Goal: Task Accomplishment & Management: Manage account settings

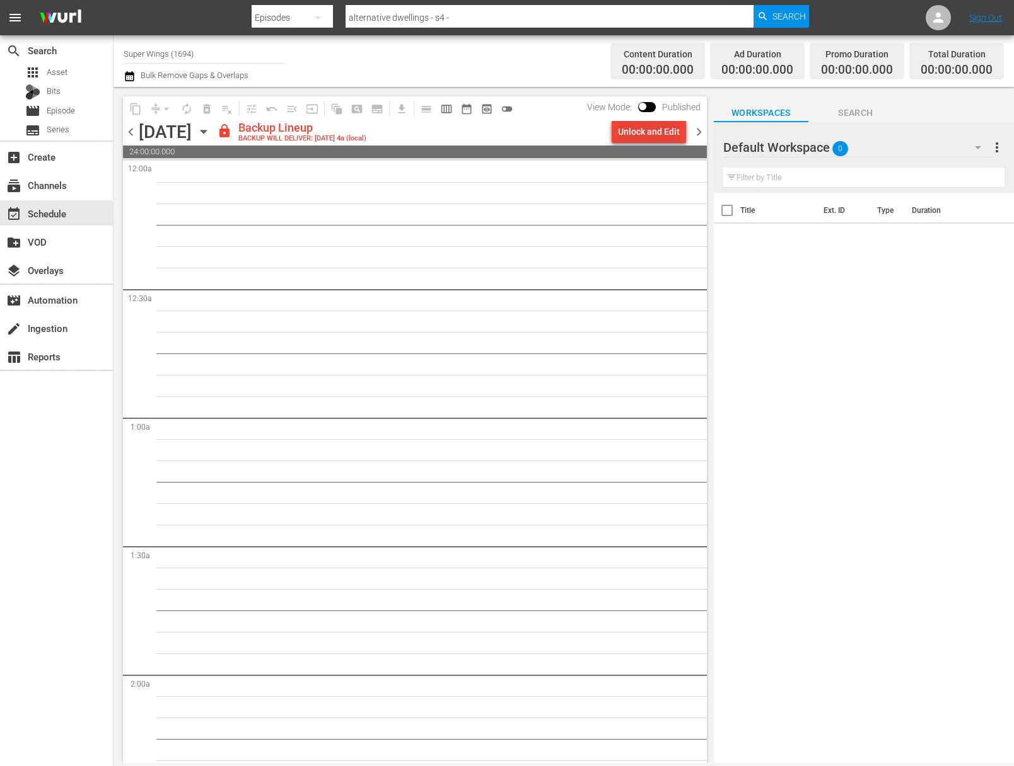
click at [632, 132] on div "Unlock and Edit" at bounding box center [649, 131] width 62 height 23
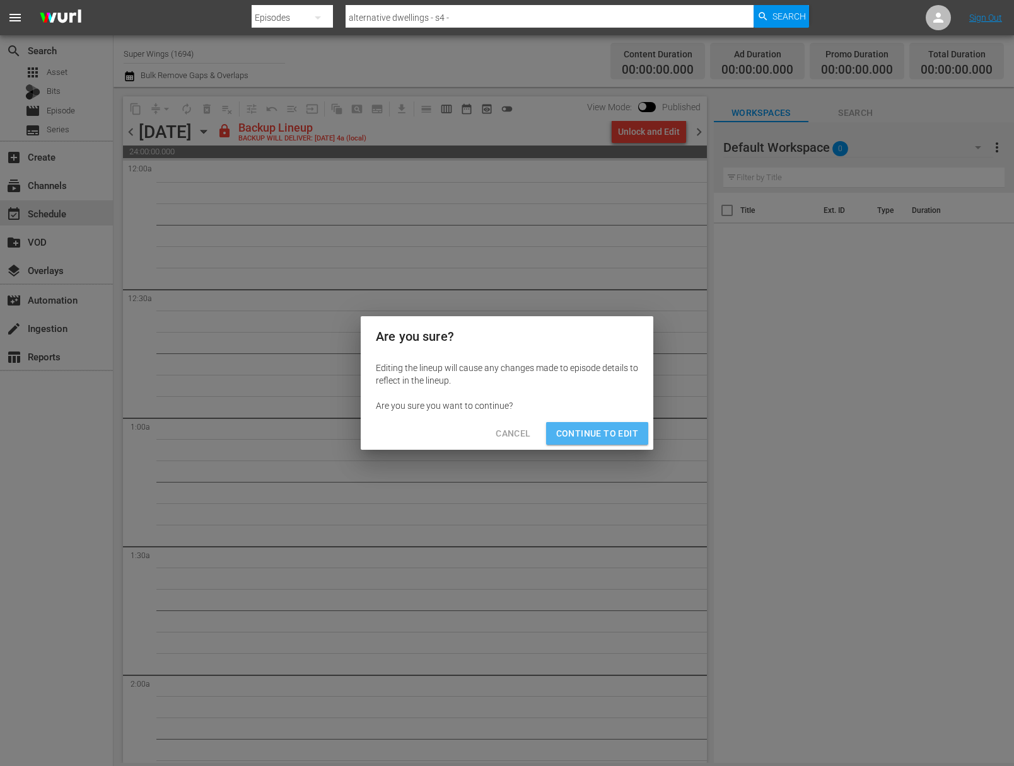
click at [609, 432] on span "Continue to Edit" at bounding box center [597, 434] width 82 height 16
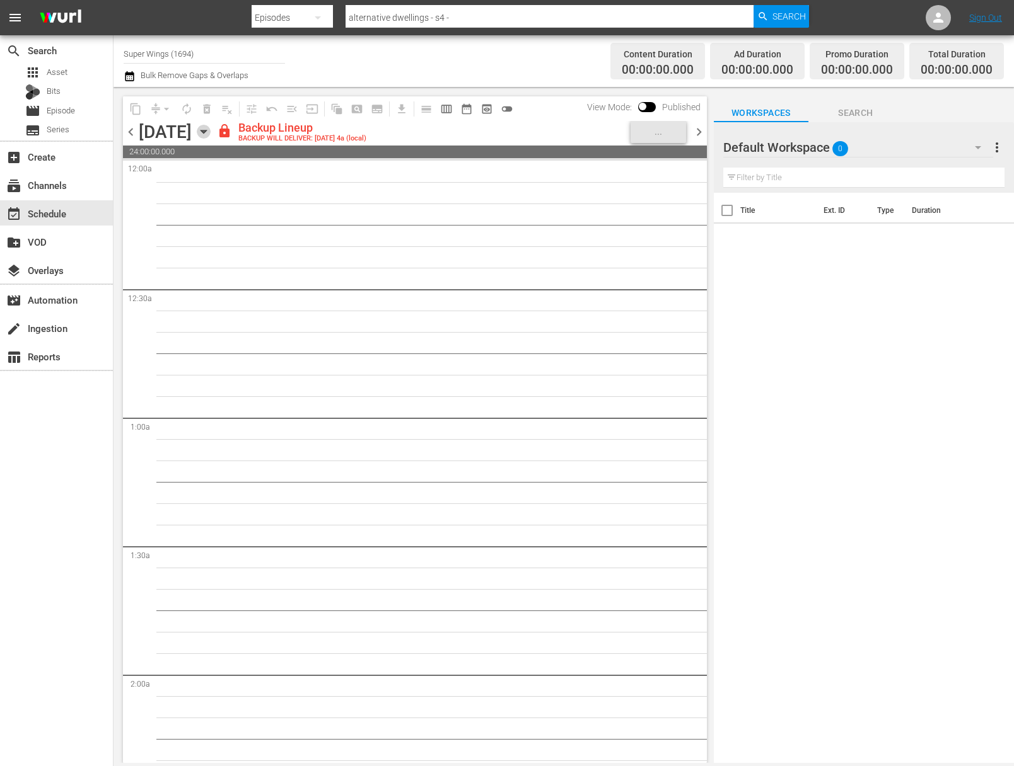
click at [211, 133] on icon "button" at bounding box center [204, 132] width 14 height 14
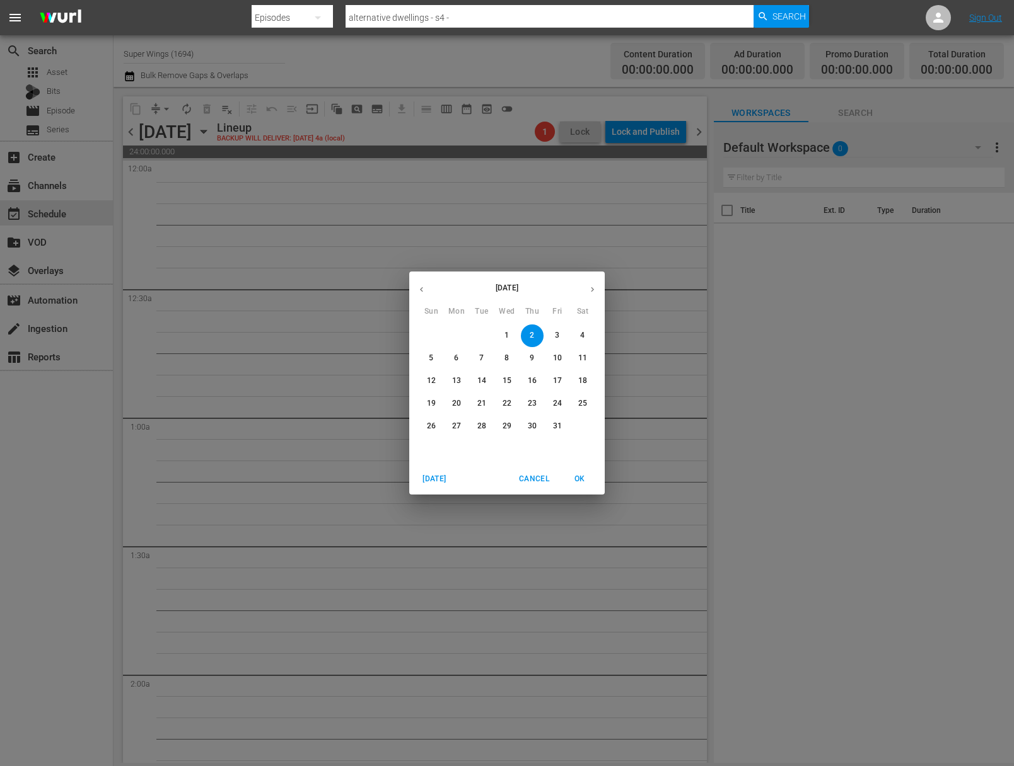
click at [556, 335] on p "3" at bounding box center [557, 335] width 4 height 11
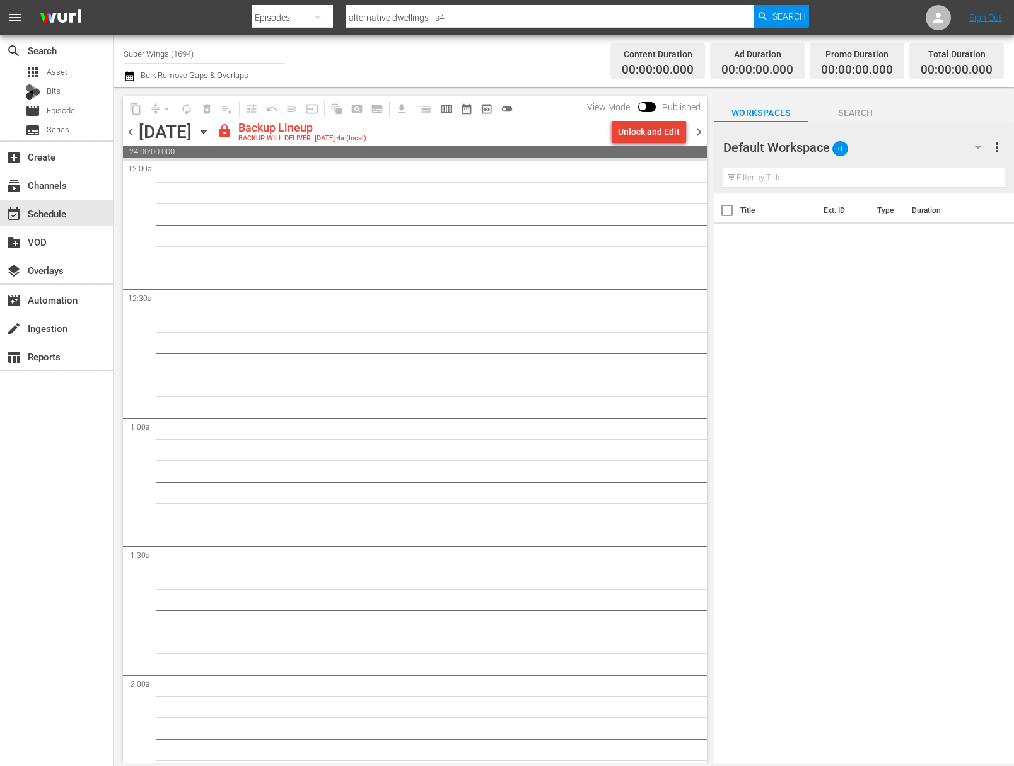
click at [645, 124] on div "Unlock and Edit" at bounding box center [649, 131] width 62 height 23
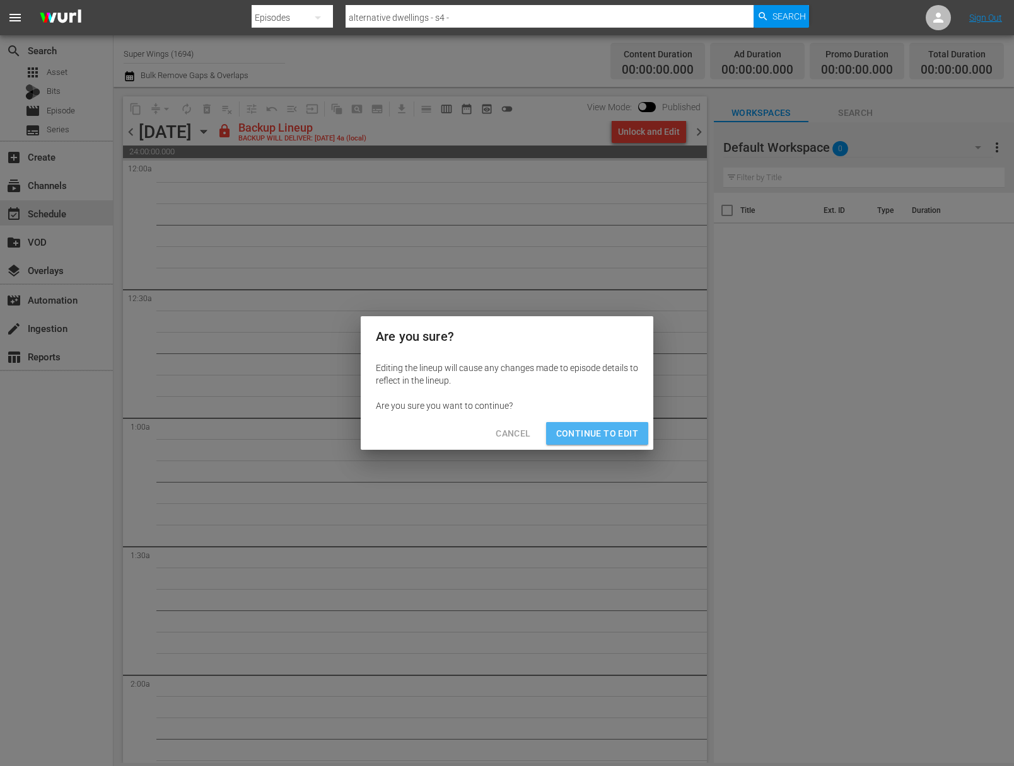
click at [602, 427] on span "Continue to Edit" at bounding box center [597, 434] width 82 height 16
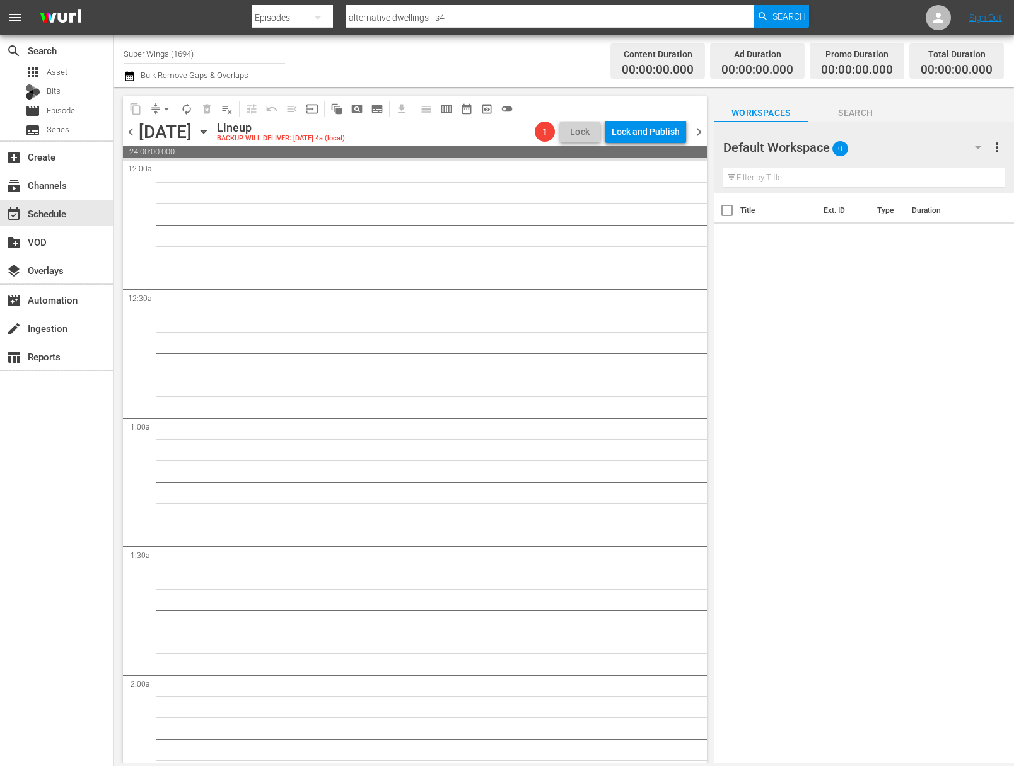
click at [211, 133] on icon "button" at bounding box center [204, 132] width 14 height 14
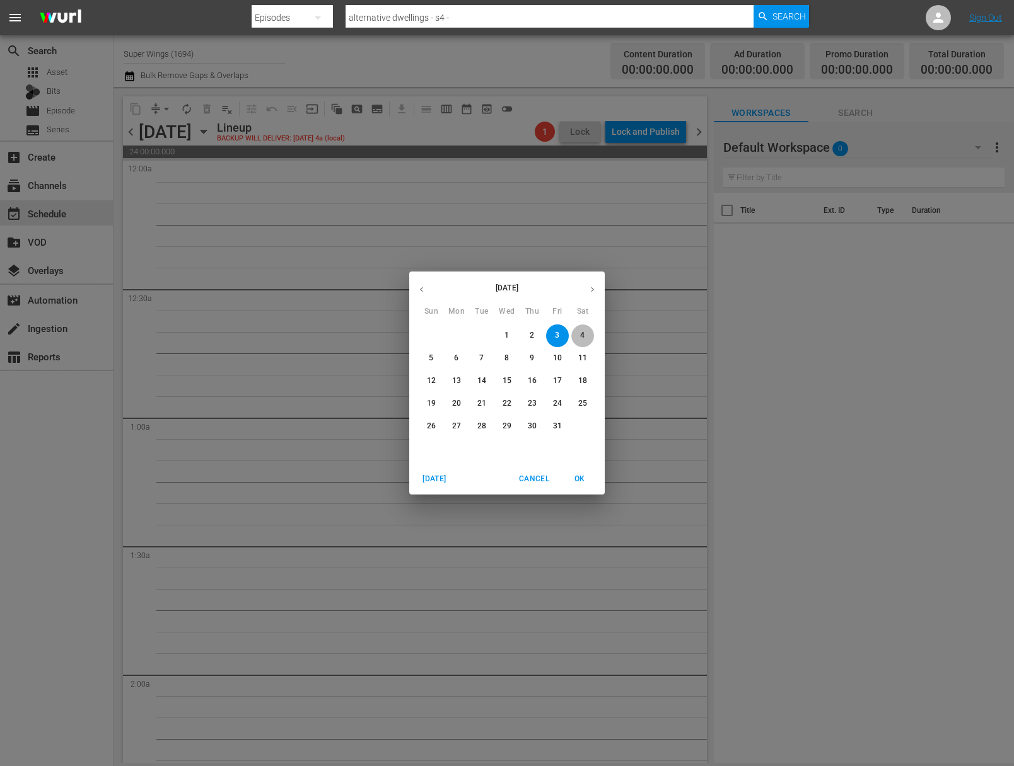
click at [580, 339] on p "4" at bounding box center [582, 335] width 4 height 11
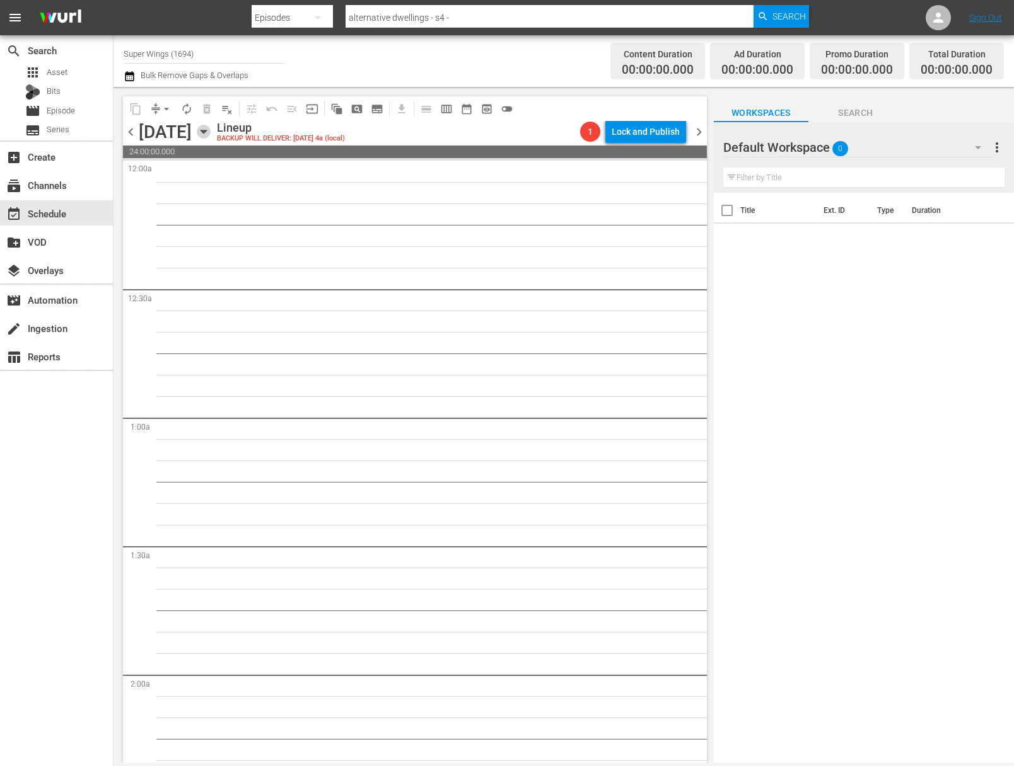
click at [211, 136] on icon "button" at bounding box center [204, 132] width 14 height 14
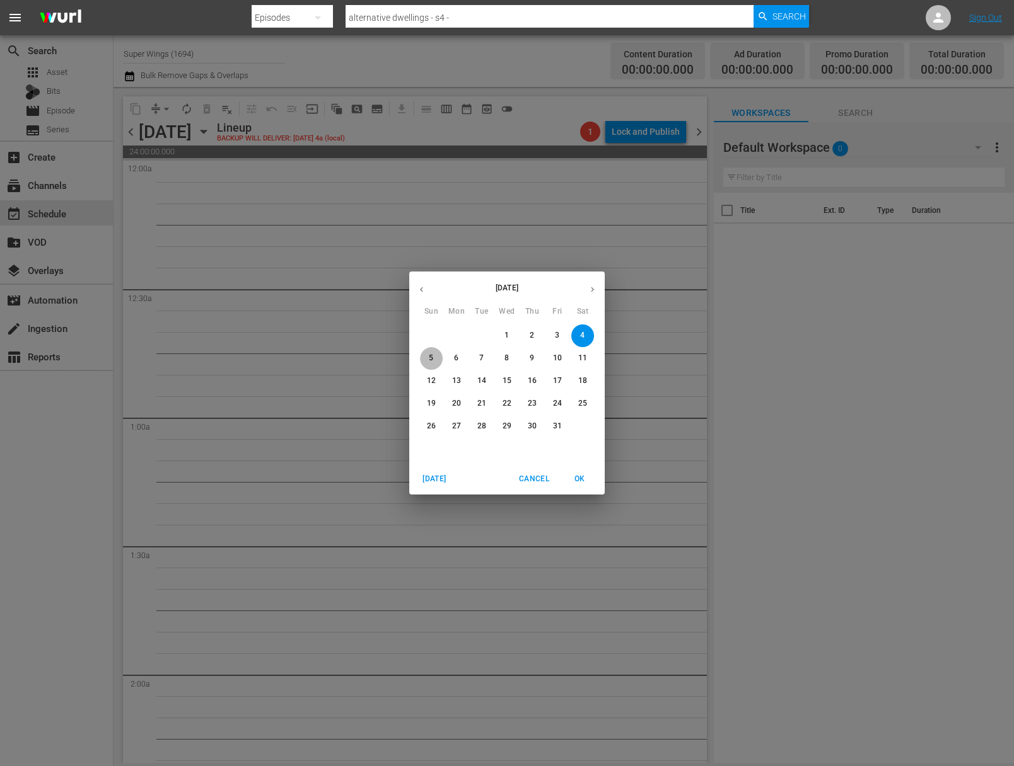
click at [434, 360] on span "5" at bounding box center [431, 358] width 23 height 11
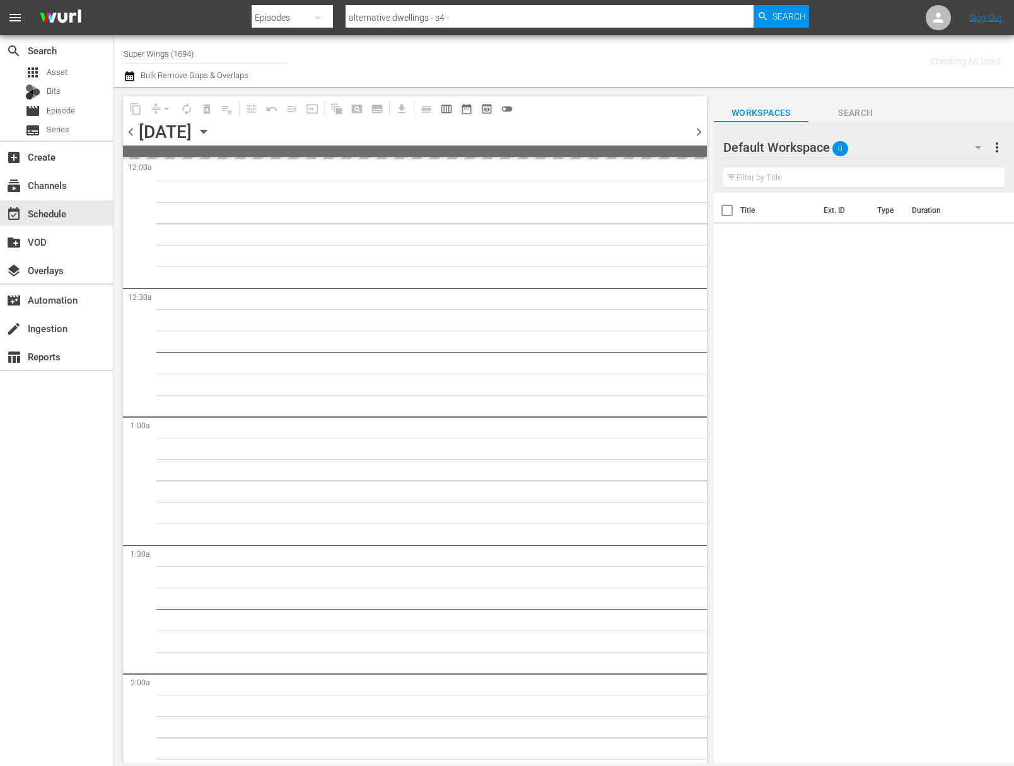
click at [211, 127] on icon "button" at bounding box center [204, 132] width 14 height 14
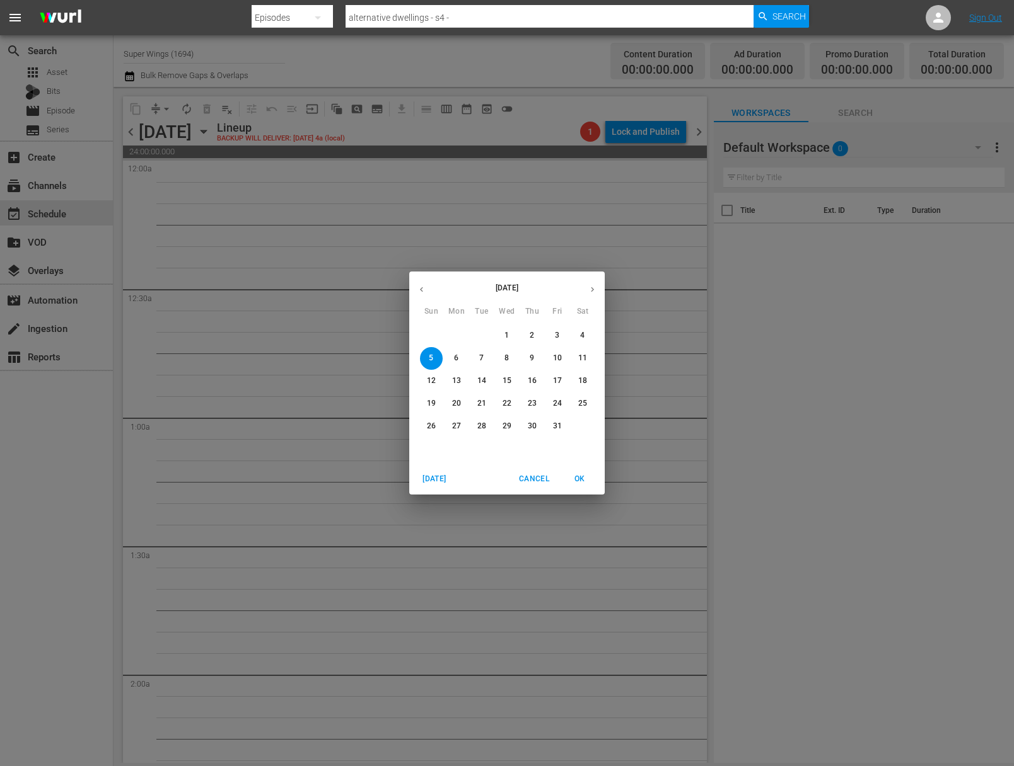
click at [423, 289] on icon "button" at bounding box center [421, 289] width 9 height 9
click at [459, 430] on p "29" at bounding box center [456, 426] width 9 height 11
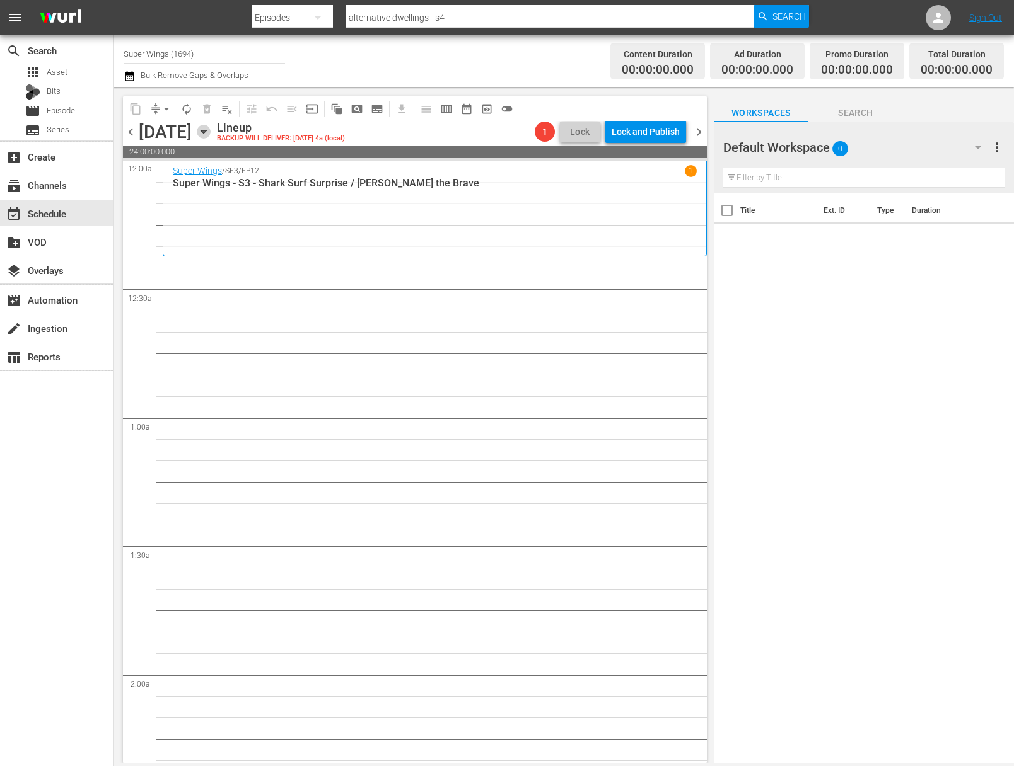
click at [211, 132] on icon "button" at bounding box center [204, 132] width 14 height 14
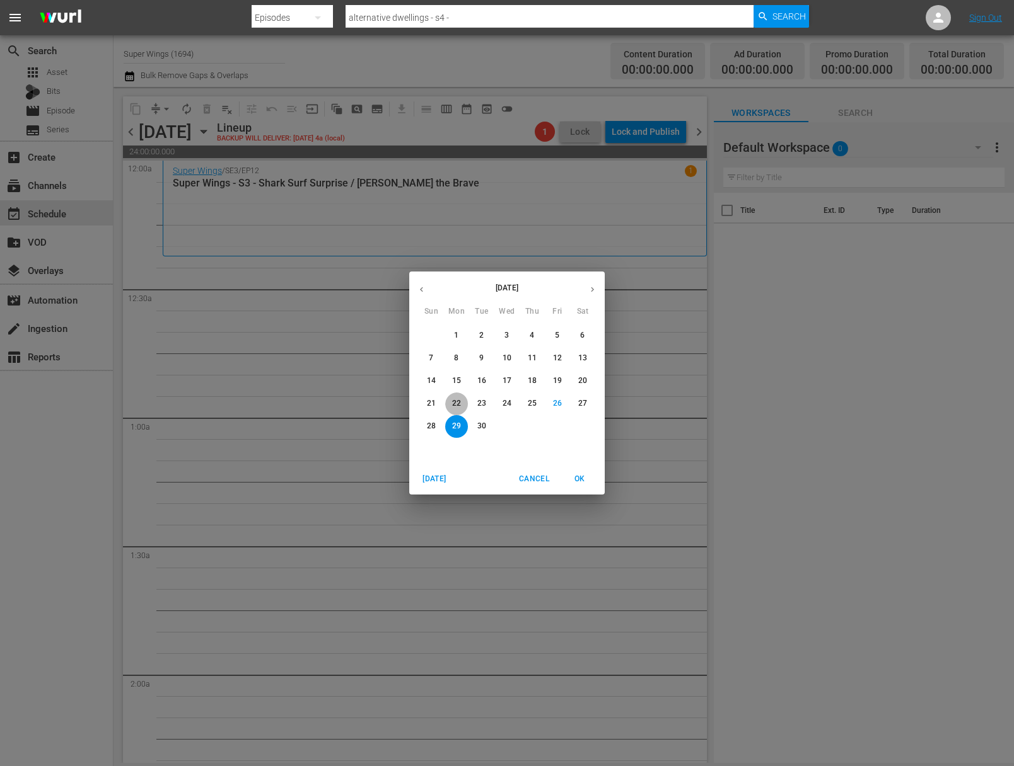
click at [457, 398] on button "22" at bounding box center [456, 404] width 23 height 23
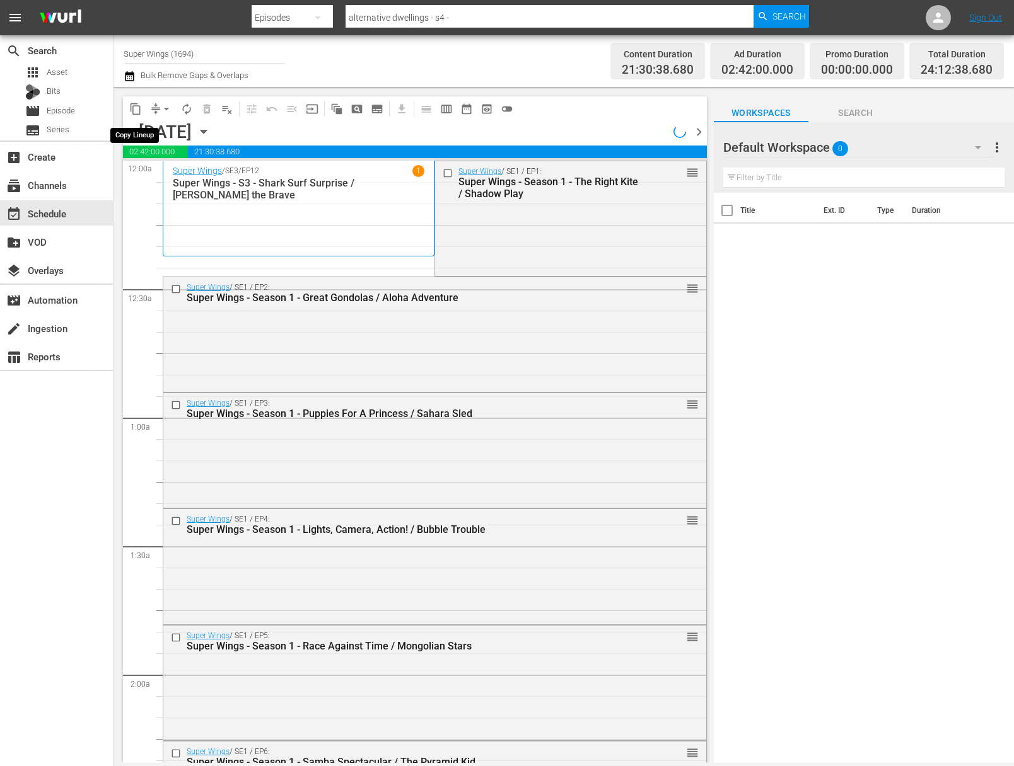
click at [139, 109] on span "content_copy" at bounding box center [135, 109] width 13 height 13
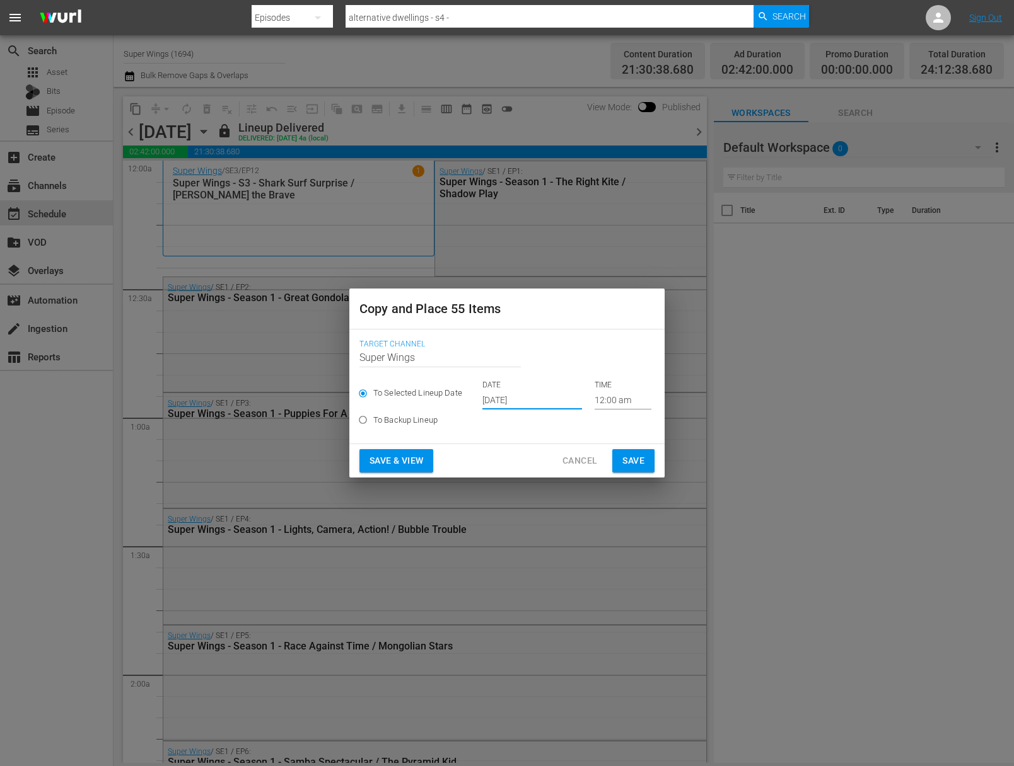
click at [522, 401] on input "Sep 28th 2025" at bounding box center [532, 400] width 100 height 19
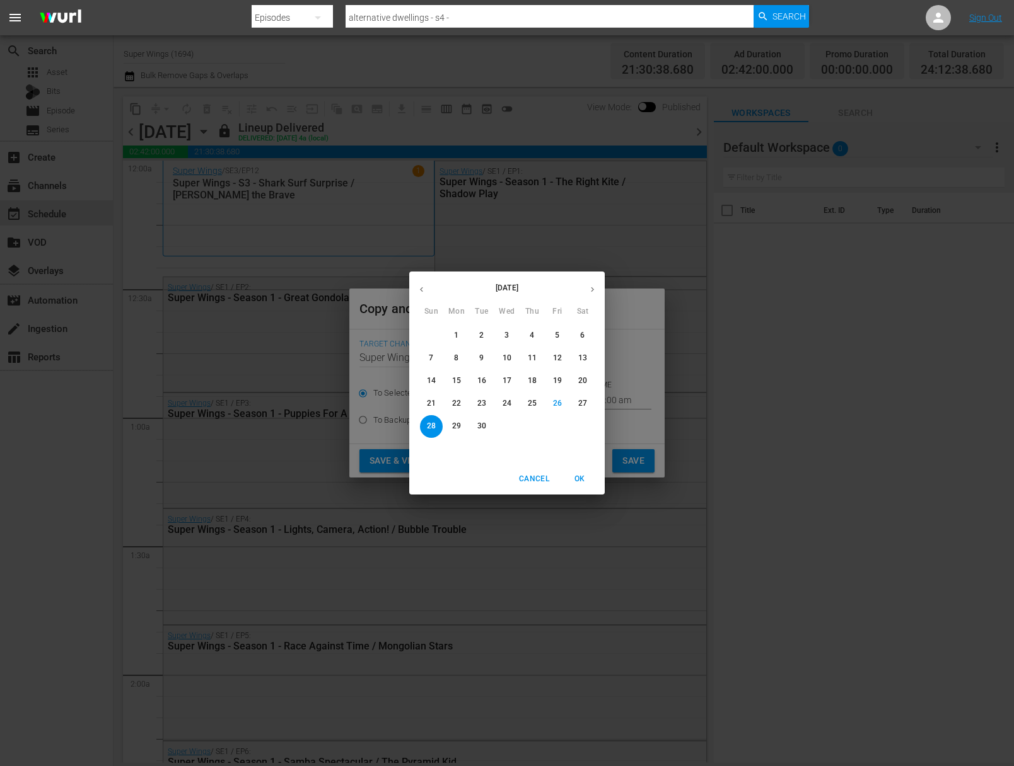
click at [461, 429] on span "29" at bounding box center [456, 426] width 23 height 11
type input "Sep 29th 2025"
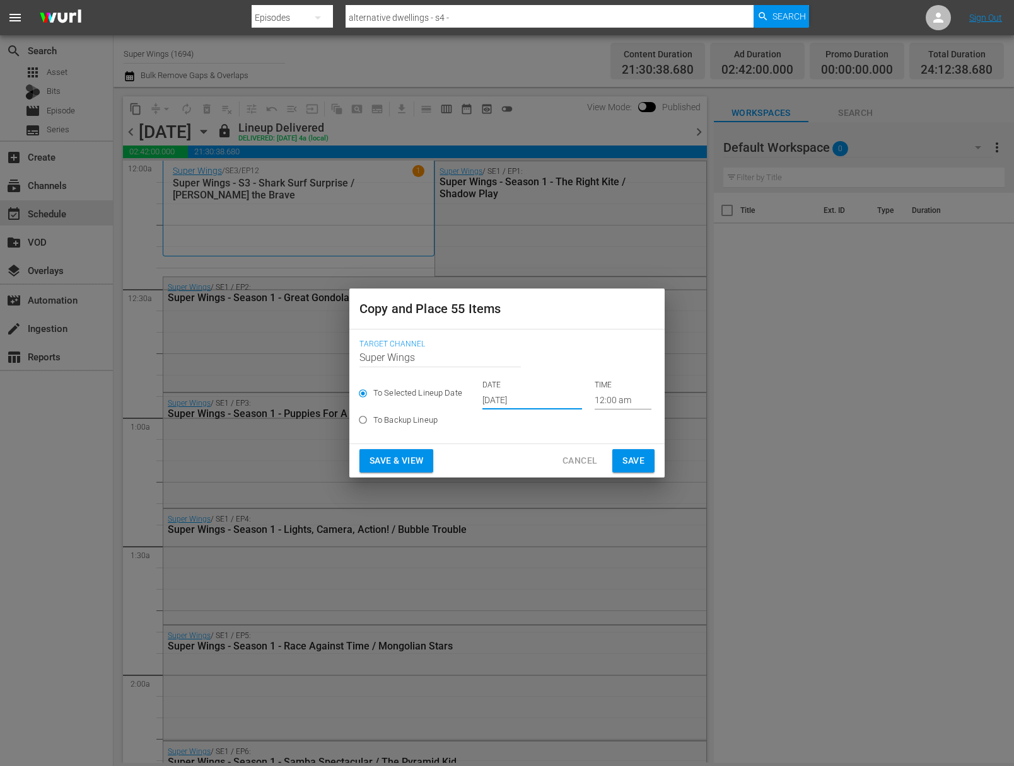
click at [633, 456] on span "Save" at bounding box center [633, 461] width 22 height 16
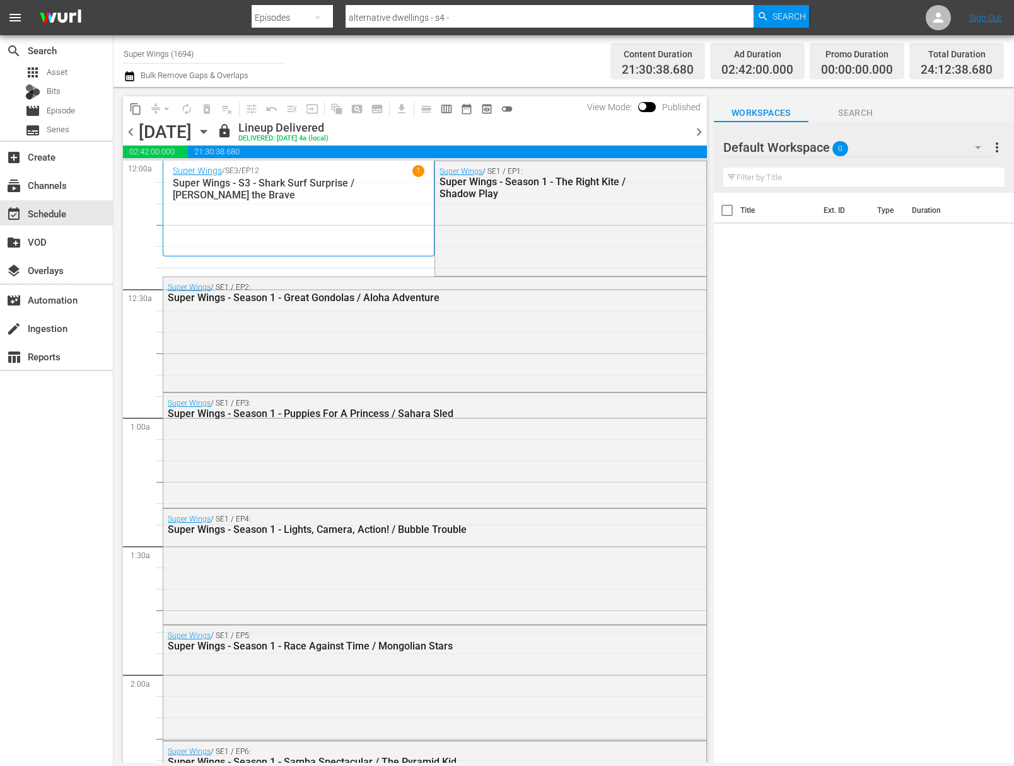
click at [211, 134] on icon "button" at bounding box center [204, 132] width 14 height 14
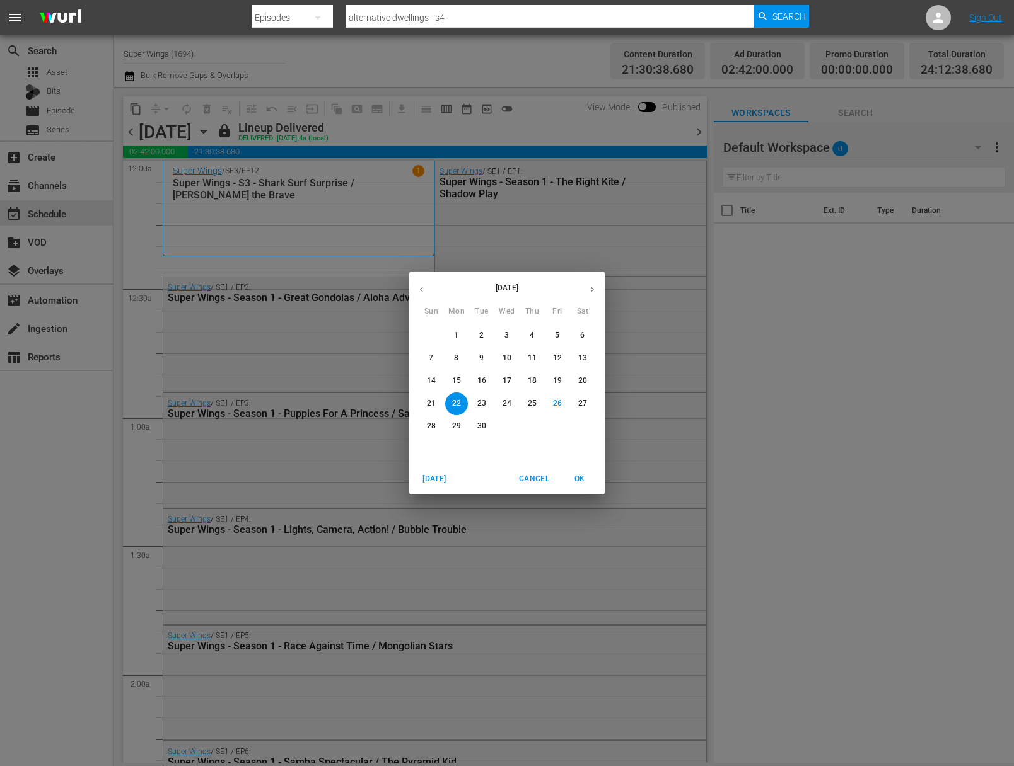
click at [487, 408] on span "23" at bounding box center [481, 403] width 23 height 11
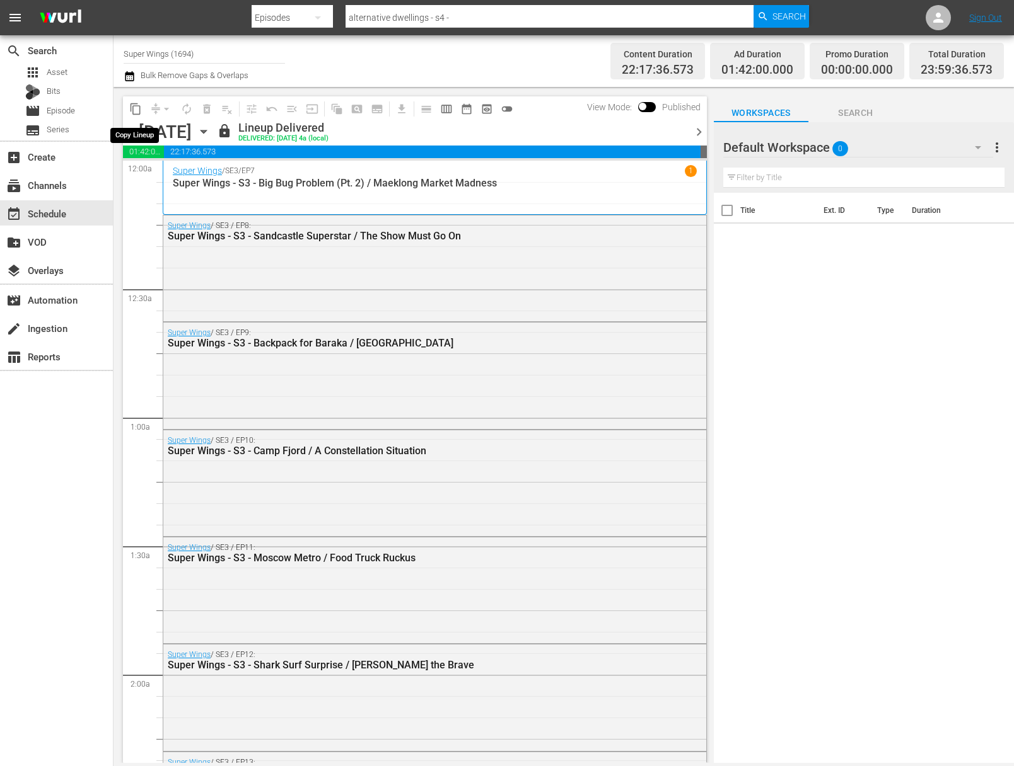
click at [133, 109] on span "content_copy" at bounding box center [135, 109] width 13 height 13
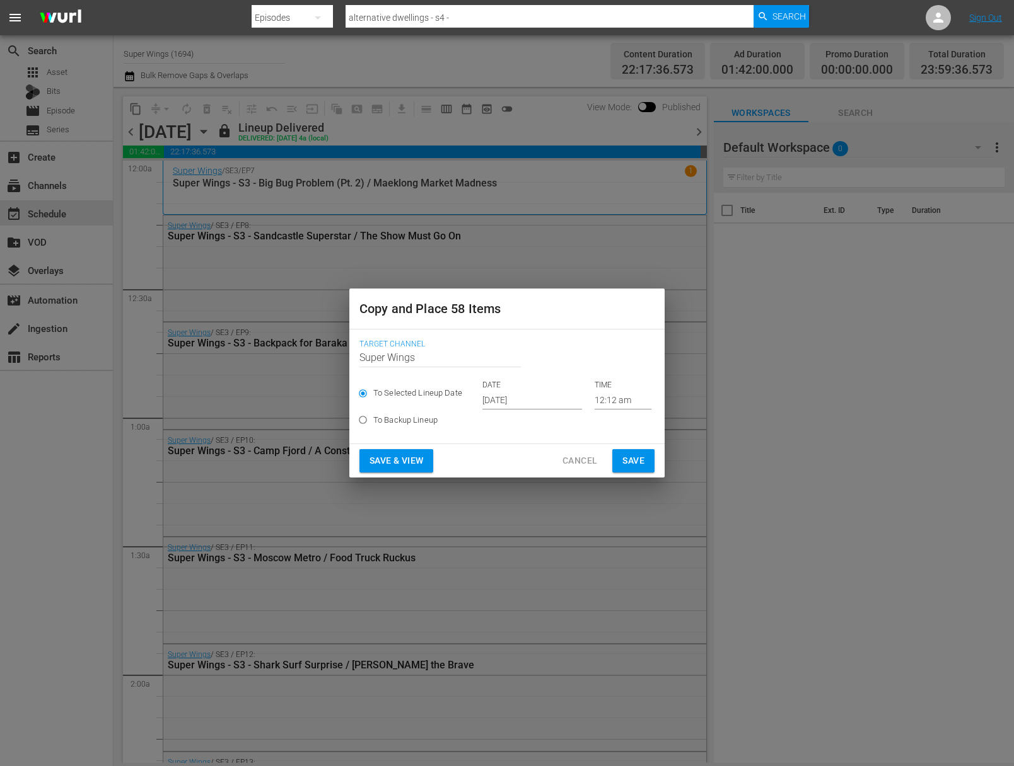
click at [523, 399] on input "Sep 28th 2025" at bounding box center [532, 400] width 100 height 19
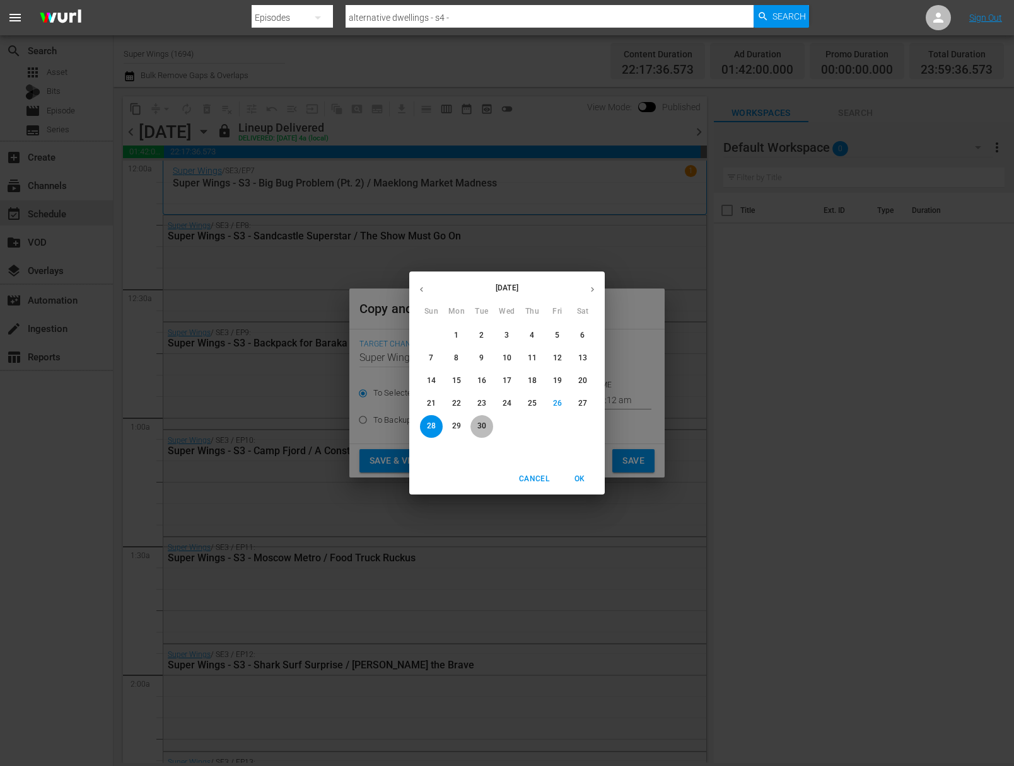
click at [483, 431] on p "30" at bounding box center [481, 426] width 9 height 11
type input "Sep 30th 2025"
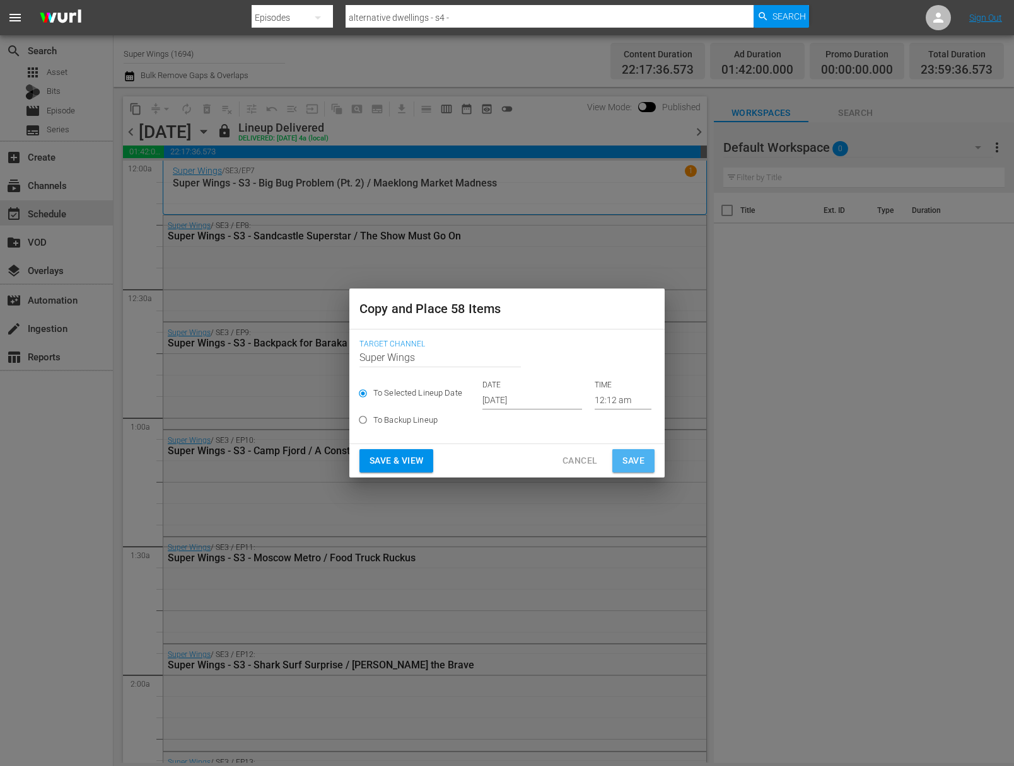
click at [644, 463] on span "Save" at bounding box center [633, 461] width 22 height 16
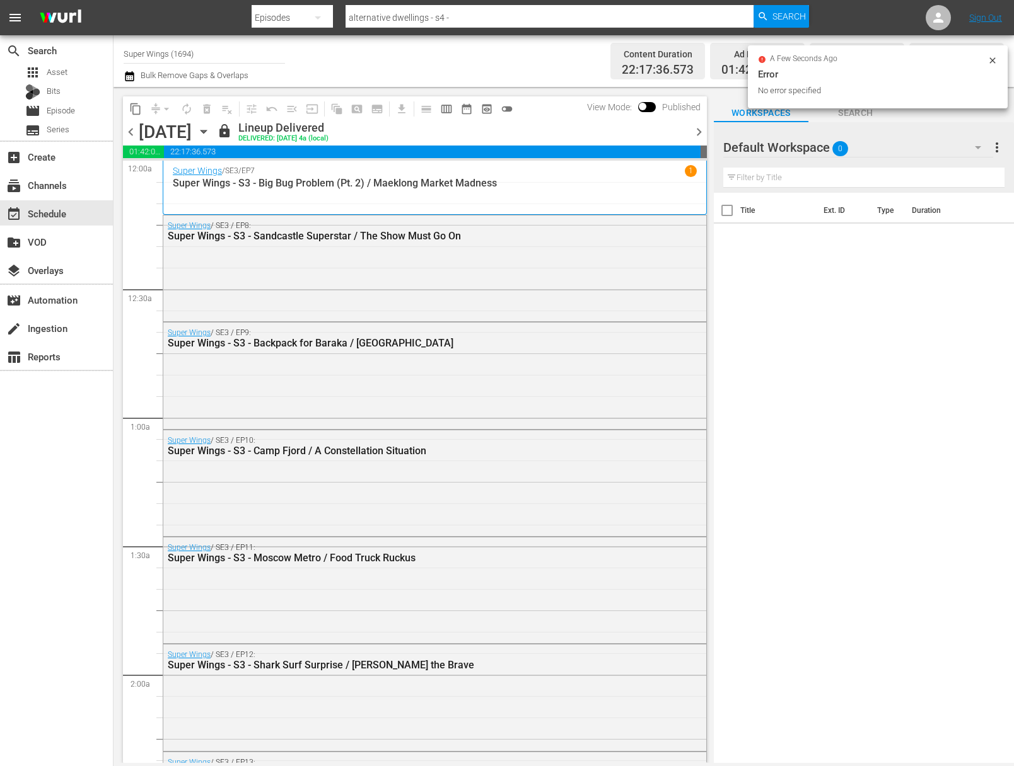
click at [211, 128] on icon "button" at bounding box center [204, 132] width 14 height 14
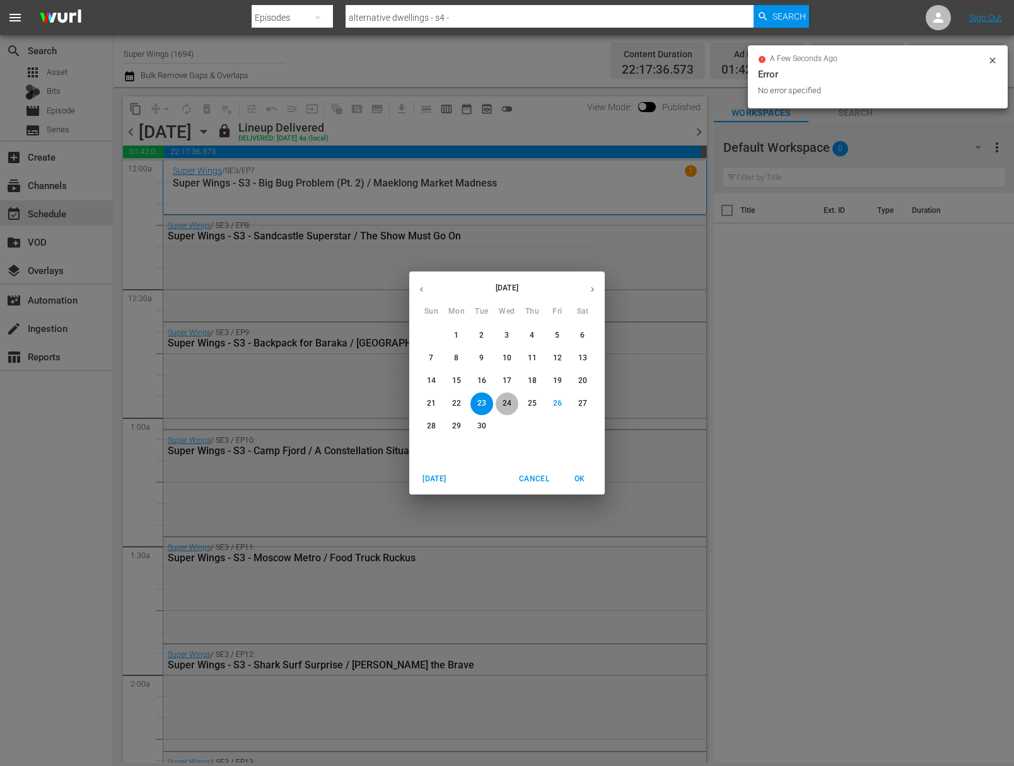
click at [507, 405] on p "24" at bounding box center [506, 403] width 9 height 11
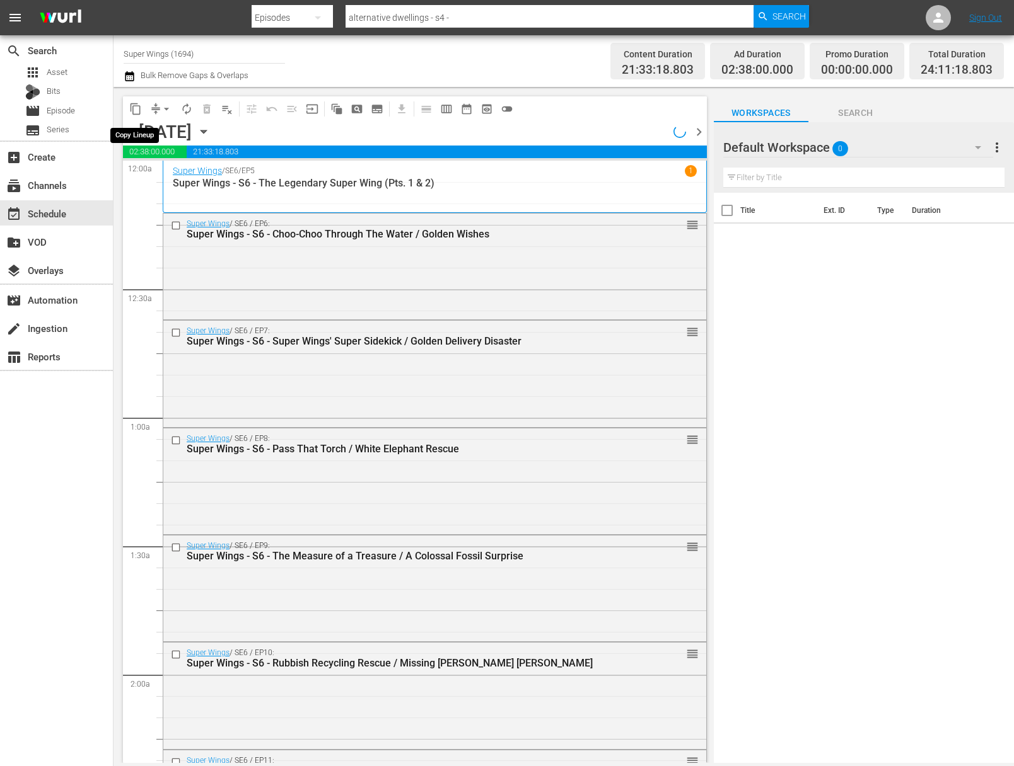
click at [135, 108] on span "content_copy" at bounding box center [135, 109] width 13 height 13
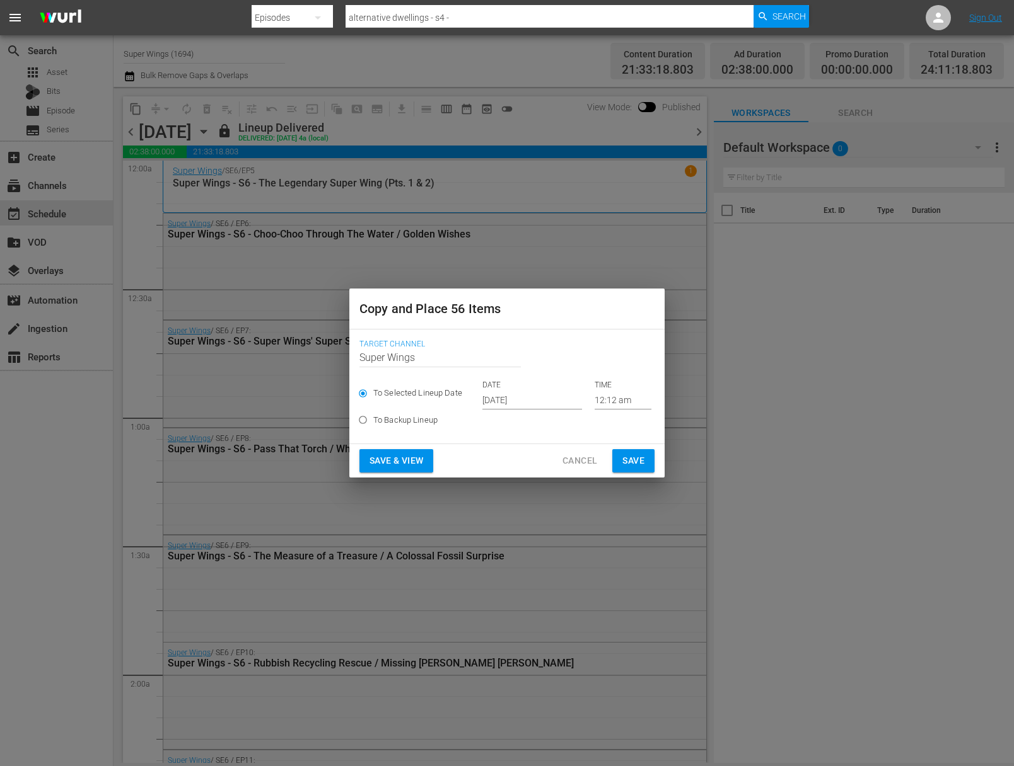
click at [519, 403] on input "Sep 28th 2025" at bounding box center [532, 400] width 100 height 19
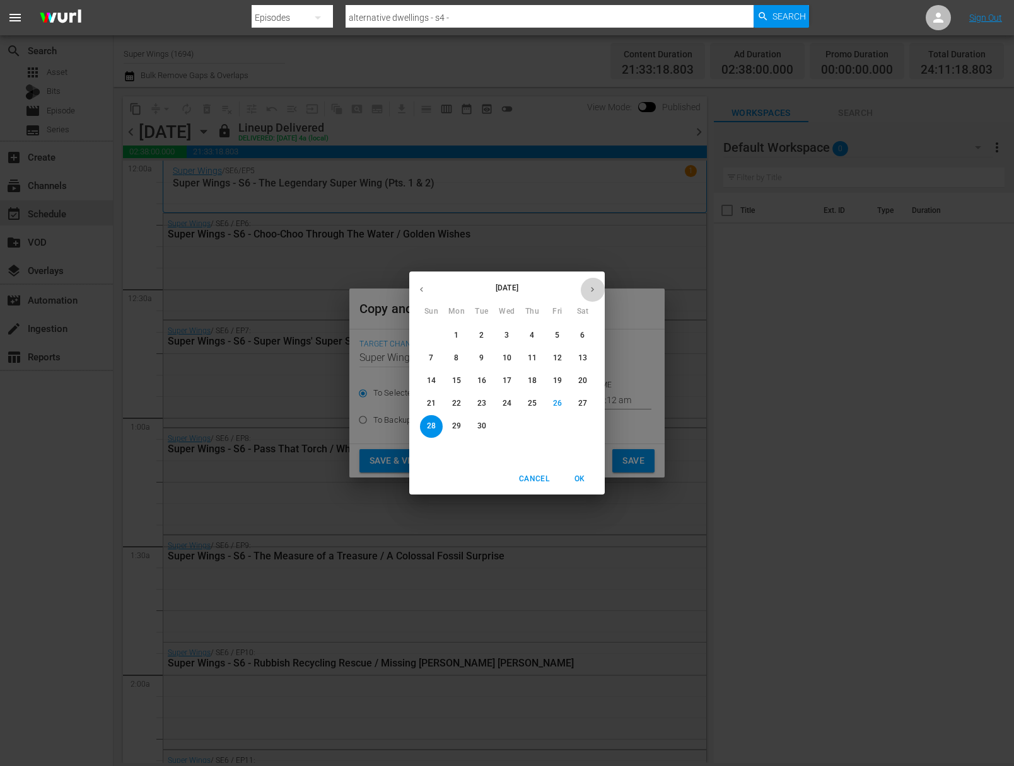
click at [602, 287] on button "button" at bounding box center [592, 289] width 25 height 25
click at [504, 335] on p "1" at bounding box center [506, 335] width 4 height 11
type input "Oct 1st 2025"
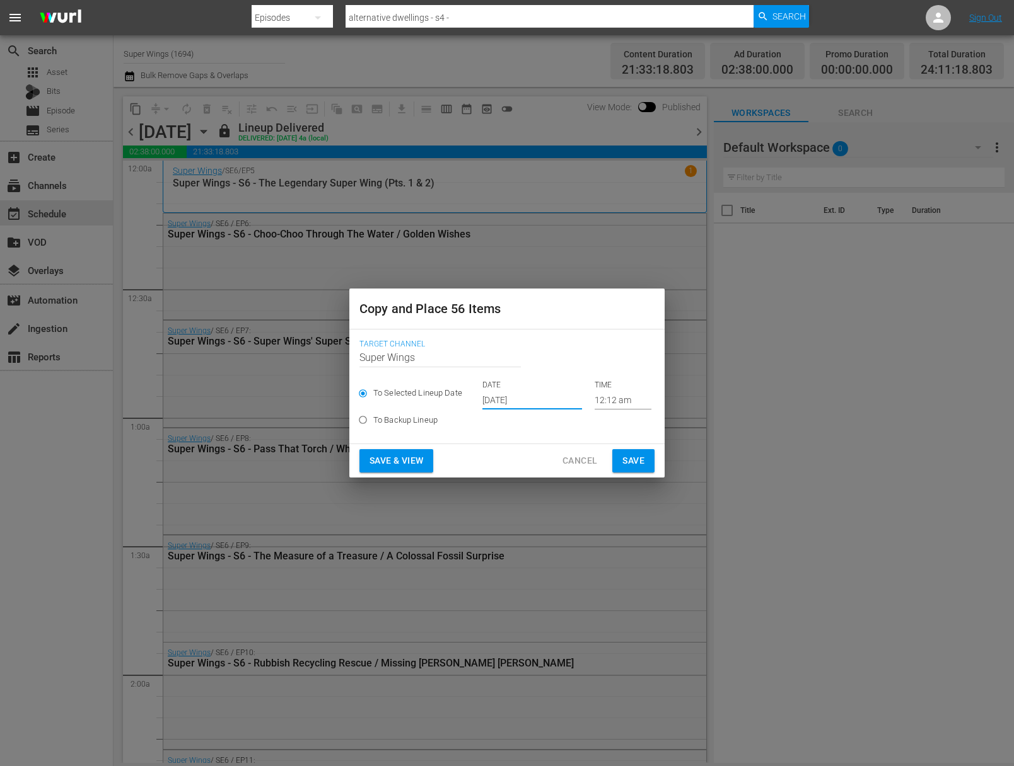
click at [635, 461] on span "Save" at bounding box center [633, 461] width 22 height 16
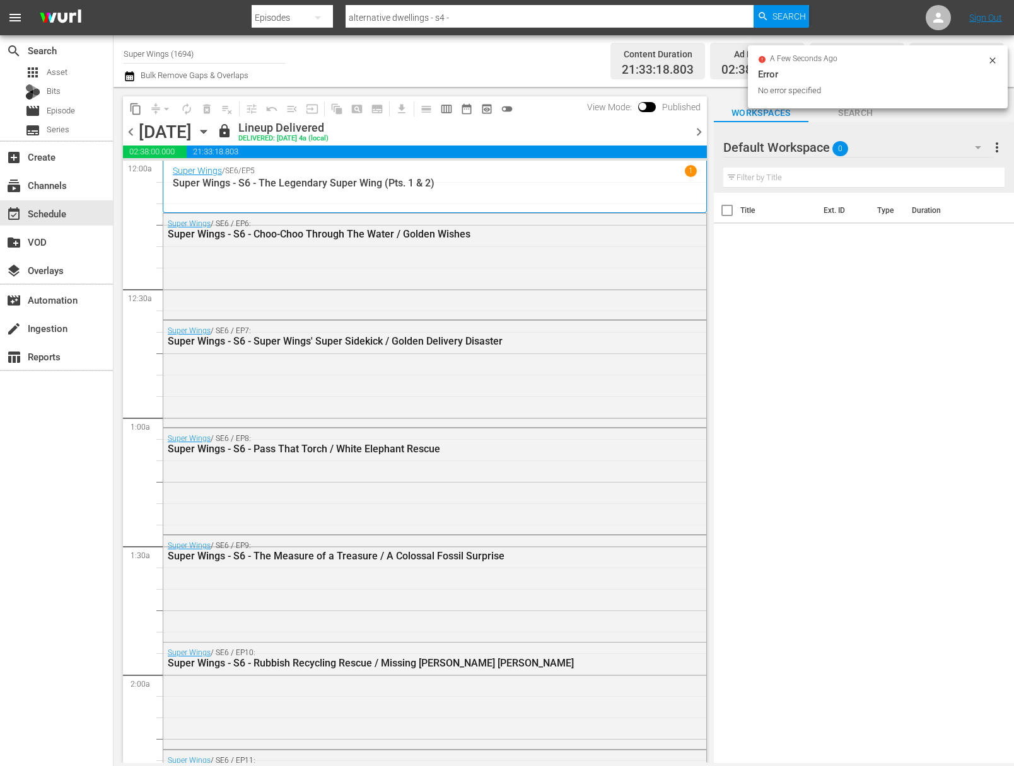
click at [211, 129] on icon "button" at bounding box center [204, 132] width 14 height 14
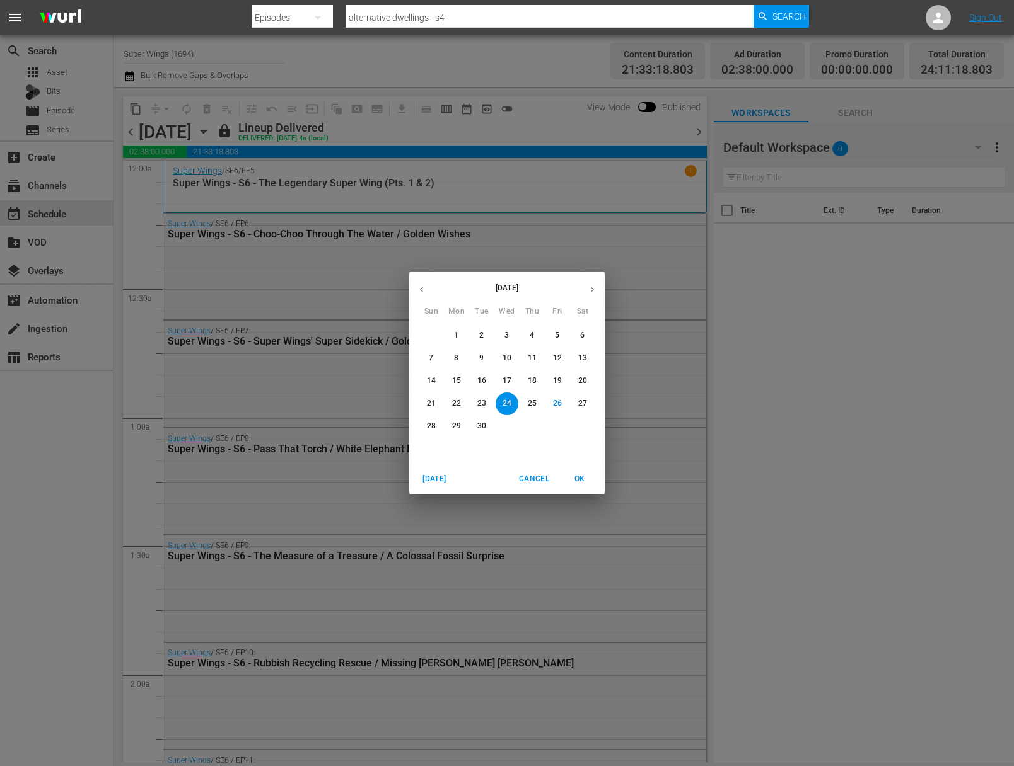
click at [534, 400] on p "25" at bounding box center [532, 403] width 9 height 11
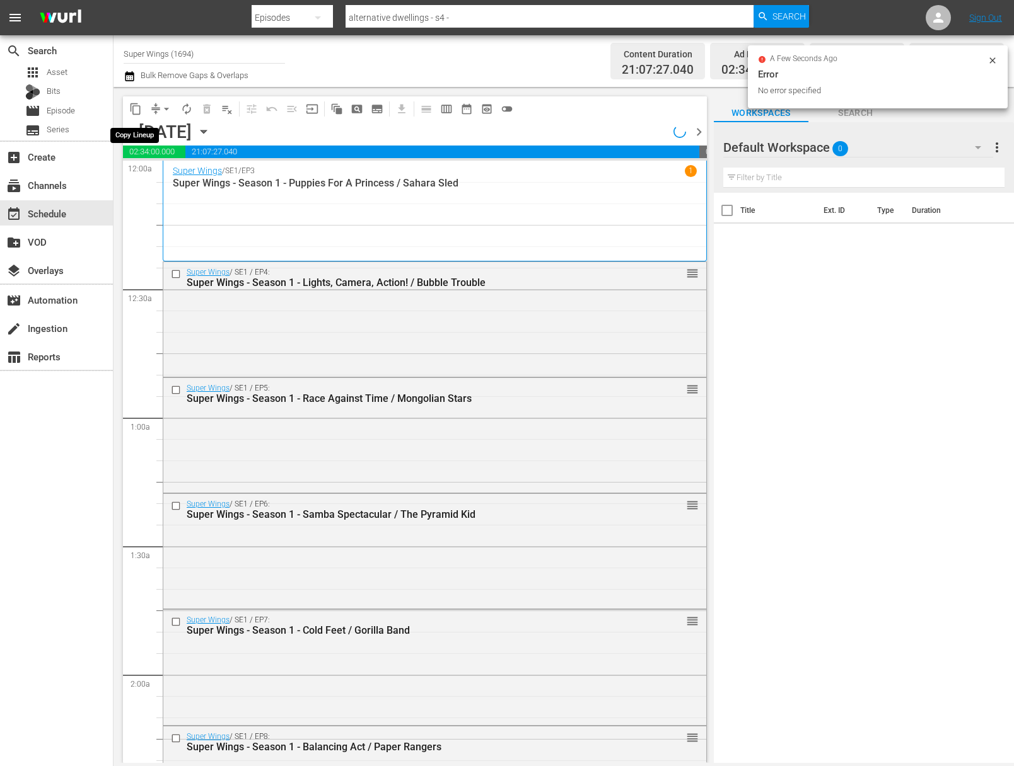
click at [136, 112] on span "content_copy" at bounding box center [135, 109] width 13 height 13
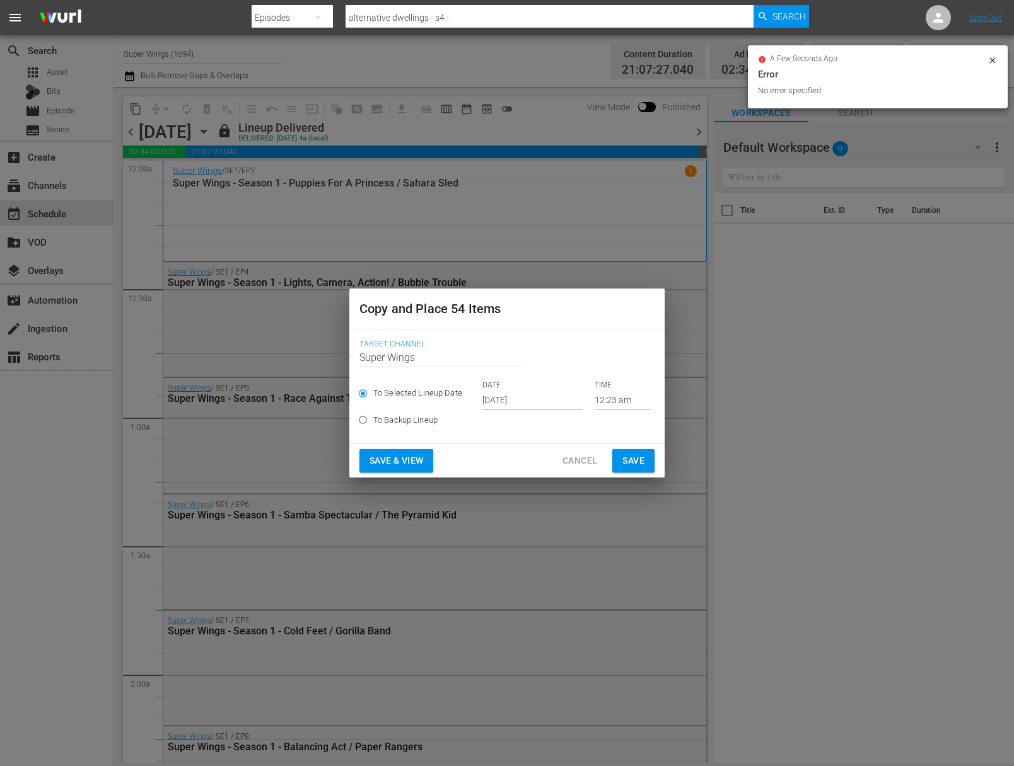
click at [530, 399] on input "Sep 28th 2025" at bounding box center [532, 400] width 100 height 19
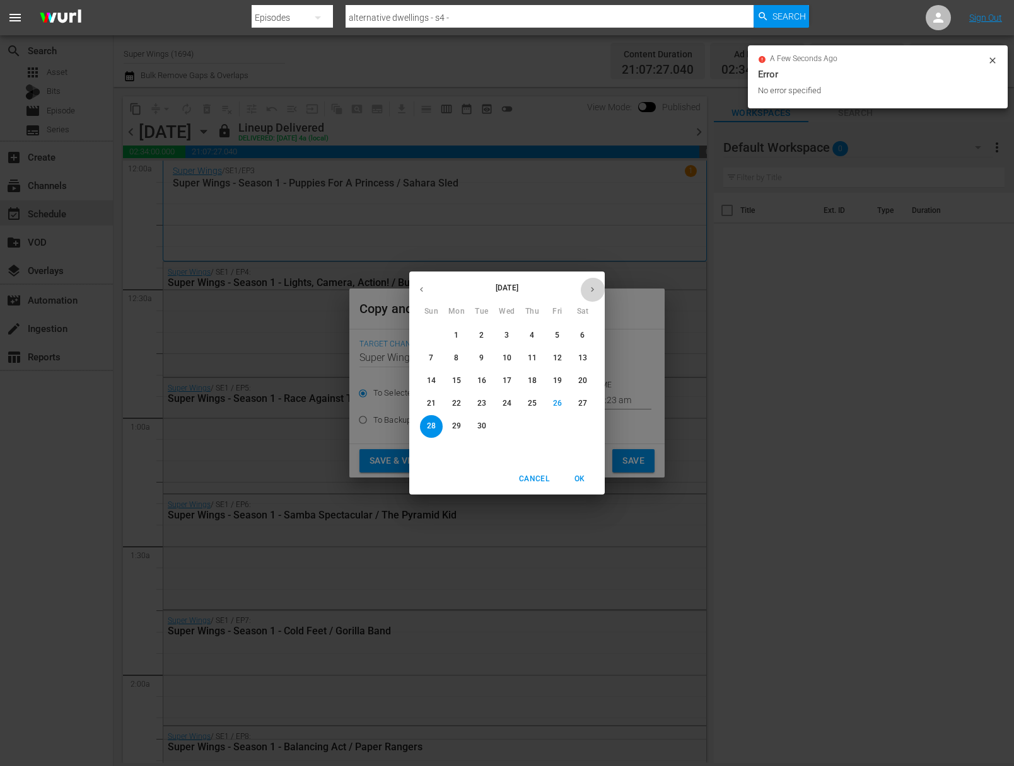
click at [586, 293] on button "button" at bounding box center [592, 289] width 25 height 25
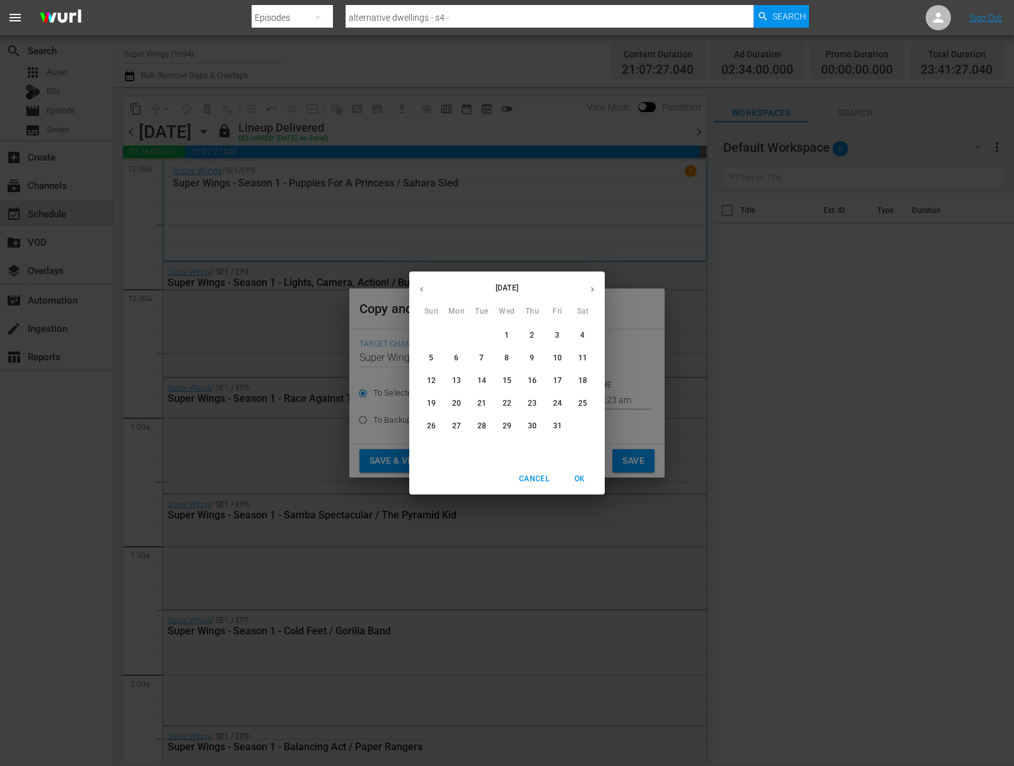
click at [536, 339] on span "2" at bounding box center [532, 335] width 23 height 11
type input "Oct 2nd 2025"
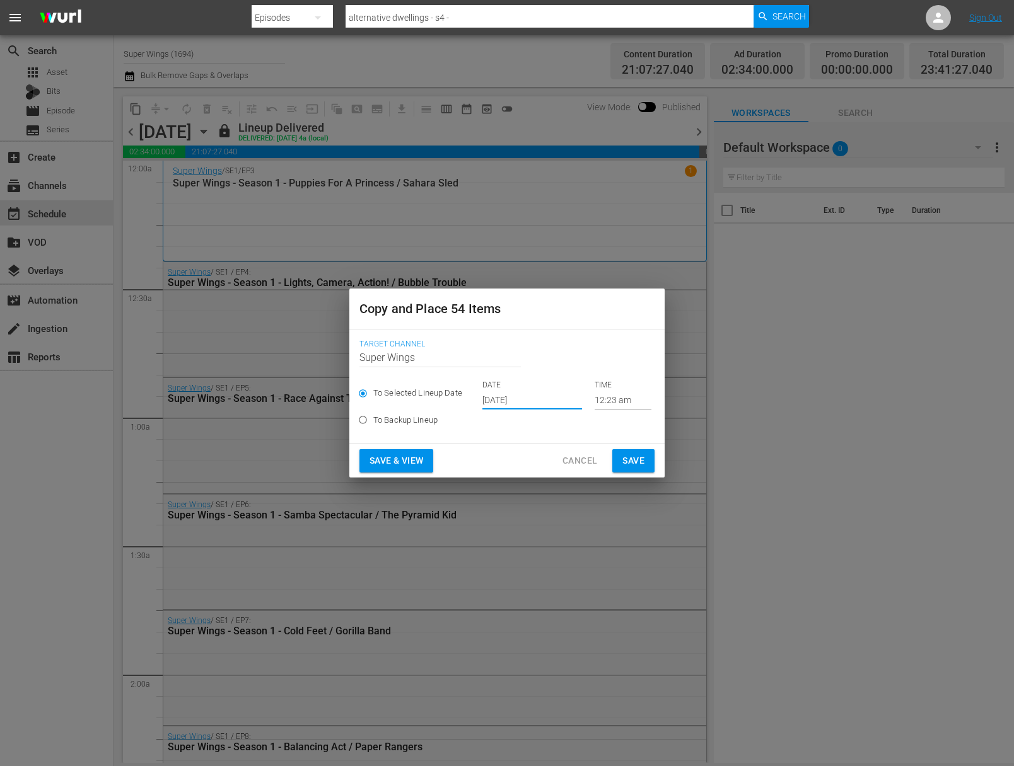
click at [623, 453] on span "Save" at bounding box center [633, 461] width 22 height 16
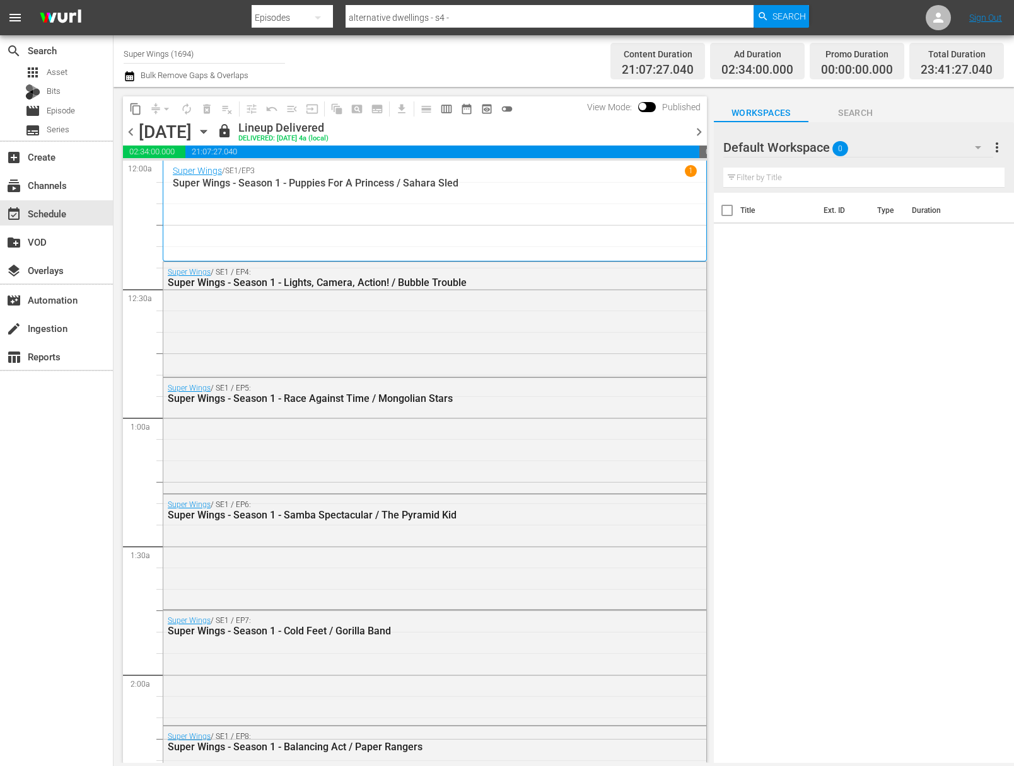
click at [211, 136] on icon "button" at bounding box center [204, 132] width 14 height 14
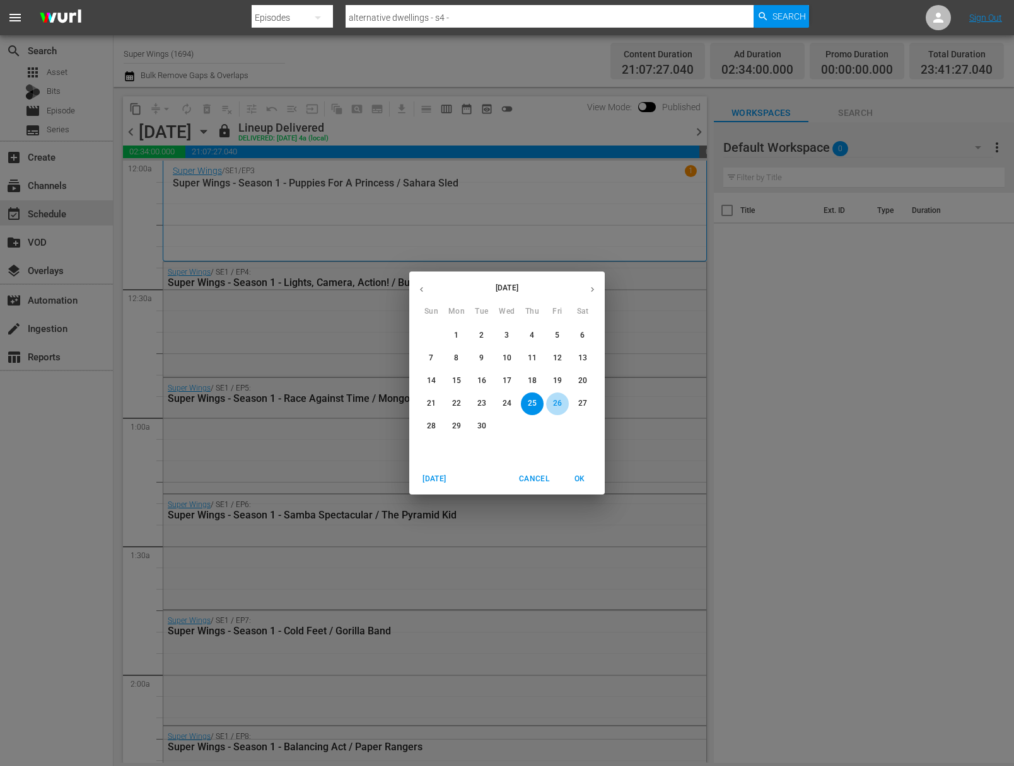
click at [558, 408] on p "26" at bounding box center [557, 403] width 9 height 11
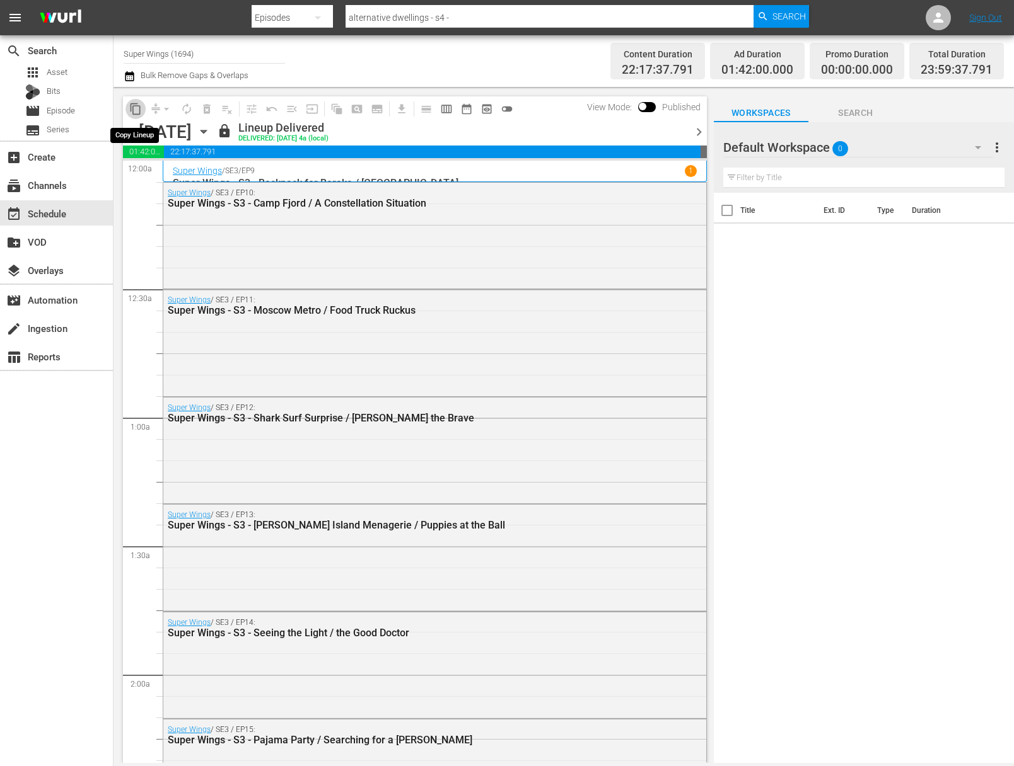
click at [133, 101] on button "content_copy" at bounding box center [135, 109] width 20 height 20
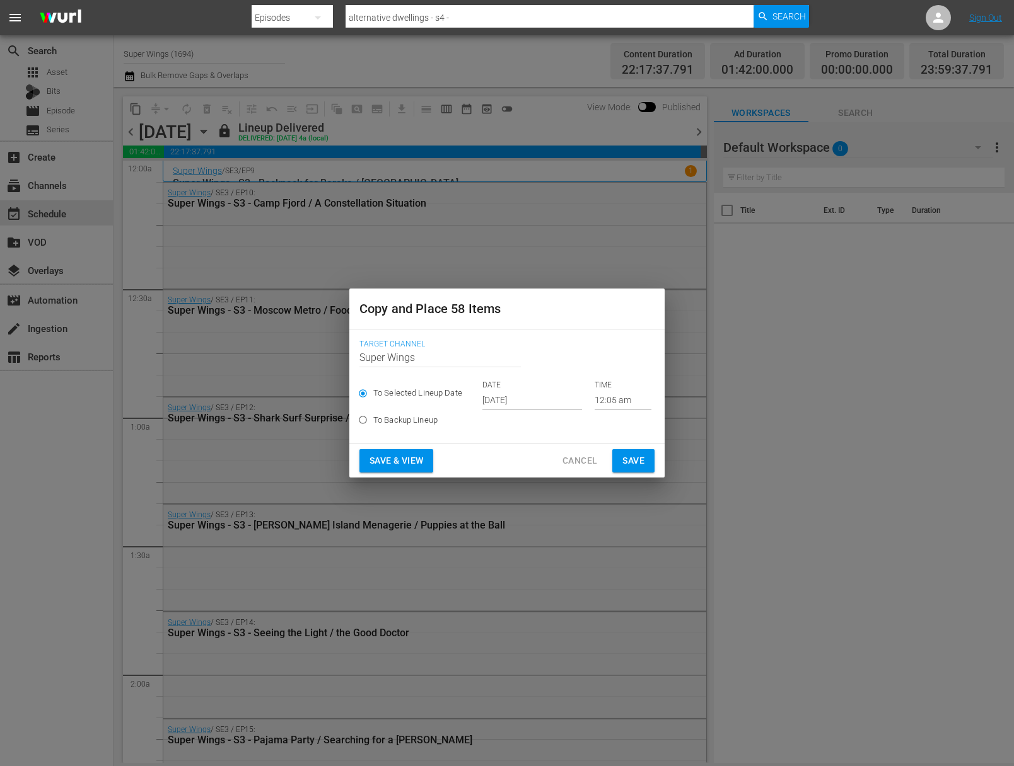
click at [557, 397] on input "Sep 28th 2025" at bounding box center [532, 400] width 100 height 19
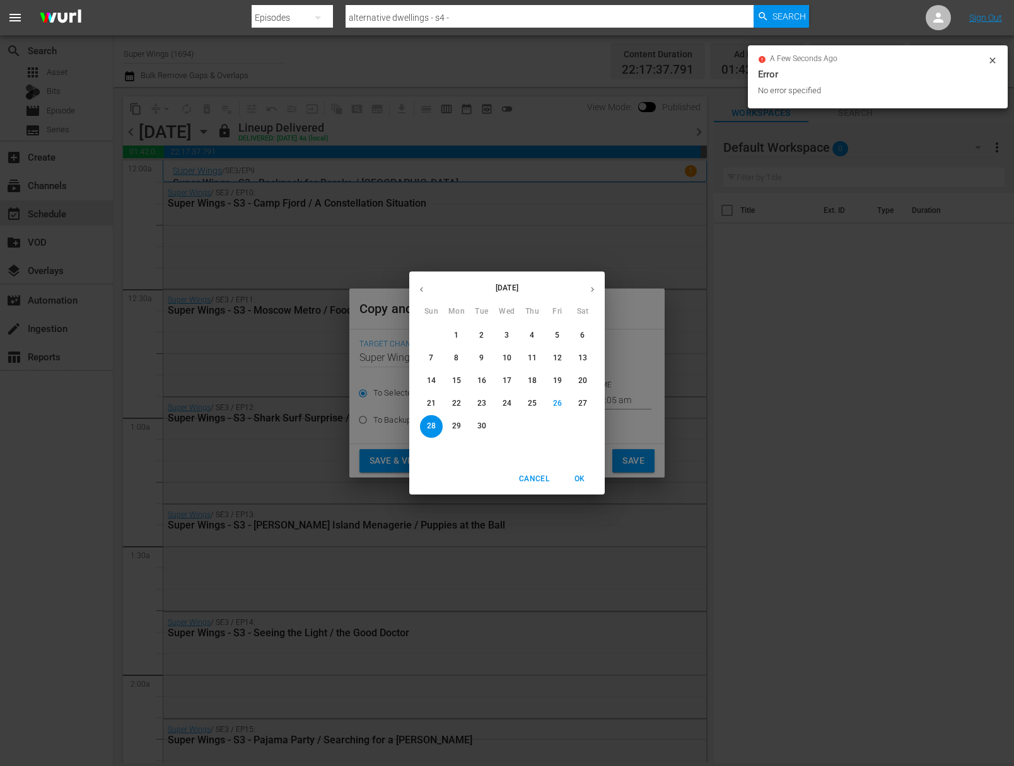
click at [593, 300] on button "button" at bounding box center [592, 289] width 25 height 25
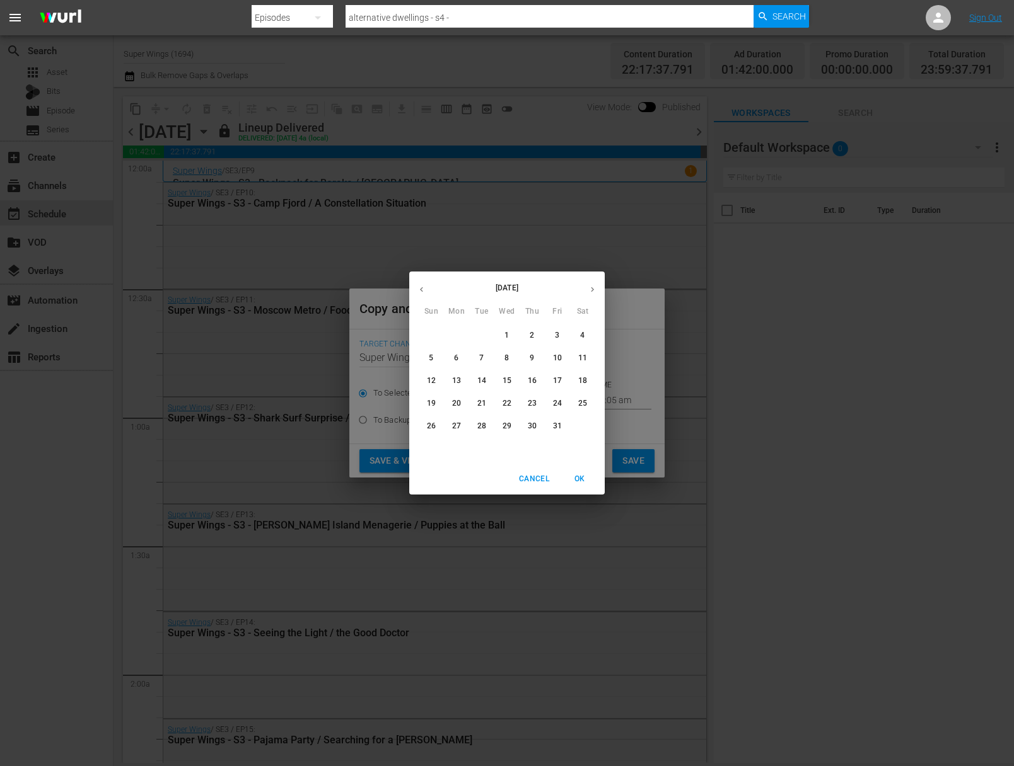
click at [562, 338] on span "3" at bounding box center [557, 335] width 23 height 11
type input "Oct 3rd 2025"
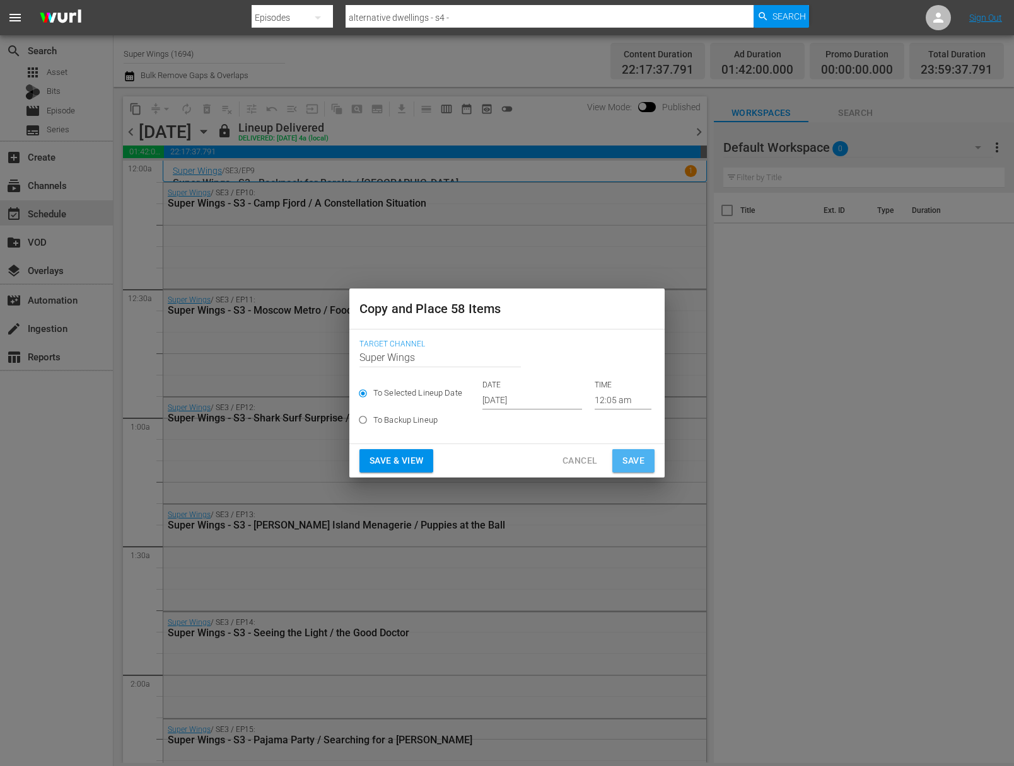
click at [637, 451] on button "Save" at bounding box center [633, 460] width 42 height 23
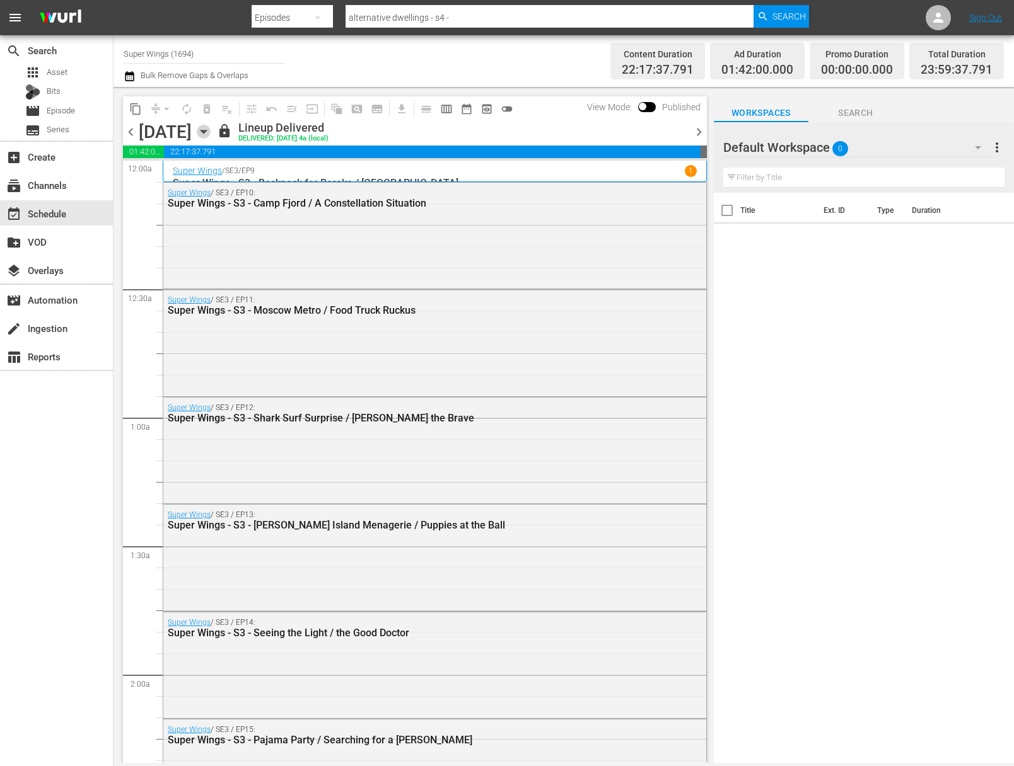
click at [211, 128] on icon "button" at bounding box center [204, 132] width 14 height 14
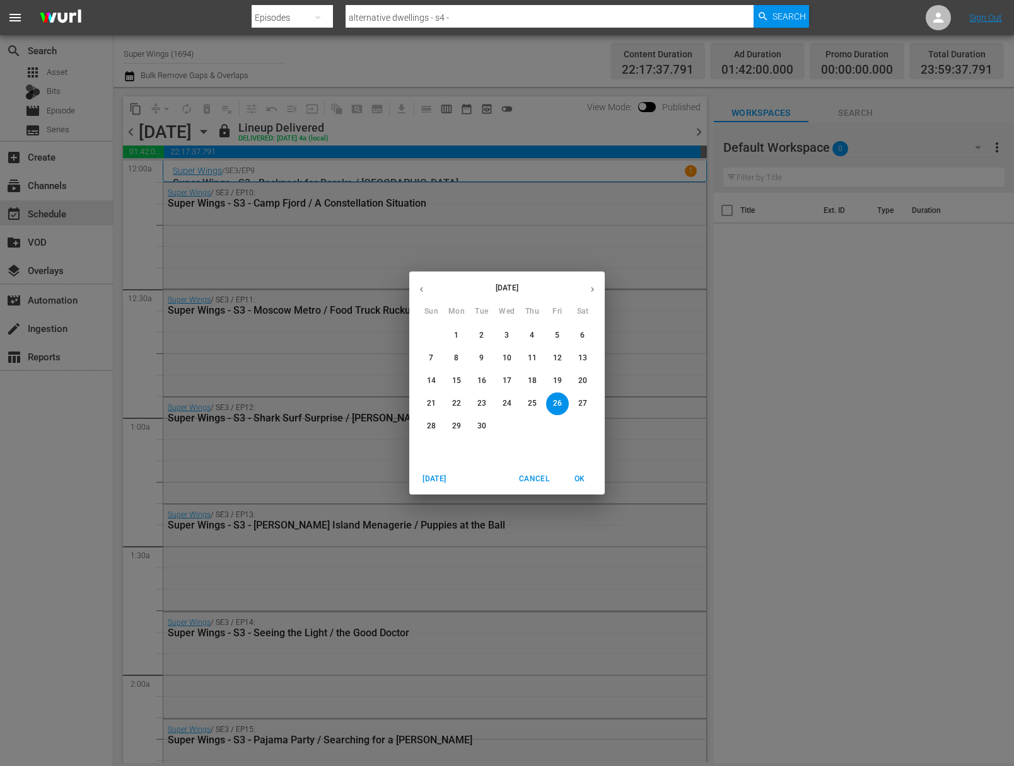
click at [582, 405] on p "27" at bounding box center [582, 403] width 9 height 11
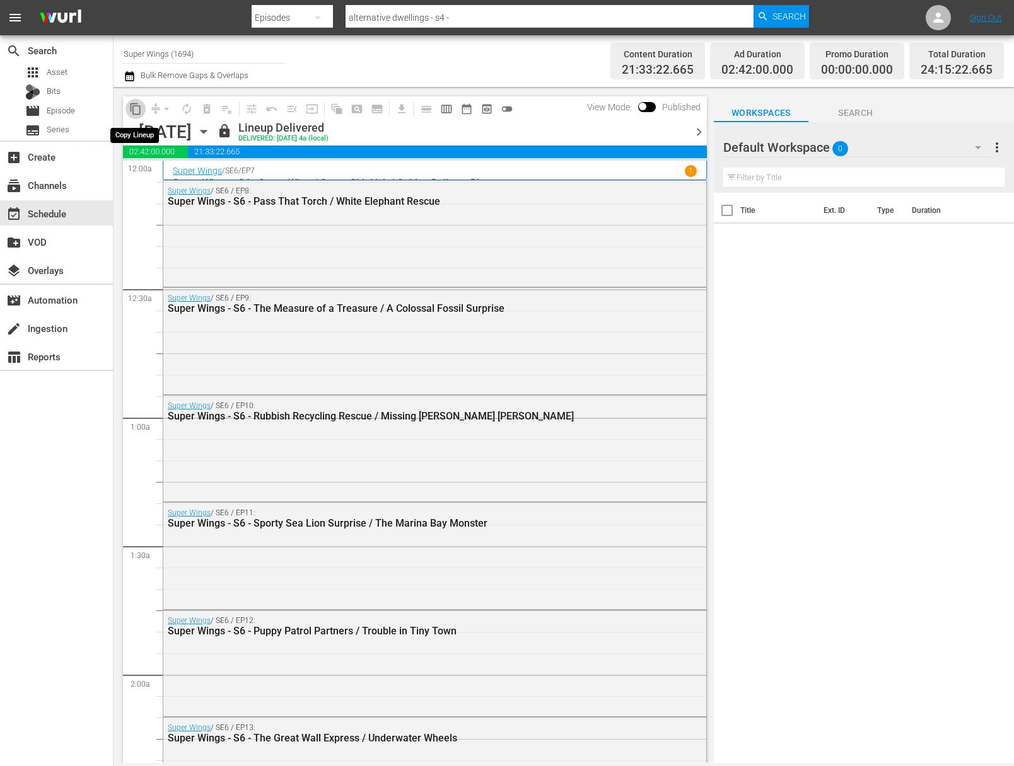
click at [137, 112] on span "content_copy" at bounding box center [135, 109] width 13 height 13
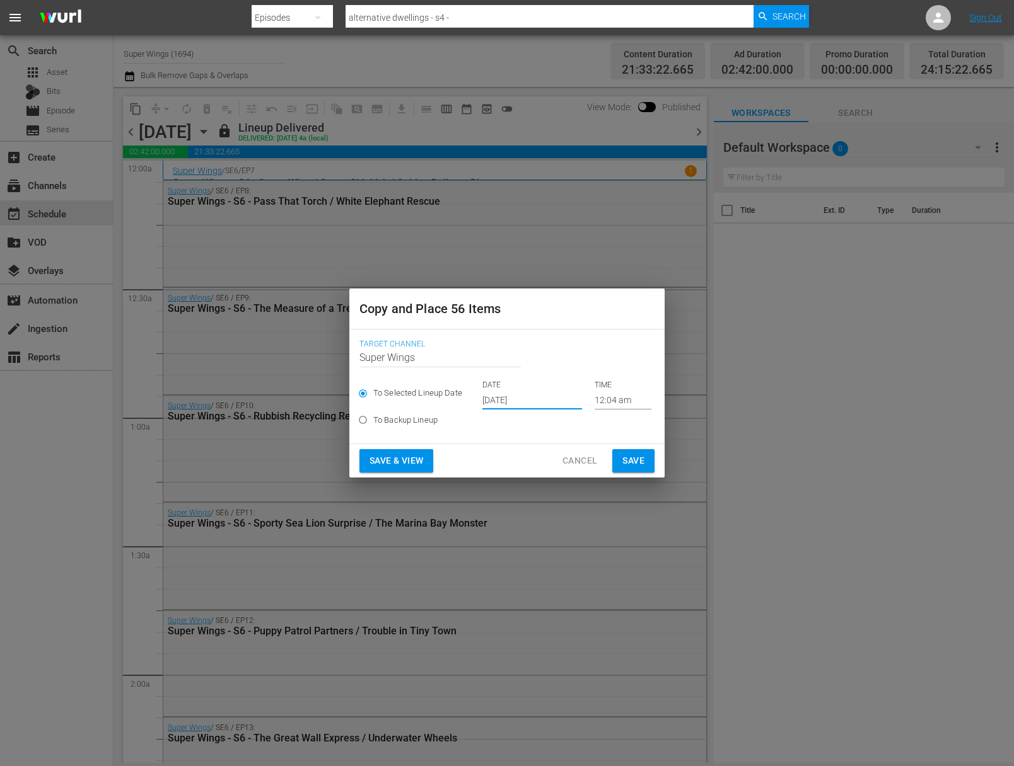
click at [509, 404] on input "Sep 28th 2025" at bounding box center [532, 400] width 100 height 19
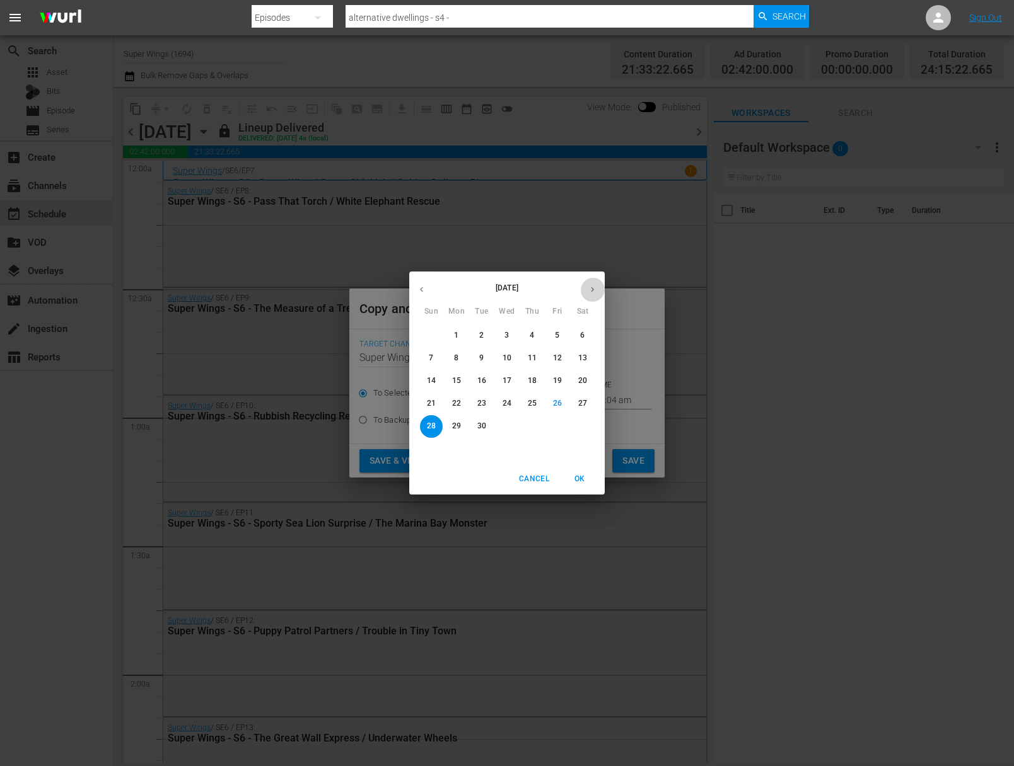
click at [596, 287] on icon "button" at bounding box center [591, 289] width 9 height 9
click at [588, 334] on span "4" at bounding box center [582, 335] width 23 height 11
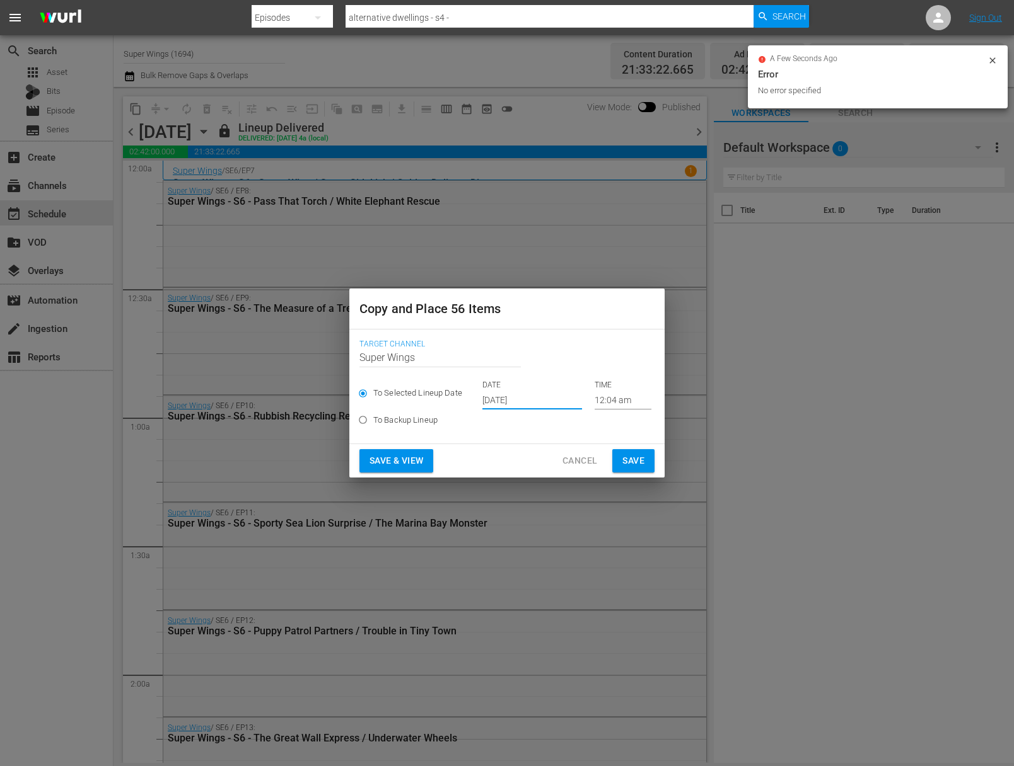
type input "Oct 4th 2025"
click at [631, 457] on span "Save" at bounding box center [633, 461] width 22 height 16
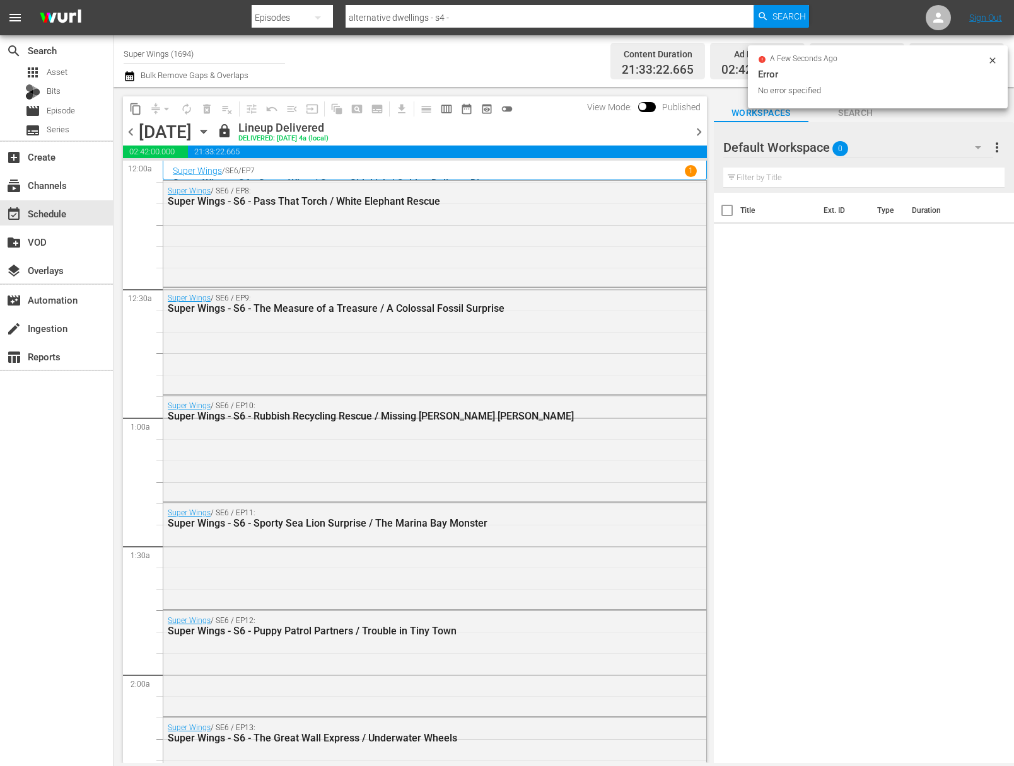
click at [206, 130] on icon "button" at bounding box center [203, 131] width 6 height 3
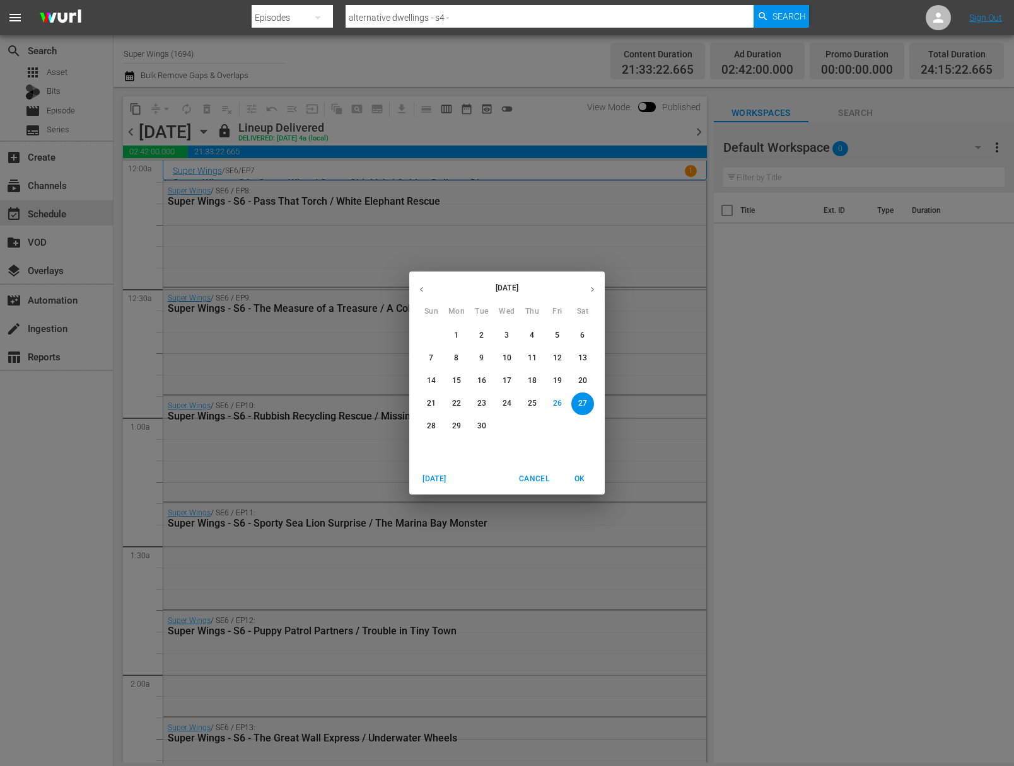
click at [429, 421] on p "28" at bounding box center [431, 426] width 9 height 11
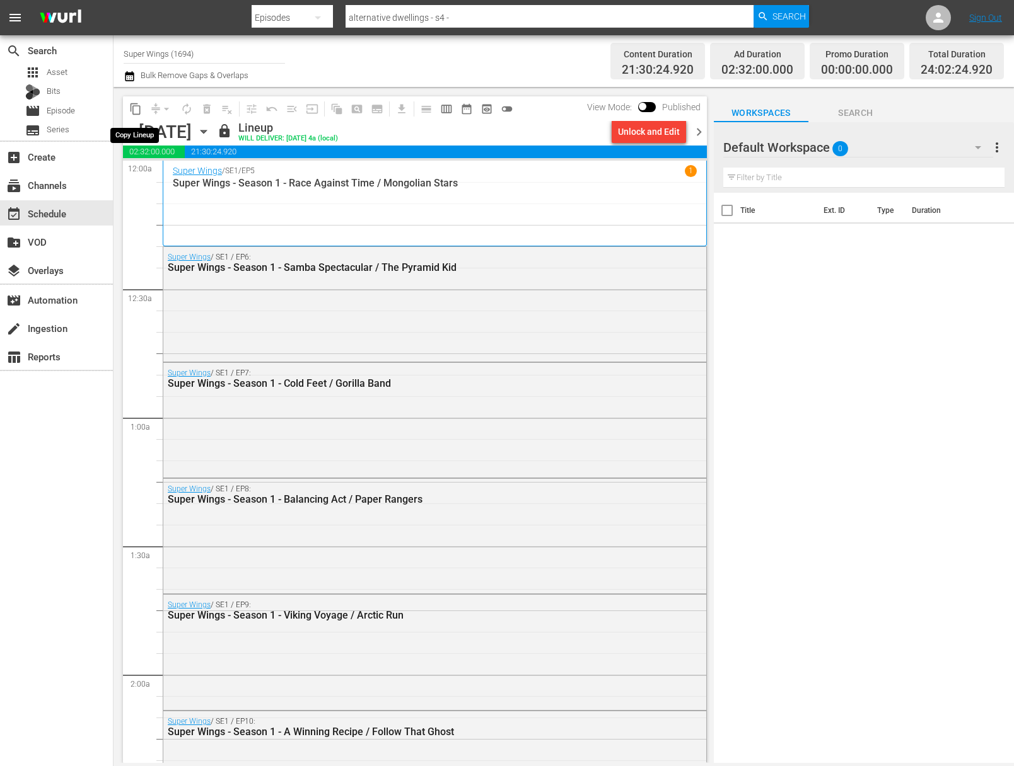
click at [137, 108] on span "content_copy" at bounding box center [135, 109] width 13 height 13
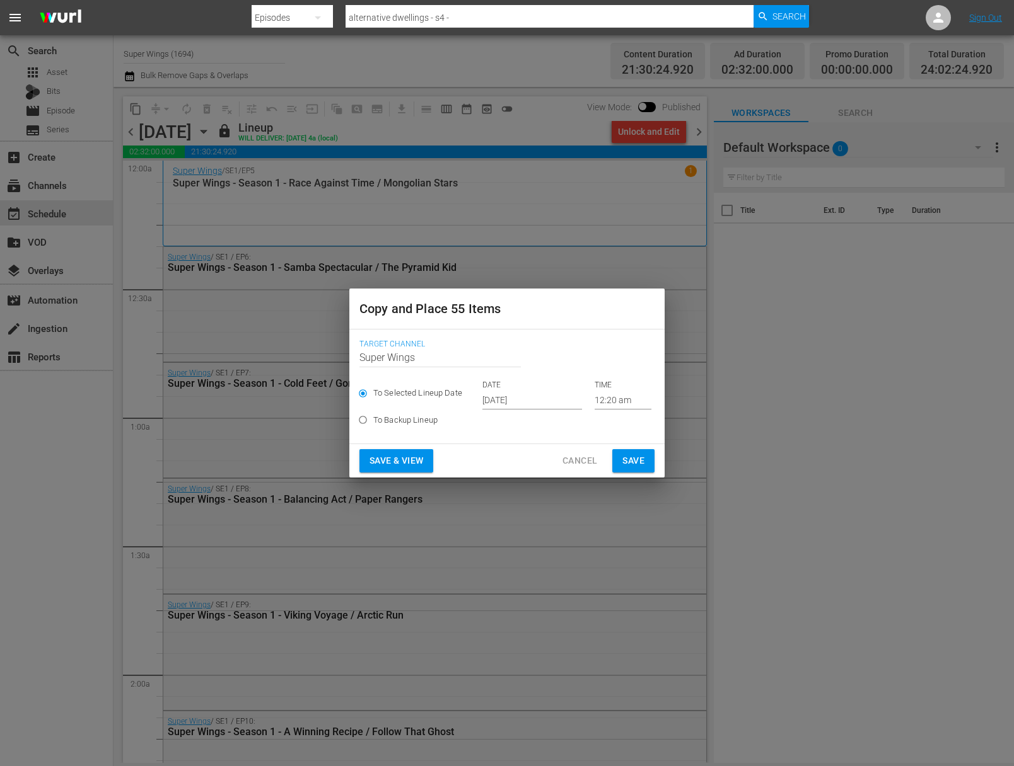
click at [496, 400] on input "Sep 28th 2025" at bounding box center [532, 400] width 100 height 19
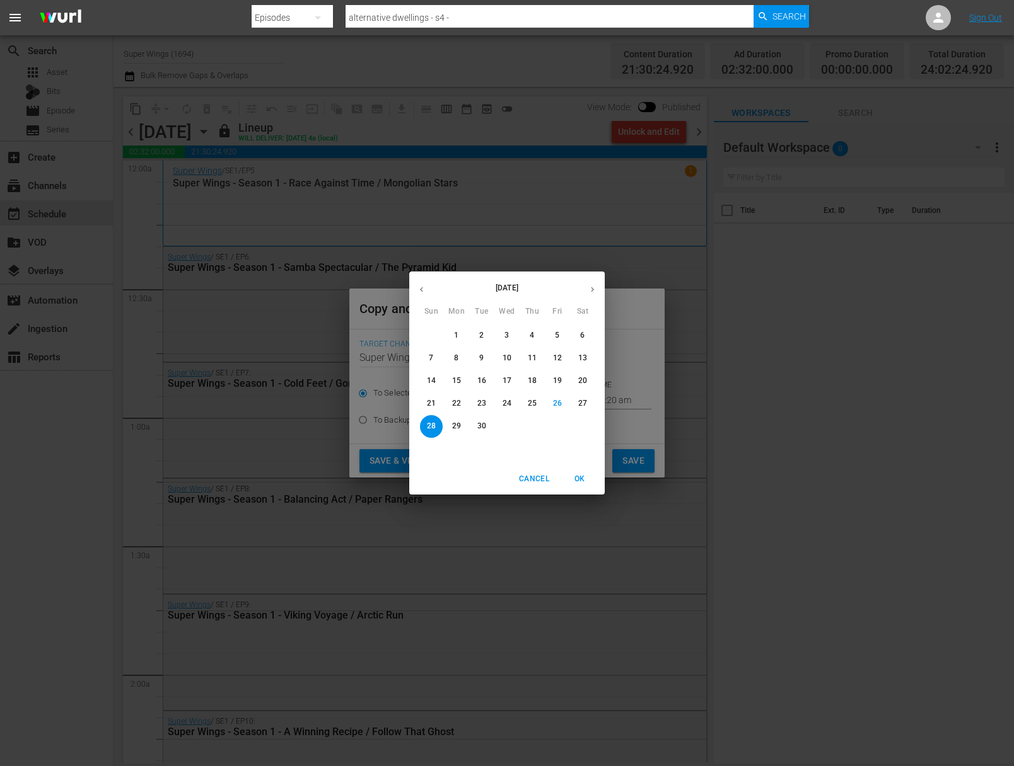
click at [598, 291] on button "button" at bounding box center [592, 289] width 25 height 25
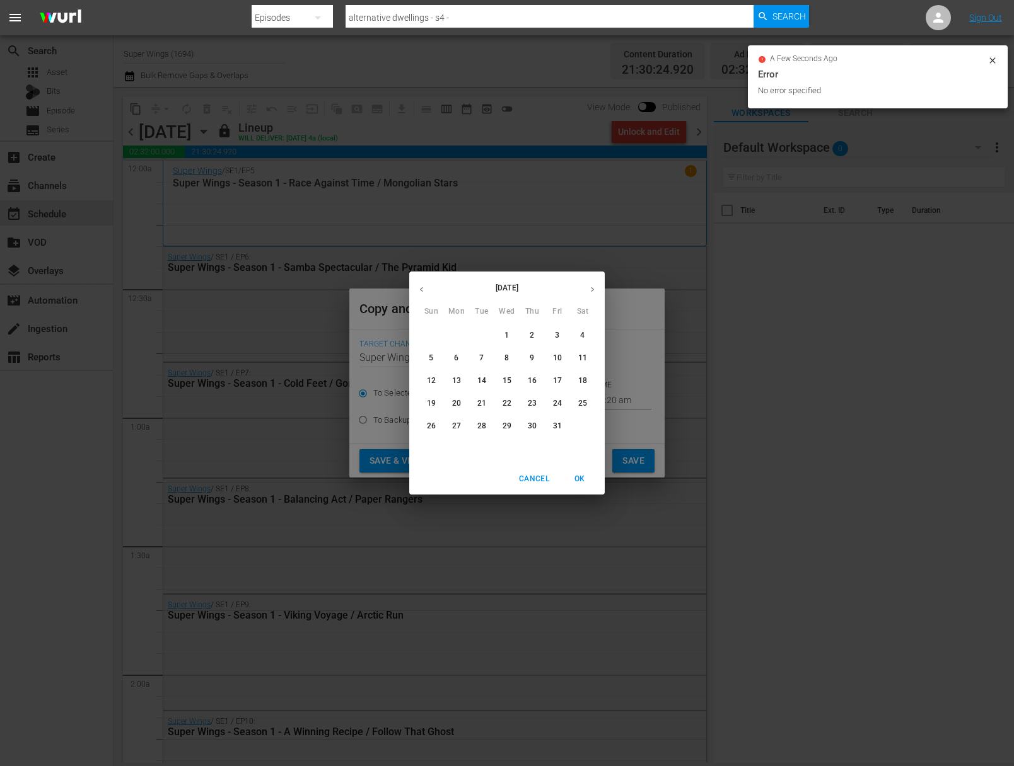
click at [437, 361] on span "5" at bounding box center [431, 358] width 23 height 11
type input "Oct 5th 2025"
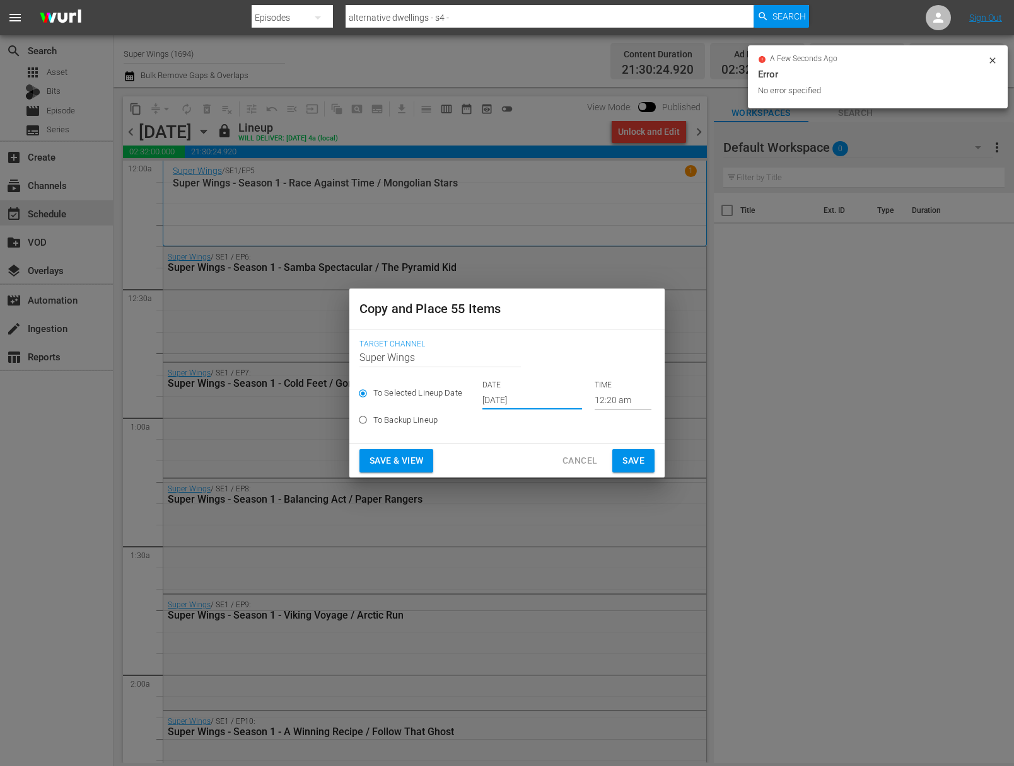
click at [634, 458] on span "Save" at bounding box center [633, 461] width 22 height 16
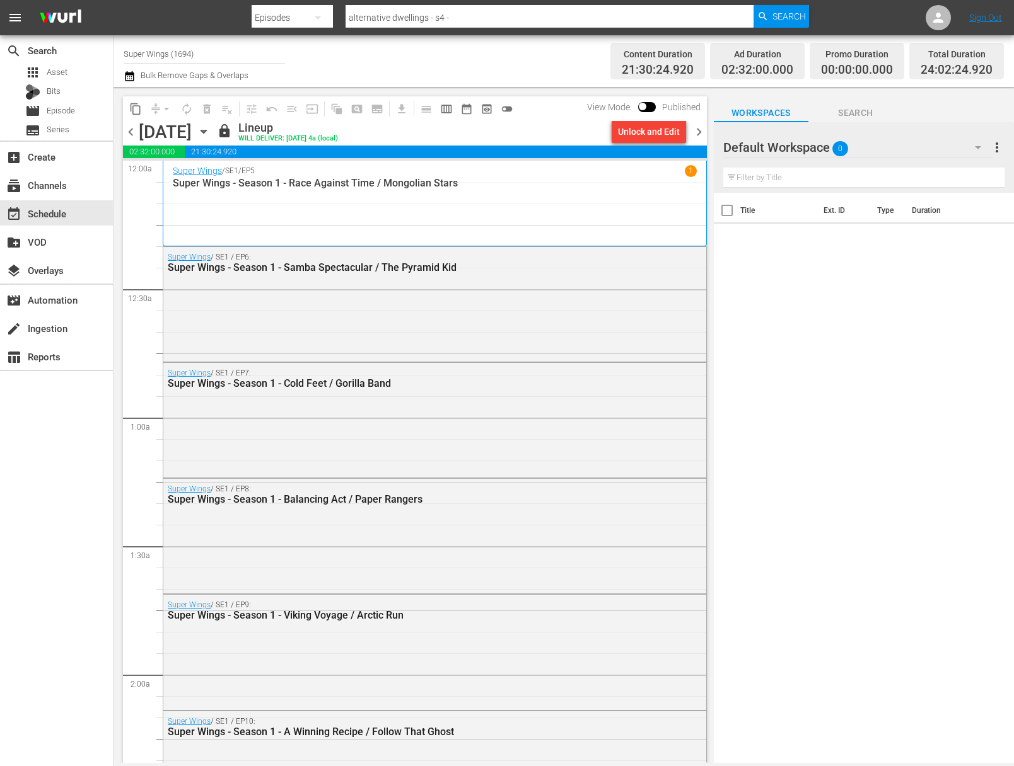
click at [211, 128] on icon "button" at bounding box center [204, 132] width 14 height 14
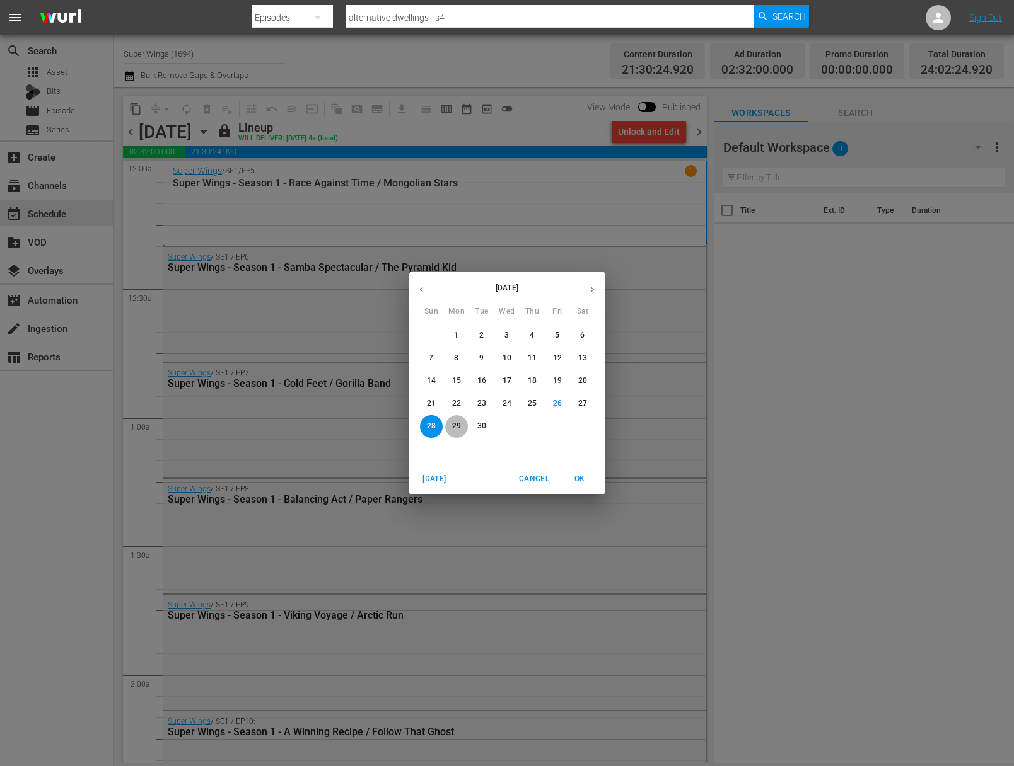
click at [454, 425] on p "29" at bounding box center [456, 426] width 9 height 11
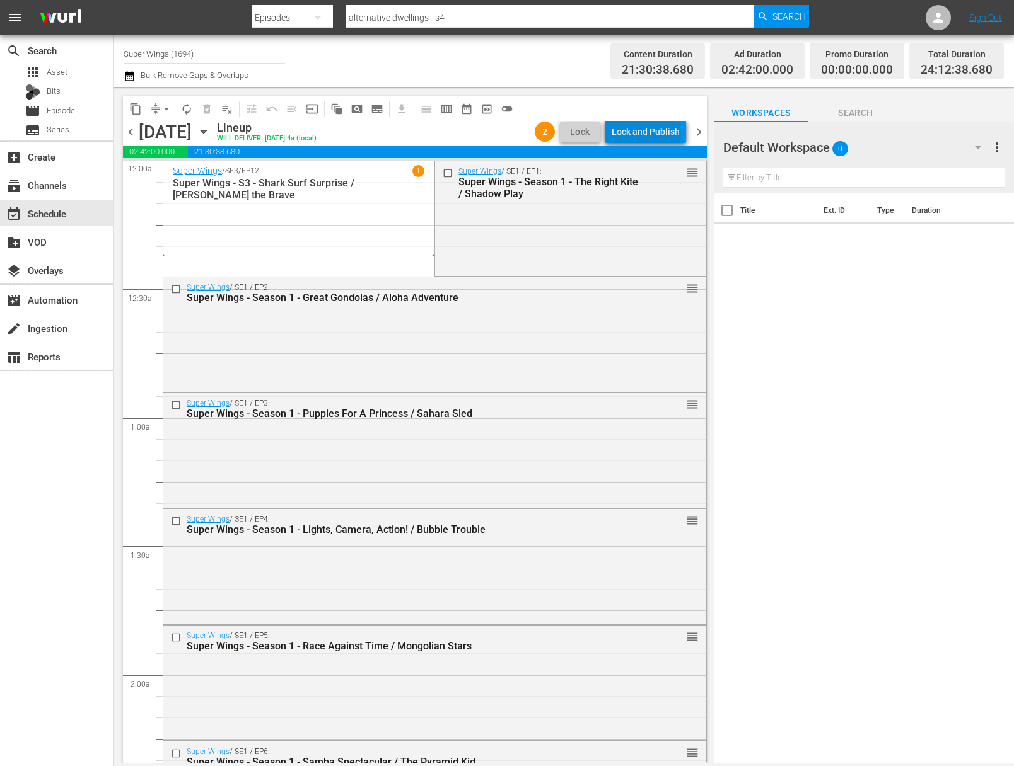
click at [649, 135] on div "Lock and Publish" at bounding box center [645, 131] width 68 height 23
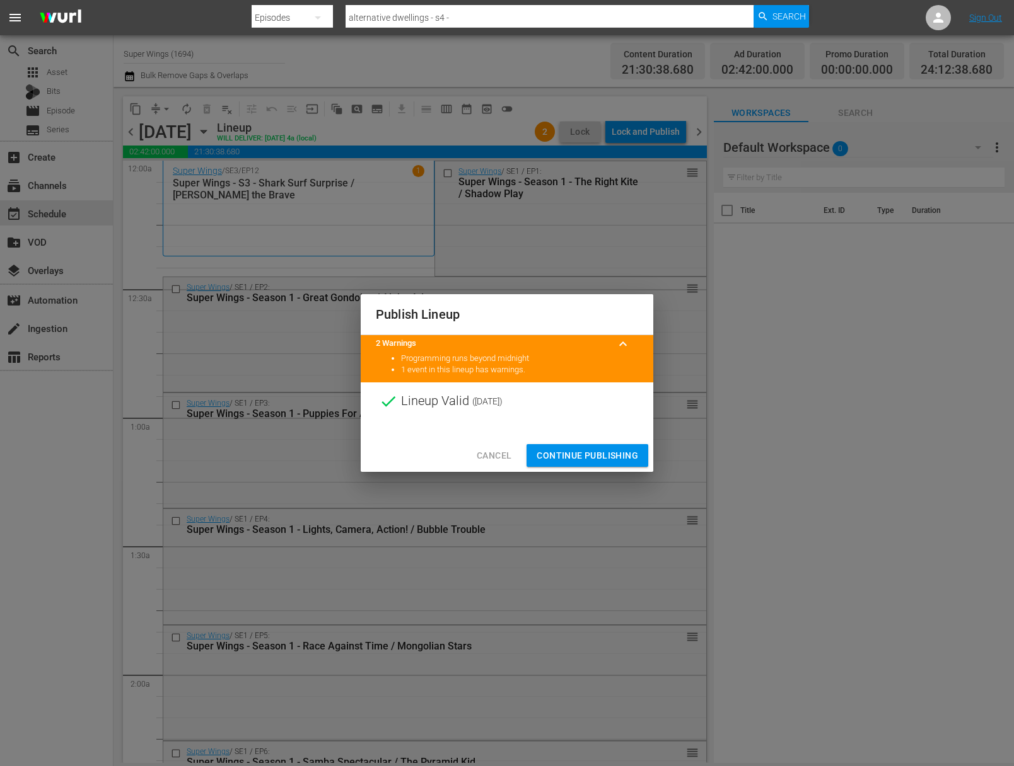
click at [592, 452] on span "Continue Publishing" at bounding box center [586, 456] width 101 height 16
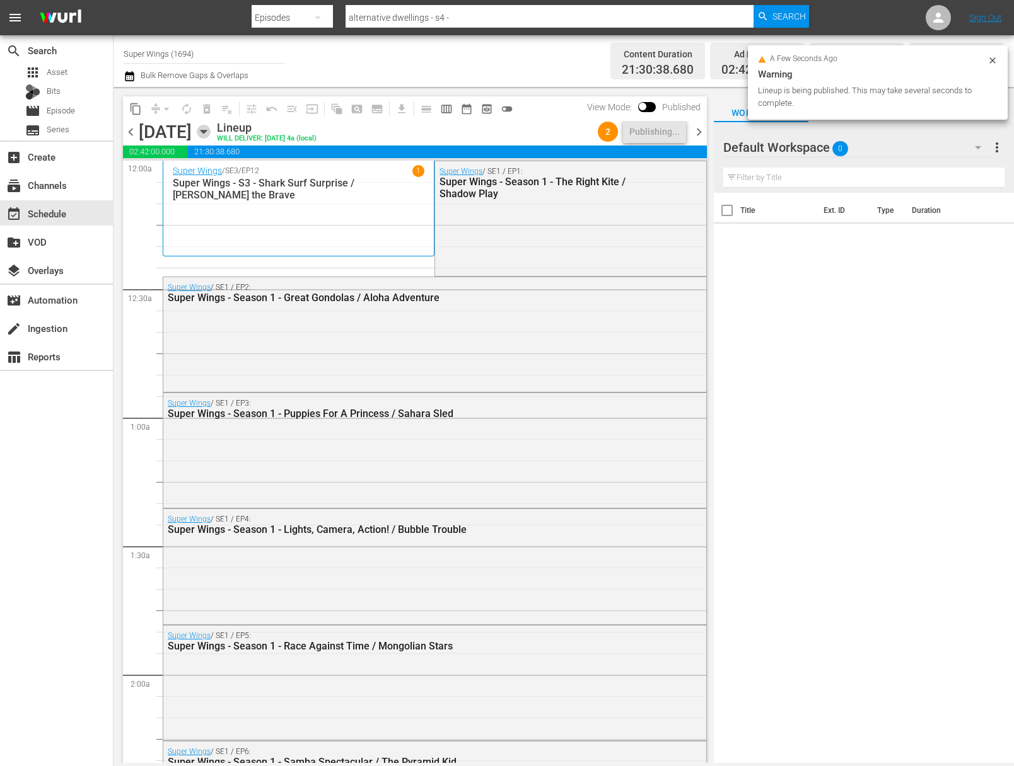
click at [211, 127] on icon "button" at bounding box center [204, 132] width 14 height 14
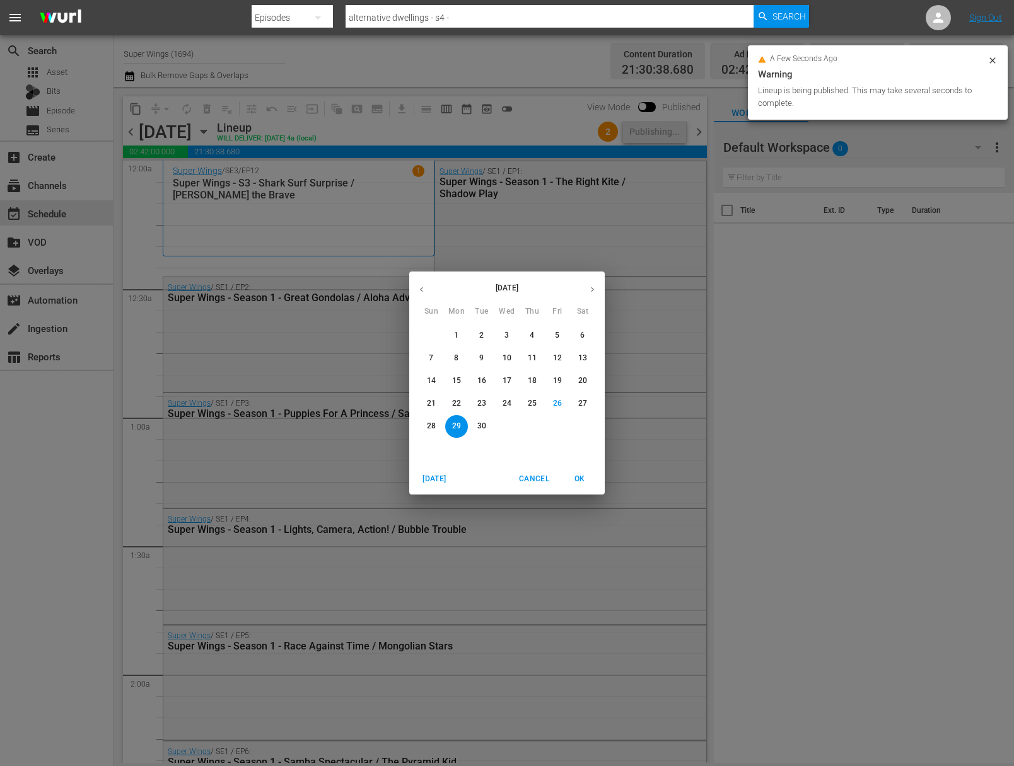
click at [478, 420] on button "30" at bounding box center [481, 426] width 23 height 23
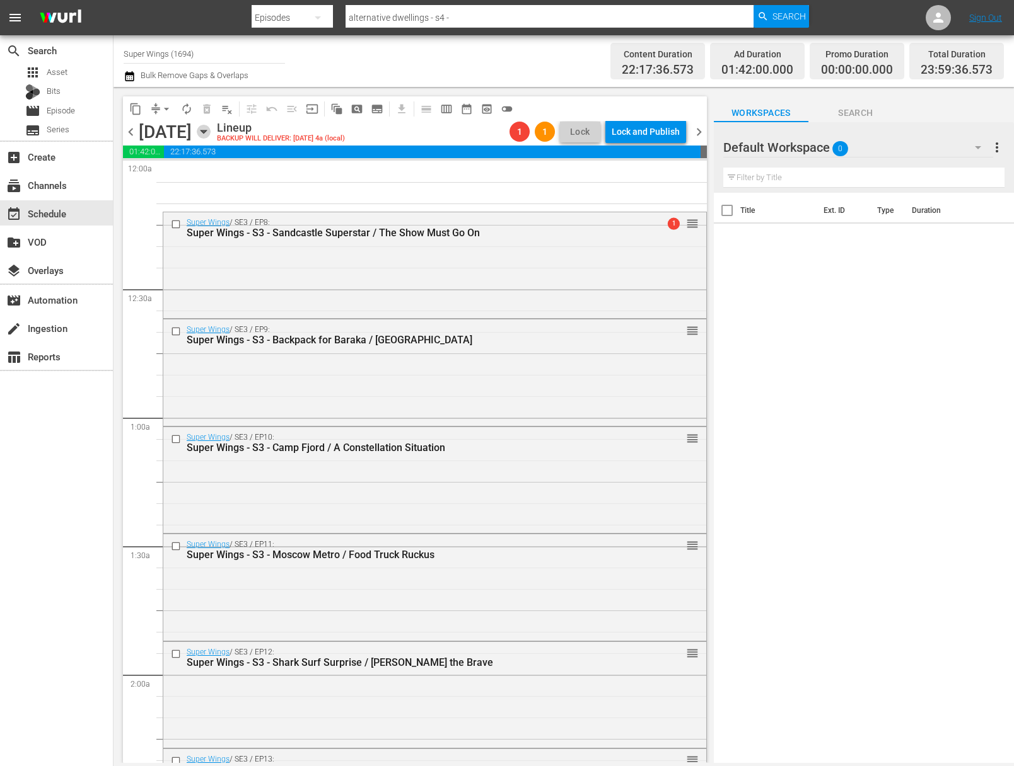
click at [211, 137] on icon "button" at bounding box center [204, 132] width 14 height 14
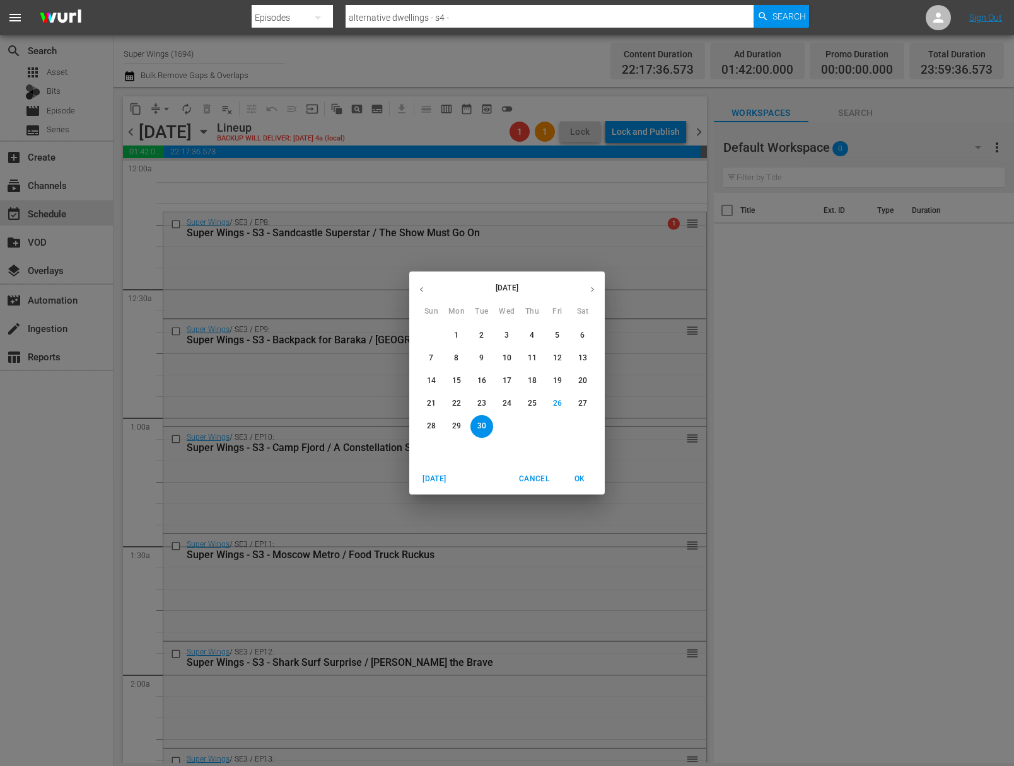
click at [459, 431] on p "29" at bounding box center [456, 426] width 9 height 11
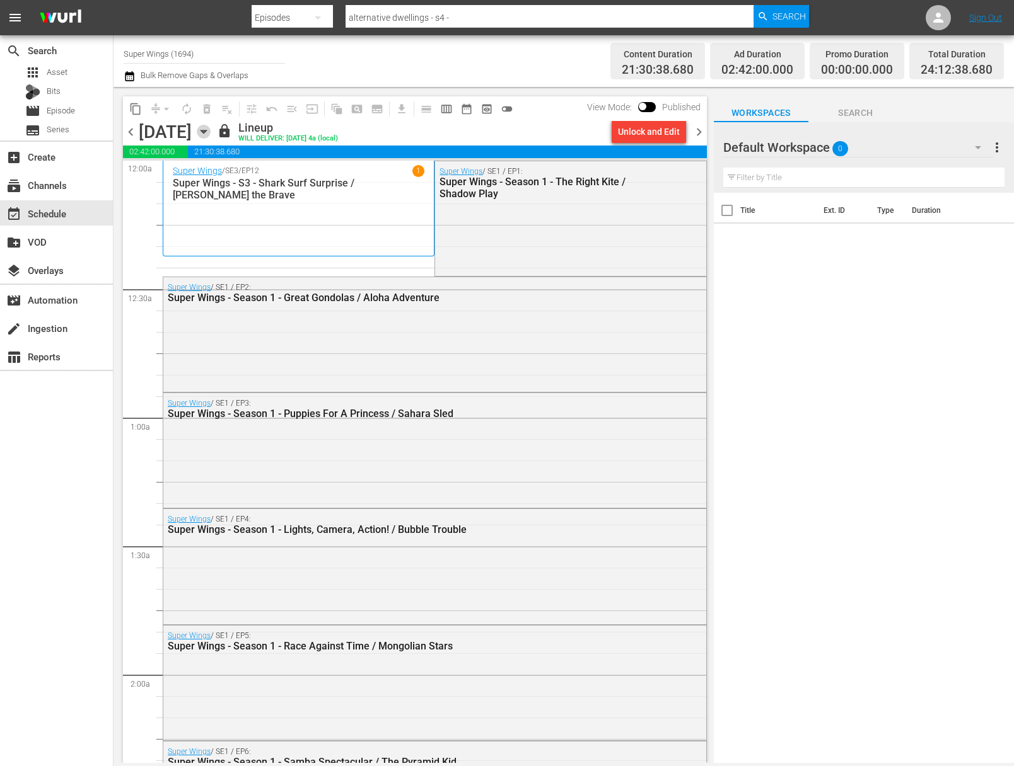
click at [211, 126] on icon "button" at bounding box center [204, 132] width 14 height 14
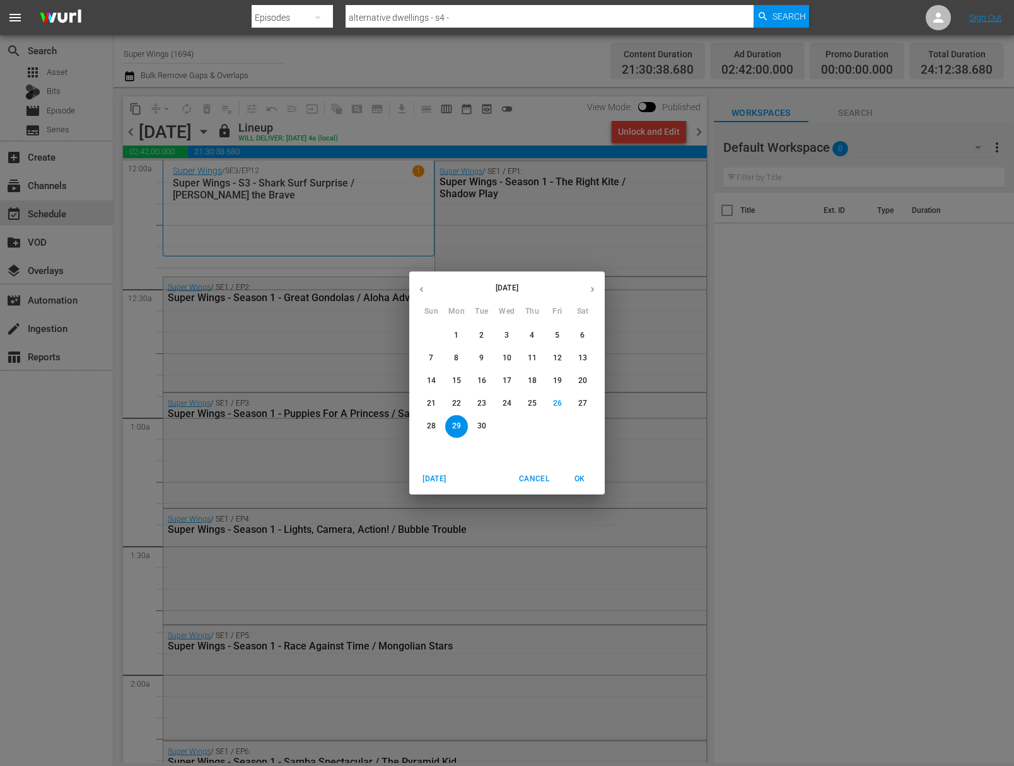
click at [478, 429] on p "30" at bounding box center [481, 426] width 9 height 11
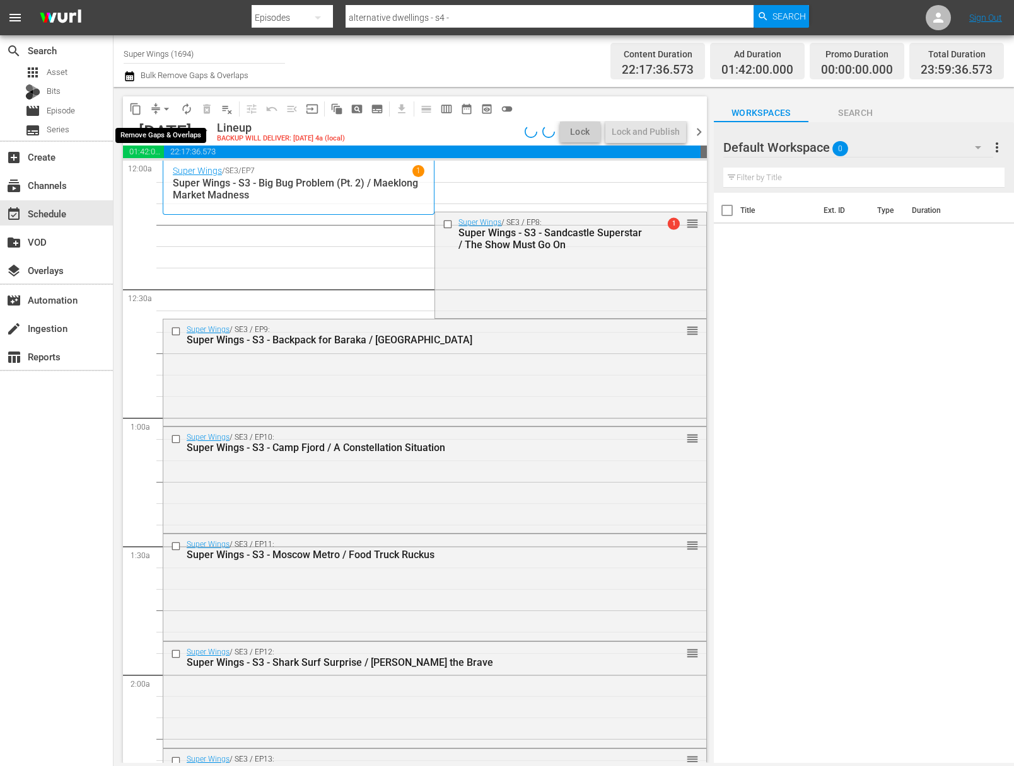
click at [165, 109] on span "arrow_drop_down" at bounding box center [166, 109] width 13 height 13
click at [170, 176] on li "Align to End of Previous Day" at bounding box center [167, 176] width 132 height 21
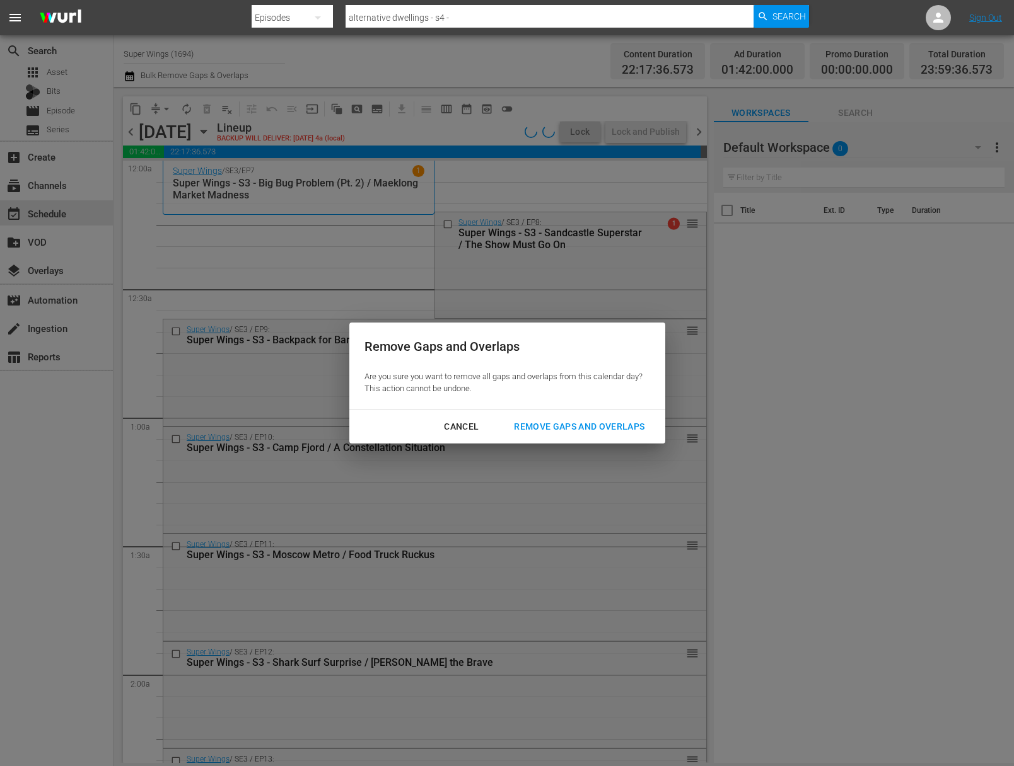
click at [541, 427] on div "Remove Gaps and Overlaps" at bounding box center [579, 427] width 151 height 16
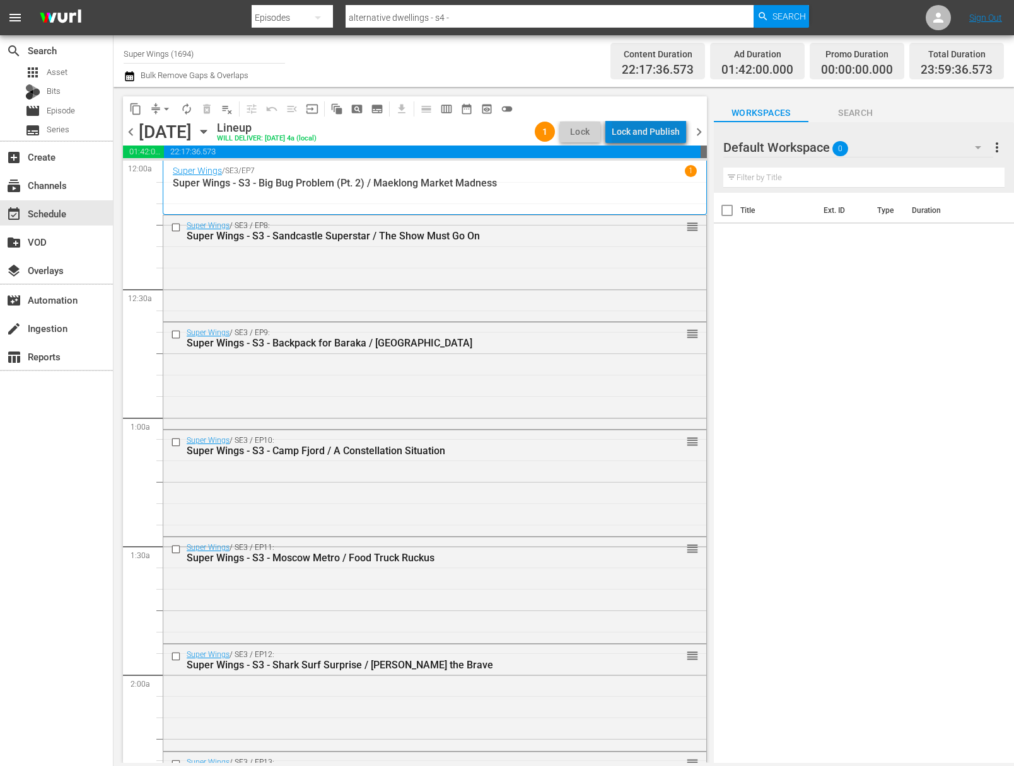
click at [658, 132] on div "Lock and Publish" at bounding box center [645, 131] width 68 height 23
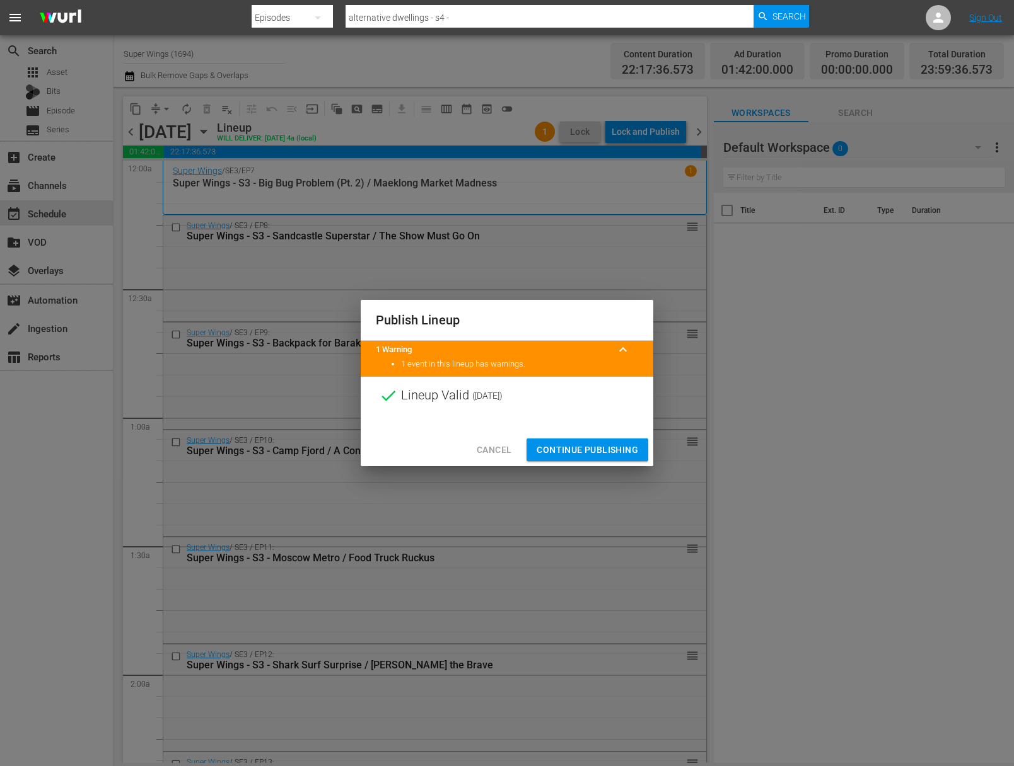
click at [592, 451] on span "Continue Publishing" at bounding box center [586, 450] width 101 height 16
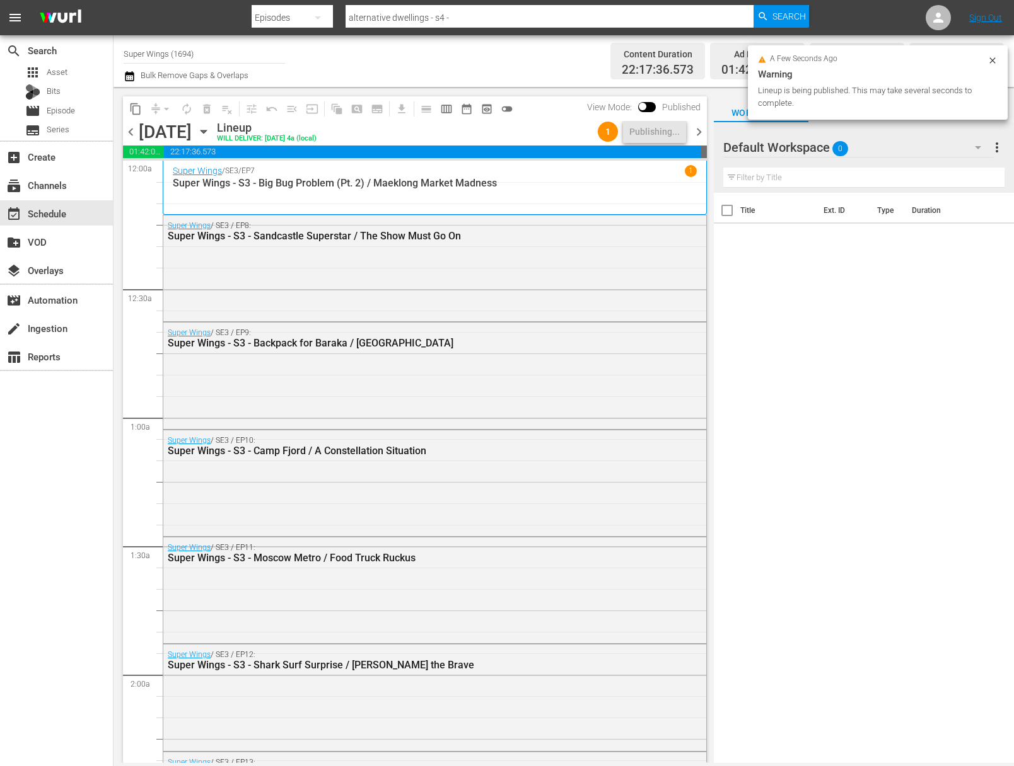
click at [211, 131] on icon "button" at bounding box center [204, 132] width 14 height 14
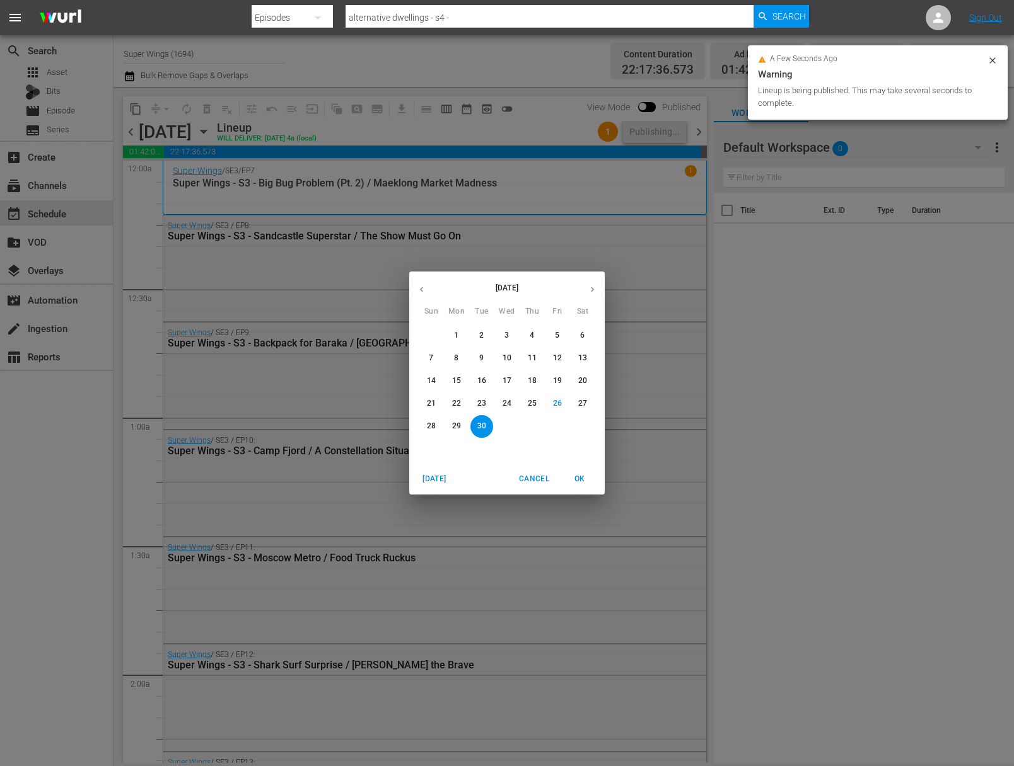
click at [600, 286] on button "button" at bounding box center [592, 289] width 25 height 25
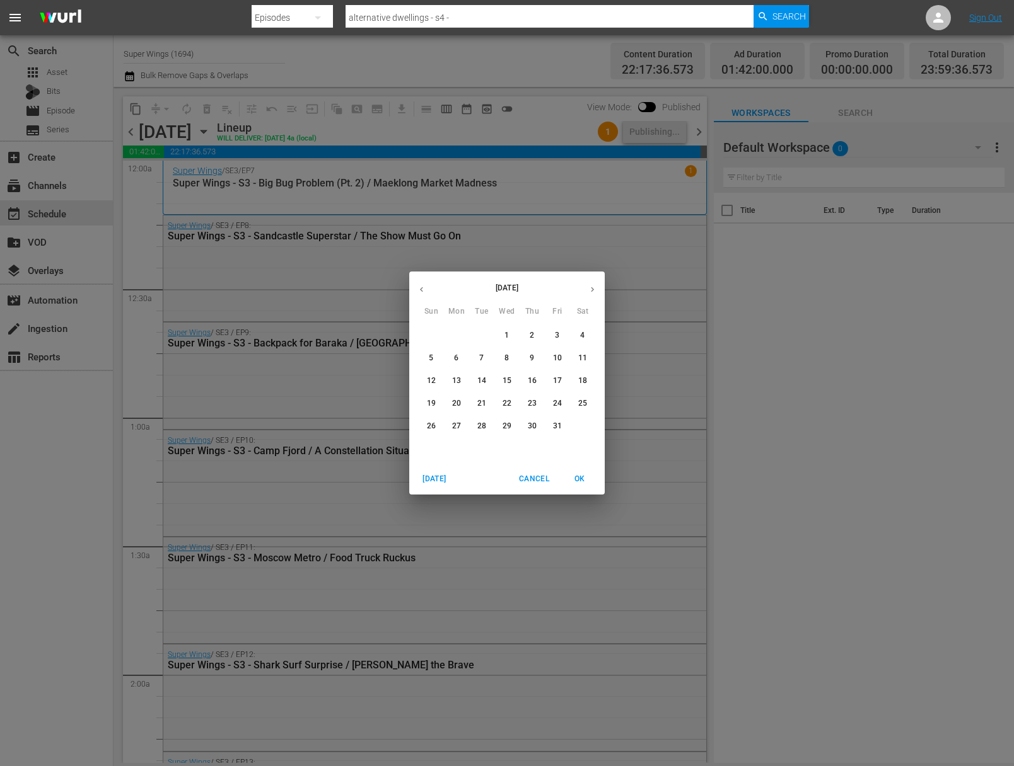
click at [500, 335] on span "1" at bounding box center [506, 335] width 23 height 11
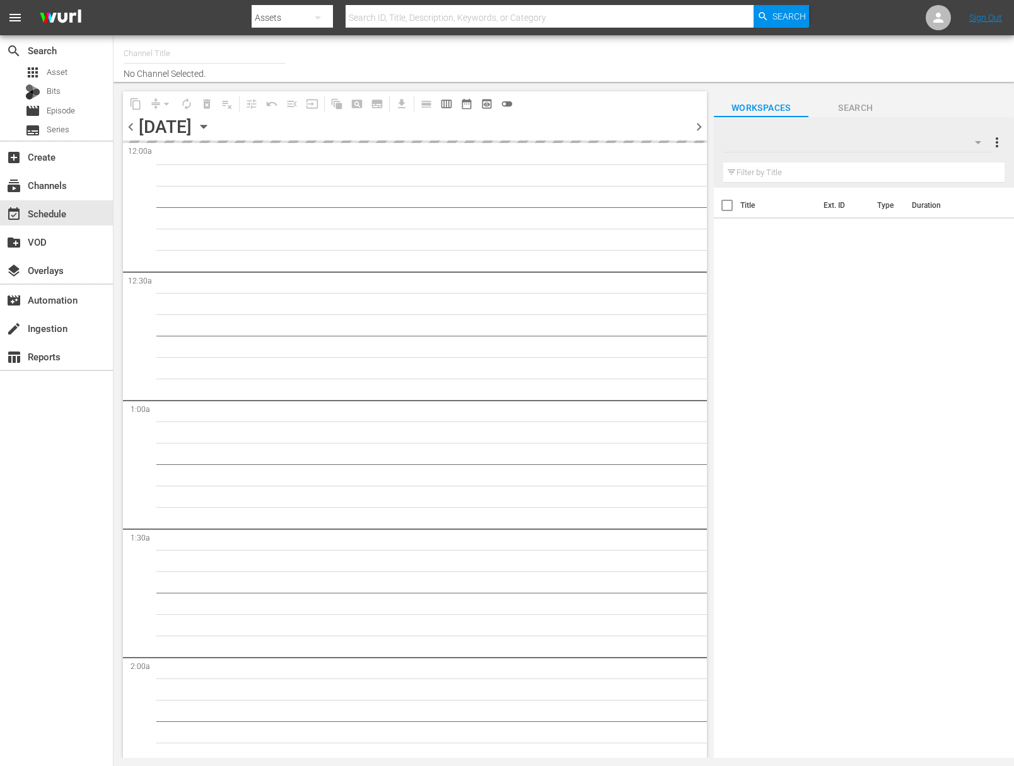
type input "Super Wings (1694)"
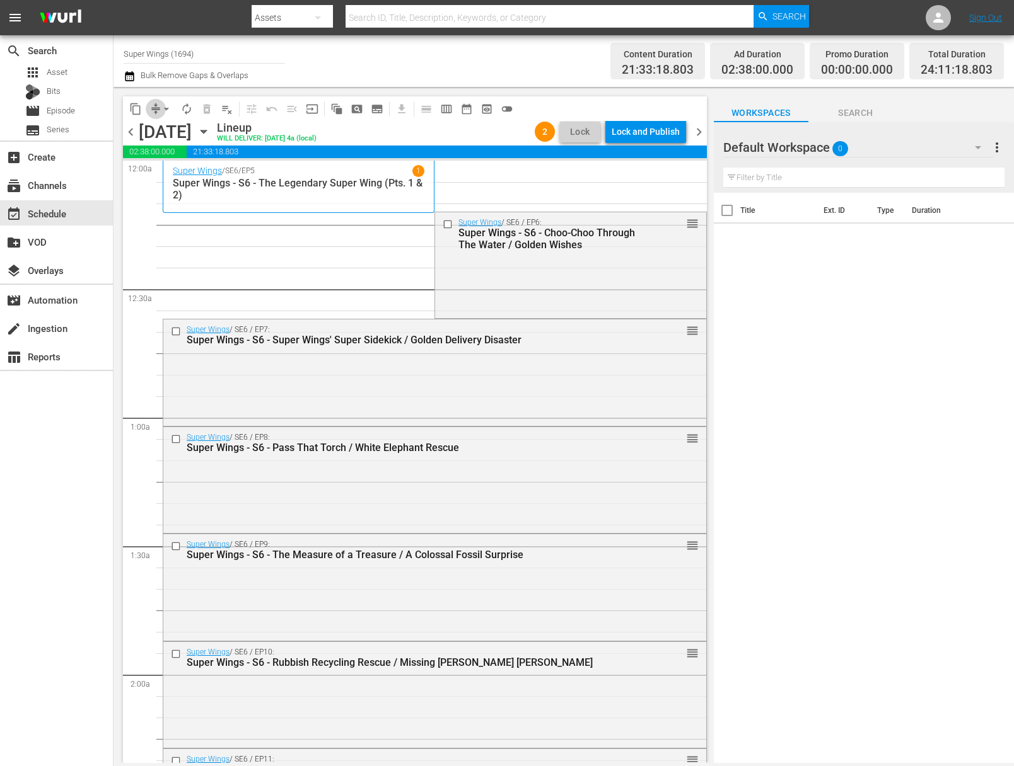
click at [146, 110] on button "compress" at bounding box center [156, 109] width 20 height 20
click at [157, 108] on button "arrow_drop_down" at bounding box center [166, 109] width 20 height 20
click at [200, 184] on li "Align to End of Previous Day" at bounding box center [167, 176] width 132 height 21
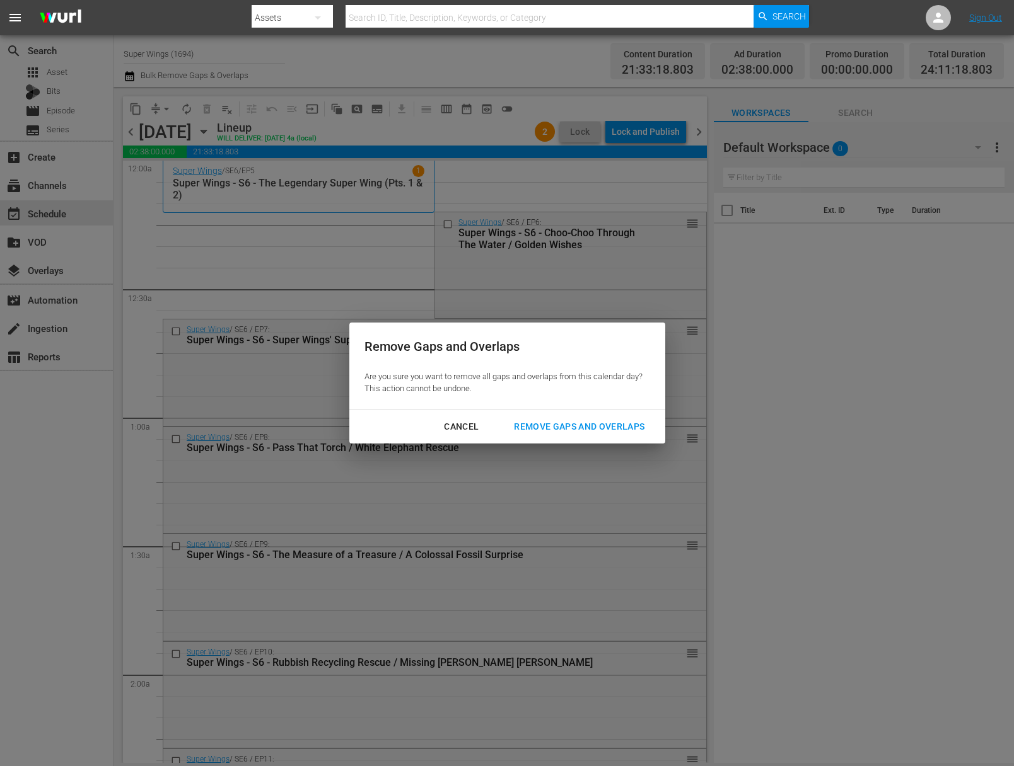
click at [584, 429] on div "Remove Gaps and Overlaps" at bounding box center [579, 427] width 151 height 16
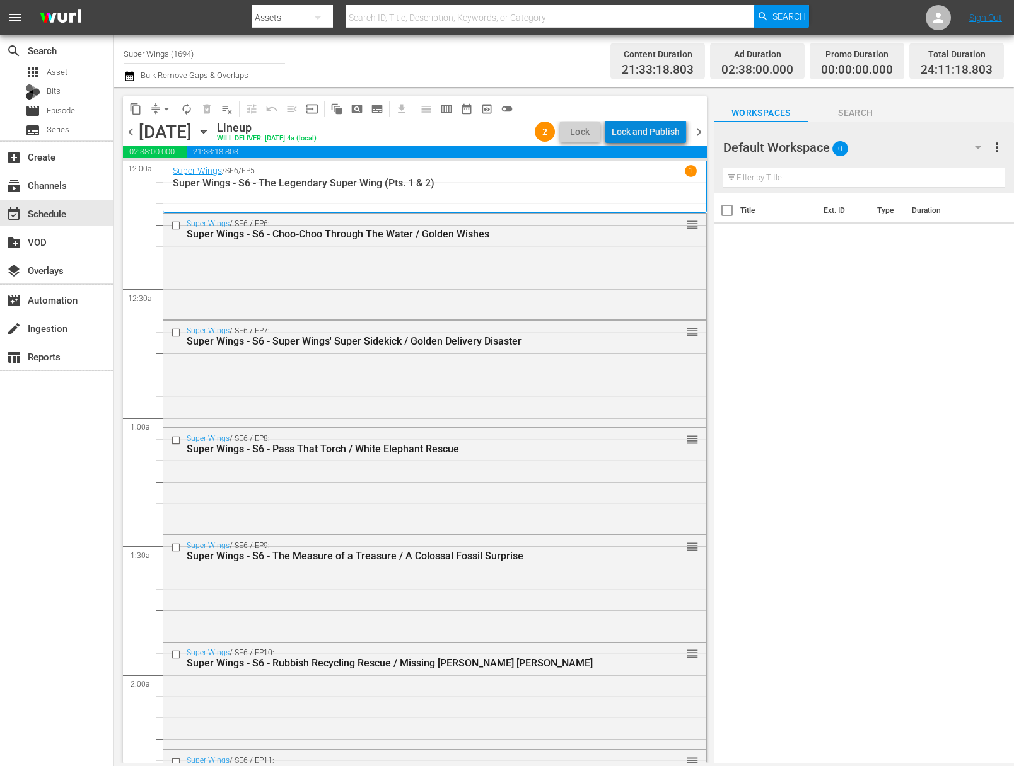
click at [651, 131] on div "Lock and Publish" at bounding box center [645, 131] width 68 height 23
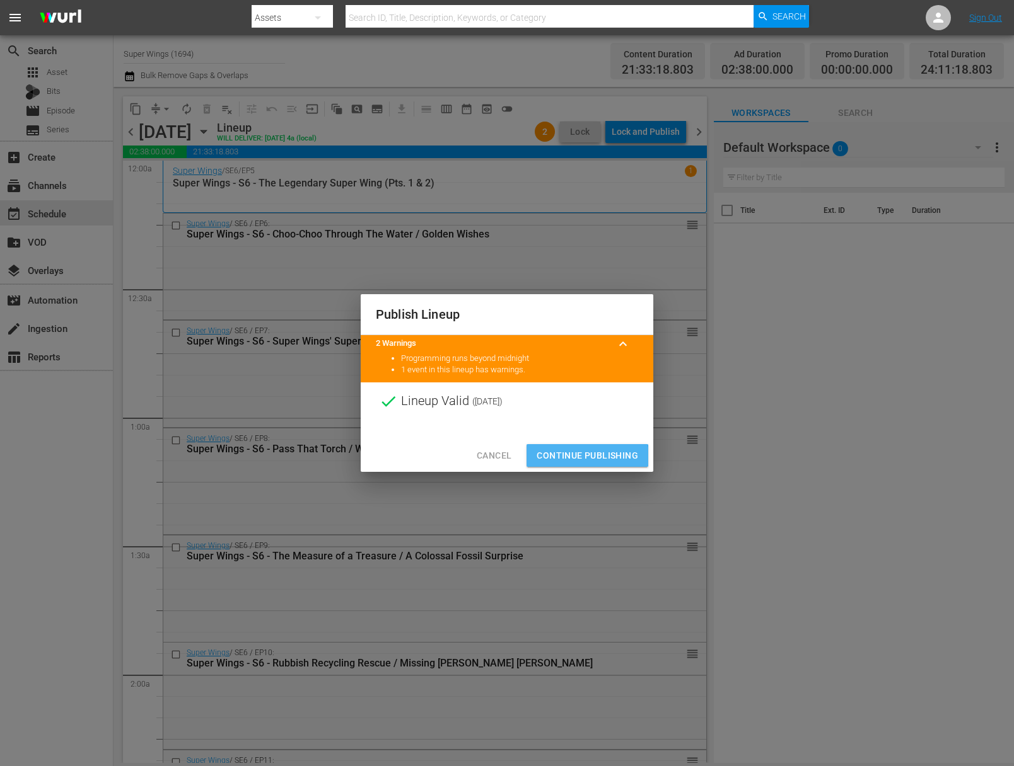
click at [587, 456] on span "Continue Publishing" at bounding box center [586, 456] width 101 height 16
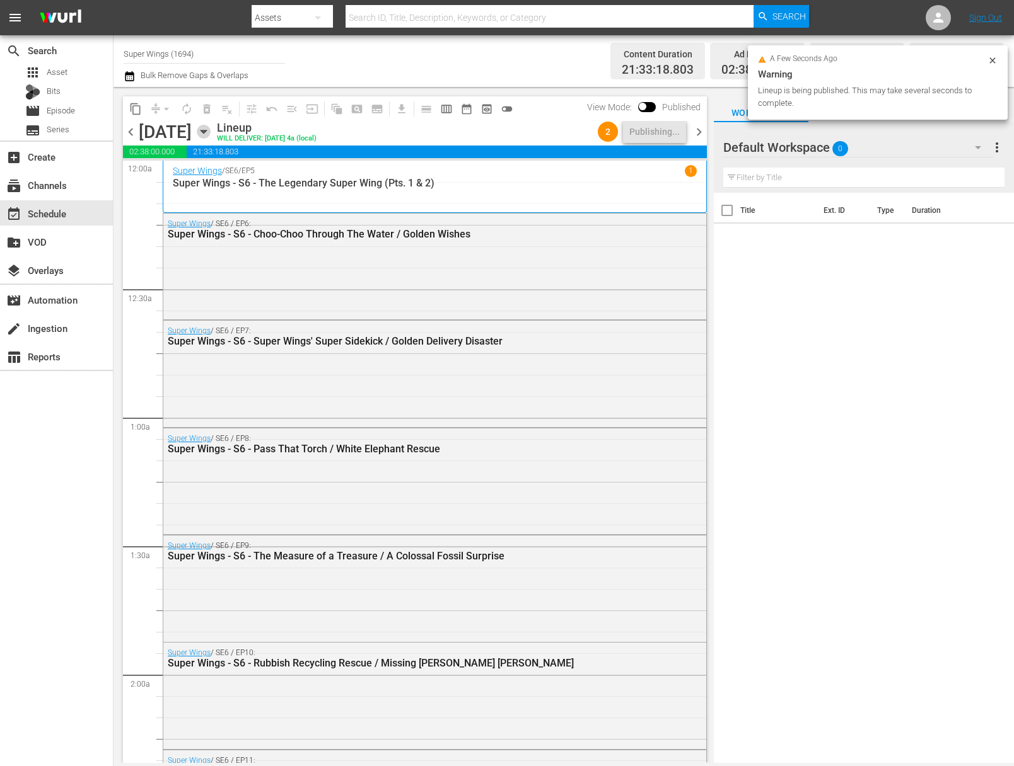
click at [206, 130] on icon "button" at bounding box center [203, 131] width 6 height 3
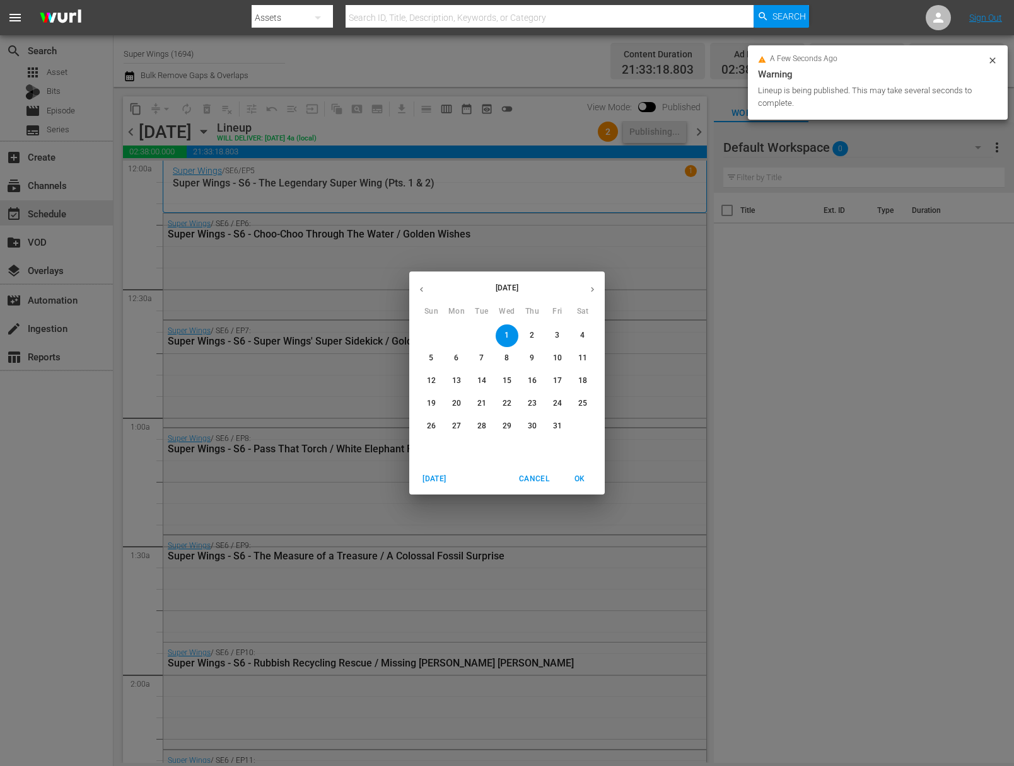
click at [534, 330] on button "2" at bounding box center [532, 336] width 23 height 23
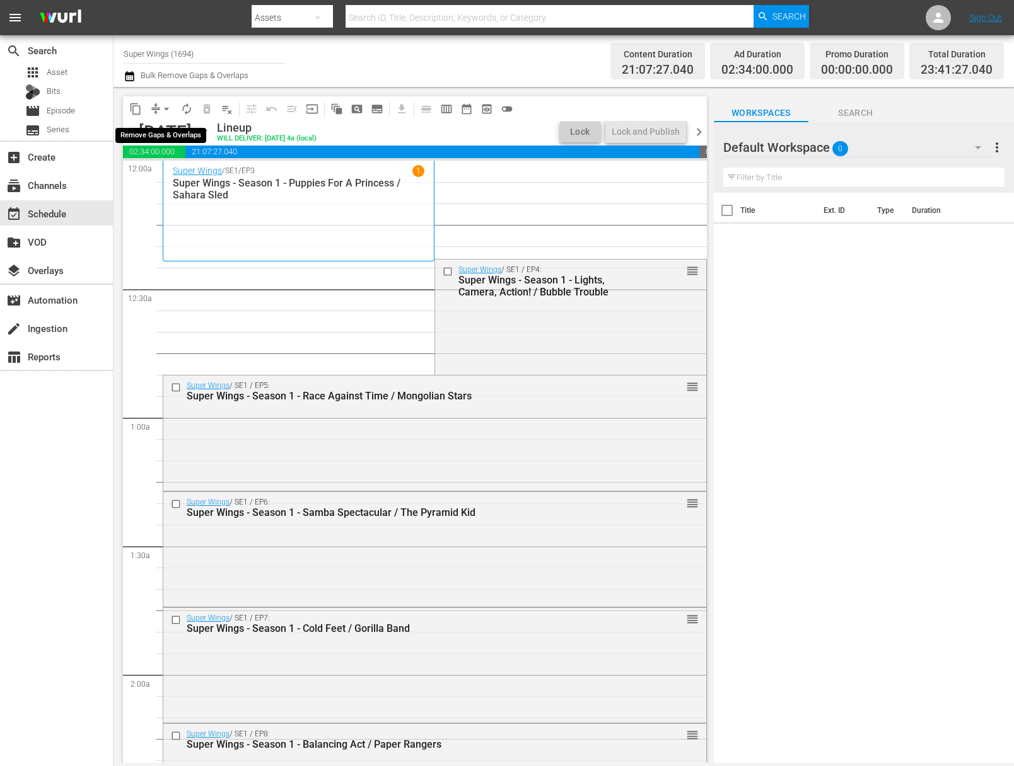
click at [169, 112] on span "arrow_drop_down" at bounding box center [166, 109] width 13 height 13
click at [167, 170] on li "Align to End of Previous Day" at bounding box center [167, 176] width 132 height 21
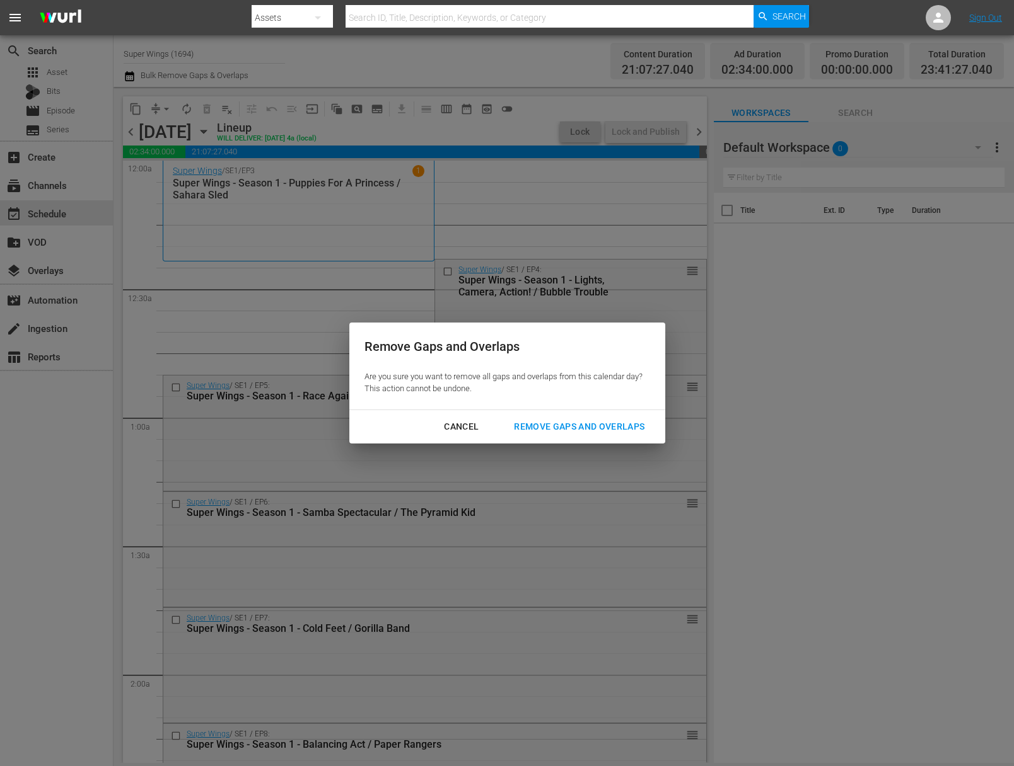
click at [585, 429] on div "Remove Gaps and Overlaps" at bounding box center [579, 427] width 151 height 16
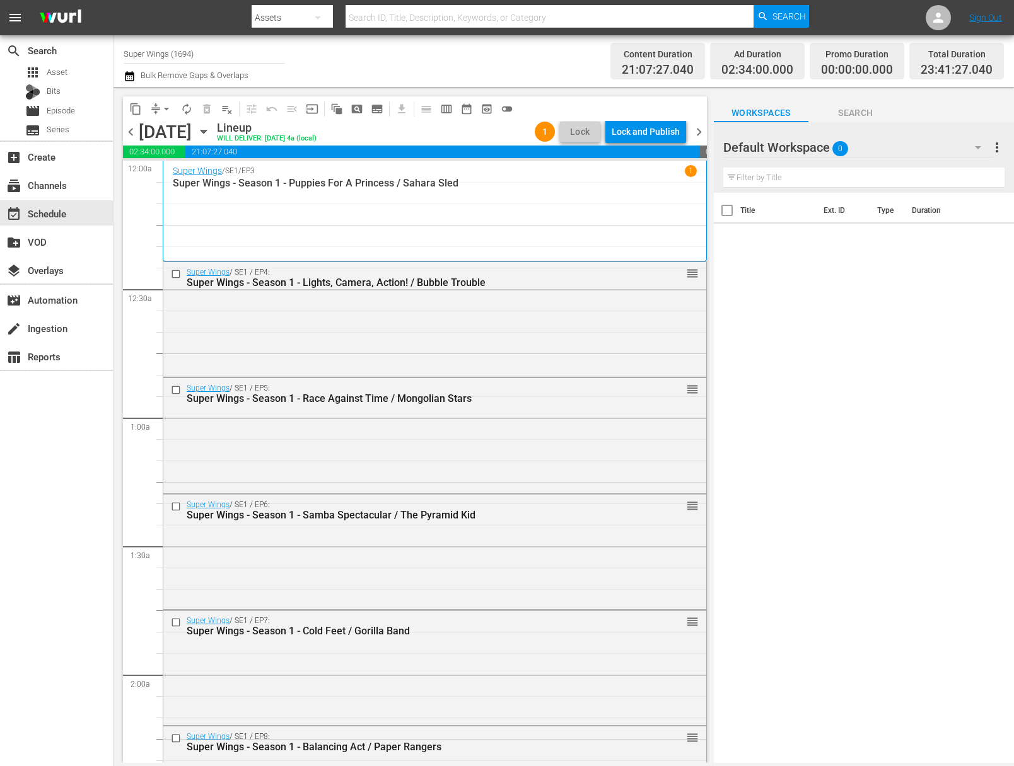
click at [647, 132] on div "Lock and Publish" at bounding box center [645, 131] width 68 height 23
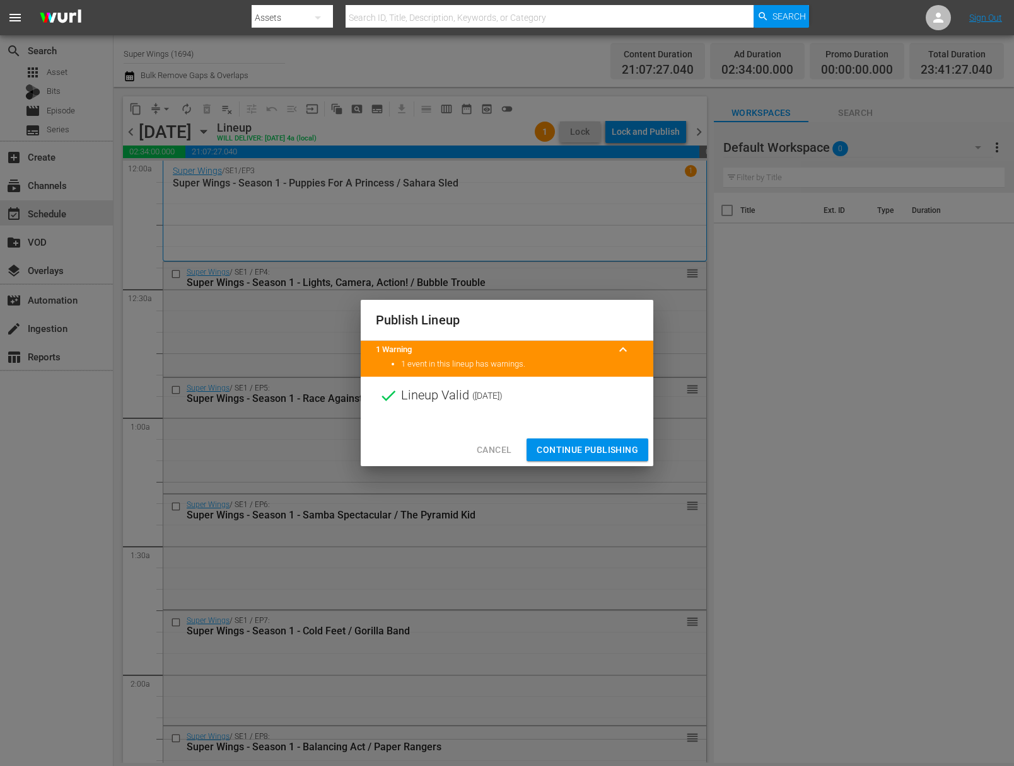
click at [593, 446] on span "Continue Publishing" at bounding box center [586, 450] width 101 height 16
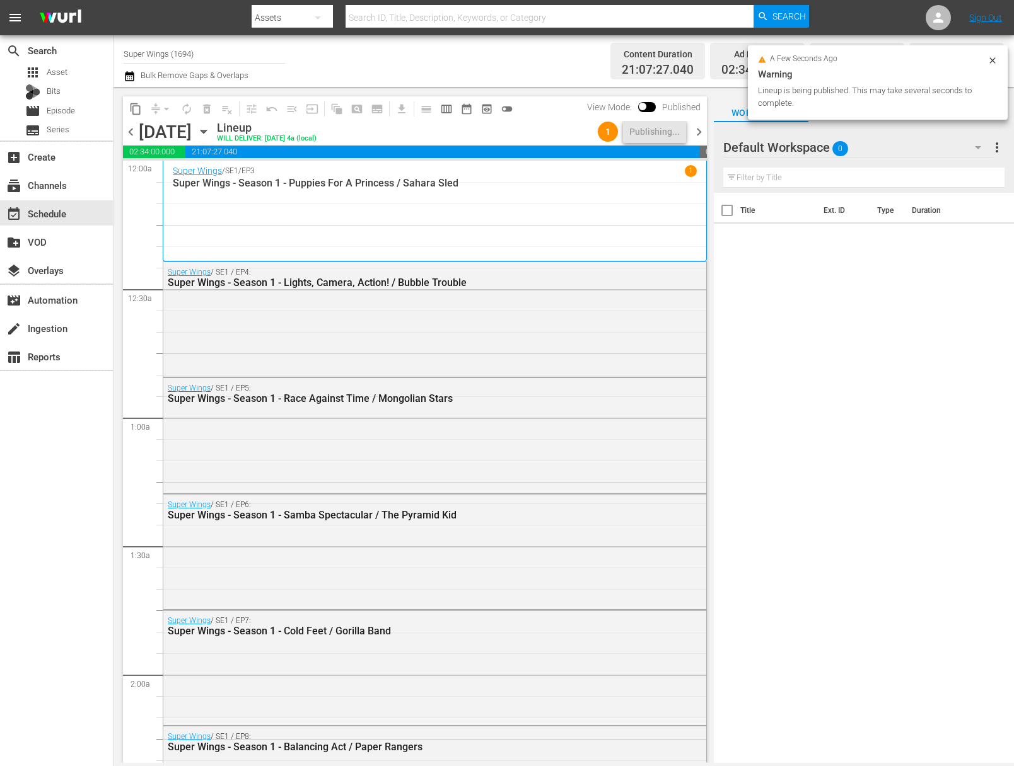
click at [214, 129] on div "Thursday, October 2nd October 2nd" at bounding box center [176, 132] width 75 height 21
click at [211, 127] on icon "button" at bounding box center [204, 132] width 14 height 14
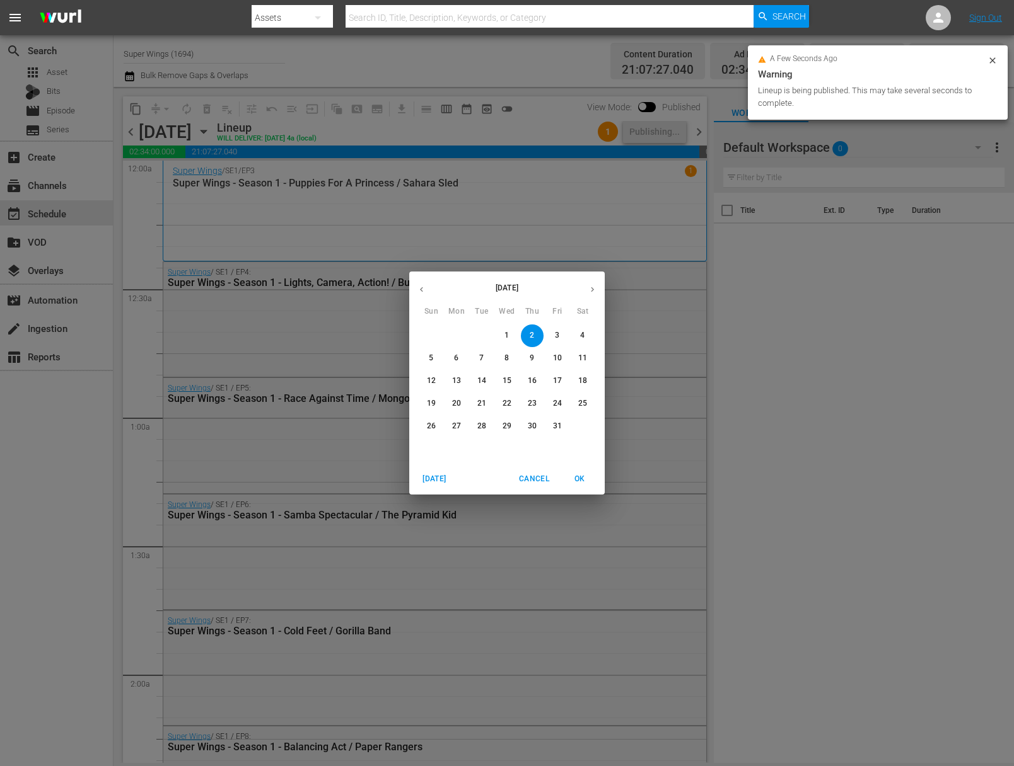
click at [562, 330] on span "3" at bounding box center [557, 335] width 23 height 11
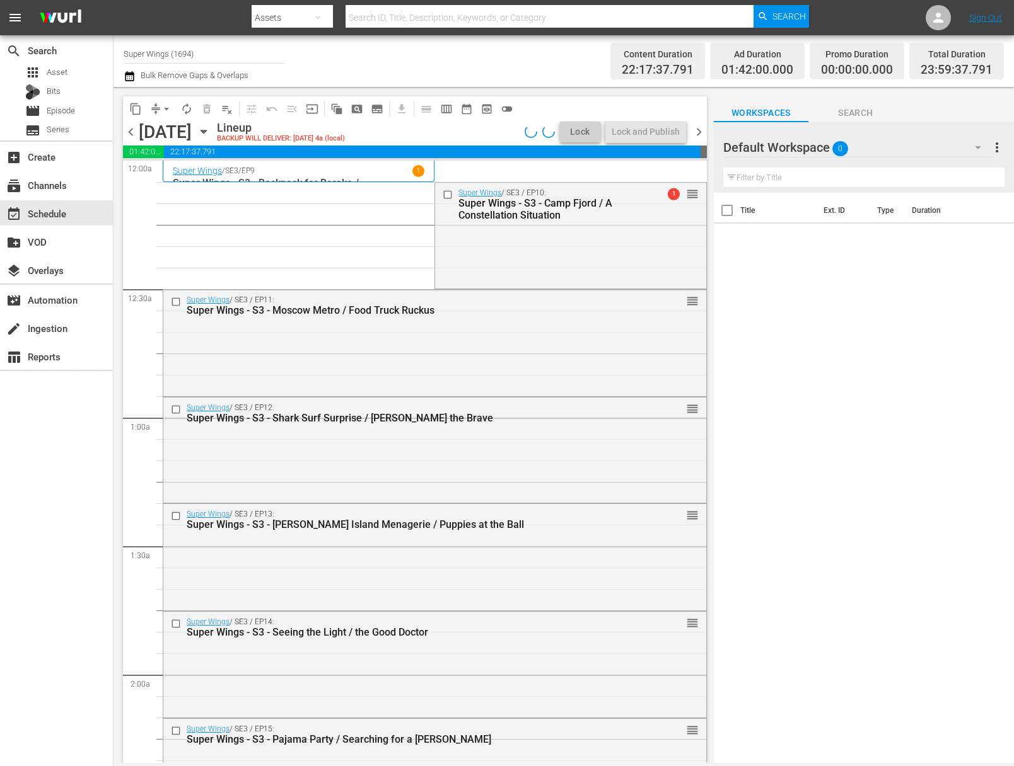
click at [171, 112] on span "arrow_drop_down" at bounding box center [166, 109] width 13 height 13
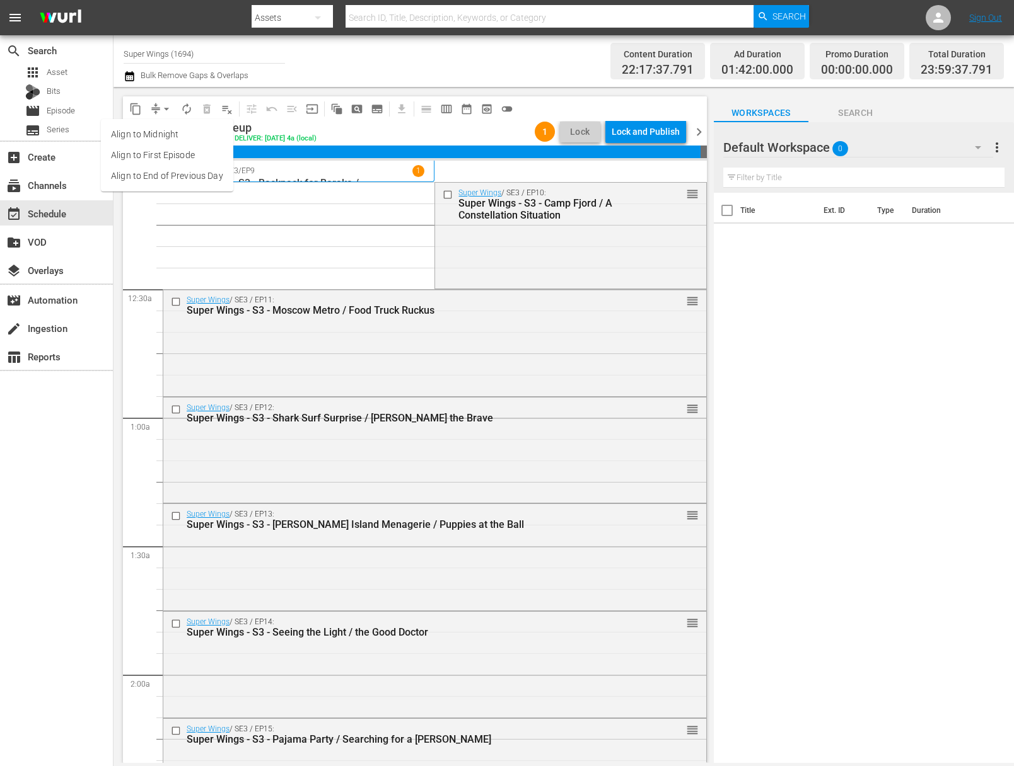
click at [178, 173] on li "Align to End of Previous Day" at bounding box center [167, 176] width 132 height 21
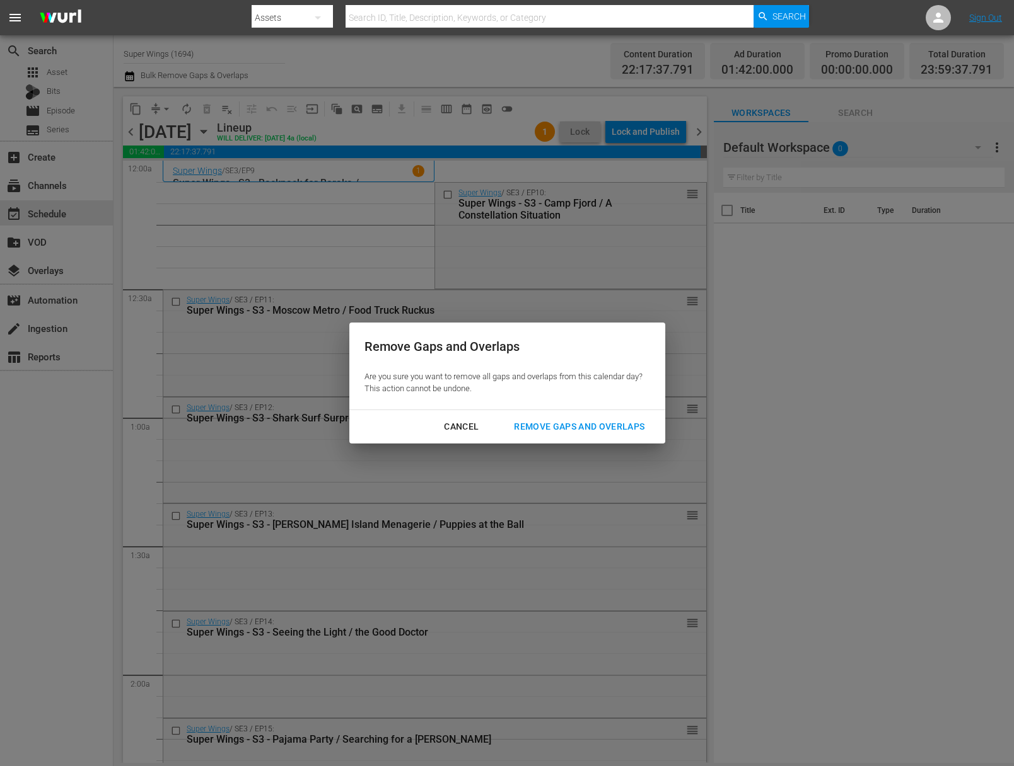
click at [577, 430] on div "Remove Gaps and Overlaps" at bounding box center [579, 427] width 151 height 16
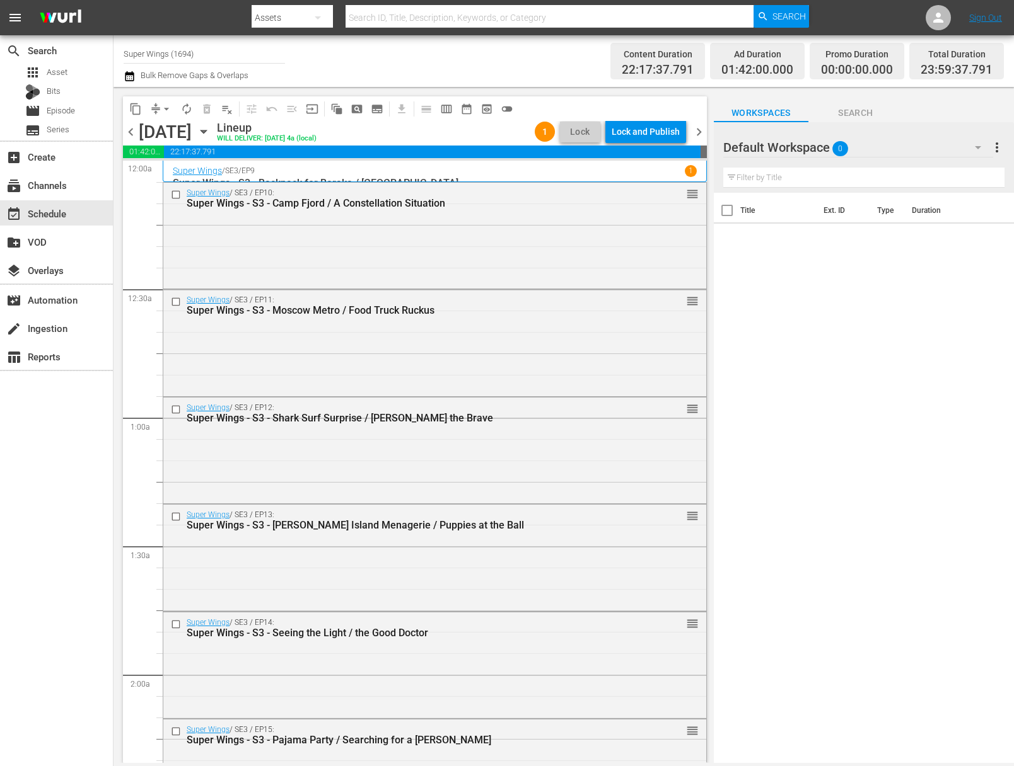
click at [650, 132] on div "Lock and Publish" at bounding box center [645, 131] width 68 height 23
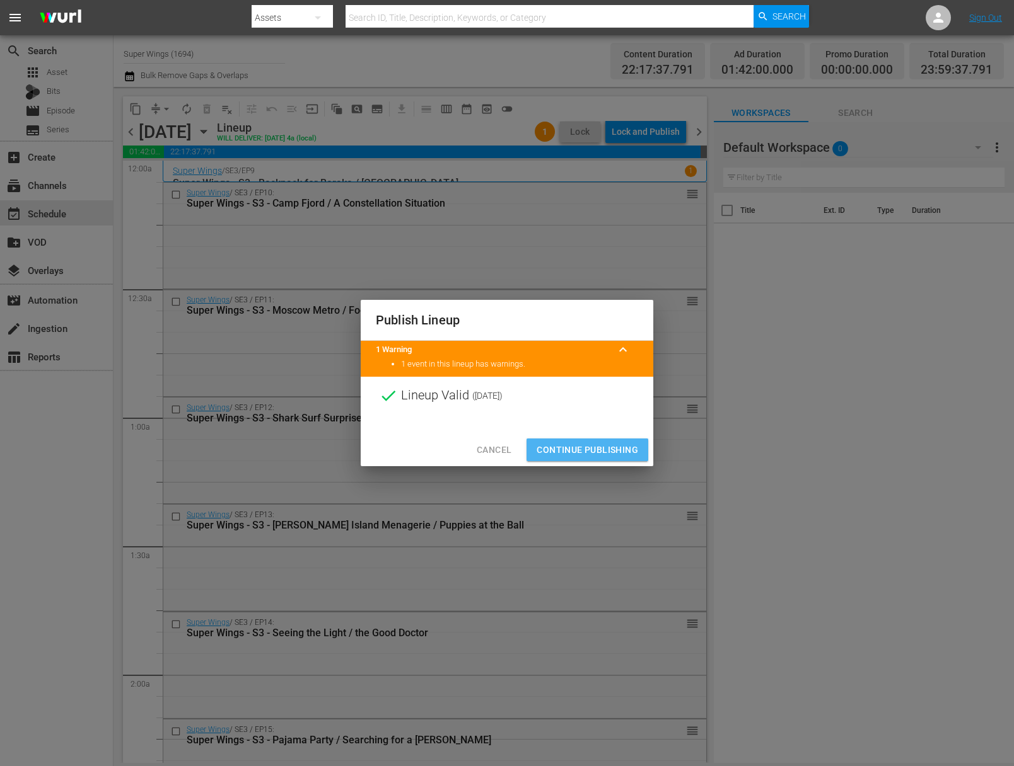
click at [596, 451] on span "Continue Publishing" at bounding box center [586, 450] width 101 height 16
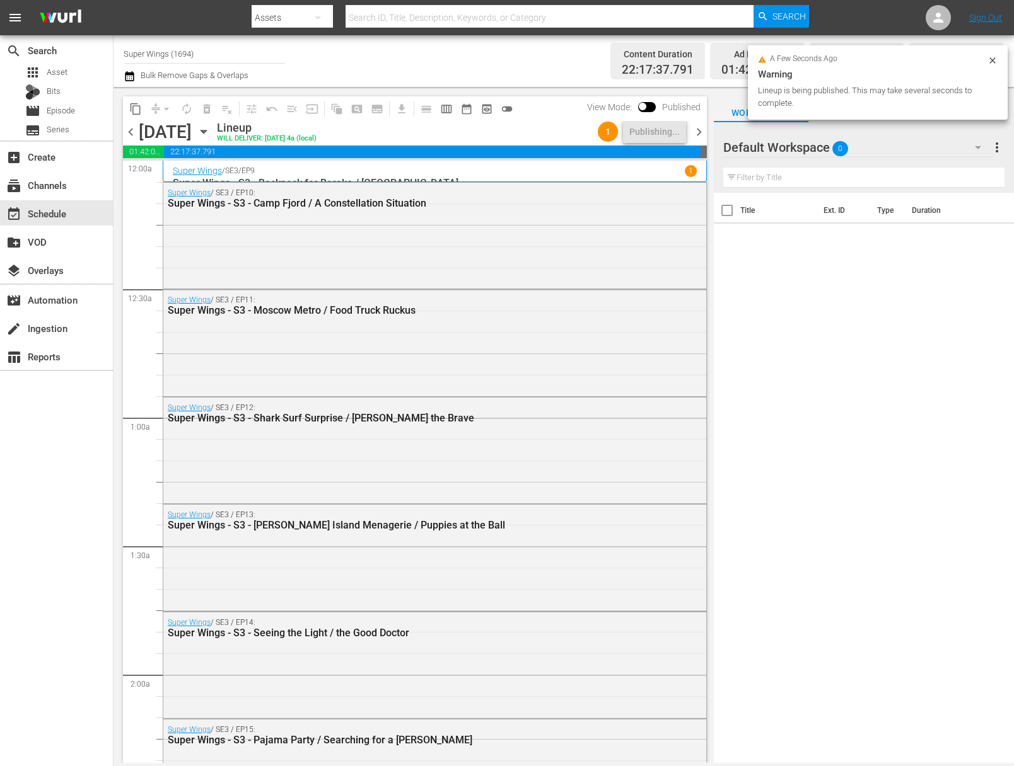
click at [211, 133] on icon "button" at bounding box center [204, 132] width 14 height 14
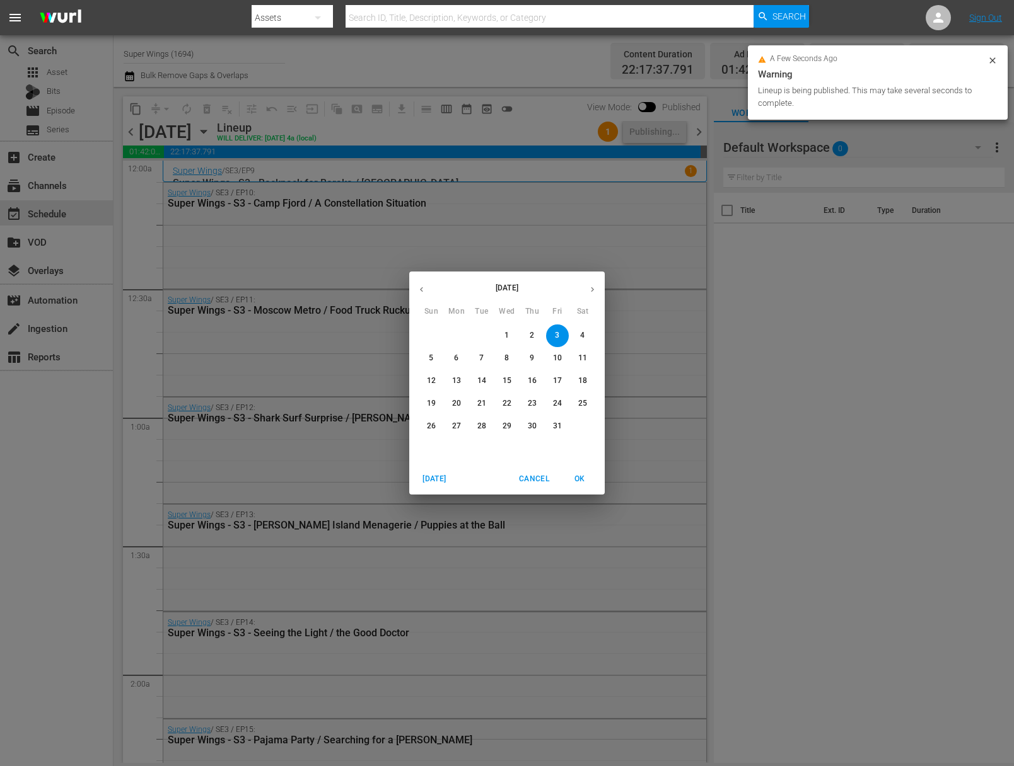
click at [573, 335] on span "4" at bounding box center [582, 335] width 23 height 11
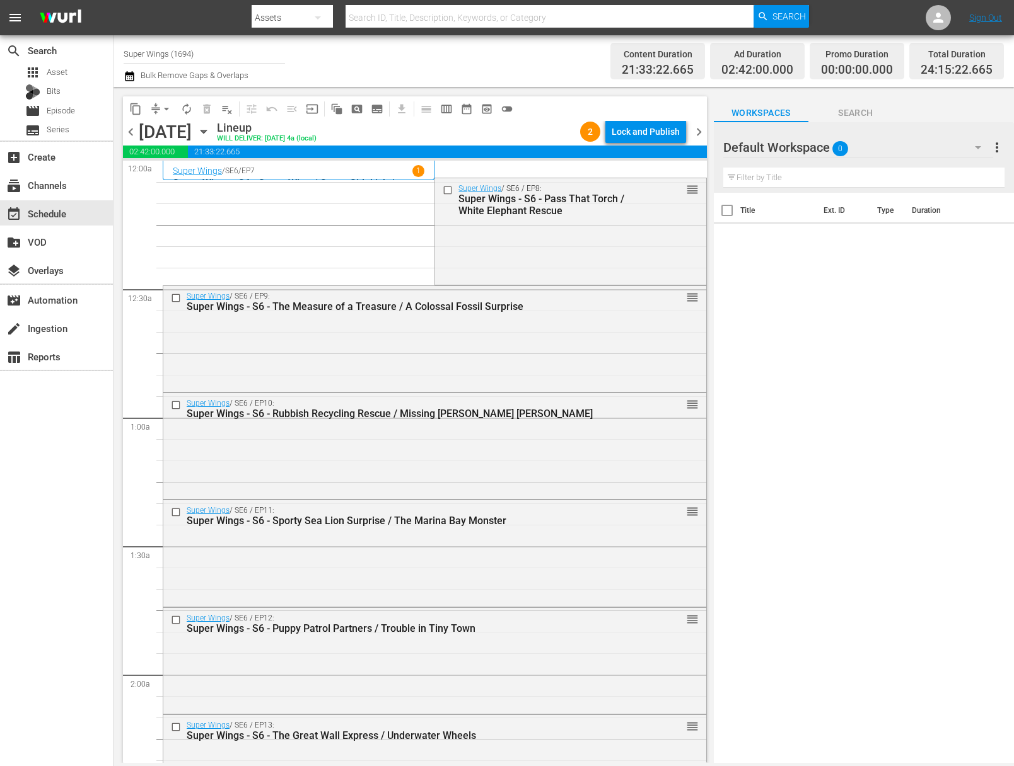
click at [163, 103] on span "arrow_drop_down" at bounding box center [166, 109] width 13 height 13
click at [202, 175] on li "Align to End of Previous Day" at bounding box center [167, 176] width 132 height 21
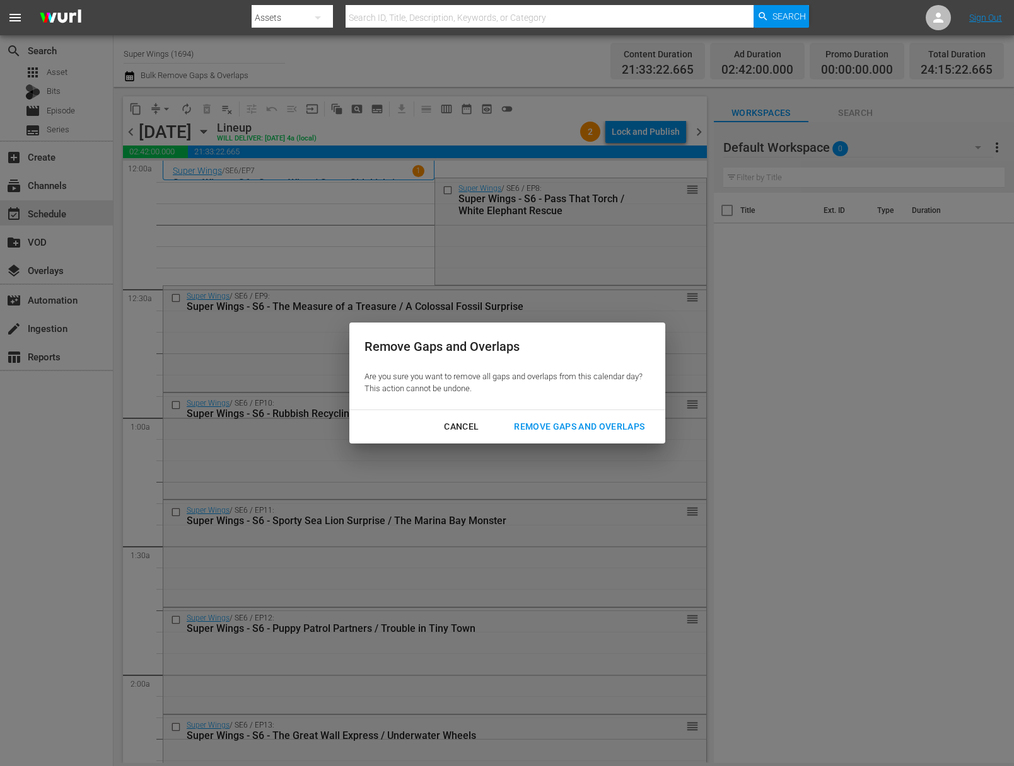
click at [594, 428] on div "Remove Gaps and Overlaps" at bounding box center [579, 427] width 151 height 16
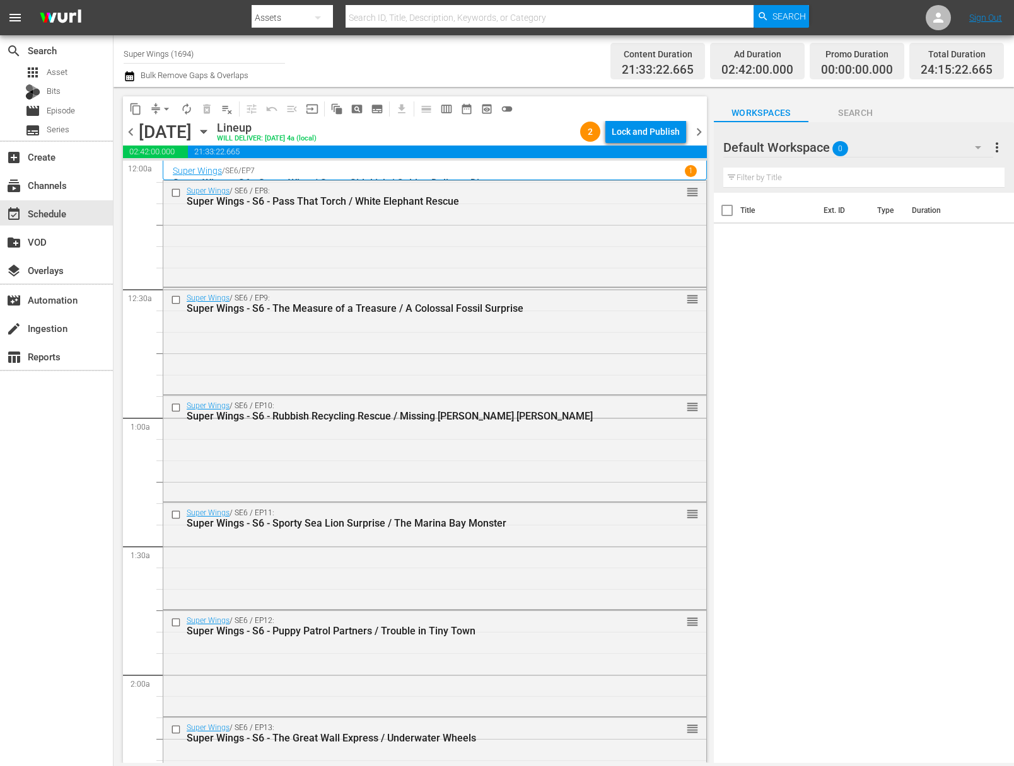
click at [652, 135] on div "Lock and Publish" at bounding box center [645, 131] width 68 height 23
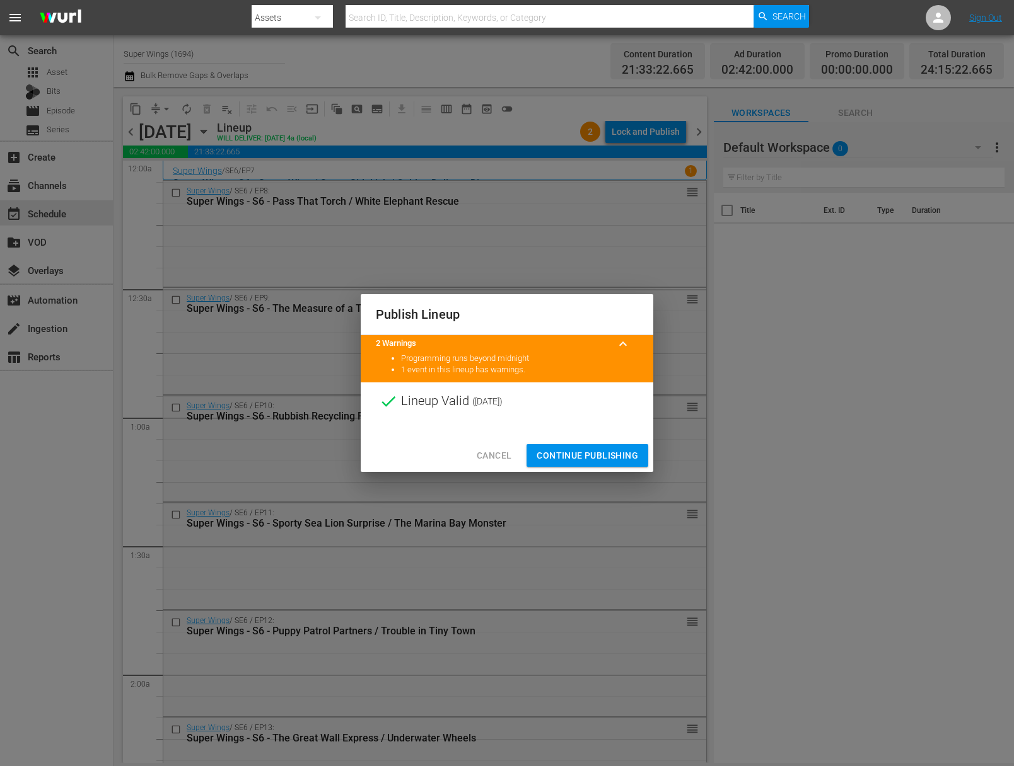
click at [590, 456] on span "Continue Publishing" at bounding box center [586, 456] width 101 height 16
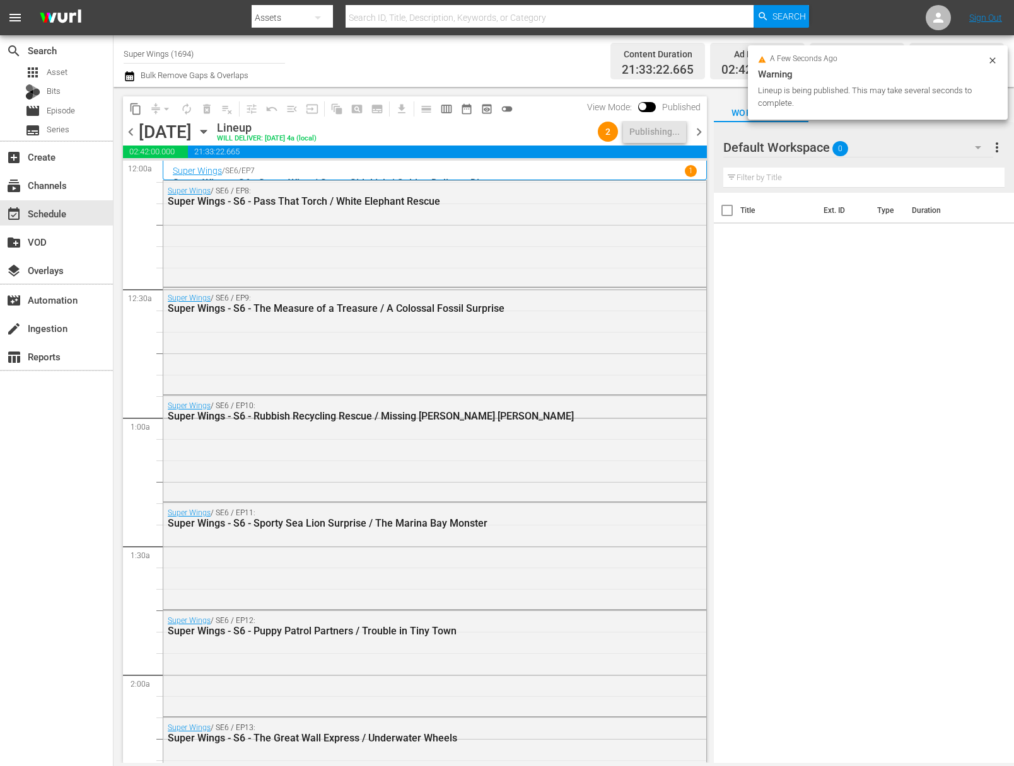
click at [211, 127] on icon "button" at bounding box center [204, 132] width 14 height 14
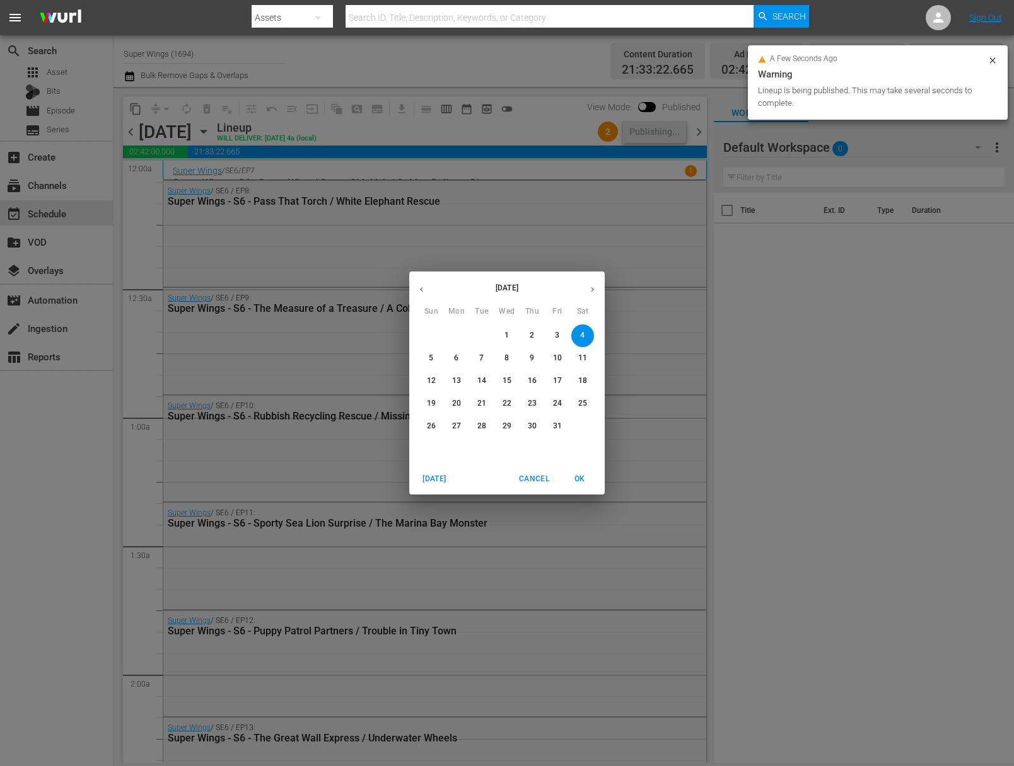
click at [437, 360] on span "5" at bounding box center [431, 358] width 23 height 11
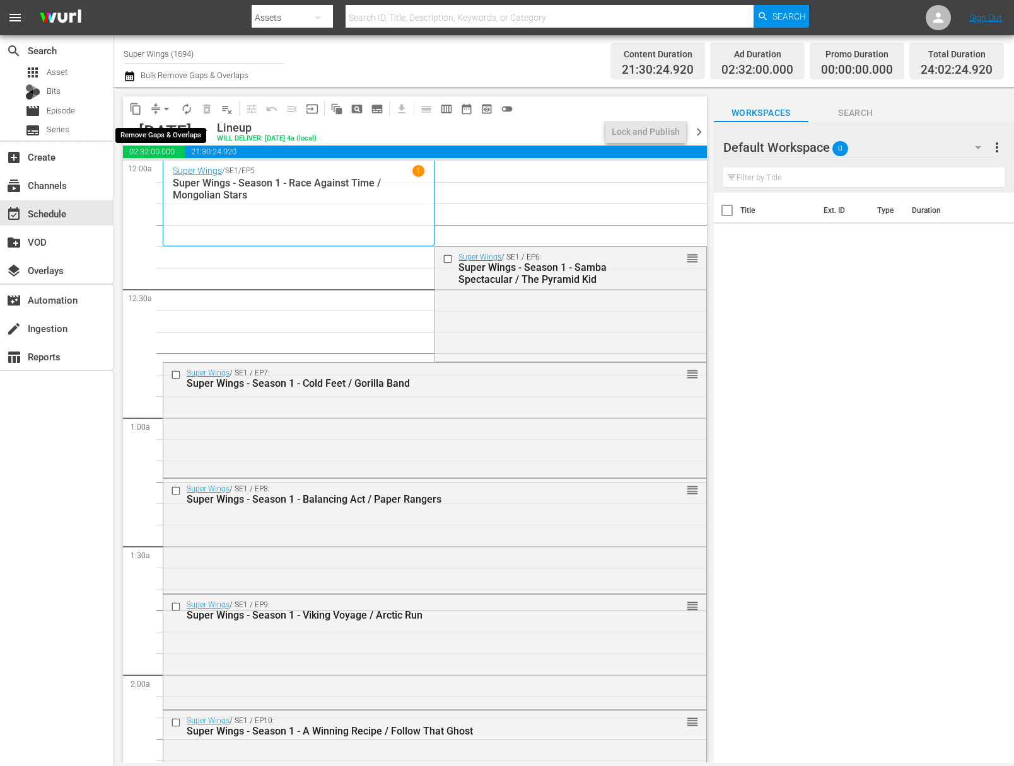
click at [160, 110] on span "arrow_drop_down" at bounding box center [166, 109] width 13 height 13
click at [171, 174] on li "Align to End of Previous Day" at bounding box center [167, 176] width 132 height 21
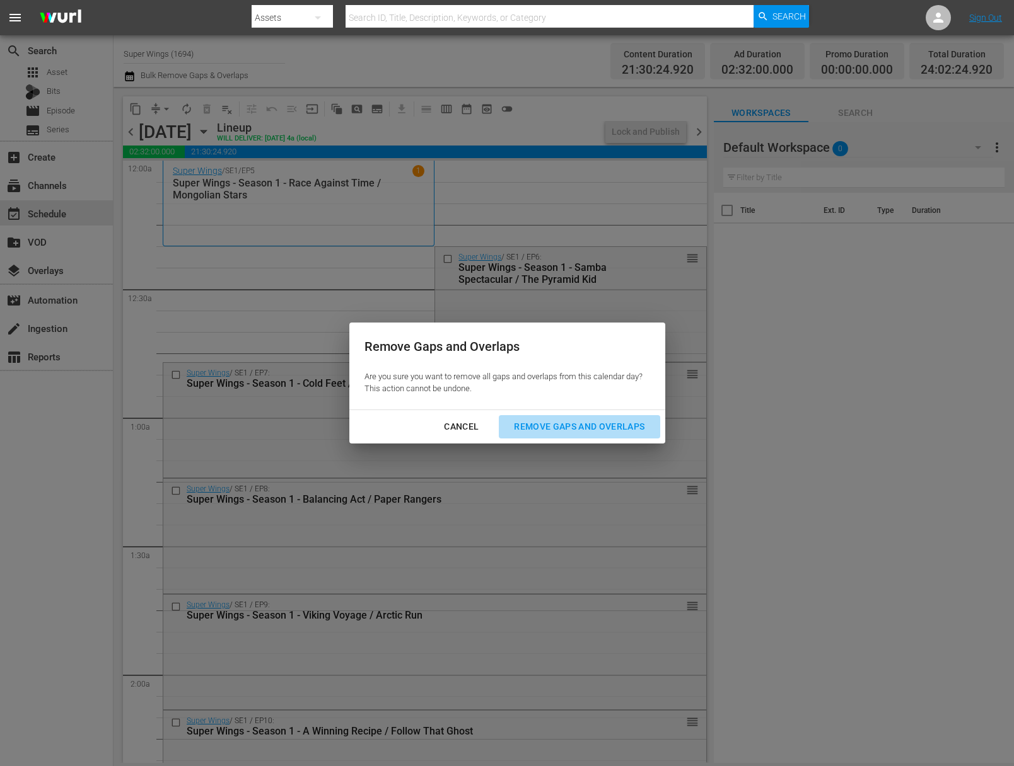
click at [580, 429] on div "Remove Gaps and Overlaps" at bounding box center [579, 427] width 151 height 16
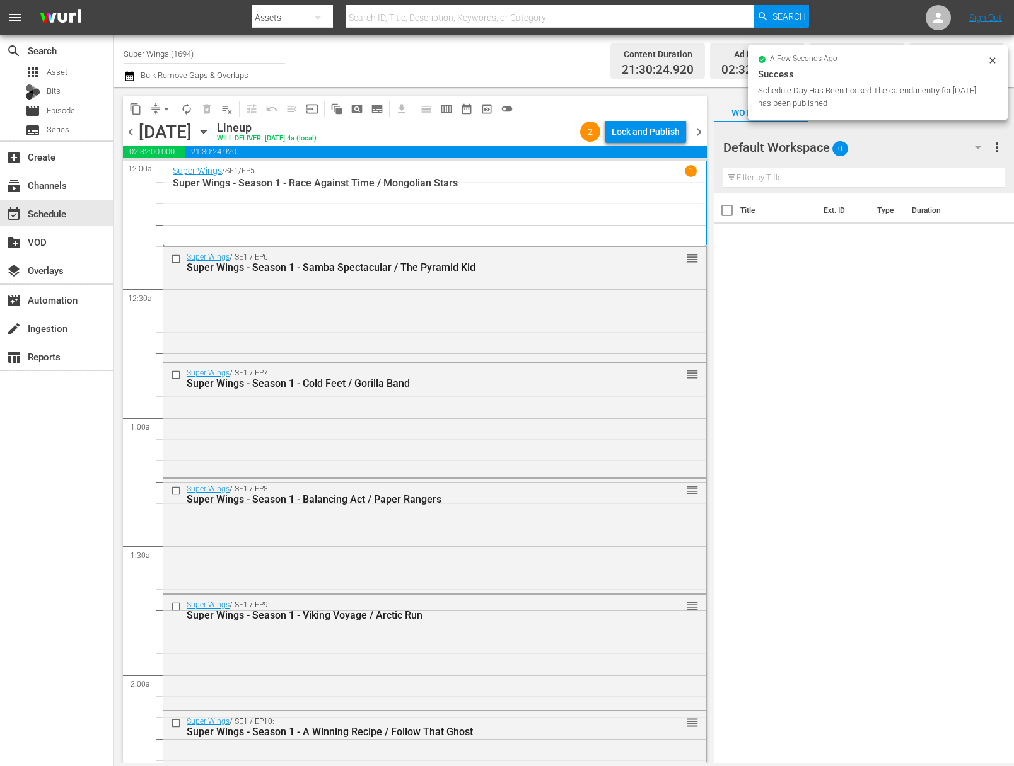
click at [650, 133] on div "Lock and Publish" at bounding box center [645, 131] width 68 height 23
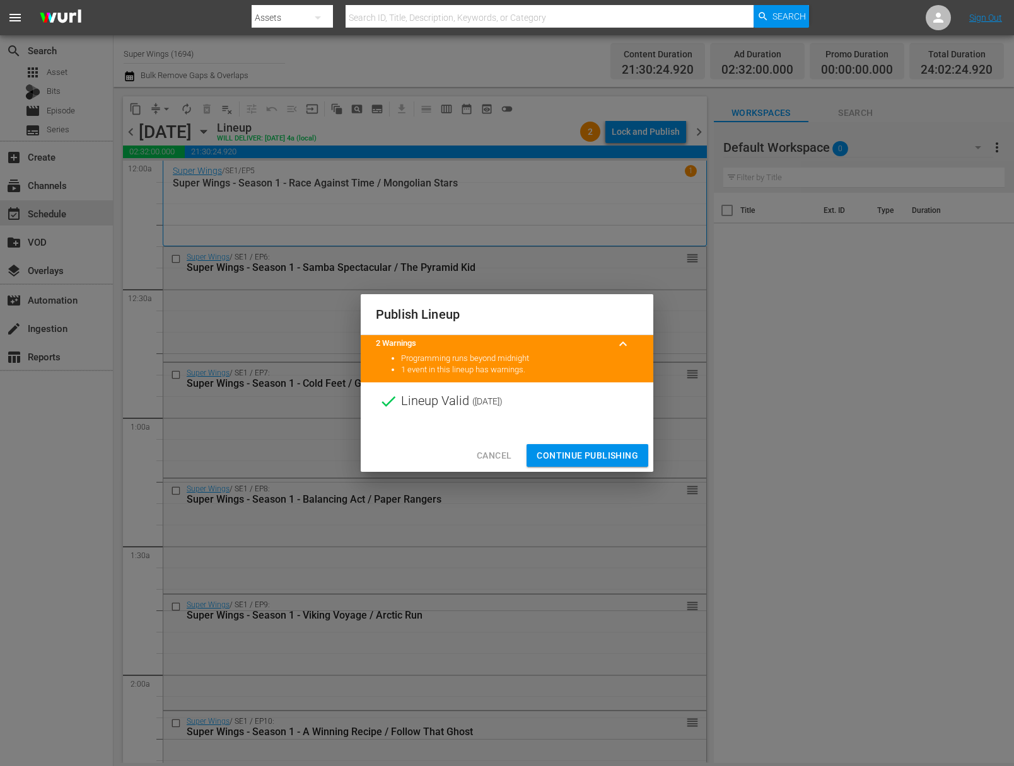
click at [588, 453] on span "Continue Publishing" at bounding box center [586, 456] width 101 height 16
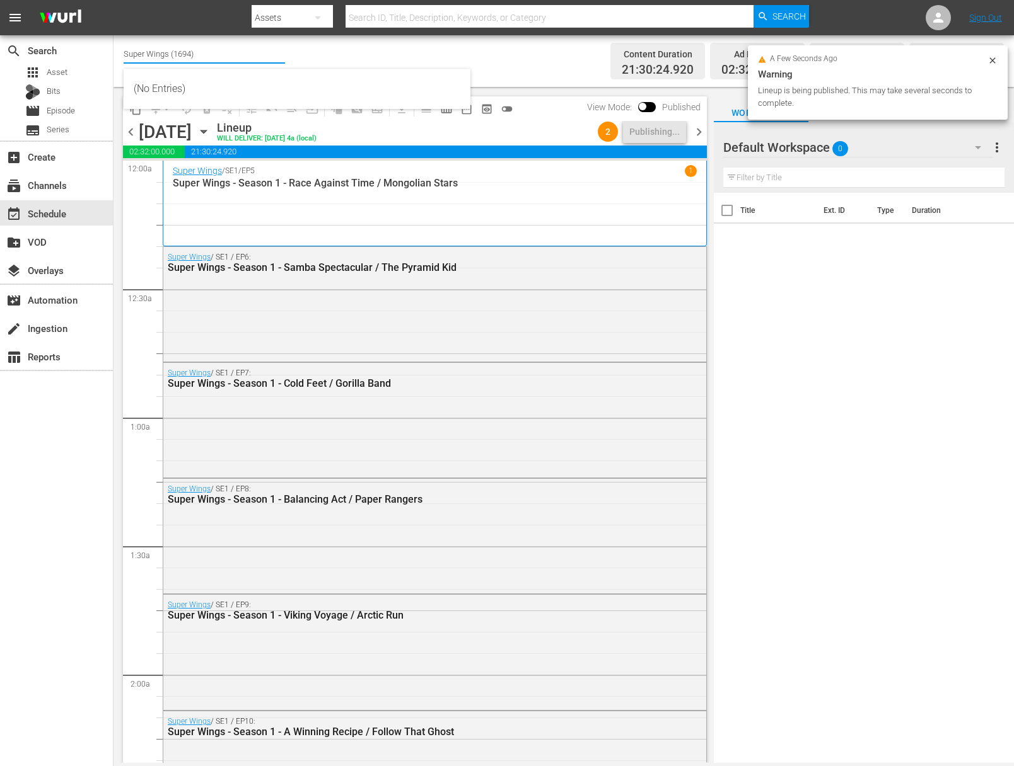
drag, startPoint x: 215, startPoint y: 55, endPoint x: 168, endPoint y: 49, distance: 47.1
click at [155, 47] on input "Super Wings (1694)" at bounding box center [204, 53] width 161 height 30
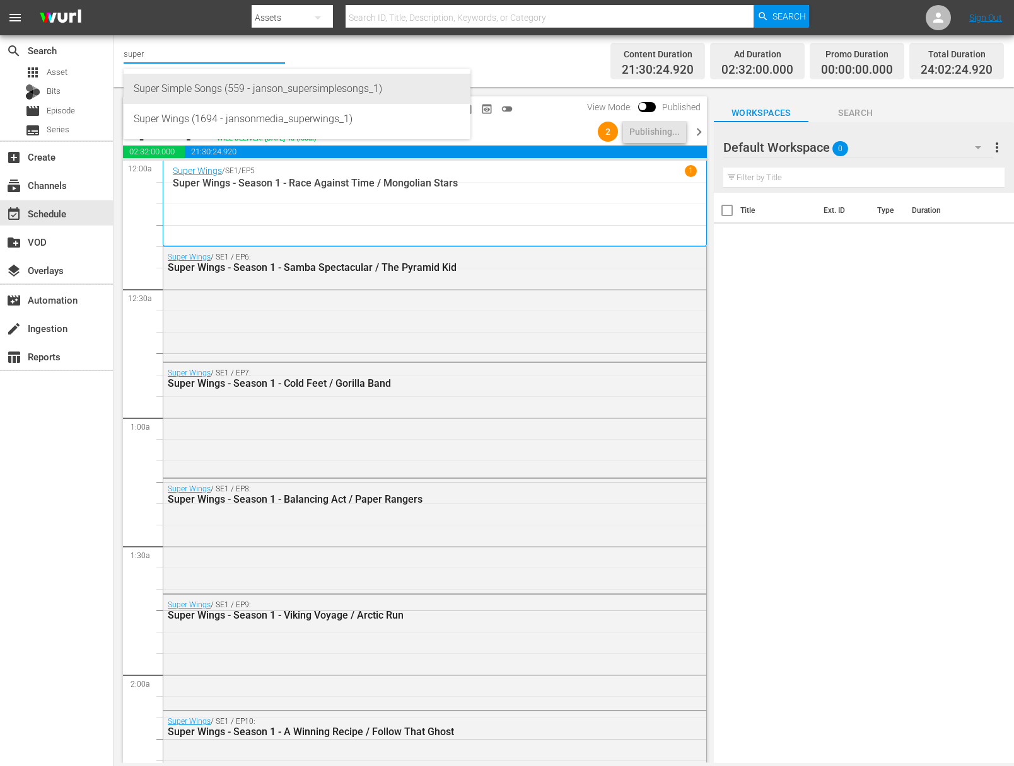
click at [360, 88] on div "Super Simple Songs (559 - janson_supersimplesongs_1)" at bounding box center [297, 89] width 326 height 30
type input "Super Simple Songs (559 - janson_supersimplesongs_1)"
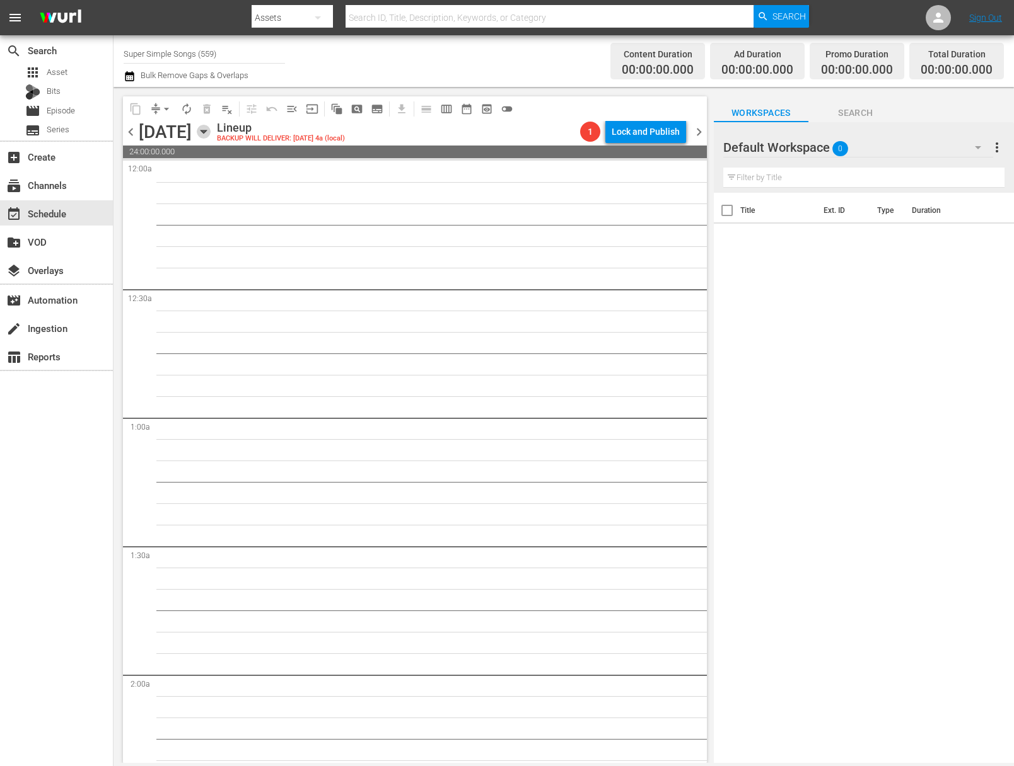
click at [206, 130] on icon "button" at bounding box center [203, 131] width 6 height 3
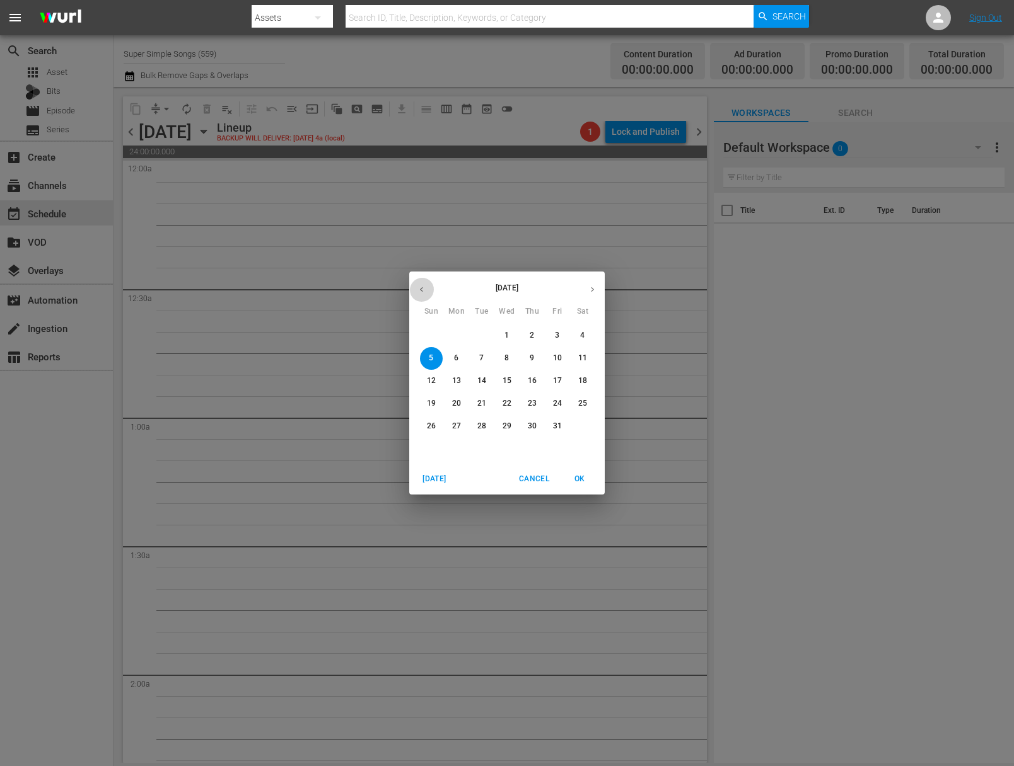
click at [424, 291] on icon "button" at bounding box center [421, 289] width 9 height 9
click at [460, 430] on p "29" at bounding box center [456, 426] width 9 height 11
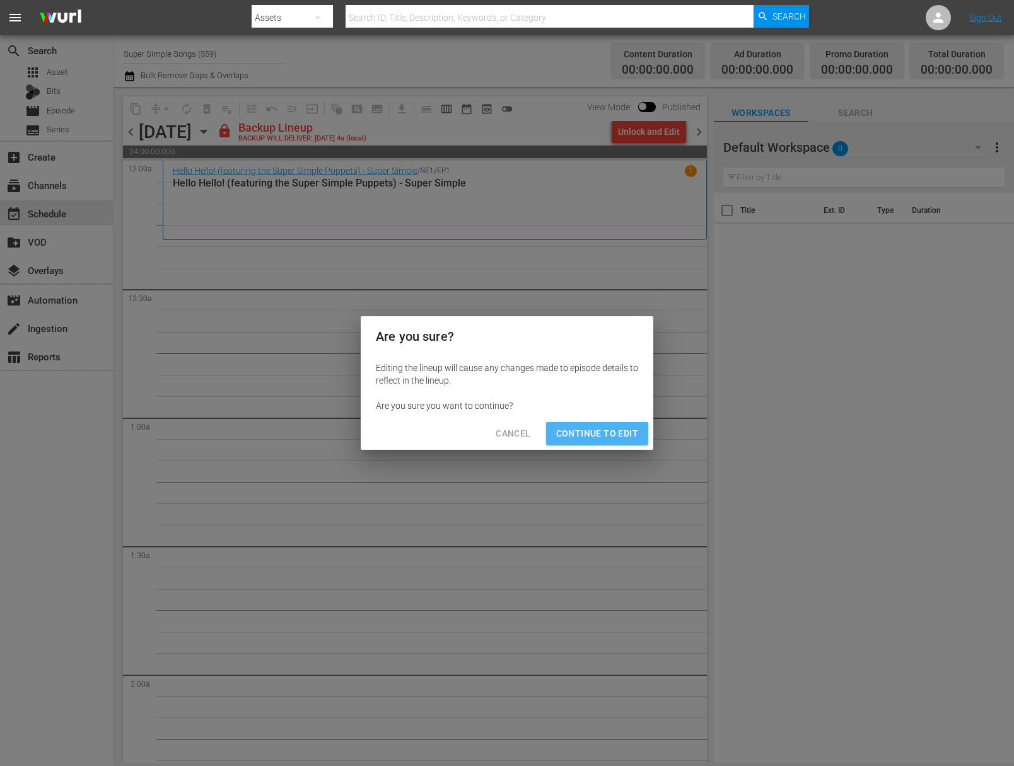
click at [628, 430] on span "Continue to Edit" at bounding box center [597, 434] width 82 height 16
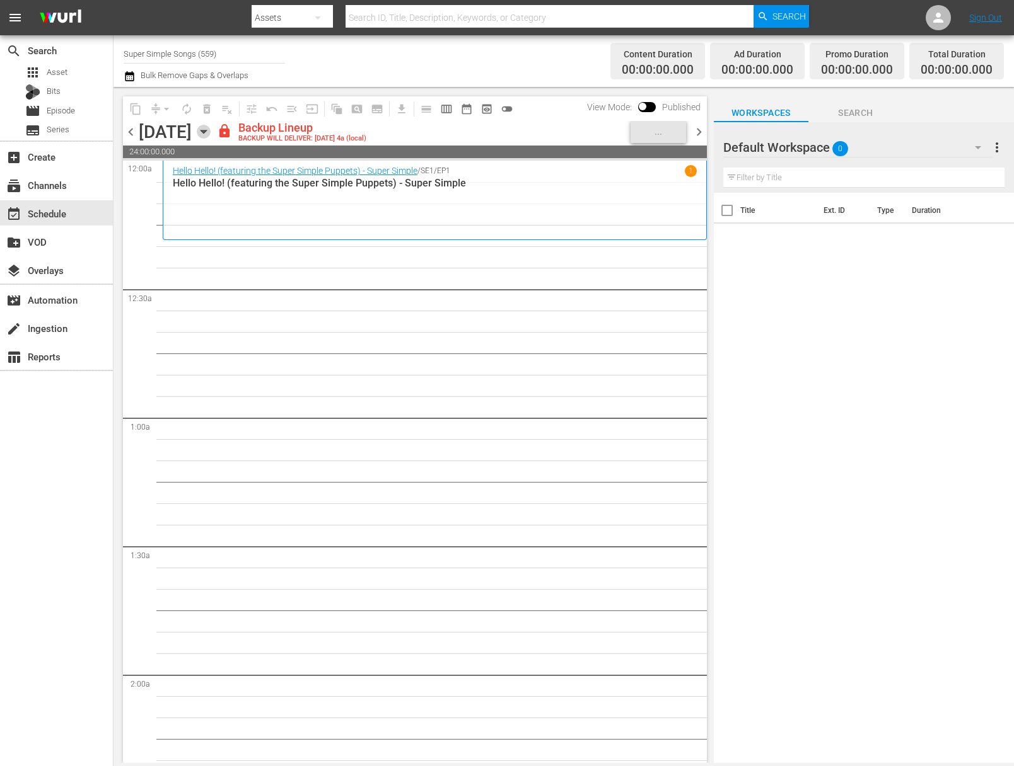
click at [211, 134] on icon "button" at bounding box center [204, 132] width 14 height 14
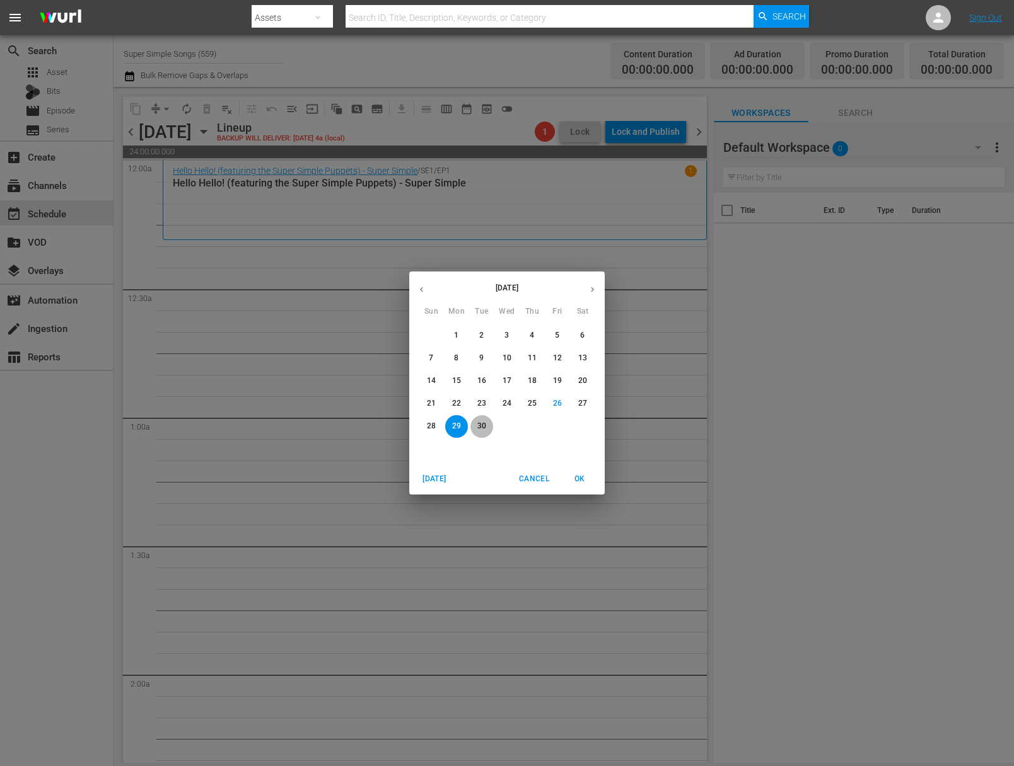
click at [473, 422] on span "30" at bounding box center [481, 426] width 23 height 11
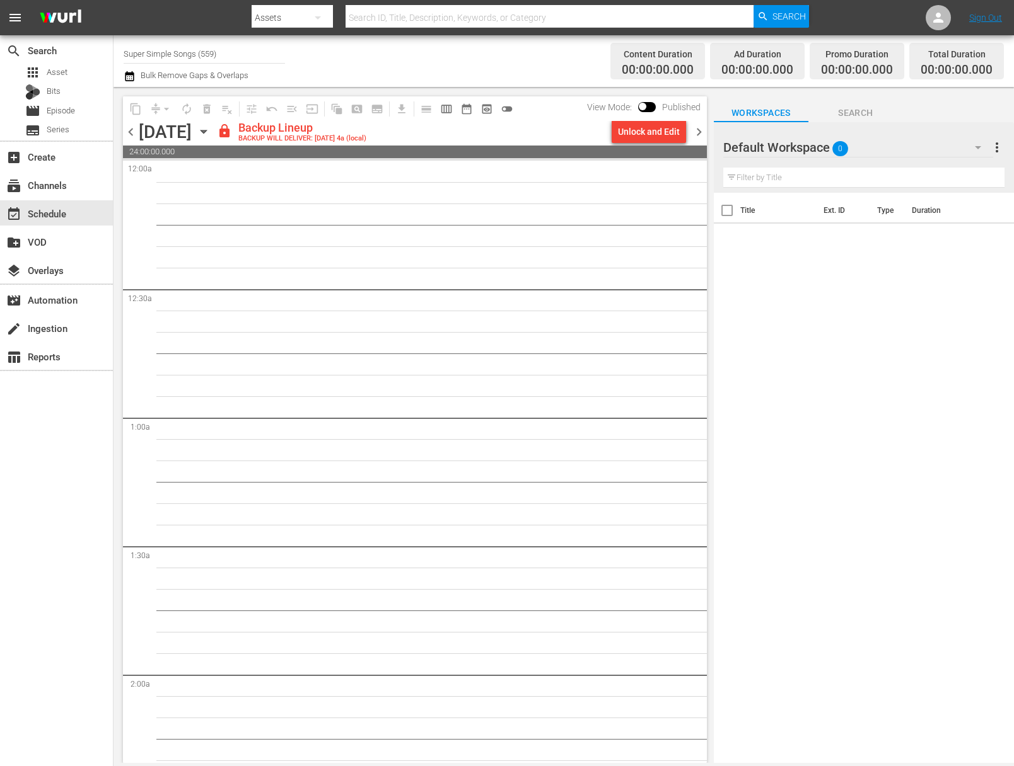
click at [650, 138] on div "Unlock and Edit" at bounding box center [649, 131] width 62 height 23
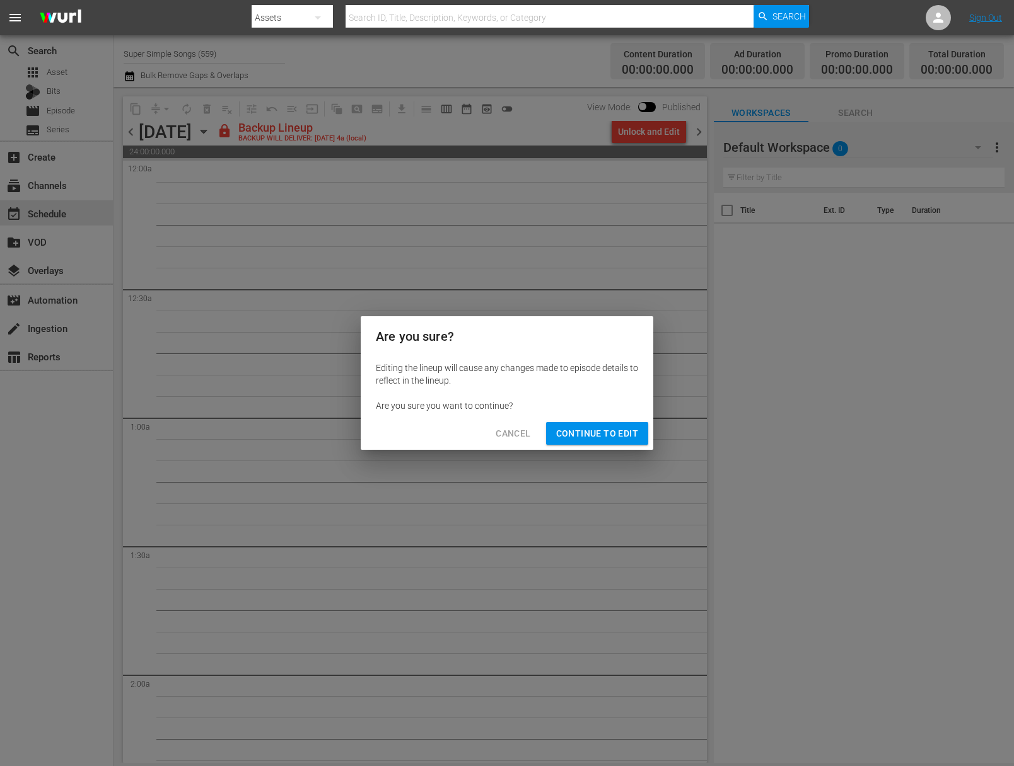
click at [590, 429] on span "Continue to Edit" at bounding box center [597, 434] width 82 height 16
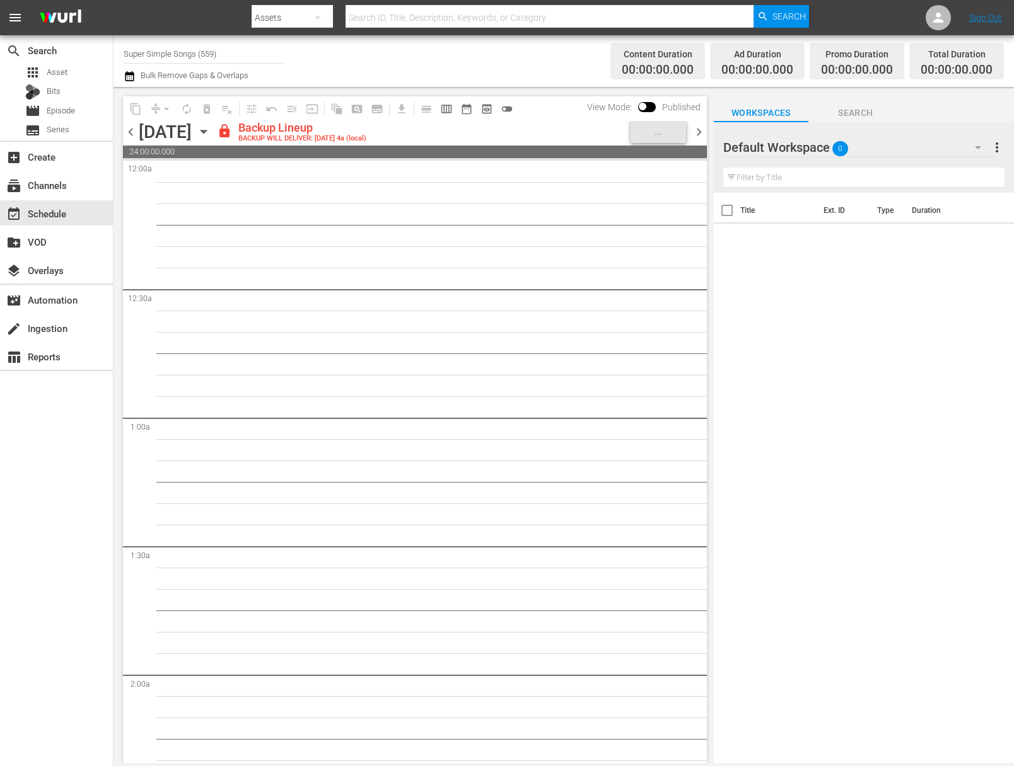
click at [211, 125] on icon "button" at bounding box center [204, 132] width 14 height 14
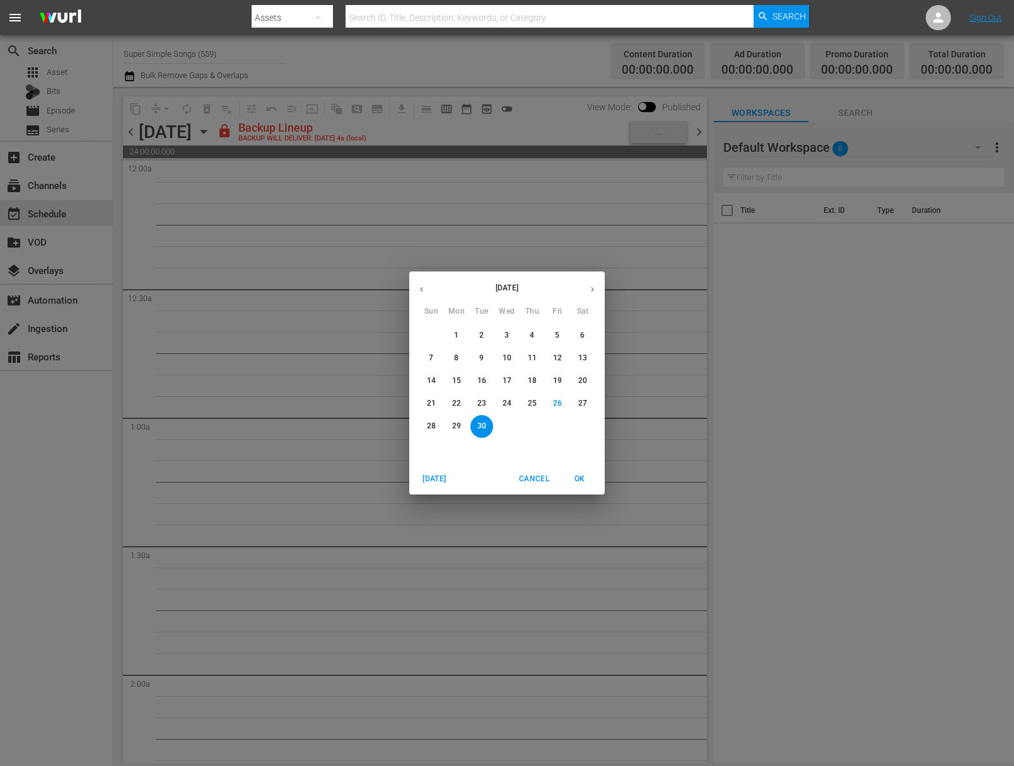
click at [594, 287] on icon "button" at bounding box center [591, 289] width 9 height 9
click at [505, 340] on p "1" at bounding box center [506, 335] width 4 height 11
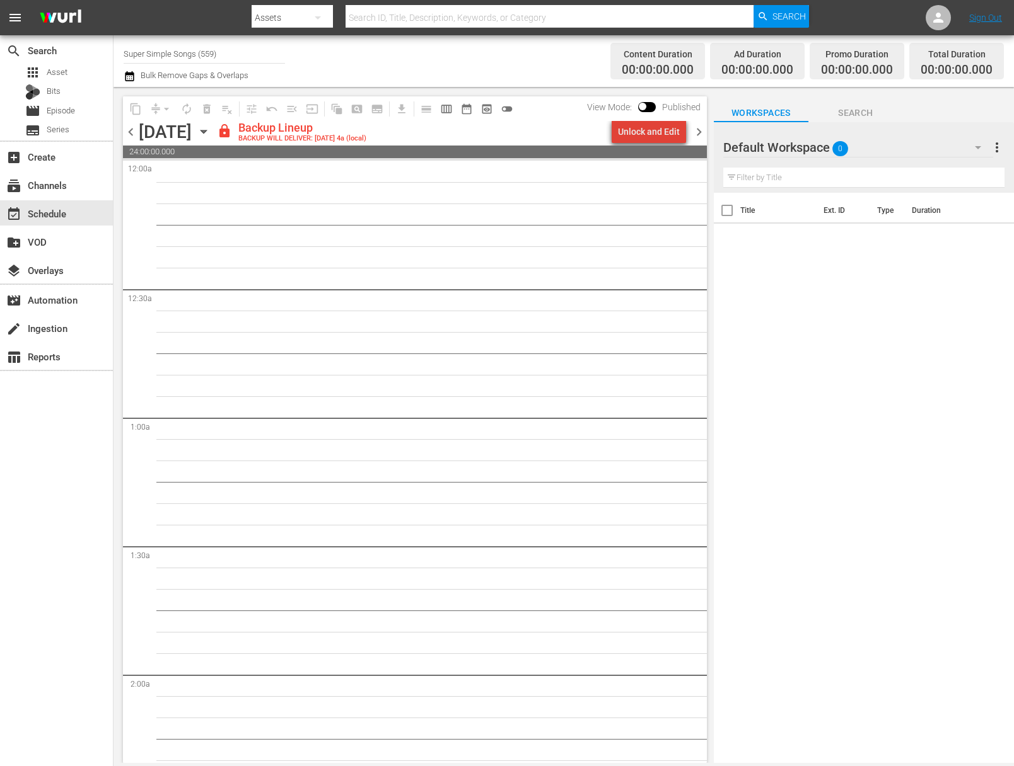
click at [659, 129] on div "Unlock and Edit" at bounding box center [649, 131] width 62 height 23
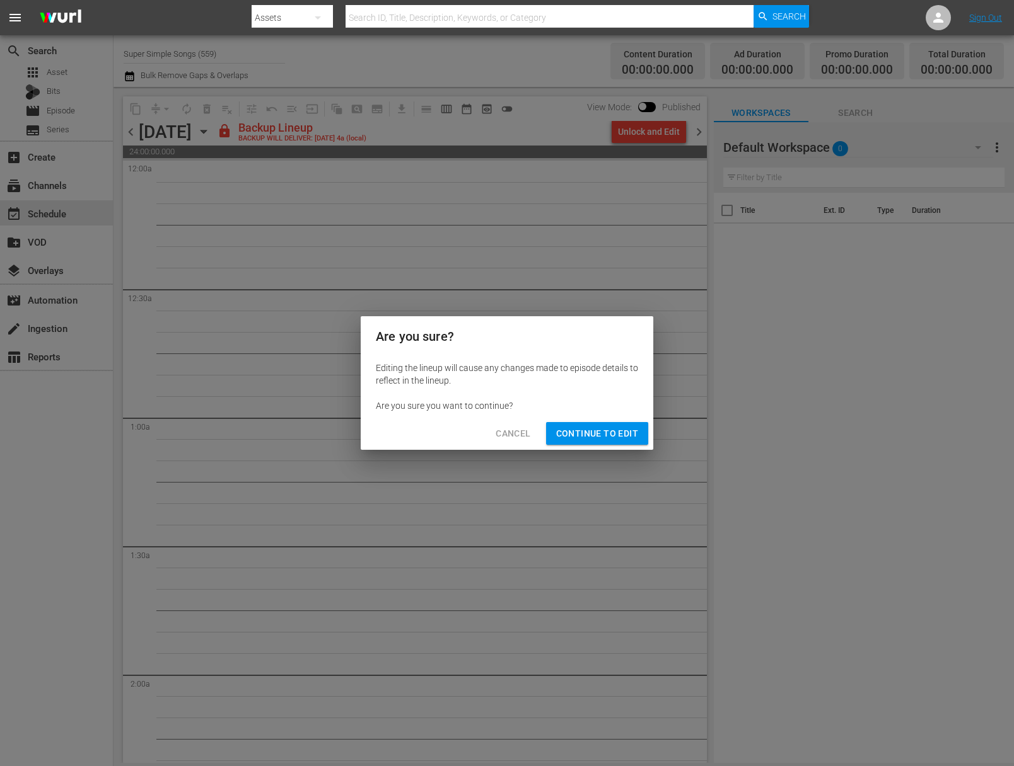
click at [608, 427] on span "Continue to Edit" at bounding box center [597, 434] width 82 height 16
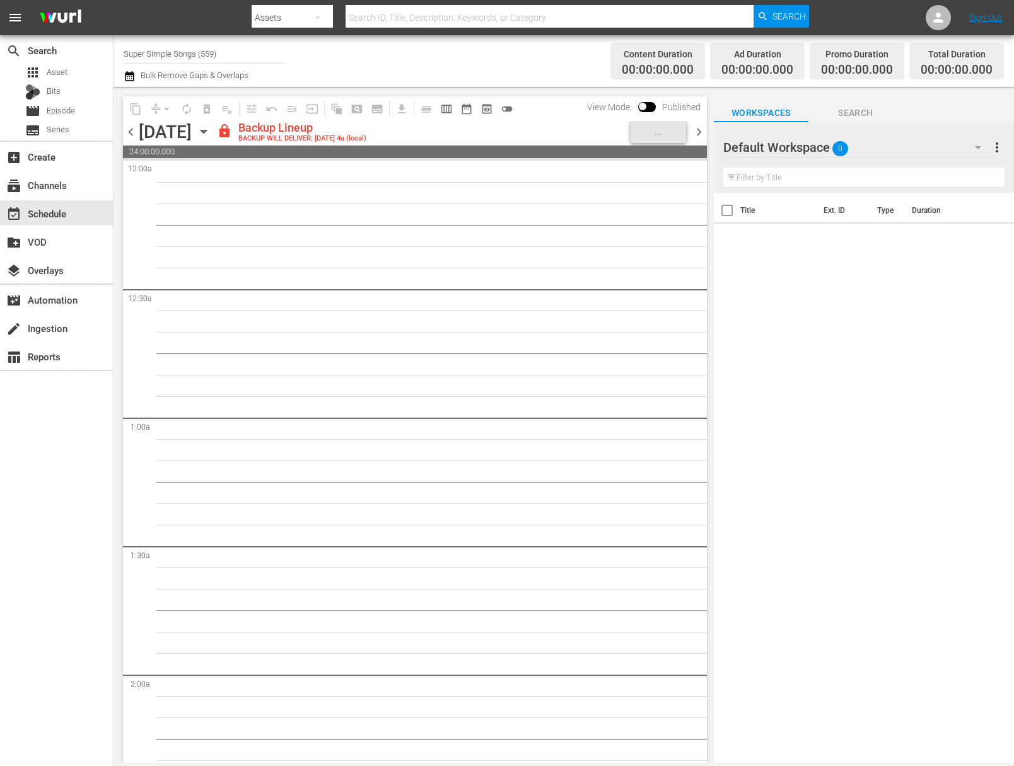
click at [211, 133] on icon "button" at bounding box center [204, 132] width 14 height 14
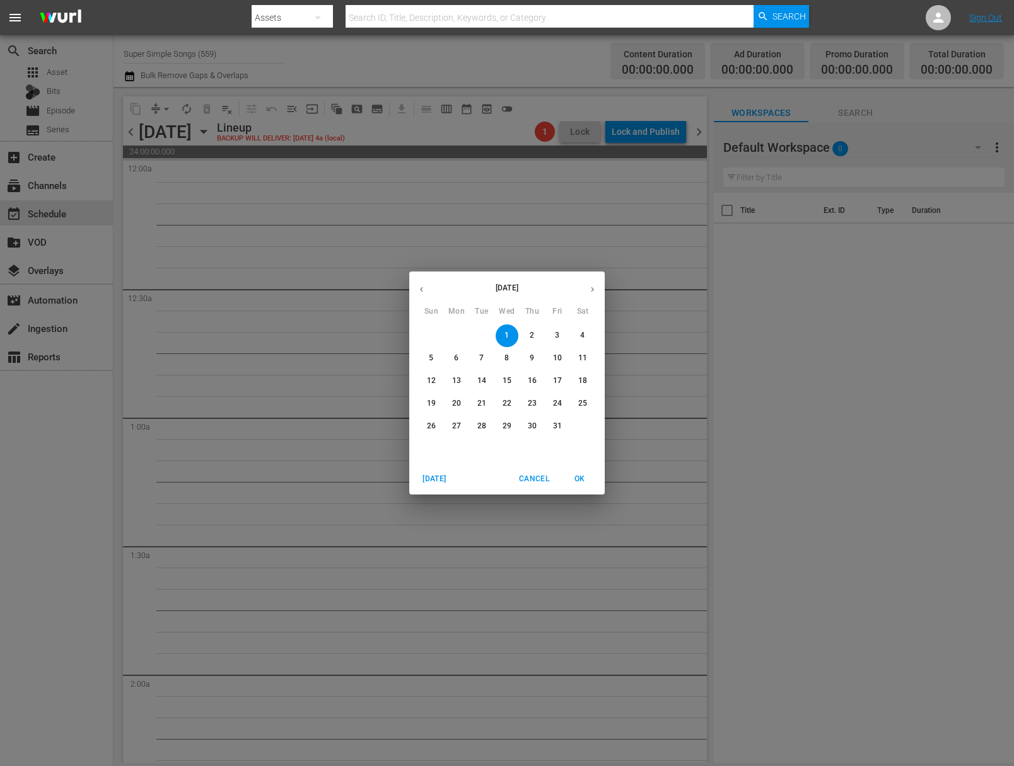
click at [531, 332] on p "2" at bounding box center [531, 335] width 4 height 11
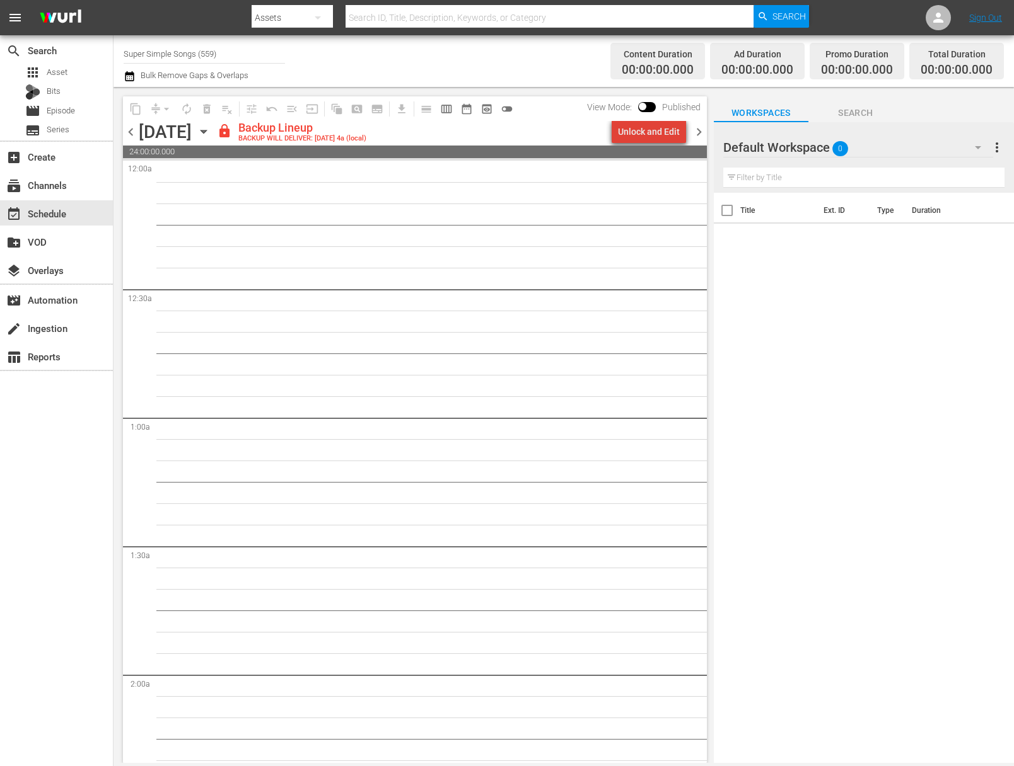
click at [656, 127] on div "Unlock and Edit" at bounding box center [649, 131] width 62 height 23
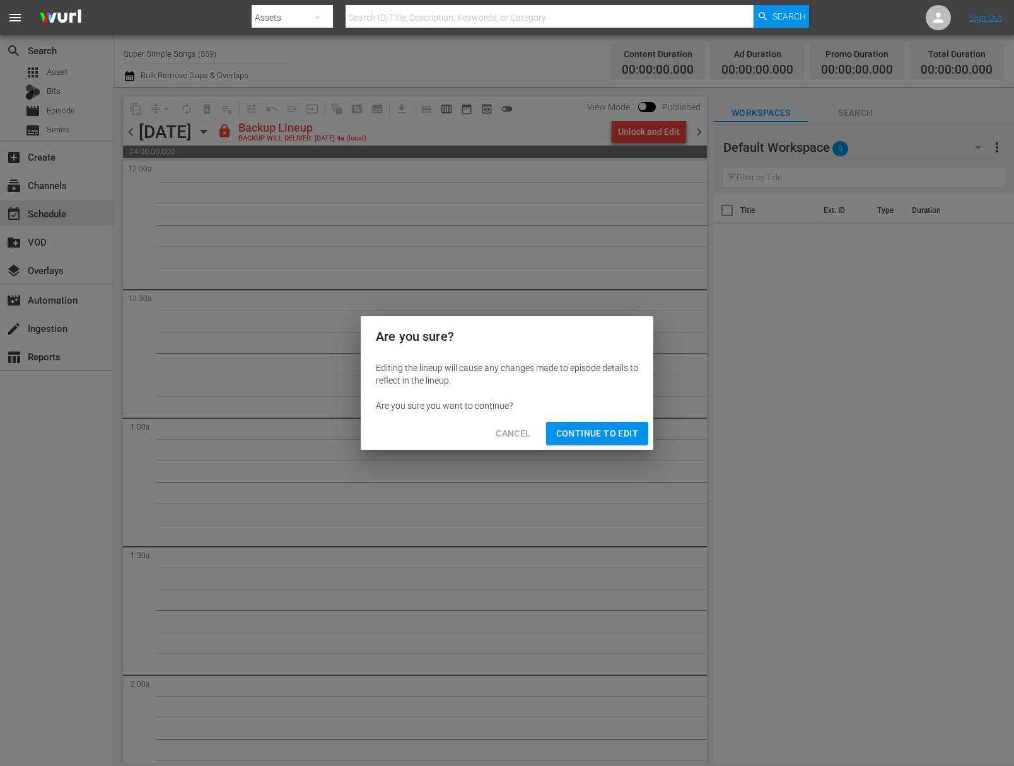
click at [607, 422] on button "Continue to Edit" at bounding box center [597, 433] width 102 height 23
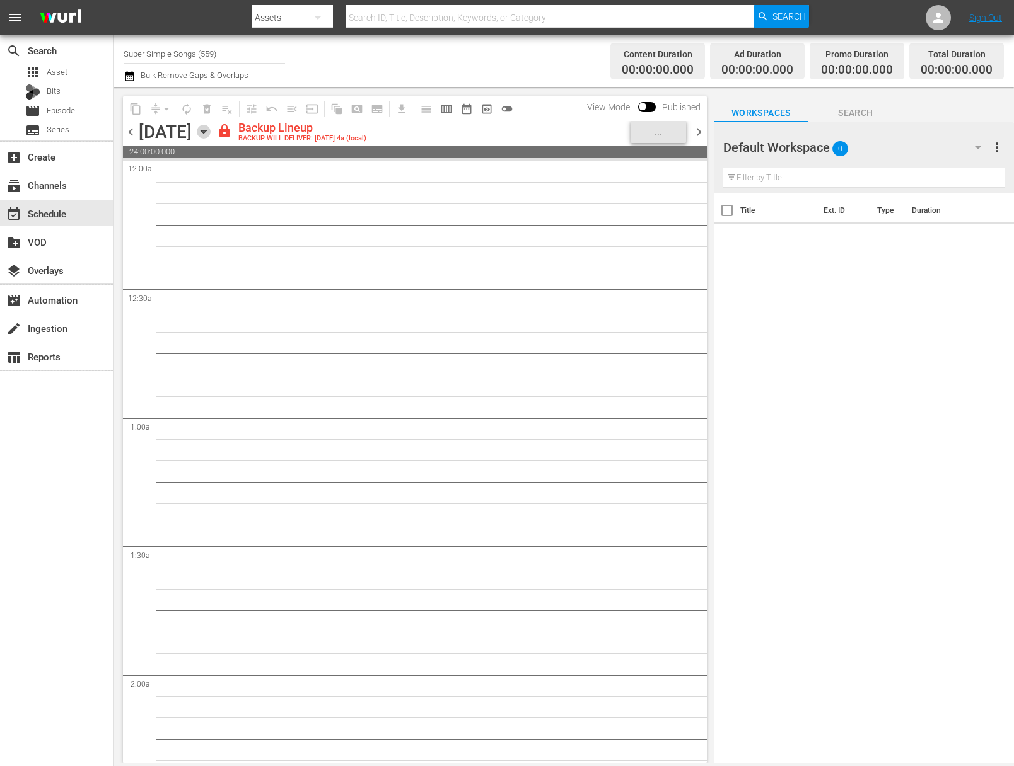
click at [206, 130] on icon "button" at bounding box center [203, 131] width 6 height 3
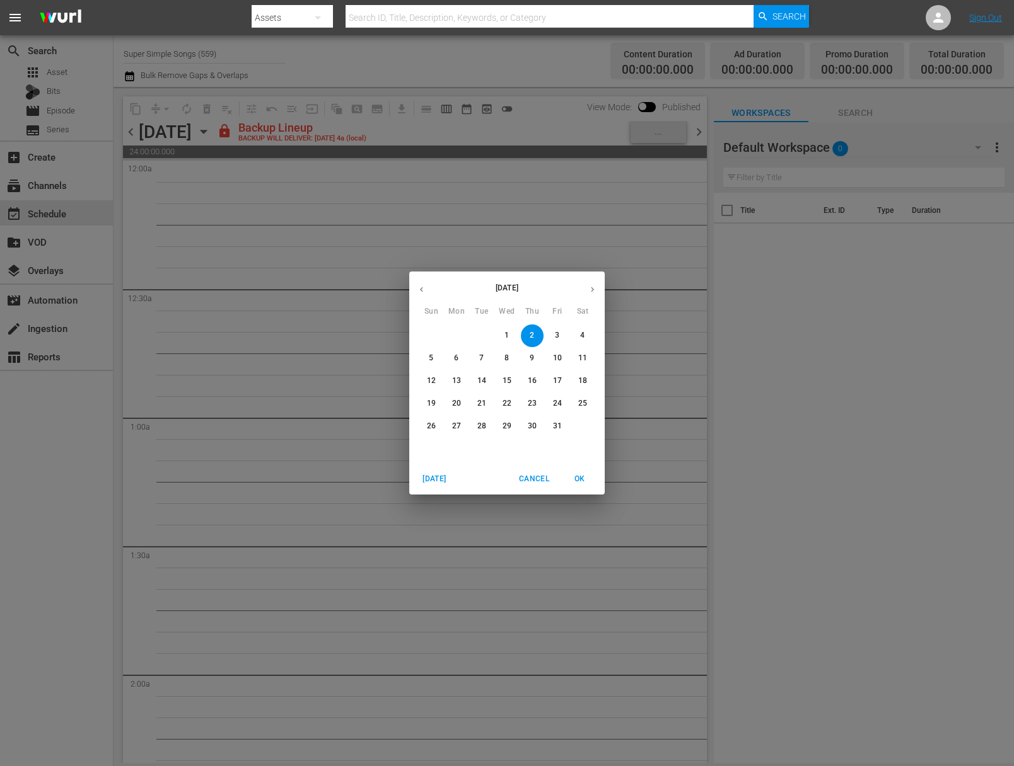
click at [555, 330] on button "3" at bounding box center [557, 336] width 23 height 23
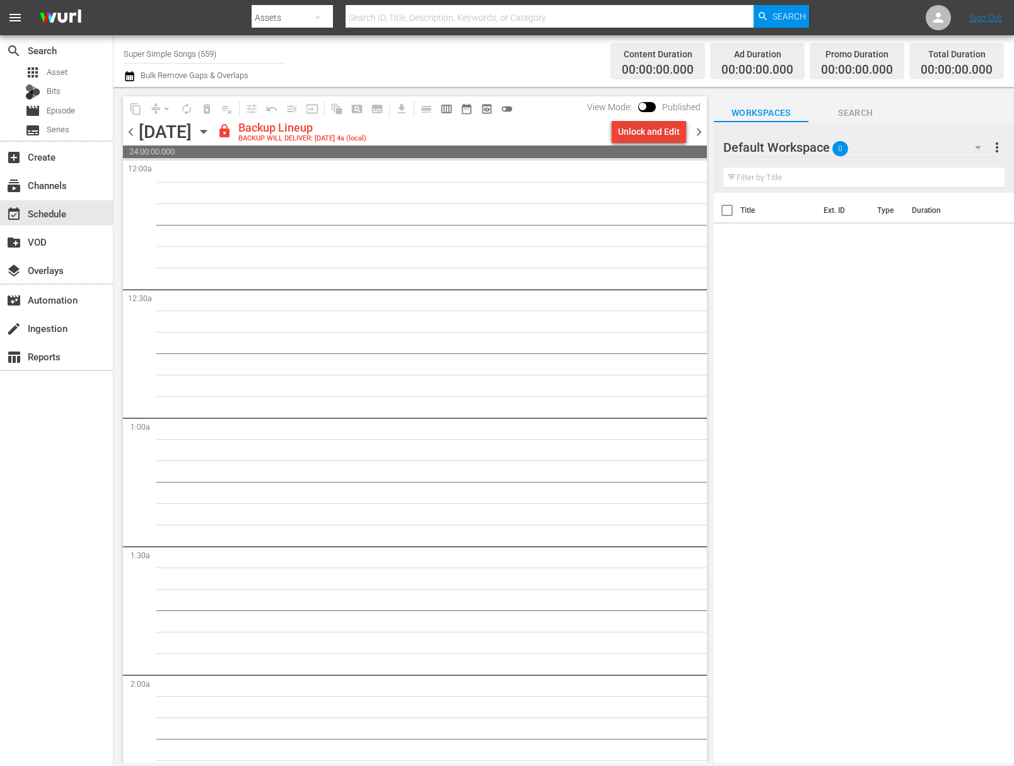
click at [675, 130] on div "Unlock and Edit" at bounding box center [649, 131] width 62 height 23
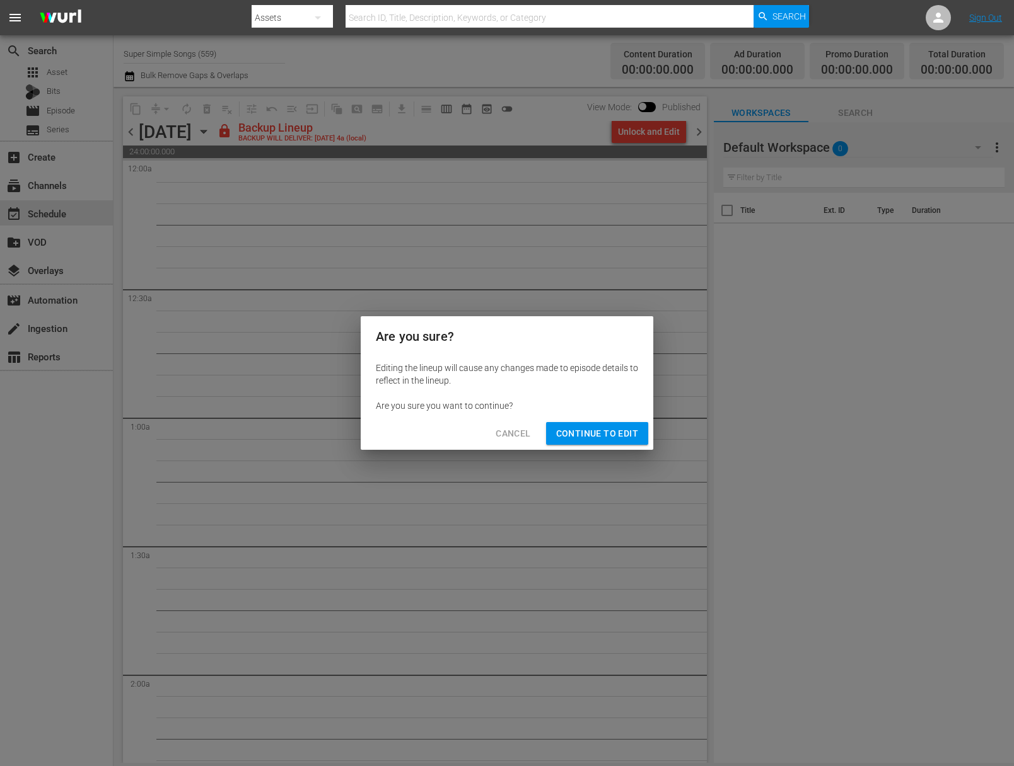
click at [618, 431] on span "Continue to Edit" at bounding box center [597, 434] width 82 height 16
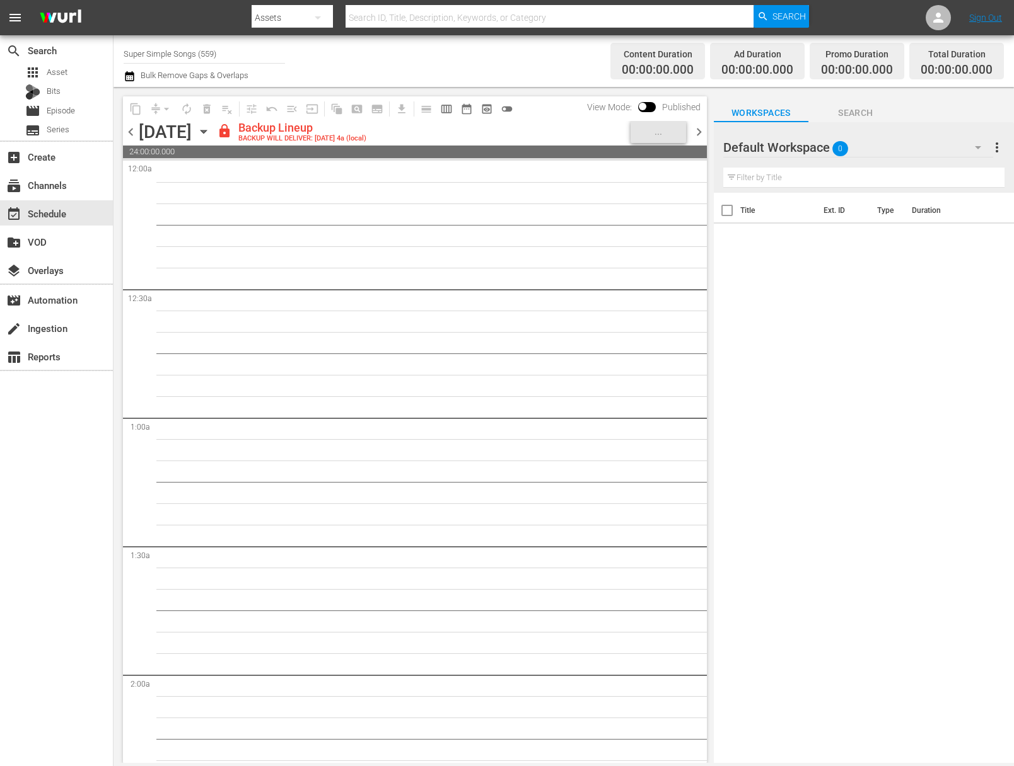
click at [211, 134] on icon "button" at bounding box center [204, 132] width 14 height 14
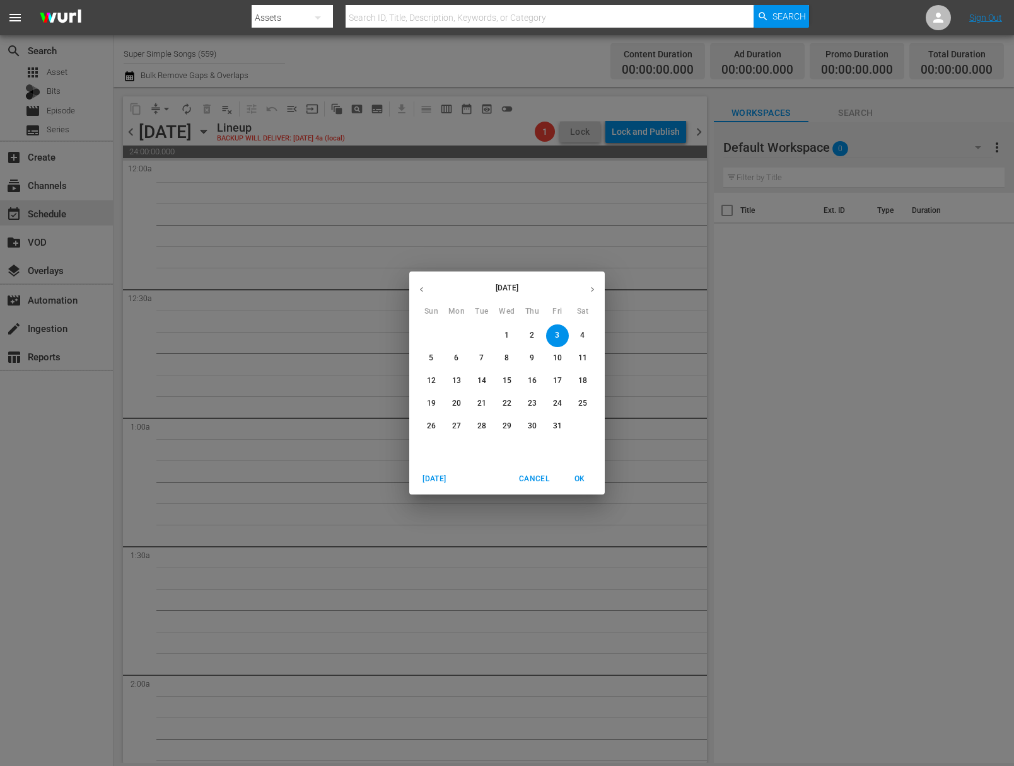
click at [589, 337] on span "4" at bounding box center [582, 335] width 23 height 11
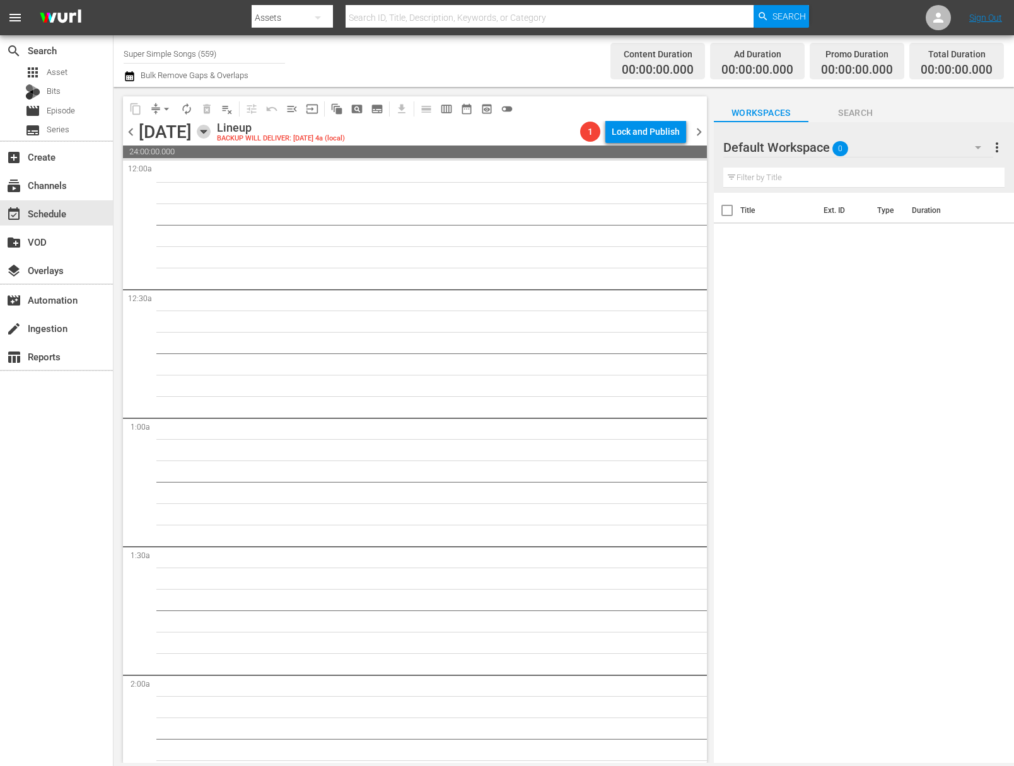
click at [211, 129] on icon "button" at bounding box center [204, 132] width 14 height 14
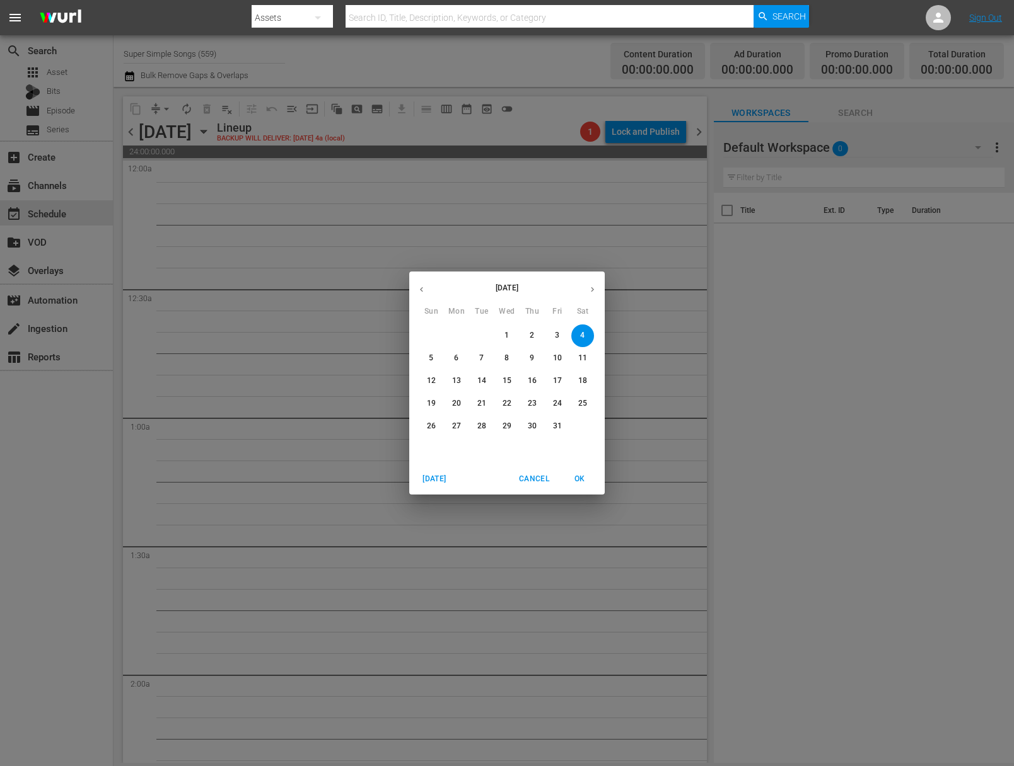
click at [436, 355] on span "5" at bounding box center [431, 358] width 23 height 11
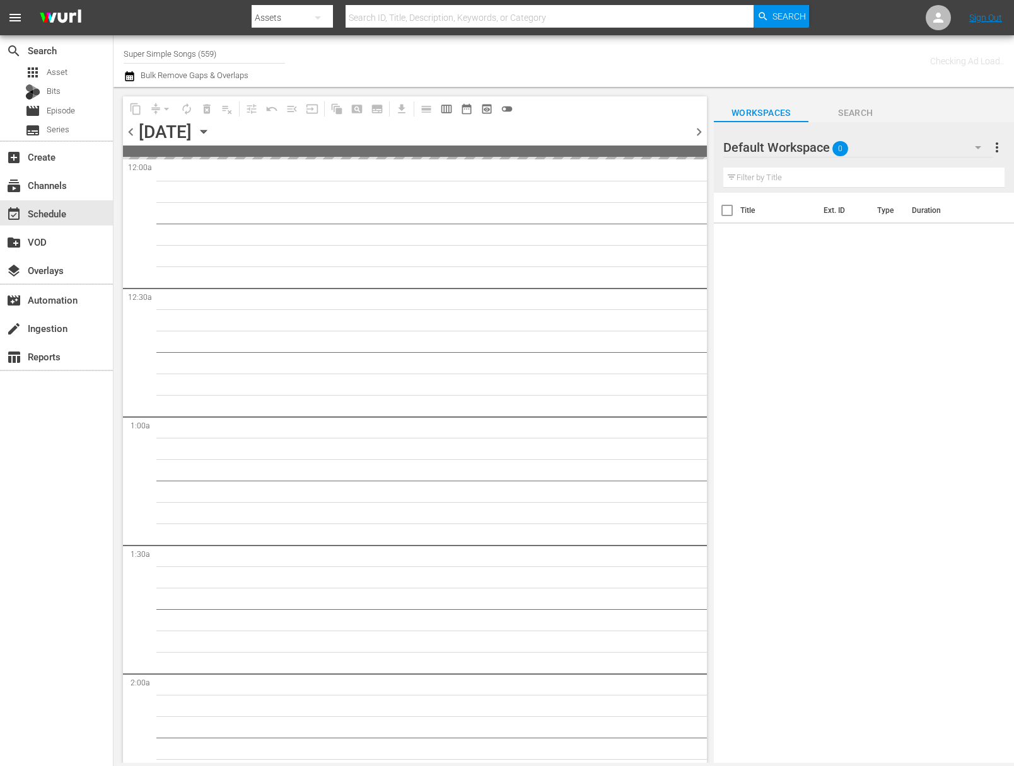
click at [206, 130] on icon "button" at bounding box center [203, 131] width 6 height 3
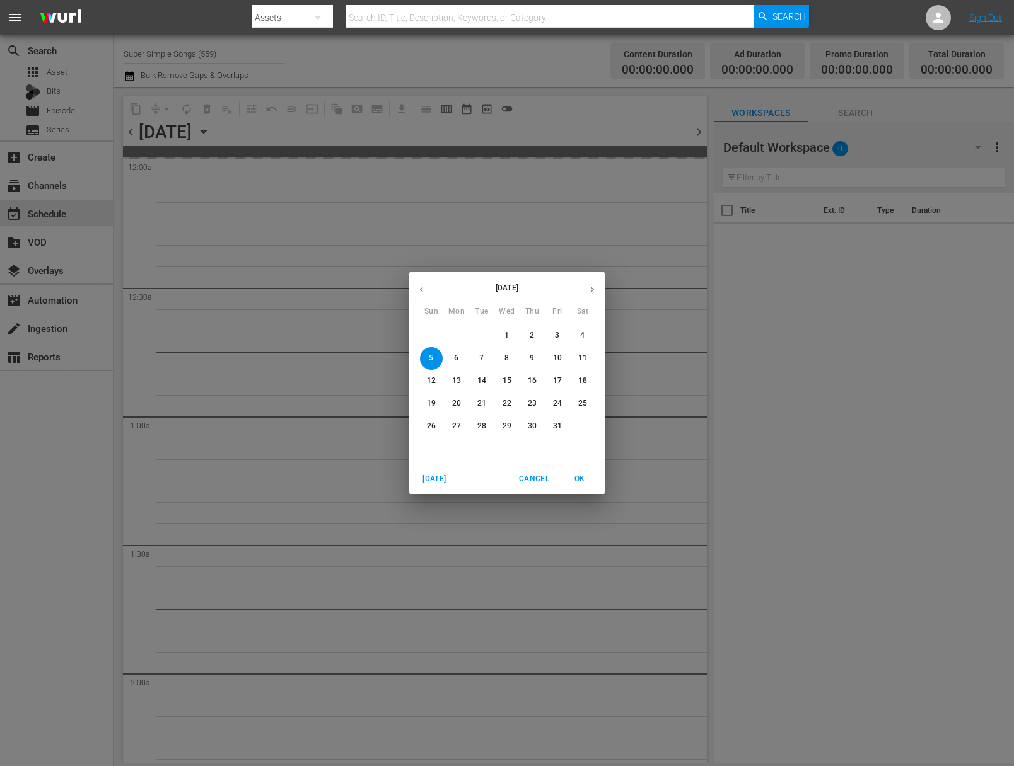
click at [422, 288] on icon "button" at bounding box center [421, 289] width 9 height 9
click at [458, 380] on p "15" at bounding box center [456, 381] width 9 height 11
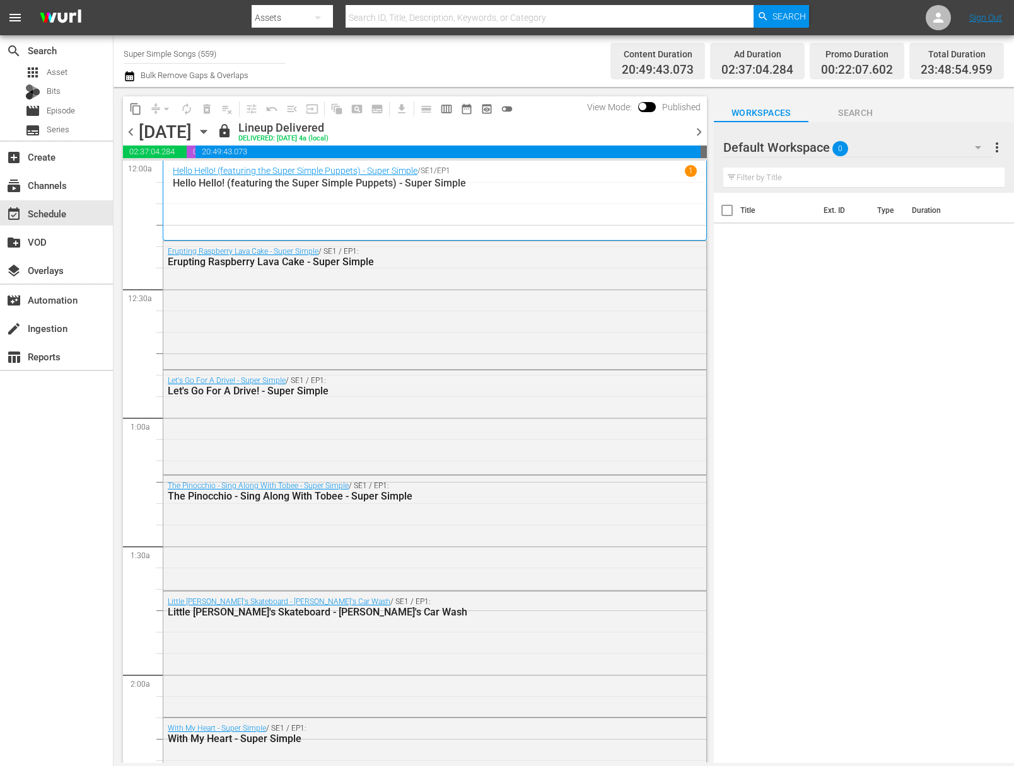
click at [132, 99] on span "content_copy" at bounding box center [135, 109] width 20 height 20
click at [137, 115] on button "content_copy" at bounding box center [135, 109] width 20 height 20
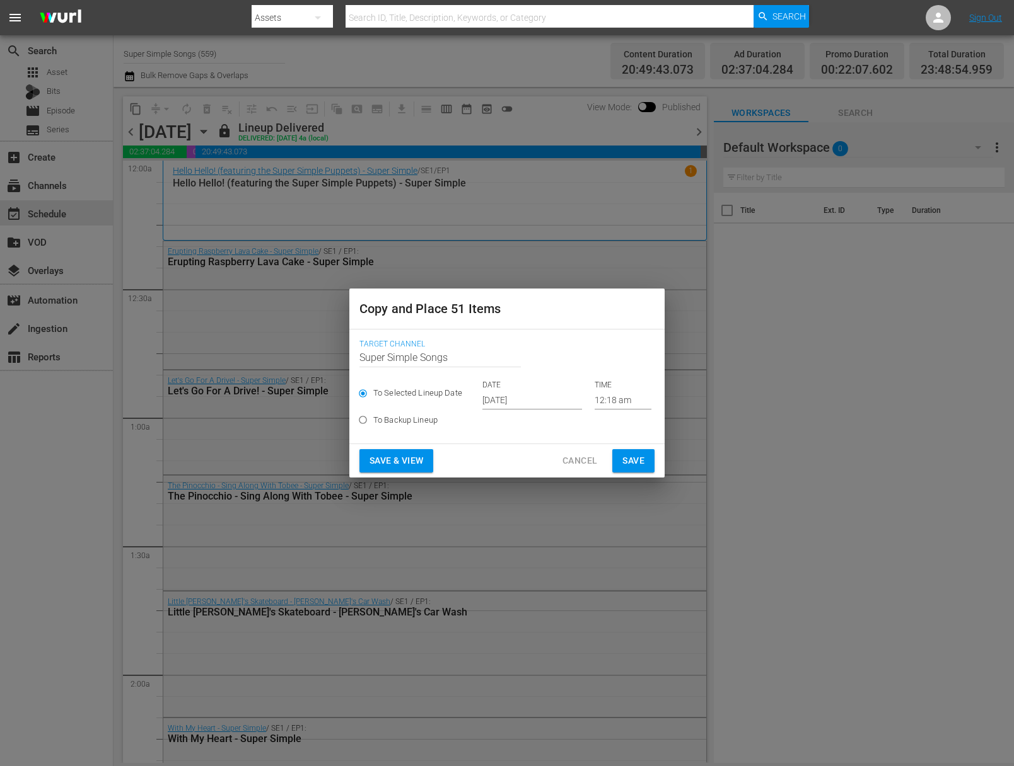
click at [520, 410] on label "To Backup Lineup" at bounding box center [498, 420] width 292 height 21
click at [373, 412] on input "To Backup Lineup" at bounding box center [362, 422] width 21 height 21
radio input "true"
click at [521, 401] on div "To Selected Lineup Date DATE Sep 28th 2025 TIME 12:18 am" at bounding box center [506, 395] width 295 height 30
click at [580, 461] on span "Cancel" at bounding box center [579, 461] width 35 height 16
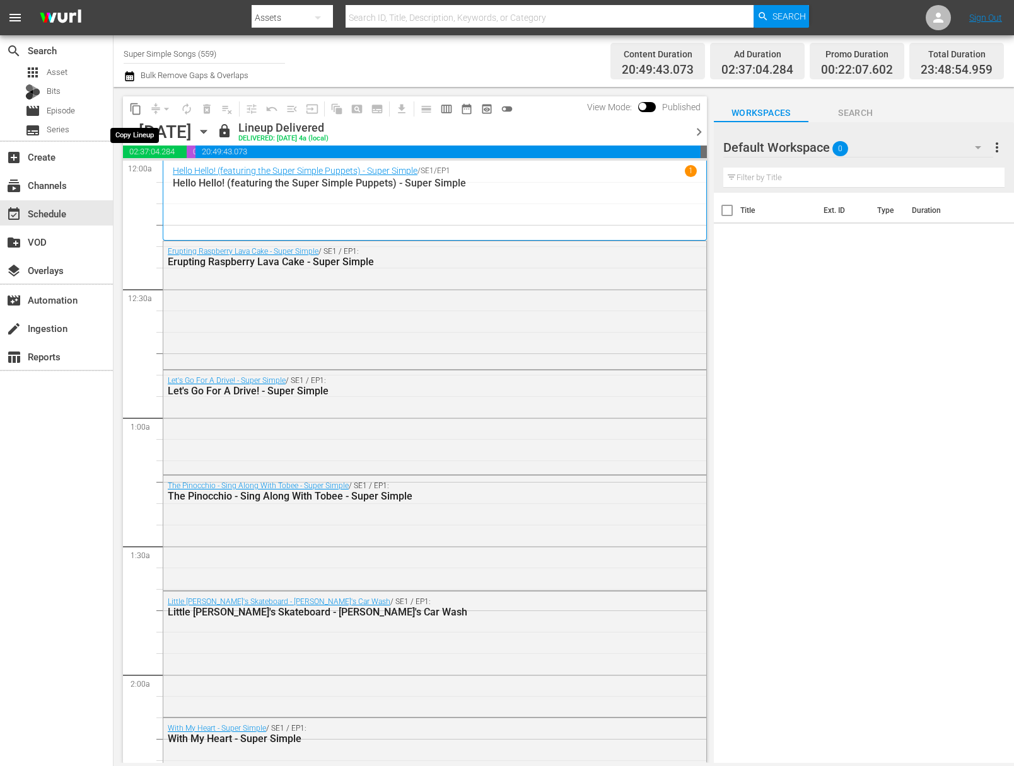
click at [129, 112] on span "content_copy" at bounding box center [135, 109] width 13 height 13
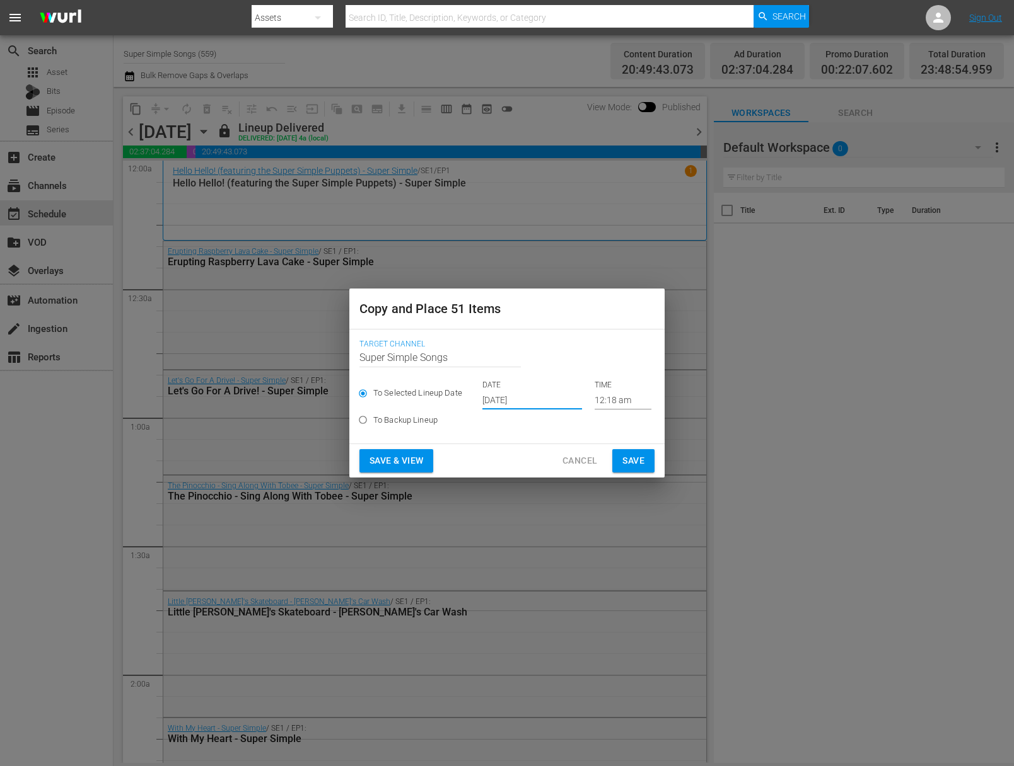
click at [506, 397] on input "Sep 28th 2025" at bounding box center [532, 400] width 100 height 19
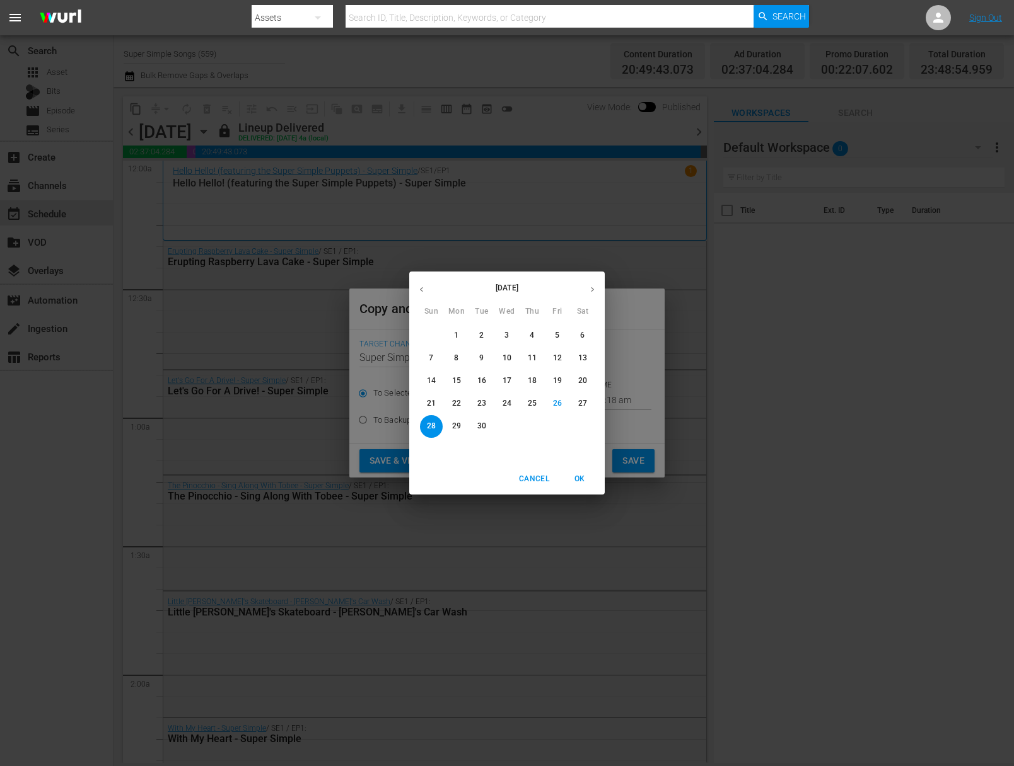
click at [590, 279] on button "button" at bounding box center [592, 289] width 25 height 25
click at [417, 285] on icon "button" at bounding box center [421, 289] width 9 height 9
click at [458, 426] on p "29" at bounding box center [456, 426] width 9 height 11
type input "[DATE]"
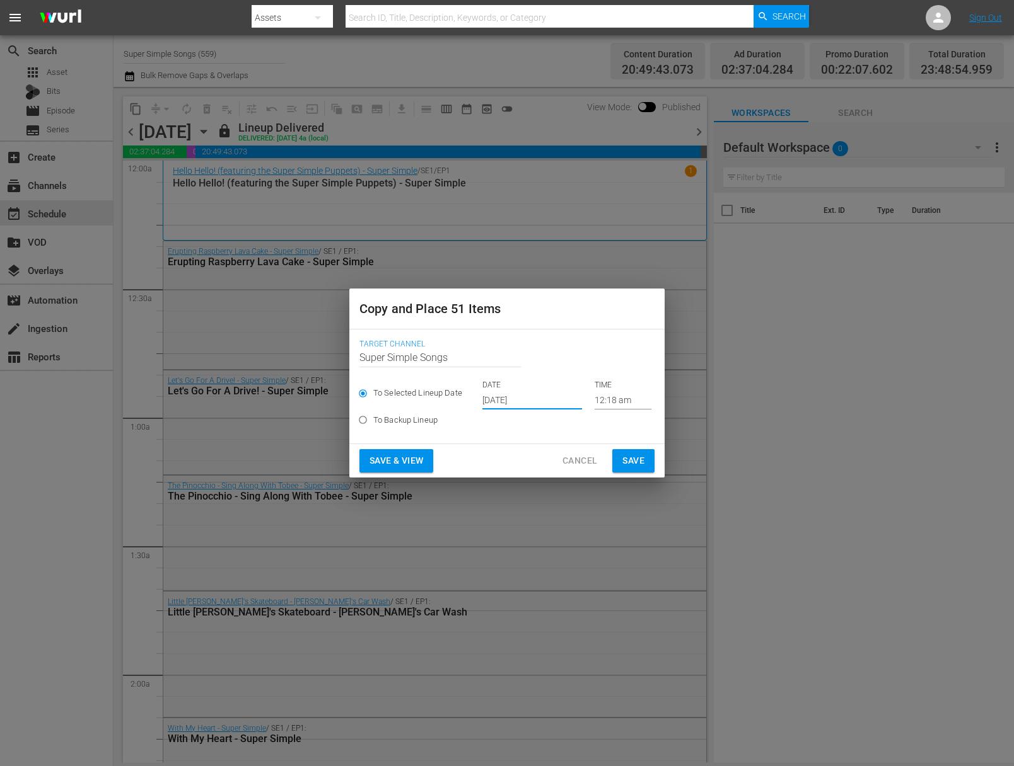
click at [633, 462] on span "Save" at bounding box center [633, 461] width 22 height 16
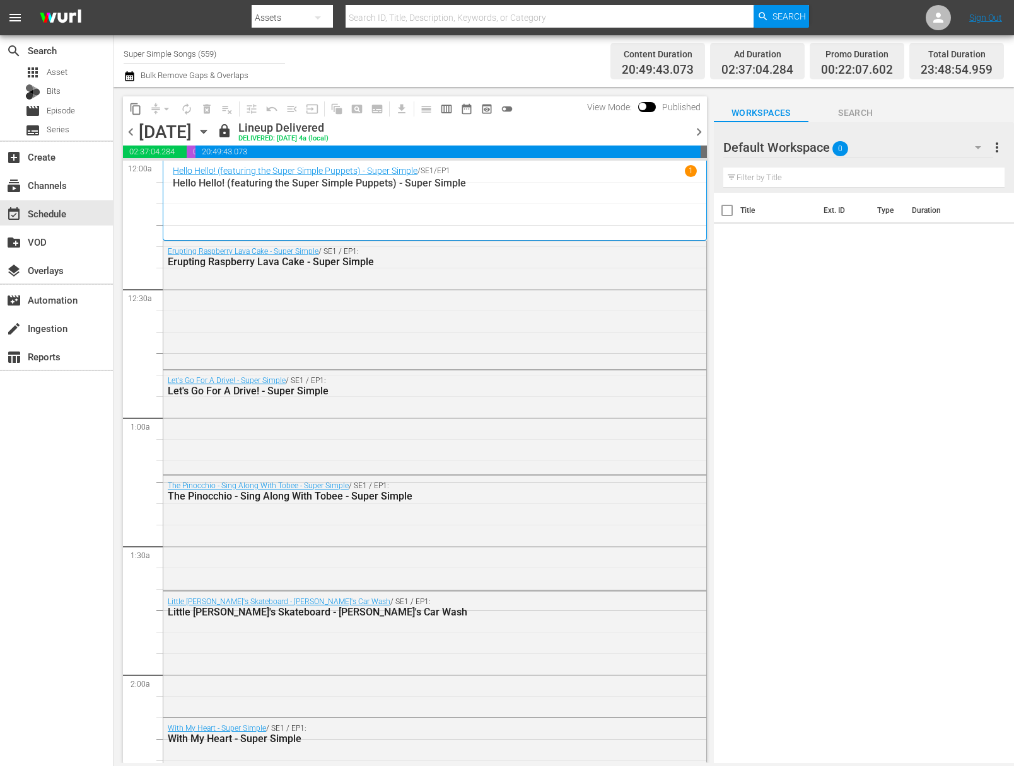
click at [211, 134] on icon "button" at bounding box center [204, 132] width 14 height 14
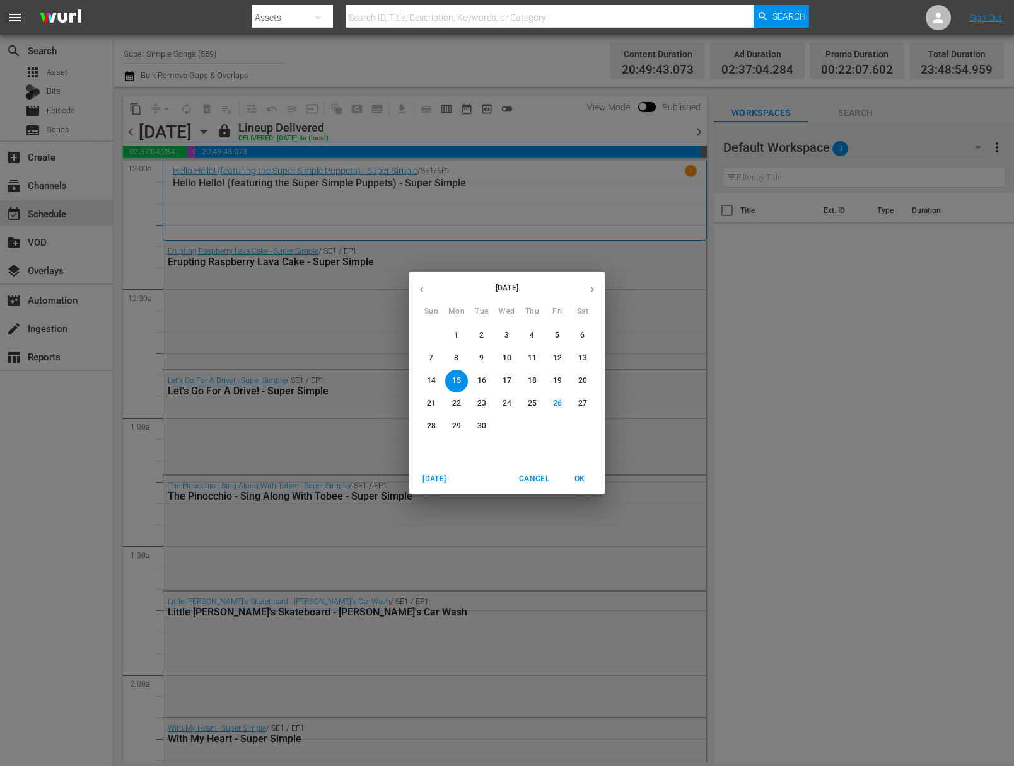
click at [490, 386] on span "16" at bounding box center [481, 381] width 23 height 11
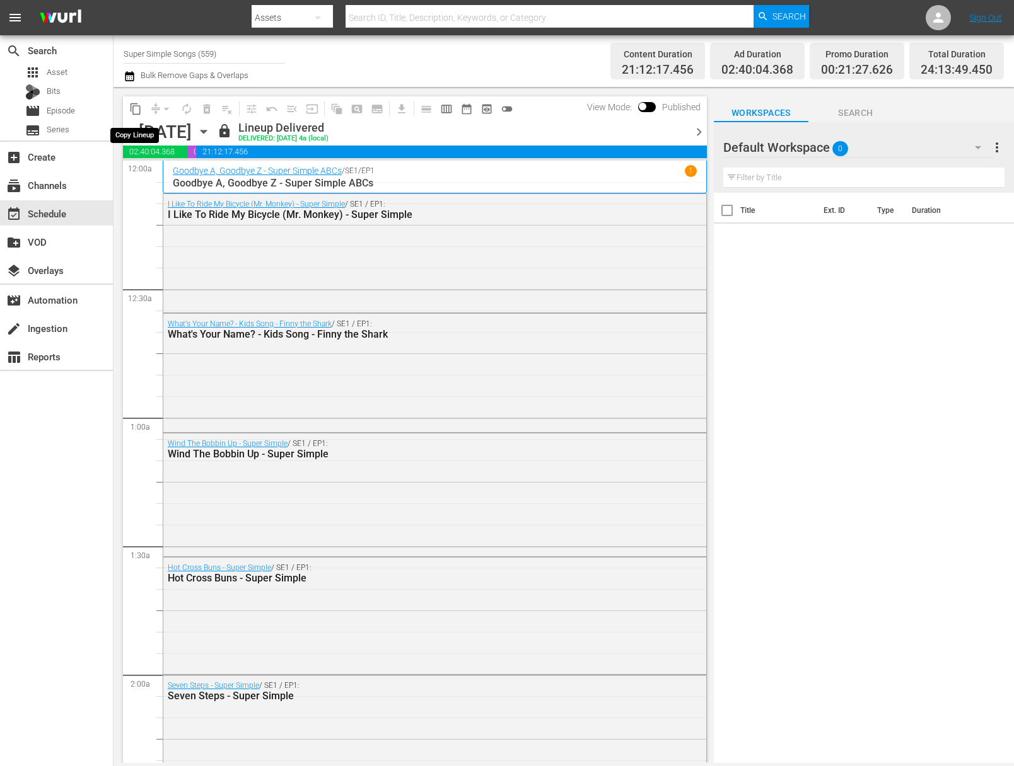
click at [135, 109] on span "content_copy" at bounding box center [135, 109] width 13 height 13
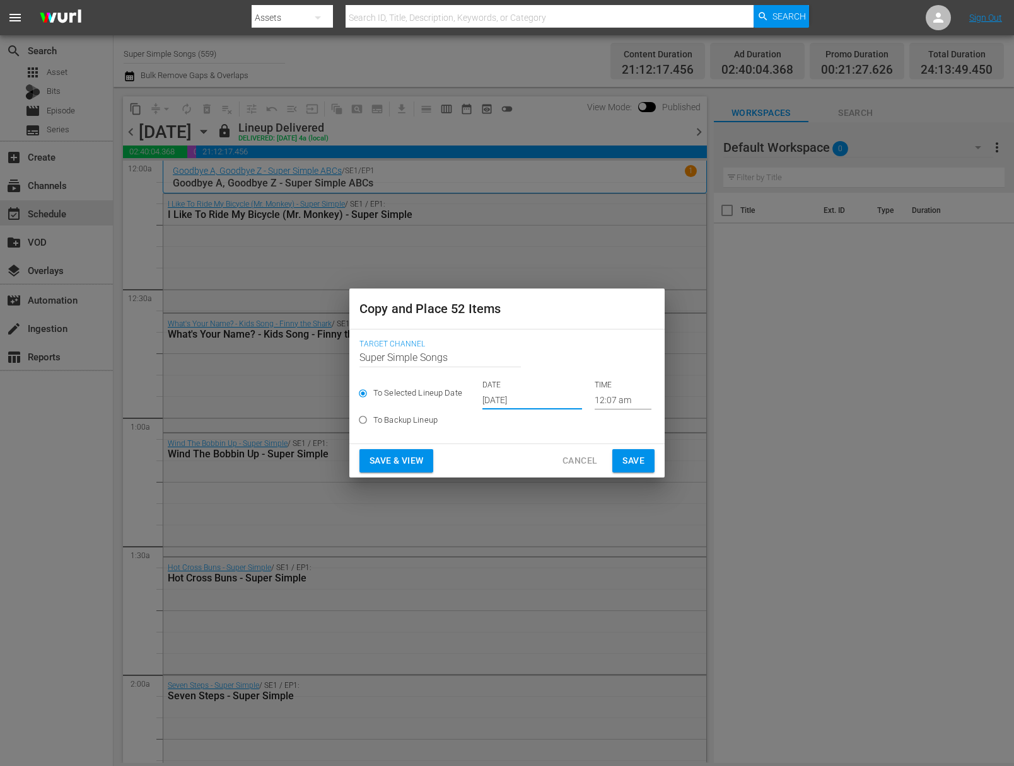
click at [521, 396] on input "Sep 28th 2025" at bounding box center [532, 400] width 100 height 19
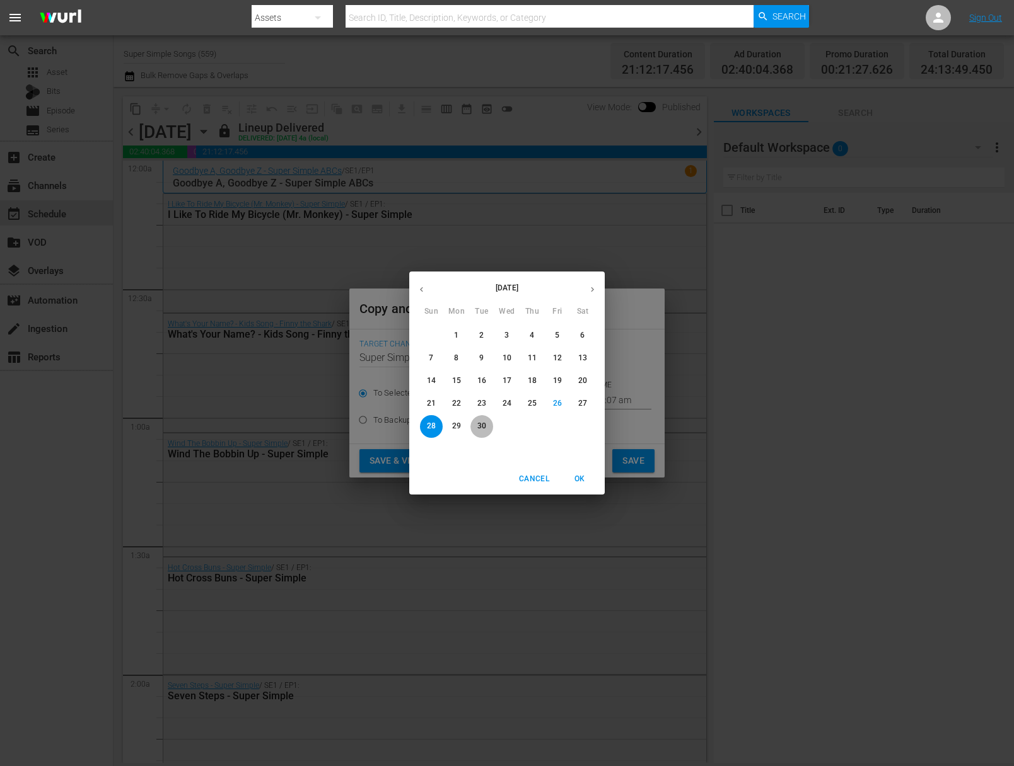
click at [487, 424] on span "30" at bounding box center [481, 426] width 23 height 11
type input "Sep 30th 2025"
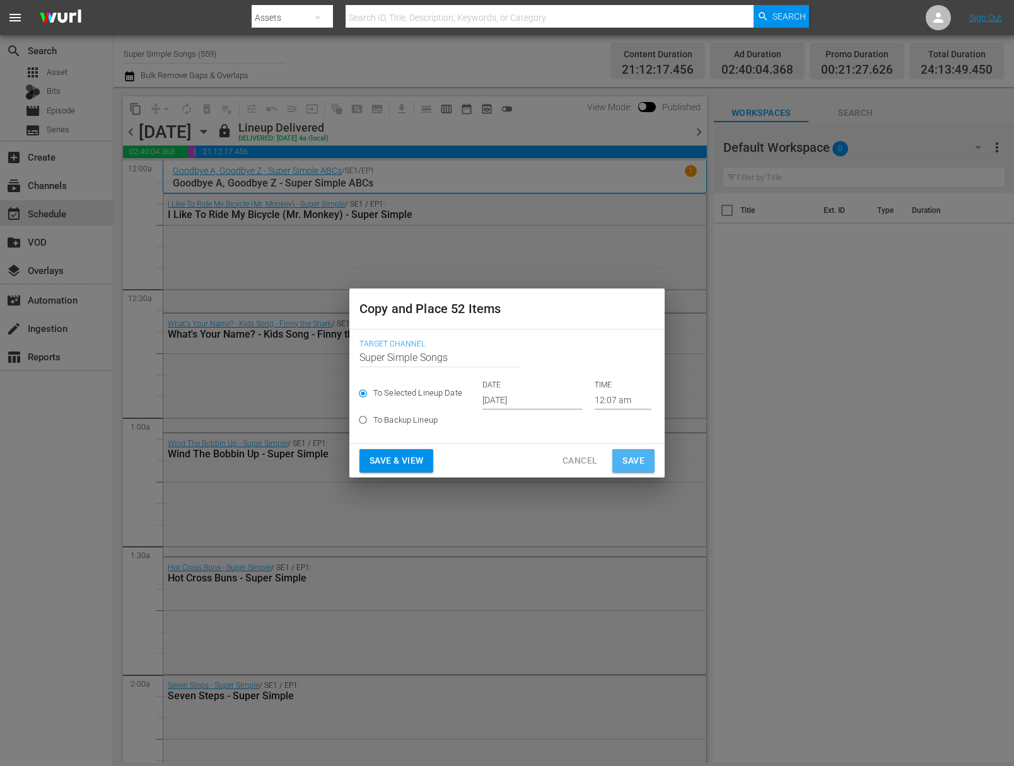
click at [634, 465] on span "Save" at bounding box center [633, 461] width 22 height 16
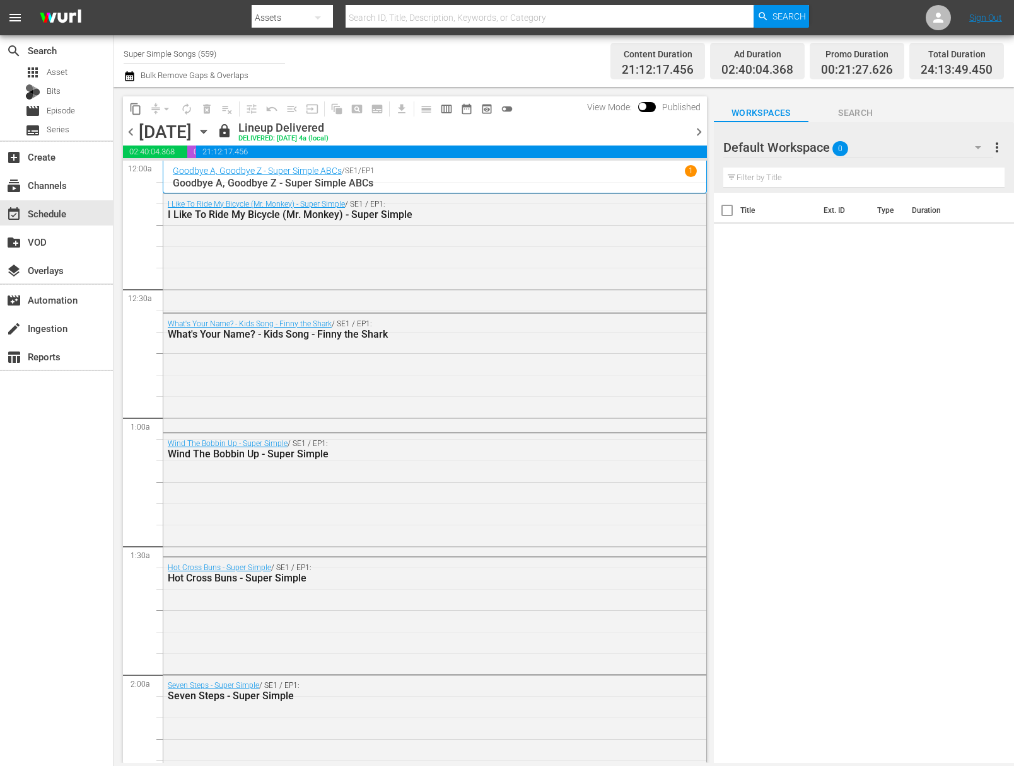
click at [211, 129] on icon "button" at bounding box center [204, 132] width 14 height 14
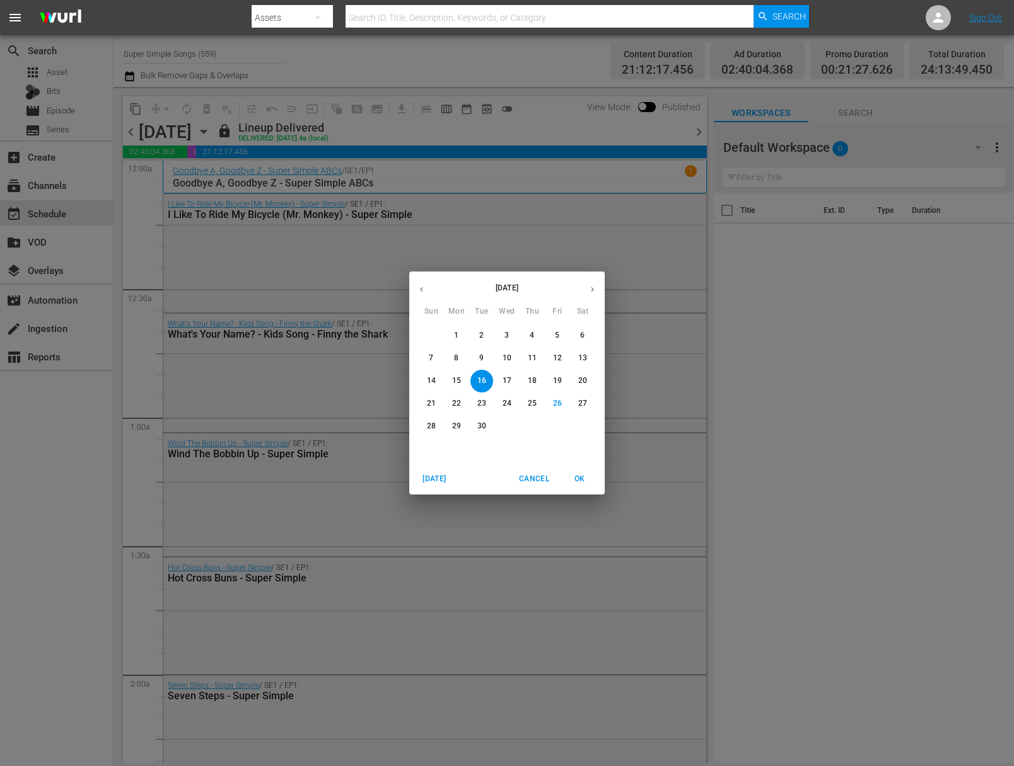
click at [504, 383] on p "17" at bounding box center [506, 381] width 9 height 11
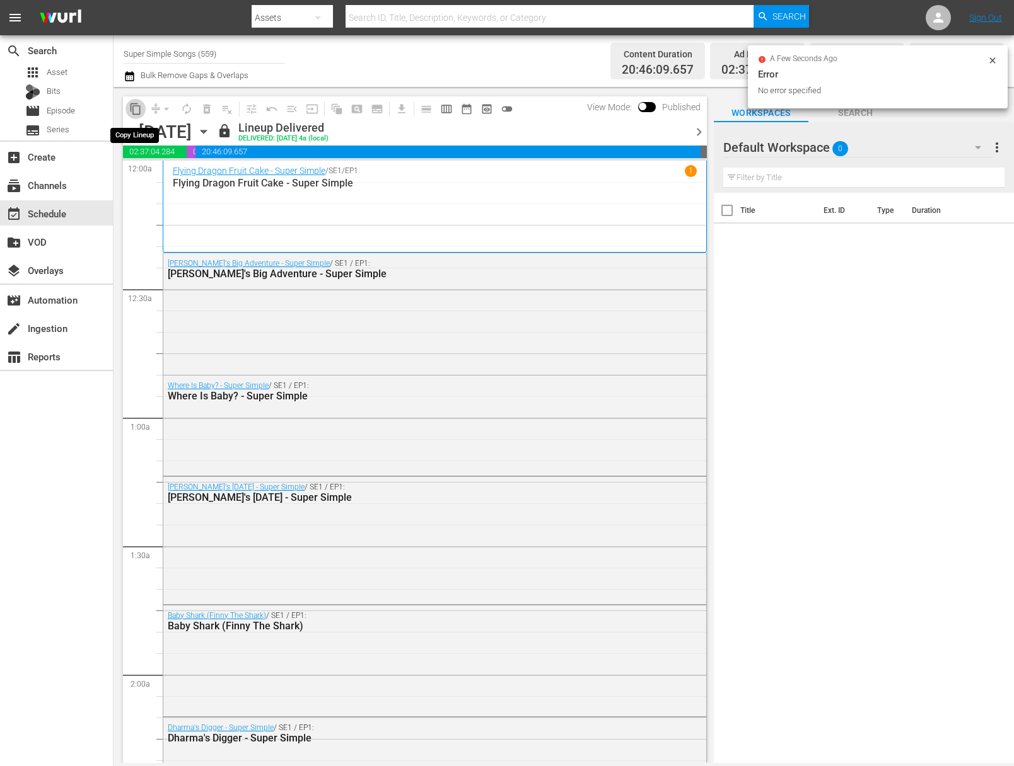
click at [138, 111] on span "content_copy" at bounding box center [135, 109] width 13 height 13
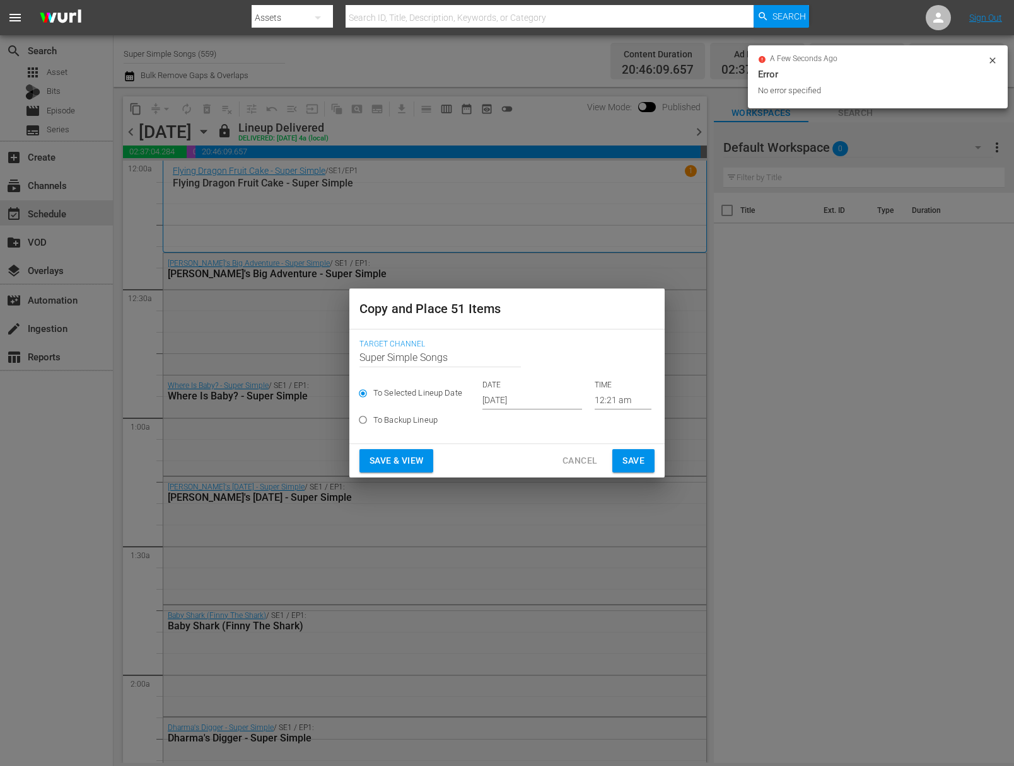
click at [507, 391] on input "Sep 28th 2025" at bounding box center [532, 400] width 100 height 19
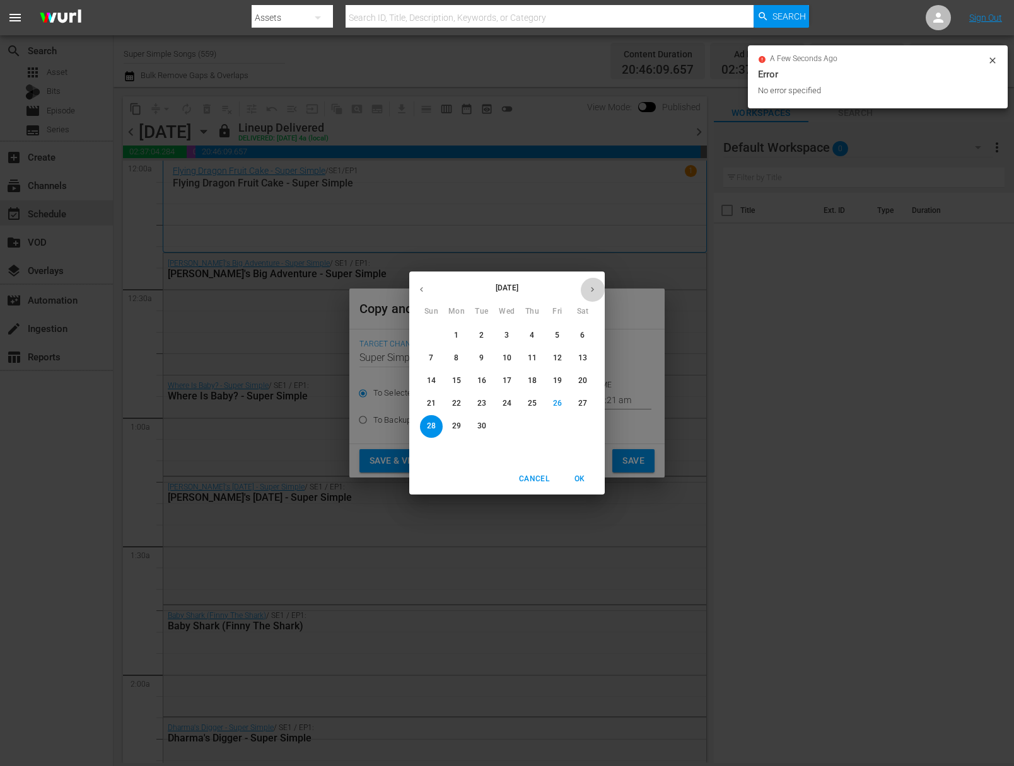
click at [587, 292] on button "button" at bounding box center [592, 289] width 25 height 25
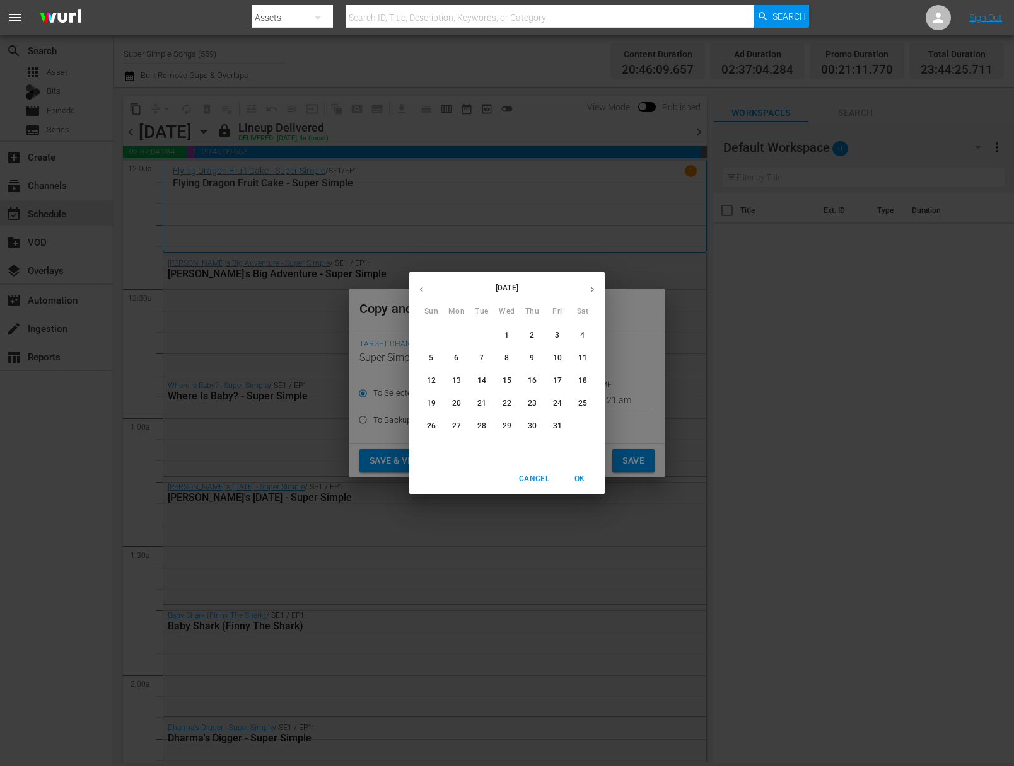
click at [509, 333] on span "1" at bounding box center [506, 335] width 23 height 11
type input "Oct 1st 2025"
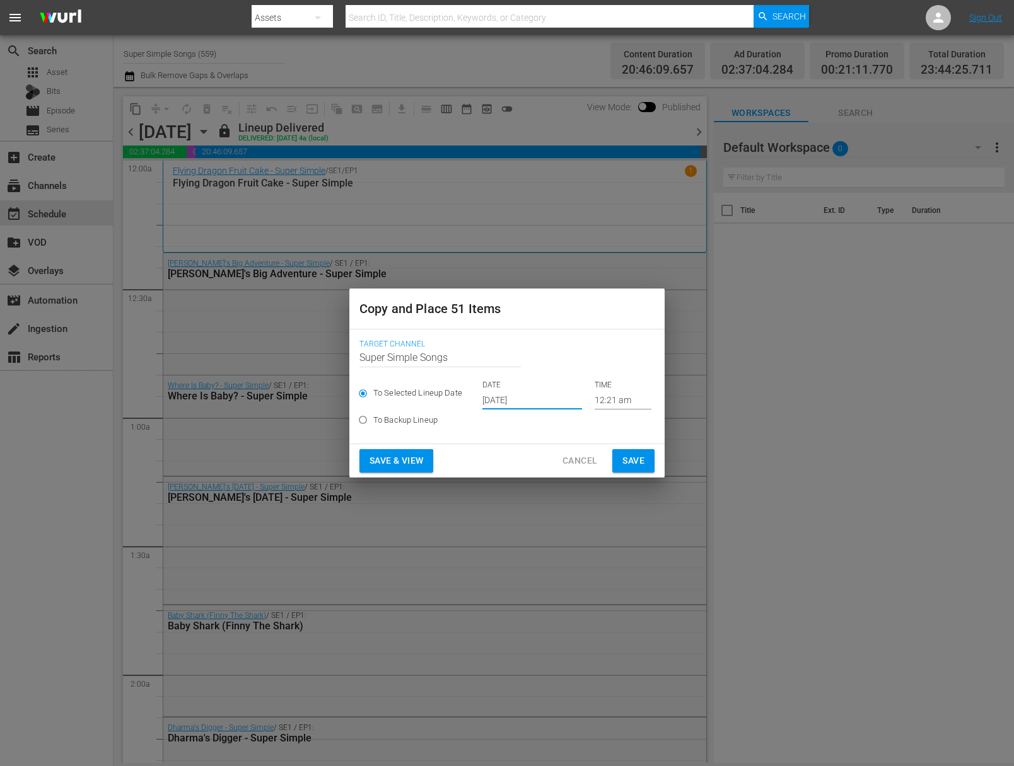
click at [636, 461] on span "Save" at bounding box center [633, 461] width 22 height 16
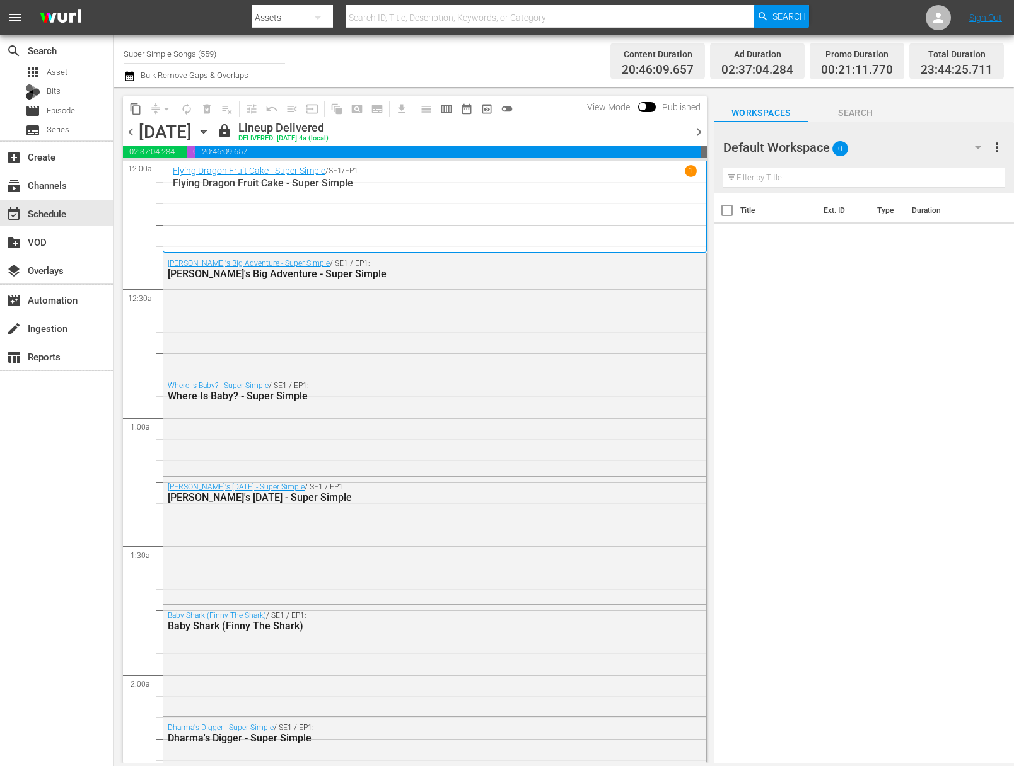
click at [206, 132] on icon "button" at bounding box center [203, 131] width 6 height 3
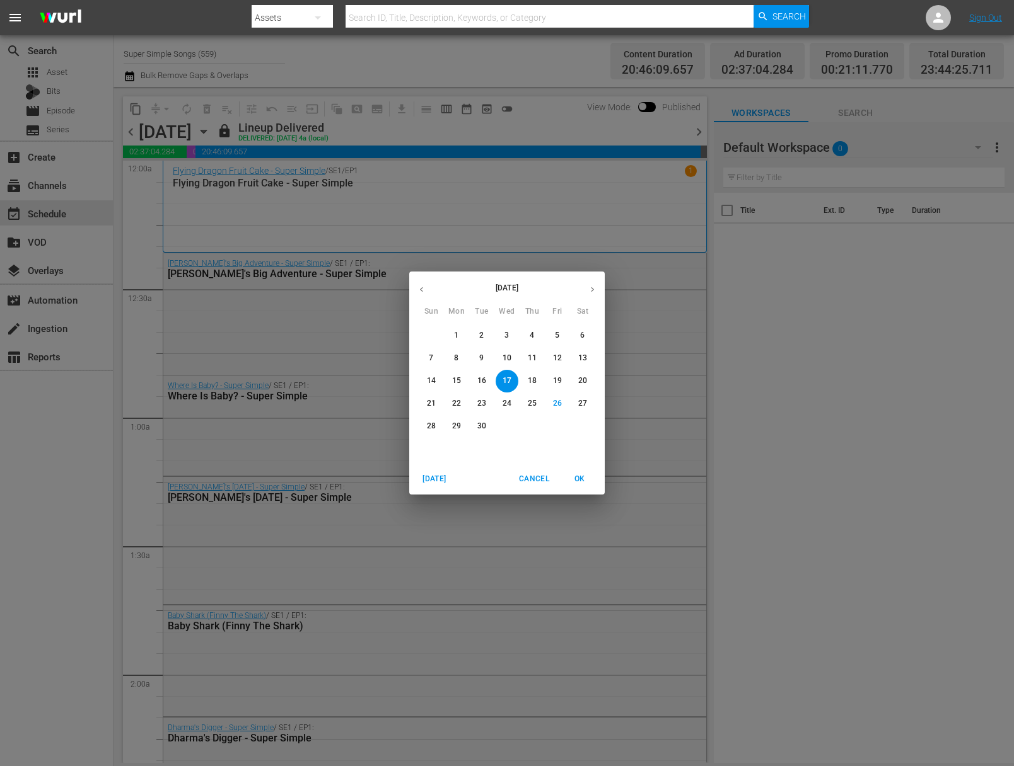
click at [535, 378] on p "18" at bounding box center [532, 381] width 9 height 11
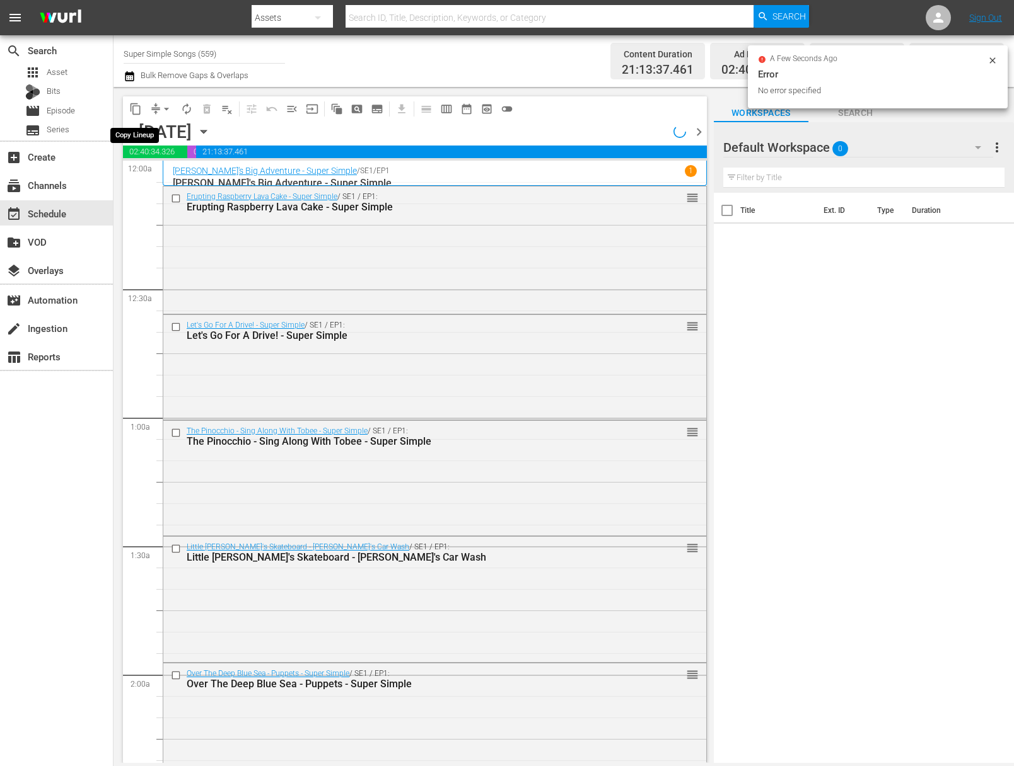
click at [137, 112] on span "content_copy" at bounding box center [135, 109] width 13 height 13
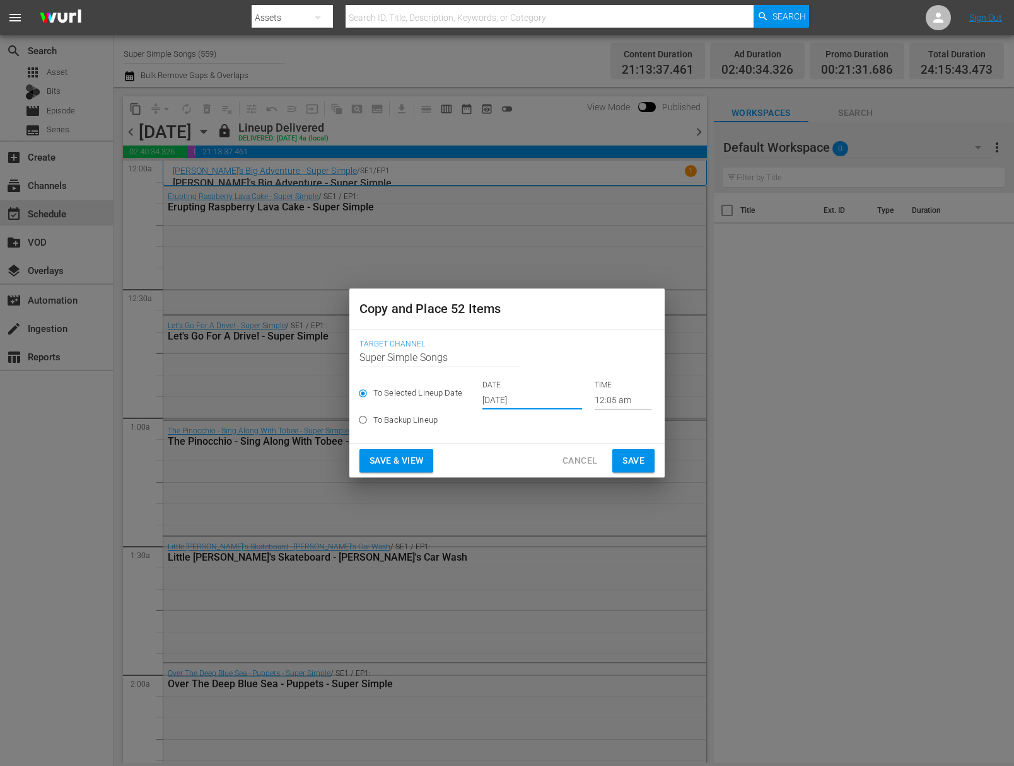
click at [523, 404] on input "Sep 28th 2025" at bounding box center [532, 400] width 100 height 19
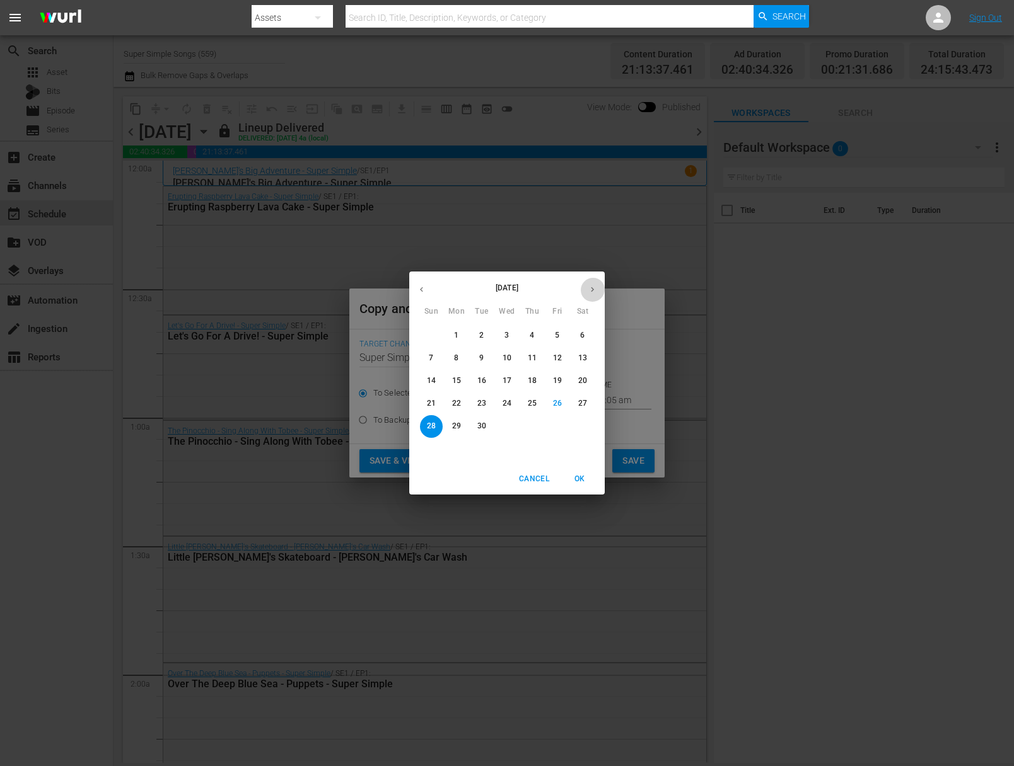
click at [597, 287] on button "button" at bounding box center [592, 289] width 25 height 25
click at [533, 342] on button "2" at bounding box center [532, 336] width 23 height 23
type input "Oct 2nd 2025"
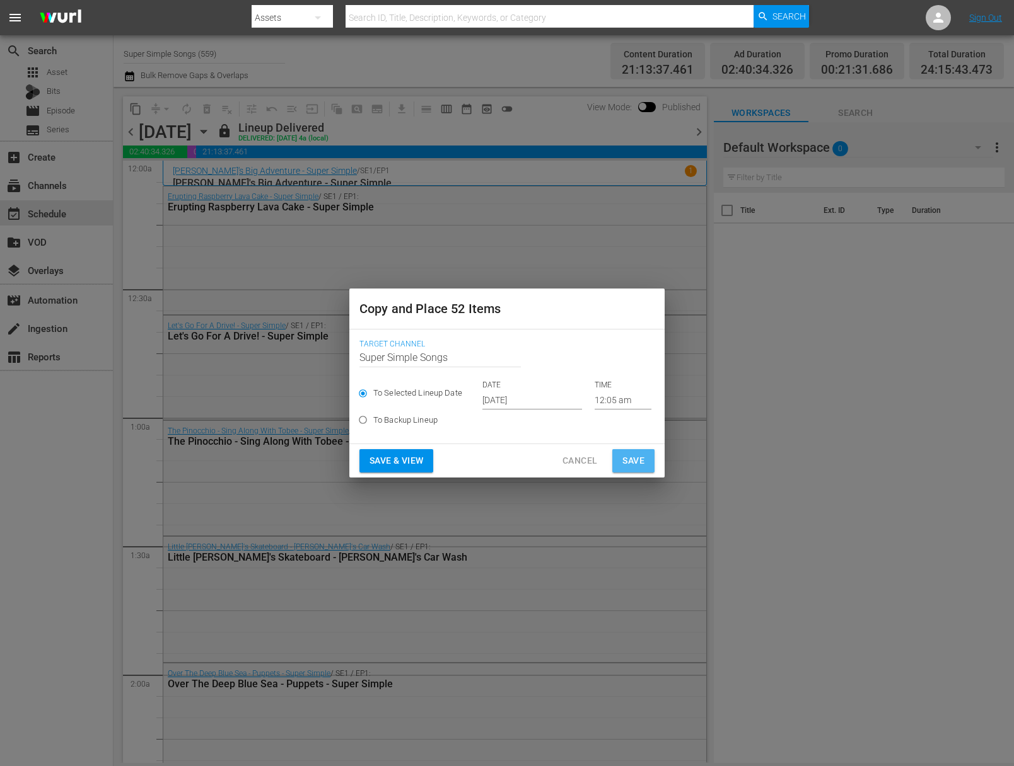
click at [640, 466] on span "Save" at bounding box center [633, 461] width 22 height 16
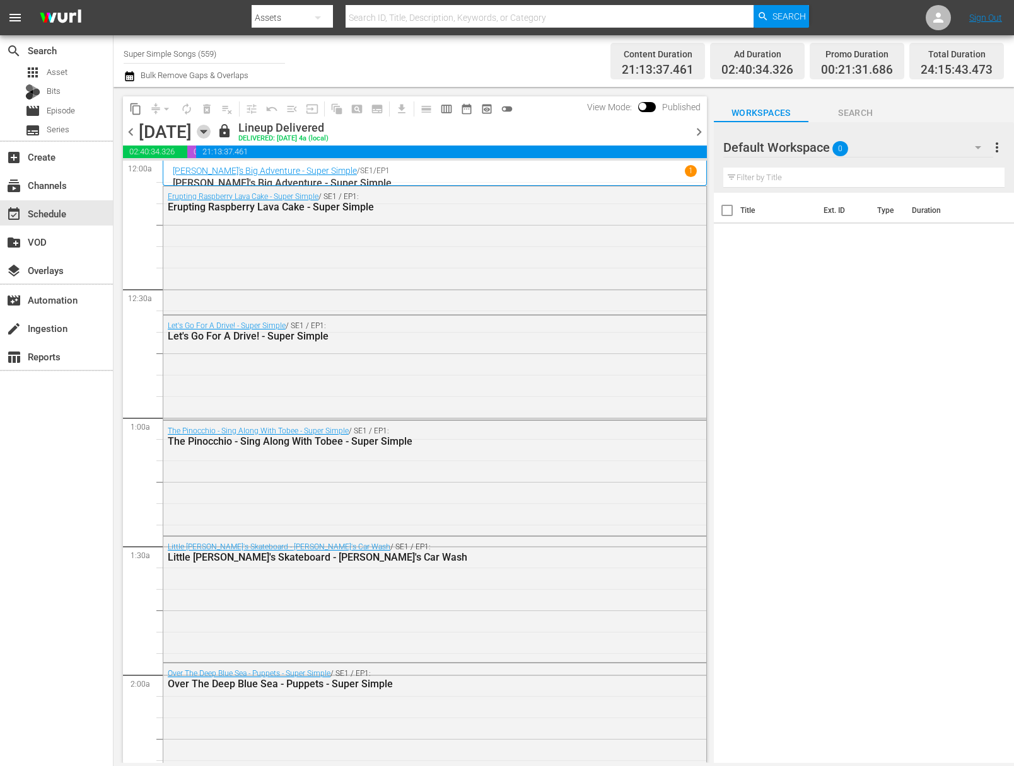
click at [206, 130] on icon "button" at bounding box center [203, 131] width 6 height 3
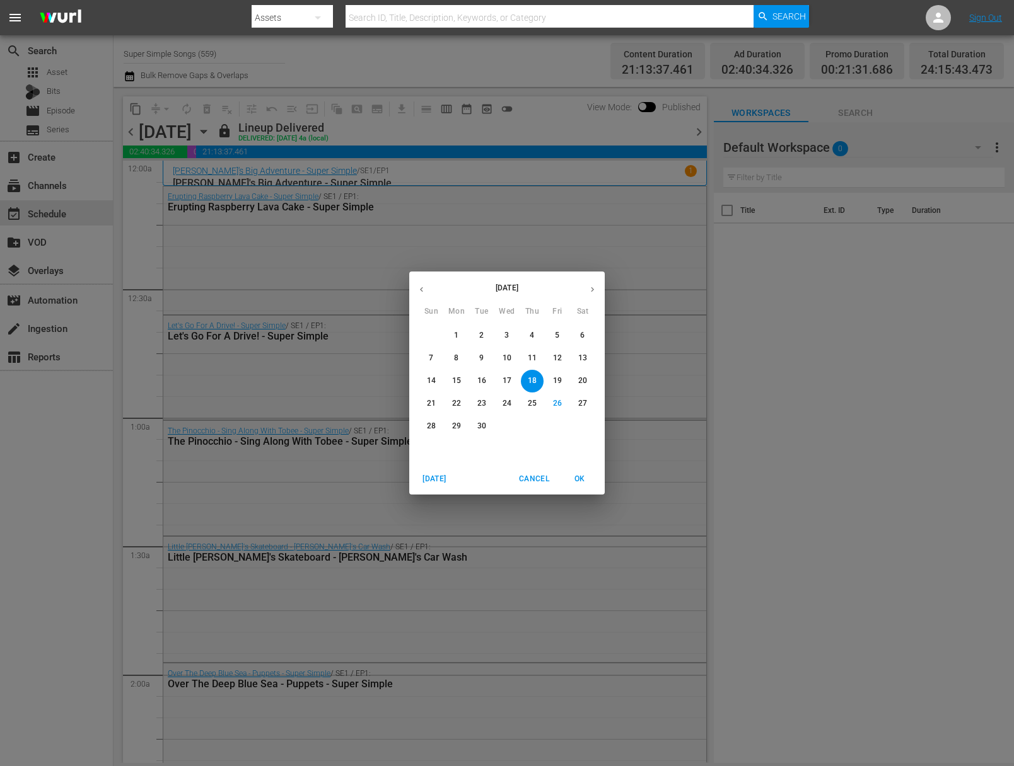
click at [562, 386] on span "19" at bounding box center [557, 381] width 23 height 11
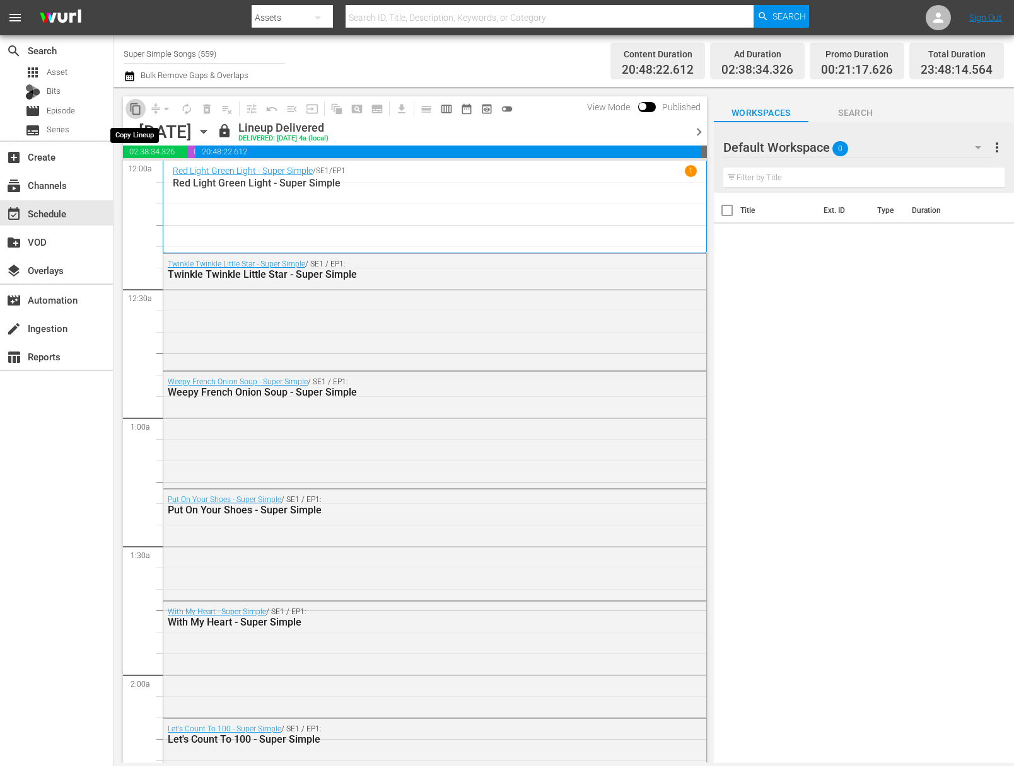
click at [136, 109] on span "content_copy" at bounding box center [135, 109] width 13 height 13
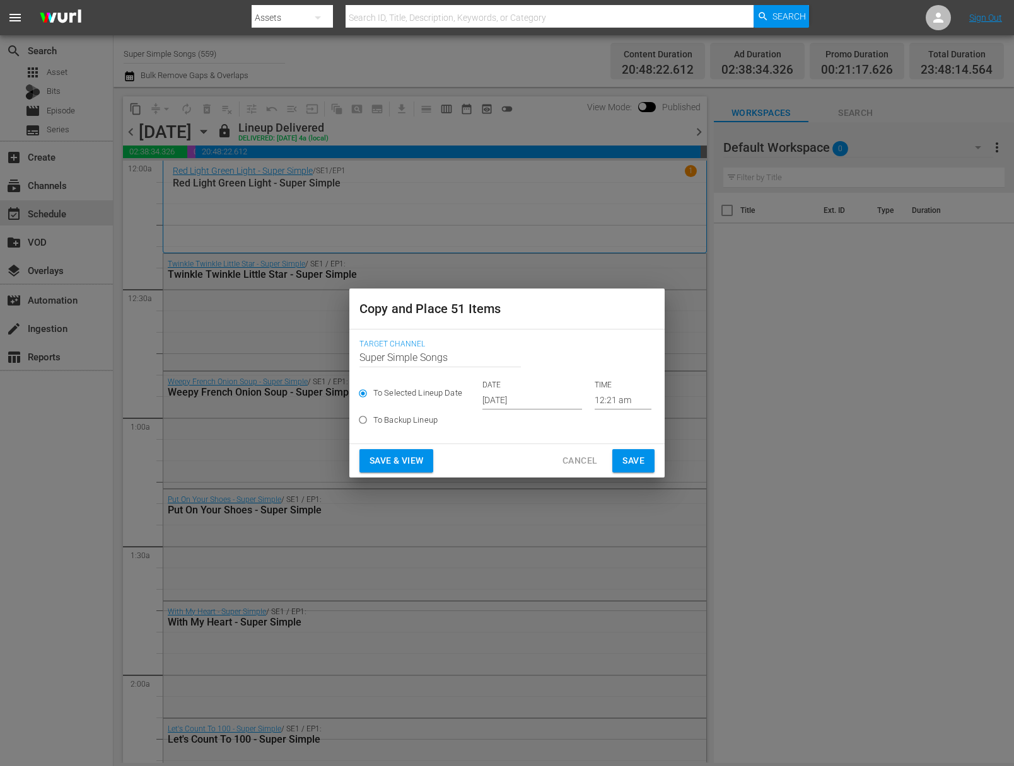
click at [514, 404] on input "Sep 28th 2025" at bounding box center [532, 400] width 100 height 19
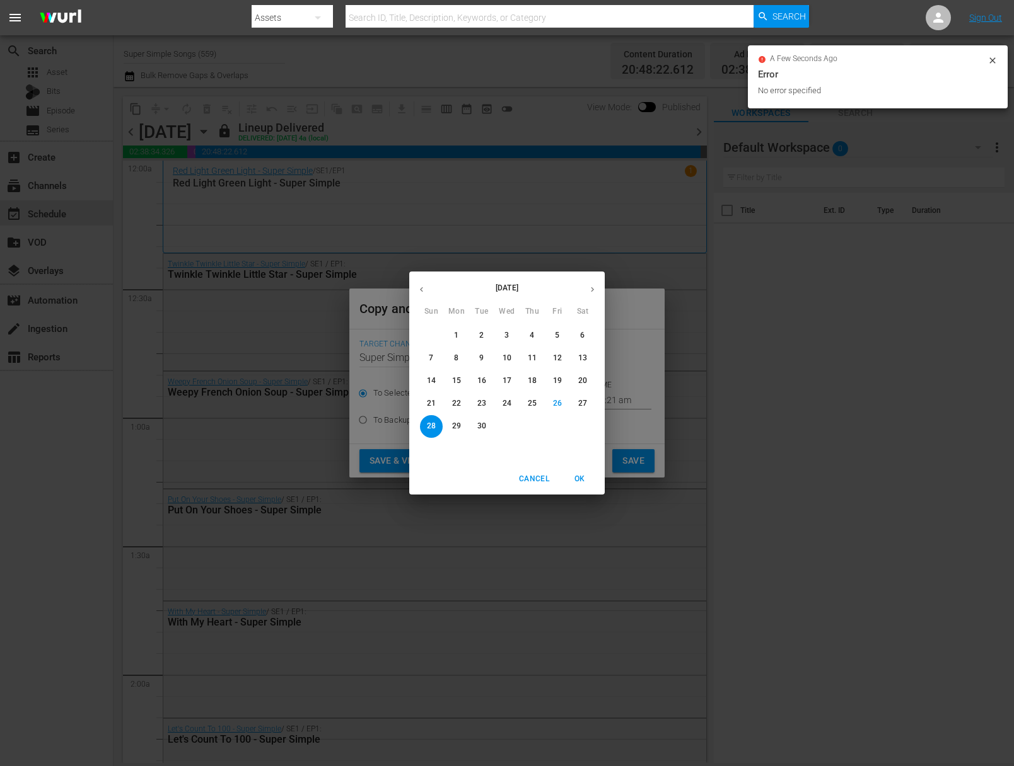
click at [555, 343] on button "5" at bounding box center [557, 336] width 23 height 23
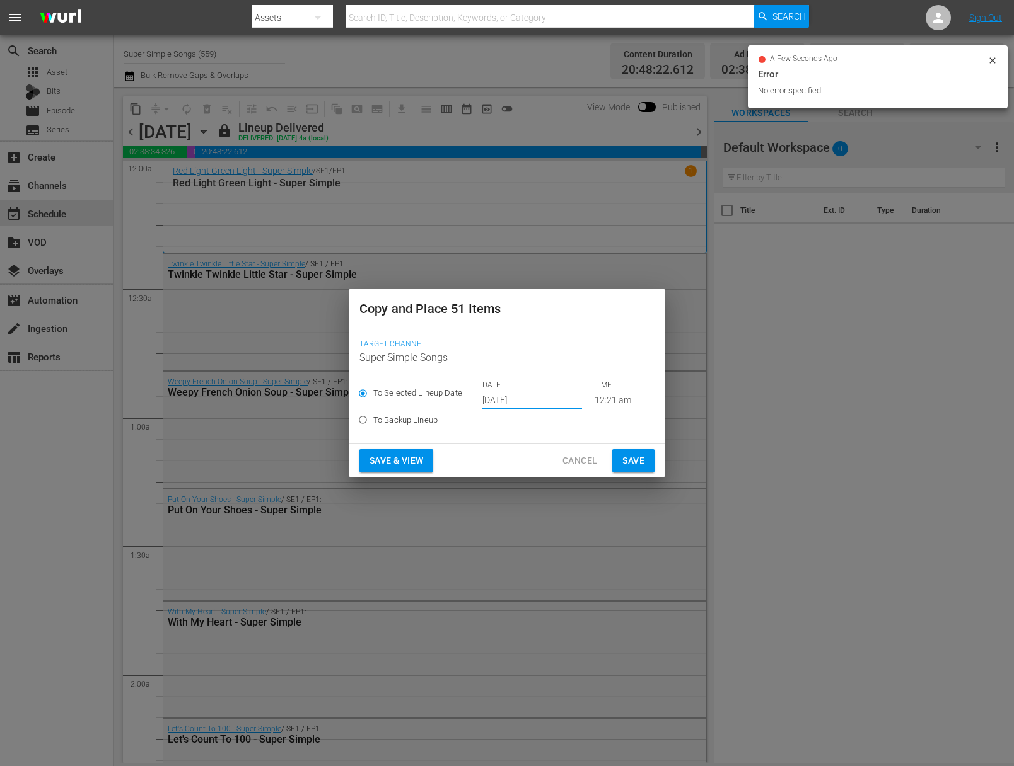
click at [536, 395] on input "Sep 5th 2025" at bounding box center [532, 400] width 100 height 19
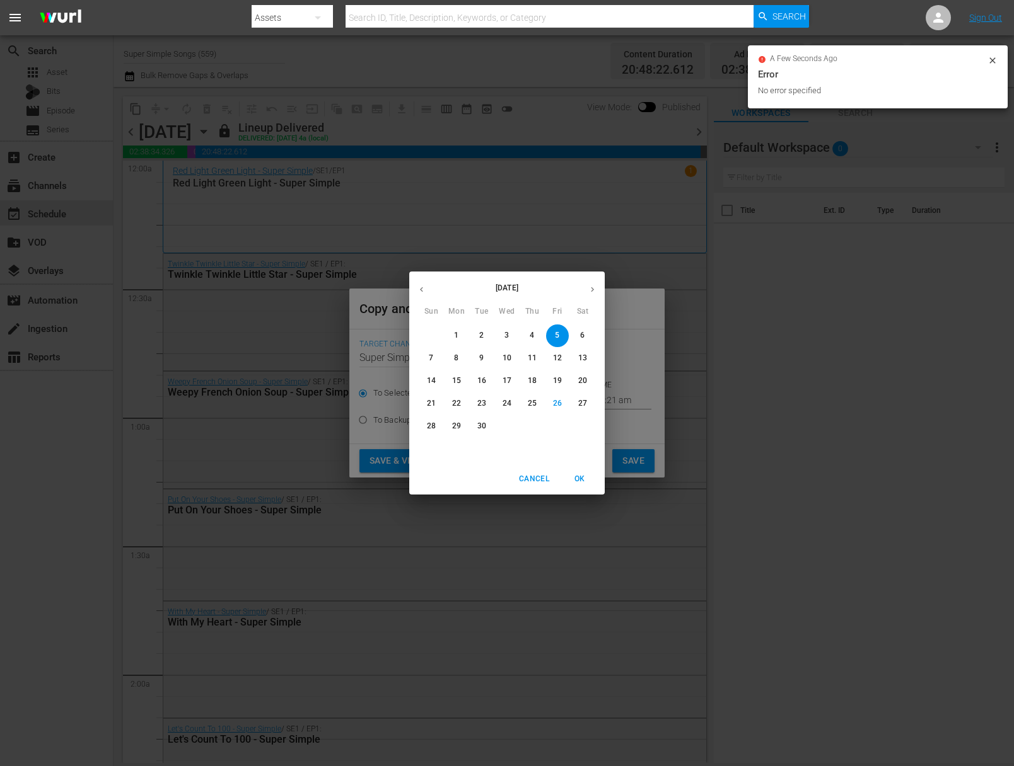
click at [595, 289] on icon "button" at bounding box center [591, 289] width 9 height 9
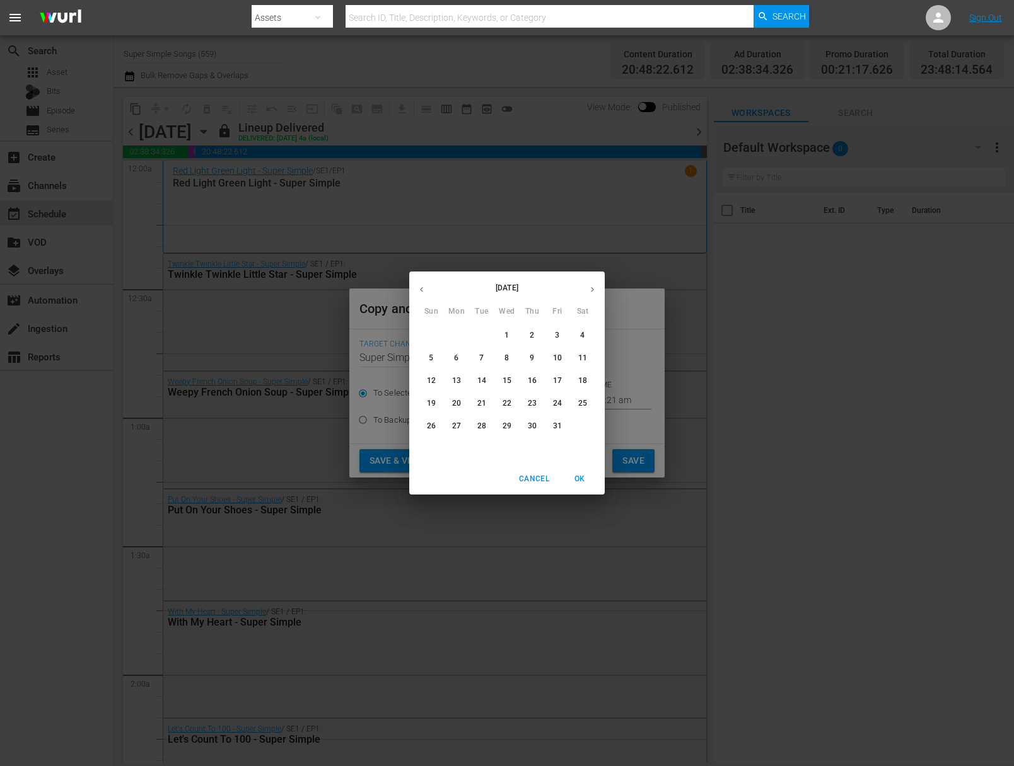
click at [562, 337] on span "3" at bounding box center [557, 335] width 23 height 11
type input "Oct 3rd 2025"
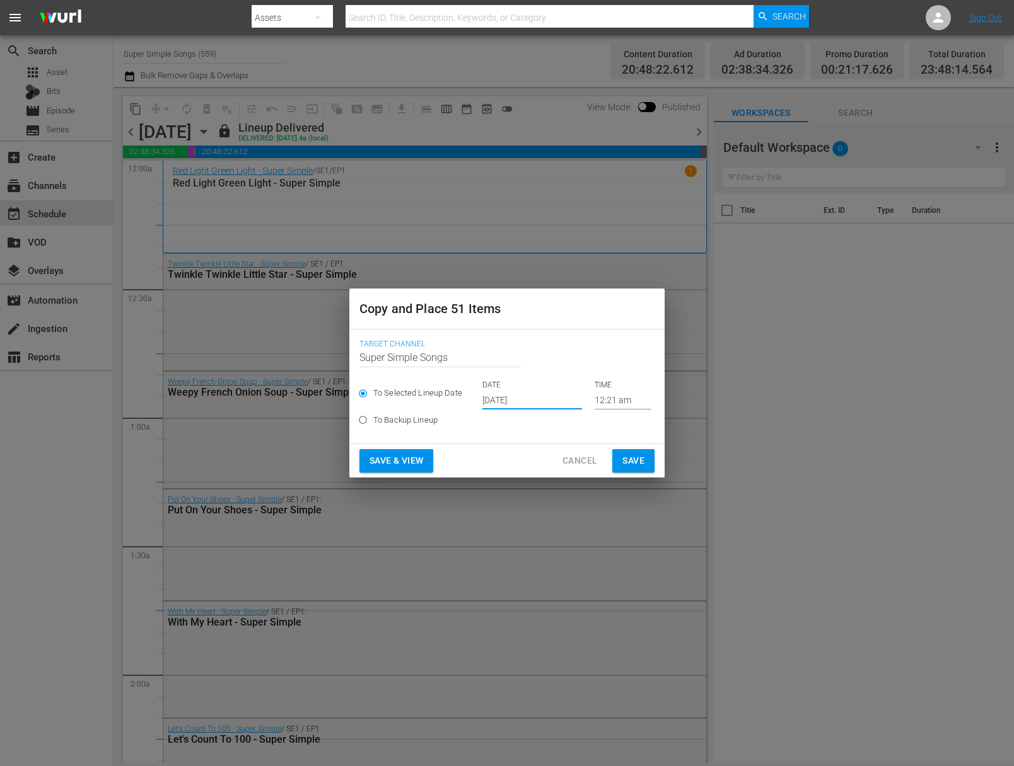
click at [632, 453] on span "Save" at bounding box center [633, 461] width 22 height 16
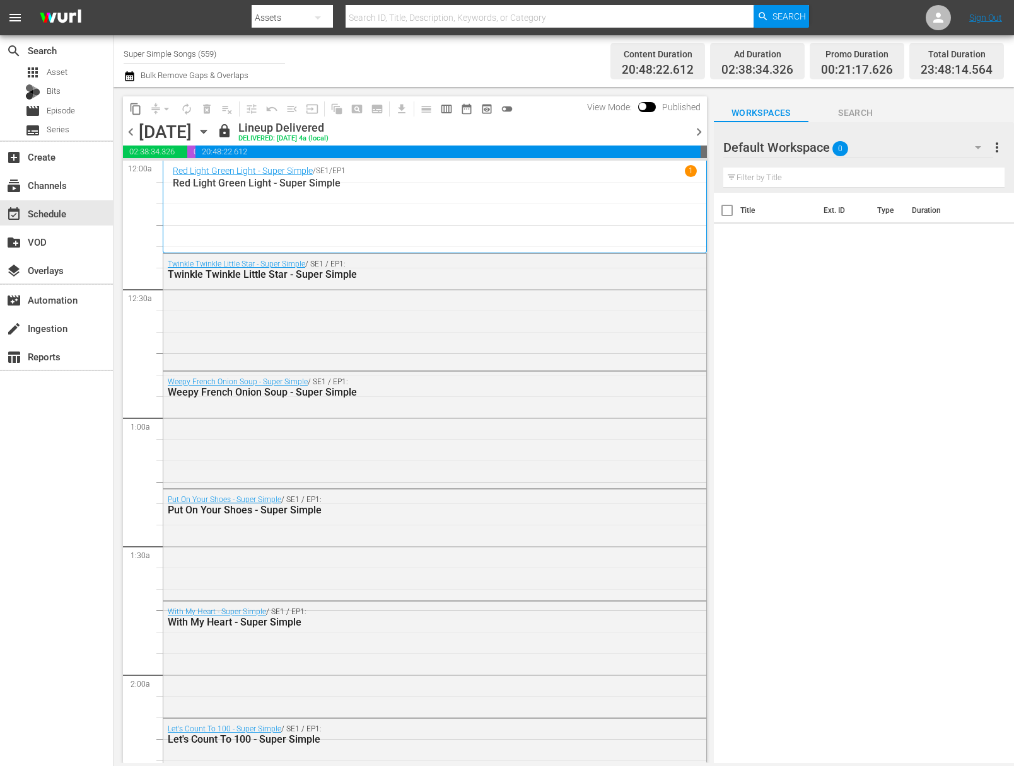
click at [211, 129] on icon "button" at bounding box center [204, 132] width 14 height 14
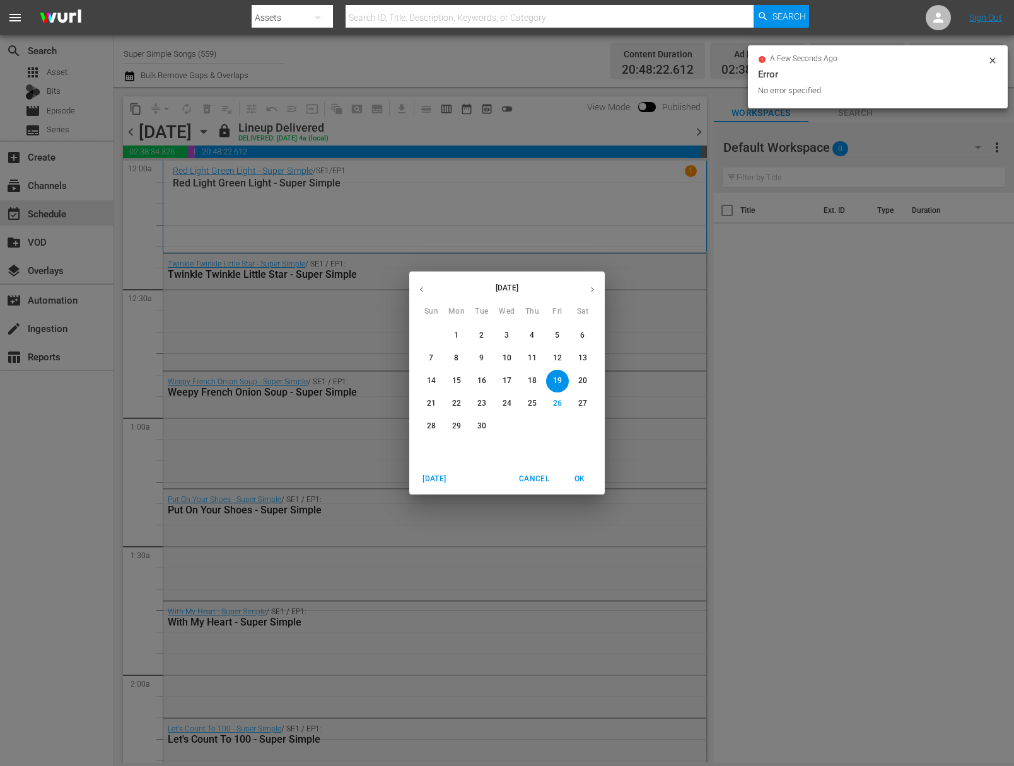
click at [586, 381] on p "20" at bounding box center [582, 381] width 9 height 11
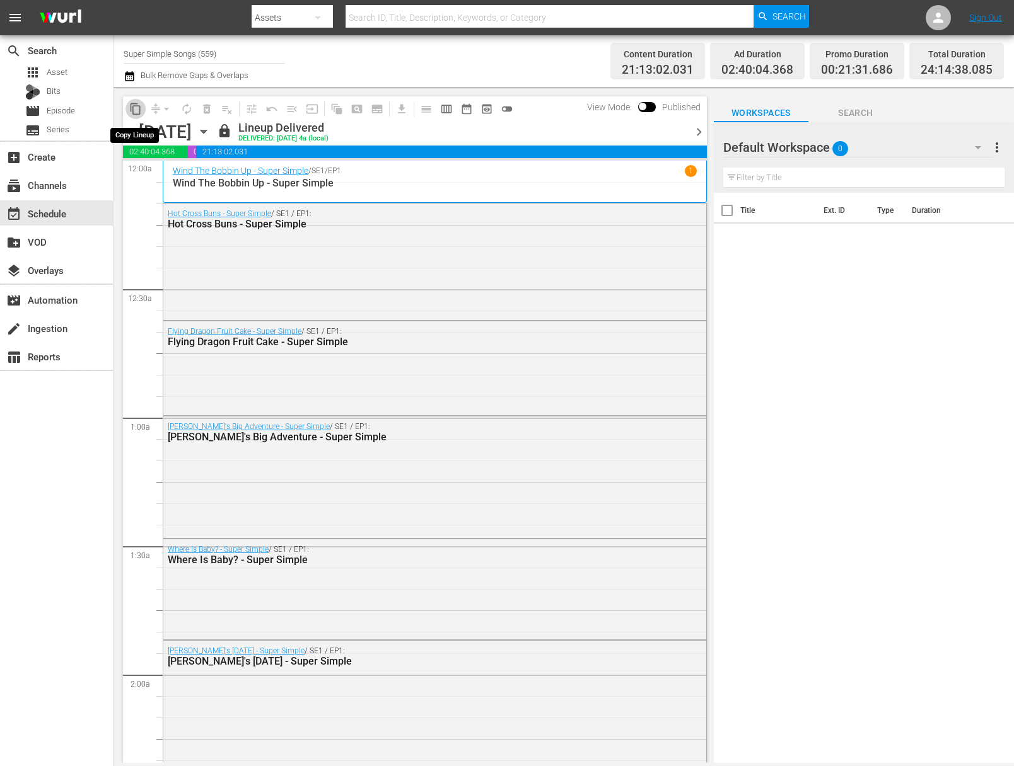
click at [135, 108] on span "content_copy" at bounding box center [135, 109] width 13 height 13
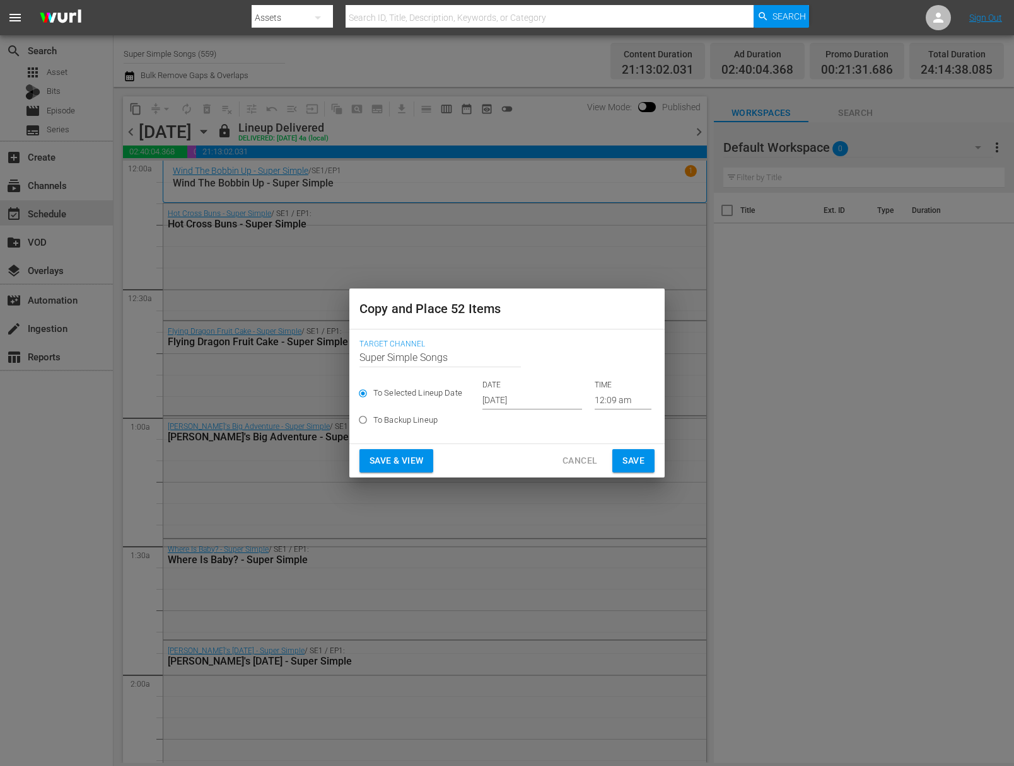
click at [518, 399] on input "Sep 28th 2025" at bounding box center [532, 400] width 100 height 19
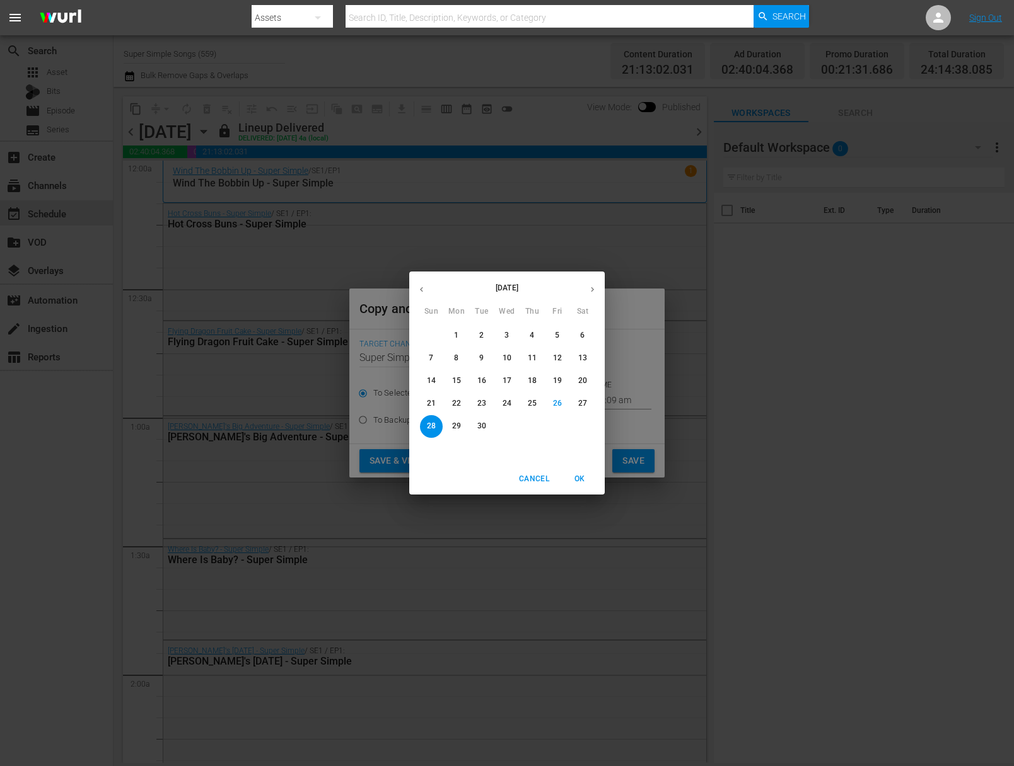
click at [592, 289] on icon "button" at bounding box center [592, 289] width 3 height 5
click at [589, 335] on span "4" at bounding box center [582, 335] width 23 height 11
type input "Oct 4th 2025"
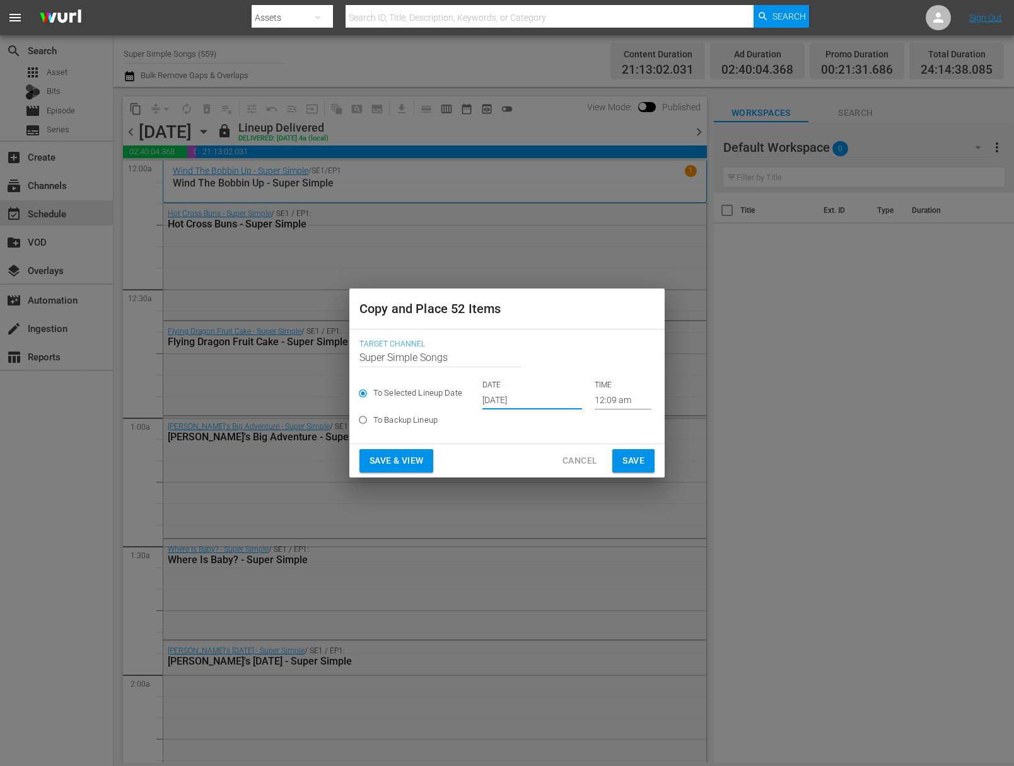
click at [635, 449] on button "Save" at bounding box center [633, 460] width 42 height 23
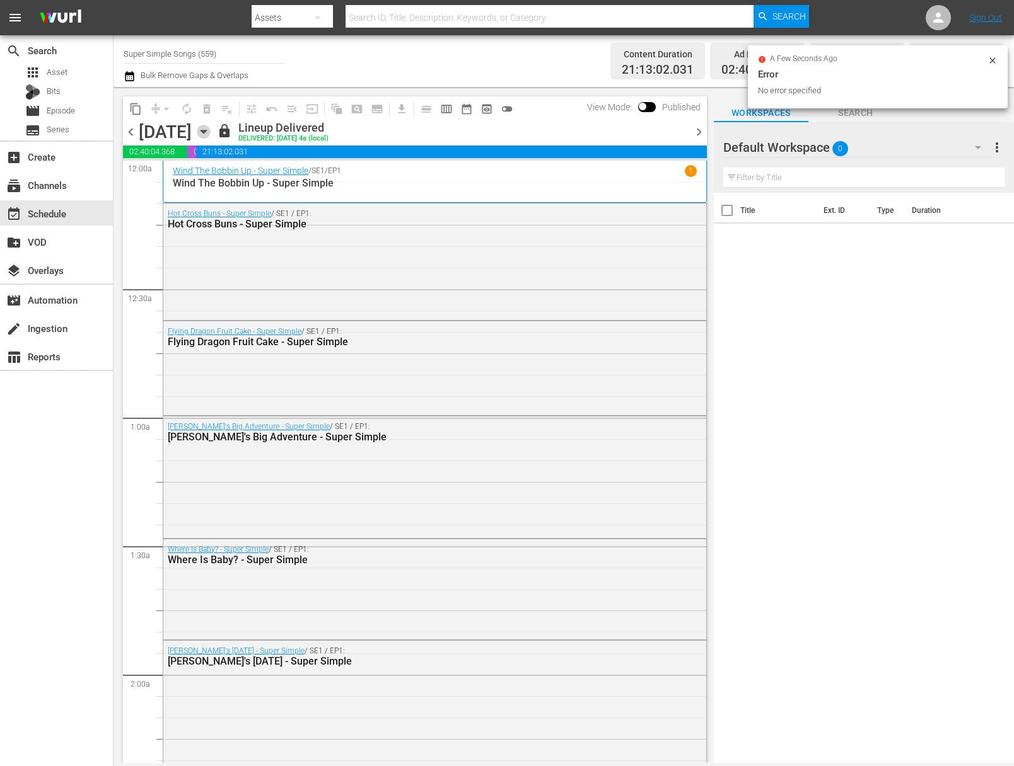
click at [211, 134] on icon "button" at bounding box center [204, 132] width 14 height 14
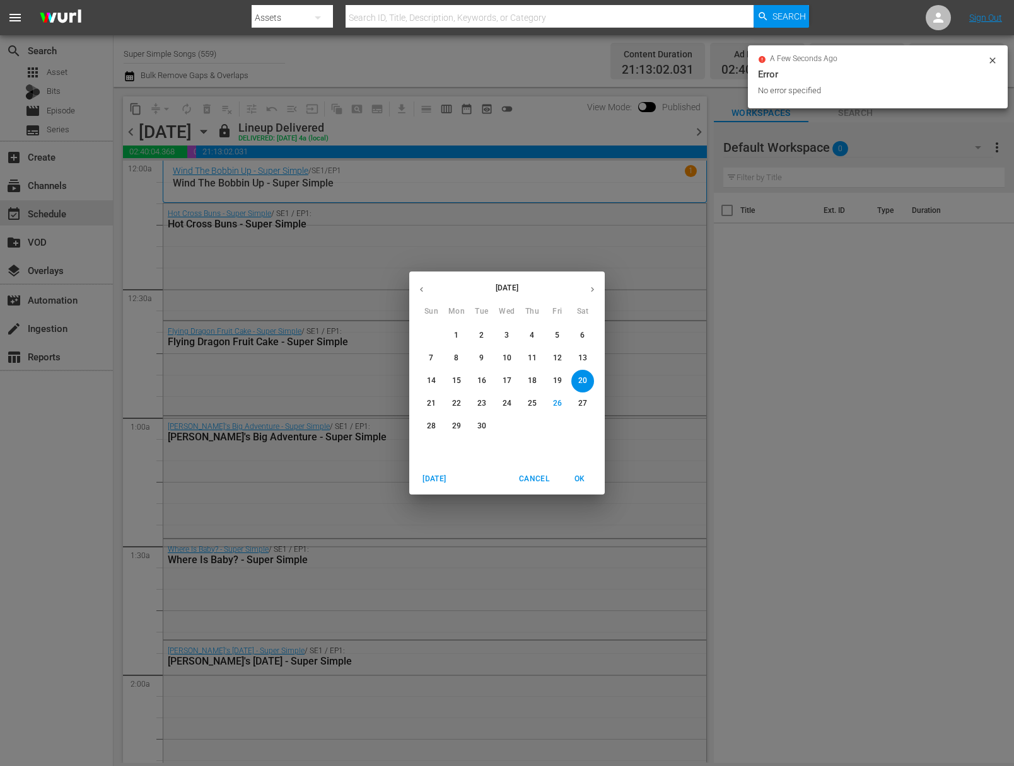
click at [430, 395] on button "21" at bounding box center [431, 404] width 23 height 23
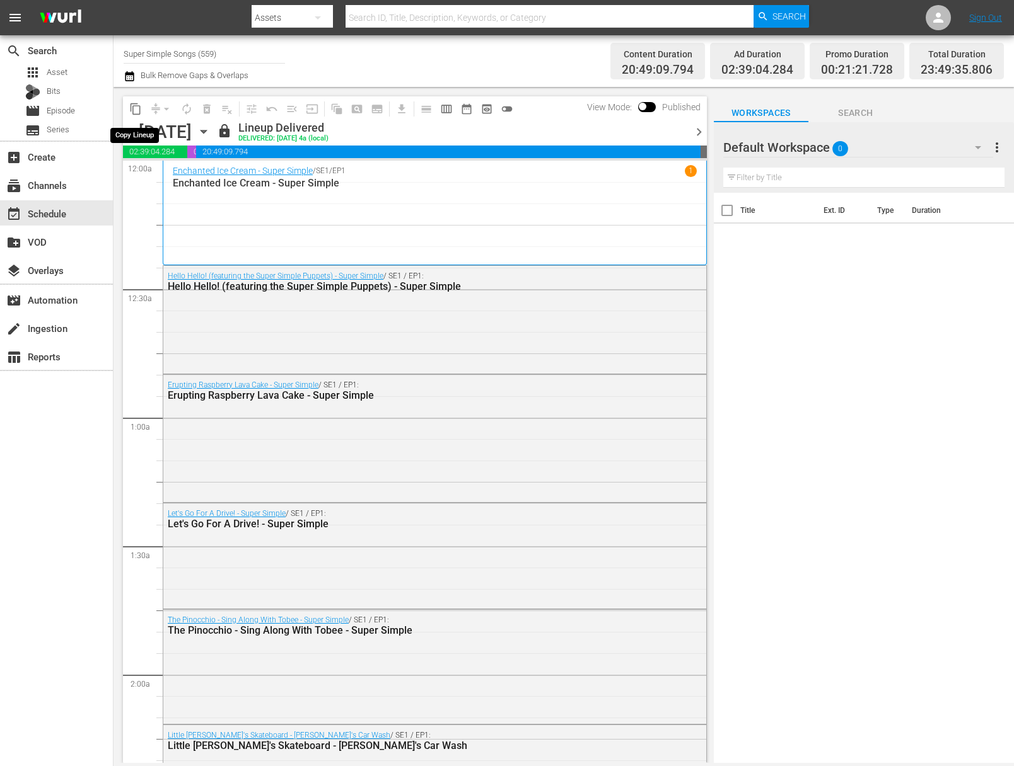
click at [136, 110] on span "content_copy" at bounding box center [135, 109] width 13 height 13
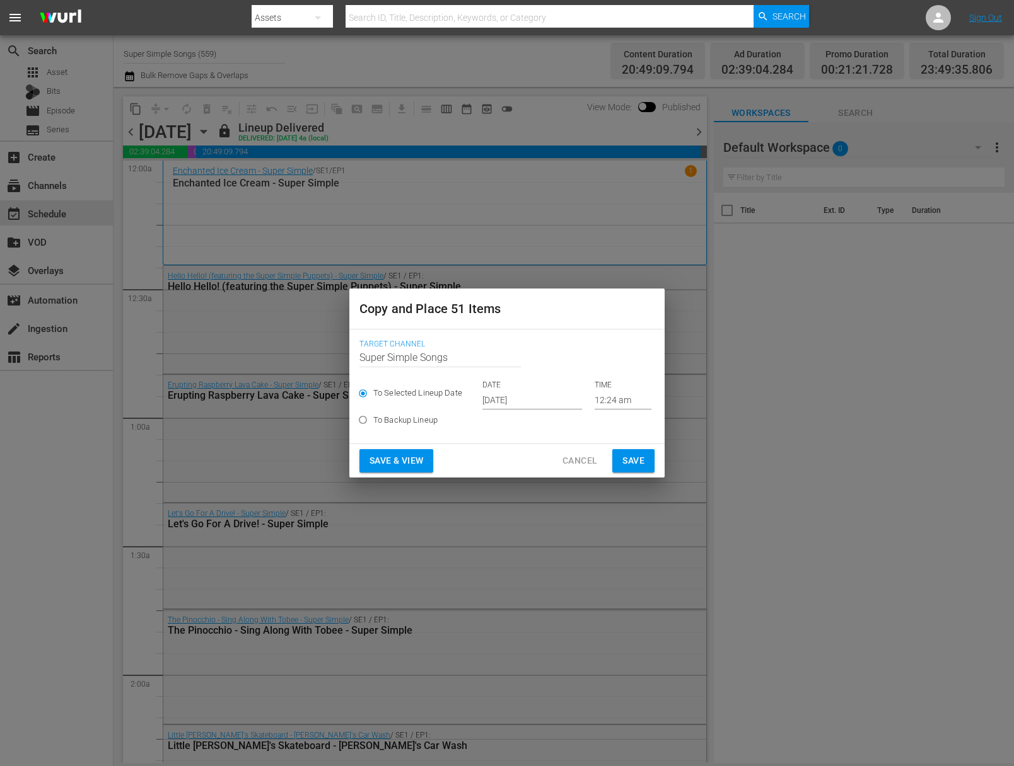
click at [528, 403] on input "Sep 28th 2025" at bounding box center [532, 400] width 100 height 19
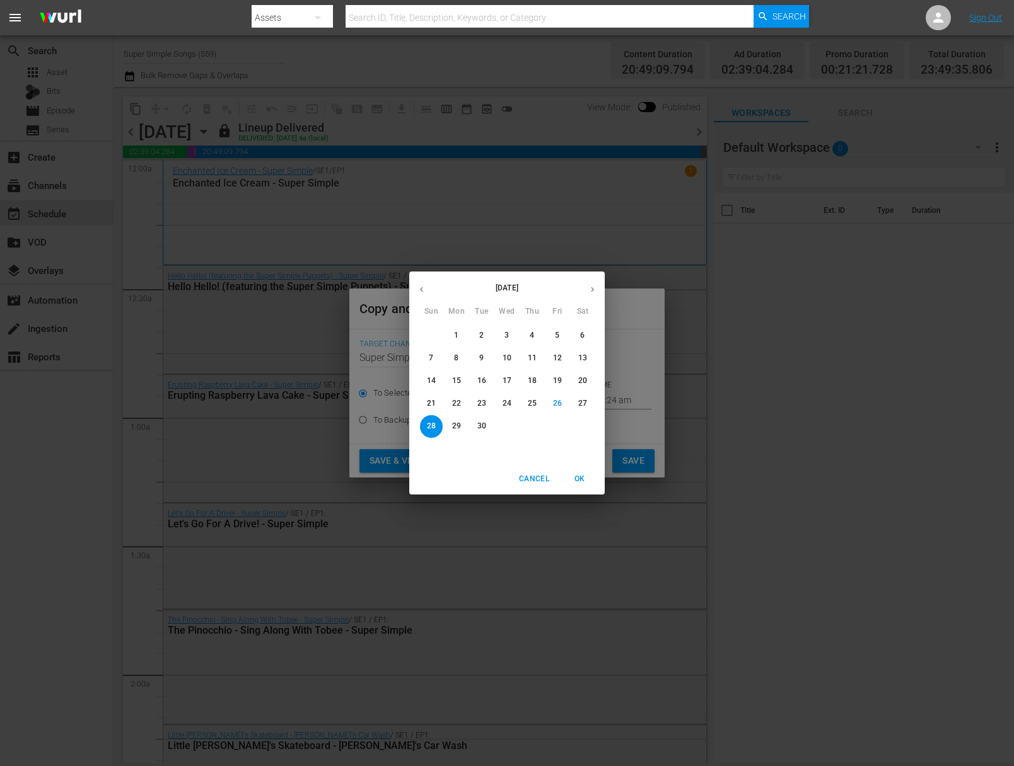
click at [599, 275] on div "September 2025 Sun Mon Tue Wed Thu Fri Sat" at bounding box center [506, 296] width 195 height 42
click at [596, 291] on icon "button" at bounding box center [591, 289] width 9 height 9
click at [432, 359] on p "5" at bounding box center [431, 358] width 4 height 11
type input "Oct 5th 2025"
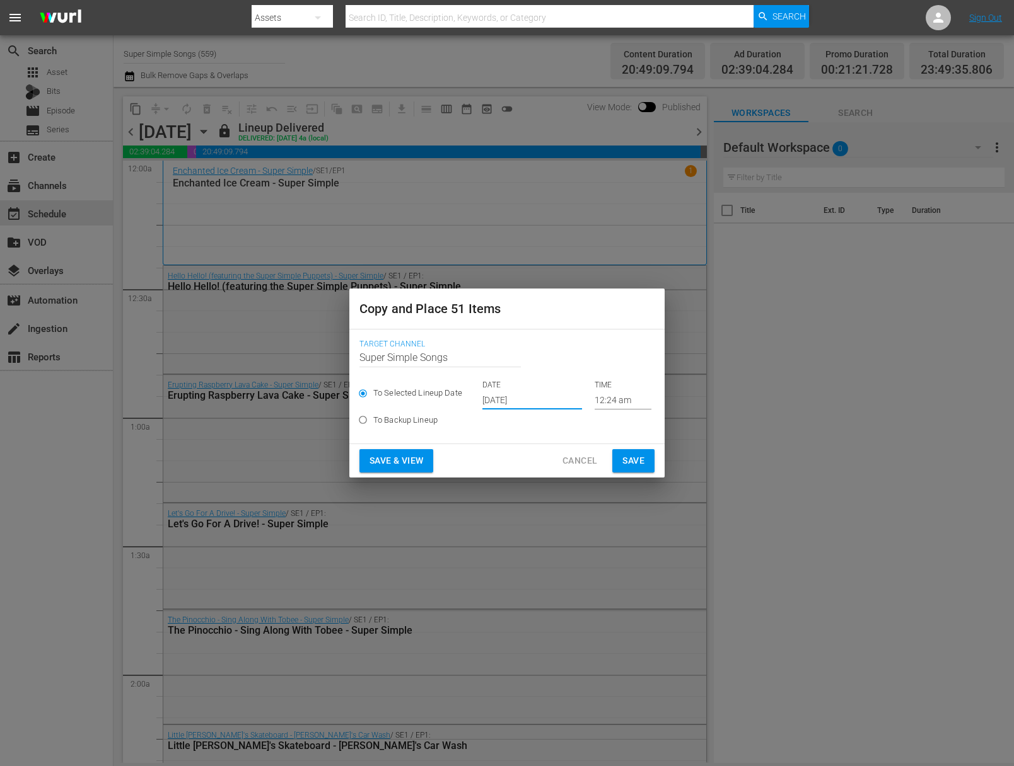
click at [639, 459] on span "Save" at bounding box center [633, 461] width 22 height 16
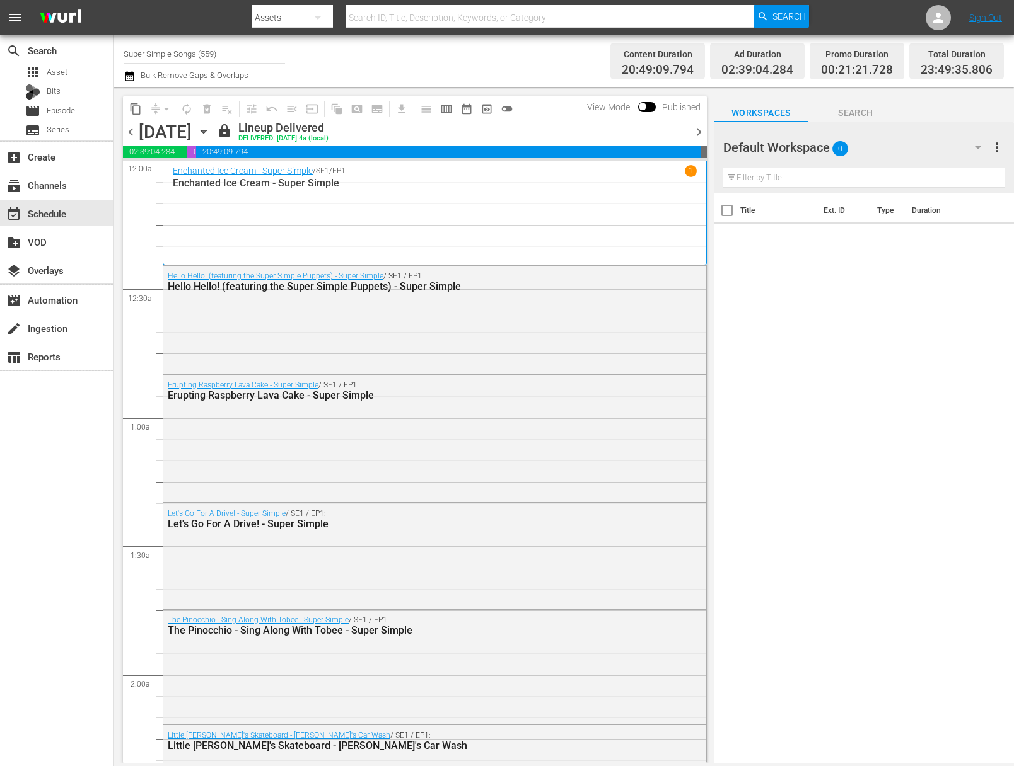
click at [214, 130] on div "Sunday, September 21st September 21st" at bounding box center [176, 132] width 75 height 21
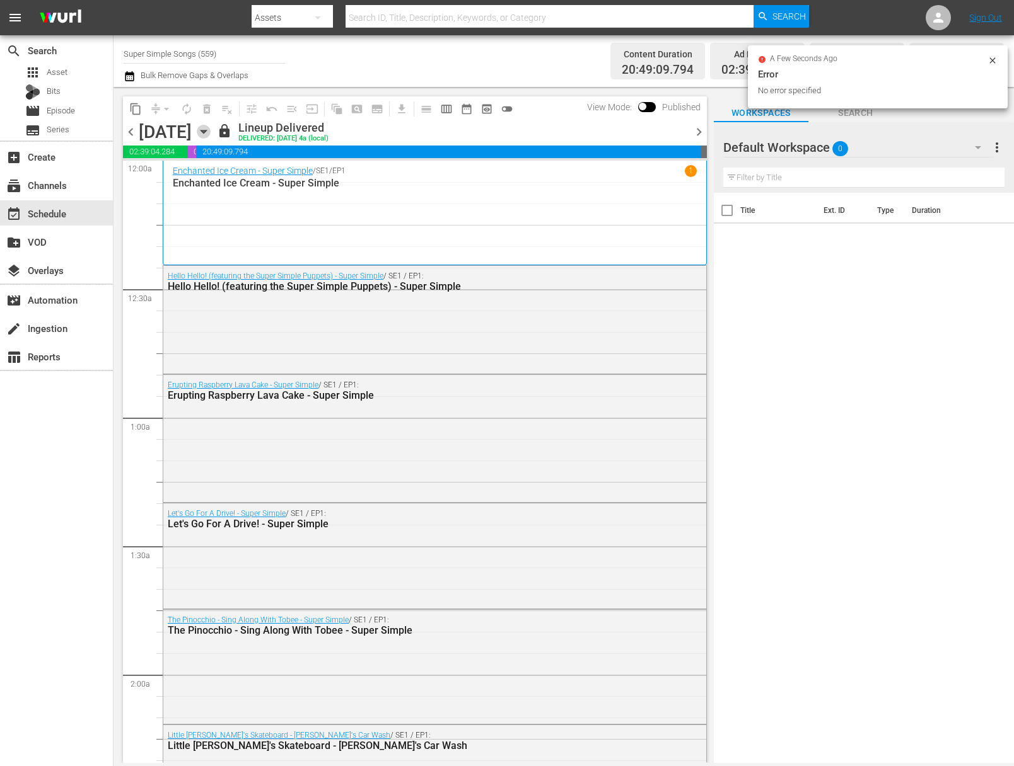
click at [211, 134] on icon "button" at bounding box center [204, 132] width 14 height 14
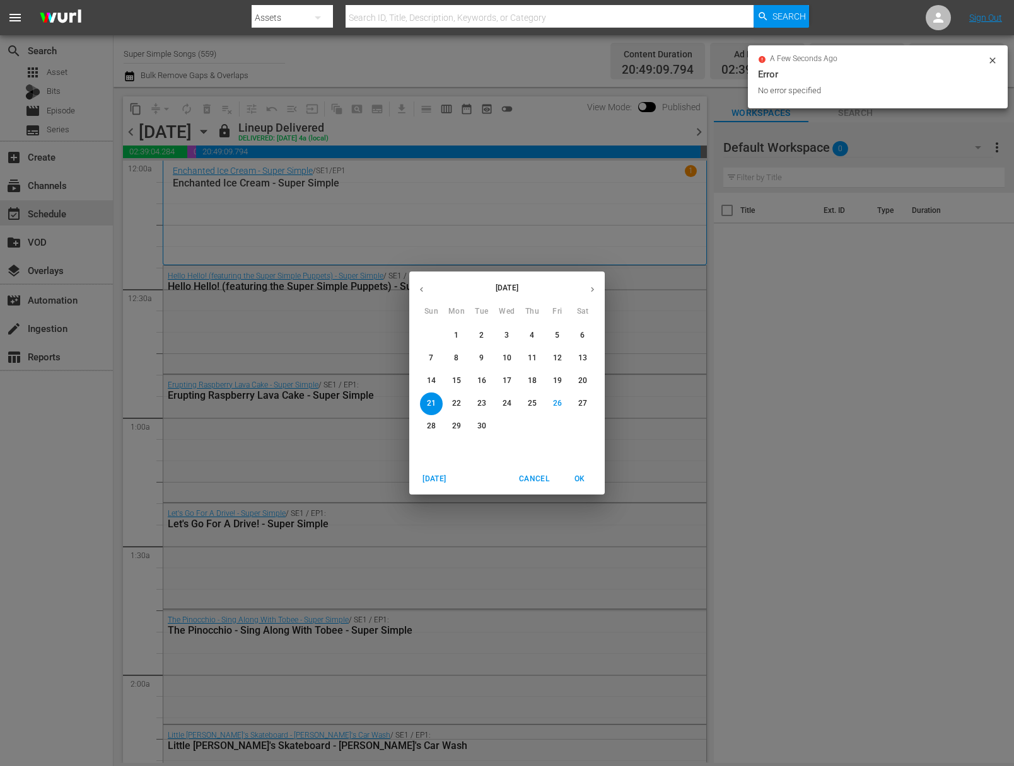
click at [456, 431] on p "29" at bounding box center [456, 426] width 9 height 11
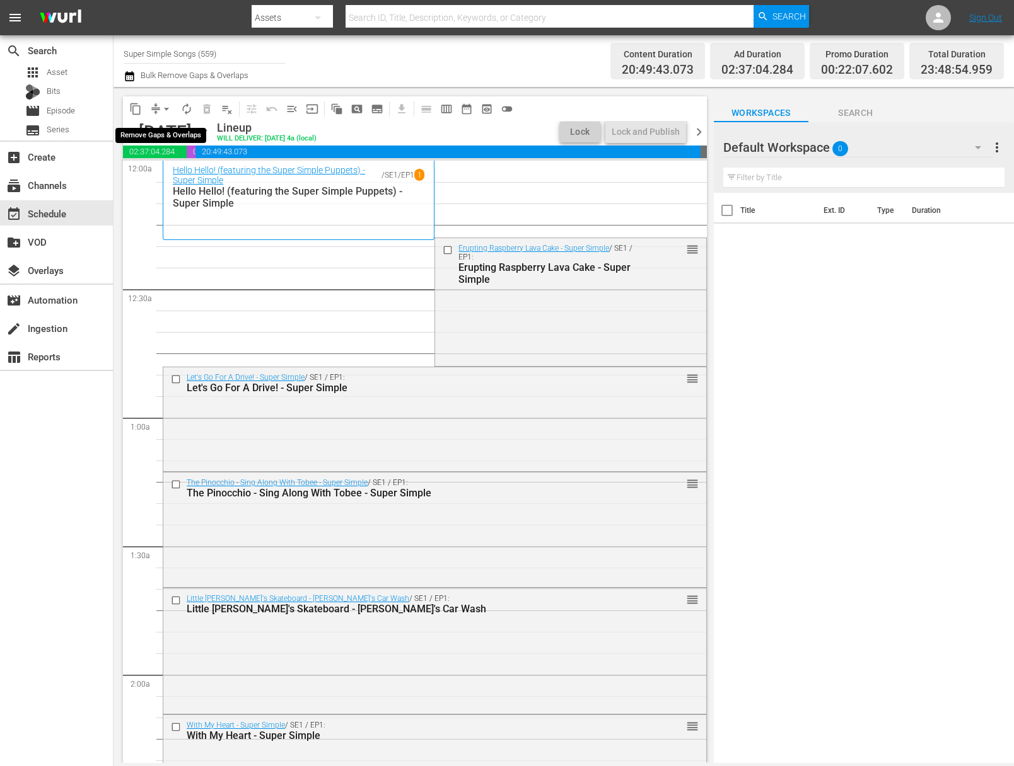
click at [156, 99] on button "compress" at bounding box center [156, 109] width 20 height 20
click at [168, 114] on span "arrow_drop_down" at bounding box center [166, 109] width 13 height 13
click at [191, 172] on li "Align to End of Previous Day" at bounding box center [167, 176] width 132 height 21
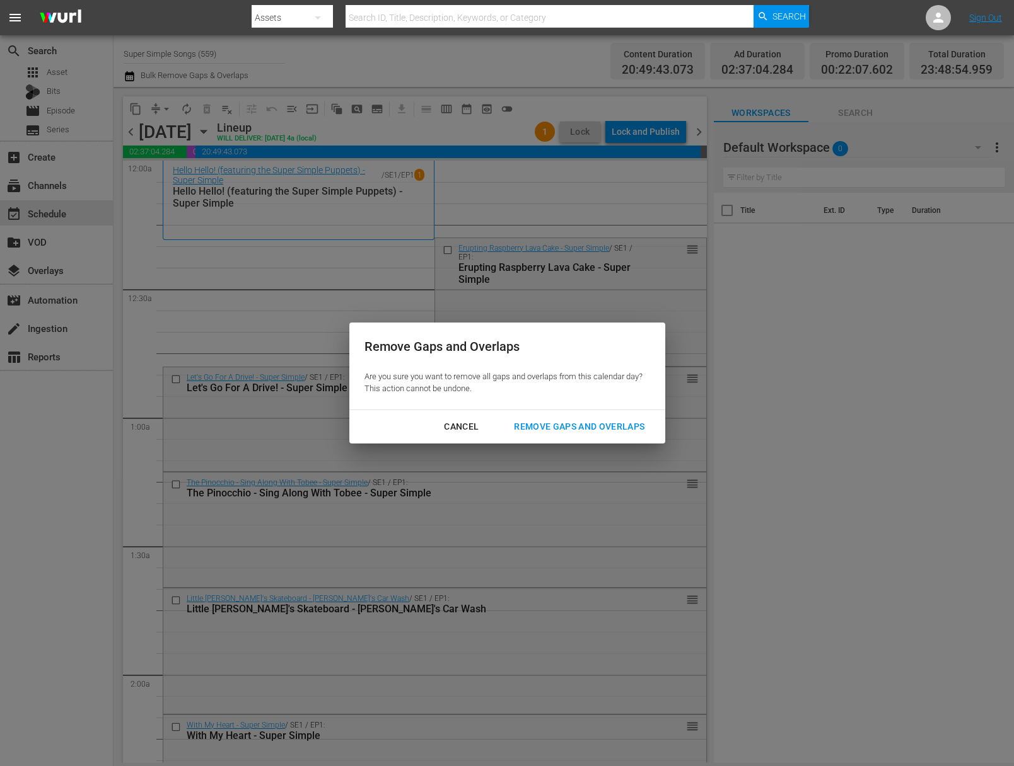
click at [584, 422] on div "Remove Gaps and Overlaps" at bounding box center [579, 427] width 151 height 16
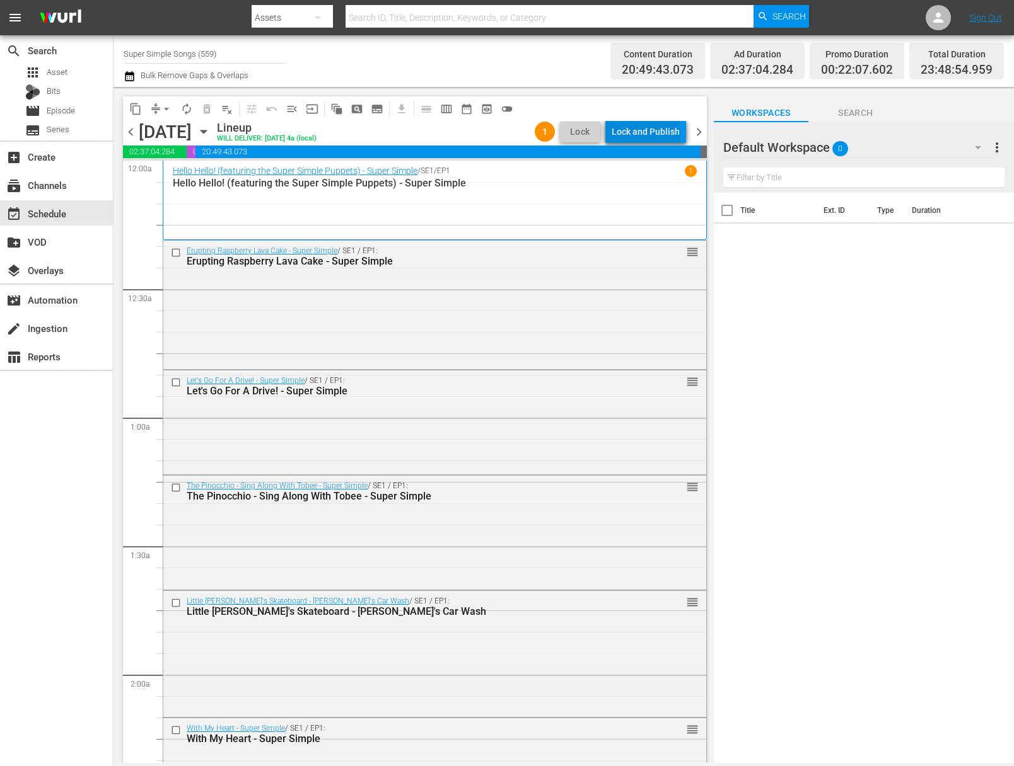
click at [649, 132] on div "Lock and Publish" at bounding box center [645, 131] width 68 height 23
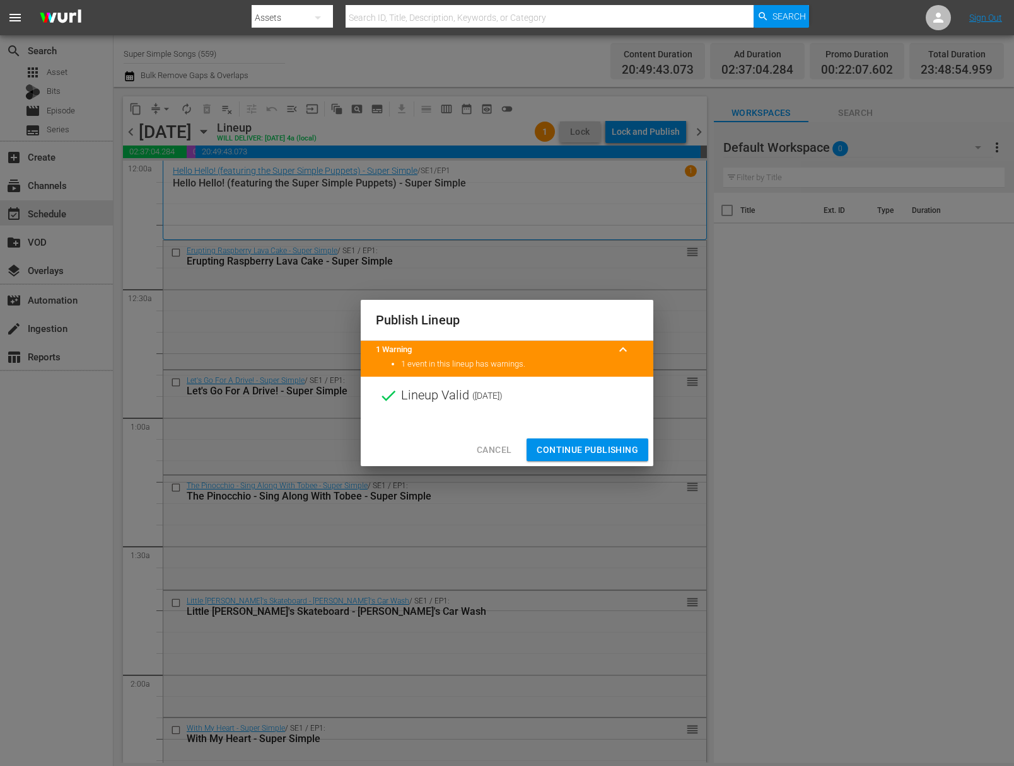
click at [640, 459] on button "Continue Publishing" at bounding box center [587, 450] width 122 height 23
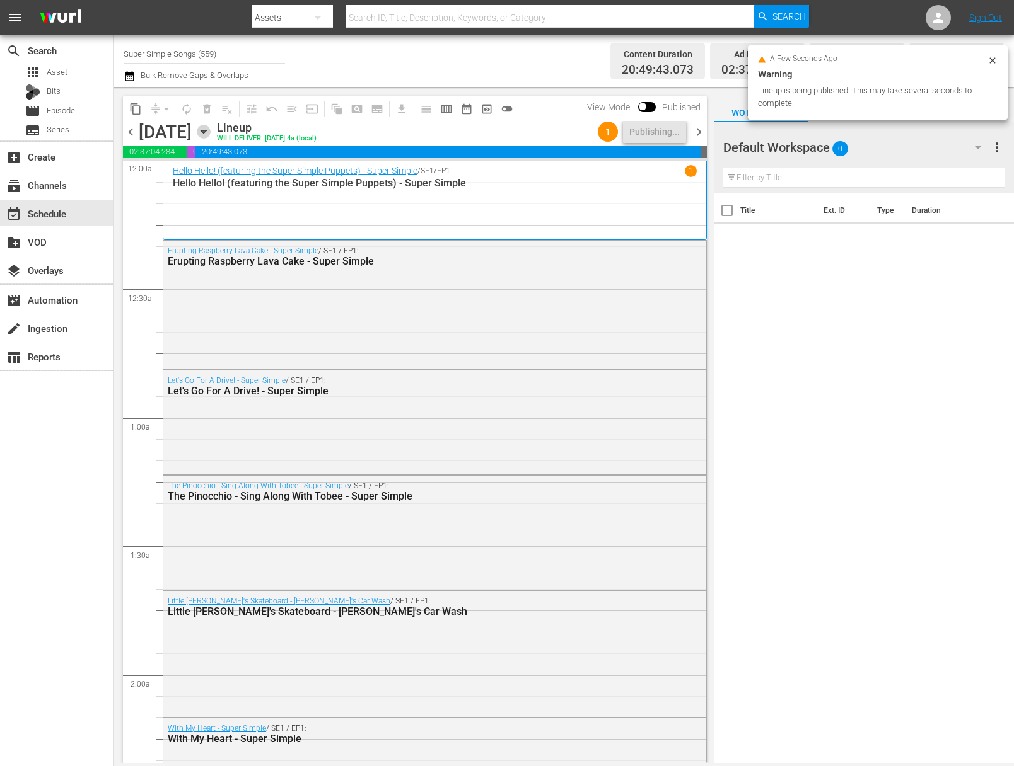
click at [211, 136] on icon "button" at bounding box center [204, 132] width 14 height 14
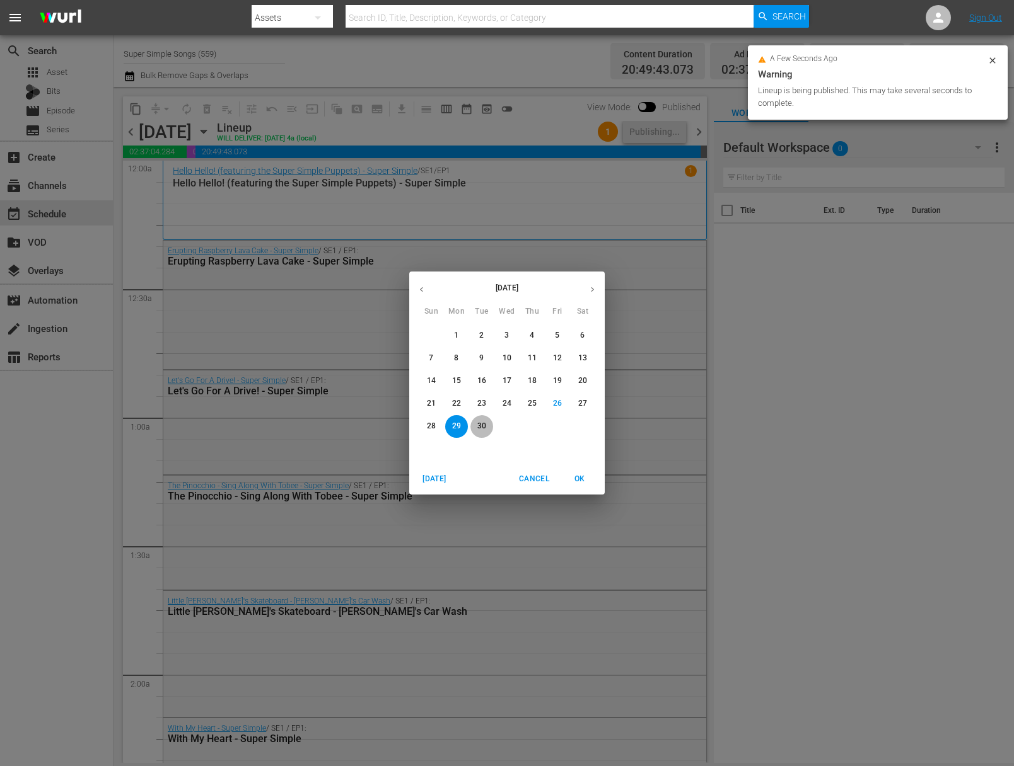
click at [486, 432] on button "30" at bounding box center [481, 426] width 23 height 23
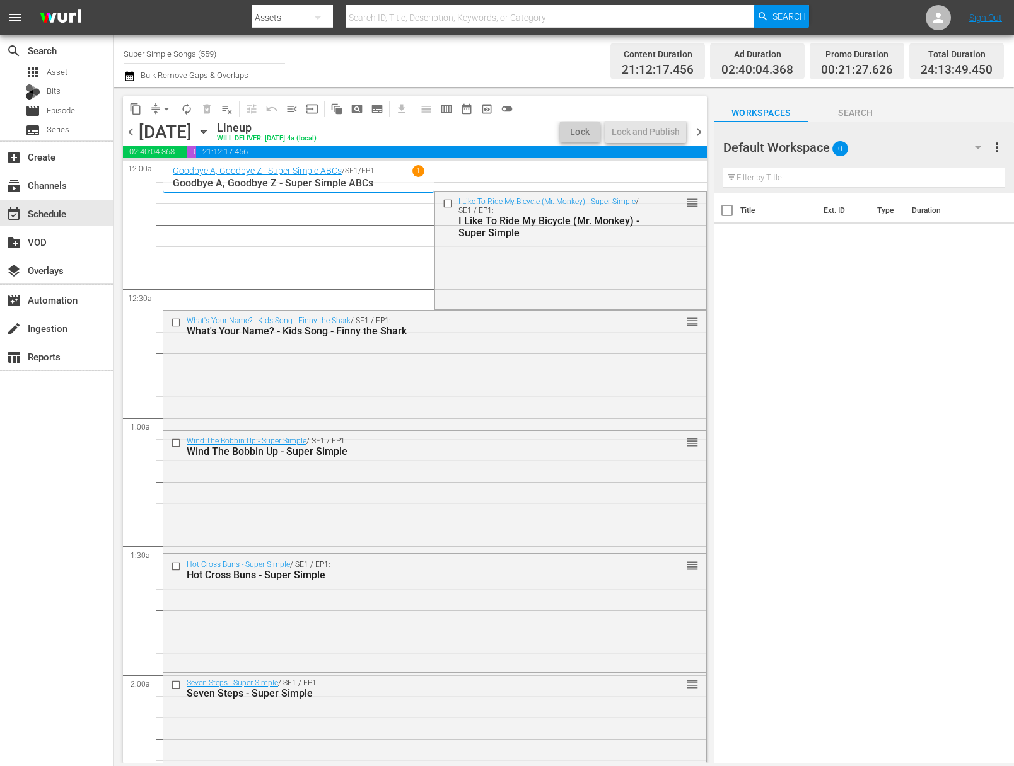
click at [170, 103] on span "arrow_drop_down" at bounding box center [166, 109] width 13 height 13
click at [223, 171] on li "Align to End of Previous Day" at bounding box center [167, 176] width 132 height 21
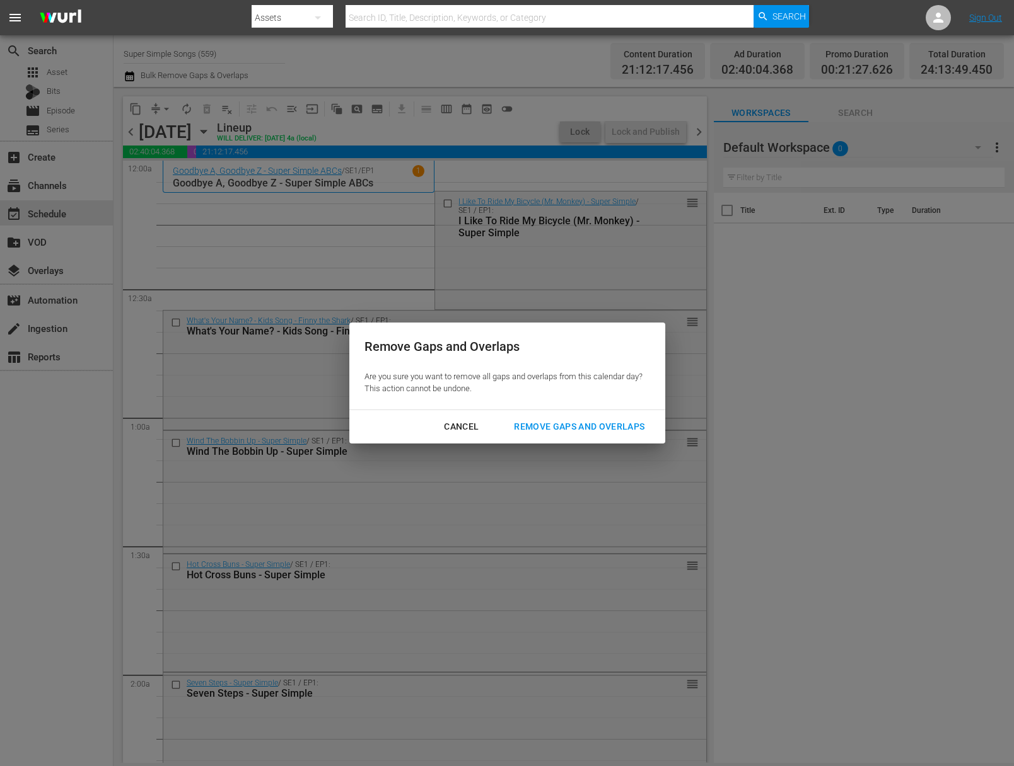
click at [619, 426] on div "Remove Gaps and Overlaps" at bounding box center [579, 427] width 151 height 16
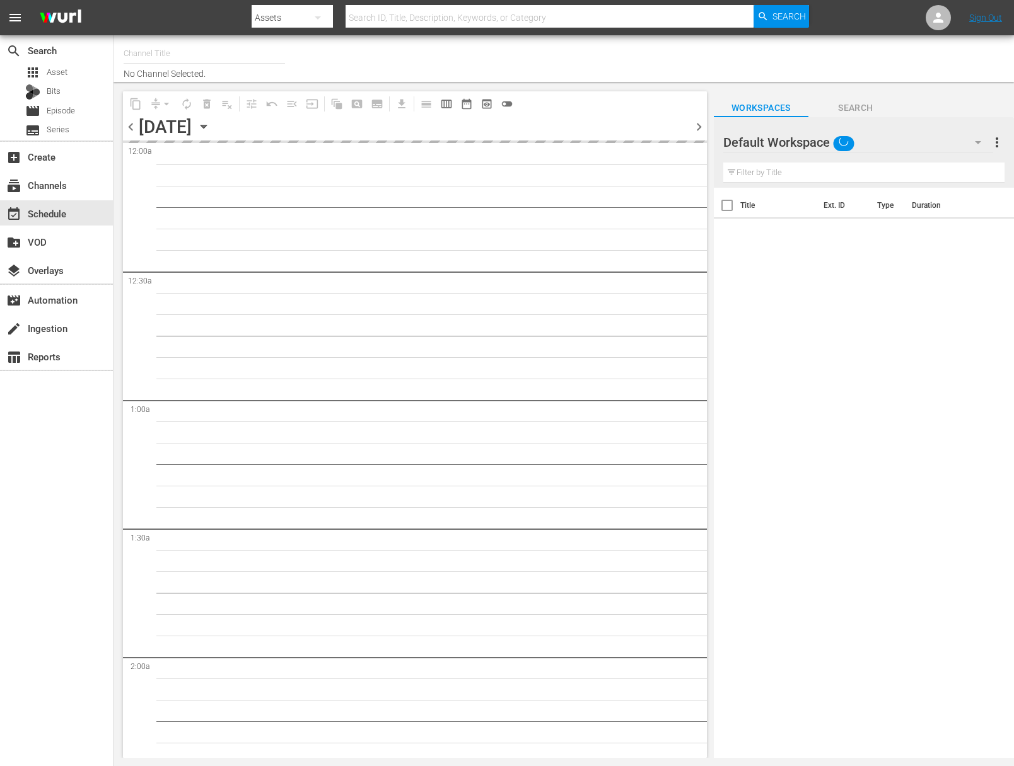
type input "Super Simple Songs (559)"
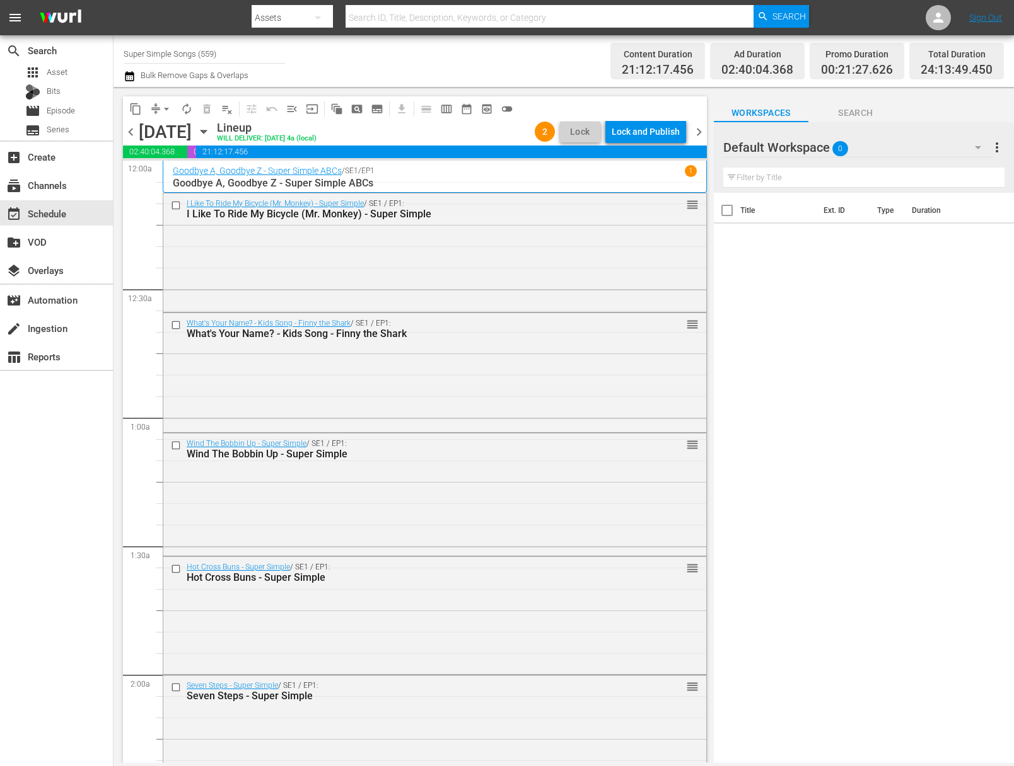
click at [647, 133] on div "Lock and Publish" at bounding box center [645, 131] width 68 height 23
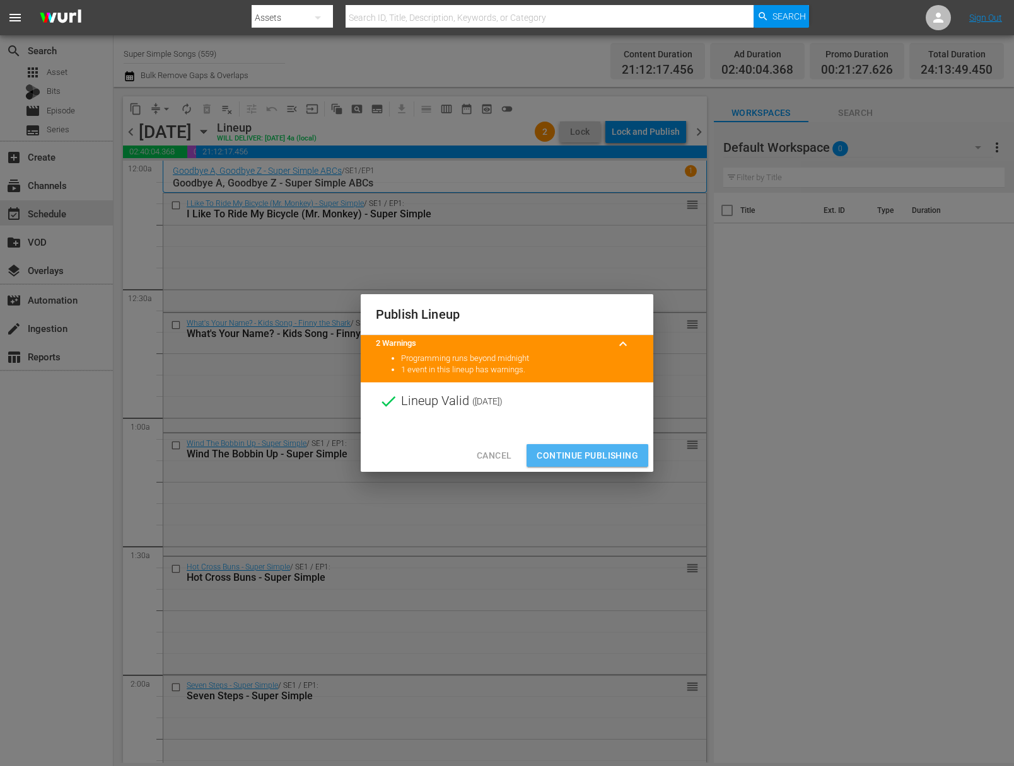
click at [591, 455] on span "Continue Publishing" at bounding box center [586, 456] width 101 height 16
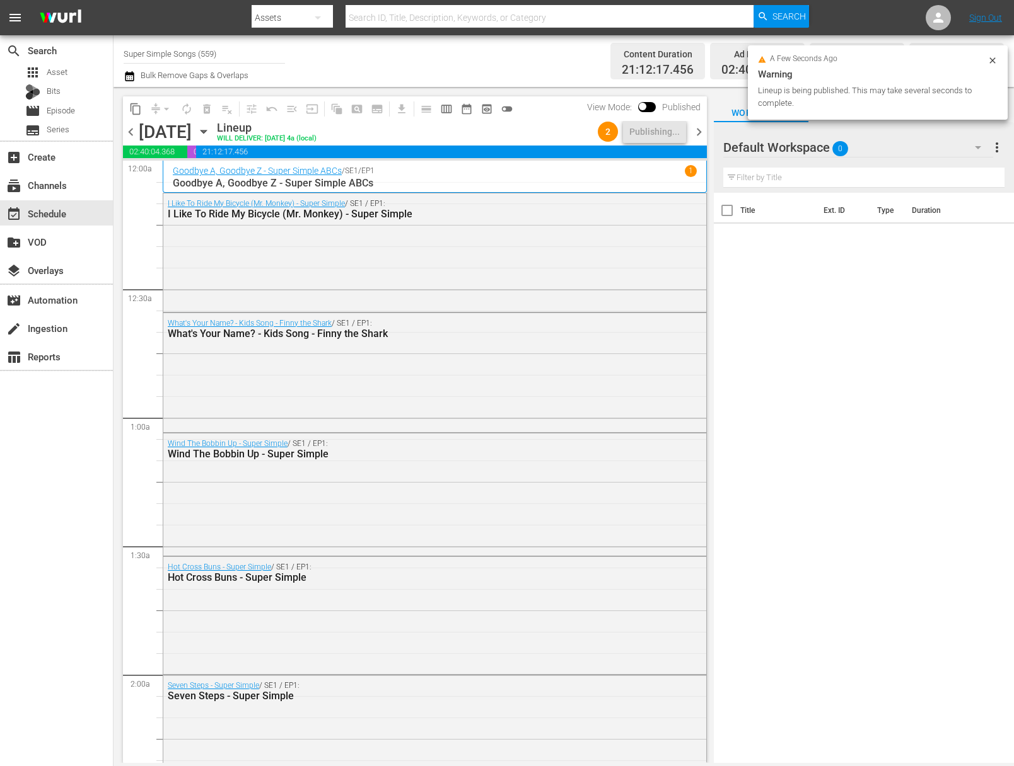
click at [211, 128] on icon "button" at bounding box center [204, 132] width 14 height 14
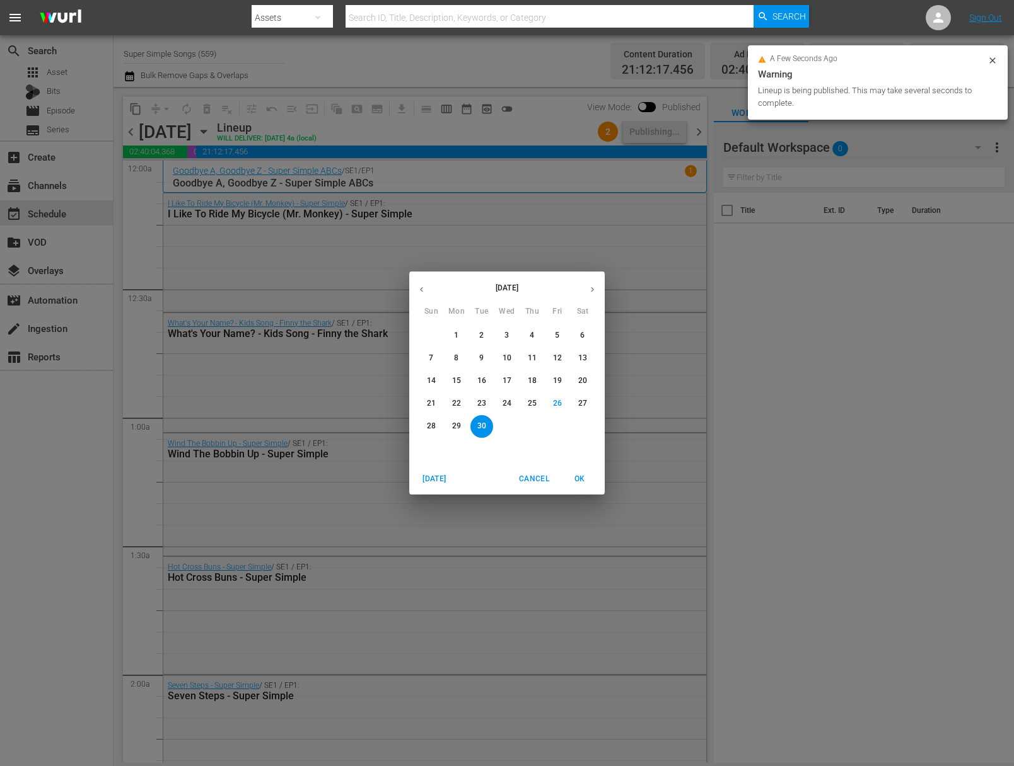
click at [597, 293] on button "button" at bounding box center [592, 289] width 25 height 25
click at [509, 335] on span "1" at bounding box center [506, 335] width 23 height 11
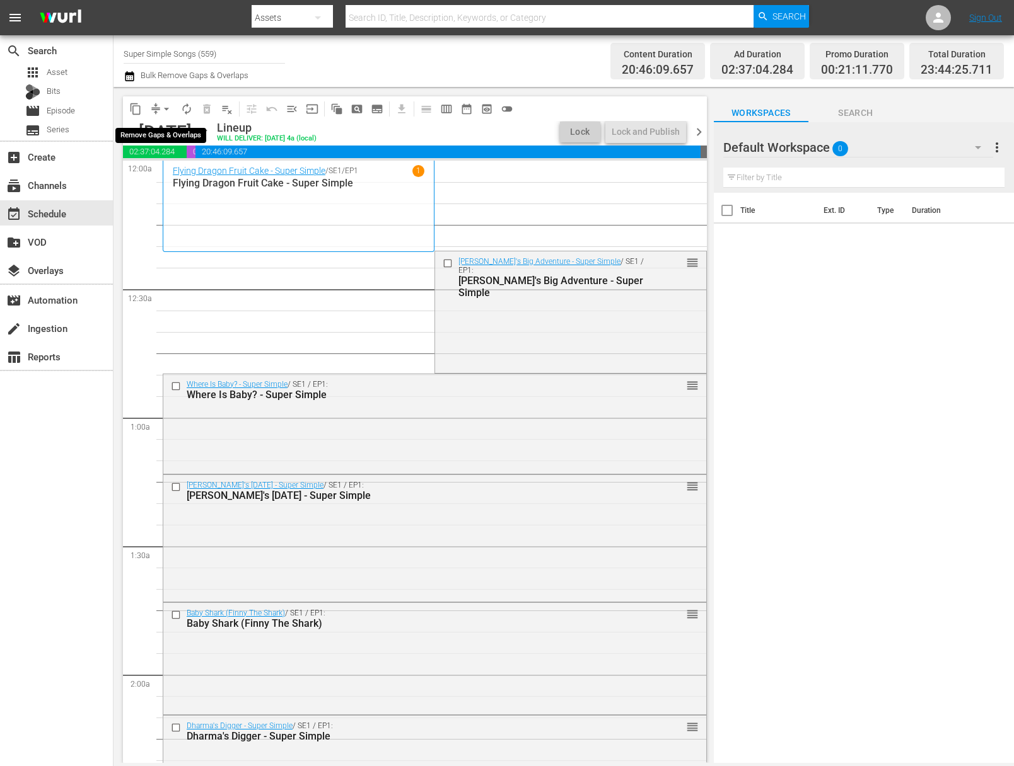
click at [163, 101] on button "arrow_drop_down" at bounding box center [166, 109] width 20 height 20
click at [177, 177] on li "Align to End of Previous Day" at bounding box center [167, 176] width 132 height 21
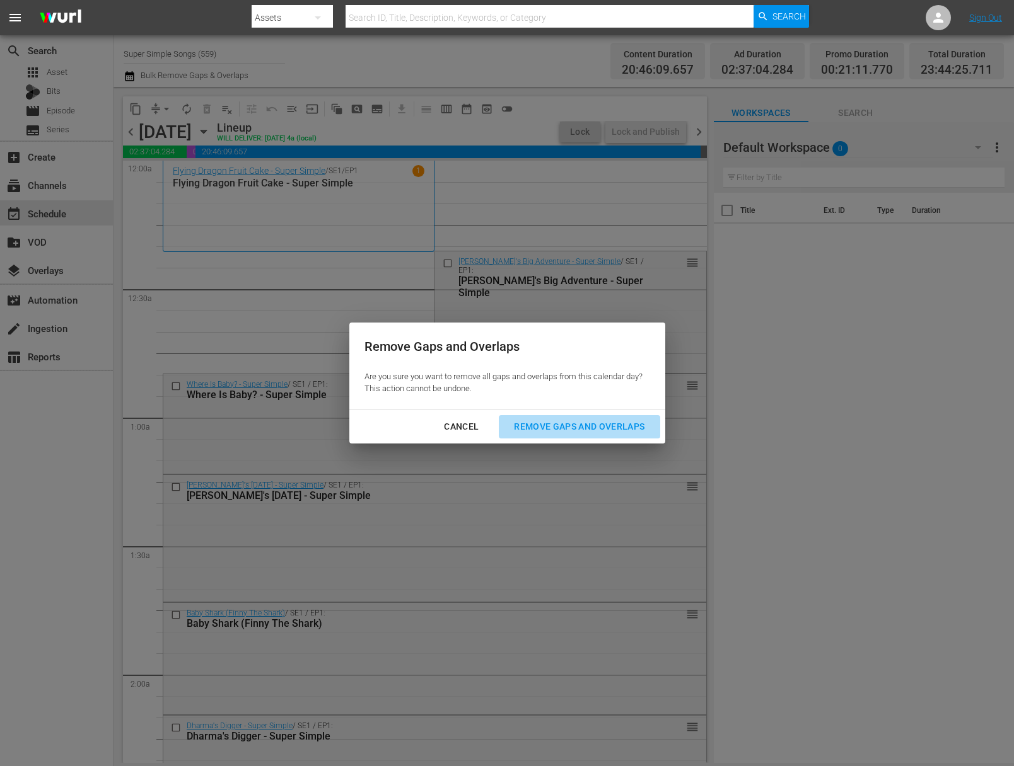
click at [579, 435] on button "Remove Gaps and Overlaps" at bounding box center [579, 426] width 161 height 23
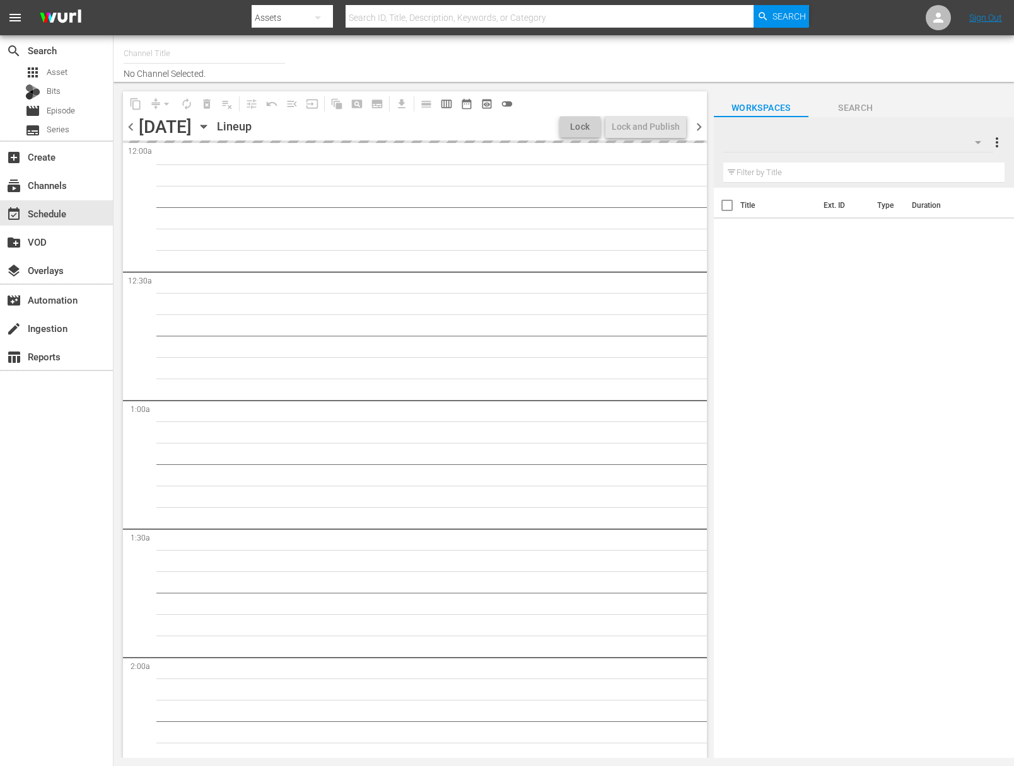
type input "Super Simple Songs (559)"
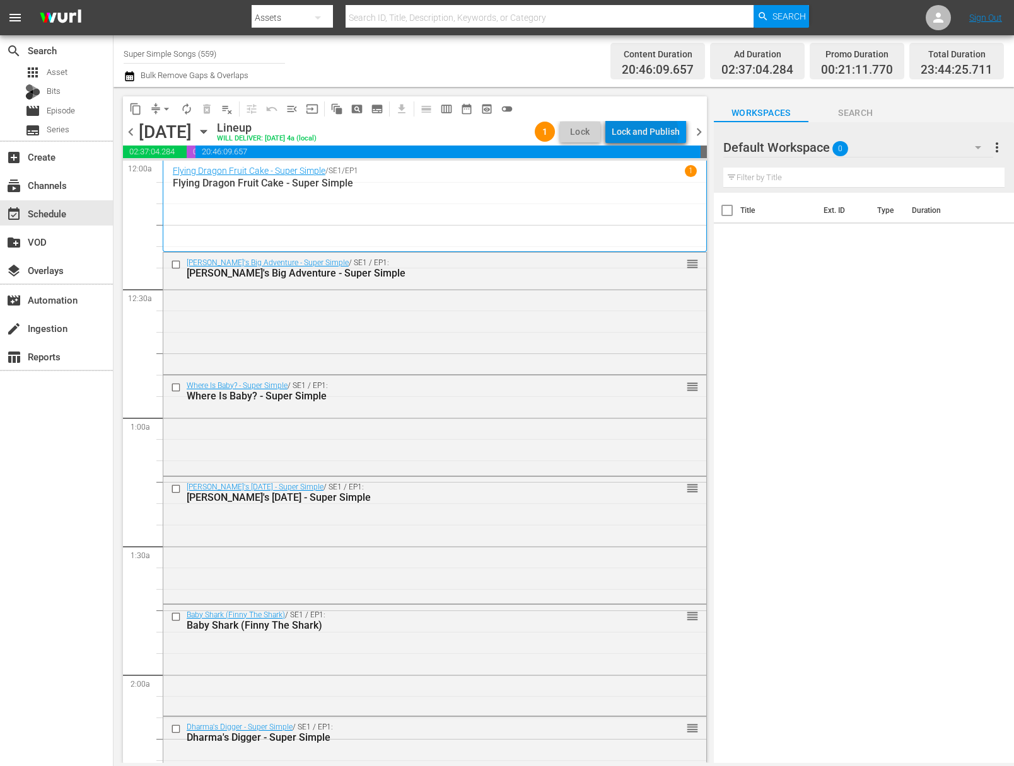
click at [647, 133] on div "Lock and Publish" at bounding box center [645, 131] width 68 height 23
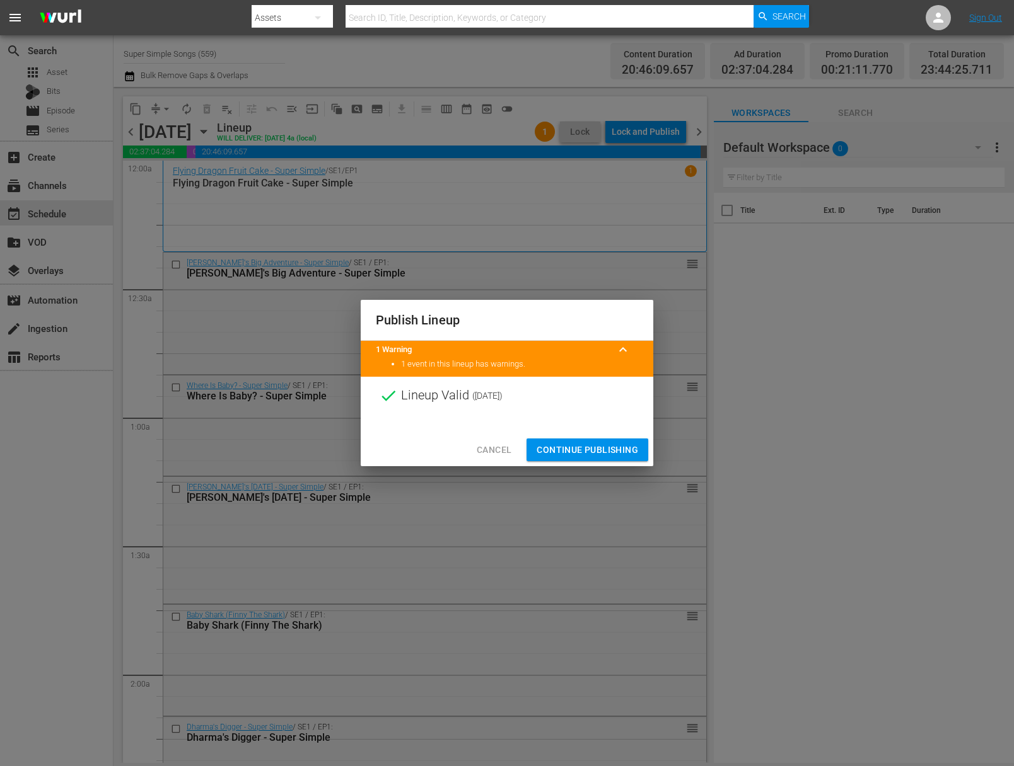
click at [589, 448] on span "Continue Publishing" at bounding box center [586, 450] width 101 height 16
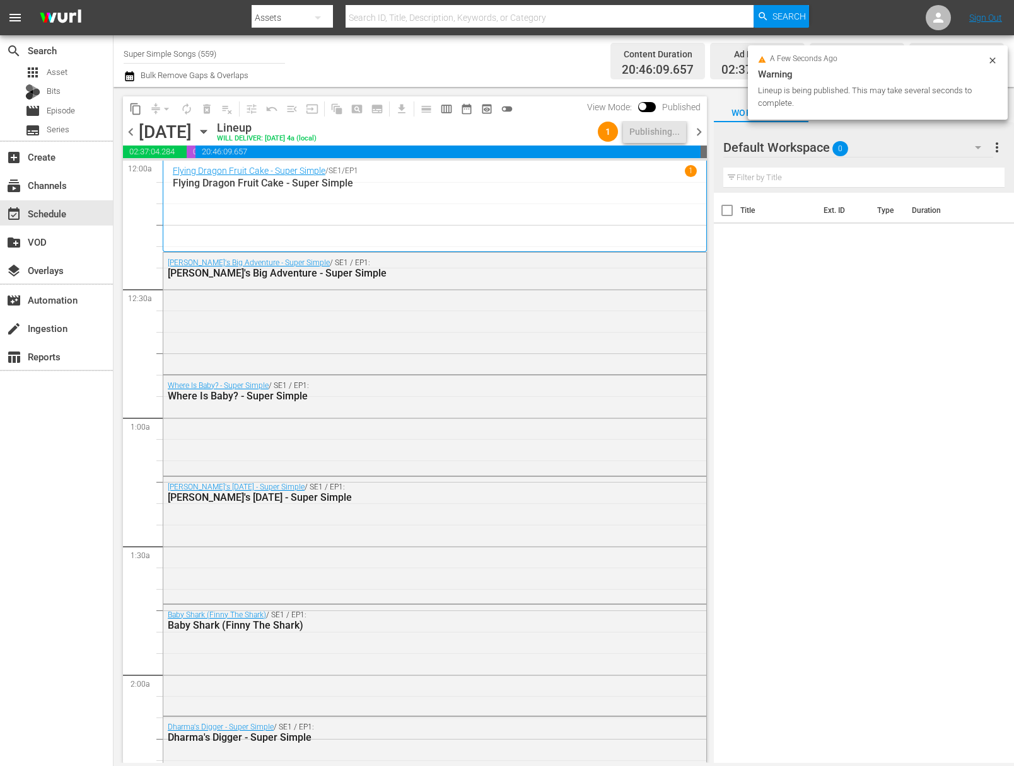
click at [211, 133] on icon "button" at bounding box center [204, 132] width 14 height 14
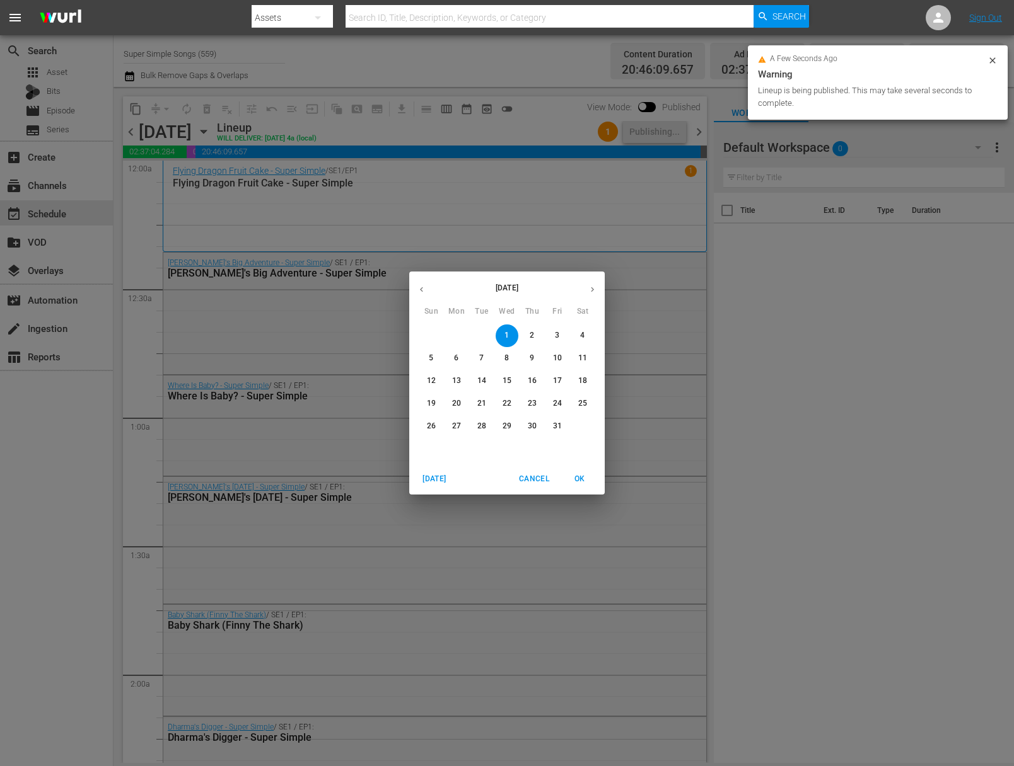
click at [537, 329] on button "2" at bounding box center [532, 336] width 23 height 23
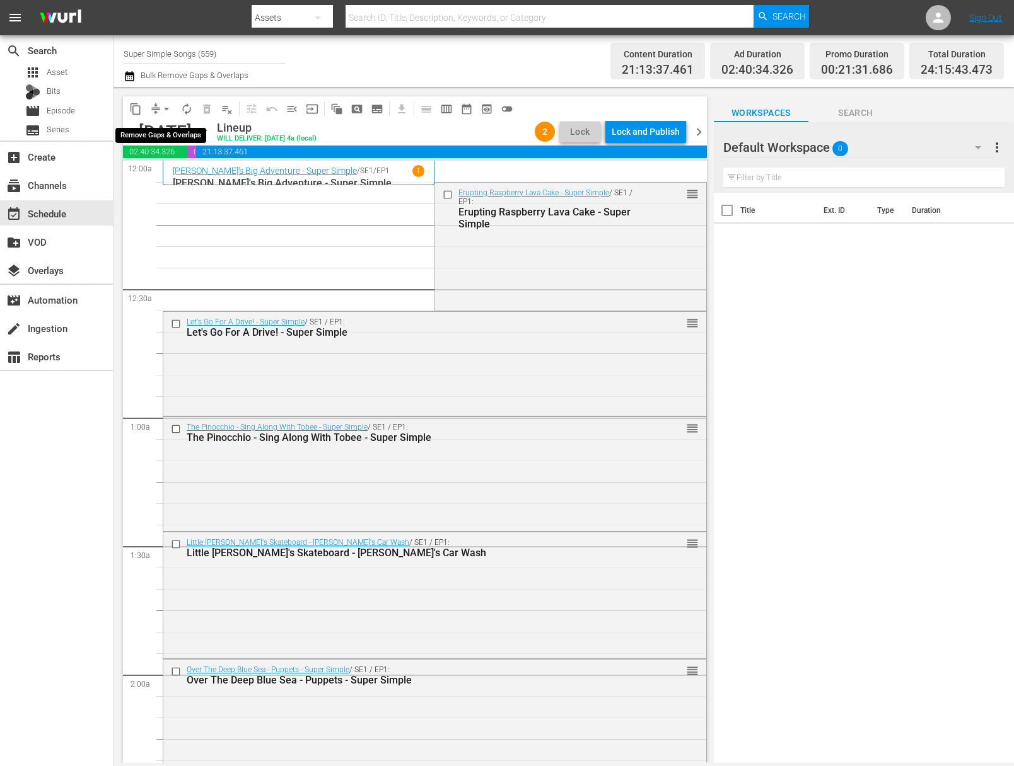
click at [158, 103] on button "arrow_drop_down" at bounding box center [166, 109] width 20 height 20
click at [184, 175] on li "Align to End of Previous Day" at bounding box center [167, 176] width 132 height 21
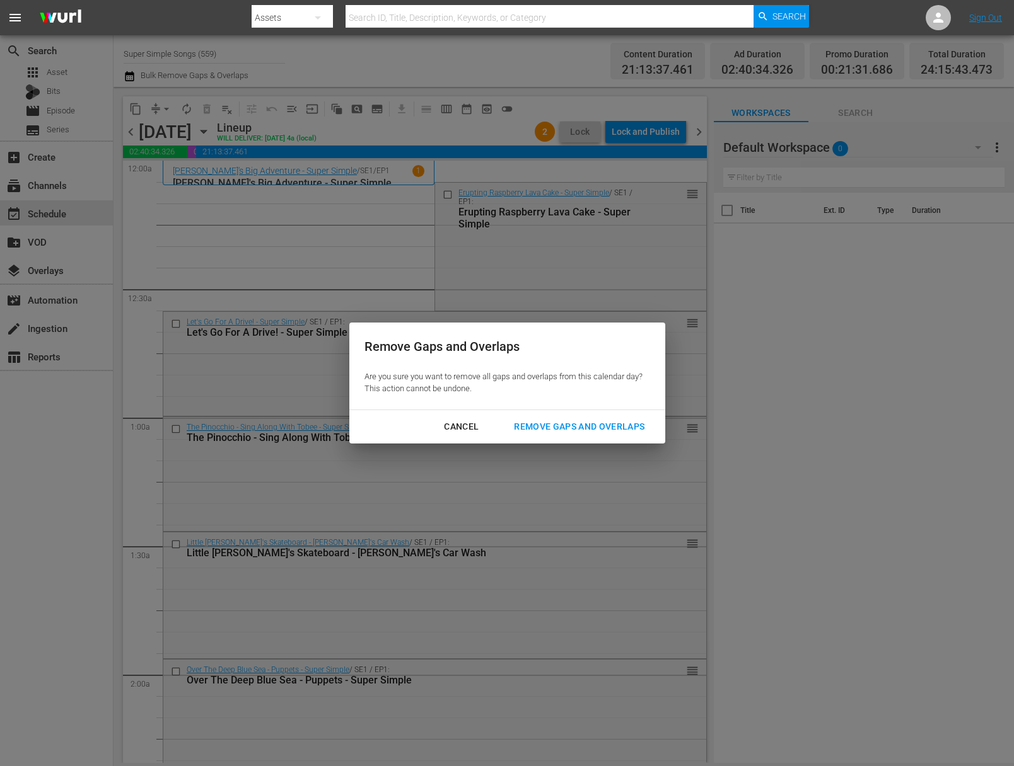
click at [592, 424] on div "Remove Gaps and Overlaps" at bounding box center [579, 427] width 151 height 16
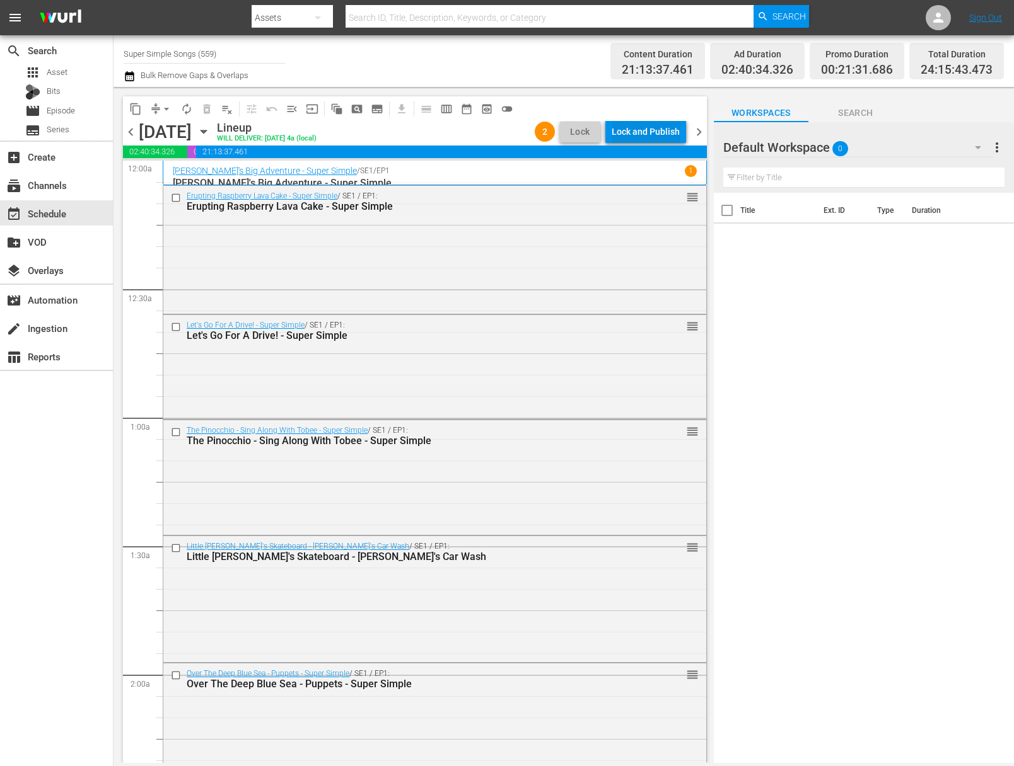
click at [663, 139] on div "Lock and Publish" at bounding box center [645, 131] width 68 height 23
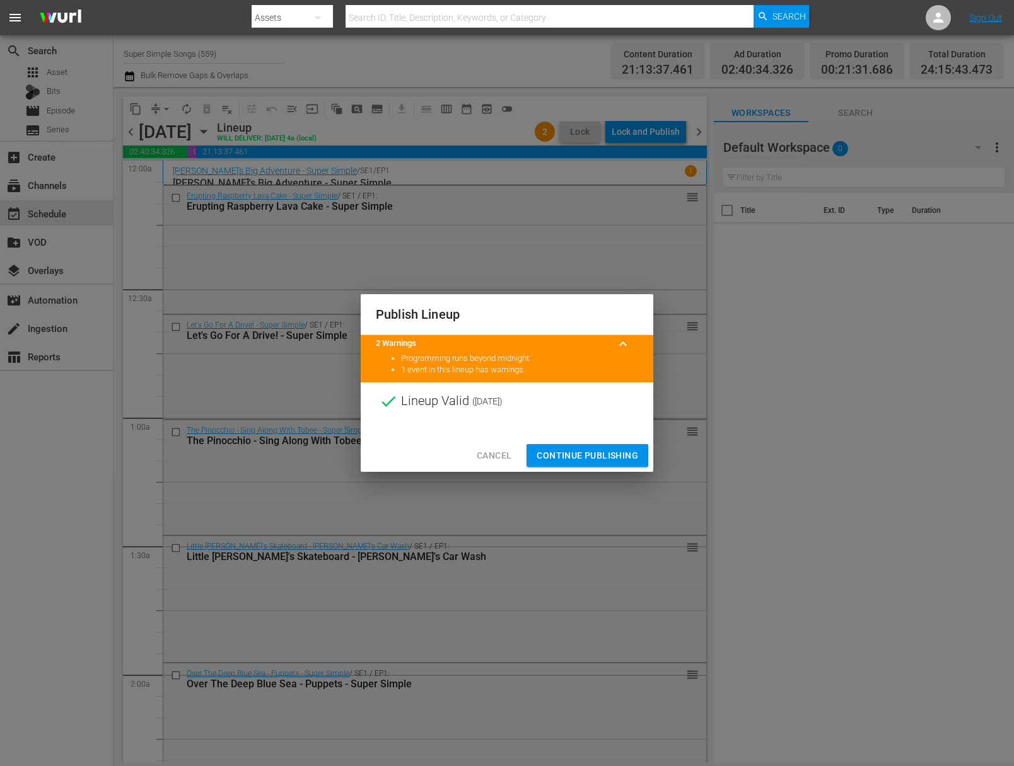
click at [590, 444] on button "Continue Publishing" at bounding box center [587, 455] width 122 height 23
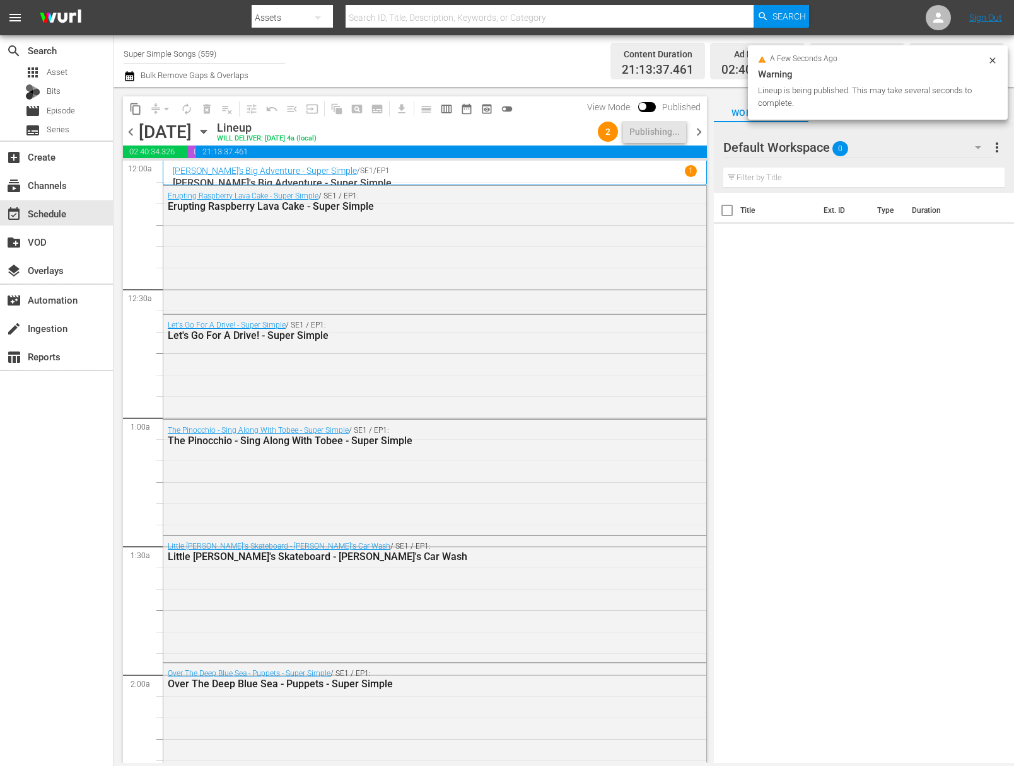
click at [206, 130] on icon "button" at bounding box center [203, 131] width 6 height 3
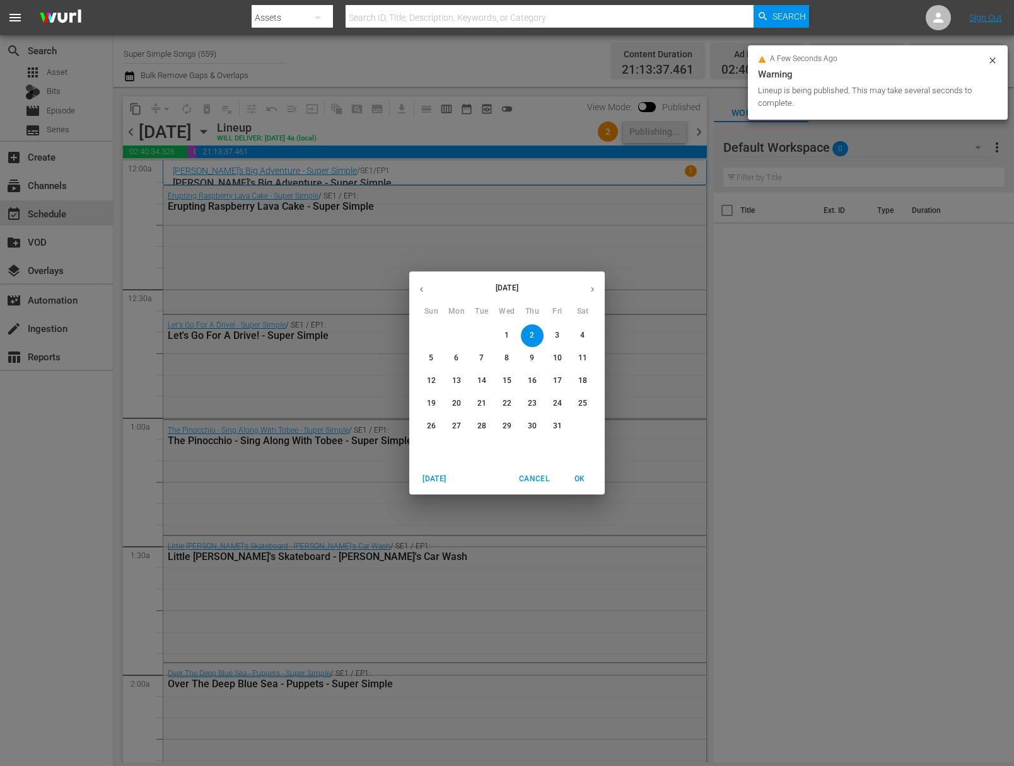
click at [559, 330] on span "3" at bounding box center [557, 335] width 23 height 11
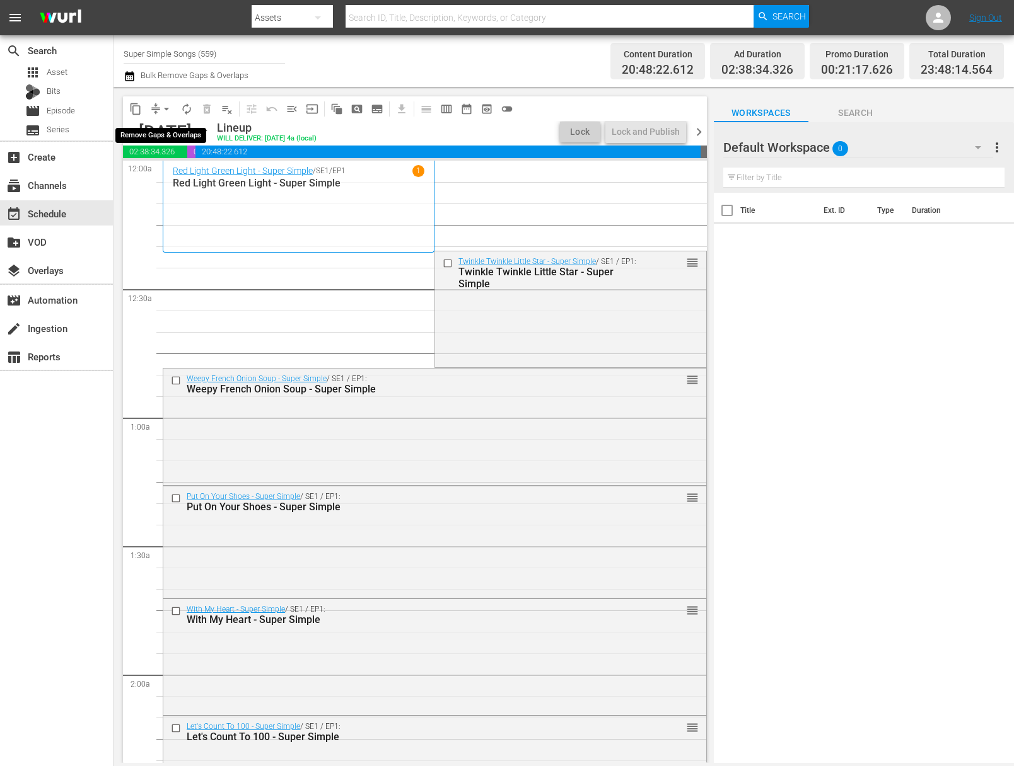
click at [170, 103] on span "arrow_drop_down" at bounding box center [166, 109] width 13 height 13
click at [188, 174] on li "Align to End of Previous Day" at bounding box center [167, 176] width 132 height 21
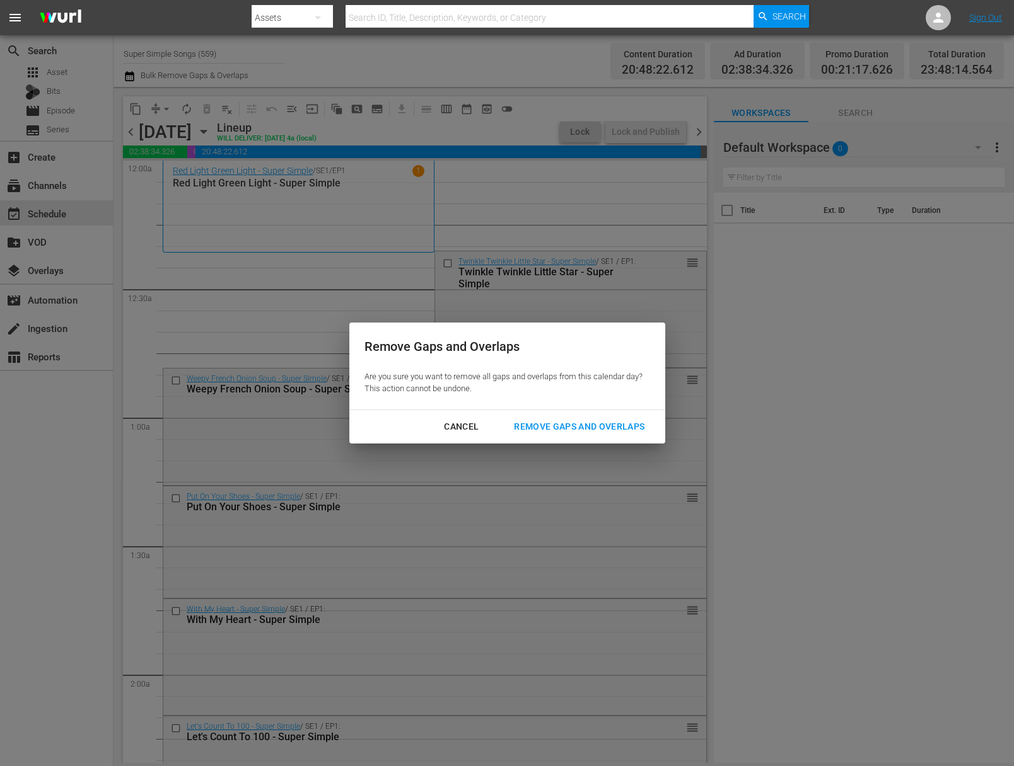
click at [617, 431] on div "Remove Gaps and Overlaps" at bounding box center [579, 427] width 151 height 16
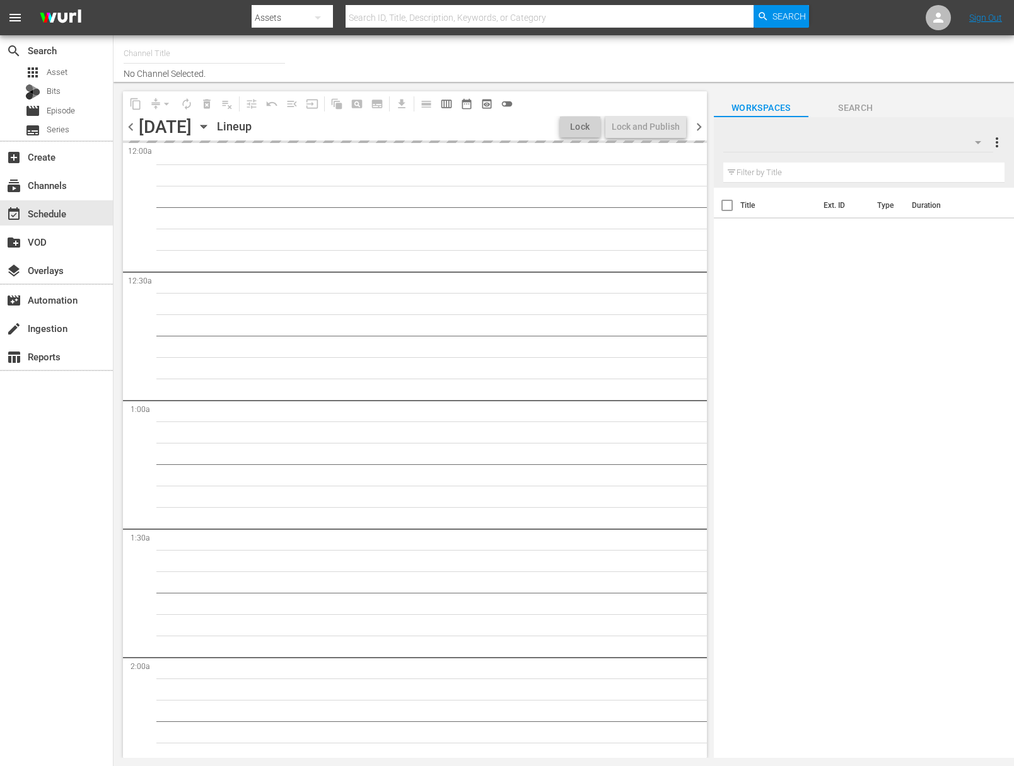
type input "Super Simple Songs (559)"
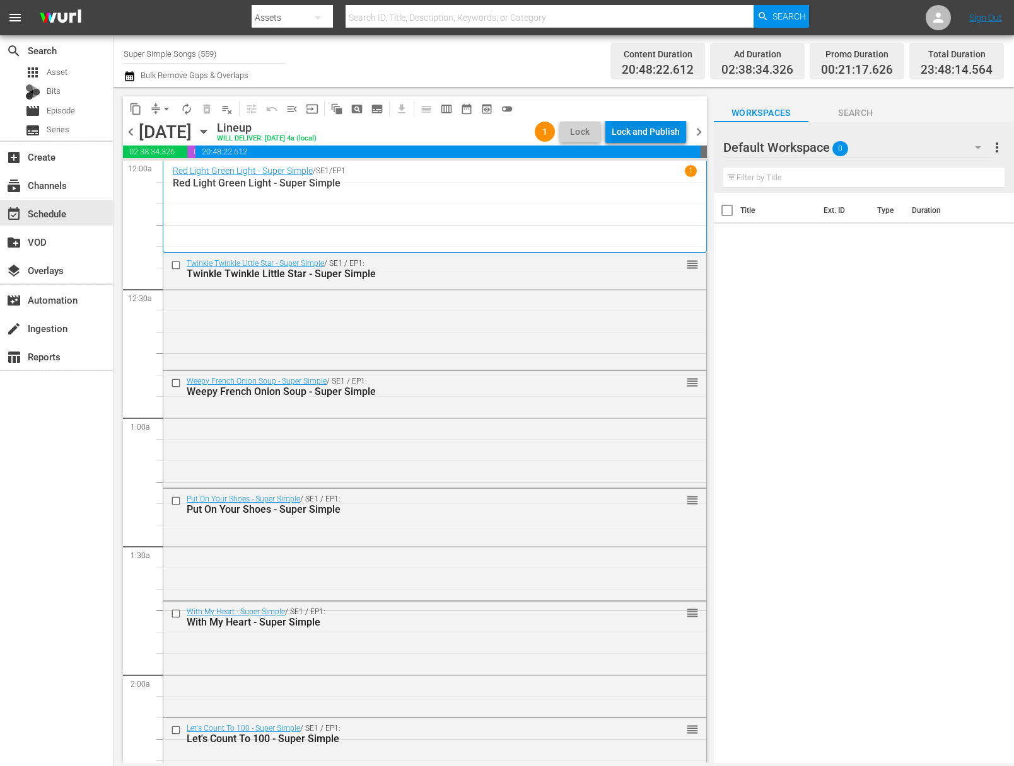
click at [646, 132] on div "Lock and Publish" at bounding box center [645, 131] width 68 height 23
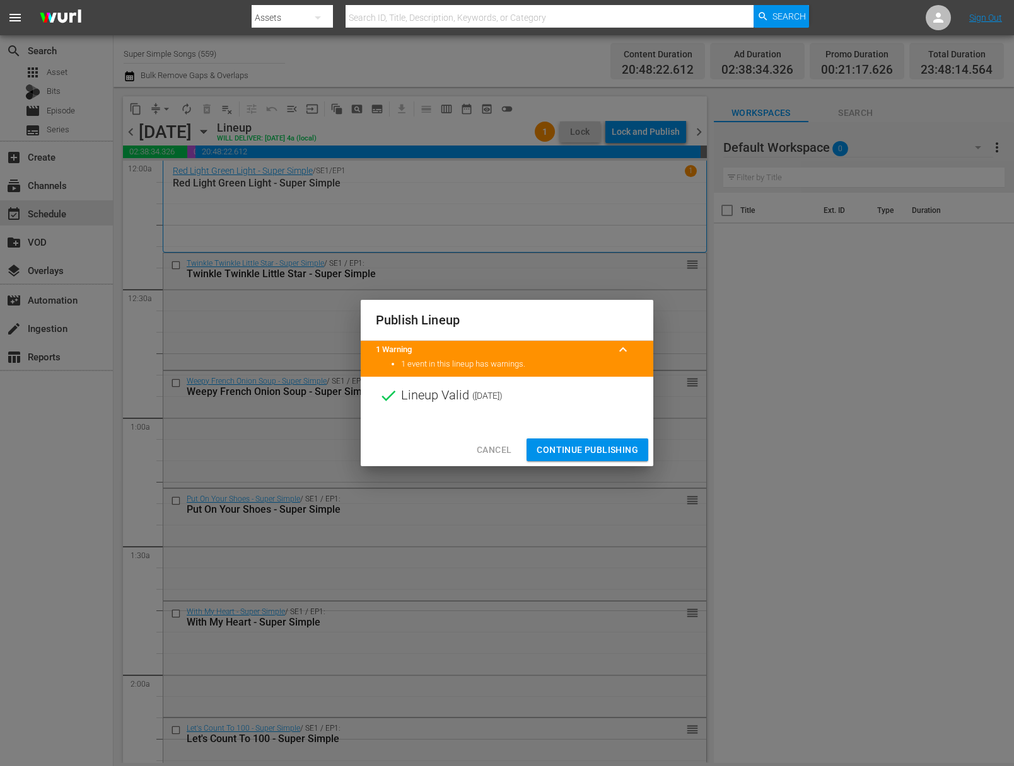
click at [601, 449] on span "Continue Publishing" at bounding box center [586, 450] width 101 height 16
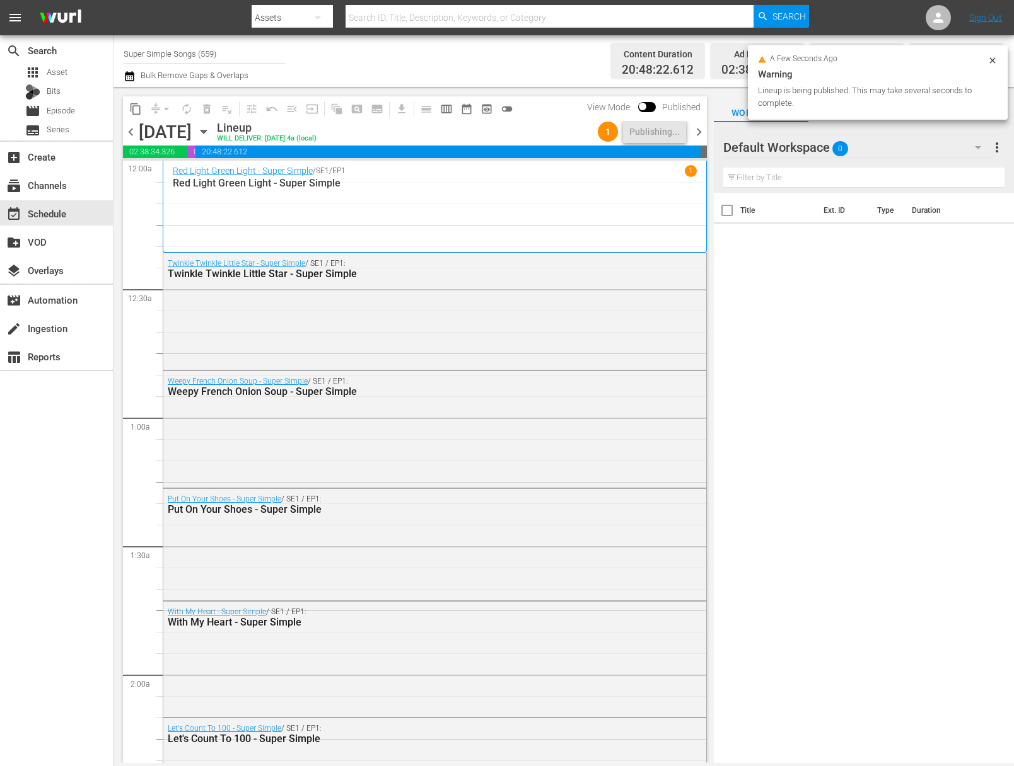
click at [211, 134] on icon "button" at bounding box center [204, 132] width 14 height 14
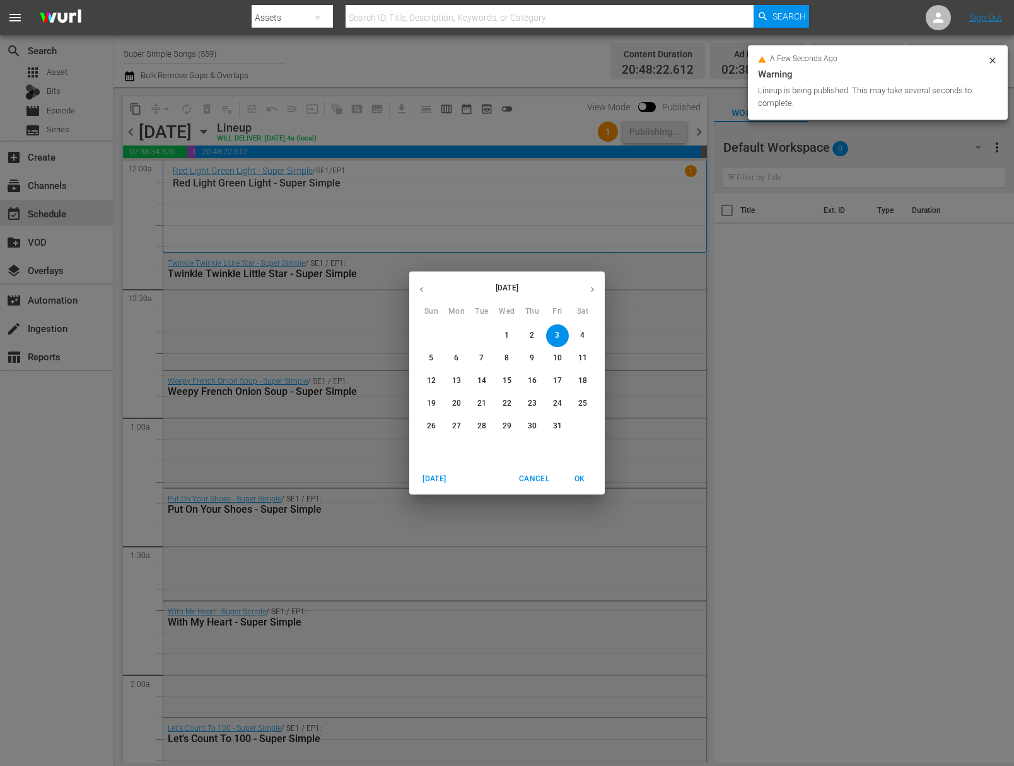
click at [579, 334] on span "4" at bounding box center [582, 335] width 23 height 11
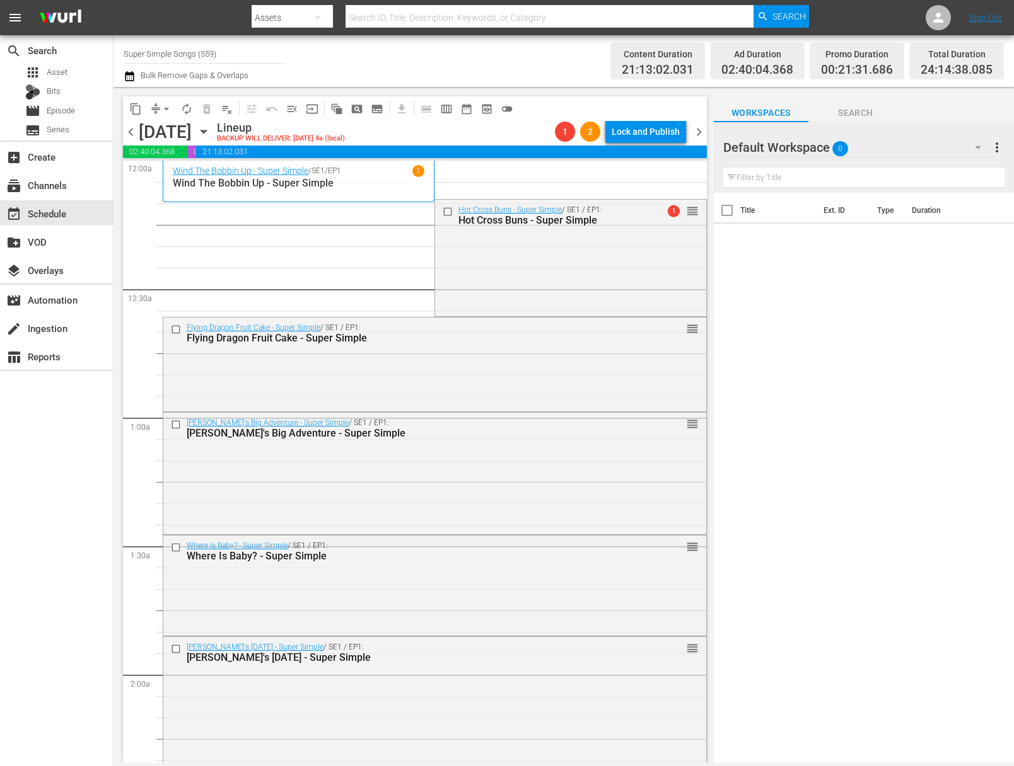
click at [170, 113] on span "arrow_drop_down" at bounding box center [166, 109] width 13 height 13
click at [178, 180] on li "Align to End of Previous Day" at bounding box center [167, 176] width 132 height 21
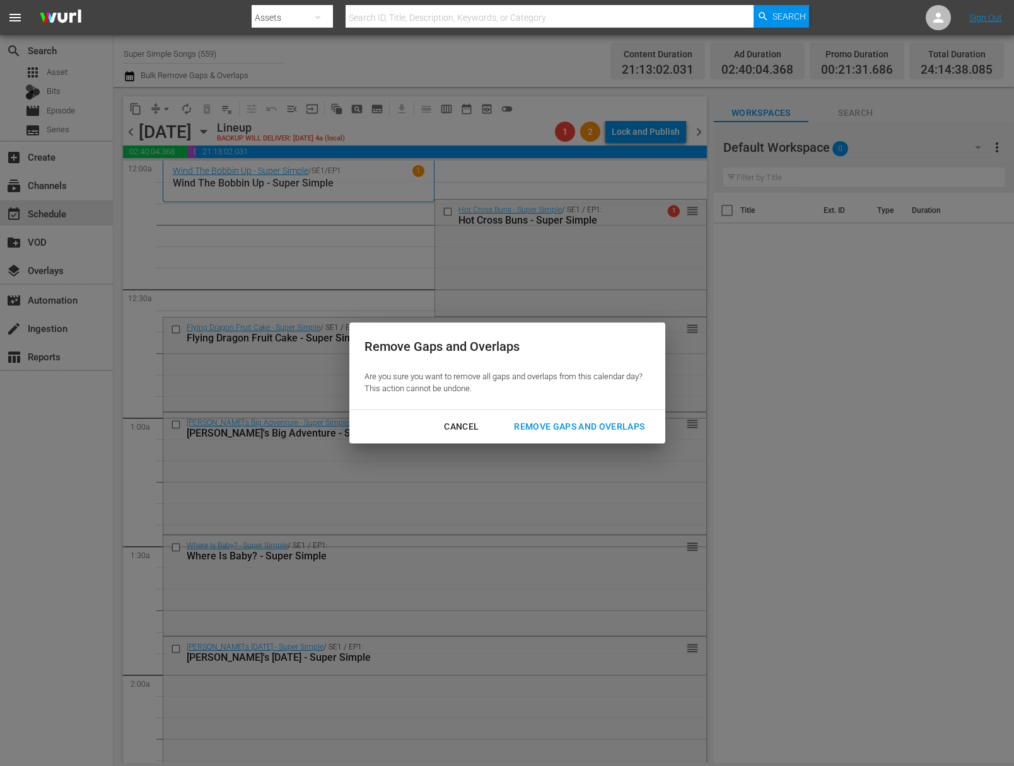
click at [599, 429] on div "Remove Gaps and Overlaps" at bounding box center [579, 427] width 151 height 16
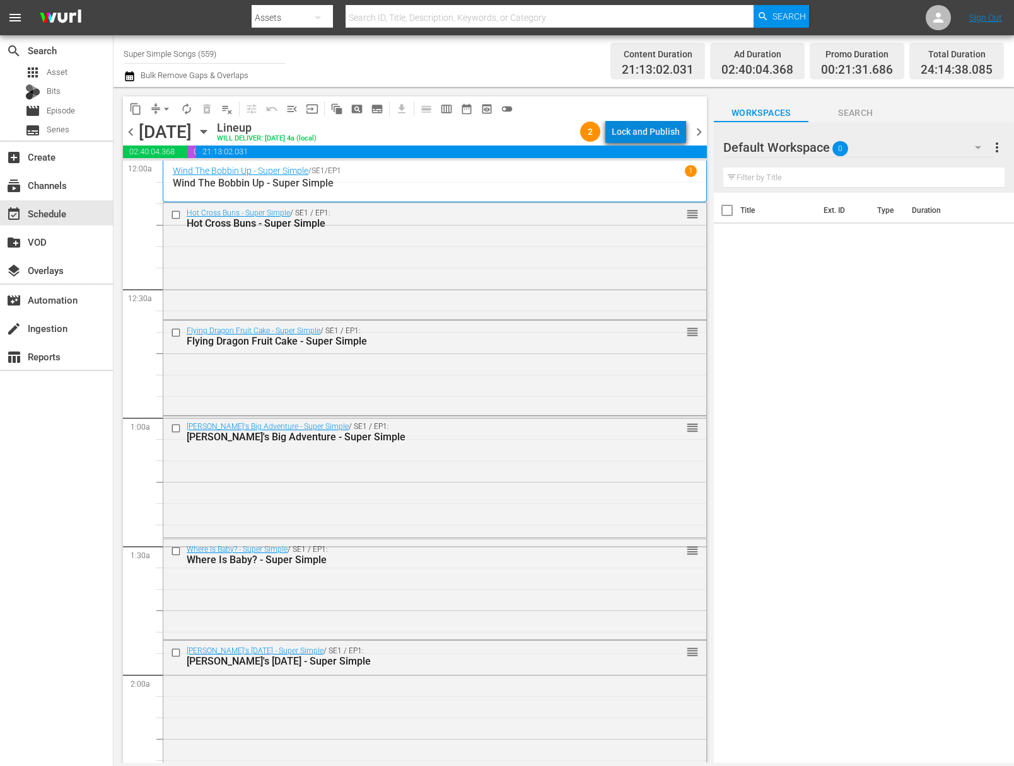
click at [654, 136] on div "Lock and Publish" at bounding box center [645, 131] width 68 height 23
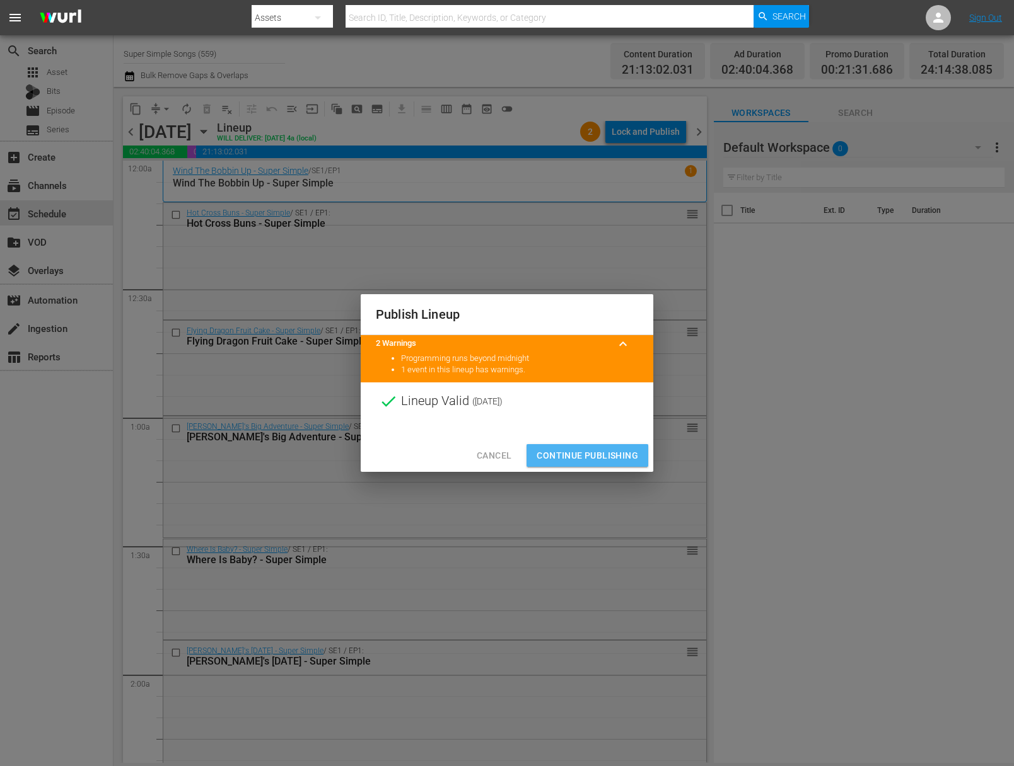
click at [592, 458] on span "Continue Publishing" at bounding box center [586, 456] width 101 height 16
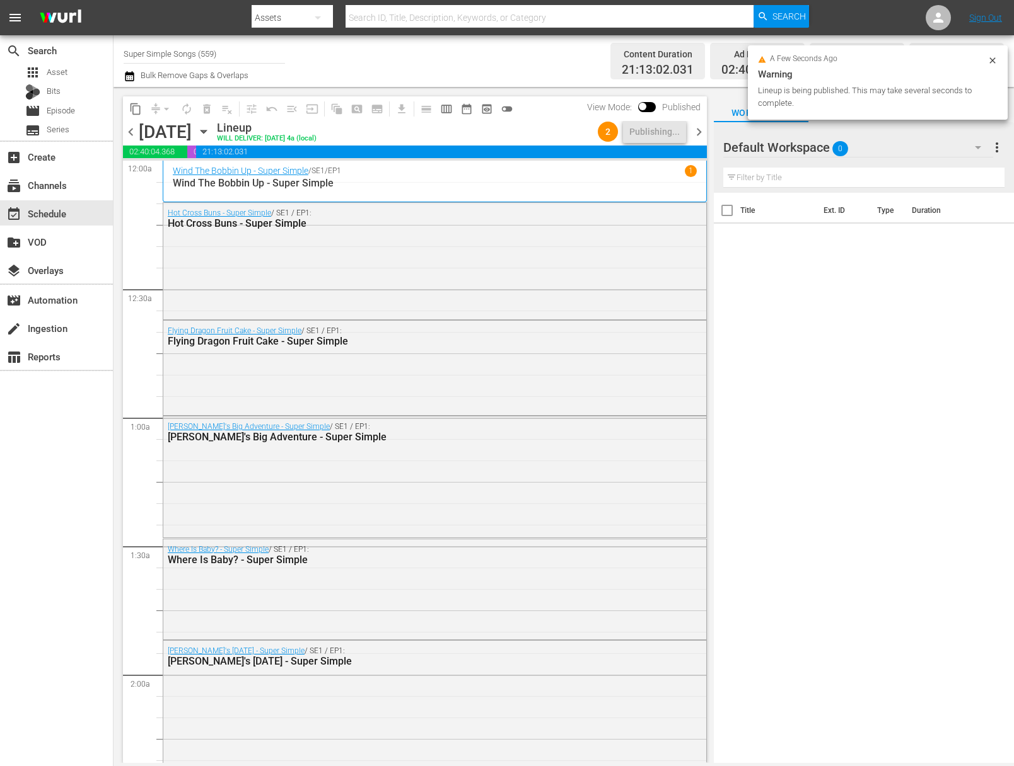
click at [211, 133] on icon "button" at bounding box center [204, 132] width 14 height 14
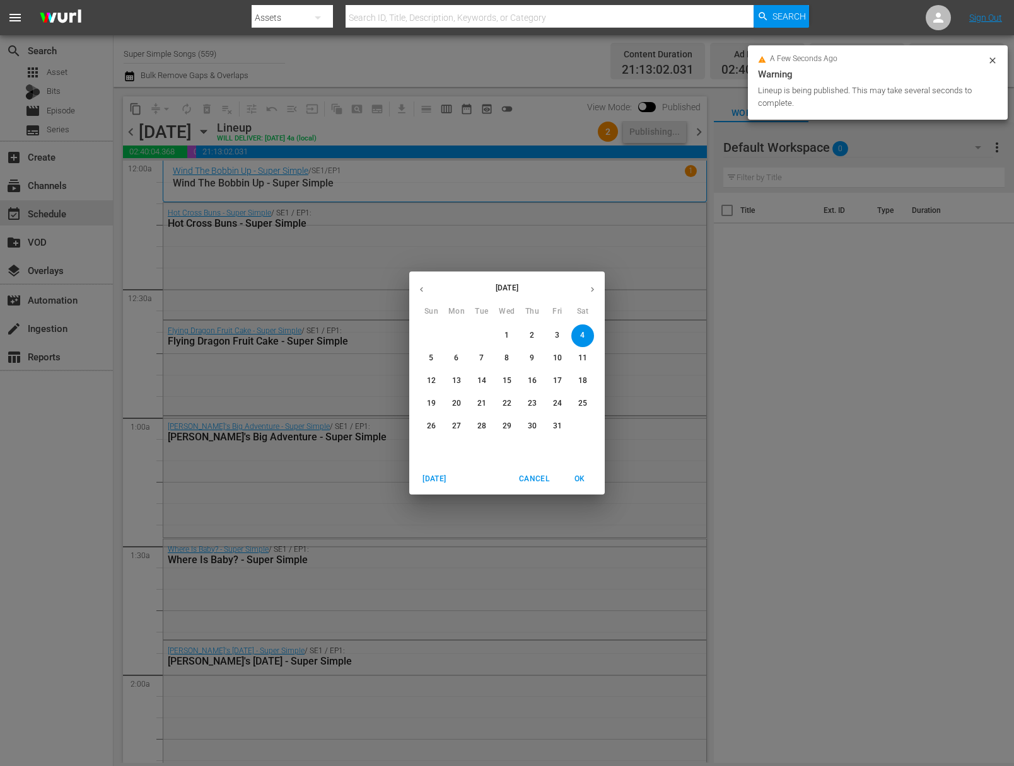
click at [427, 359] on span "5" at bounding box center [431, 358] width 23 height 11
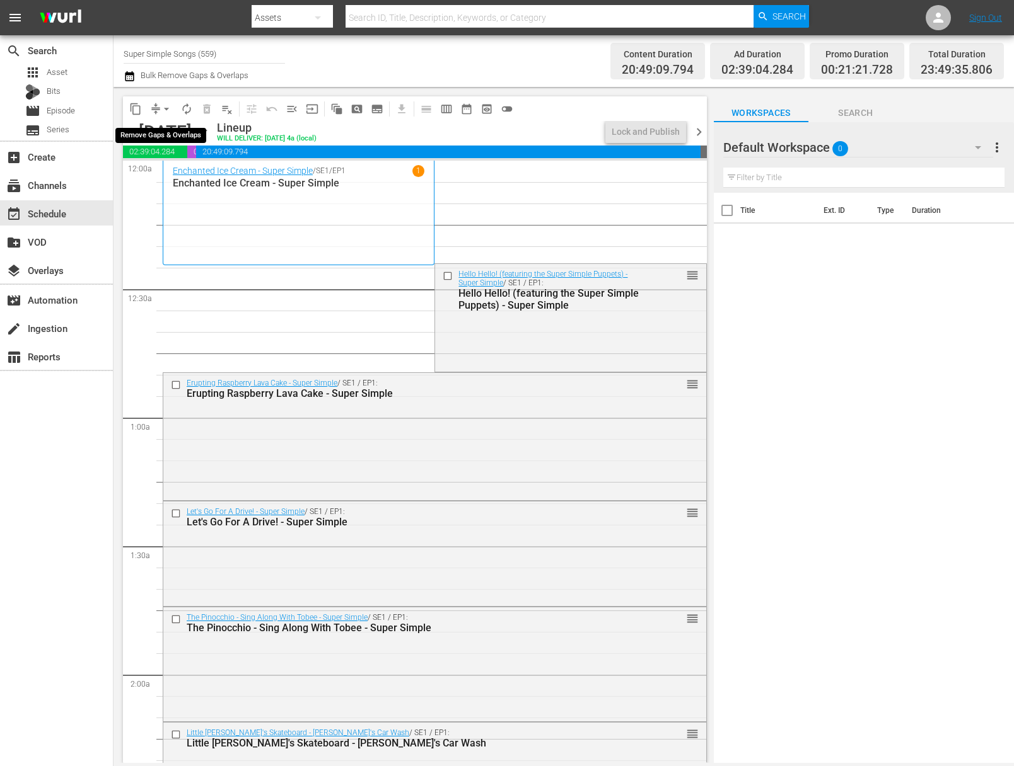
click at [161, 111] on span "arrow_drop_down" at bounding box center [166, 109] width 13 height 13
click at [171, 173] on li "Align to End of Previous Day" at bounding box center [167, 176] width 132 height 21
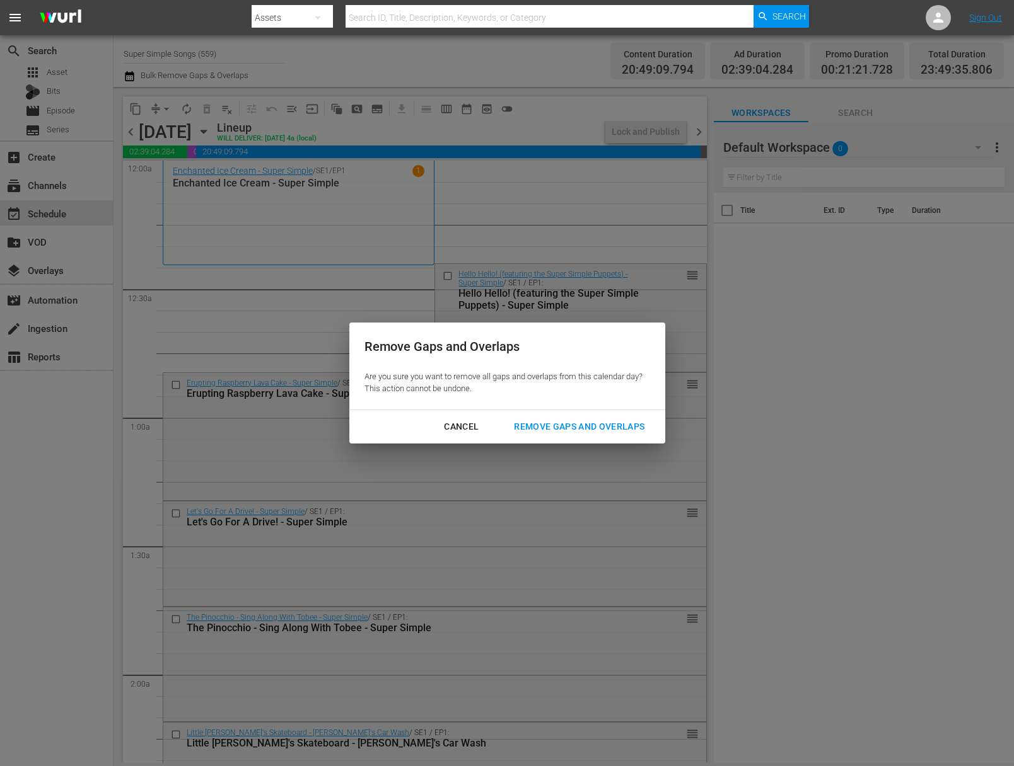
click at [579, 421] on div "Remove Gaps and Overlaps" at bounding box center [579, 427] width 151 height 16
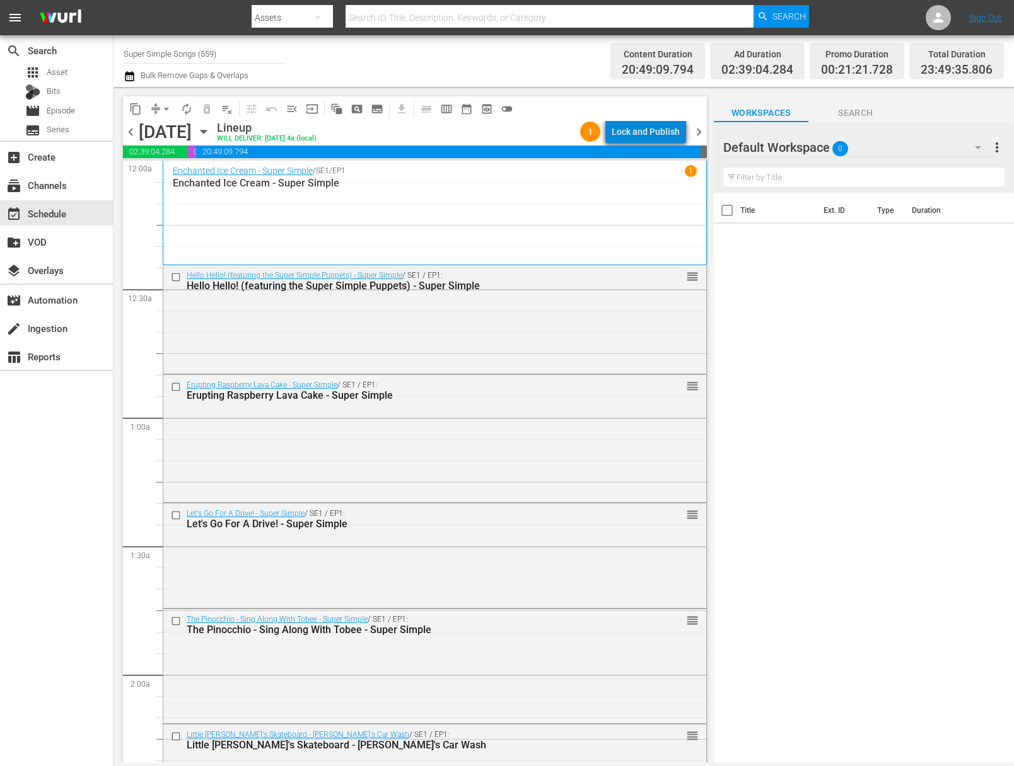
click at [652, 133] on div "Lock and Publish" at bounding box center [645, 131] width 68 height 23
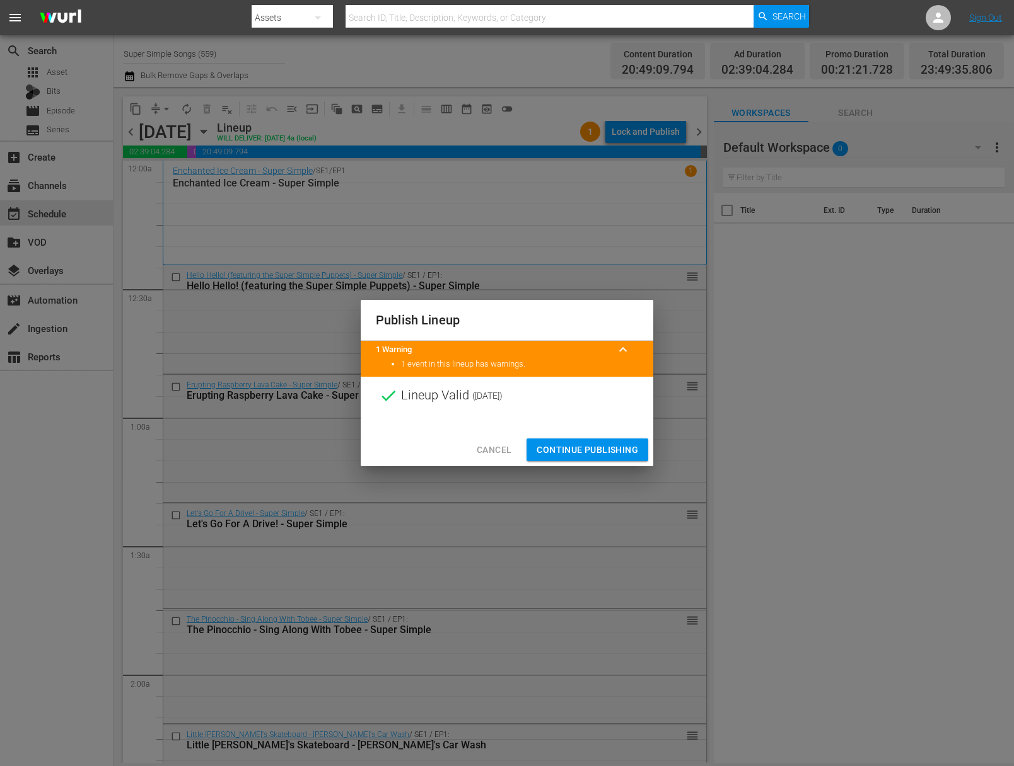
click at [589, 450] on span "Continue Publishing" at bounding box center [586, 450] width 101 height 16
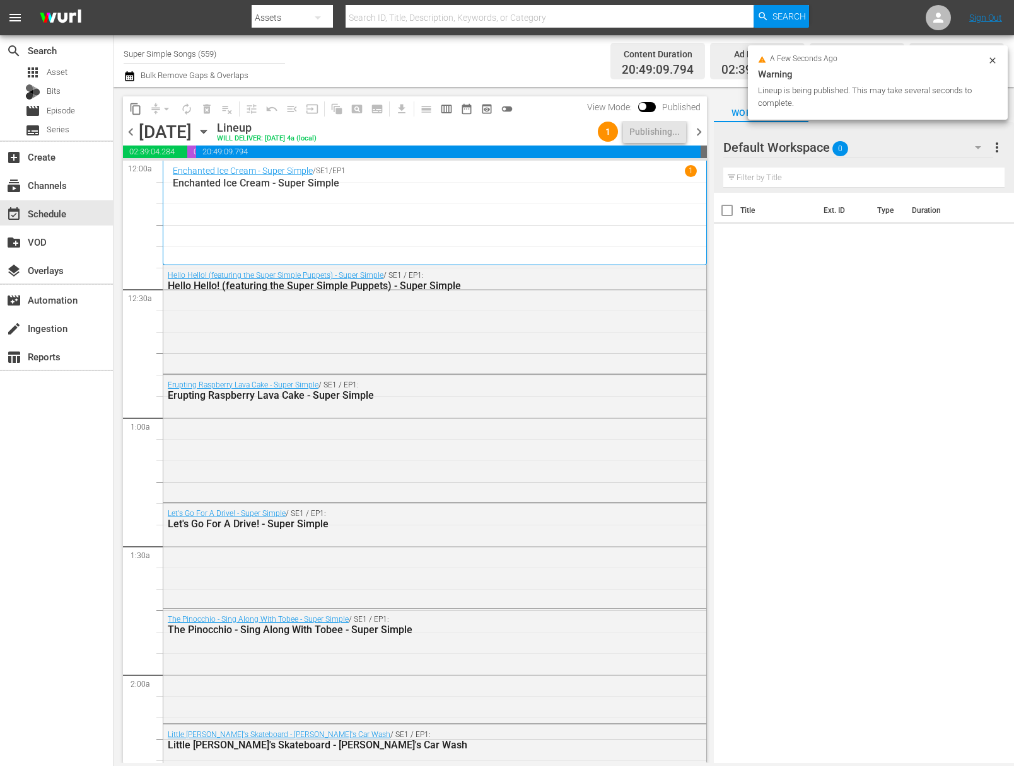
click at [234, 52] on input "Super Simple Songs (559)" at bounding box center [204, 53] width 161 height 30
drag, startPoint x: 235, startPoint y: 53, endPoint x: 176, endPoint y: 42, distance: 59.6
click at [176, 42] on input "Super Simple Songs (559)" at bounding box center [204, 53] width 161 height 30
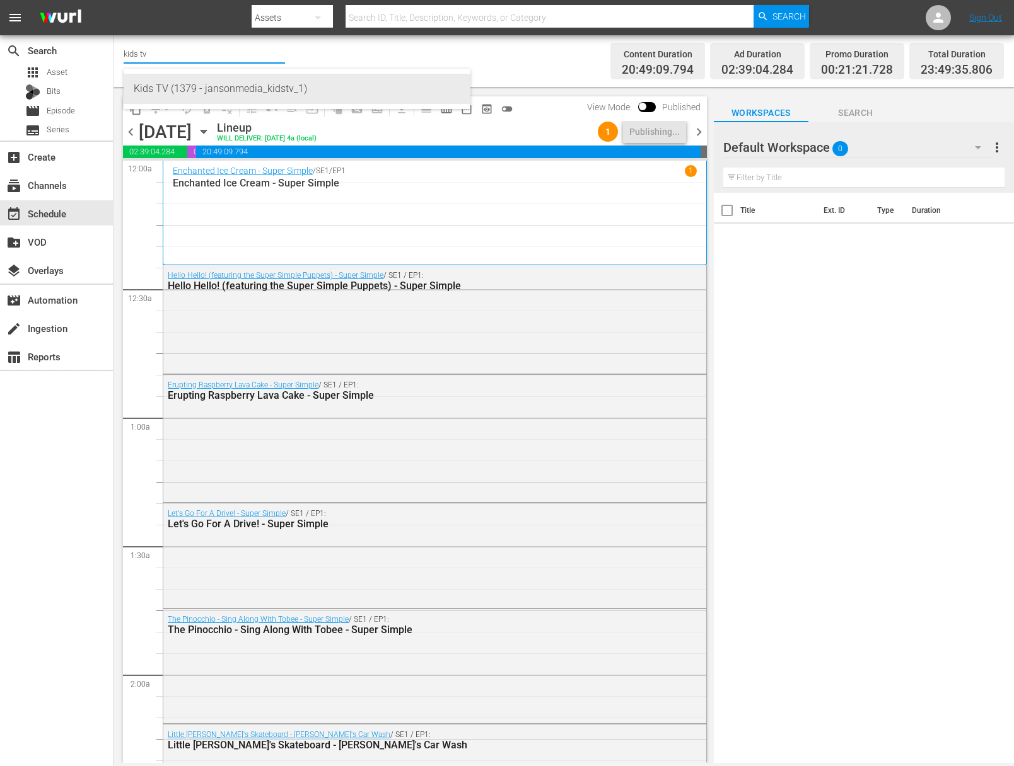
click at [174, 83] on div "Kids TV (1379 - jansonmedia_kidstv_1)" at bounding box center [297, 89] width 326 height 30
type input "Kids TV (1379 - jansonmedia_kidstv_1)"
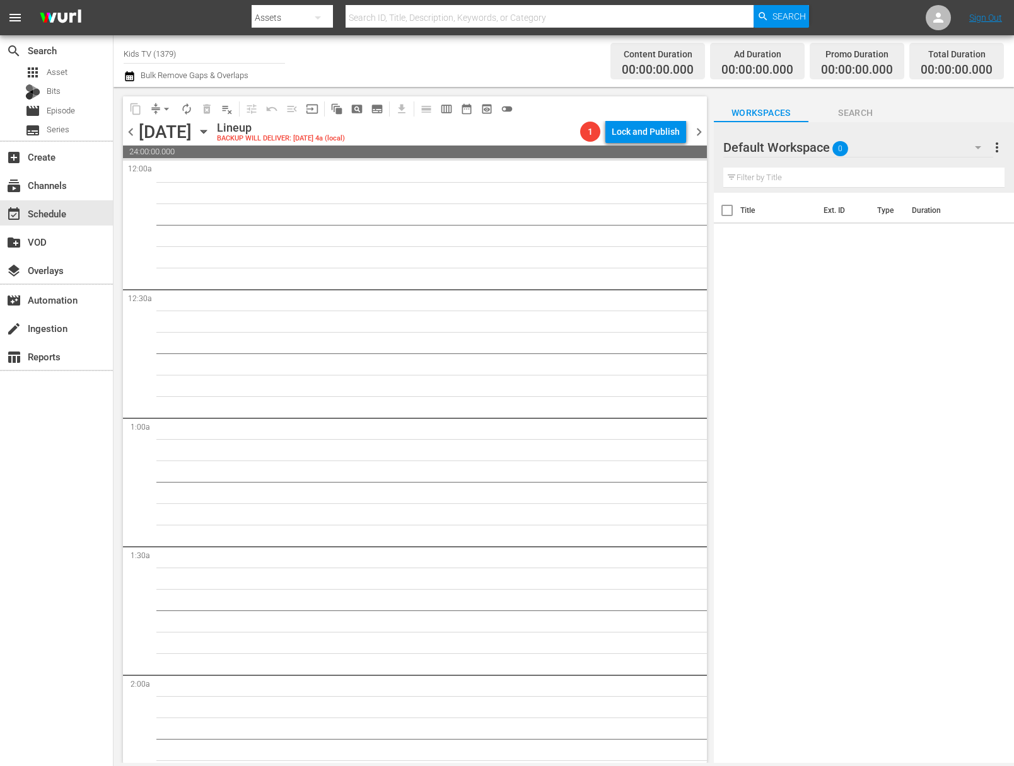
click at [211, 131] on icon "button" at bounding box center [204, 132] width 14 height 14
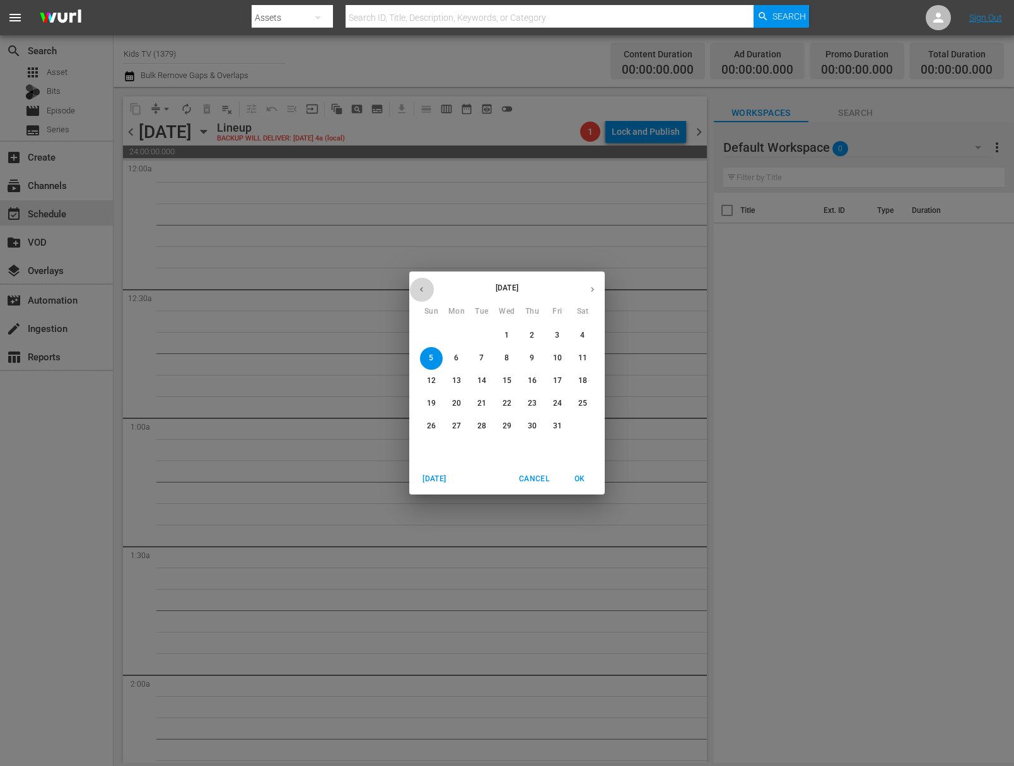
click at [422, 290] on icon "button" at bounding box center [421, 289] width 9 height 9
click at [458, 430] on p "29" at bounding box center [456, 426] width 9 height 11
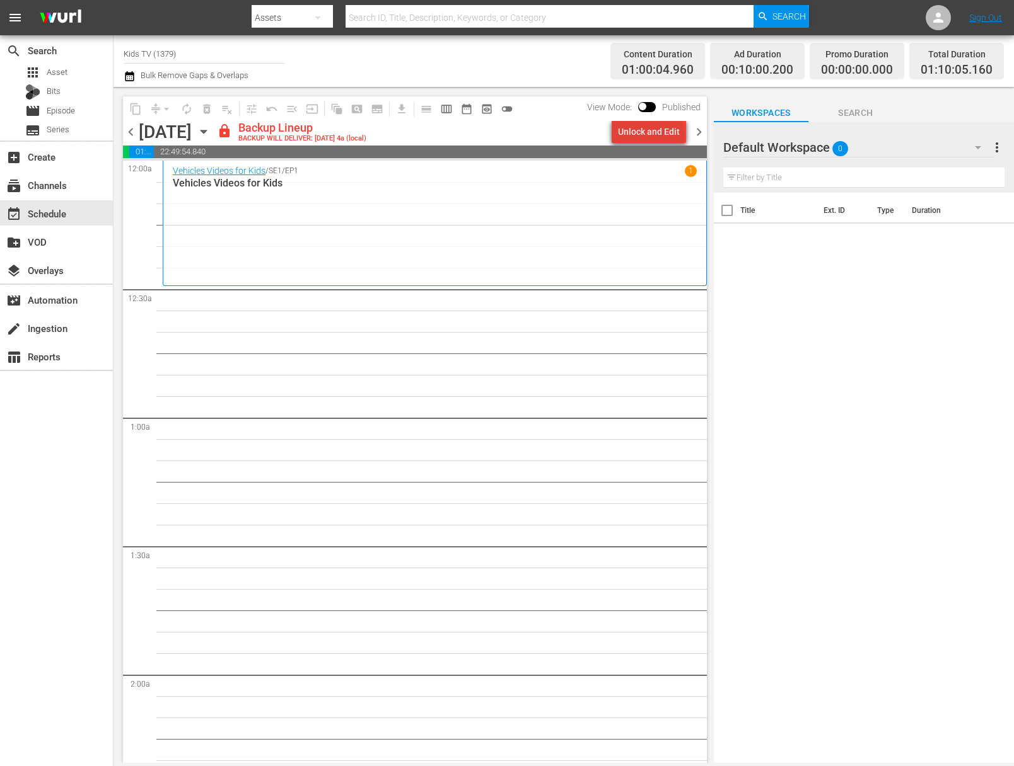
click at [653, 135] on div "Unlock and Edit" at bounding box center [649, 131] width 62 height 23
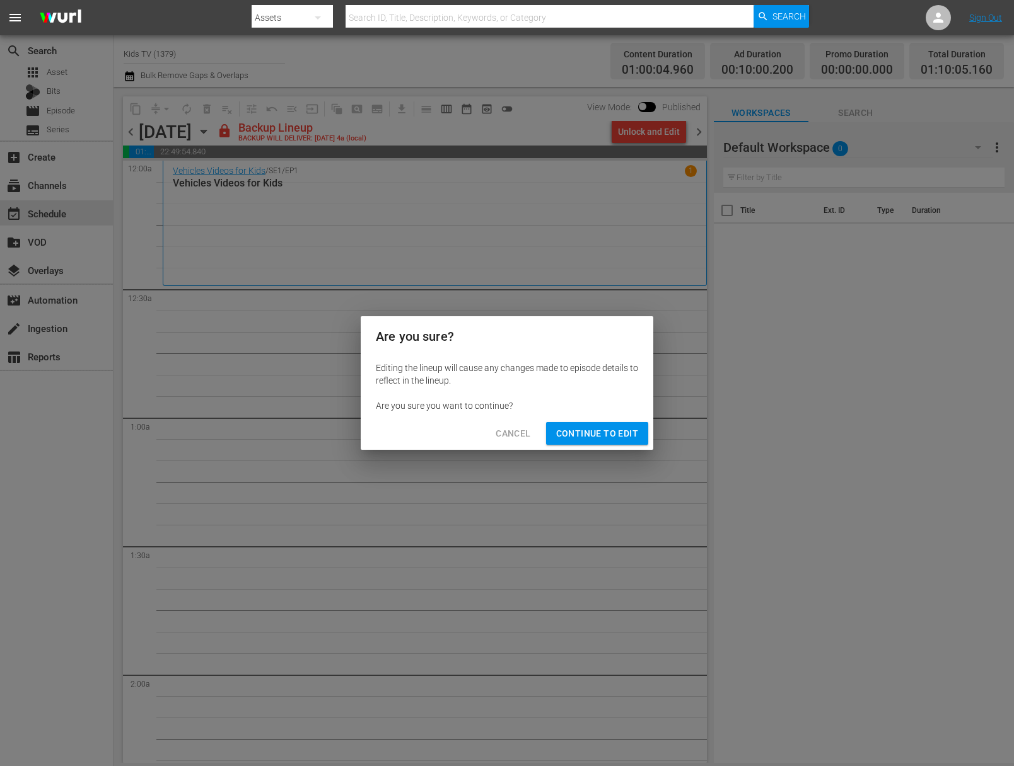
click at [603, 437] on span "Continue to Edit" at bounding box center [597, 434] width 82 height 16
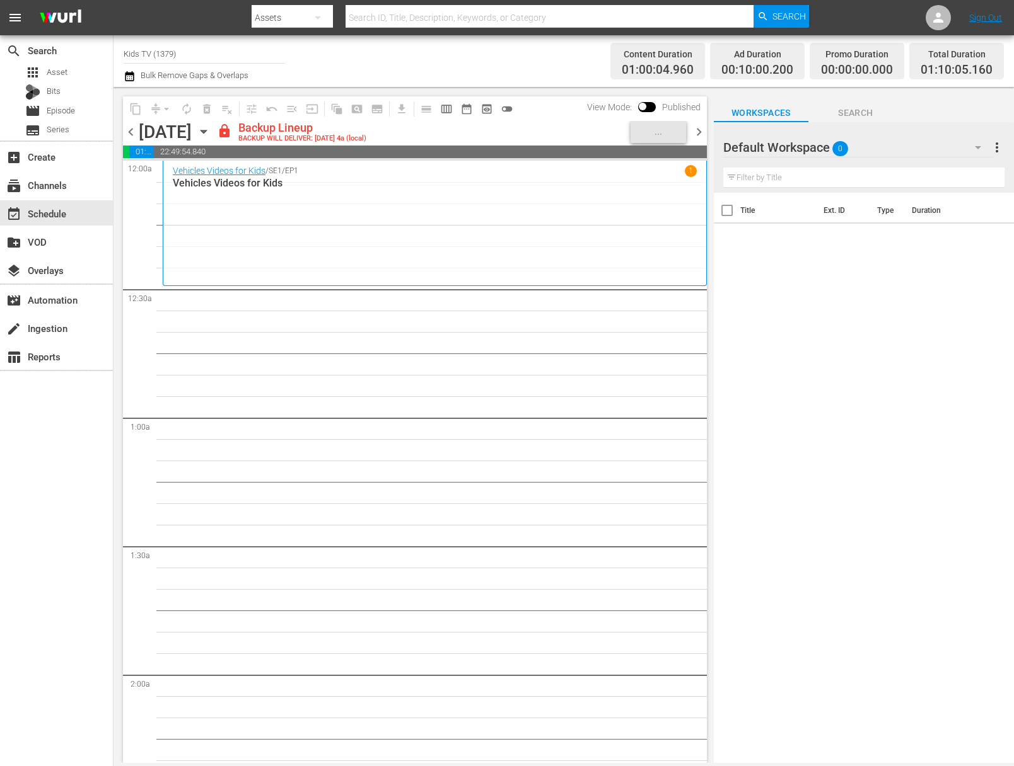
click at [211, 129] on icon "button" at bounding box center [204, 132] width 14 height 14
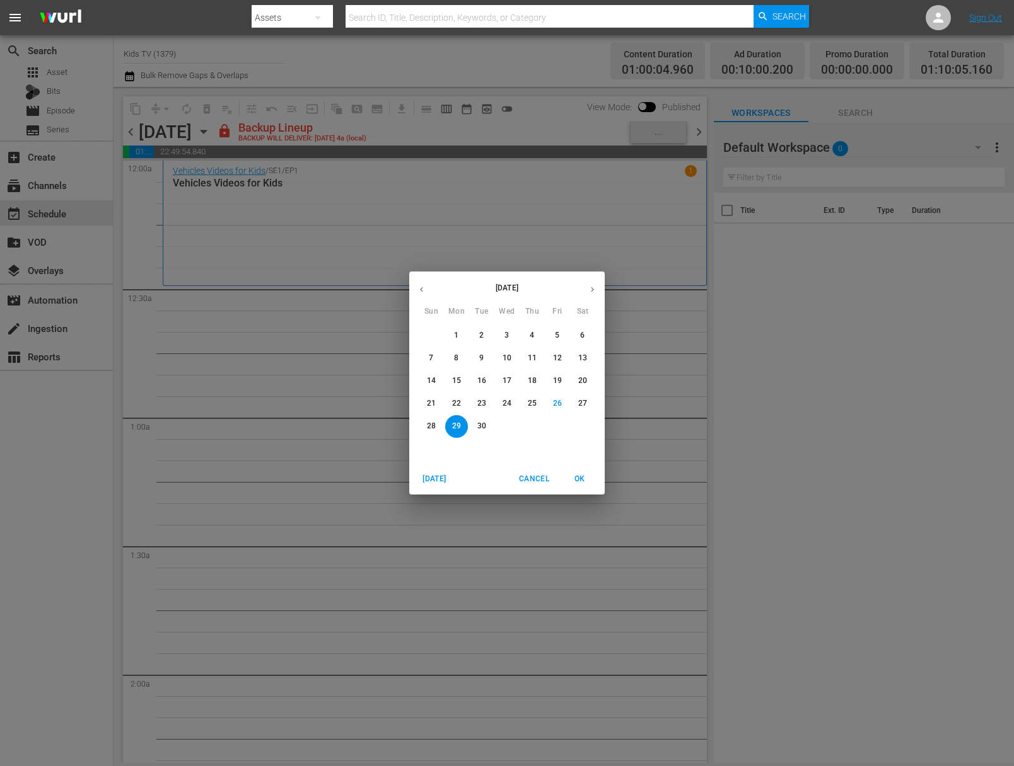
click at [487, 431] on span "30" at bounding box center [481, 426] width 23 height 11
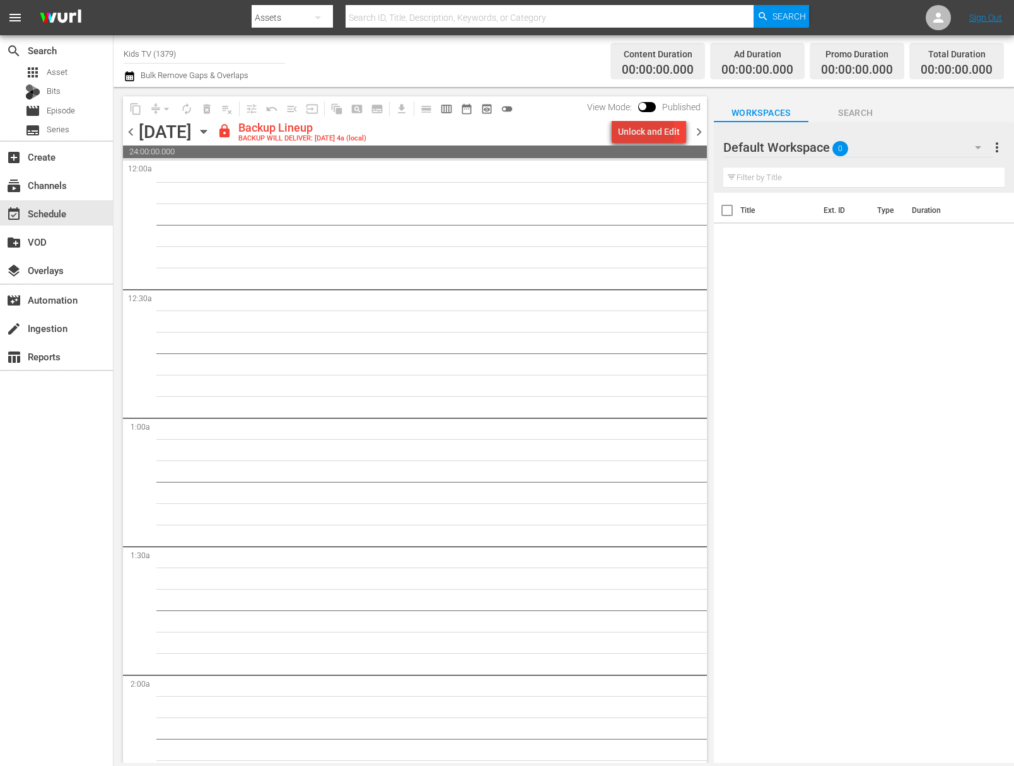
click at [648, 132] on div "Unlock and Edit" at bounding box center [649, 131] width 62 height 23
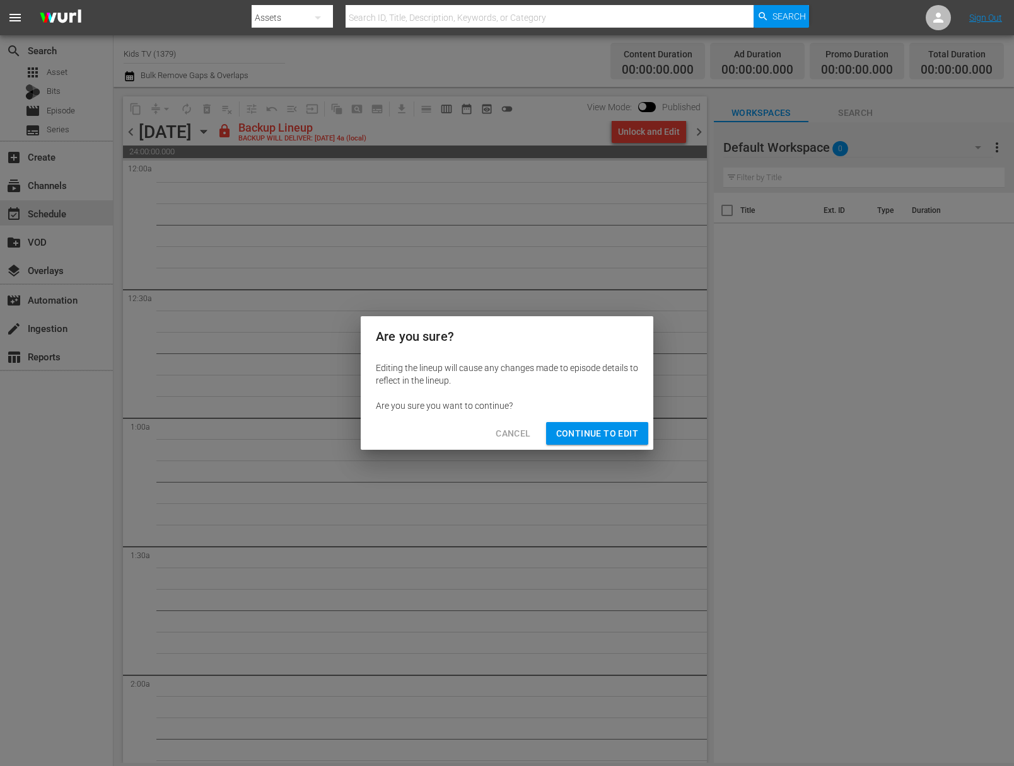
click at [606, 431] on span "Continue to Edit" at bounding box center [597, 434] width 82 height 16
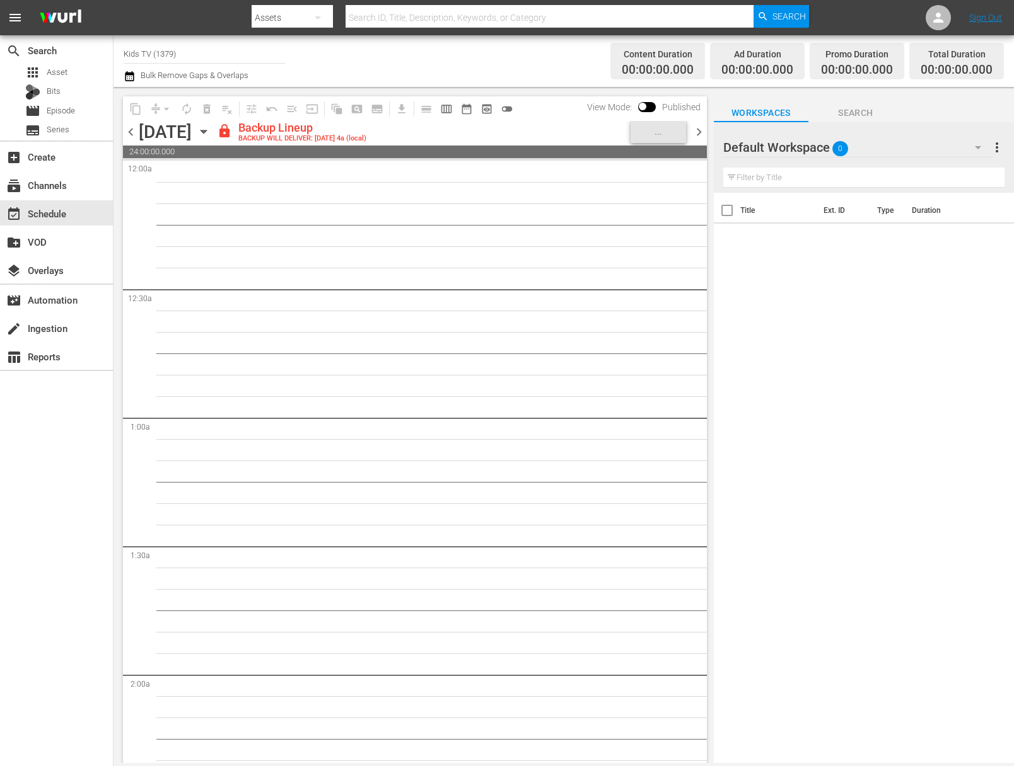
click at [211, 129] on icon "button" at bounding box center [204, 132] width 14 height 14
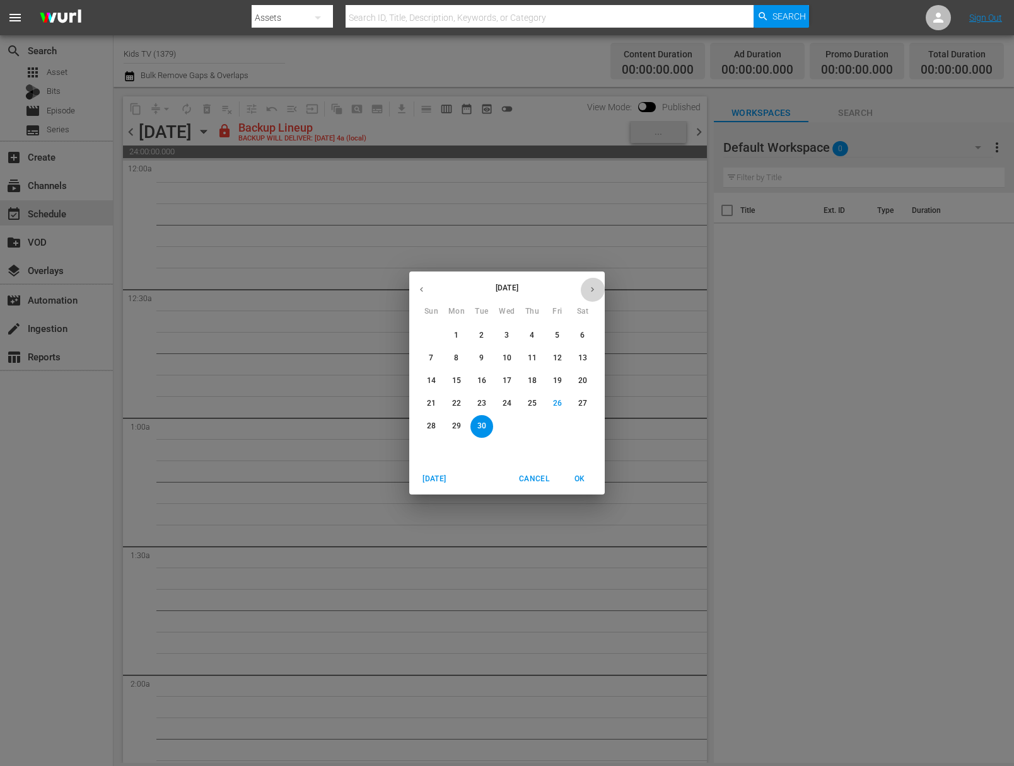
click at [588, 282] on button "button" at bounding box center [592, 289] width 25 height 25
click at [510, 335] on span "1" at bounding box center [506, 335] width 23 height 11
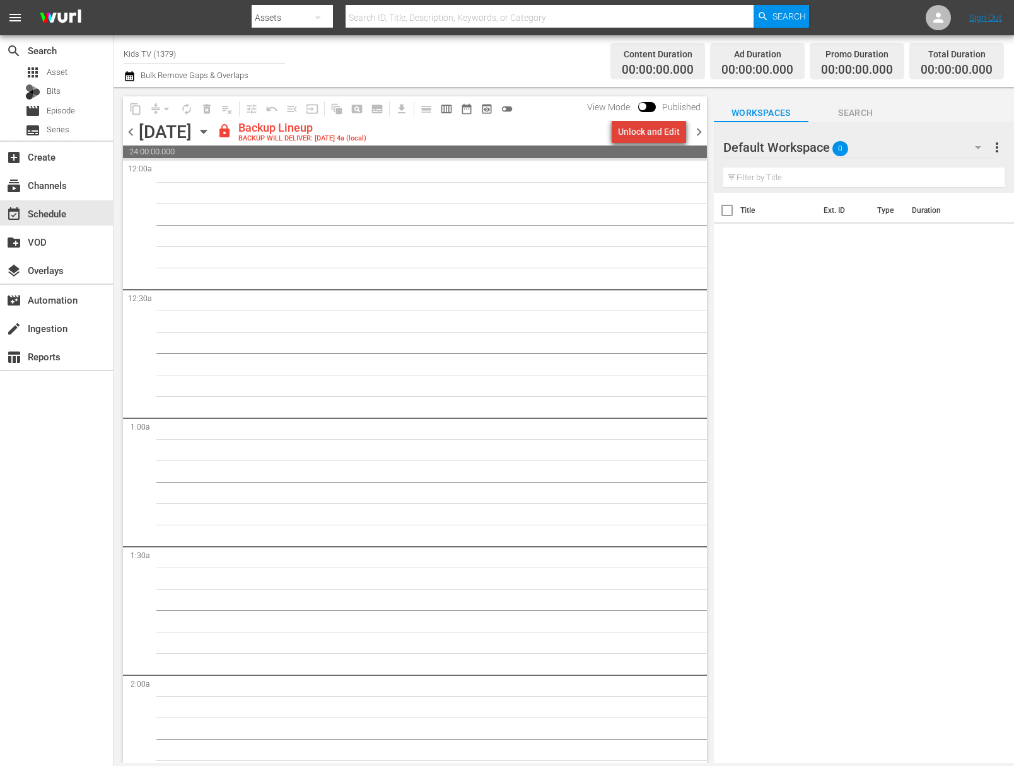
click at [663, 136] on div "Unlock and Edit" at bounding box center [649, 131] width 62 height 23
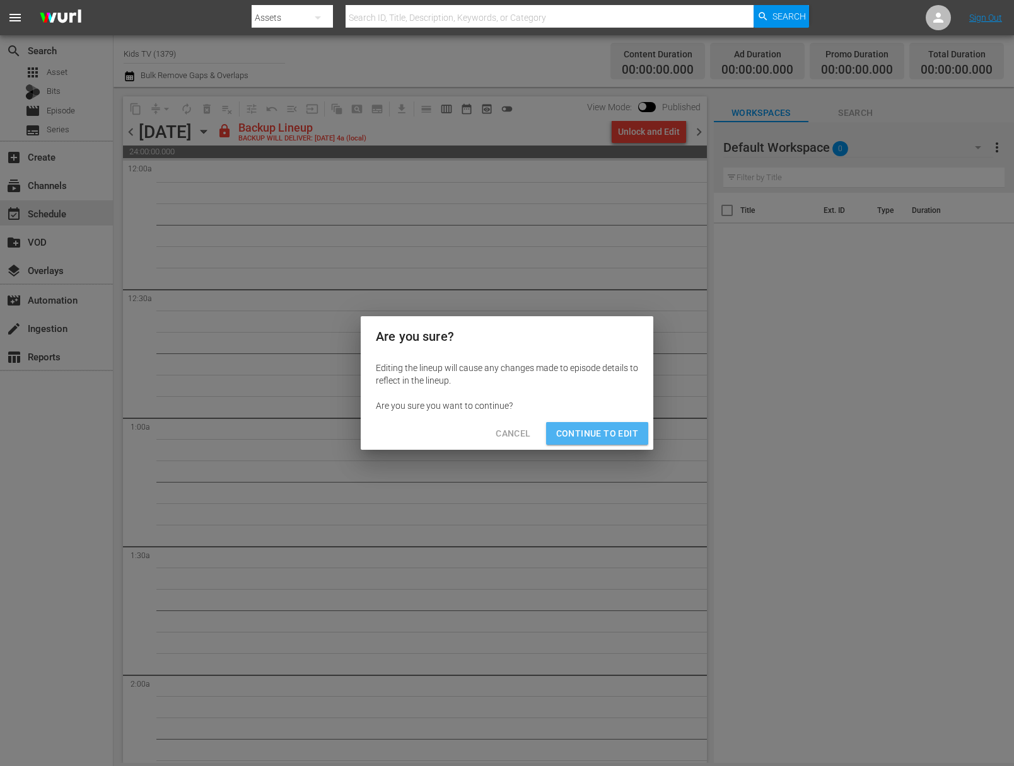
click at [606, 425] on button "Continue to Edit" at bounding box center [597, 433] width 102 height 23
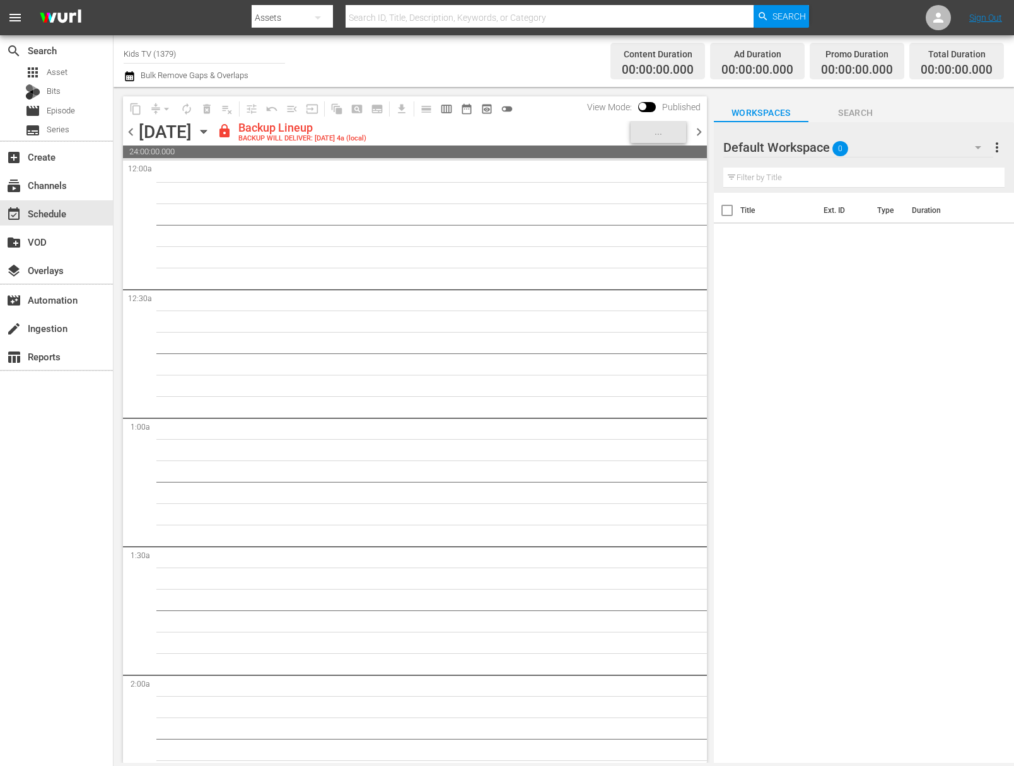
click at [214, 124] on div "Wednesday, October 1st October 1st" at bounding box center [176, 132] width 75 height 21
click at [211, 127] on icon "button" at bounding box center [204, 132] width 14 height 14
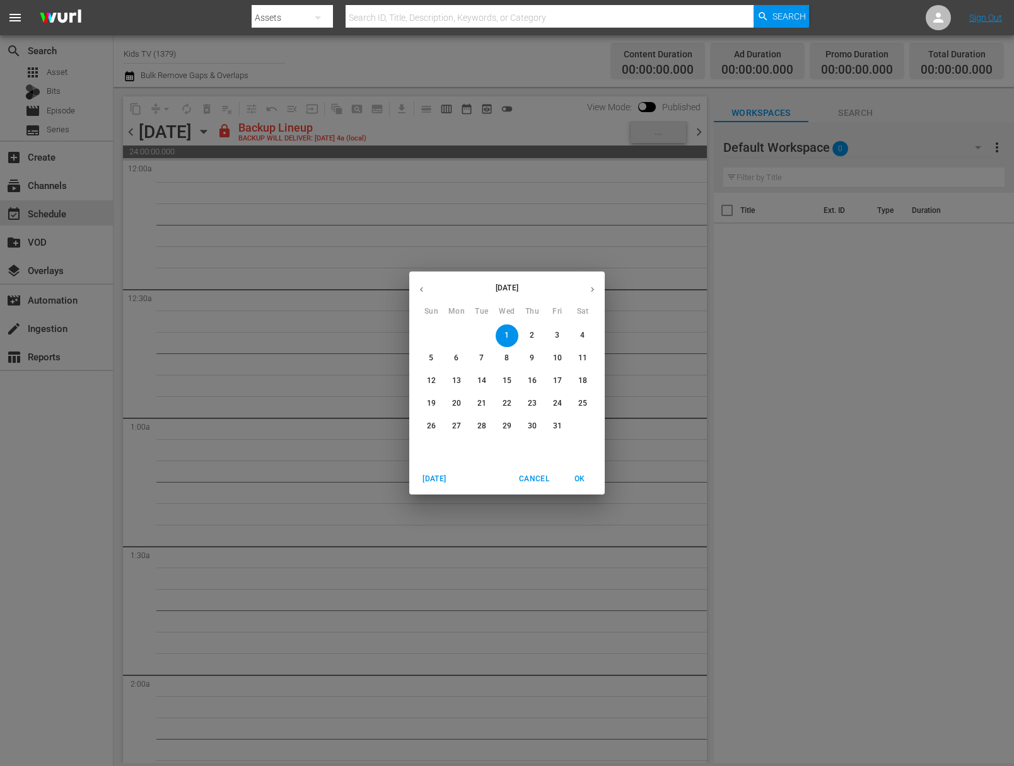
click at [536, 331] on span "2" at bounding box center [532, 335] width 23 height 11
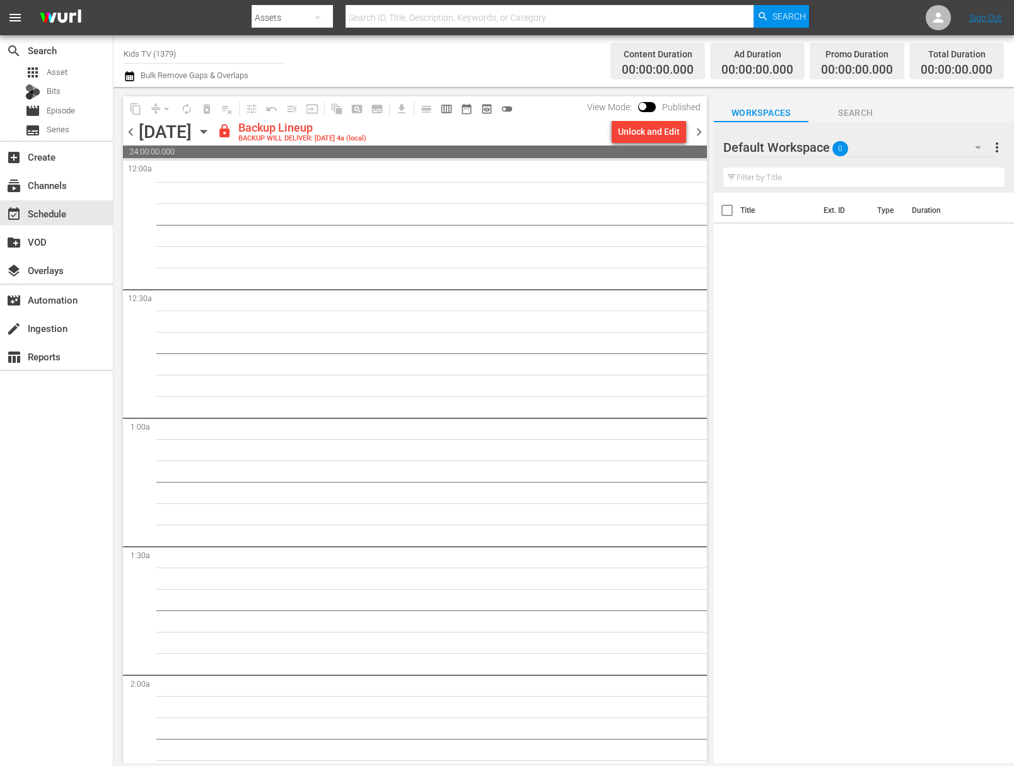
click at [667, 138] on div "Unlock and Edit" at bounding box center [649, 131] width 62 height 23
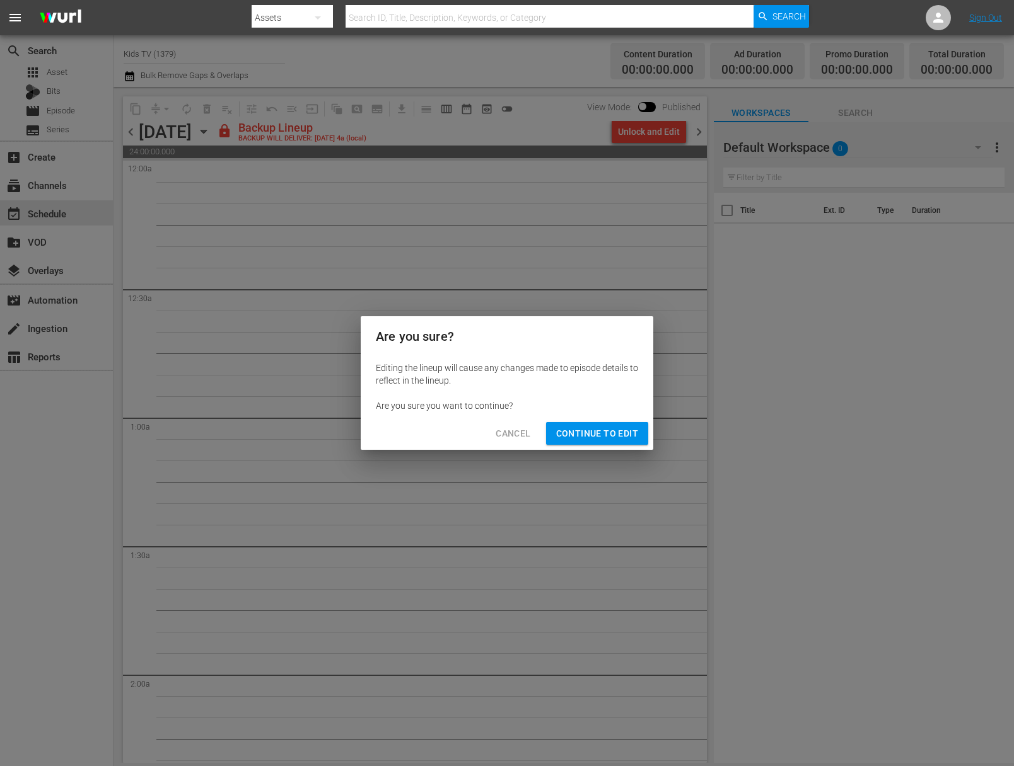
click at [610, 437] on span "Continue to Edit" at bounding box center [597, 434] width 82 height 16
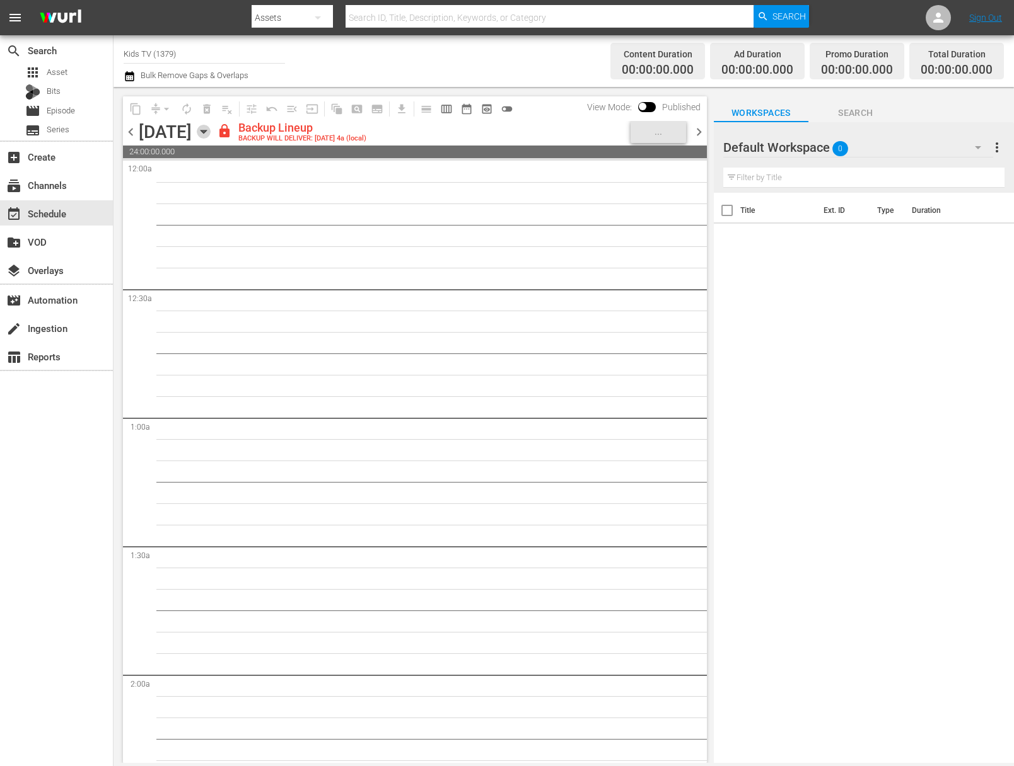
click at [211, 129] on icon "button" at bounding box center [204, 132] width 14 height 14
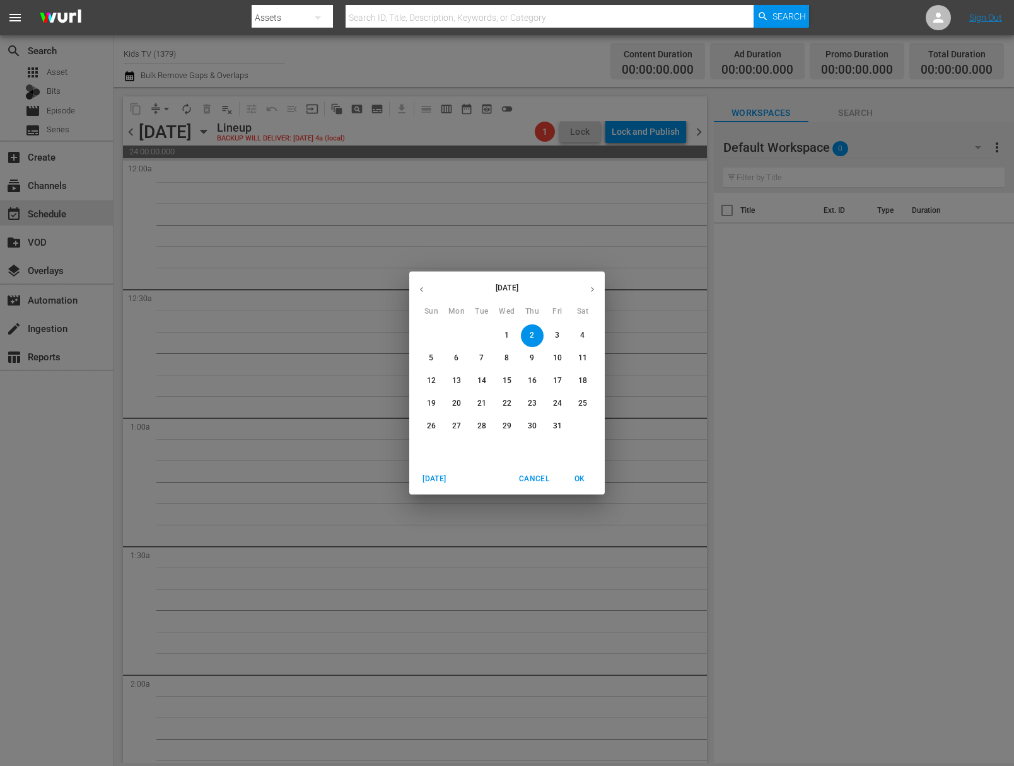
click at [560, 336] on span "3" at bounding box center [557, 335] width 23 height 11
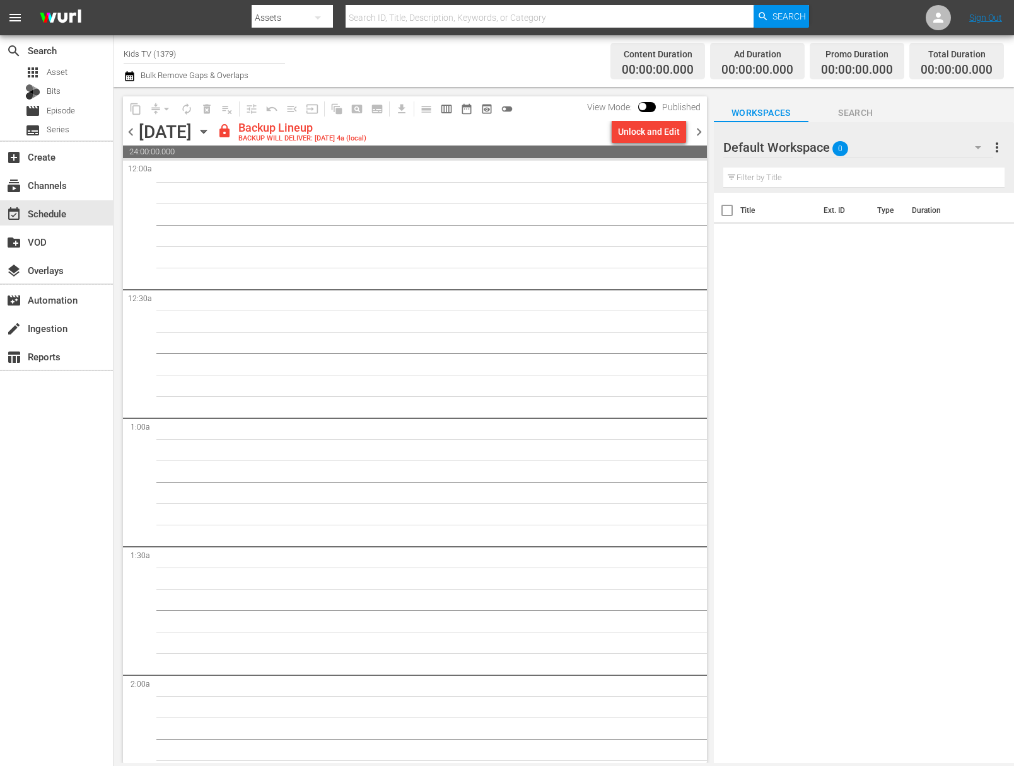
click at [656, 135] on div "Unlock and Edit" at bounding box center [649, 131] width 62 height 23
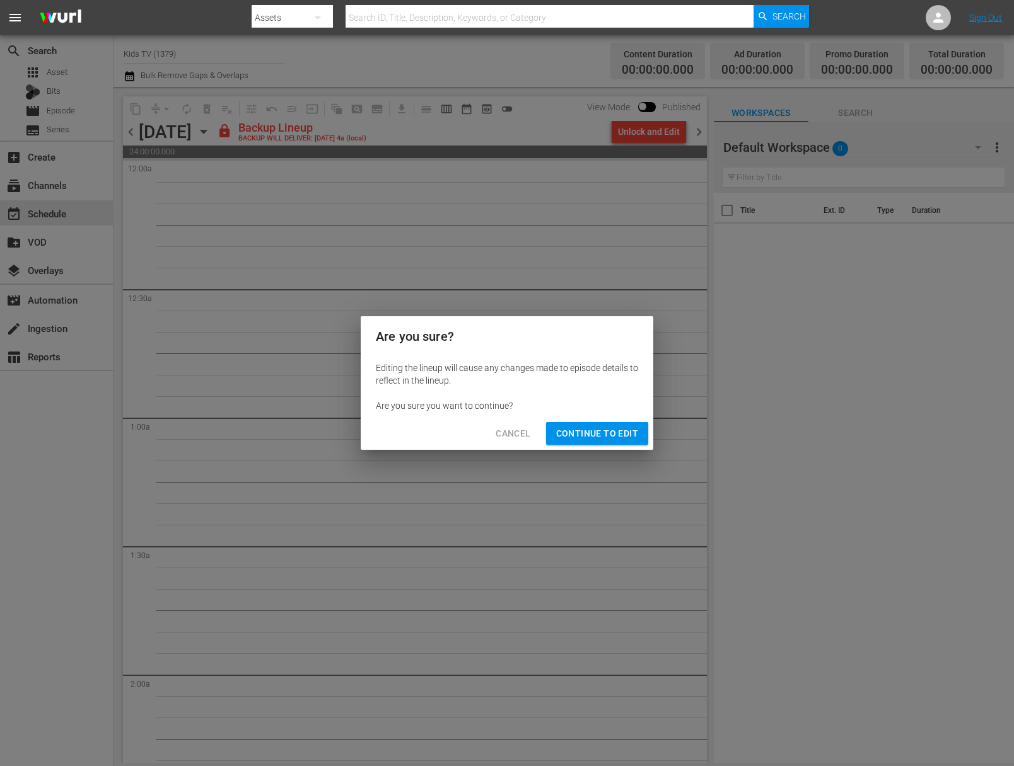
click at [624, 442] on button "Continue to Edit" at bounding box center [597, 433] width 102 height 23
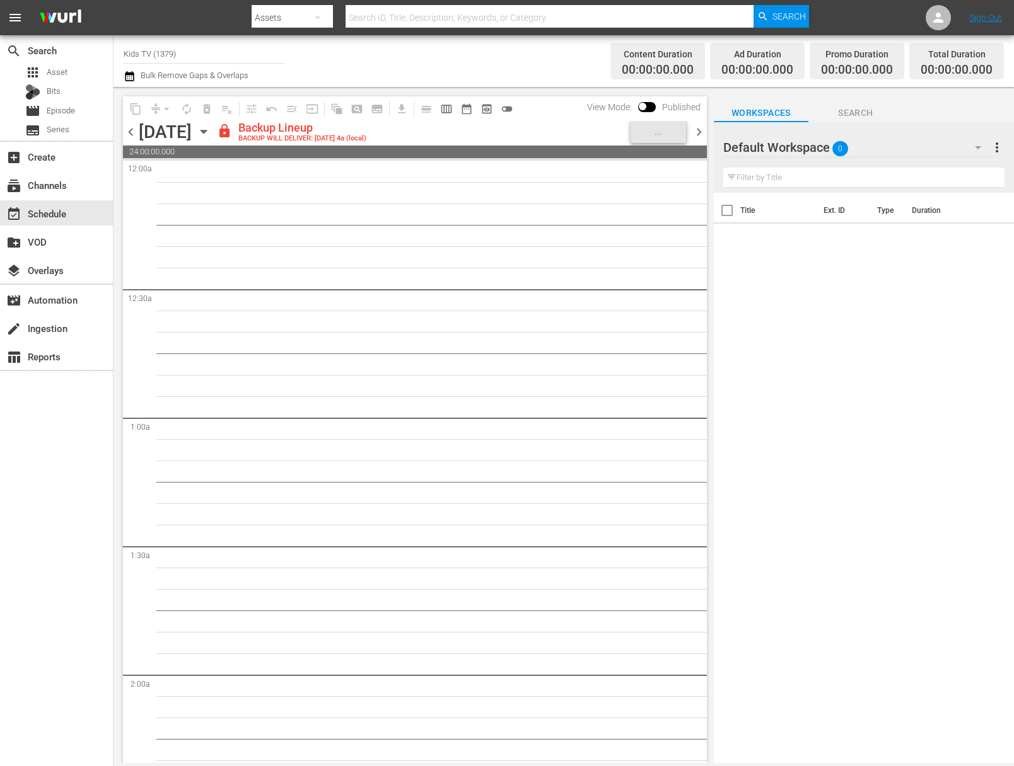
click at [211, 129] on icon "button" at bounding box center [204, 132] width 14 height 14
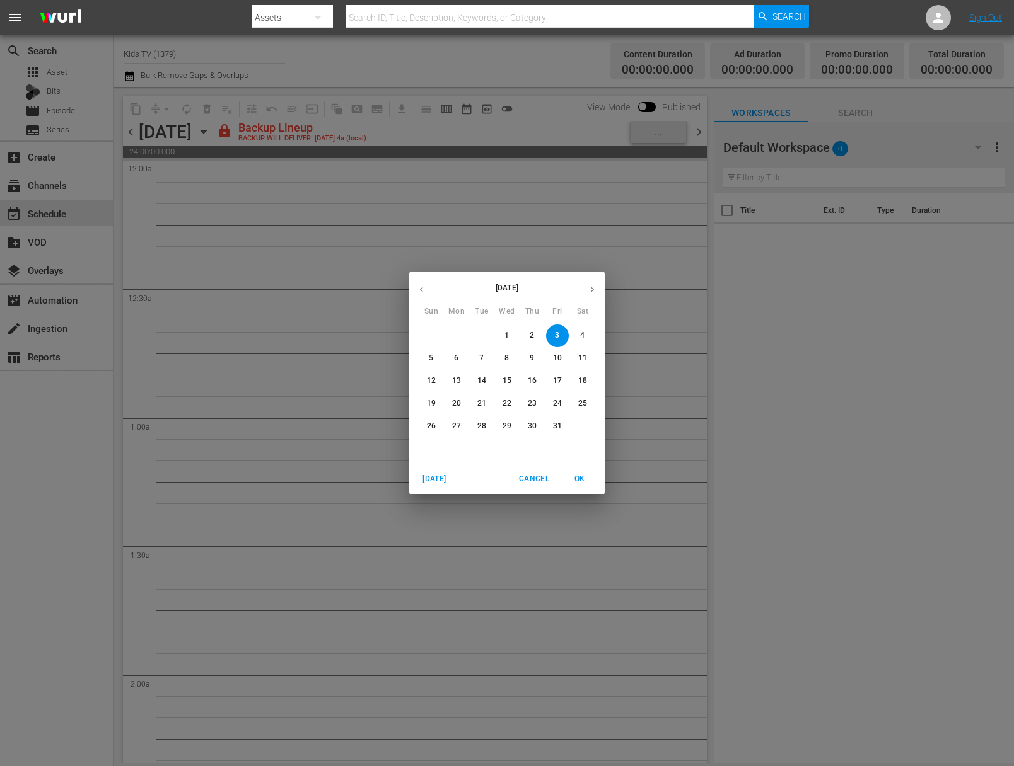
click at [586, 336] on span "4" at bounding box center [582, 335] width 23 height 11
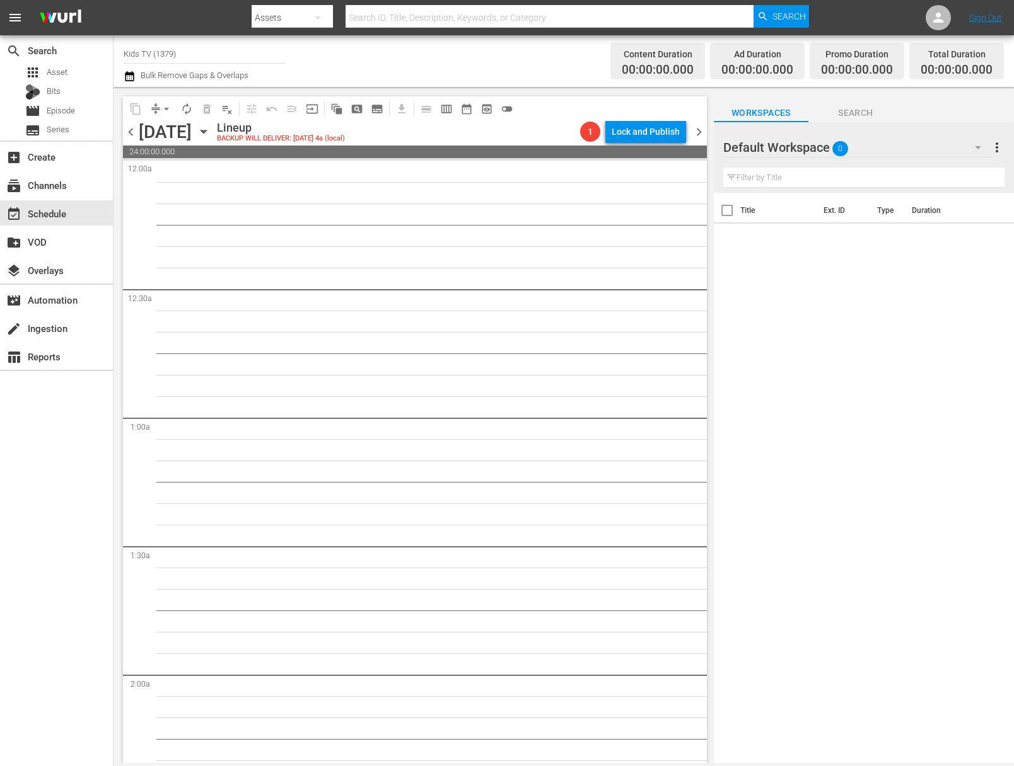
click at [206, 131] on icon "button" at bounding box center [203, 131] width 6 height 3
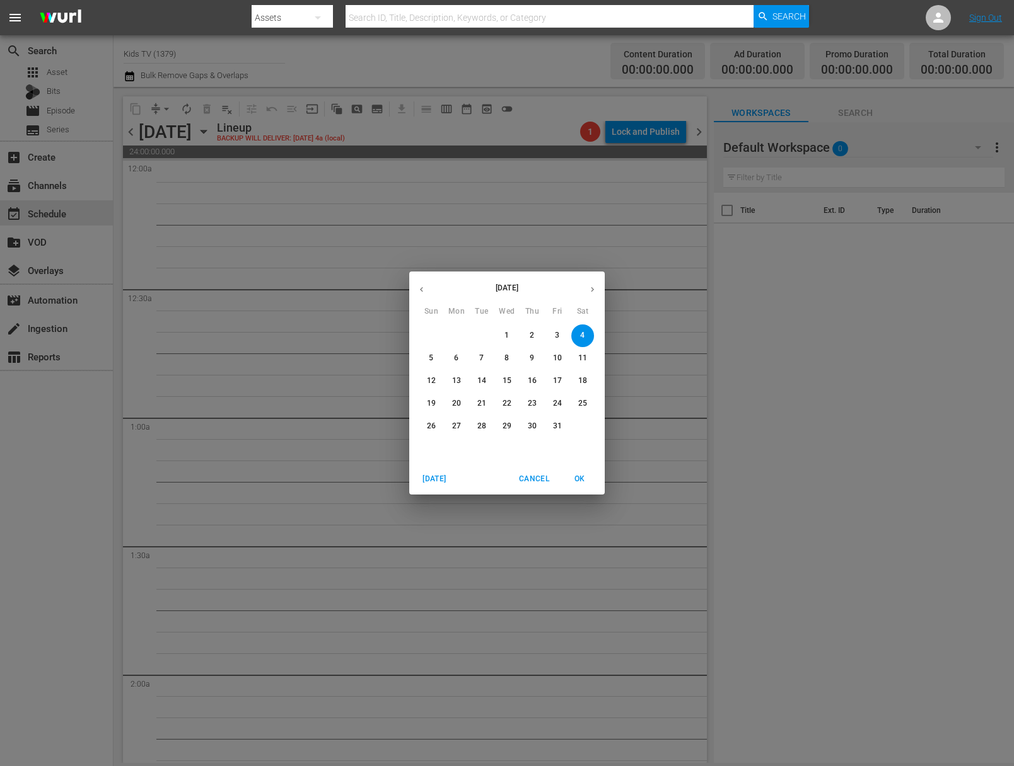
click at [421, 292] on icon "button" at bounding box center [421, 289] width 9 height 9
click at [454, 427] on p "29" at bounding box center [456, 426] width 9 height 11
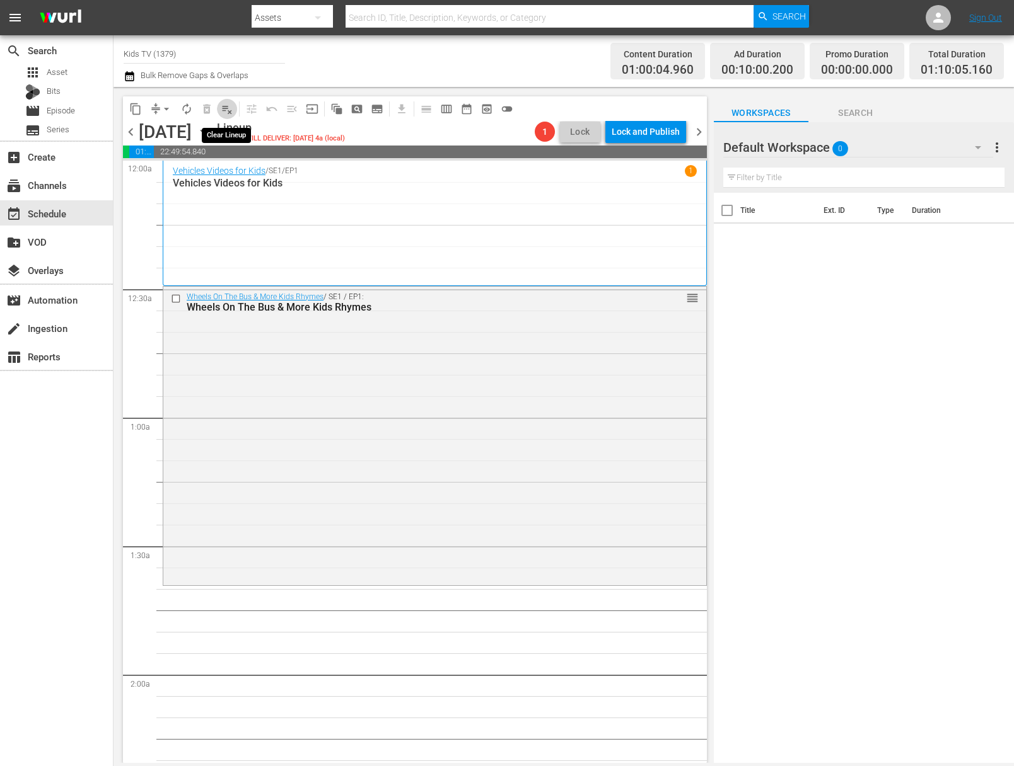
click at [233, 106] on span "playlist_remove_outlined" at bounding box center [227, 109] width 13 height 13
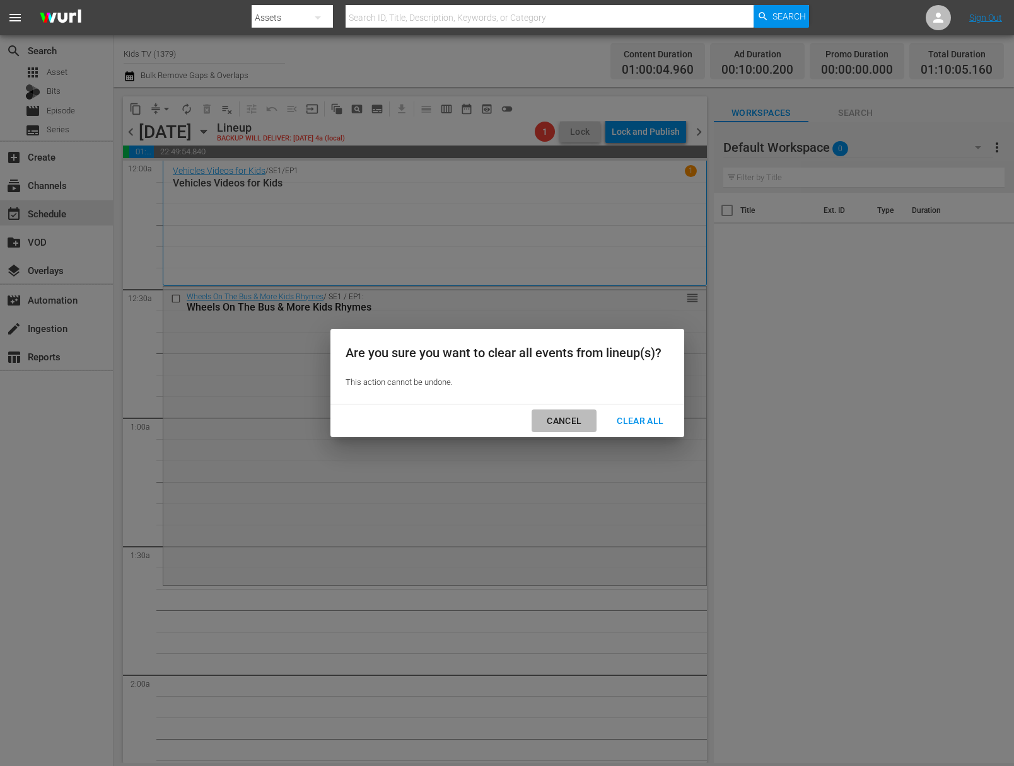
click at [575, 423] on div "Cancel" at bounding box center [563, 421] width 55 height 16
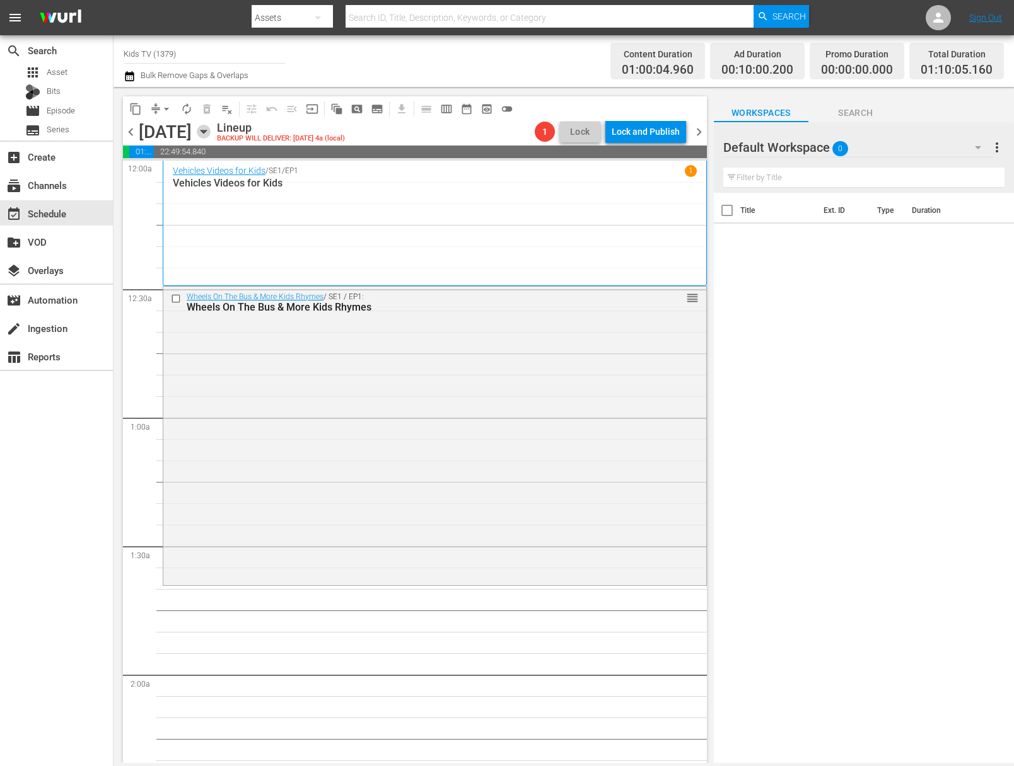
click at [211, 137] on icon "button" at bounding box center [204, 132] width 14 height 14
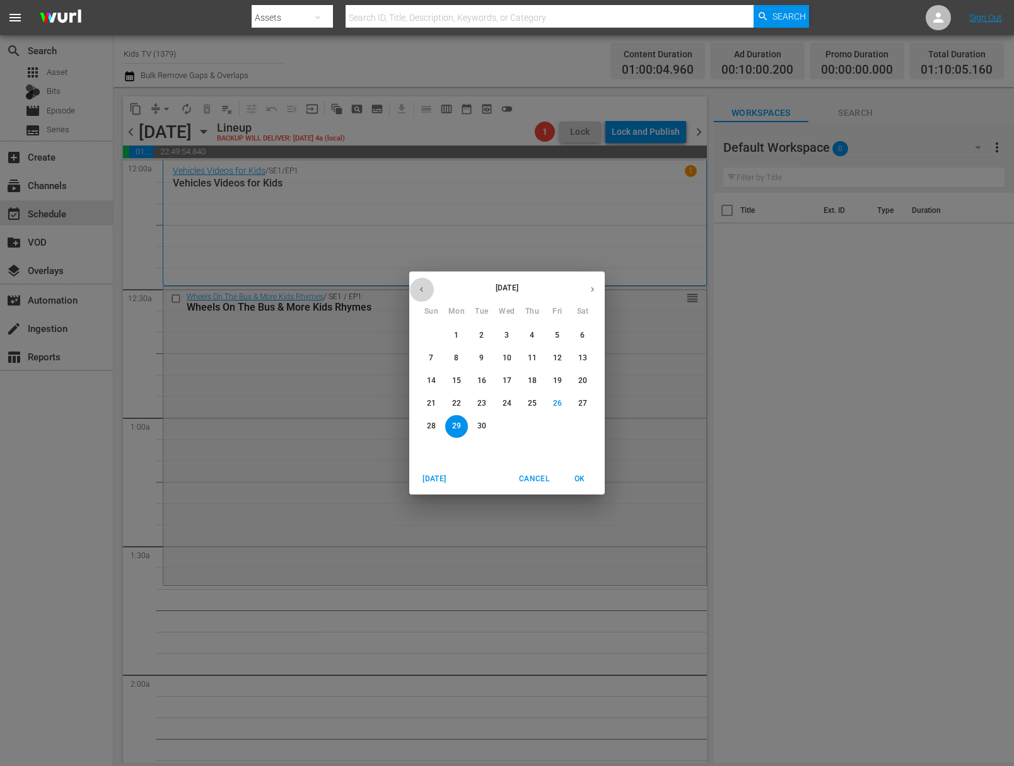
click at [429, 286] on button "button" at bounding box center [421, 289] width 25 height 25
click at [426, 286] on button "button" at bounding box center [421, 289] width 25 height 25
click at [457, 428] on p "26" at bounding box center [456, 426] width 9 height 11
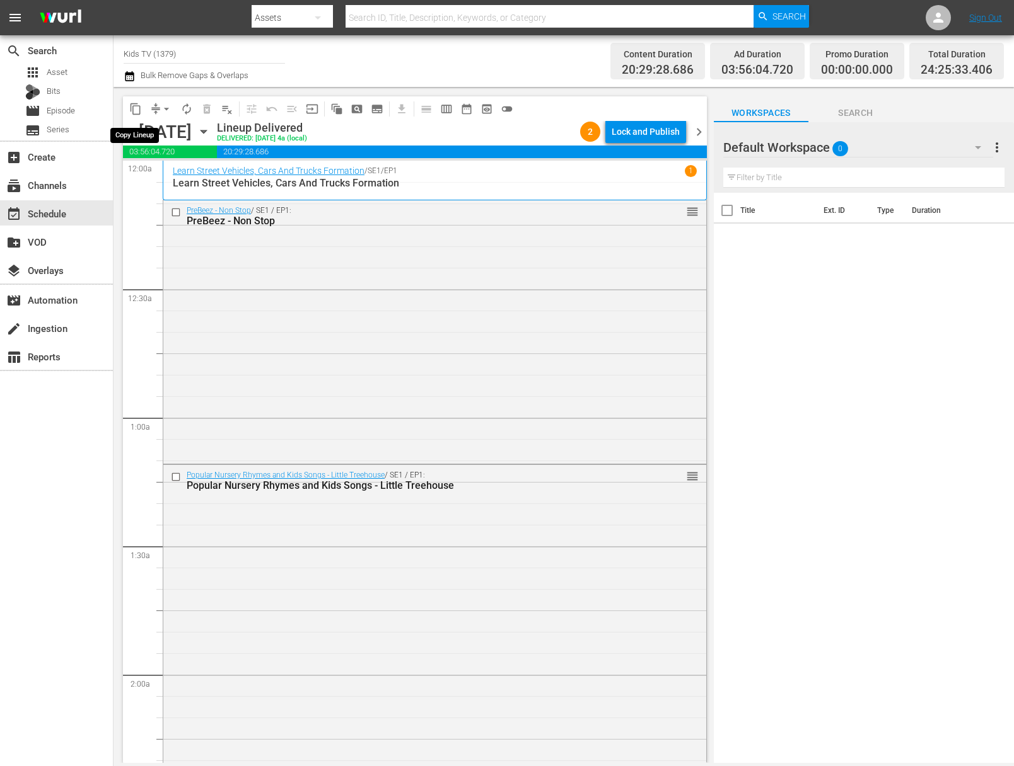
click at [137, 108] on span "content_copy" at bounding box center [135, 109] width 13 height 13
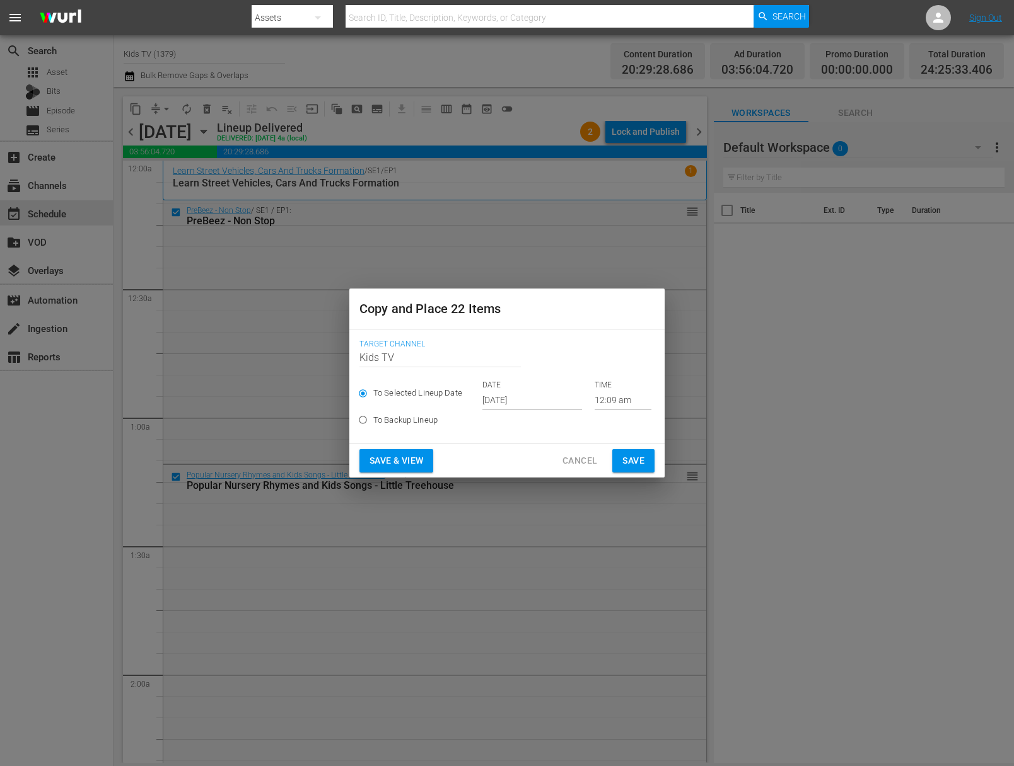
click at [515, 396] on input "Sep 28th 2025" at bounding box center [532, 400] width 100 height 19
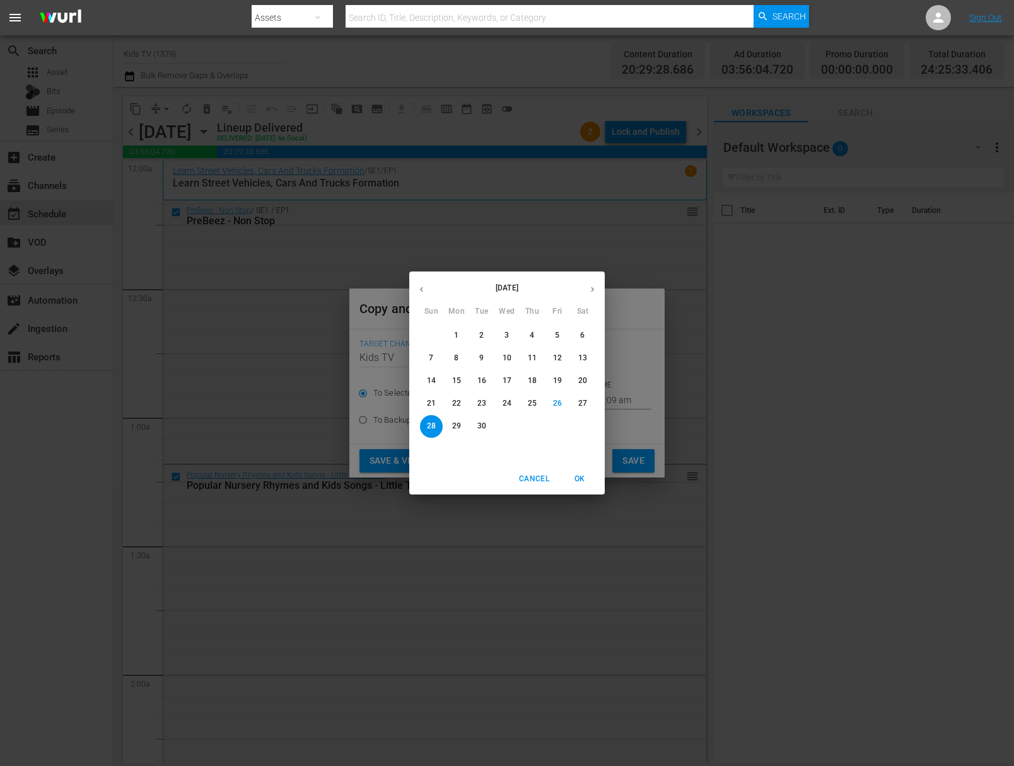
click at [461, 425] on span "29" at bounding box center [456, 426] width 23 height 11
type input "Sep 29th 2025"
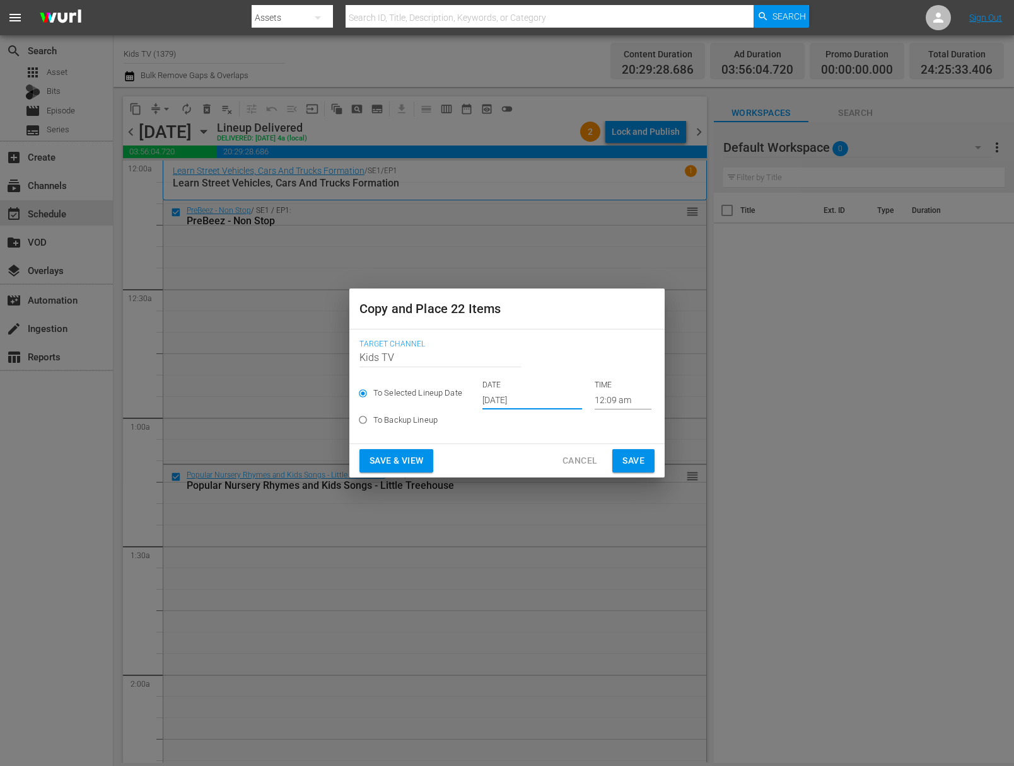
click at [641, 463] on span "Save" at bounding box center [633, 461] width 22 height 16
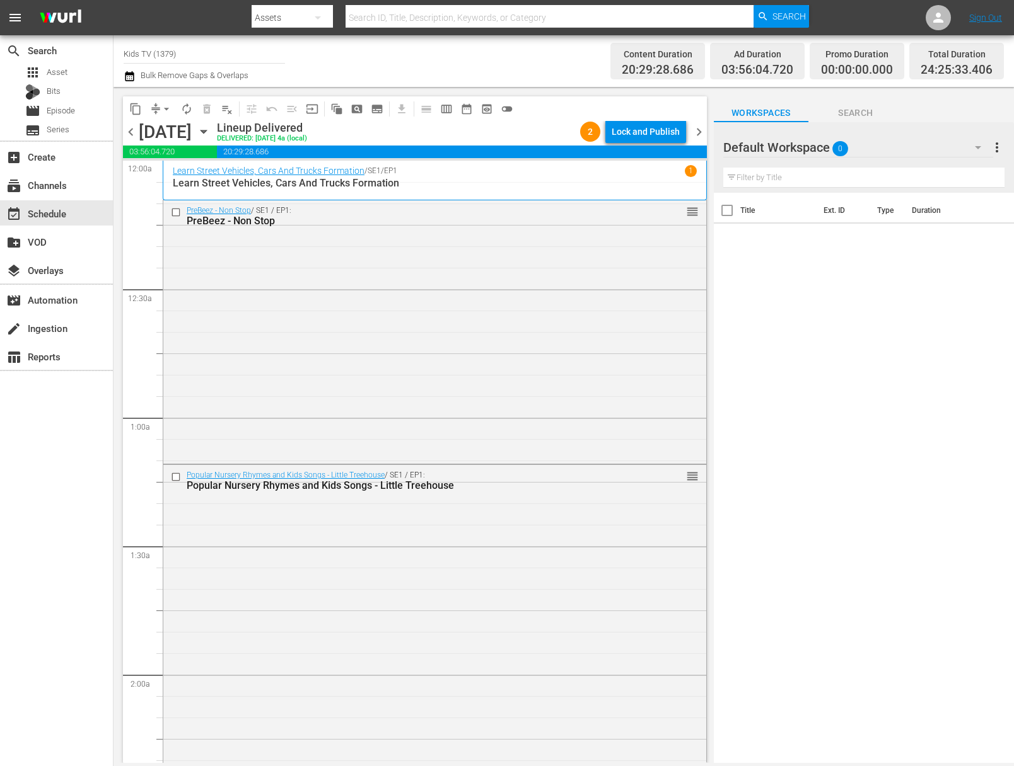
click at [211, 132] on icon "button" at bounding box center [204, 132] width 14 height 14
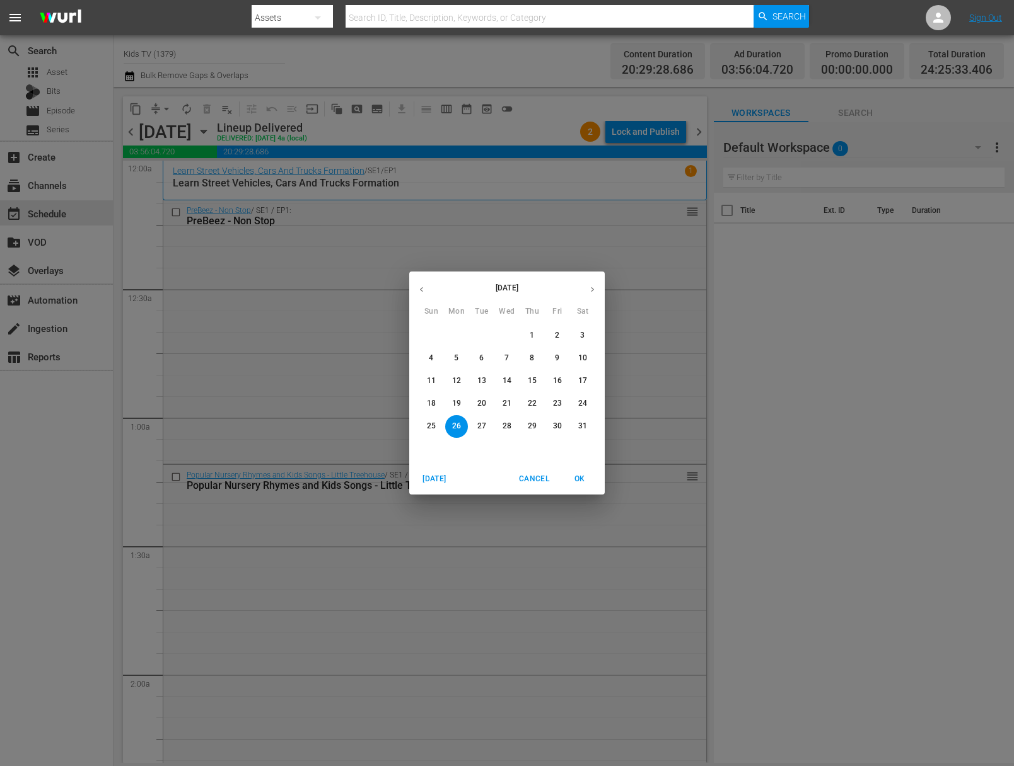
click at [436, 427] on span "25" at bounding box center [431, 426] width 23 height 11
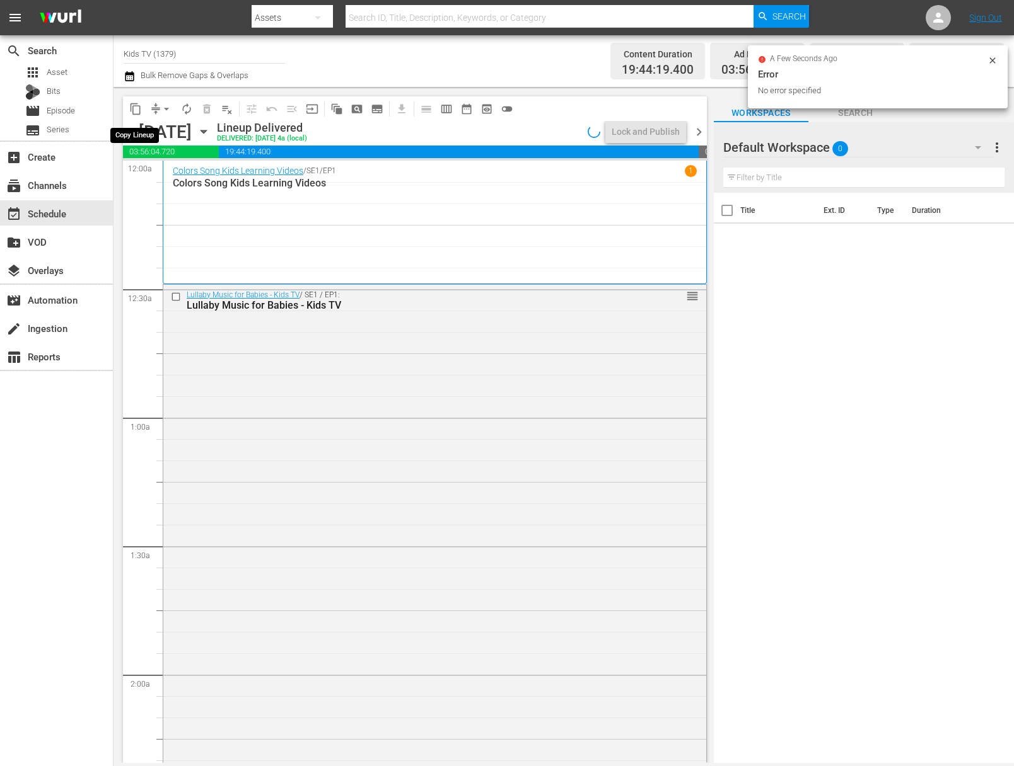
click at [136, 110] on span "content_copy" at bounding box center [135, 109] width 13 height 13
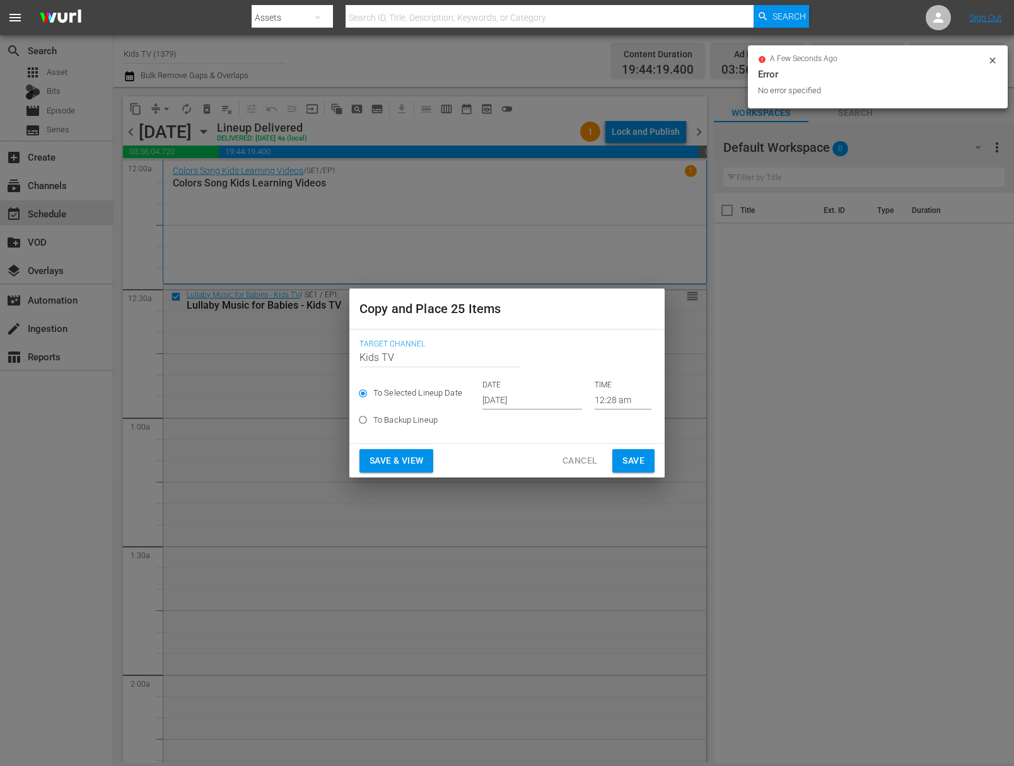
click at [519, 401] on input "Sep 28th 2025" at bounding box center [532, 400] width 100 height 19
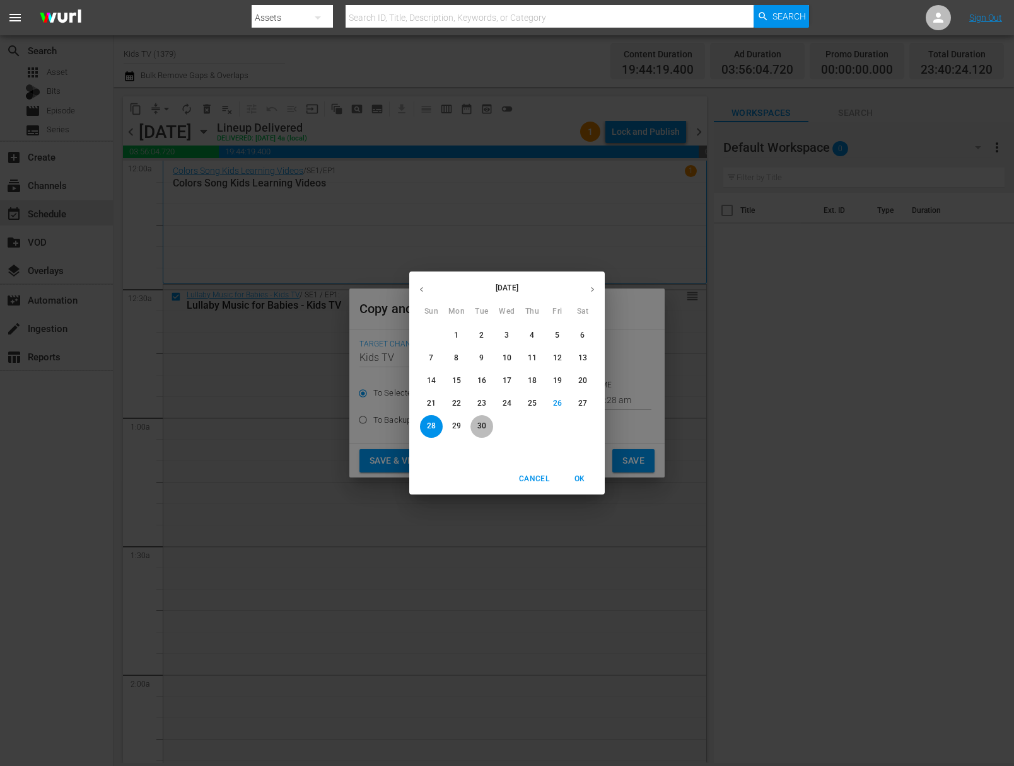
click at [484, 429] on p "30" at bounding box center [481, 426] width 9 height 11
type input "Sep 30th 2025"
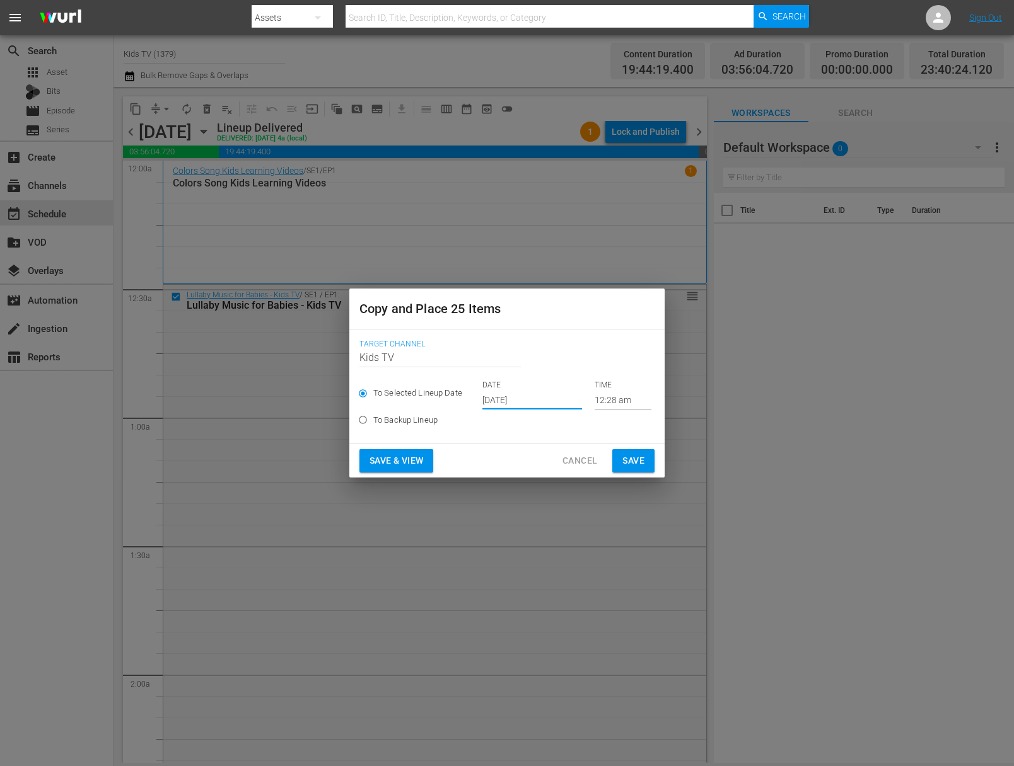
click at [637, 463] on span "Save" at bounding box center [633, 461] width 22 height 16
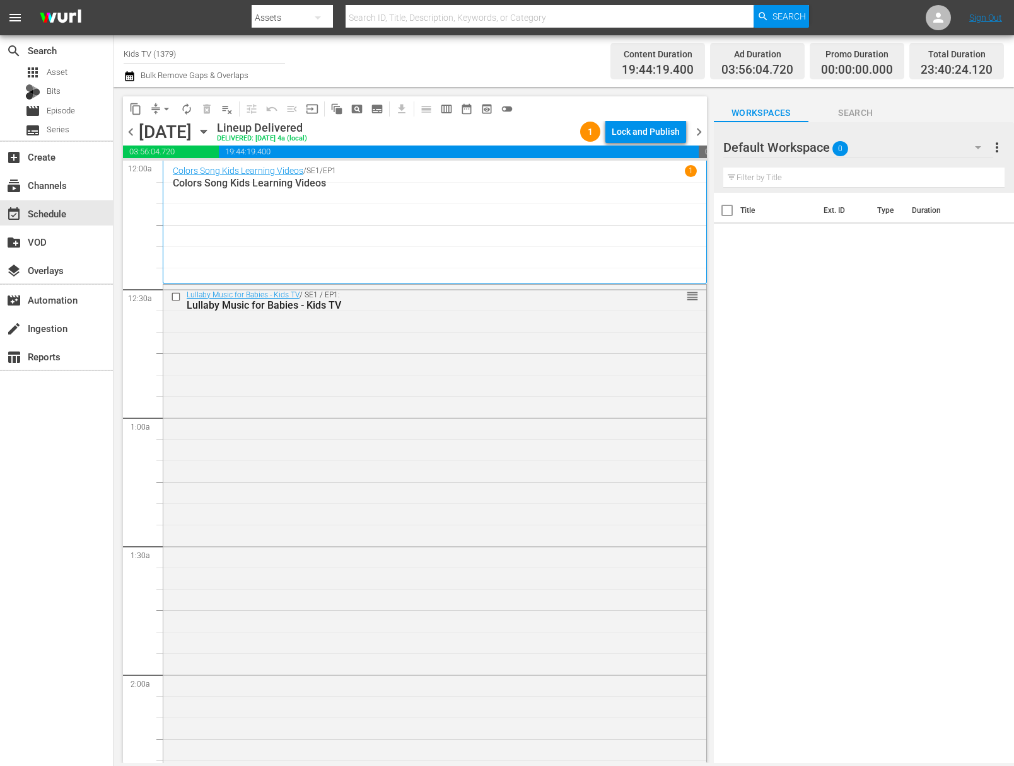
click at [206, 131] on icon "button" at bounding box center [203, 131] width 6 height 3
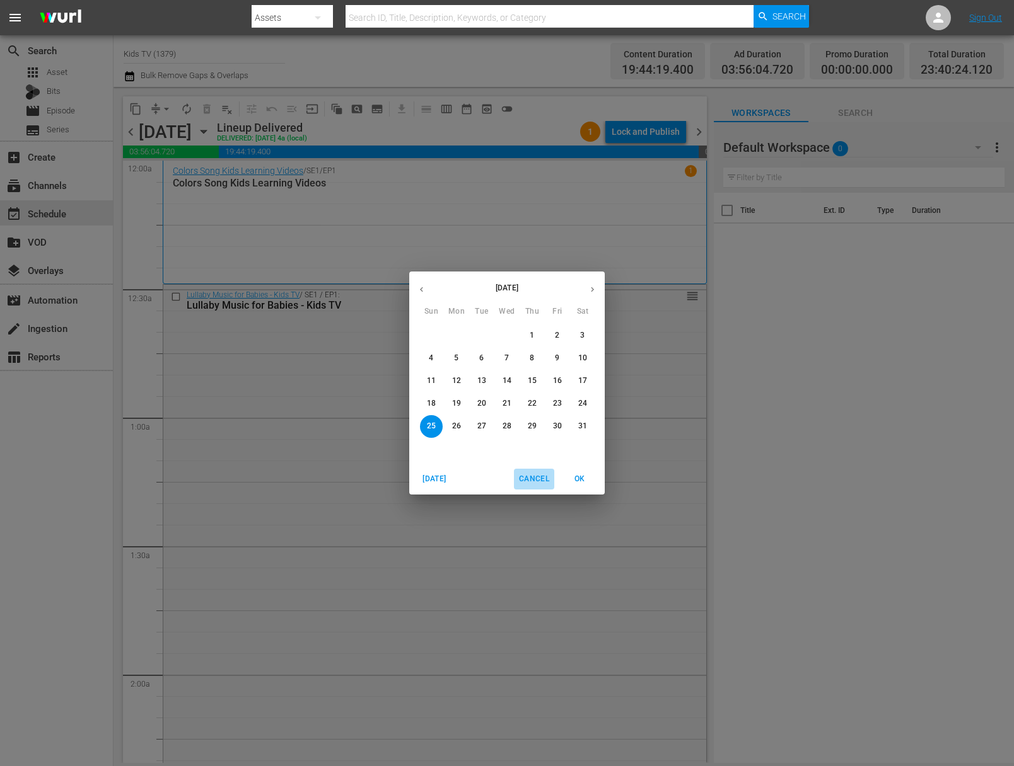
click at [541, 482] on span "Cancel" at bounding box center [534, 479] width 30 height 13
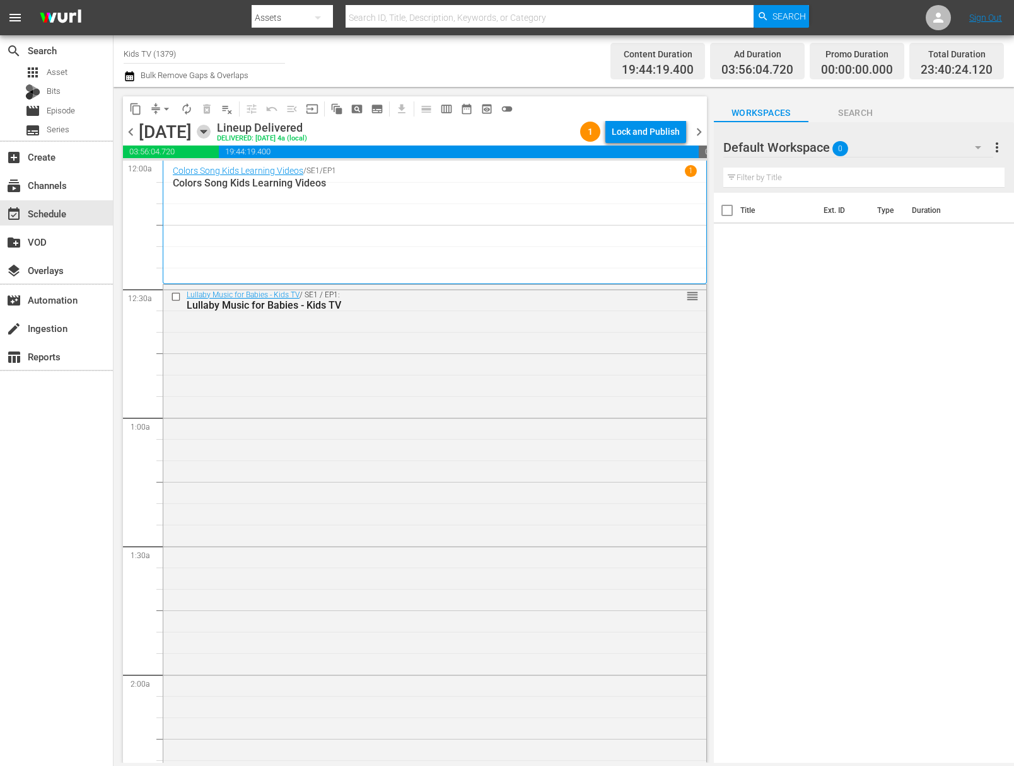
click at [211, 128] on icon "button" at bounding box center [204, 132] width 14 height 14
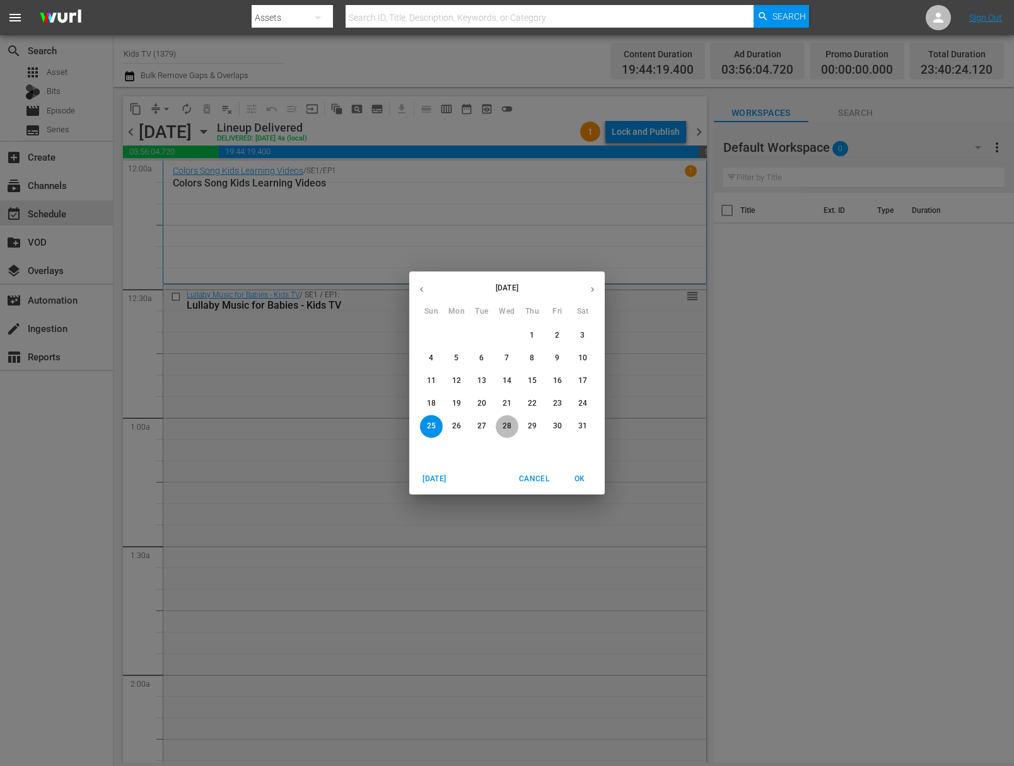
click at [511, 424] on span "28" at bounding box center [506, 426] width 23 height 11
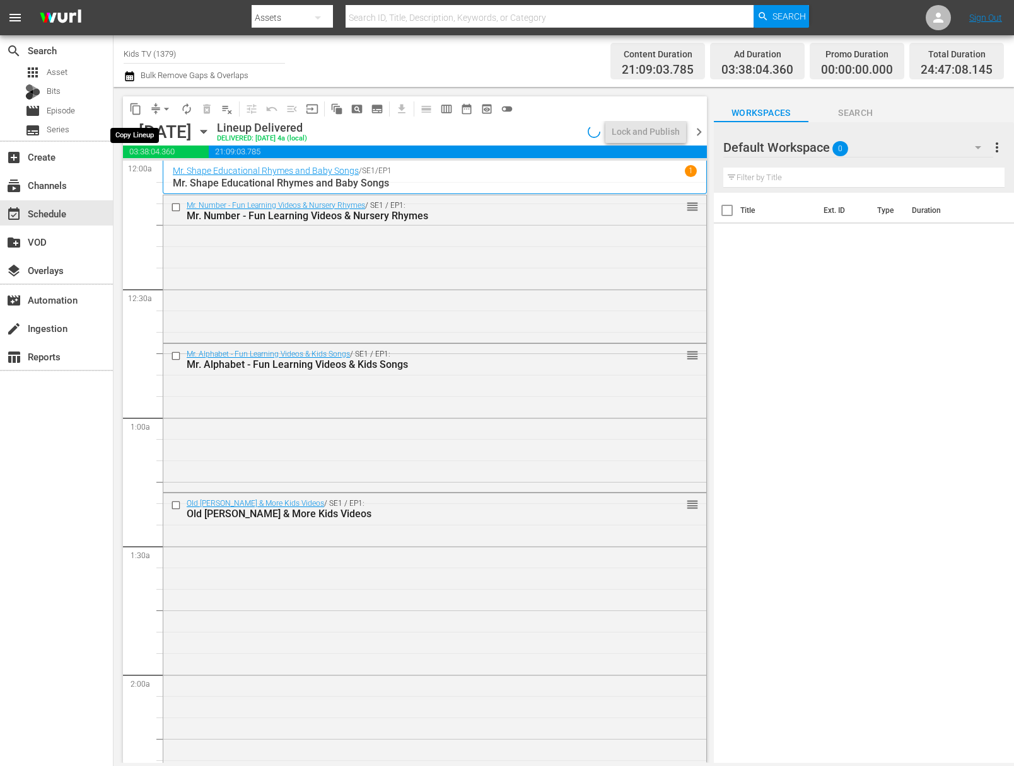
click at [137, 110] on span "content_copy" at bounding box center [135, 109] width 13 height 13
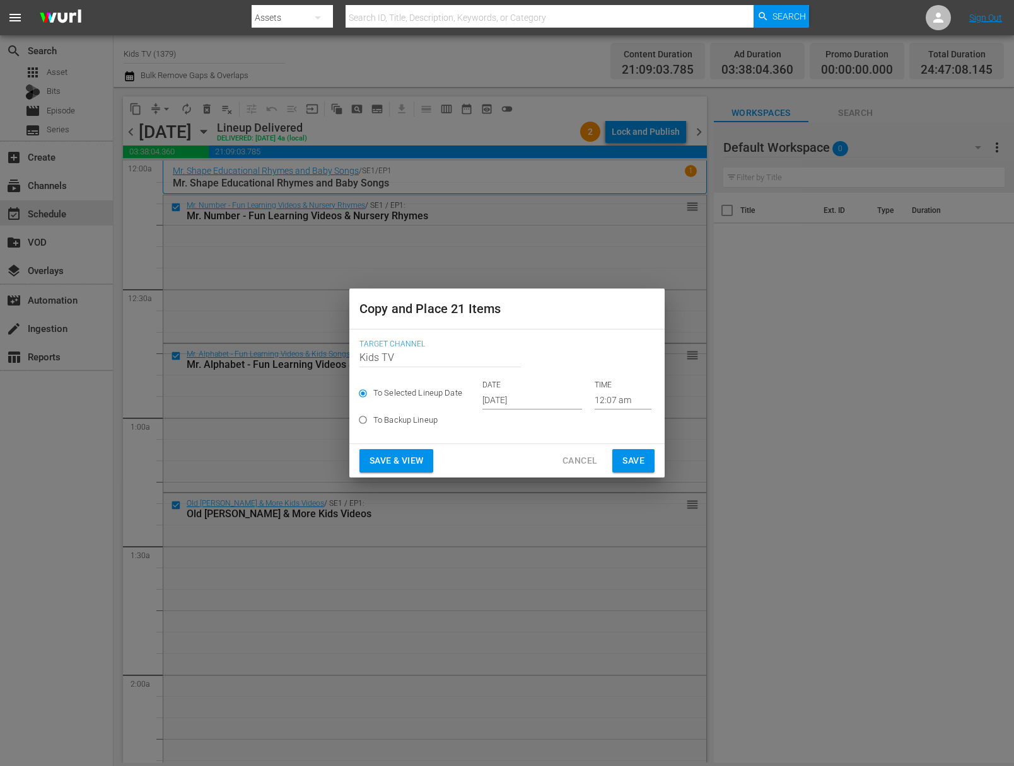
click at [497, 402] on input "Sep 28th 2025" at bounding box center [532, 400] width 100 height 19
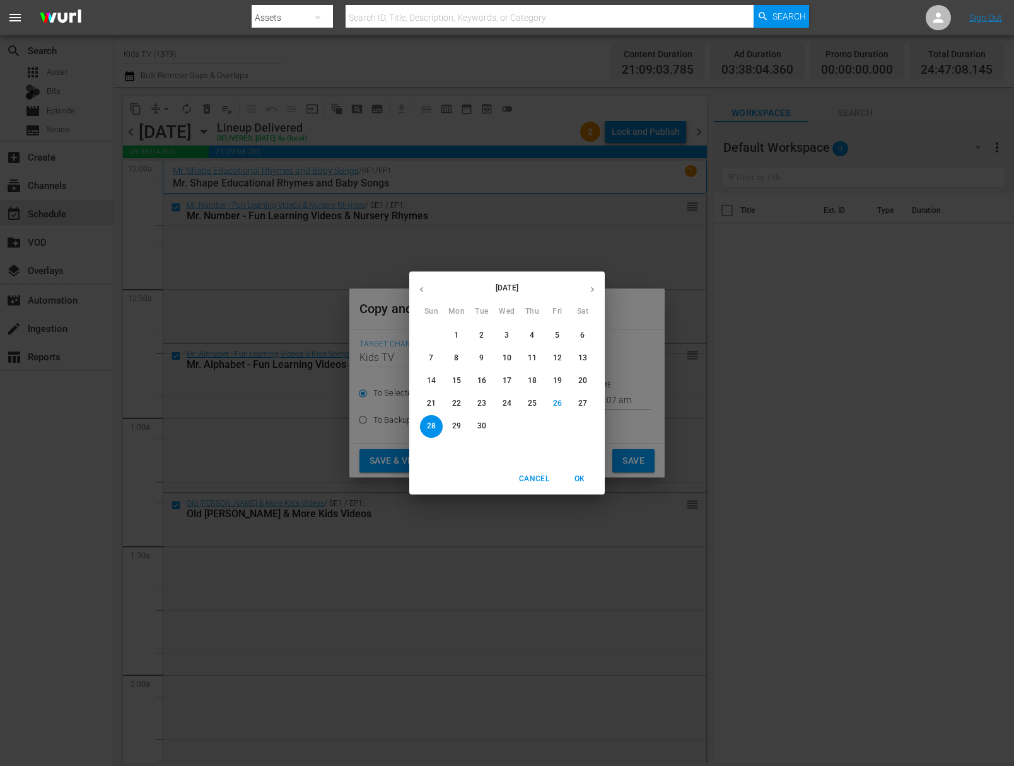
click at [592, 291] on icon "button" at bounding box center [591, 289] width 9 height 9
click at [505, 335] on p "1" at bounding box center [506, 335] width 4 height 11
type input "Oct 1st 2025"
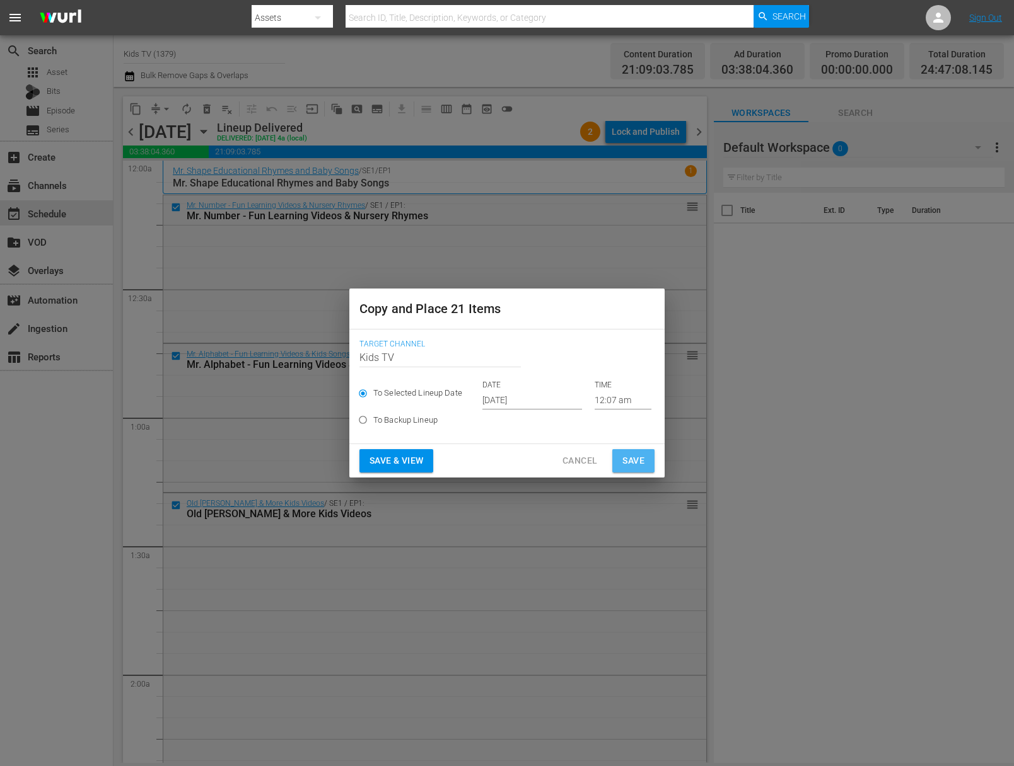
click at [637, 462] on span "Save" at bounding box center [633, 461] width 22 height 16
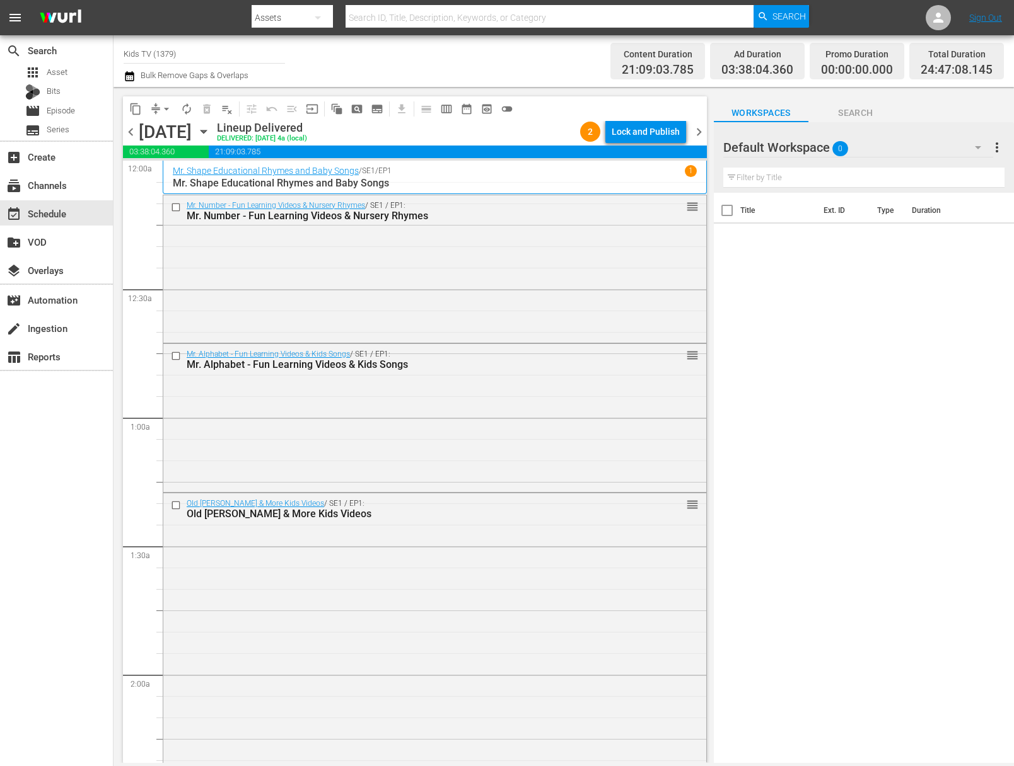
click at [211, 129] on icon "button" at bounding box center [204, 132] width 14 height 14
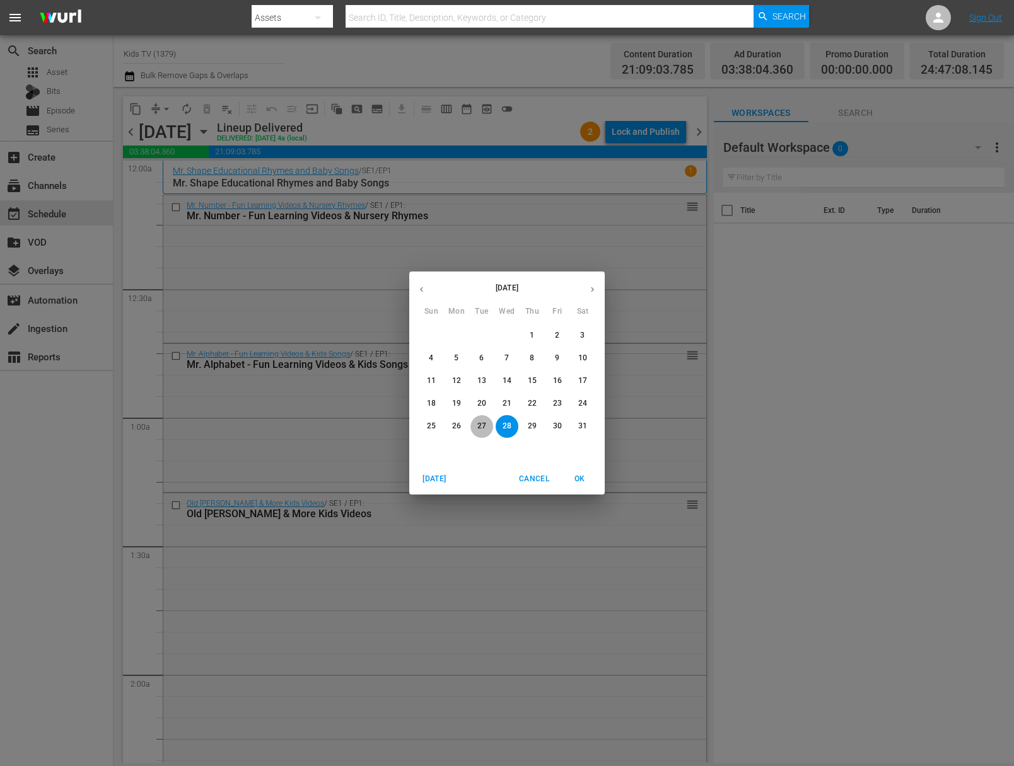
click at [482, 425] on p "27" at bounding box center [481, 426] width 9 height 11
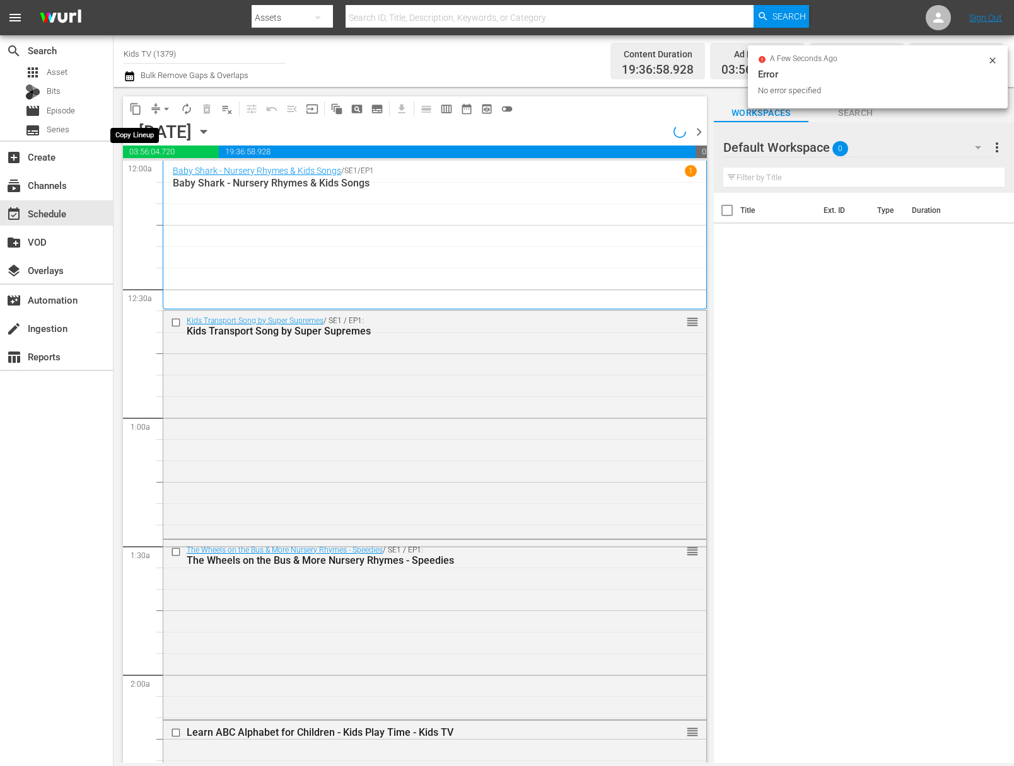
click at [132, 105] on span "content_copy" at bounding box center [135, 109] width 13 height 13
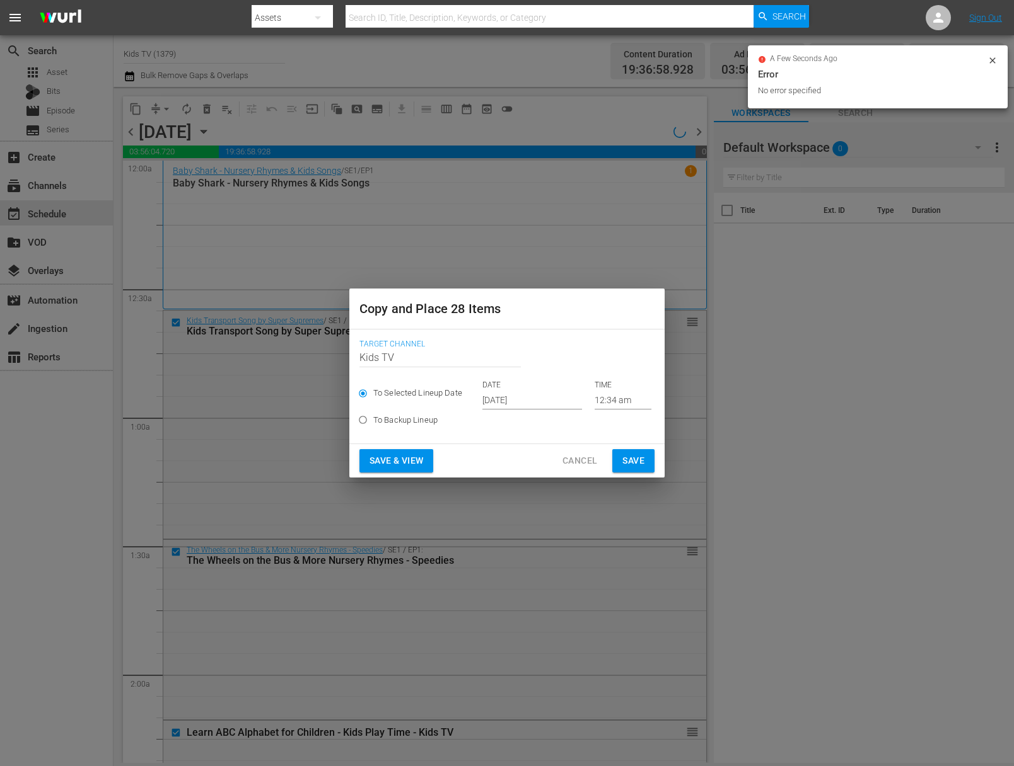
click at [509, 398] on input "Sep 28th 2025" at bounding box center [532, 400] width 100 height 19
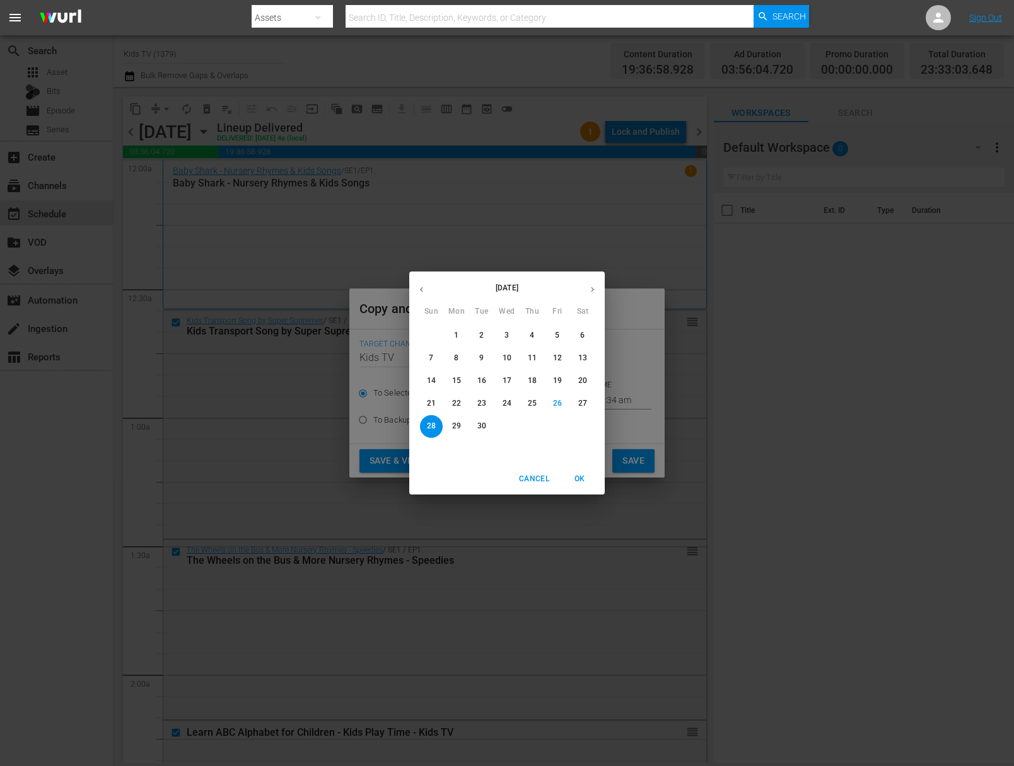
click at [598, 294] on button "button" at bounding box center [592, 289] width 25 height 25
click at [528, 335] on span "2" at bounding box center [532, 335] width 23 height 11
type input "Oct 2nd 2025"
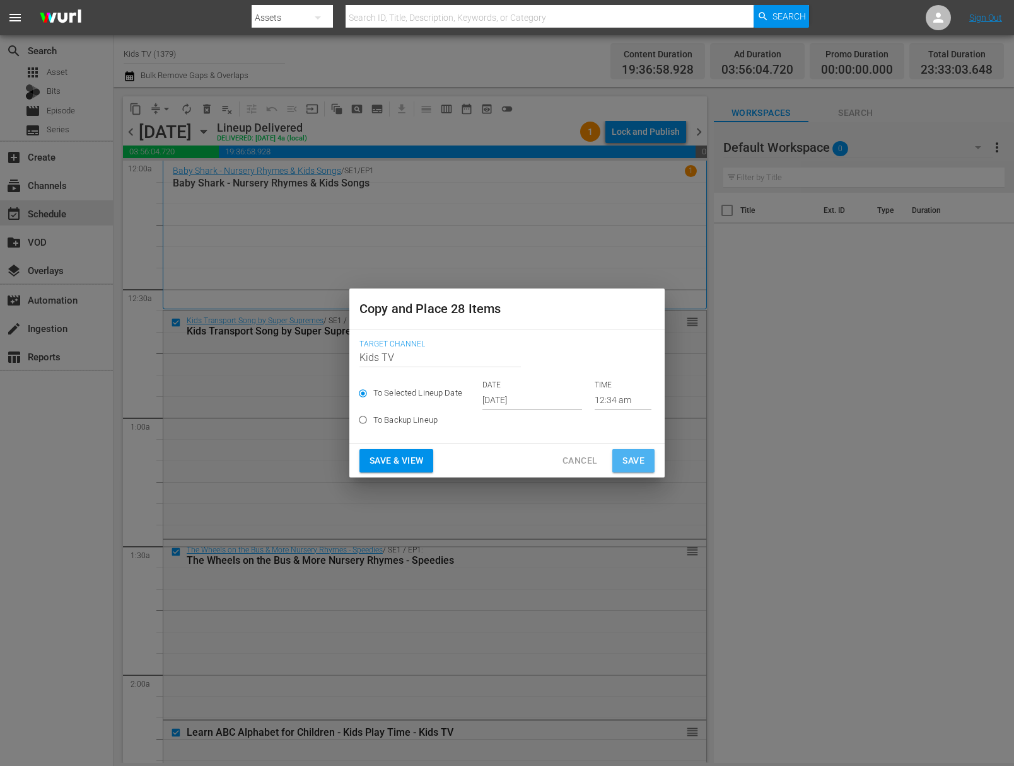
click at [631, 459] on span "Save" at bounding box center [633, 461] width 22 height 16
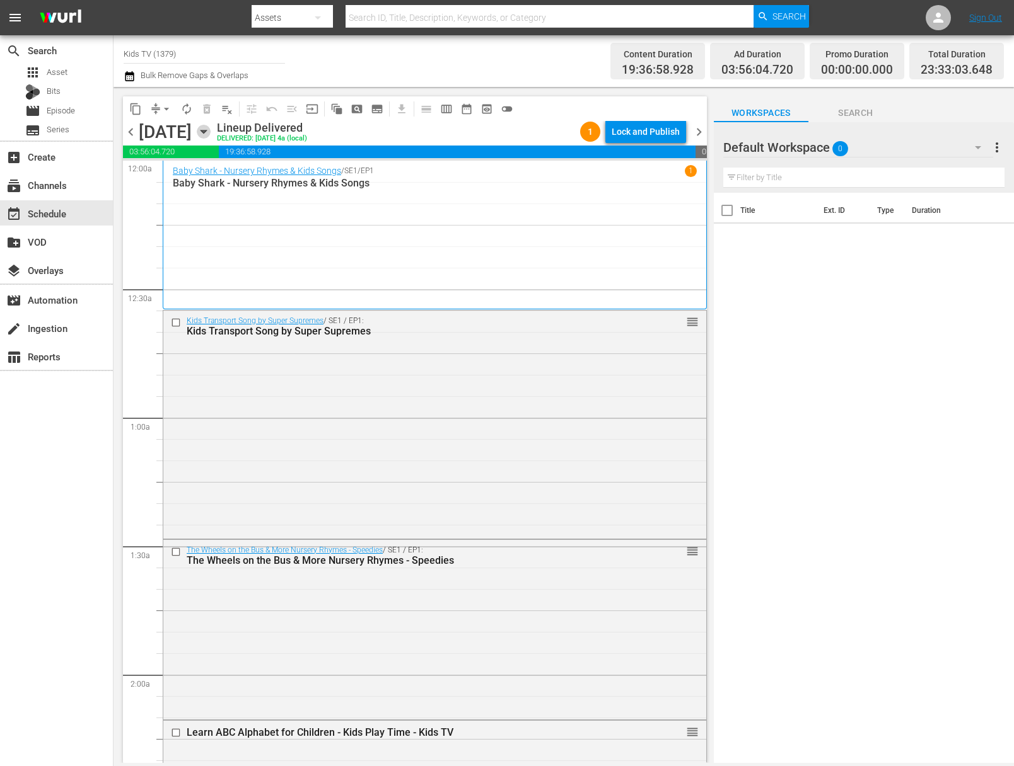
click at [211, 132] on icon "button" at bounding box center [204, 132] width 14 height 14
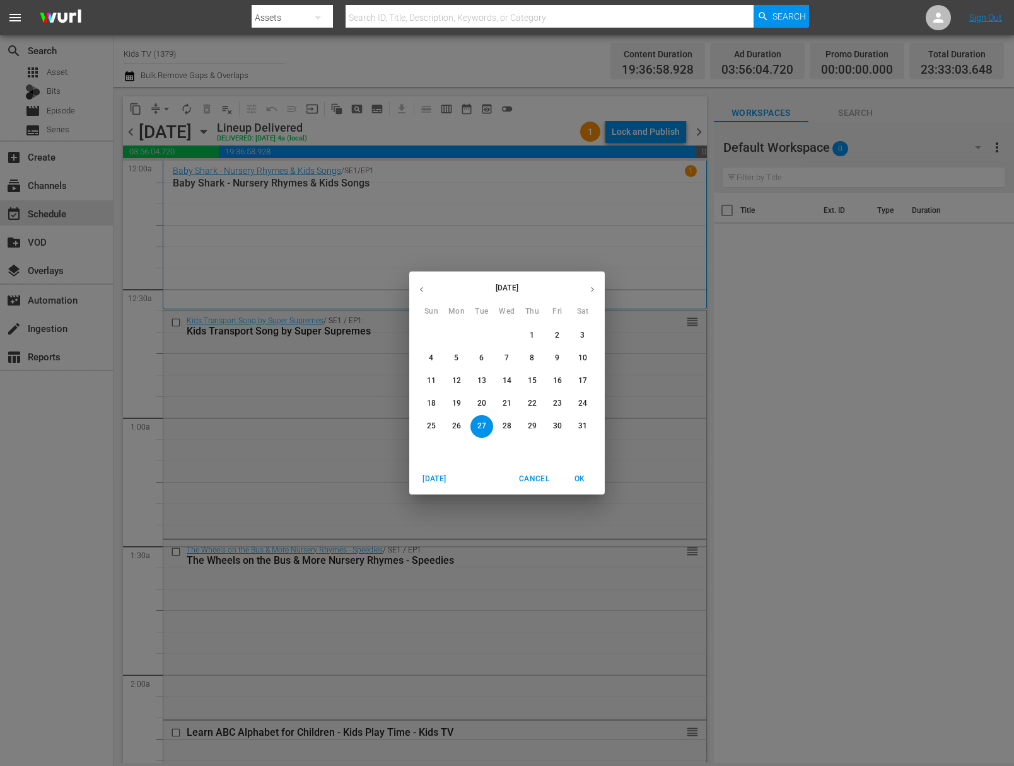
click at [424, 424] on span "25" at bounding box center [431, 426] width 23 height 11
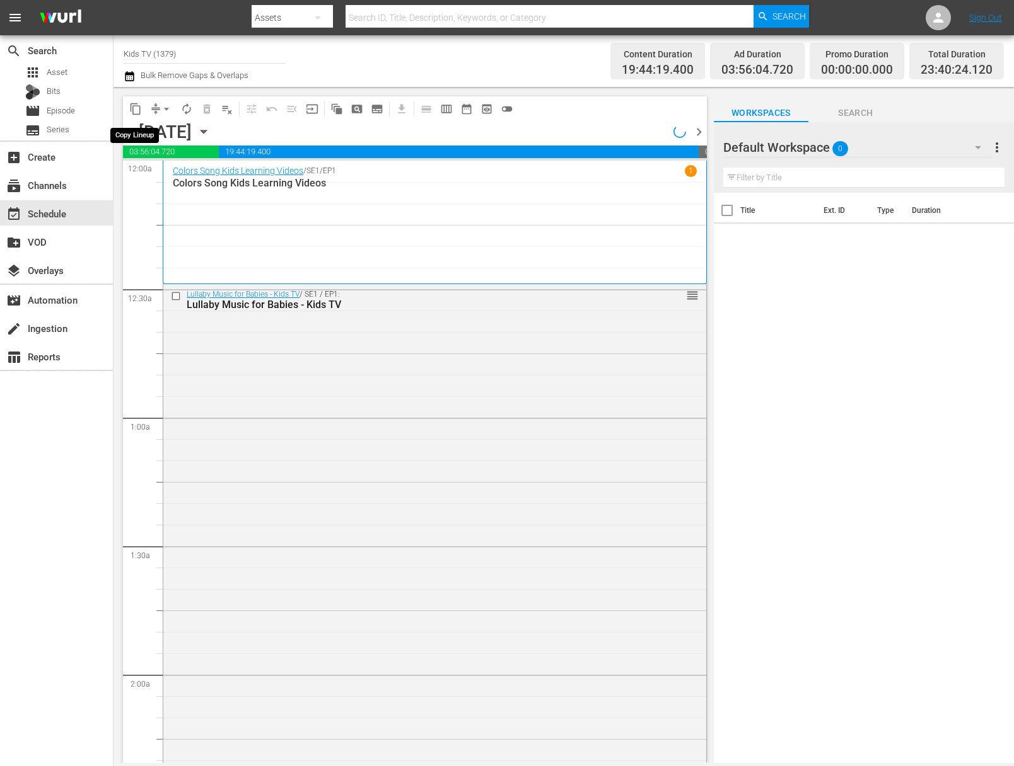
click at [133, 109] on span "content_copy" at bounding box center [135, 109] width 13 height 13
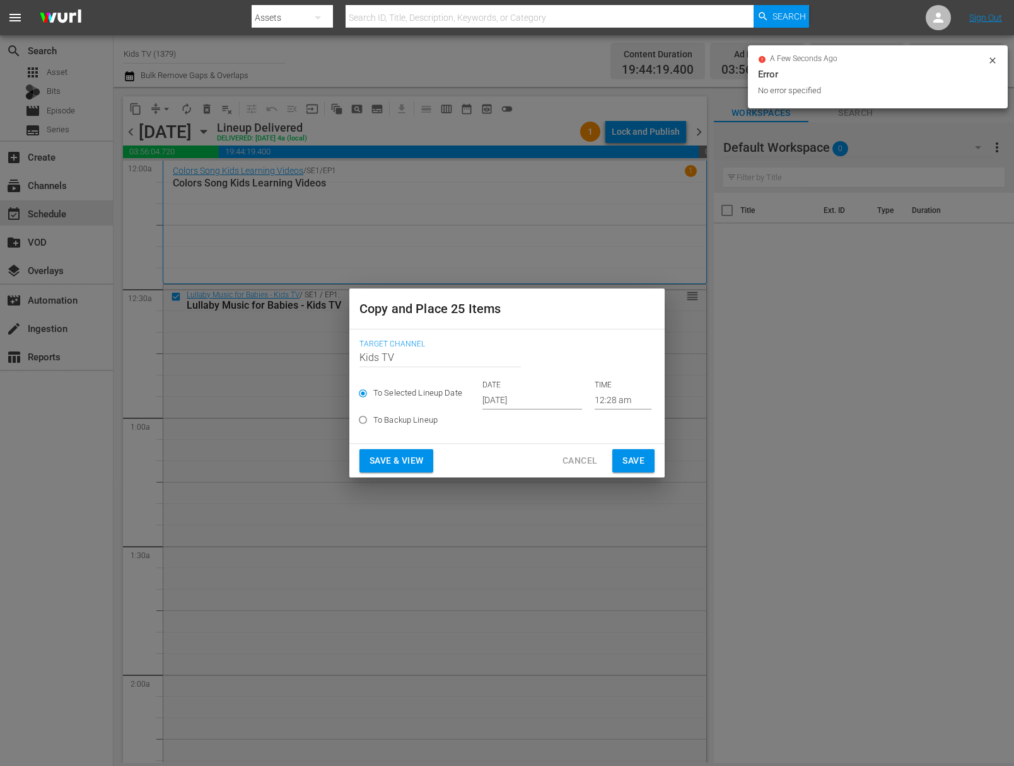
click at [509, 404] on input "Sep 28th 2025" at bounding box center [532, 400] width 100 height 19
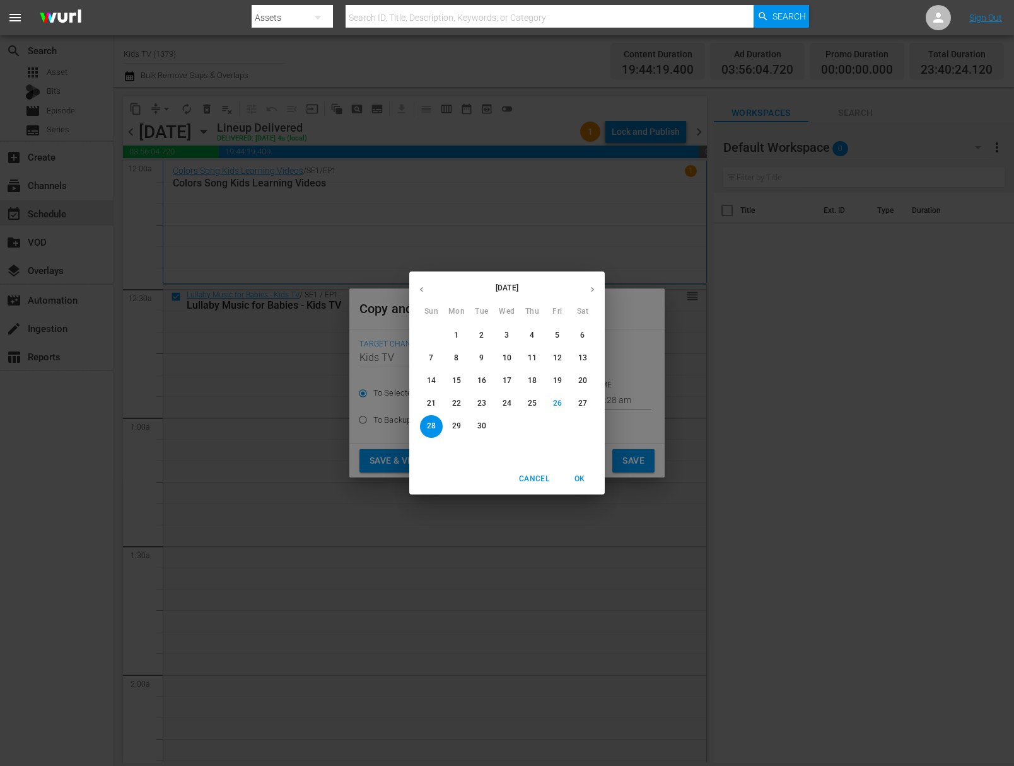
click at [596, 293] on icon "button" at bounding box center [591, 289] width 9 height 9
click at [561, 335] on span "3" at bounding box center [557, 335] width 23 height 11
type input "Oct 3rd 2025"
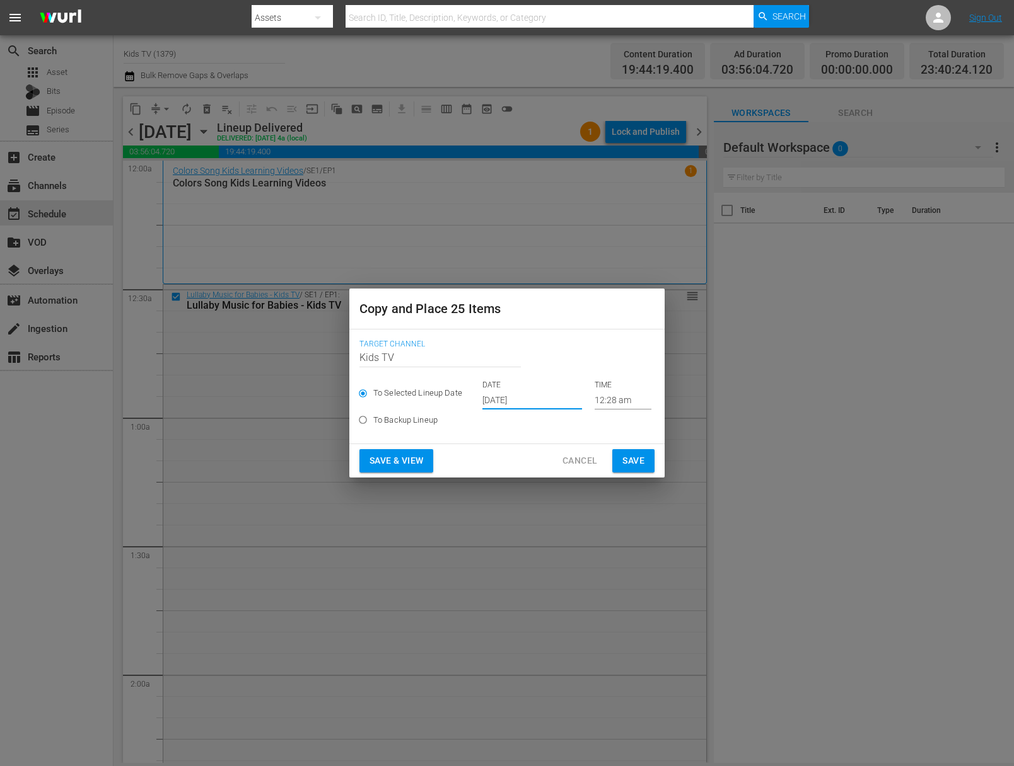
click at [623, 458] on span "Save" at bounding box center [633, 461] width 22 height 16
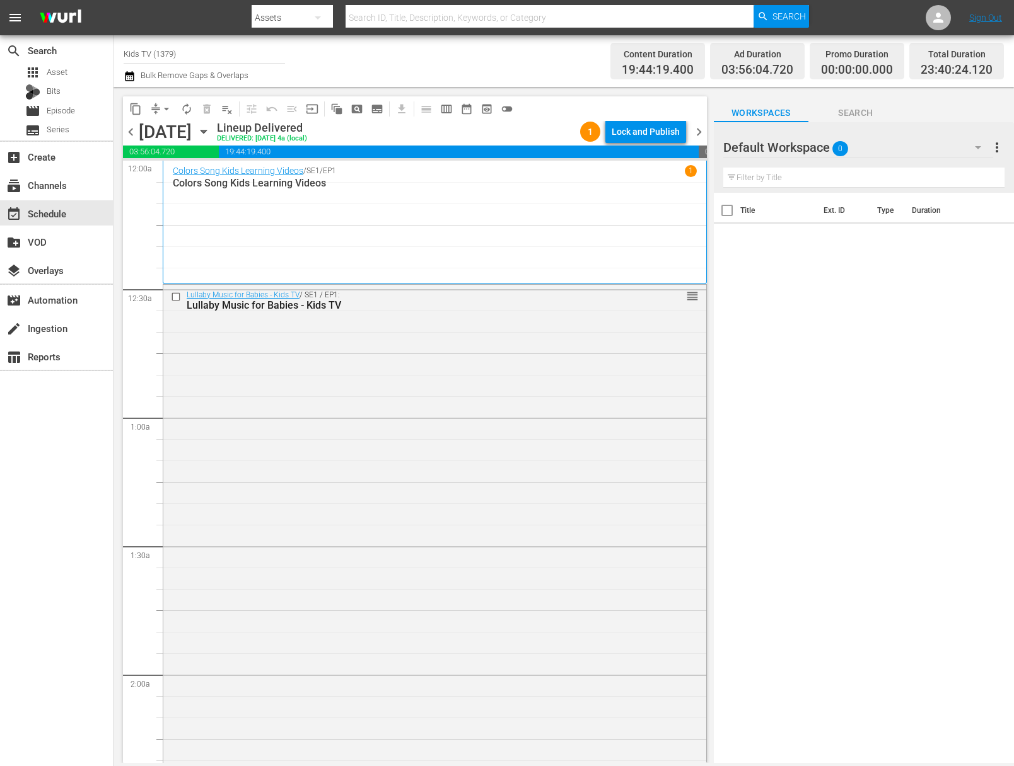
click at [211, 136] on icon "button" at bounding box center [204, 132] width 14 height 14
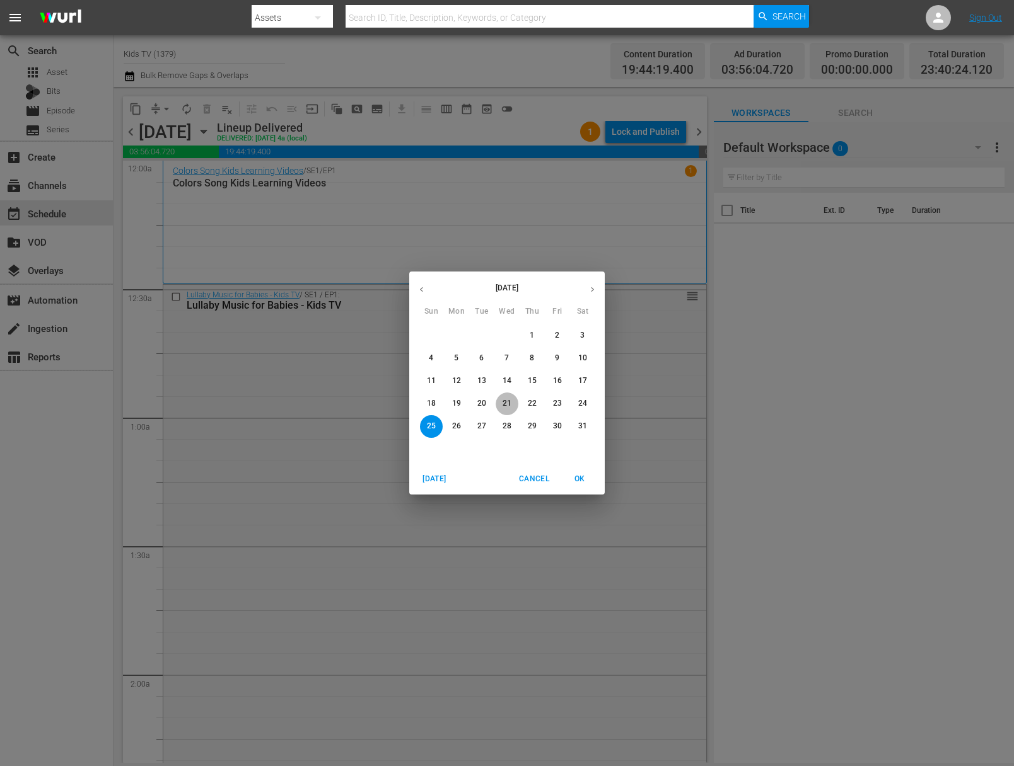
click at [516, 408] on span "21" at bounding box center [506, 403] width 23 height 11
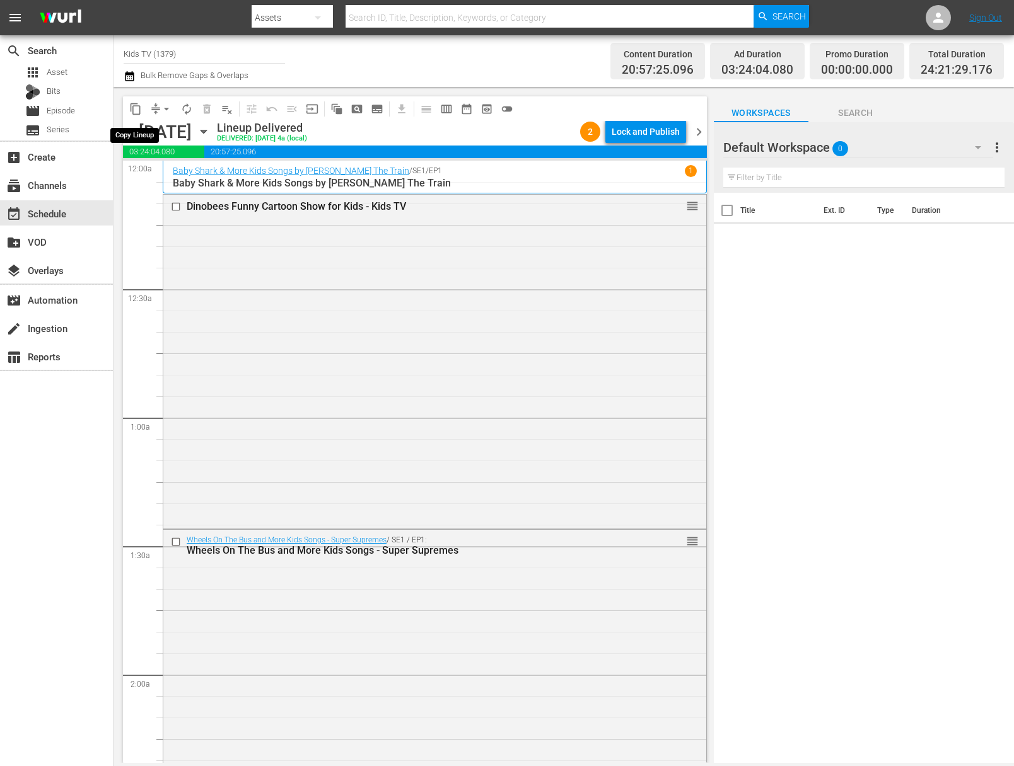
click at [134, 108] on span "content_copy" at bounding box center [135, 109] width 13 height 13
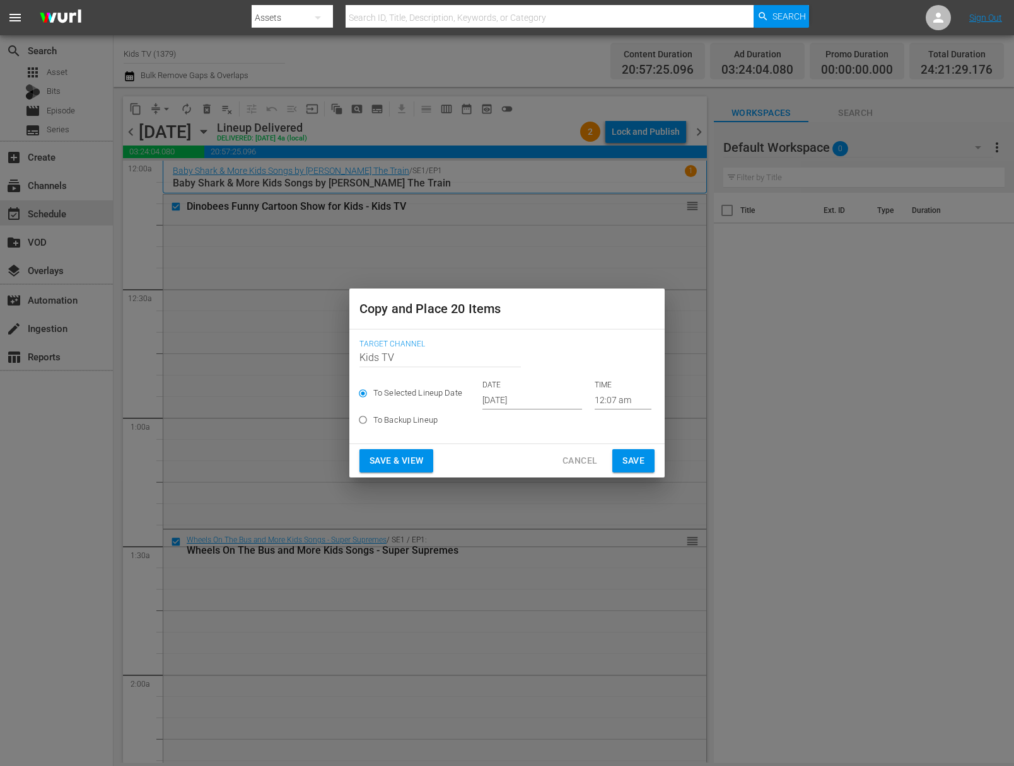
click at [500, 401] on input "Sep 28th 2025" at bounding box center [532, 400] width 100 height 19
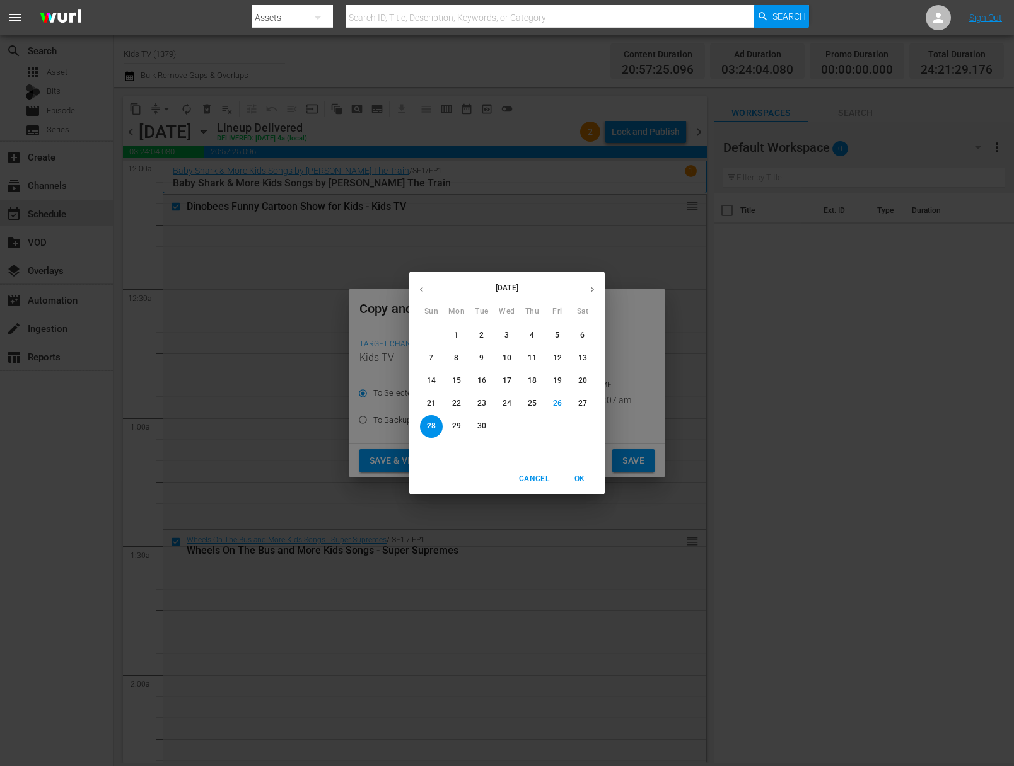
click at [594, 292] on icon "button" at bounding box center [591, 289] width 9 height 9
click at [584, 338] on span "4" at bounding box center [582, 335] width 23 height 11
type input "Oct 4th 2025"
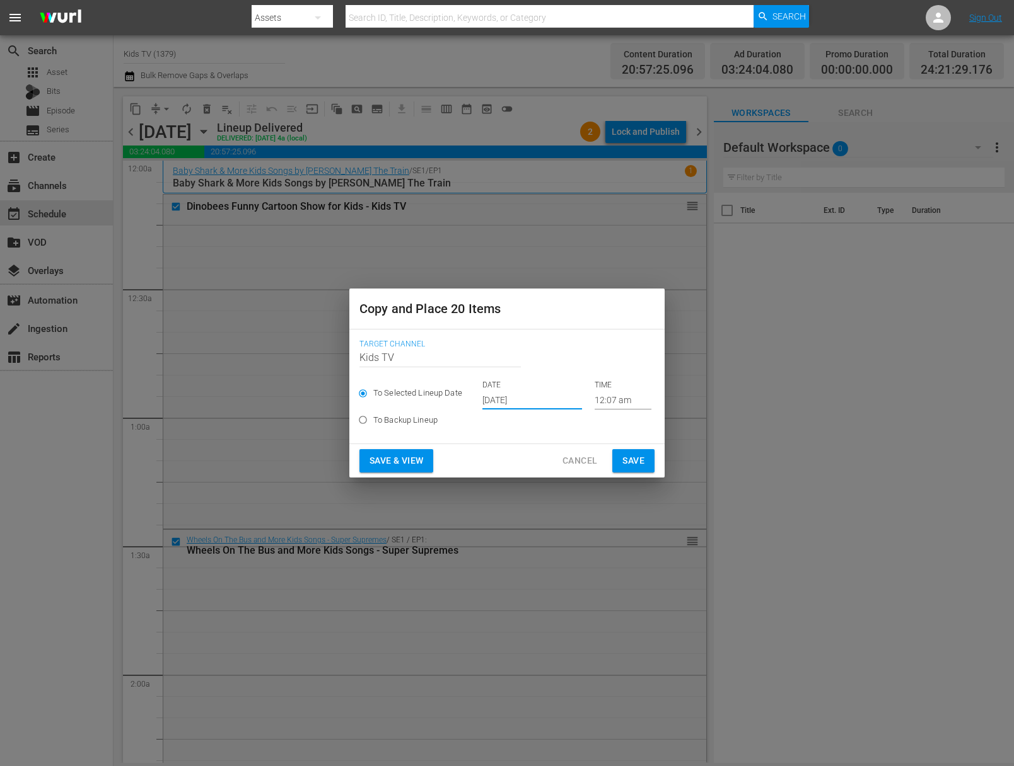
click at [635, 465] on span "Save" at bounding box center [633, 461] width 22 height 16
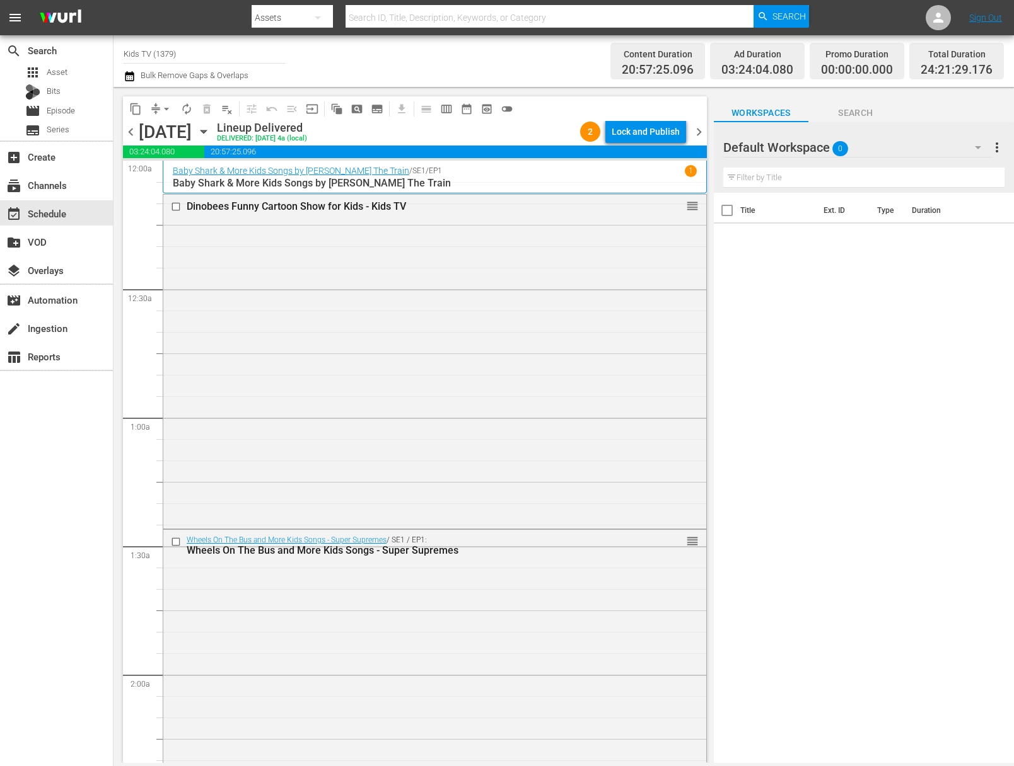
click at [211, 131] on icon "button" at bounding box center [204, 132] width 14 height 14
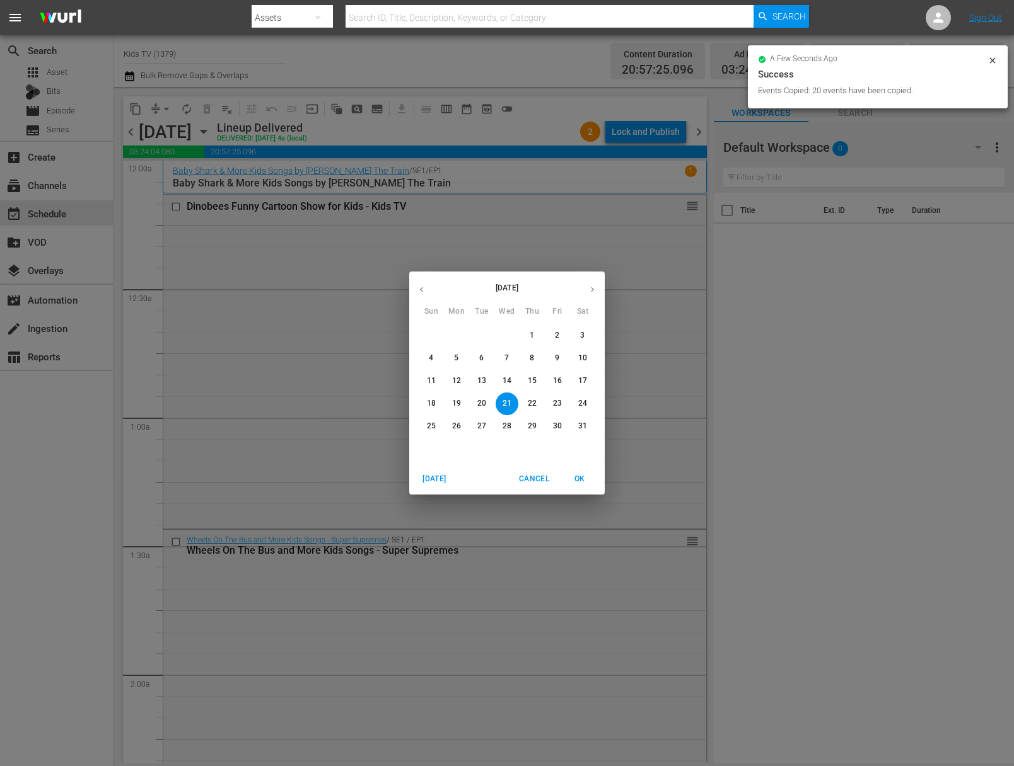
click at [535, 395] on button "22" at bounding box center [532, 404] width 23 height 23
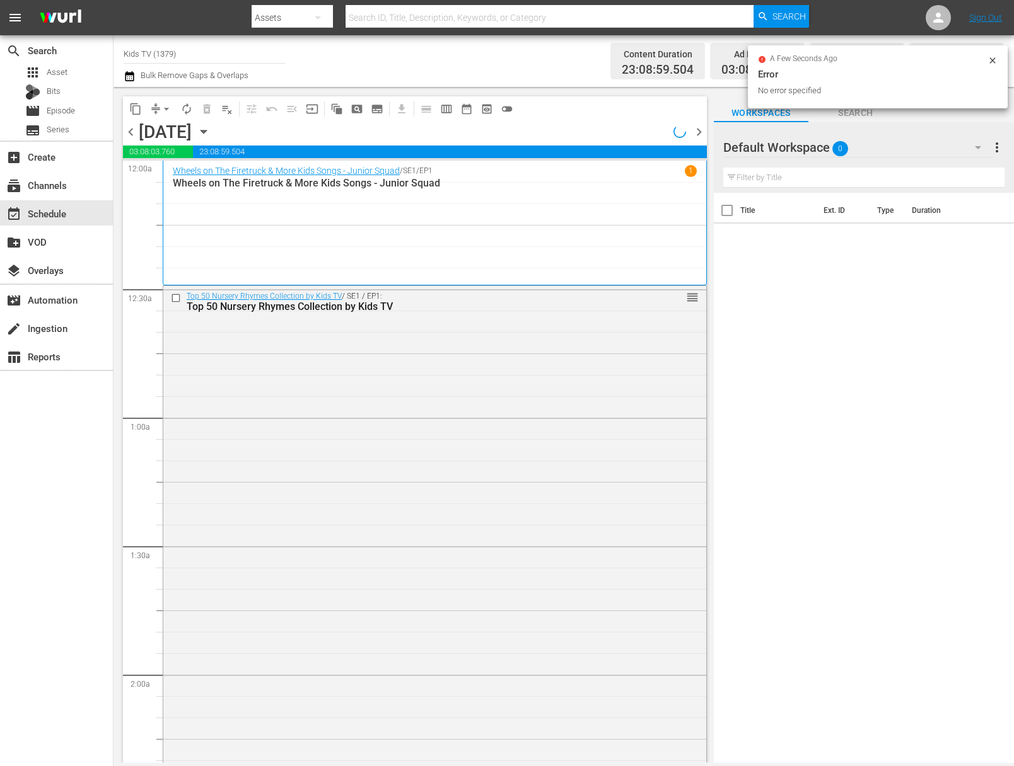
click at [136, 117] on button "content_copy" at bounding box center [135, 109] width 20 height 20
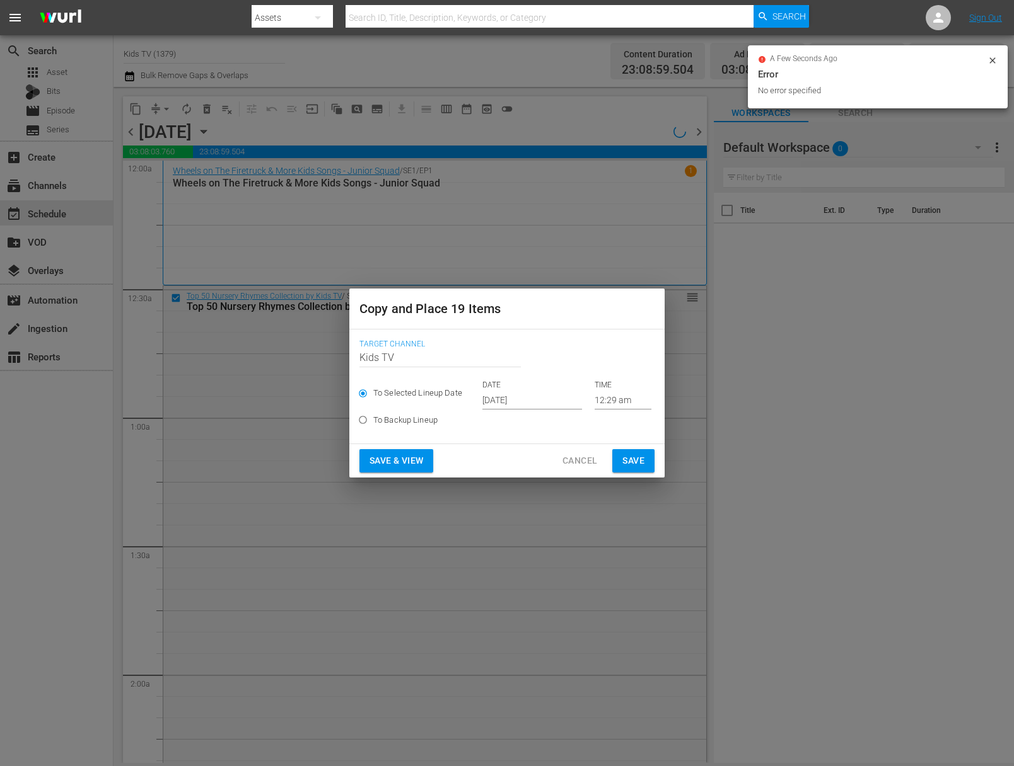
click at [519, 391] on input "Sep 28th 2025" at bounding box center [532, 400] width 100 height 19
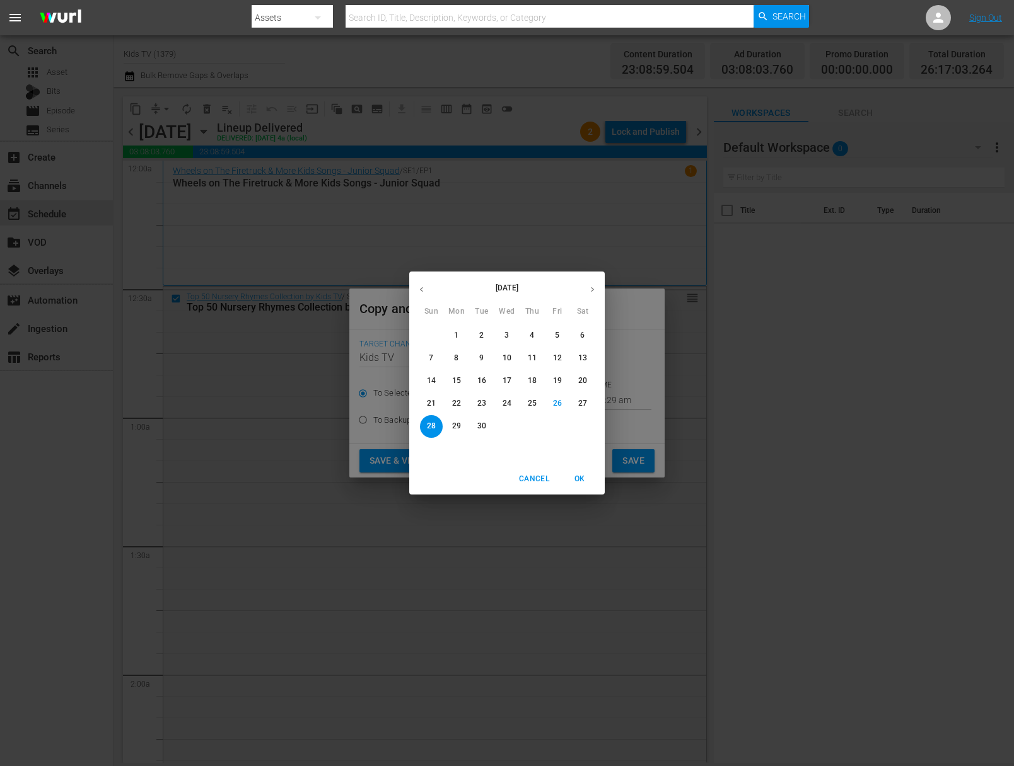
click at [596, 284] on button "button" at bounding box center [592, 289] width 25 height 25
click at [436, 356] on span "5" at bounding box center [431, 358] width 23 height 11
type input "Oct 5th 2025"
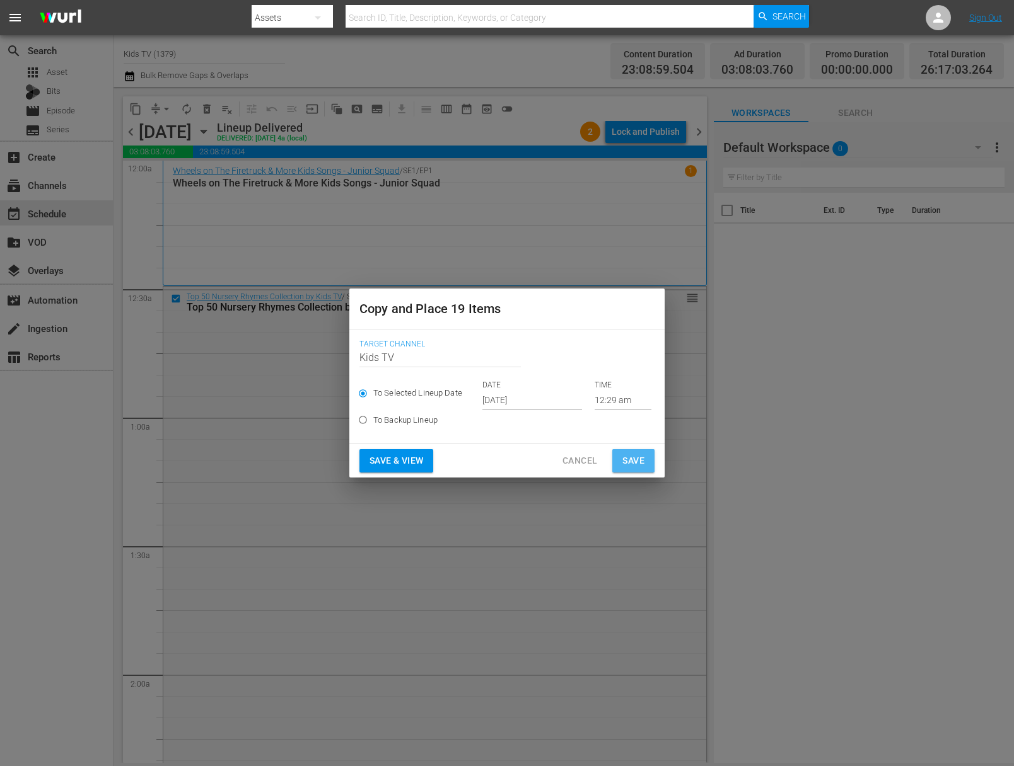
click at [630, 459] on span "Save" at bounding box center [633, 461] width 22 height 16
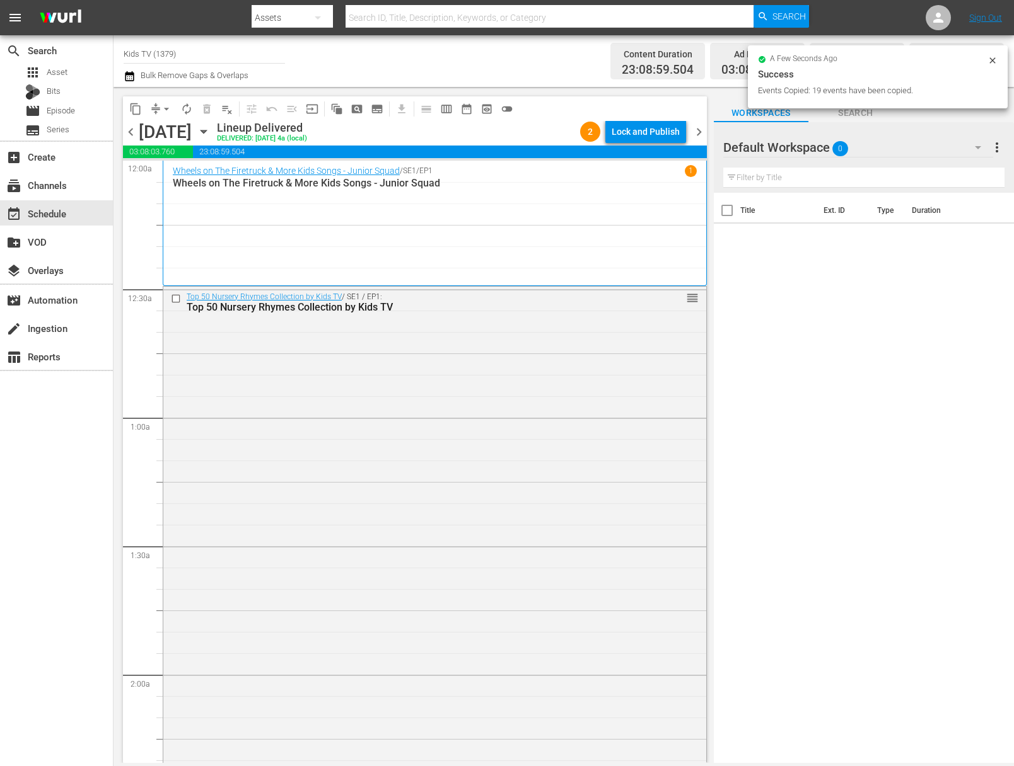
click at [214, 136] on div "Thursday, May 22nd May 22nd" at bounding box center [176, 132] width 75 height 21
click at [211, 134] on icon "button" at bounding box center [204, 132] width 14 height 14
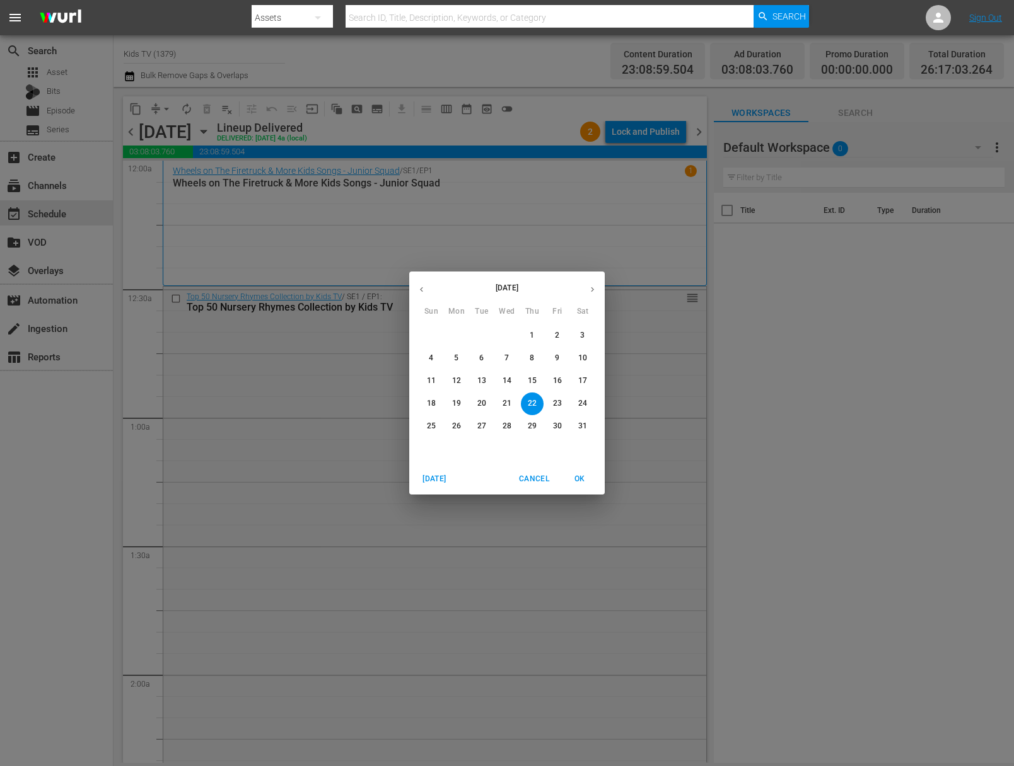
click at [666, 413] on div "May 2025 Sun Mon Tue Wed Thu Fri Sat 27 28 29 30 1 2 3 4 5 6 7 8 9 10 11 12 13 …" at bounding box center [507, 383] width 1014 height 766
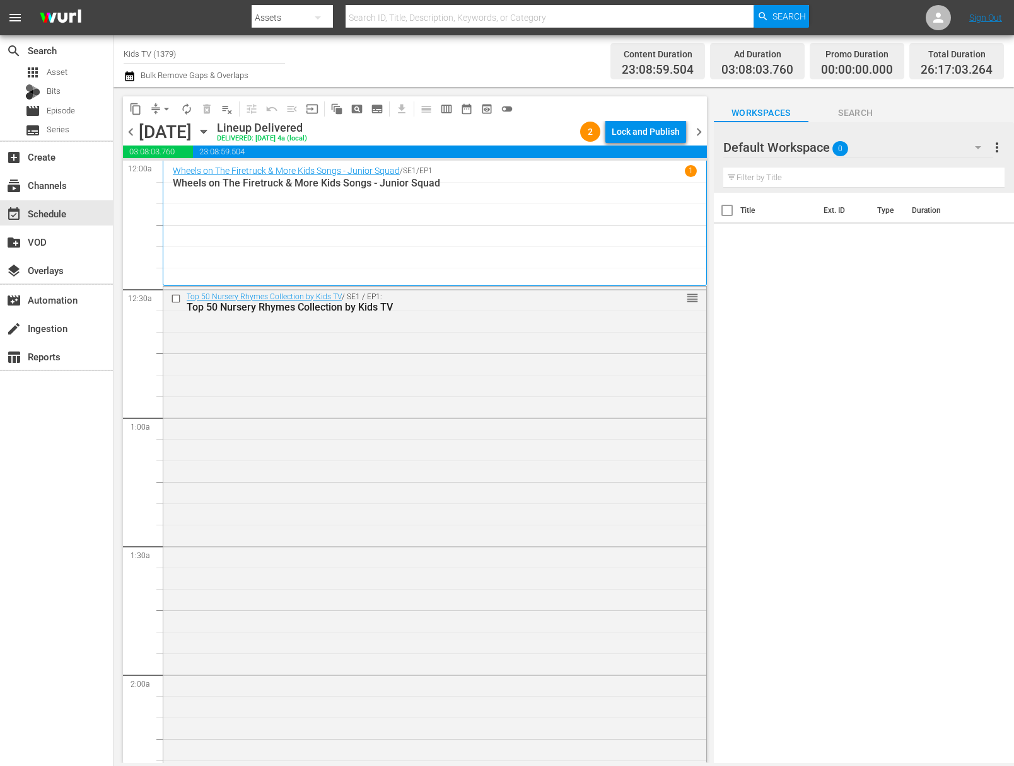
click at [214, 124] on div "Thursday, May 22nd May 22nd" at bounding box center [176, 132] width 75 height 21
click at [211, 132] on icon "button" at bounding box center [204, 132] width 14 height 14
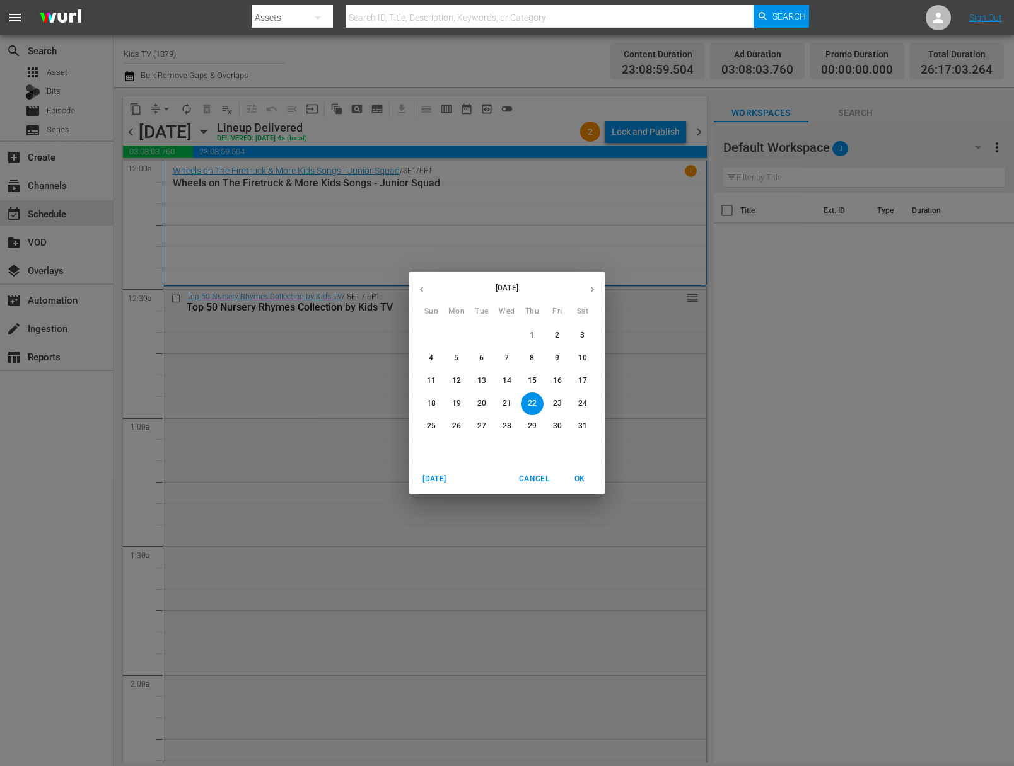
click at [599, 290] on button "button" at bounding box center [592, 289] width 25 height 25
click at [597, 290] on button "button" at bounding box center [592, 289] width 25 height 25
click at [458, 422] on p "29" at bounding box center [456, 426] width 9 height 11
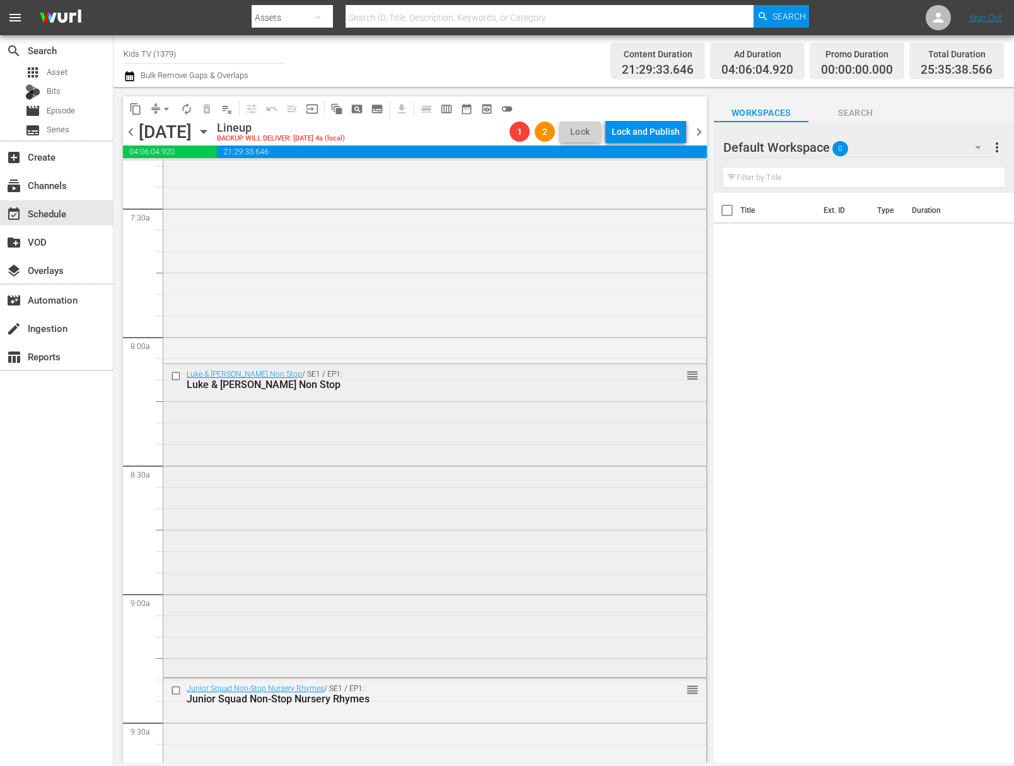
scroll to position [1895, 0]
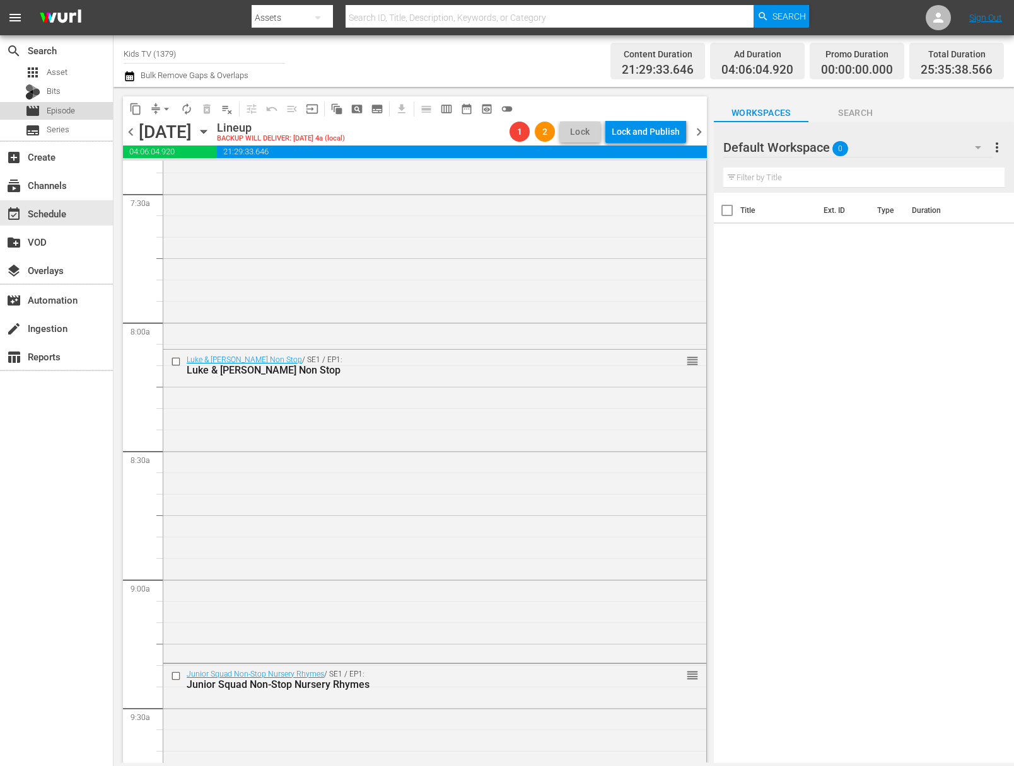
click at [68, 110] on span "Episode" at bounding box center [61, 111] width 28 height 13
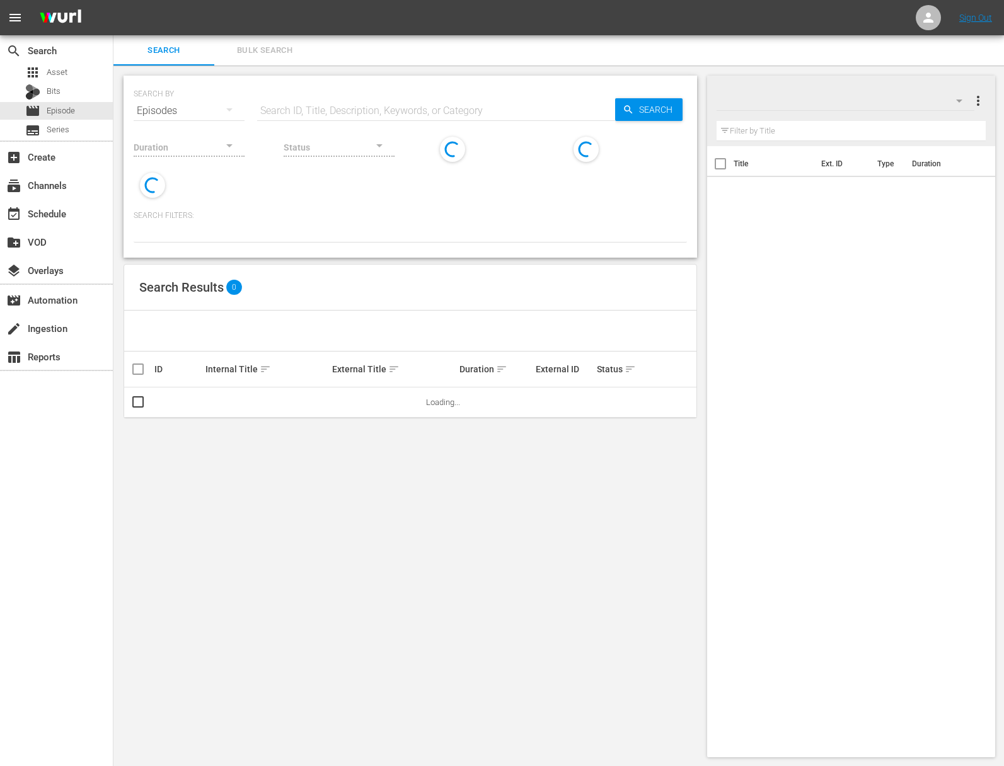
click at [379, 114] on input "text" at bounding box center [436, 111] width 358 height 30
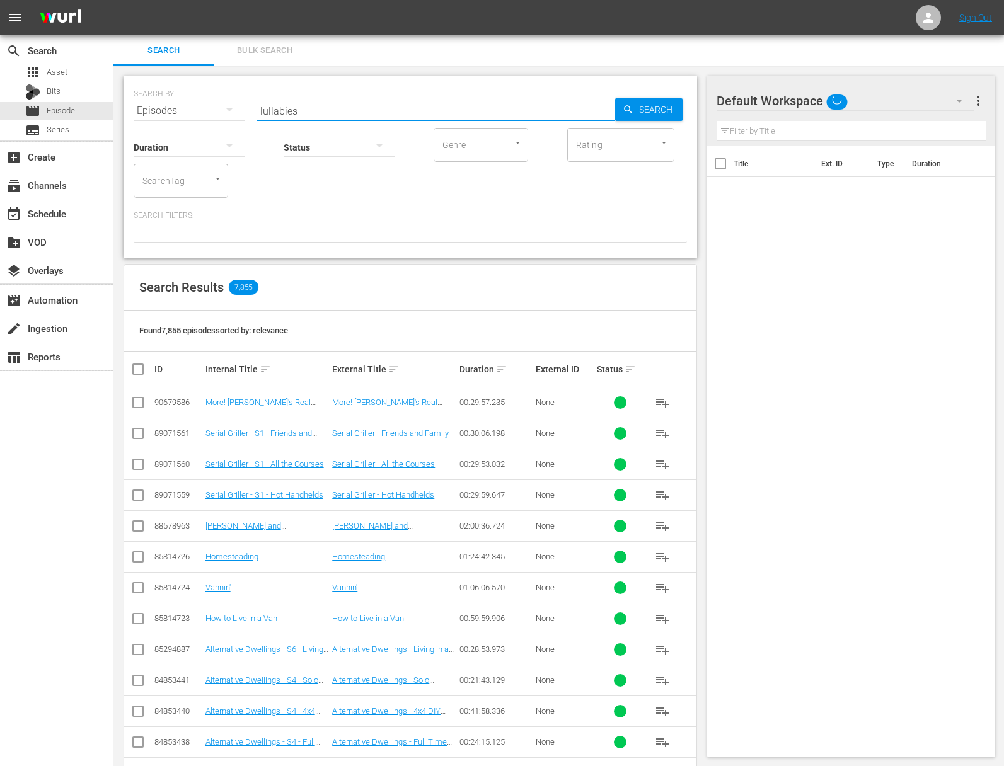
type input "lullabies"
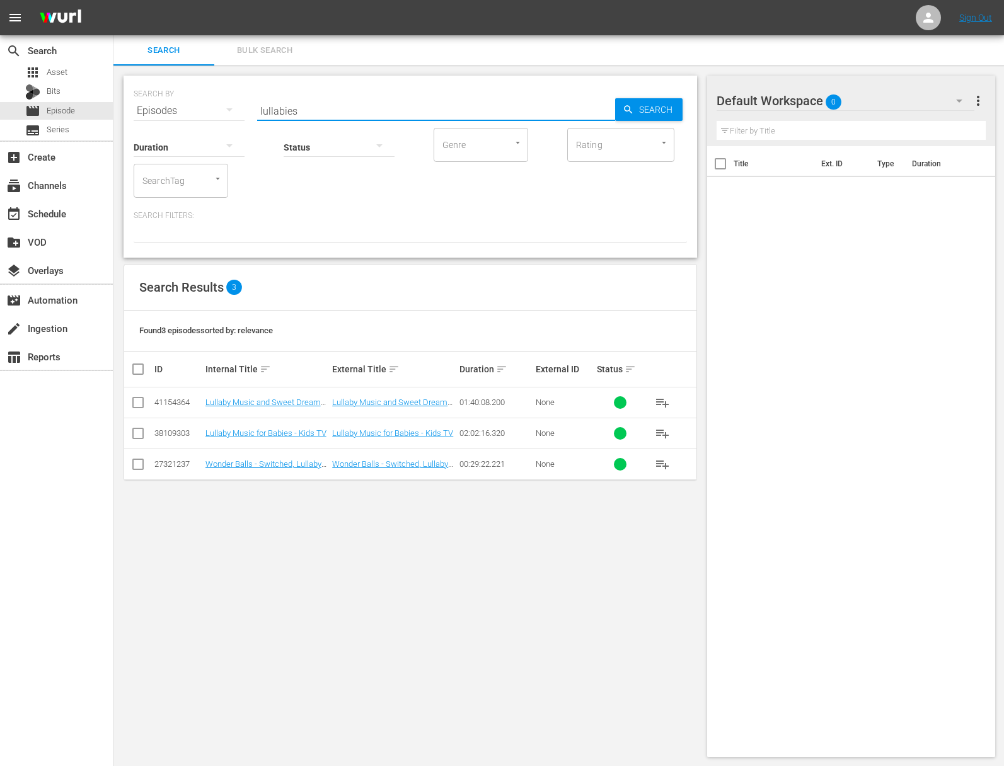
drag, startPoint x: 137, startPoint y: 400, endPoint x: 138, endPoint y: 431, distance: 31.5
click at [137, 400] on input "checkbox" at bounding box center [137, 405] width 15 height 15
checkbox input "true"
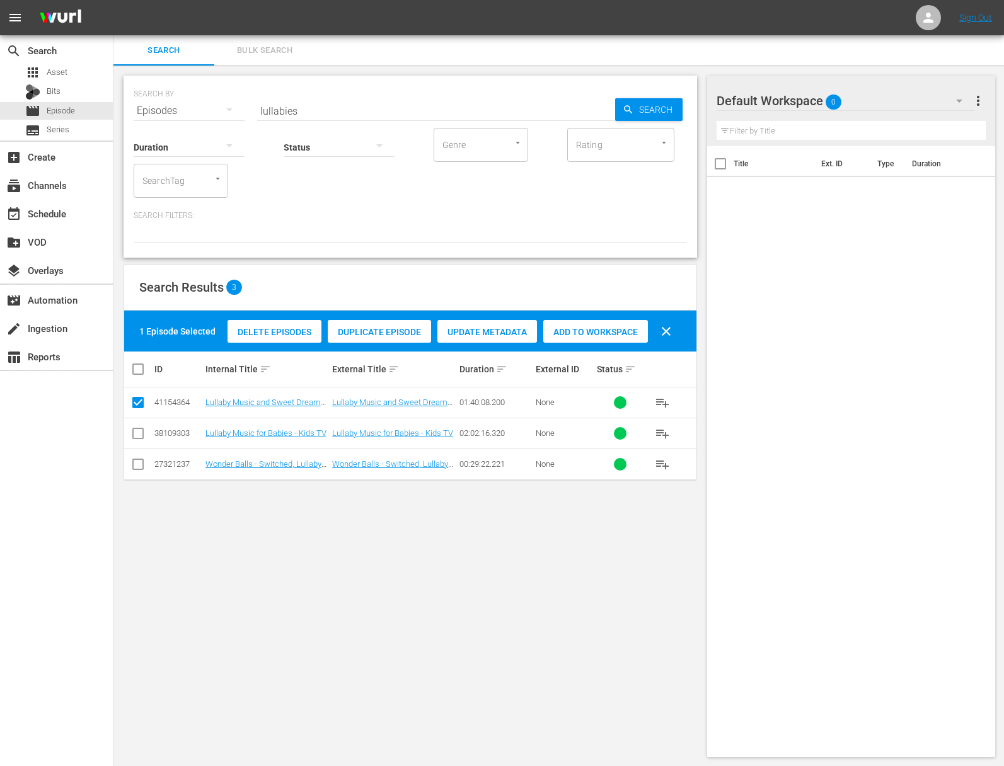
drag, startPoint x: 139, startPoint y: 435, endPoint x: 128, endPoint y: 442, distance: 12.8
click at [139, 435] on input "checkbox" at bounding box center [137, 436] width 15 height 15
checkbox input "true"
click at [599, 336] on span "Add to Workspace" at bounding box center [595, 332] width 105 height 10
drag, startPoint x: 258, startPoint y: 102, endPoint x: 245, endPoint y: 101, distance: 13.3
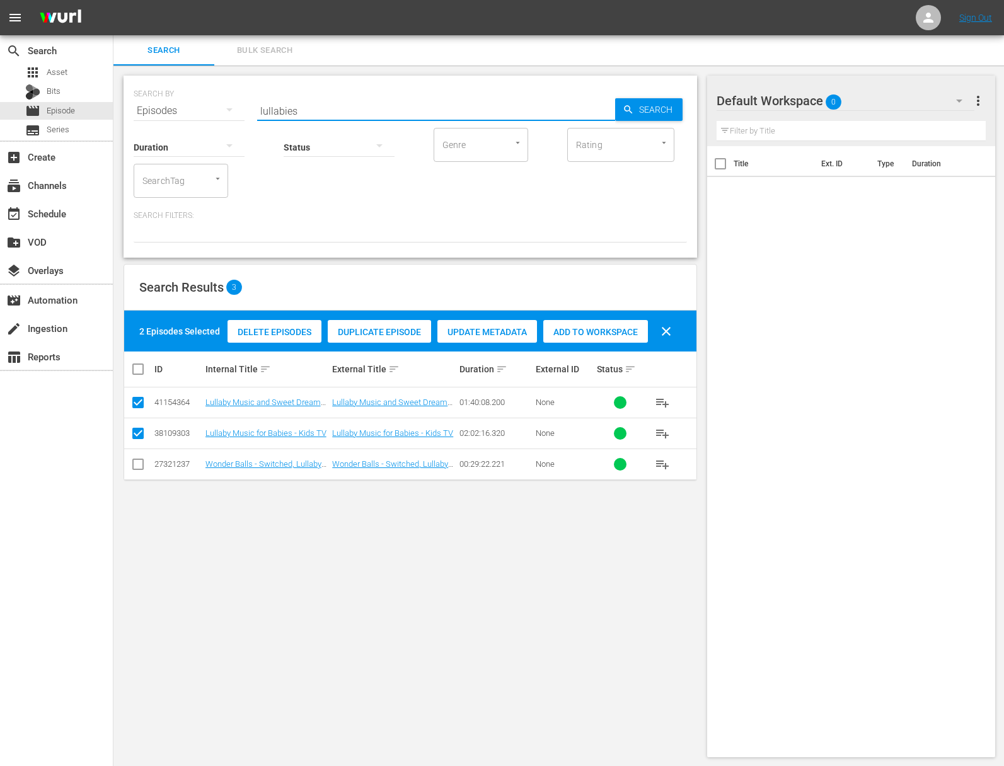
click at [245, 101] on div "SEARCH BY Search By Episodes Search ID, Title, Description, Keywords, or Catego…" at bounding box center [410, 103] width 553 height 45
type input "fireplace"
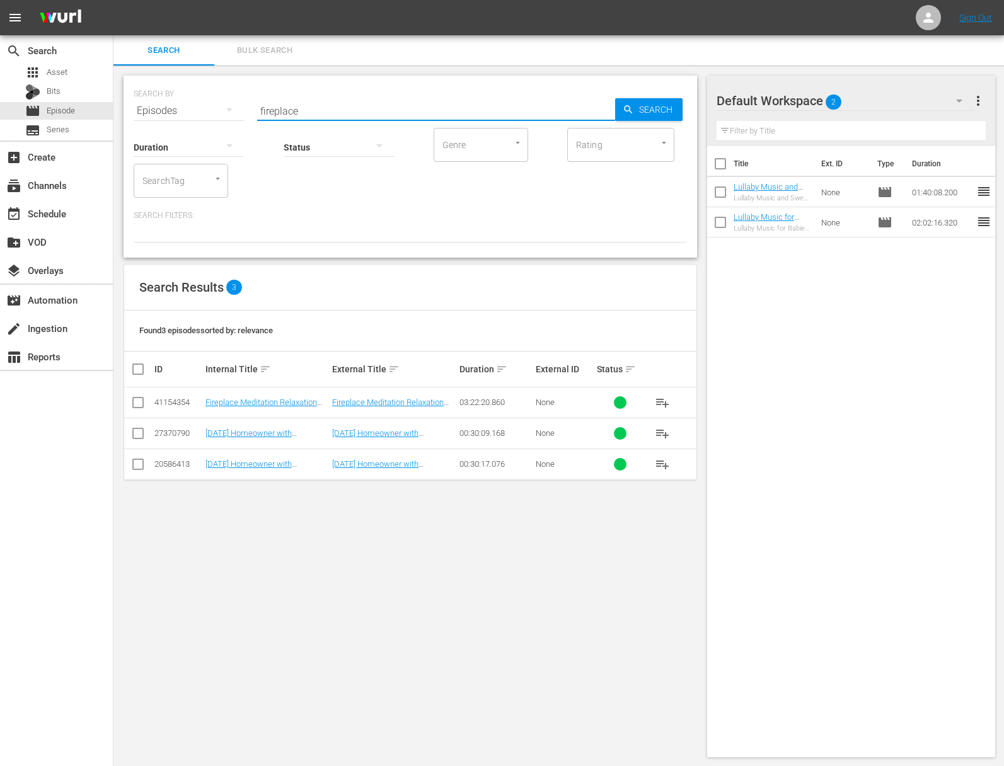
click at [134, 398] on input "checkbox" at bounding box center [137, 405] width 15 height 15
checkbox input "true"
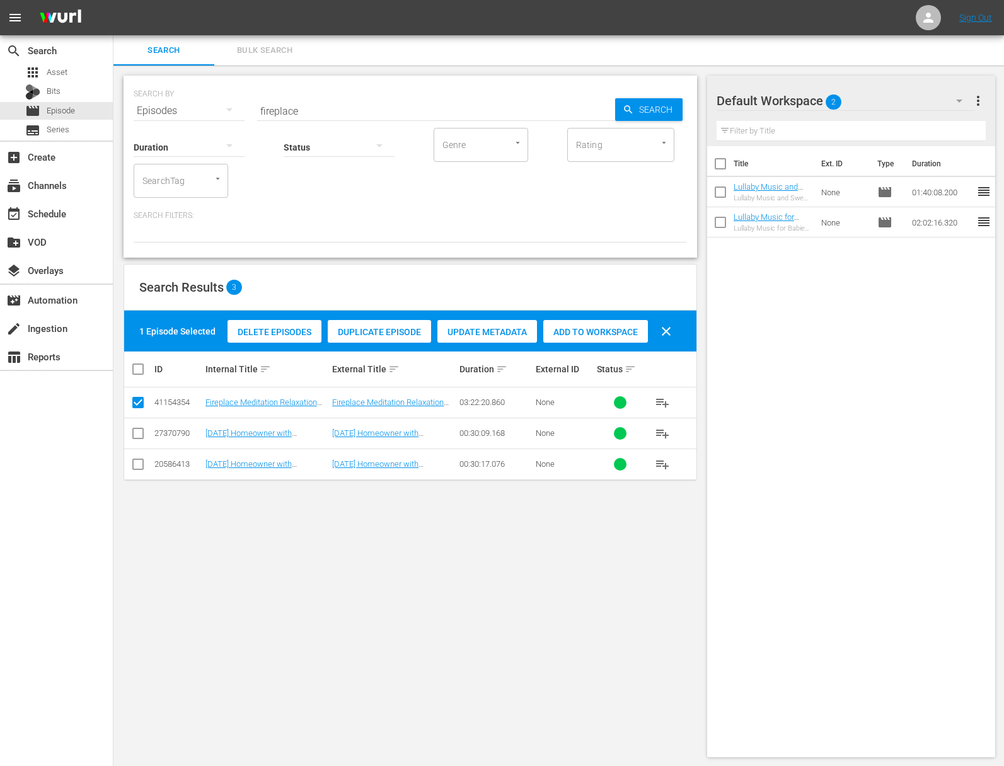
click at [597, 333] on span "Add to Workspace" at bounding box center [595, 332] width 105 height 10
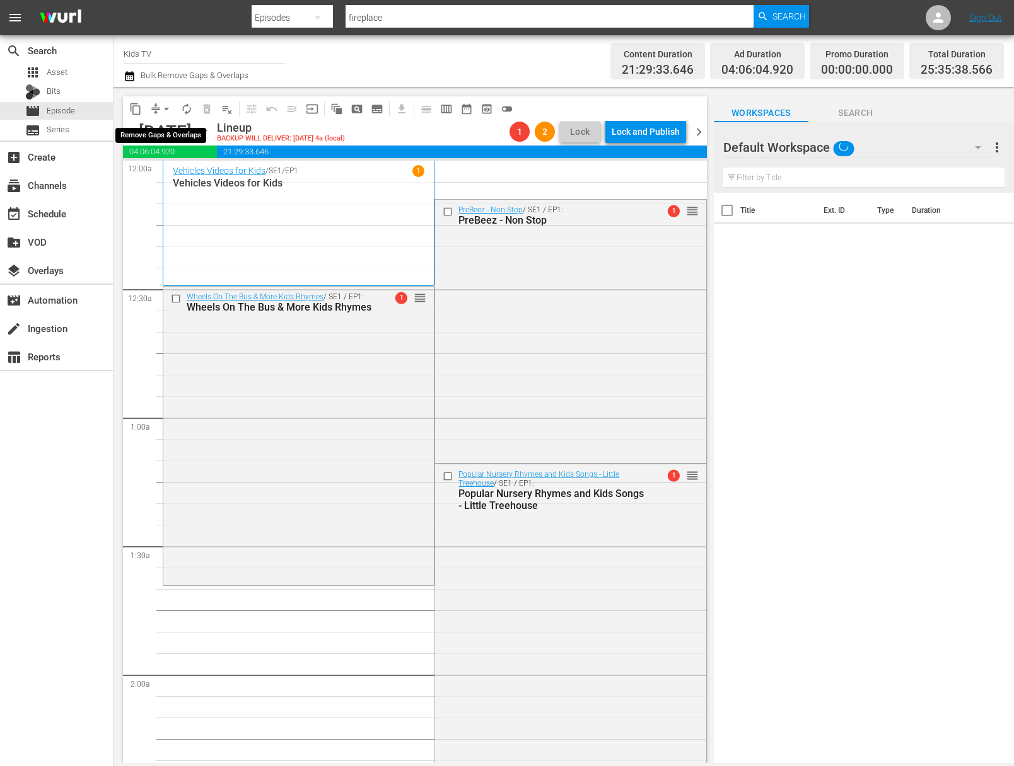
click at [172, 107] on span "arrow_drop_down" at bounding box center [166, 109] width 13 height 13
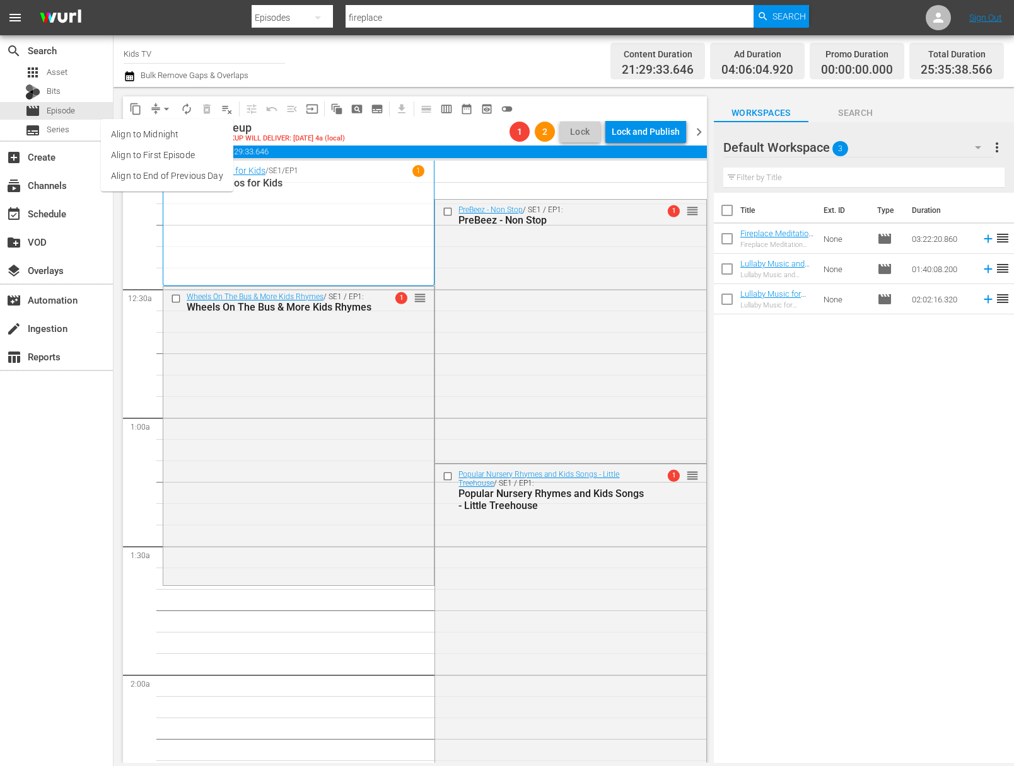
click at [175, 173] on li "Align to End of Previous Day" at bounding box center [167, 176] width 132 height 21
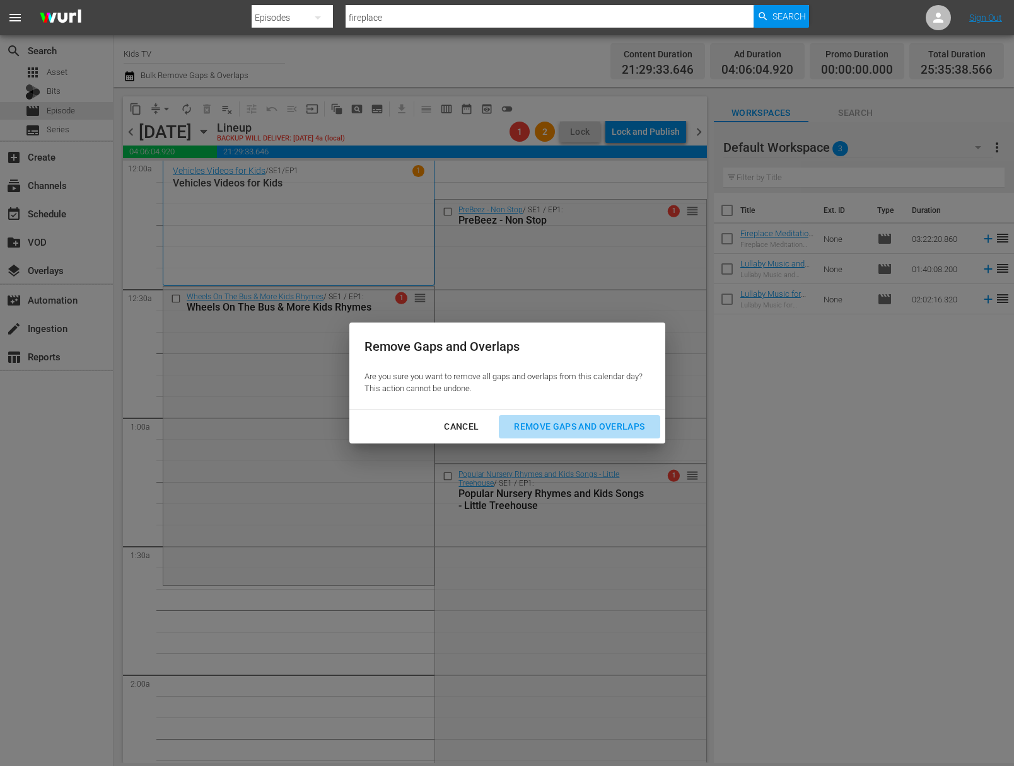
click at [572, 428] on div "Remove Gaps and Overlaps" at bounding box center [579, 427] width 151 height 16
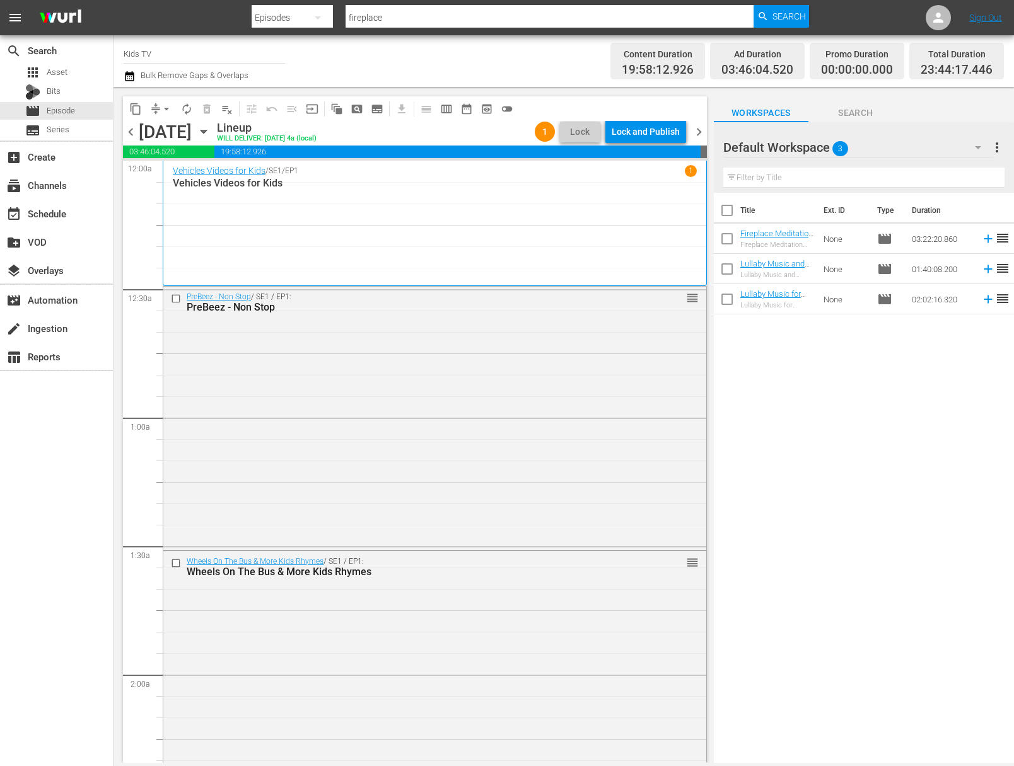
click at [646, 135] on div "Lock and Publish" at bounding box center [645, 131] width 68 height 23
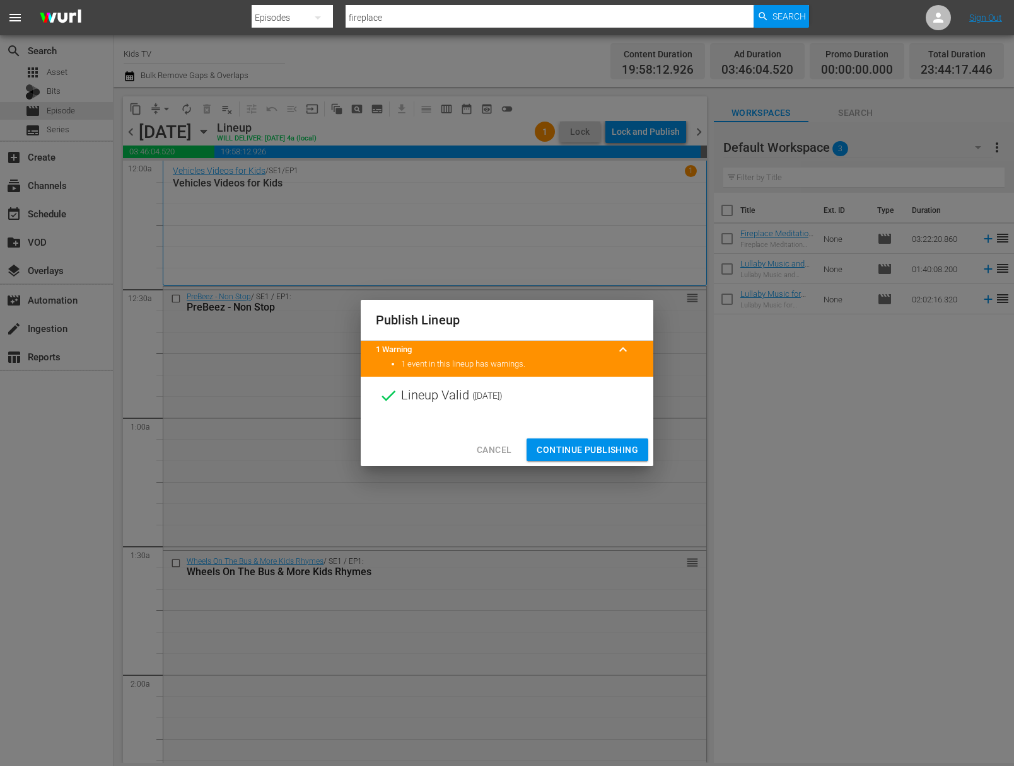
click at [594, 448] on span "Continue Publishing" at bounding box center [586, 450] width 101 height 16
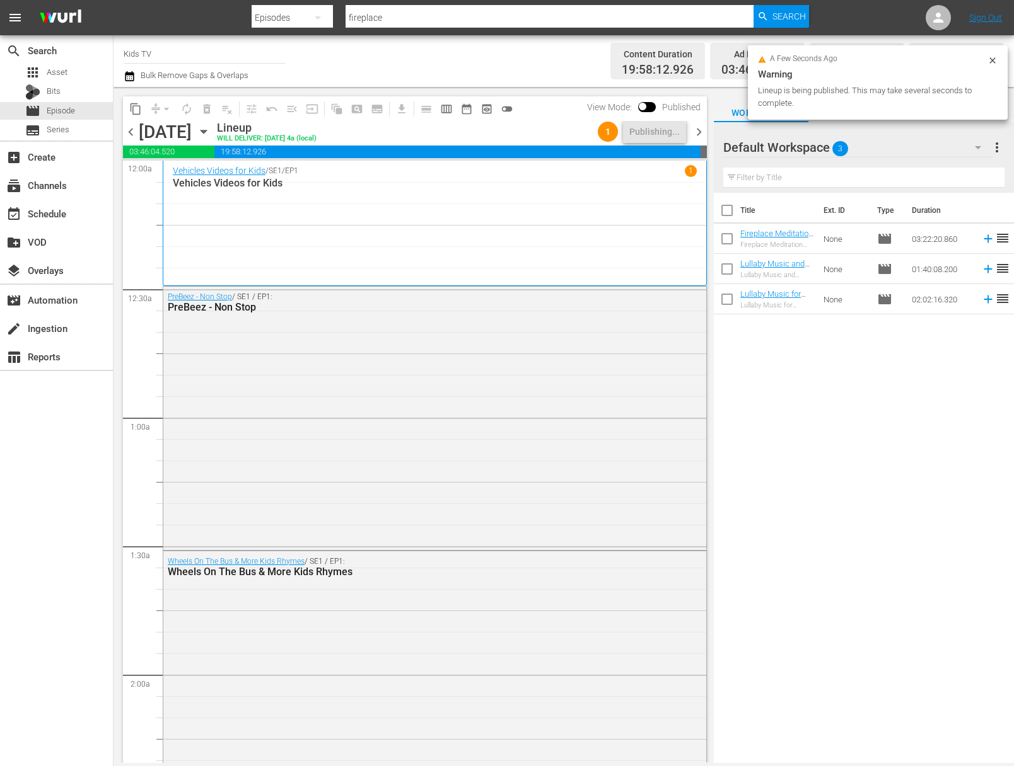
click at [214, 124] on div "Monday, September 29th September 29th" at bounding box center [176, 132] width 75 height 21
click at [211, 135] on icon "button" at bounding box center [204, 132] width 14 height 14
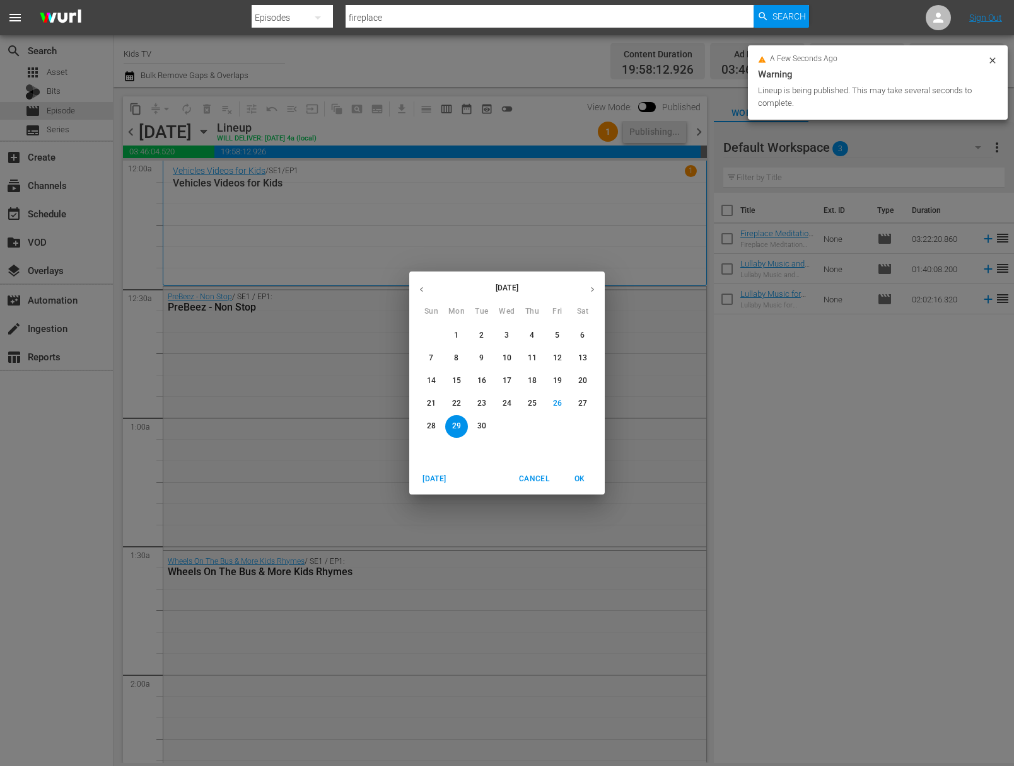
click at [484, 423] on p "30" at bounding box center [481, 426] width 9 height 11
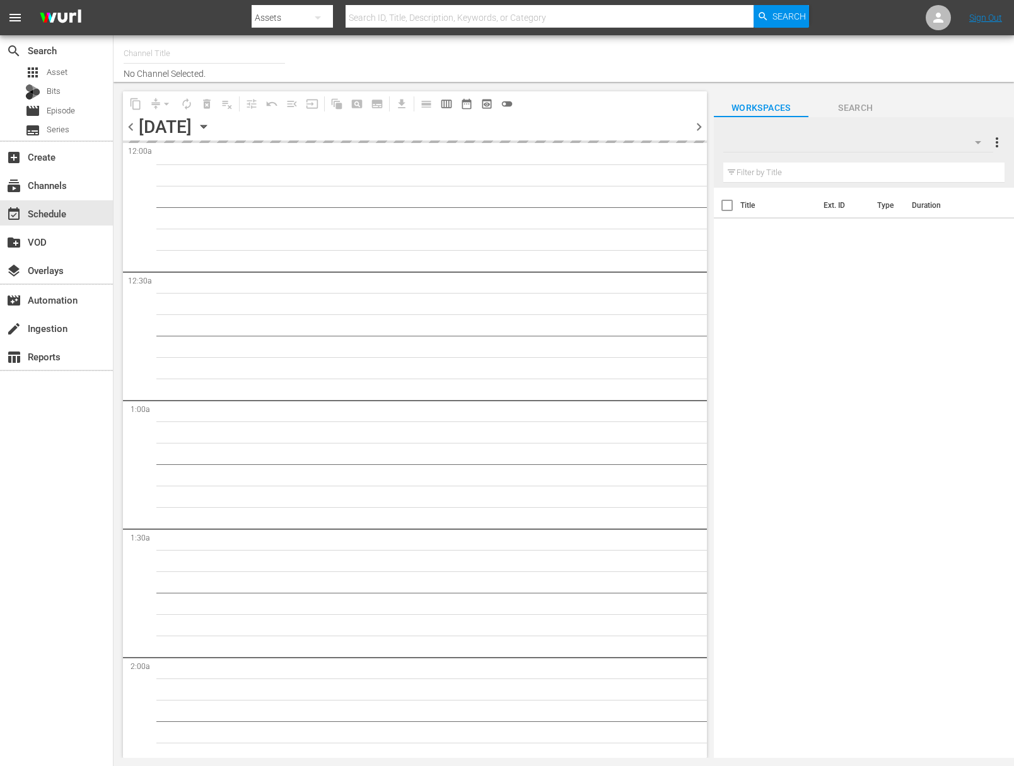
type input "Kids TV (1379)"
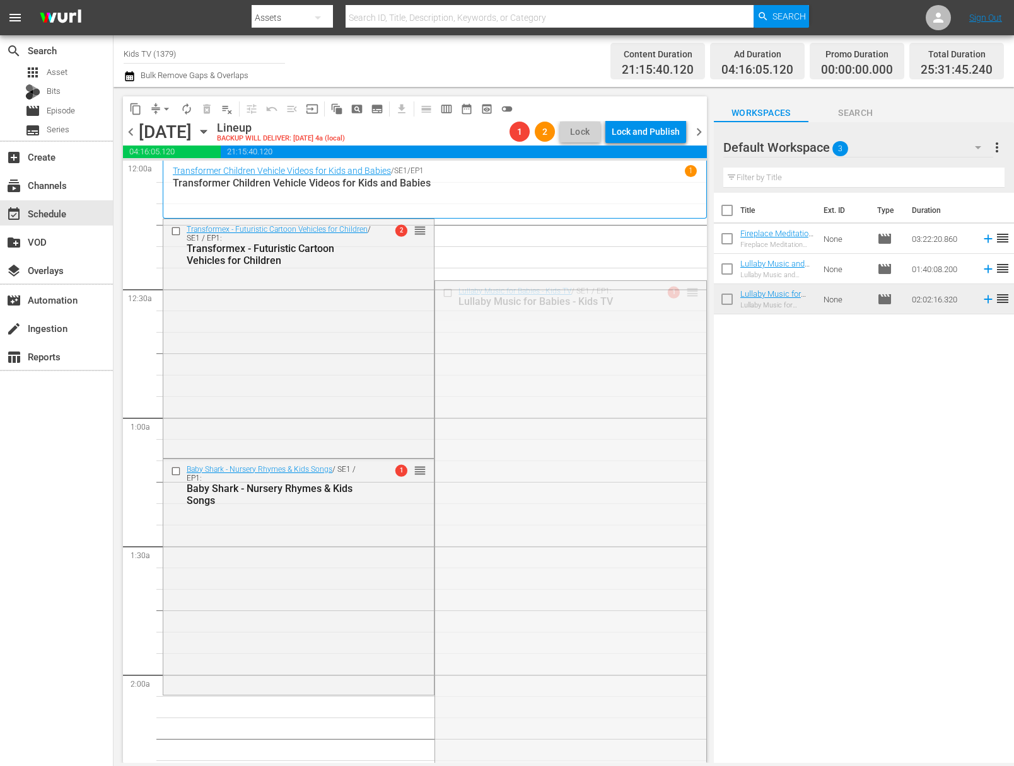
drag, startPoint x: 679, startPoint y: 289, endPoint x: 673, endPoint y: 190, distance: 99.1
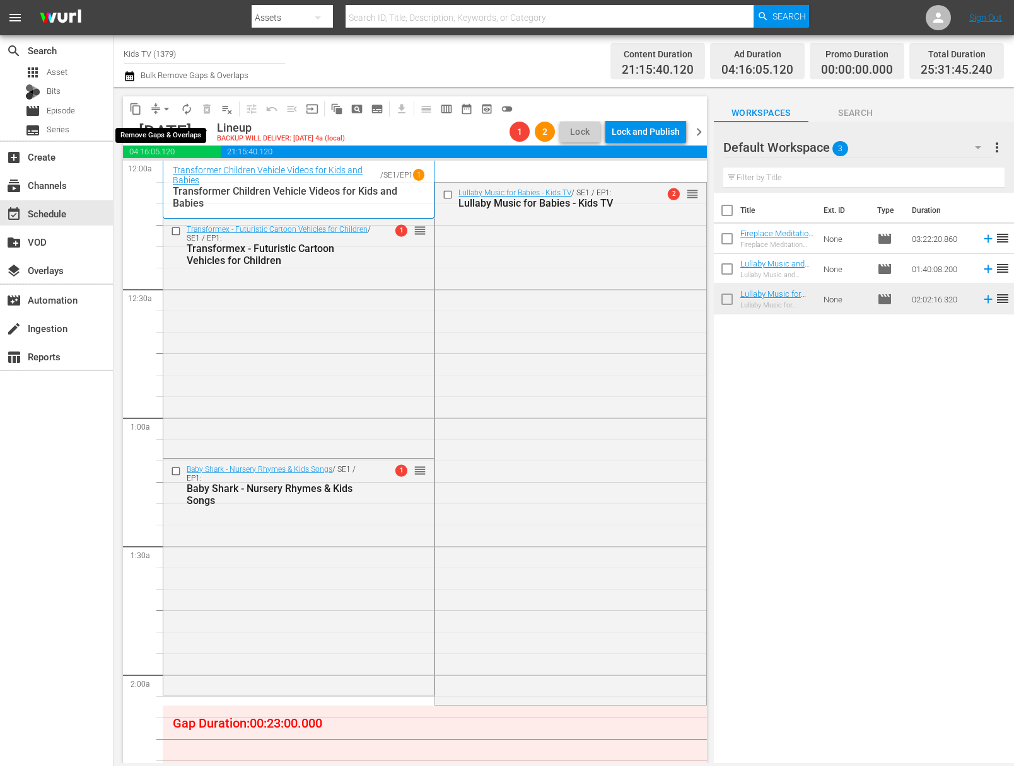
click at [164, 107] on span "arrow_drop_down" at bounding box center [166, 109] width 13 height 13
click at [190, 175] on li "Align to End of Previous Day" at bounding box center [167, 176] width 132 height 21
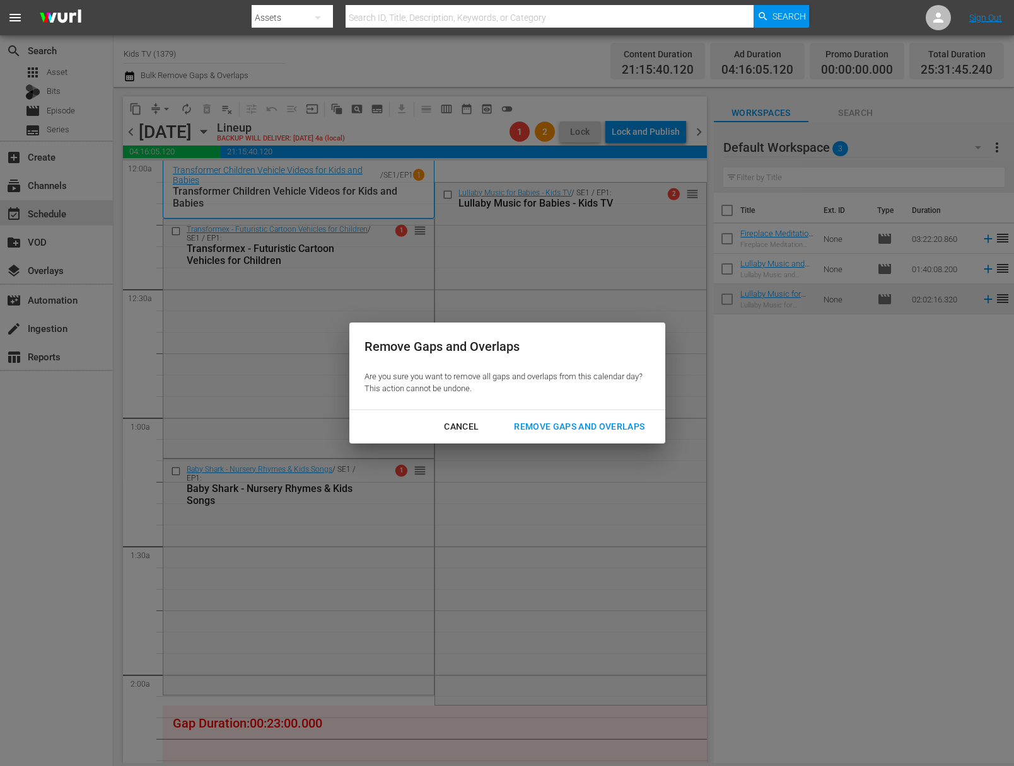
click at [545, 424] on div "Remove Gaps and Overlaps" at bounding box center [579, 427] width 151 height 16
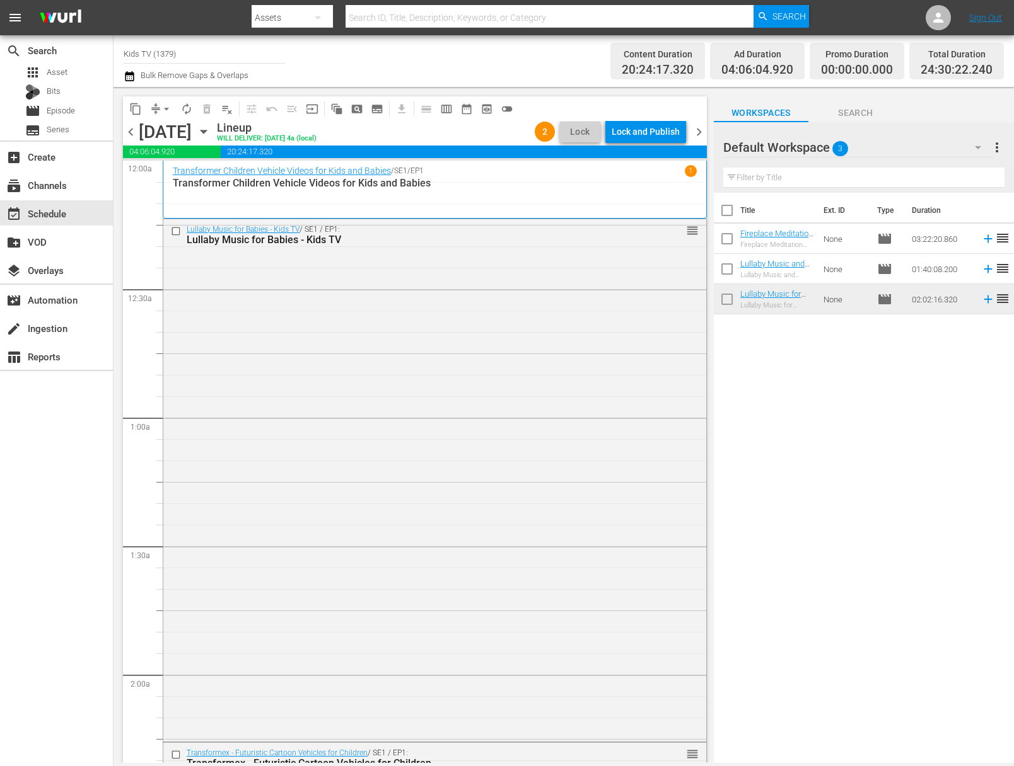
click at [648, 132] on div "Lock and Publish" at bounding box center [645, 131] width 68 height 23
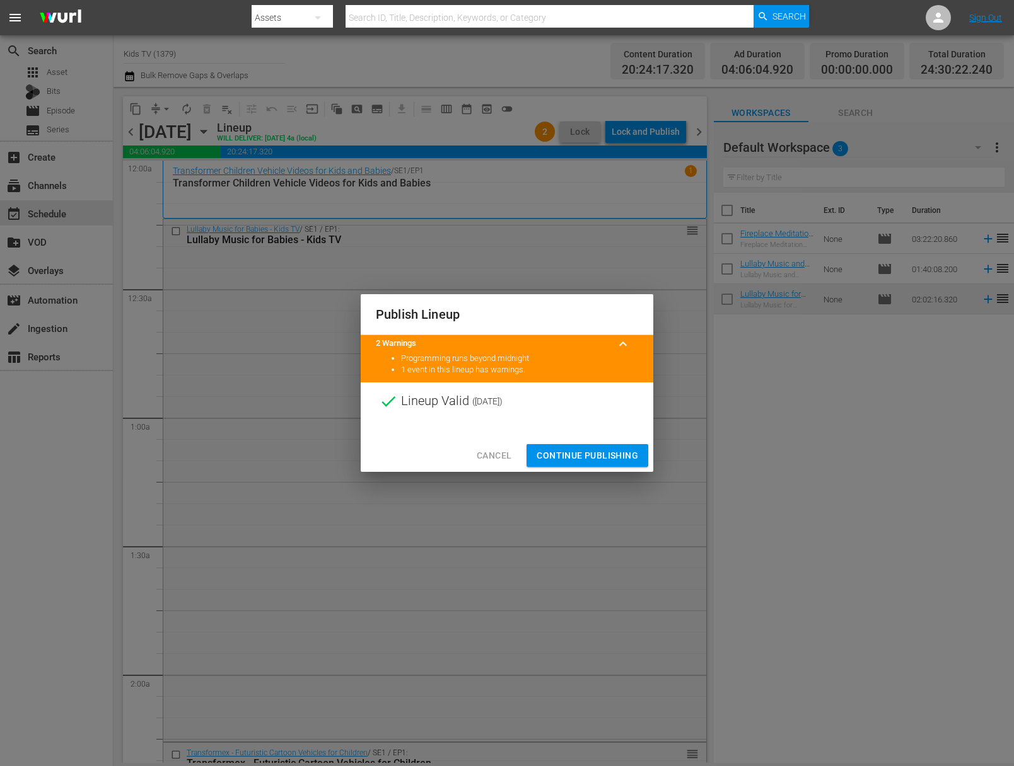
click at [592, 453] on span "Continue Publishing" at bounding box center [586, 456] width 101 height 16
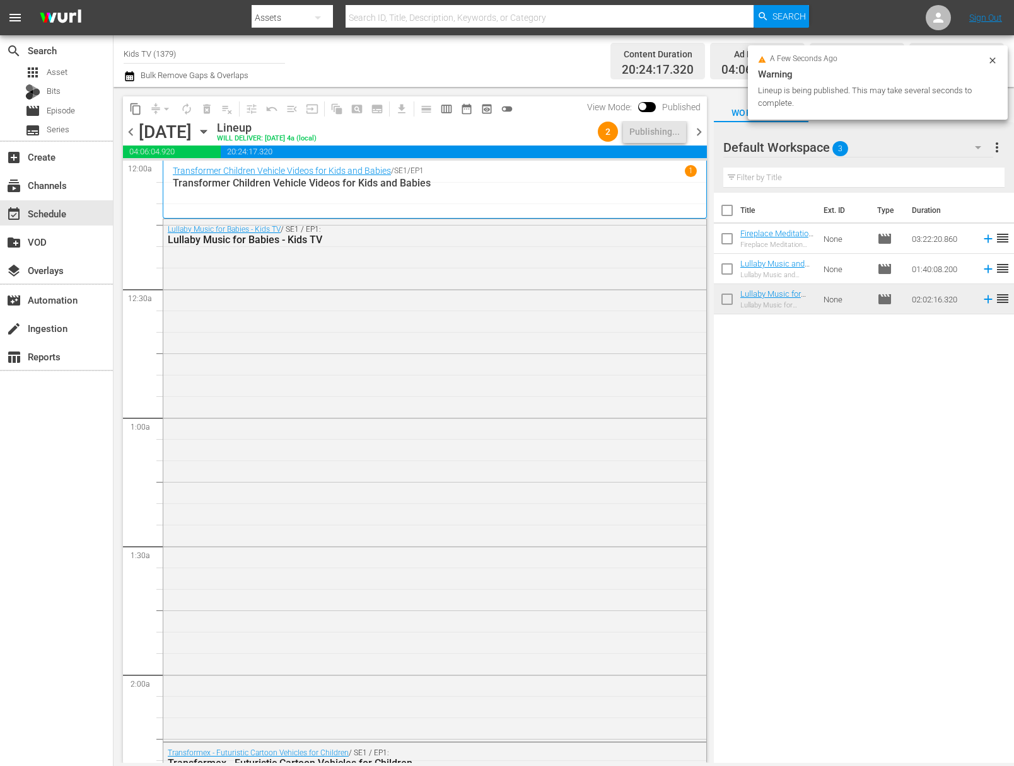
click at [206, 132] on icon "button" at bounding box center [203, 131] width 6 height 3
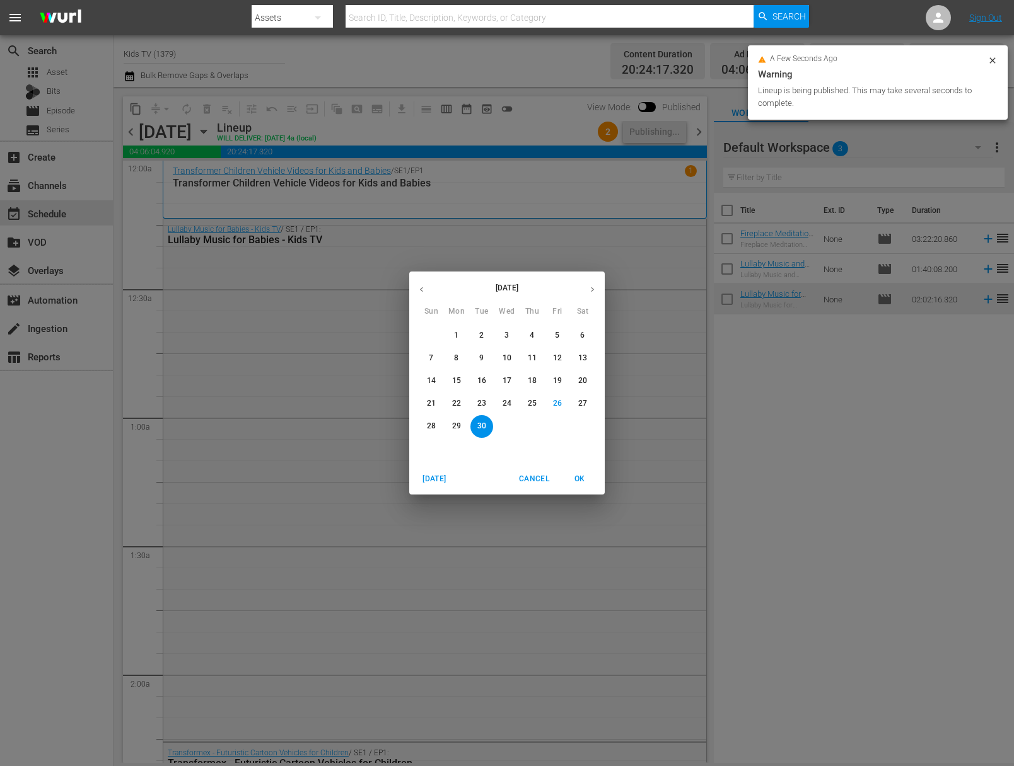
click at [595, 285] on icon "button" at bounding box center [591, 289] width 9 height 9
click at [510, 338] on span "1" at bounding box center [506, 335] width 23 height 11
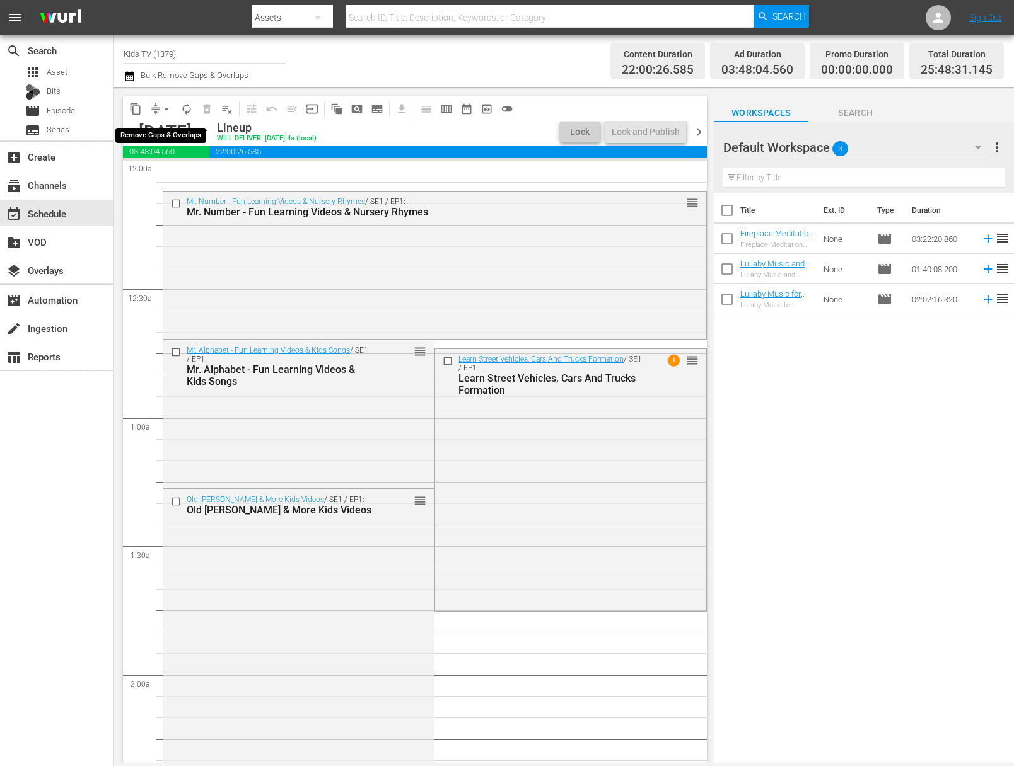
click at [164, 112] on span "arrow_drop_down" at bounding box center [166, 109] width 13 height 13
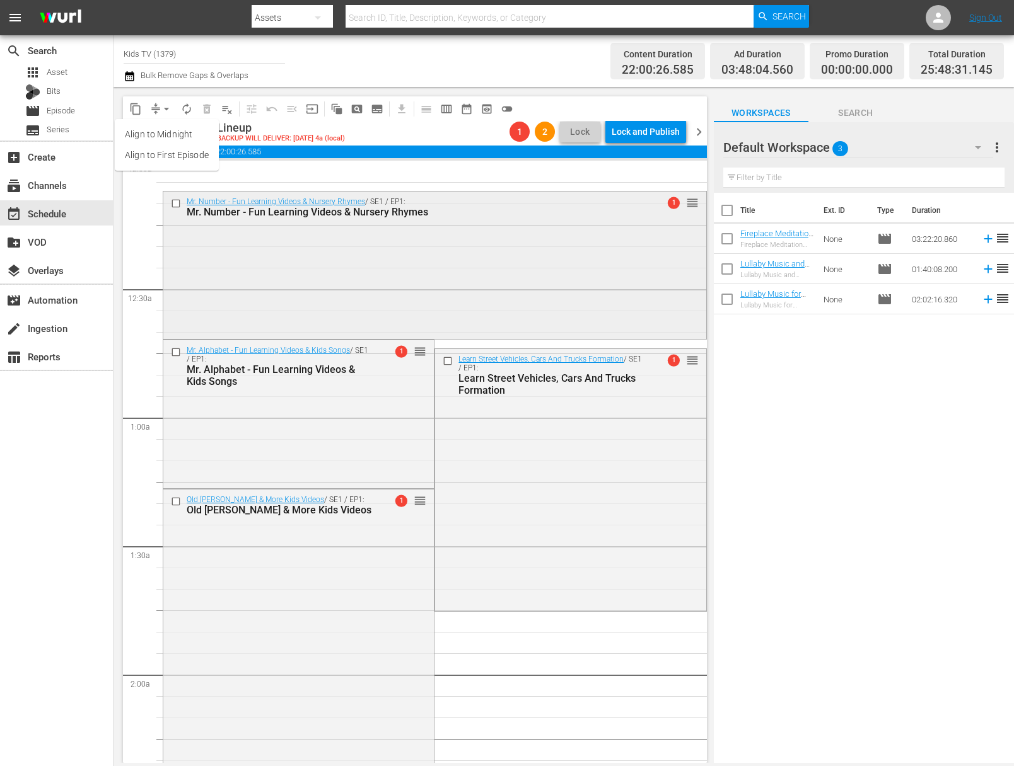
click at [257, 213] on div "Mr. Number - Fun Learning Videos & Nursery Rhymes" at bounding box center [412, 212] width 451 height 12
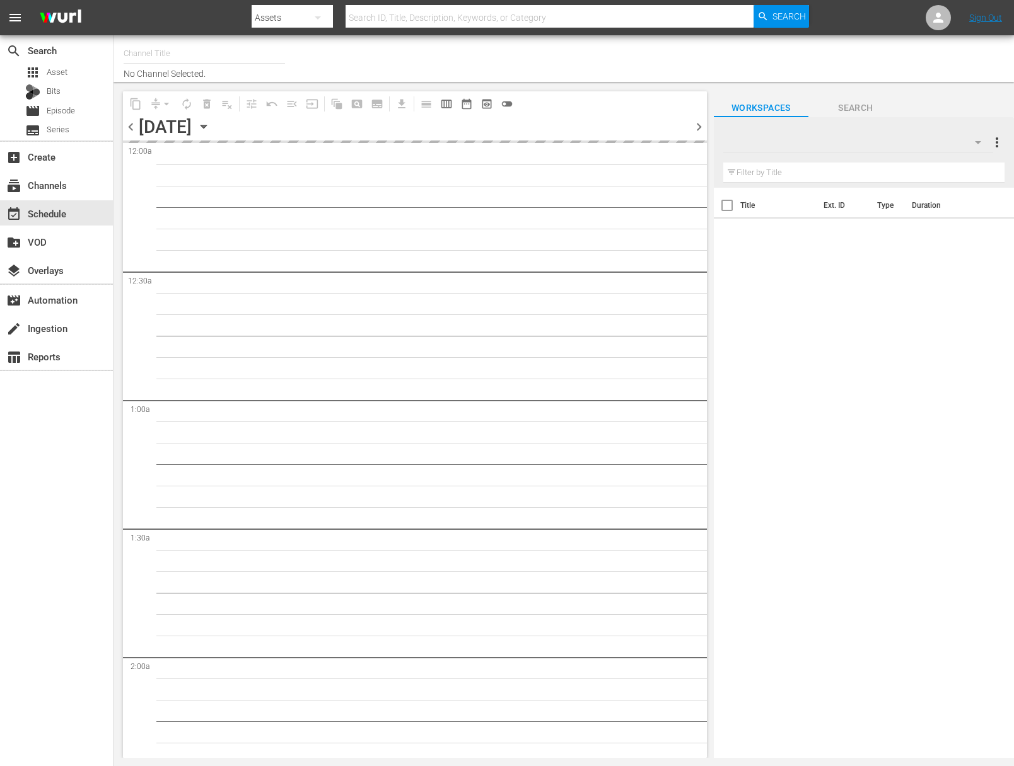
type input "Kids TV (1379)"
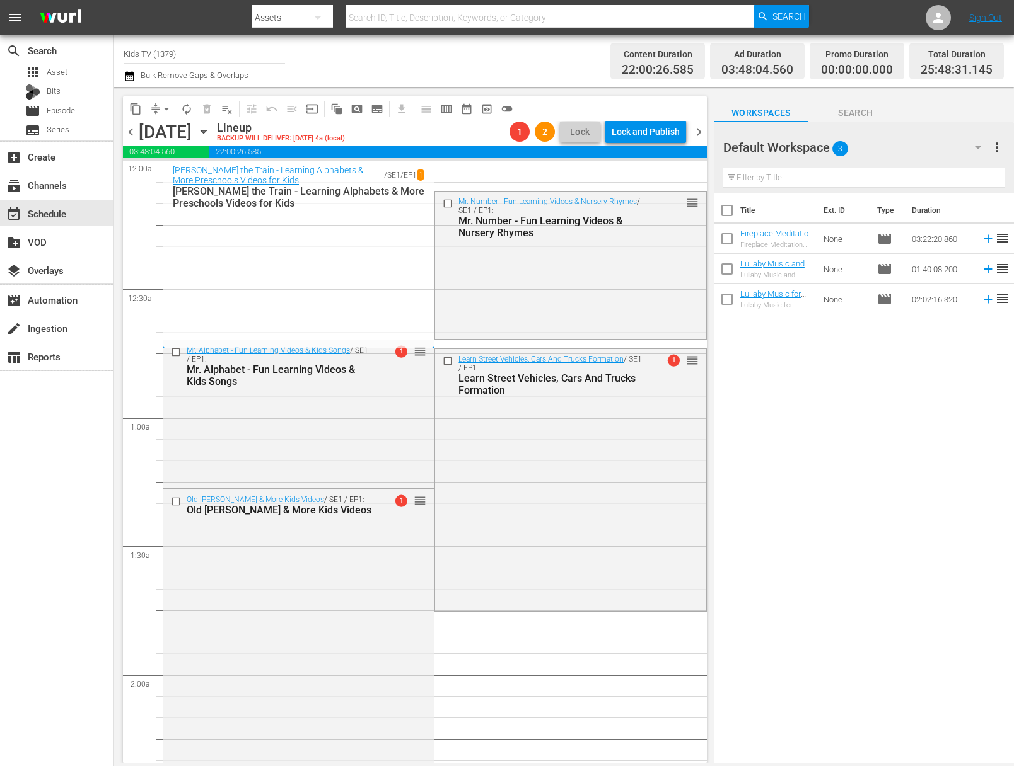
click at [165, 110] on span "arrow_drop_down" at bounding box center [166, 109] width 13 height 13
click at [172, 166] on li "Align to End of Previous Day" at bounding box center [167, 176] width 132 height 21
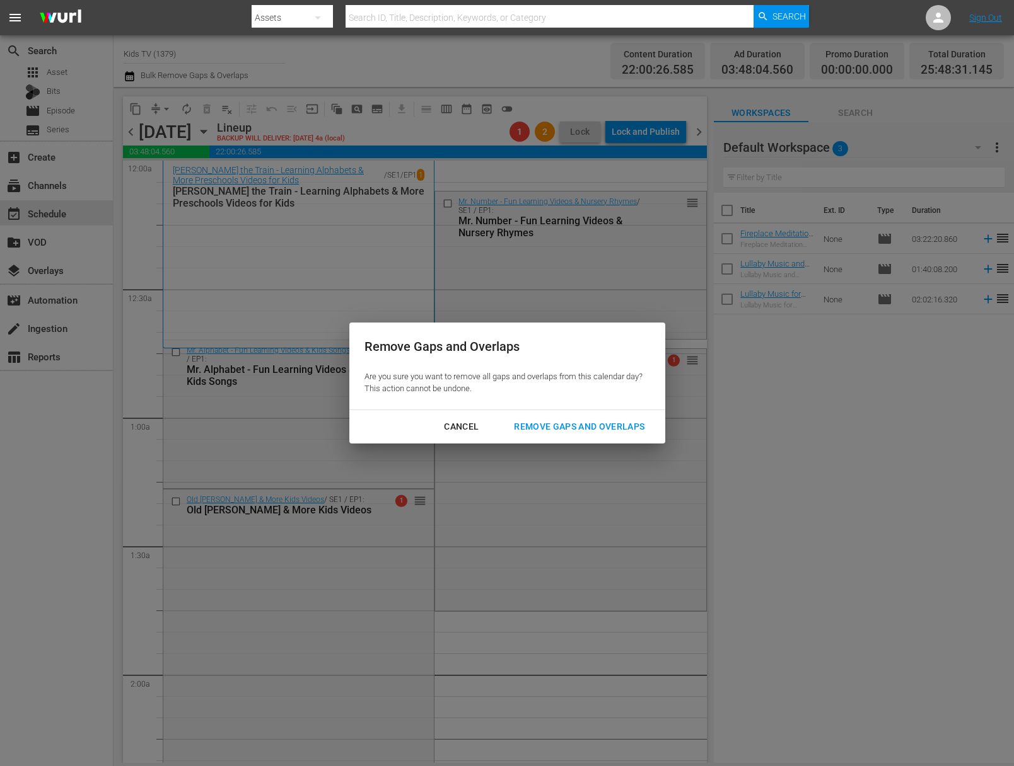
click at [562, 427] on div "Remove Gaps and Overlaps" at bounding box center [579, 427] width 151 height 16
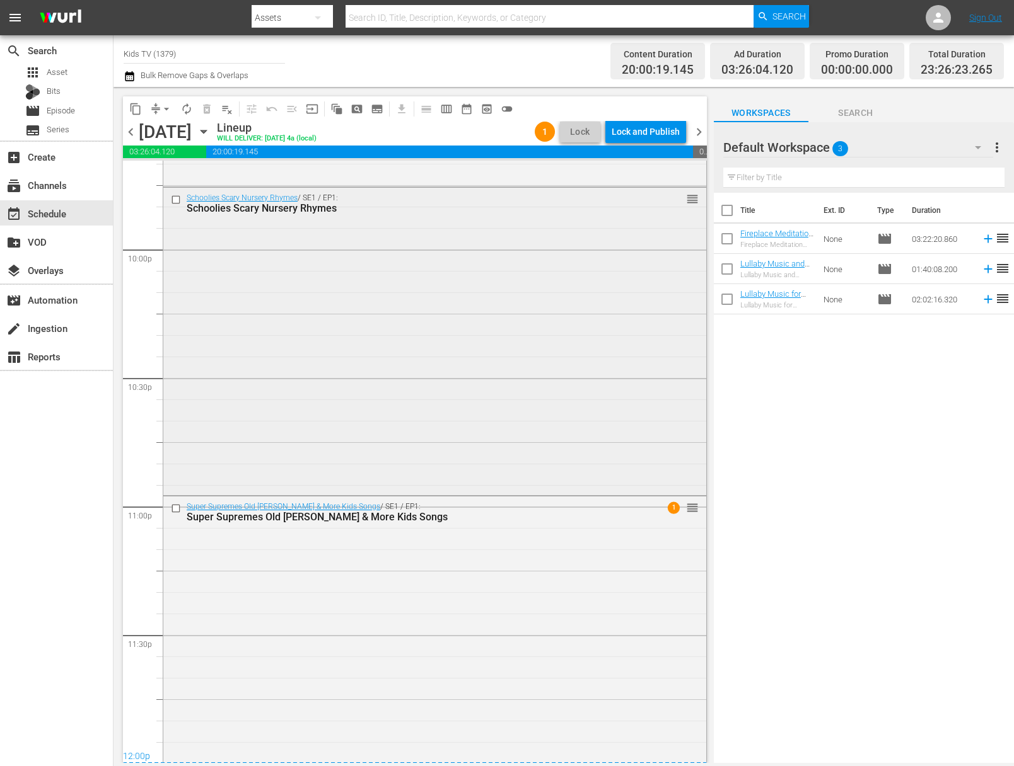
scroll to position [5613, 0]
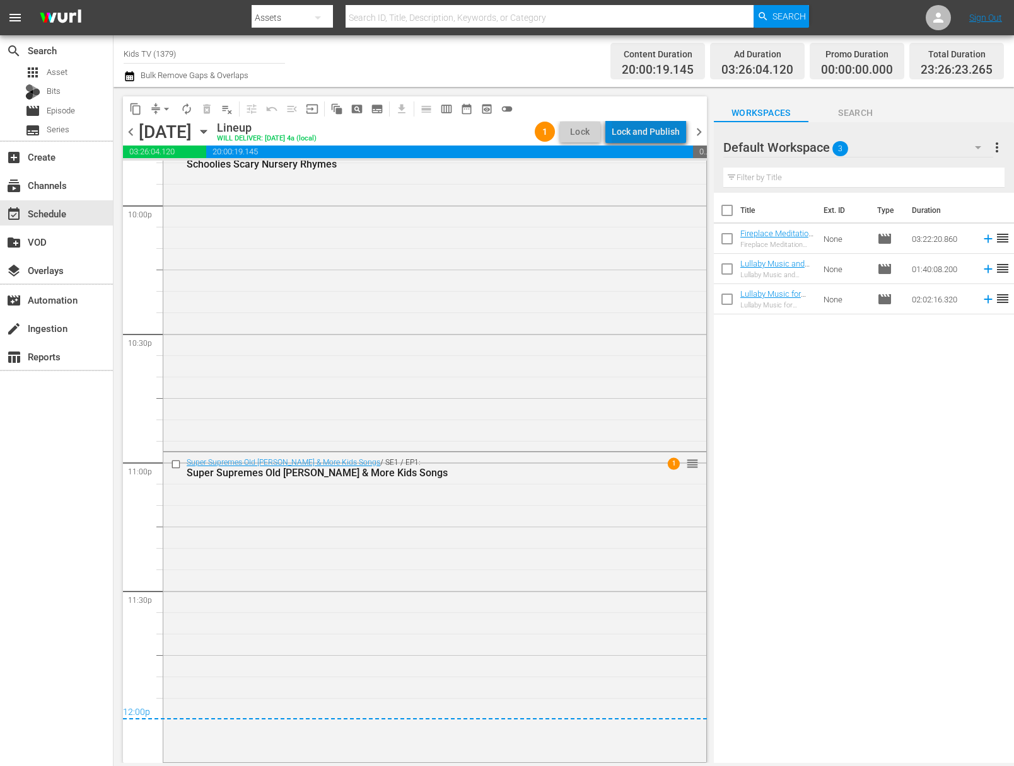
click at [673, 137] on div "Lock and Publish" at bounding box center [645, 131] width 68 height 23
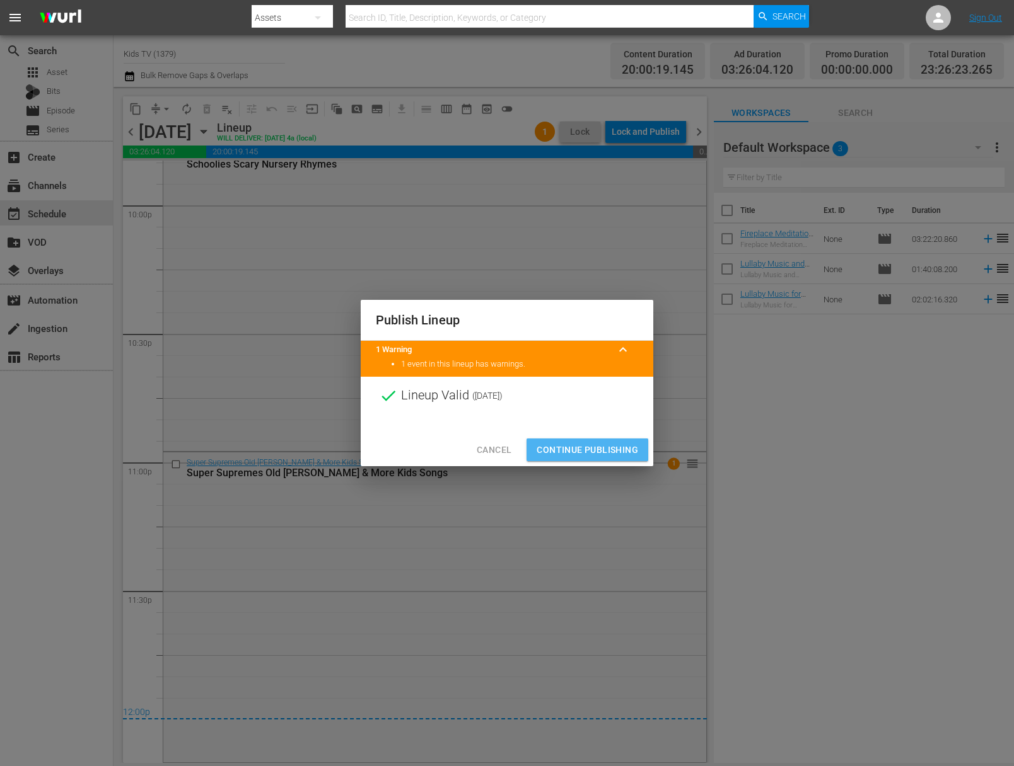
click at [586, 448] on span "Continue Publishing" at bounding box center [586, 450] width 101 height 16
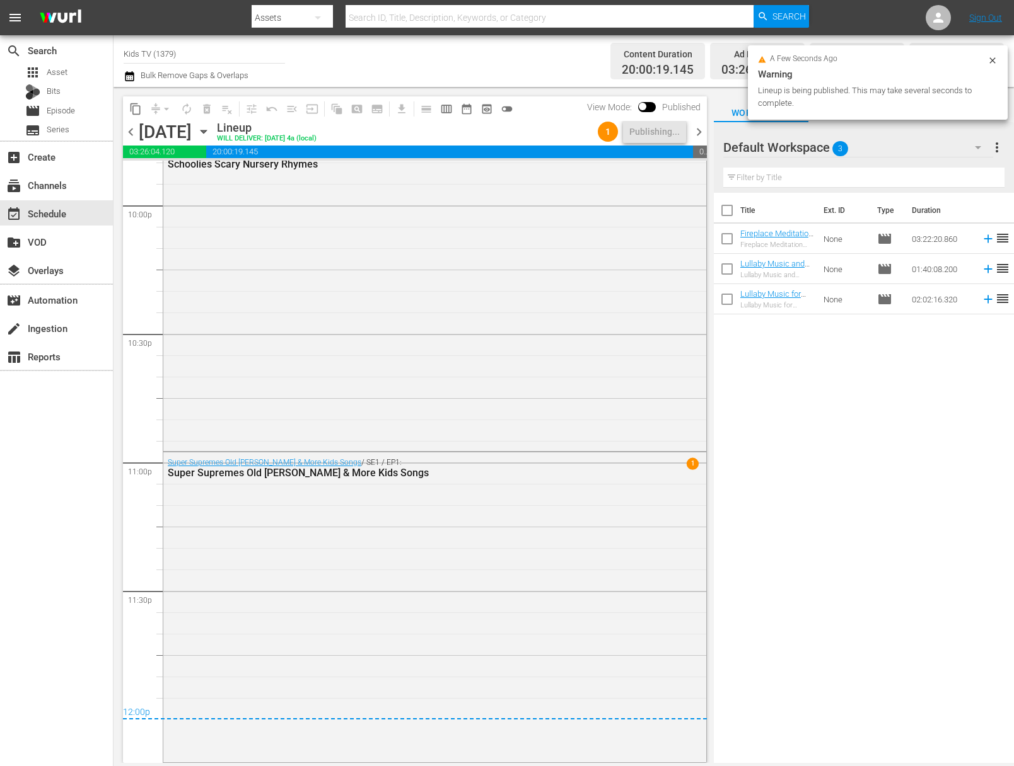
click at [211, 129] on icon "button" at bounding box center [204, 132] width 14 height 14
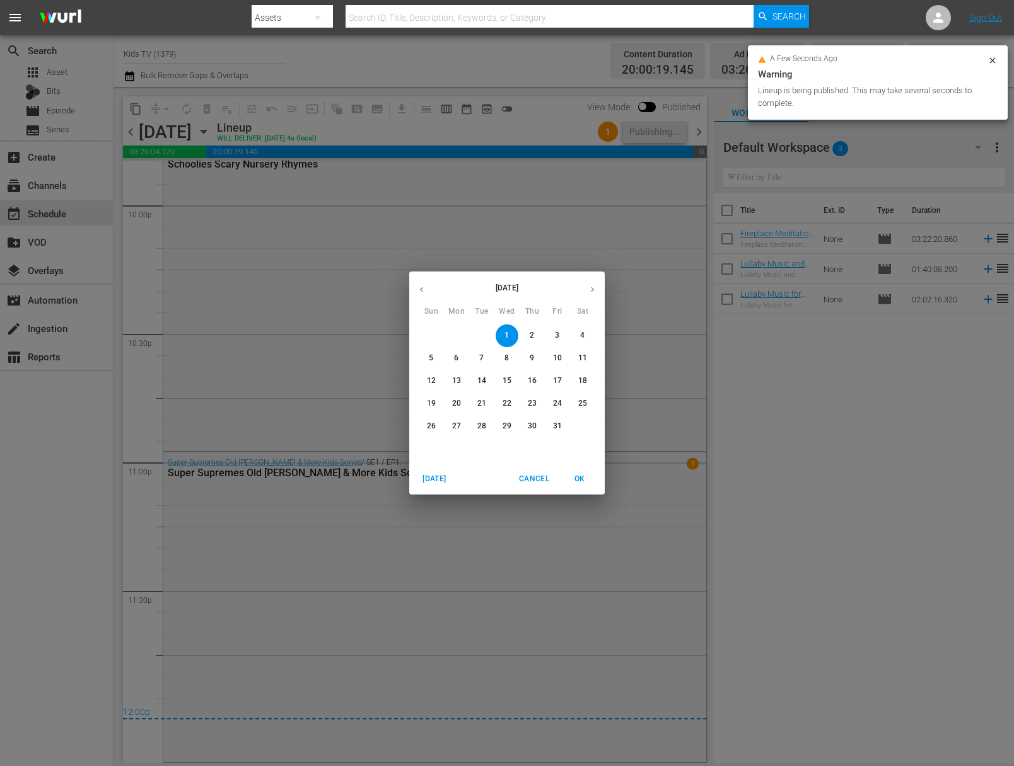
click at [527, 335] on span "2" at bounding box center [532, 335] width 23 height 11
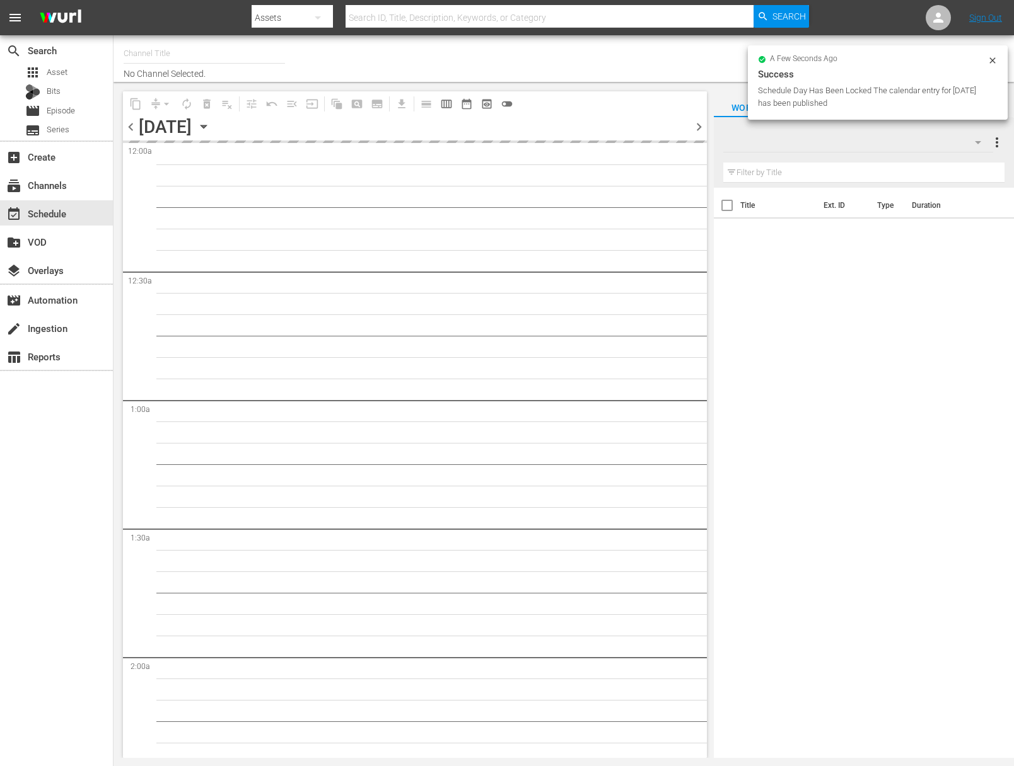
type input "Kids TV (1379)"
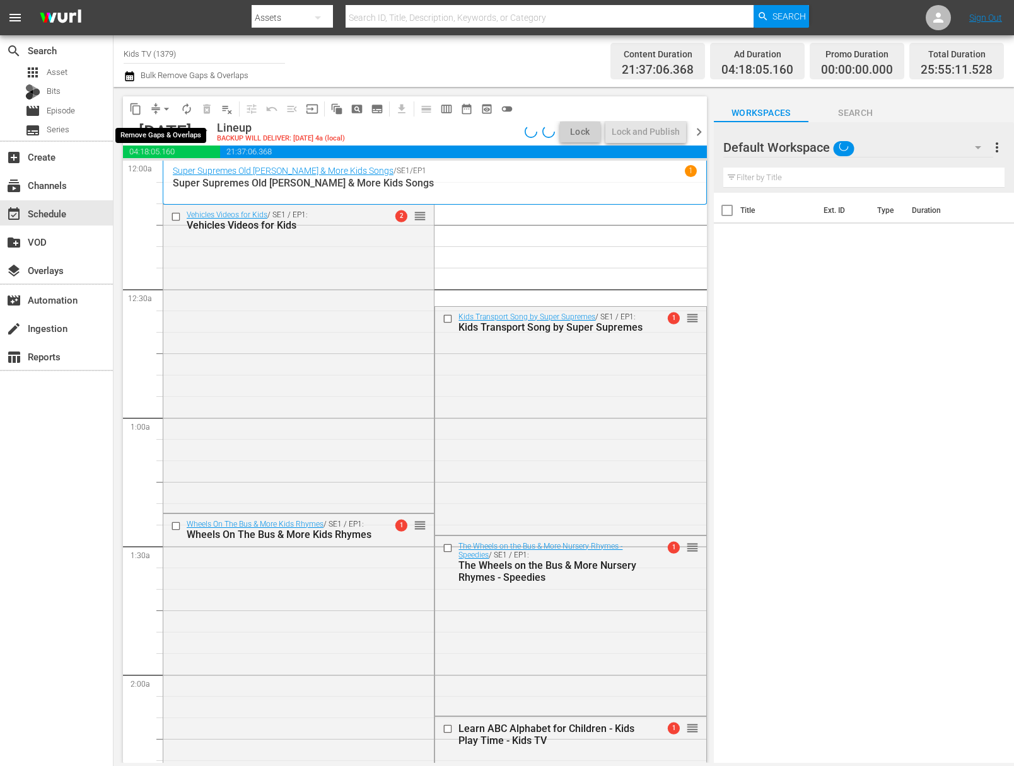
click at [166, 110] on span "arrow_drop_down" at bounding box center [166, 109] width 13 height 13
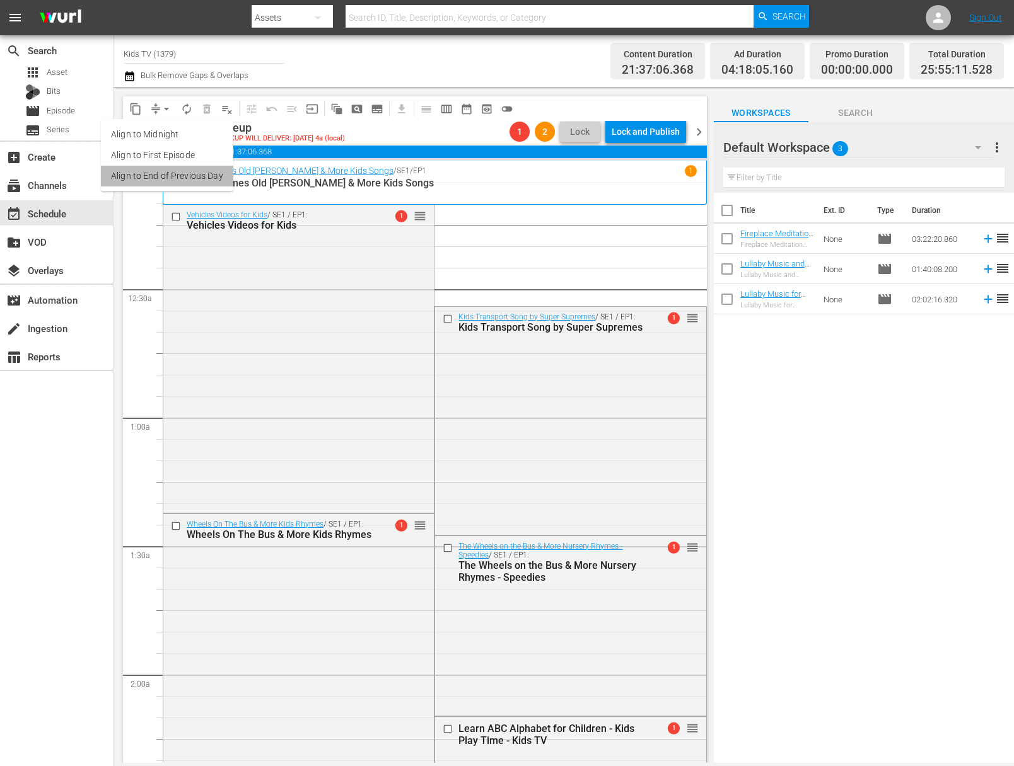
click at [171, 183] on li "Align to End of Previous Day" at bounding box center [167, 176] width 132 height 21
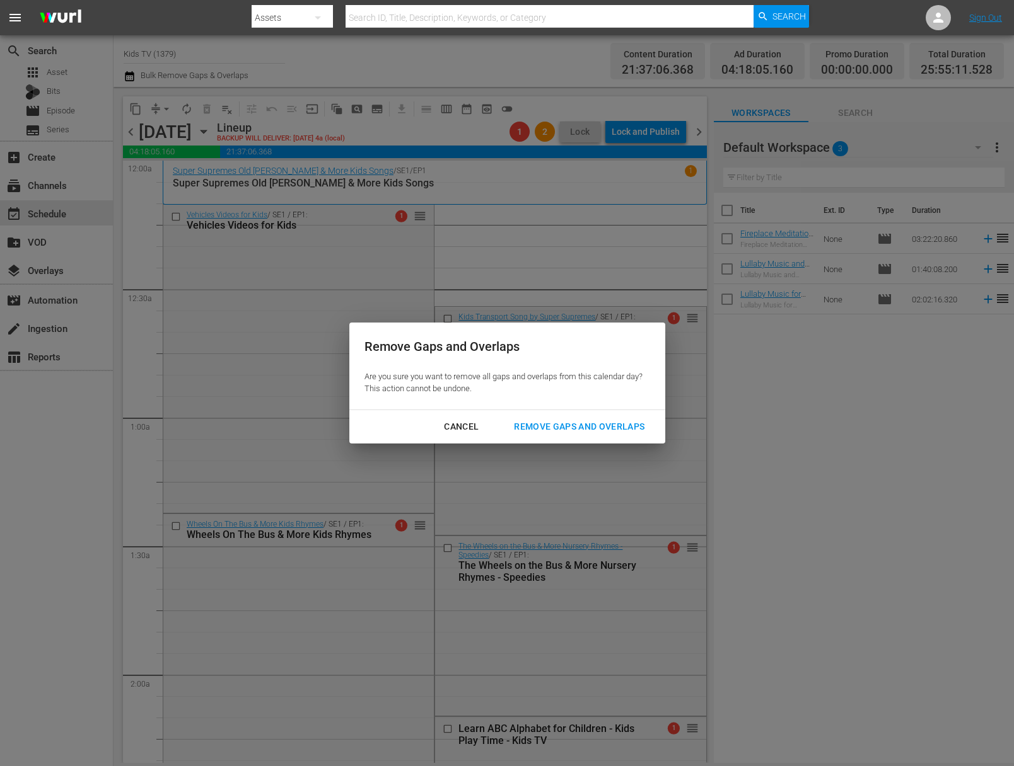
click at [580, 427] on div "Remove Gaps and Overlaps" at bounding box center [579, 427] width 151 height 16
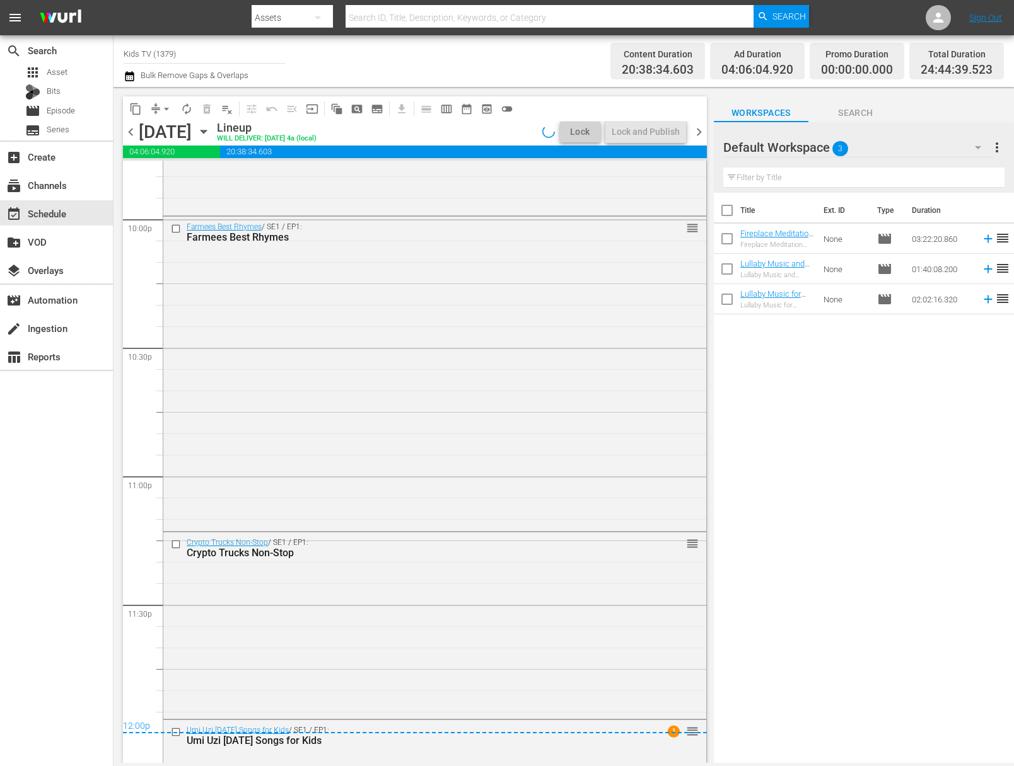
scroll to position [5749, 0]
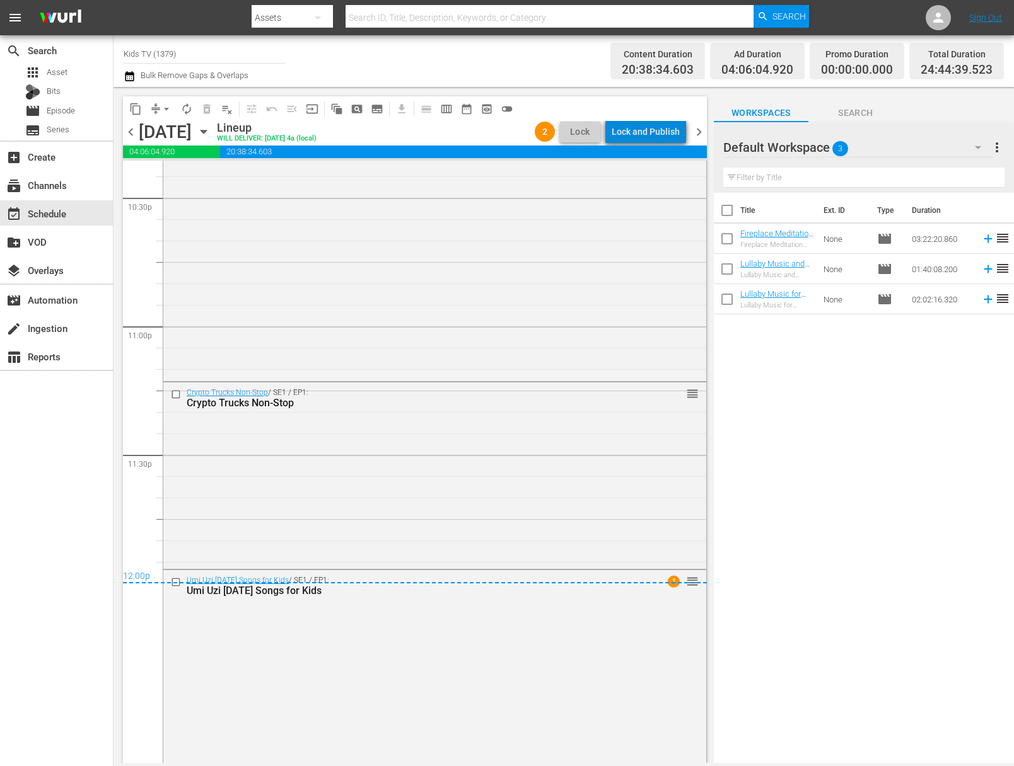
click at [653, 130] on div "Lock and Publish" at bounding box center [645, 131] width 68 height 23
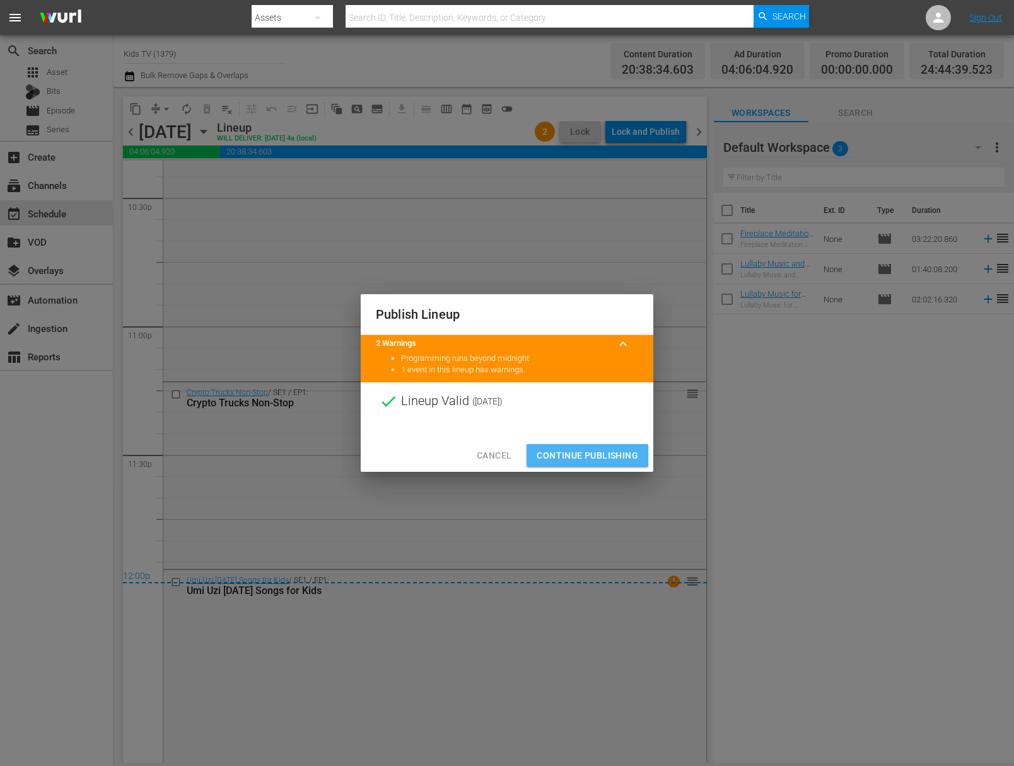
click at [583, 454] on span "Continue Publishing" at bounding box center [586, 456] width 101 height 16
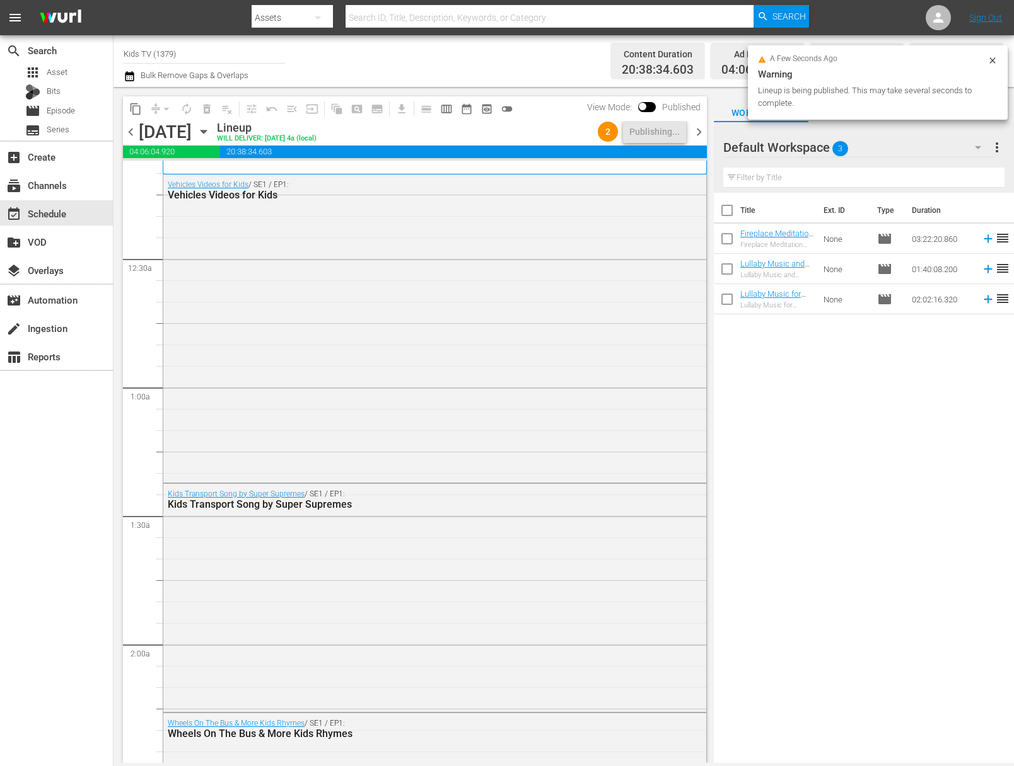
scroll to position [0, 0]
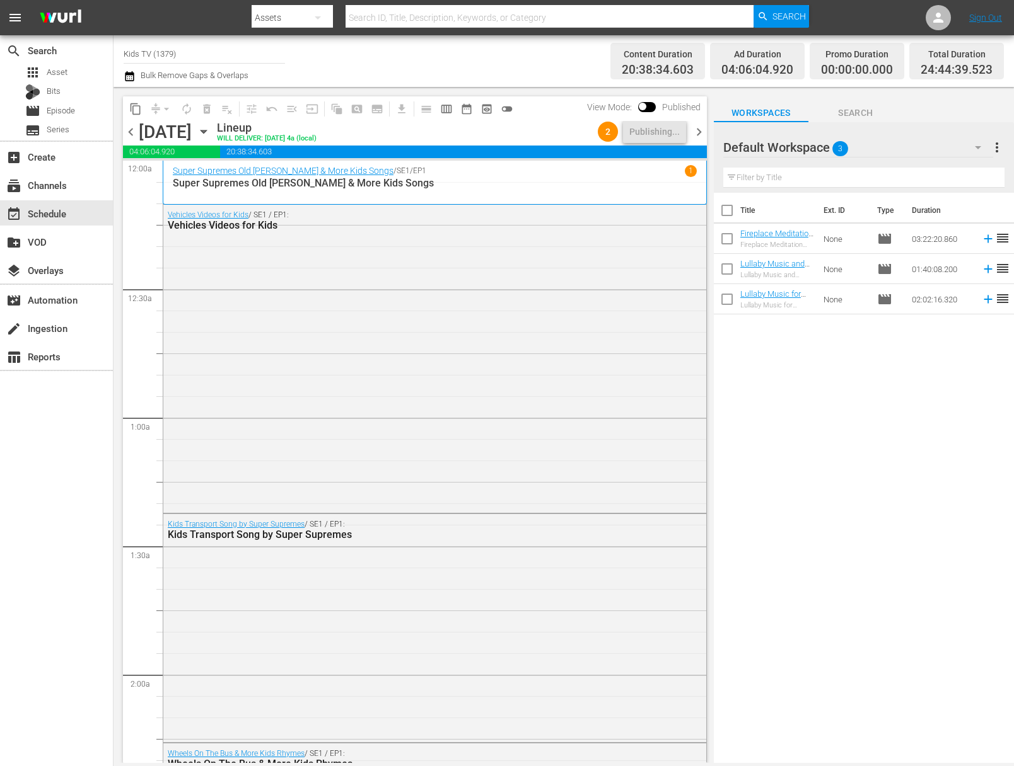
click at [206, 130] on icon "button" at bounding box center [203, 131] width 6 height 3
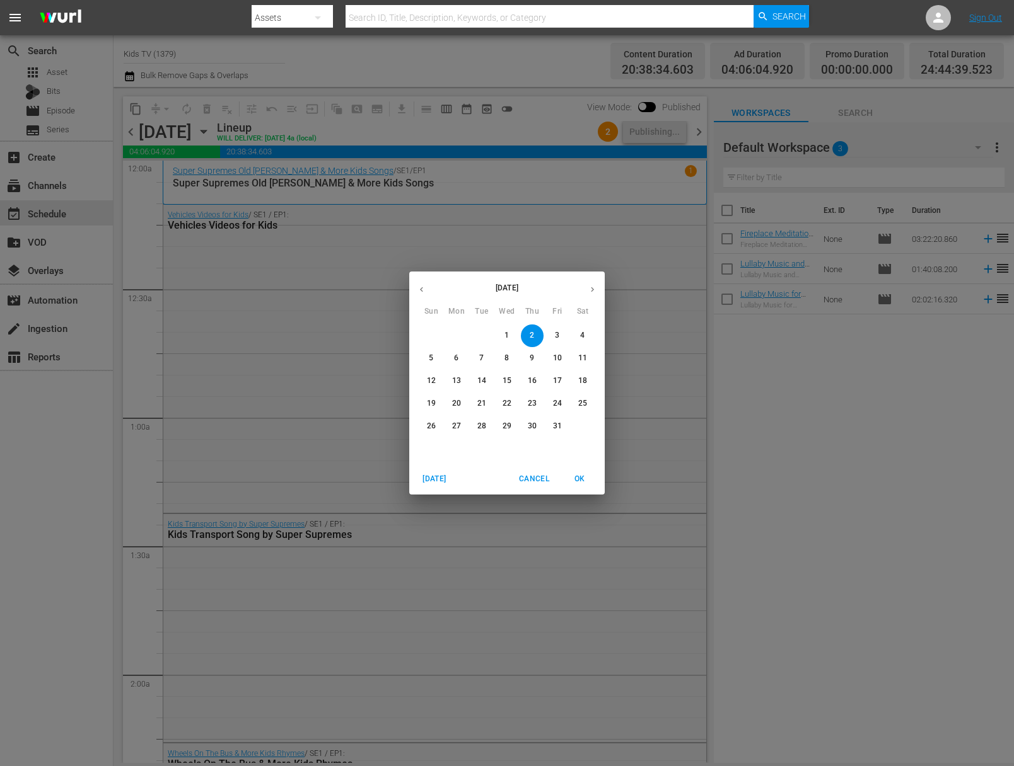
click at [558, 340] on p "3" at bounding box center [557, 335] width 4 height 11
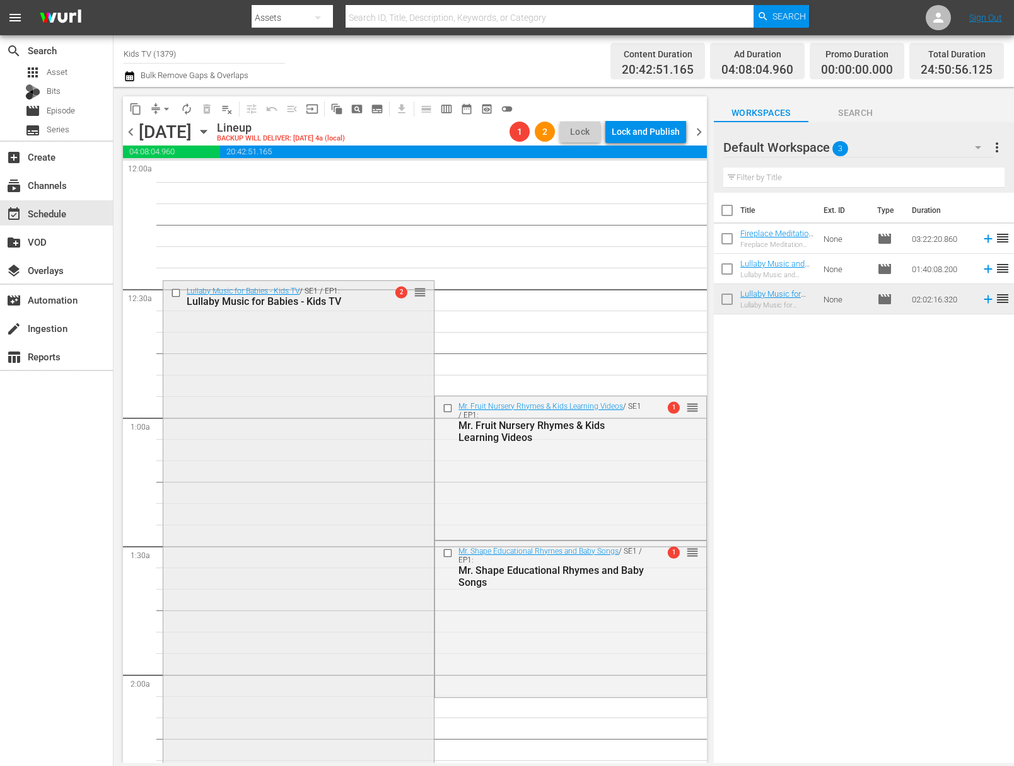
click at [197, 125] on button "button" at bounding box center [204, 132] width 14 height 14
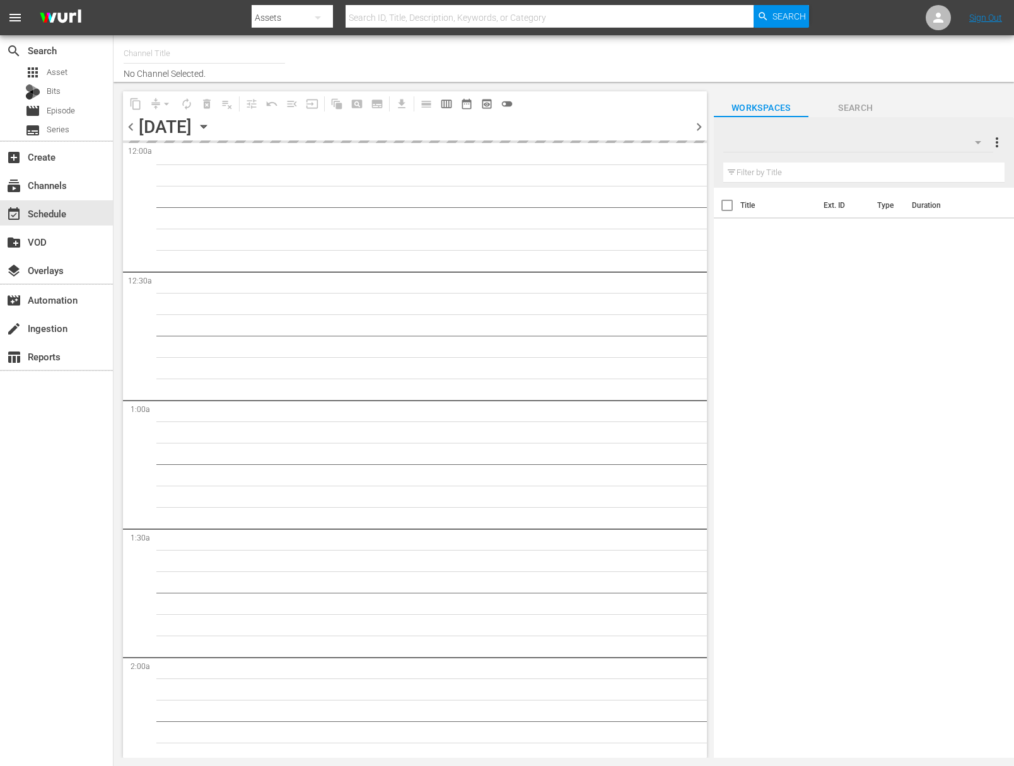
type input "Kids TV (1379)"
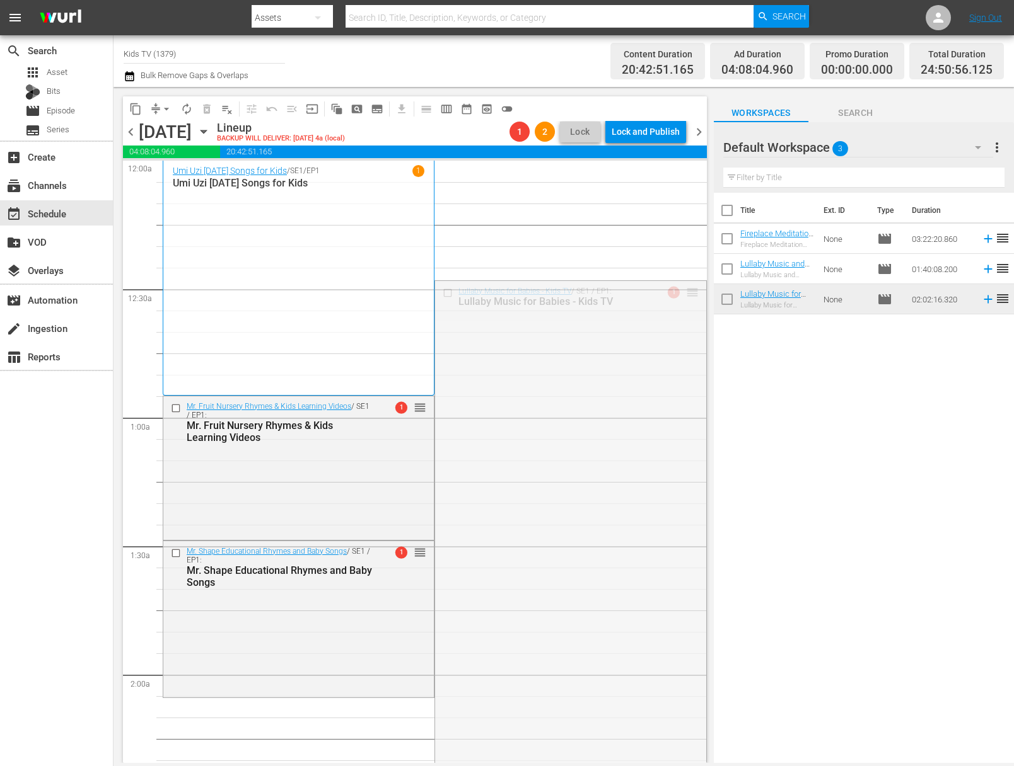
drag, startPoint x: 691, startPoint y: 296, endPoint x: 640, endPoint y: 191, distance: 116.7
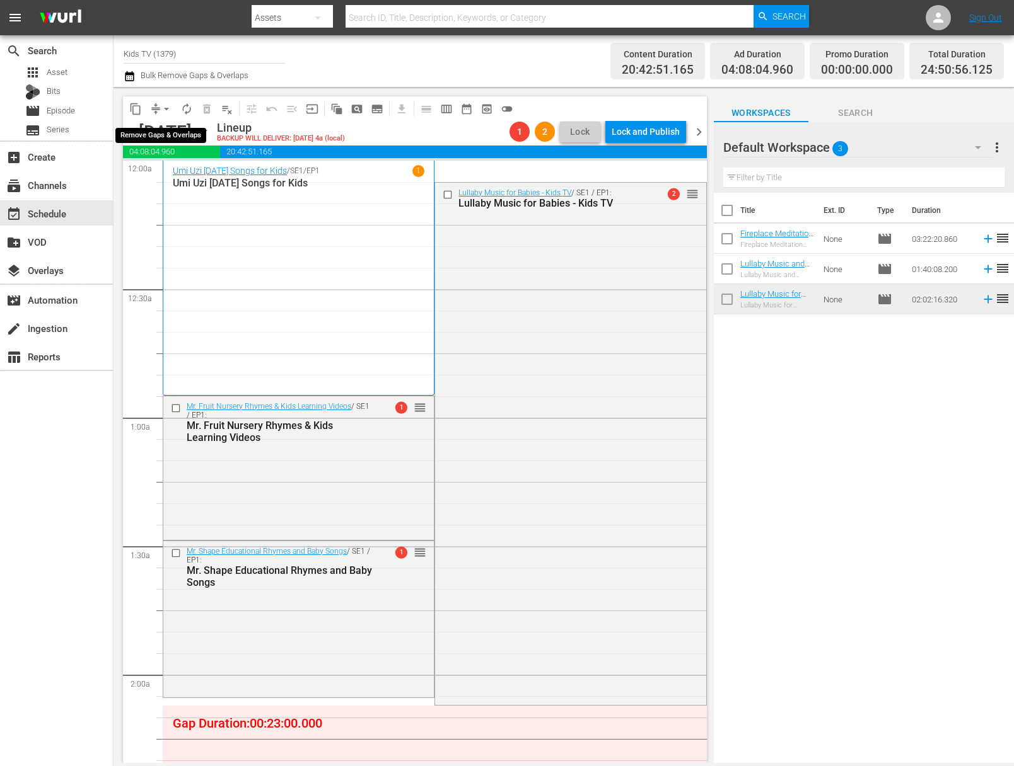
click at [166, 108] on span "arrow_drop_down" at bounding box center [166, 109] width 13 height 13
click at [184, 180] on li "Align to End of Previous Day" at bounding box center [167, 176] width 132 height 21
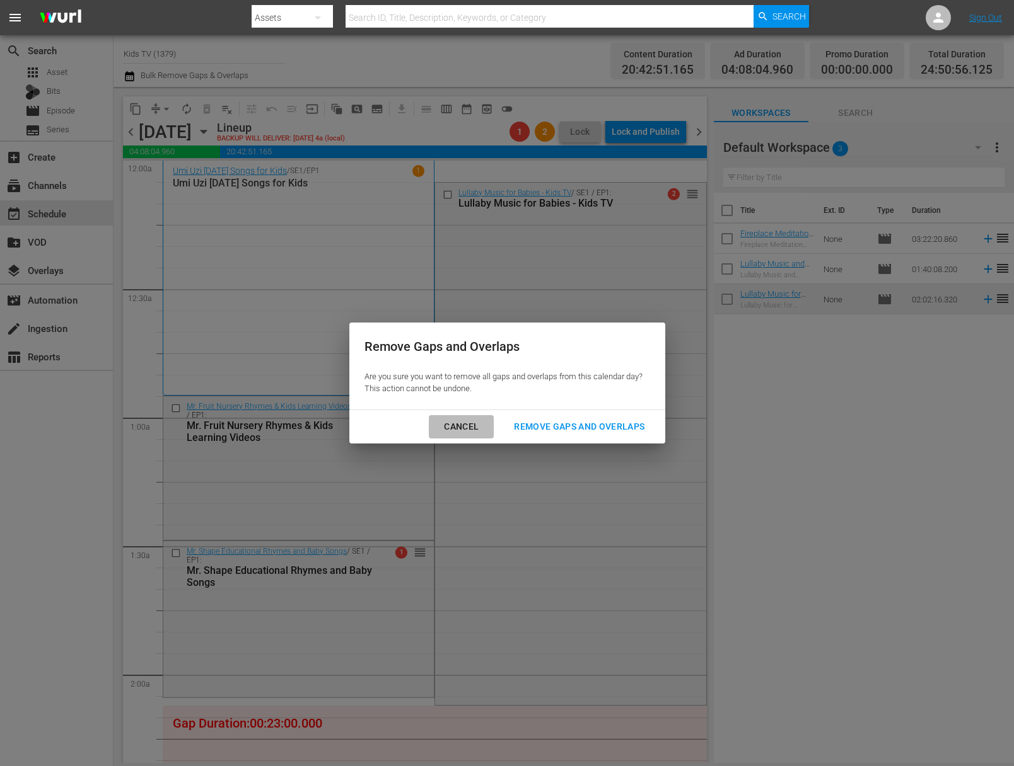
click at [483, 425] on div "Cancel" at bounding box center [461, 427] width 55 height 16
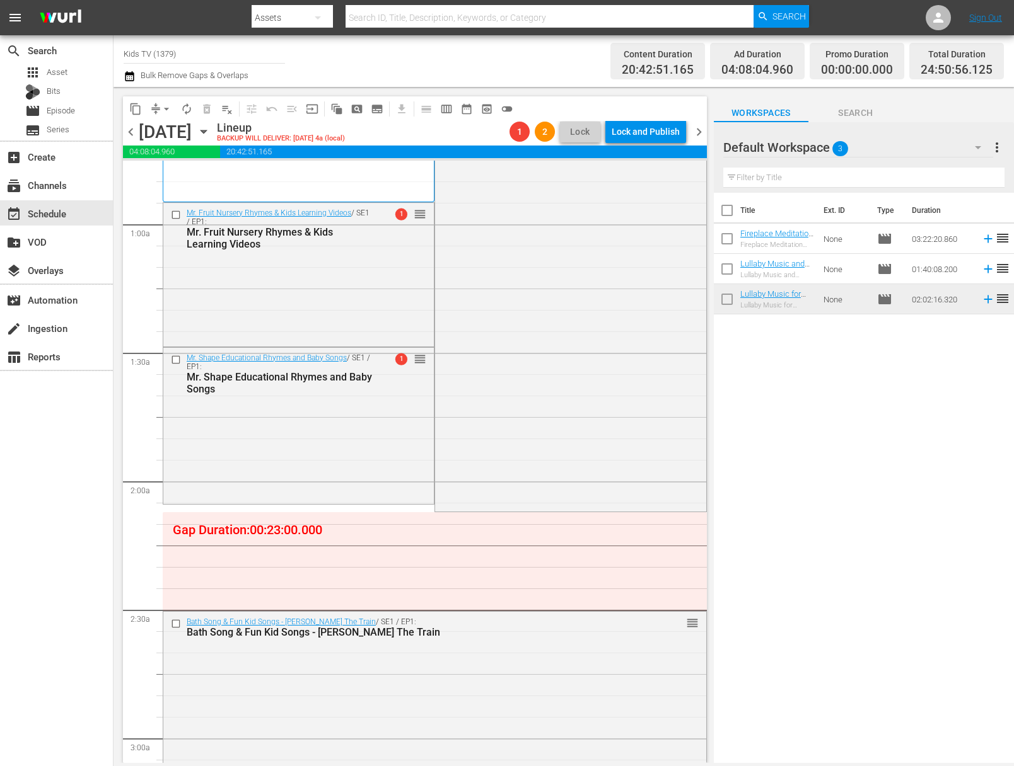
scroll to position [280, 0]
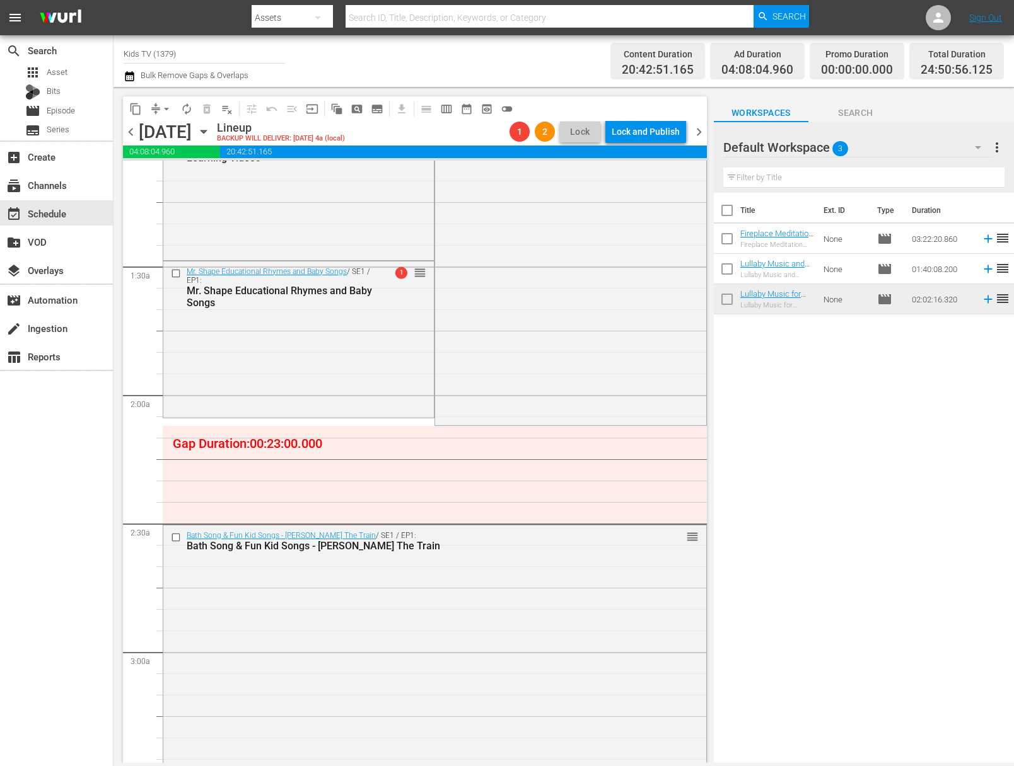
click at [166, 107] on span "arrow_drop_down" at bounding box center [166, 109] width 13 height 13
click at [187, 175] on li "Align to End of Previous Day" at bounding box center [167, 176] width 132 height 21
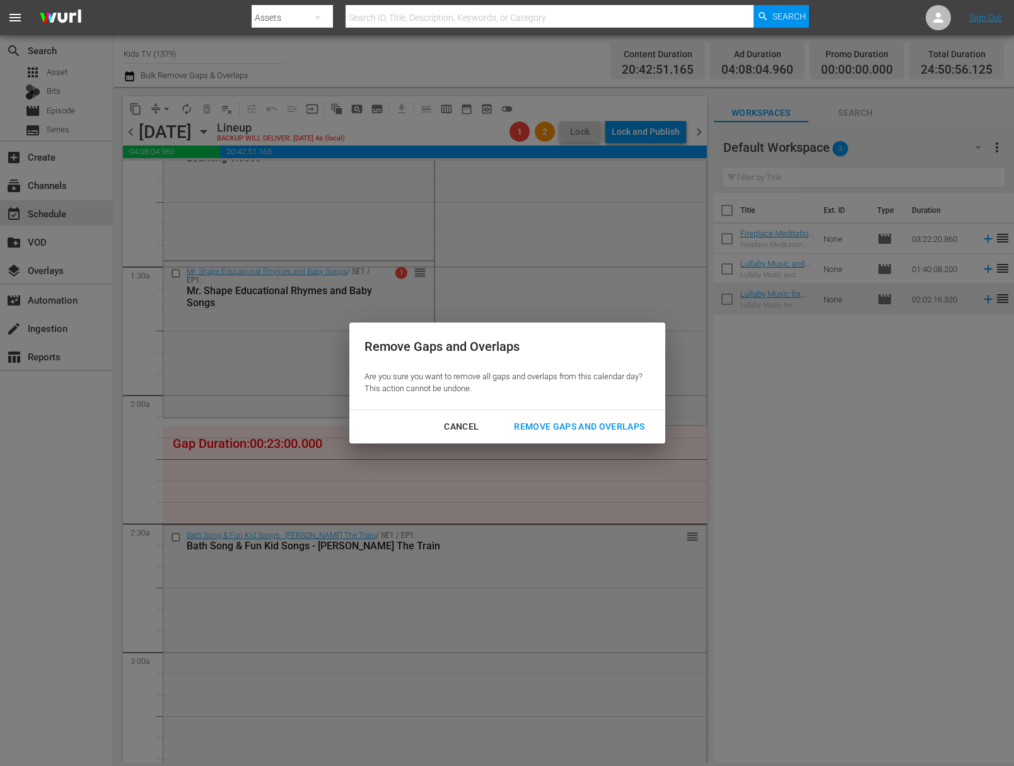
click at [599, 429] on div "Remove Gaps and Overlaps" at bounding box center [579, 427] width 151 height 16
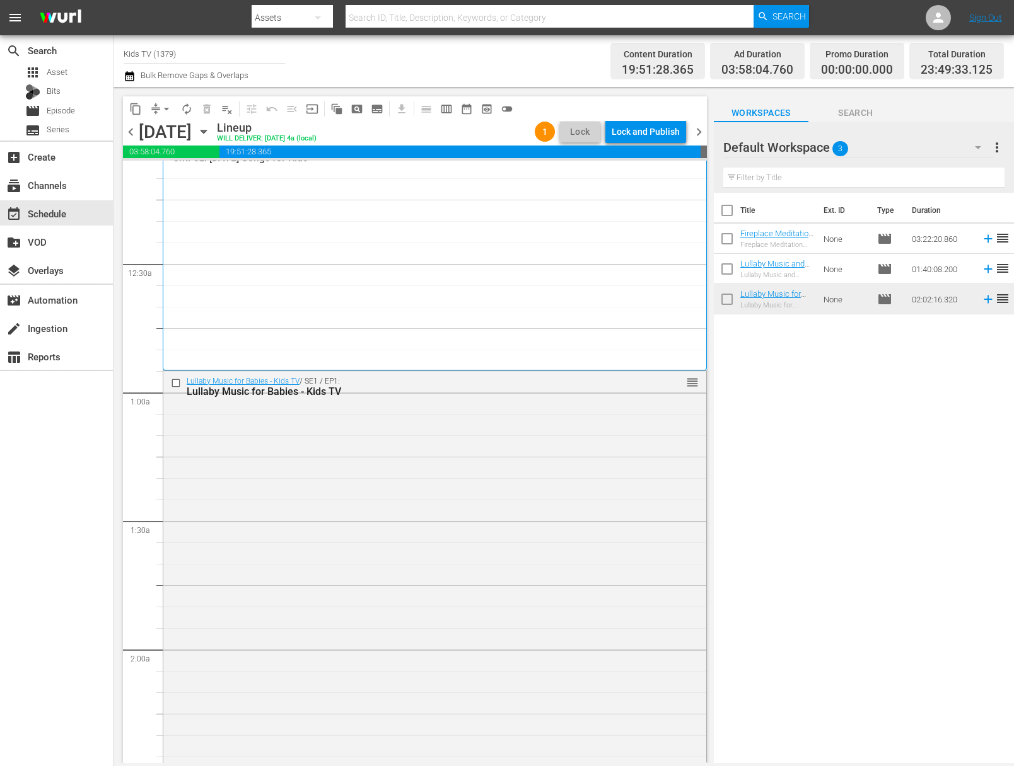
scroll to position [0, 0]
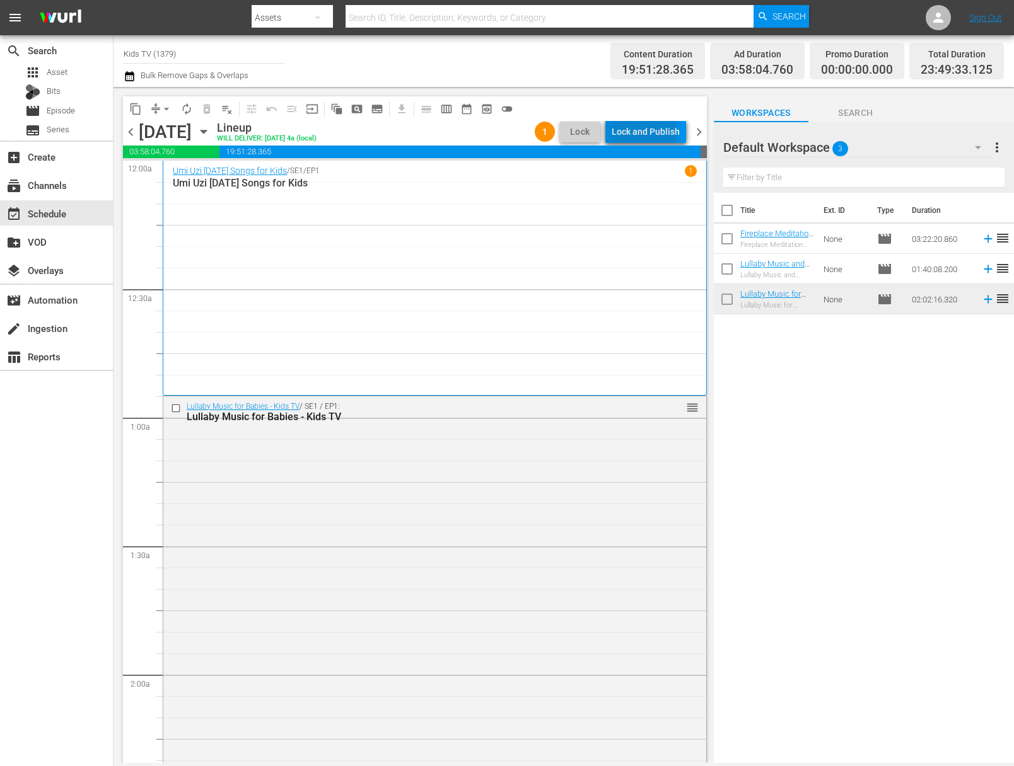
click at [647, 131] on div "Lock and Publish" at bounding box center [645, 131] width 68 height 23
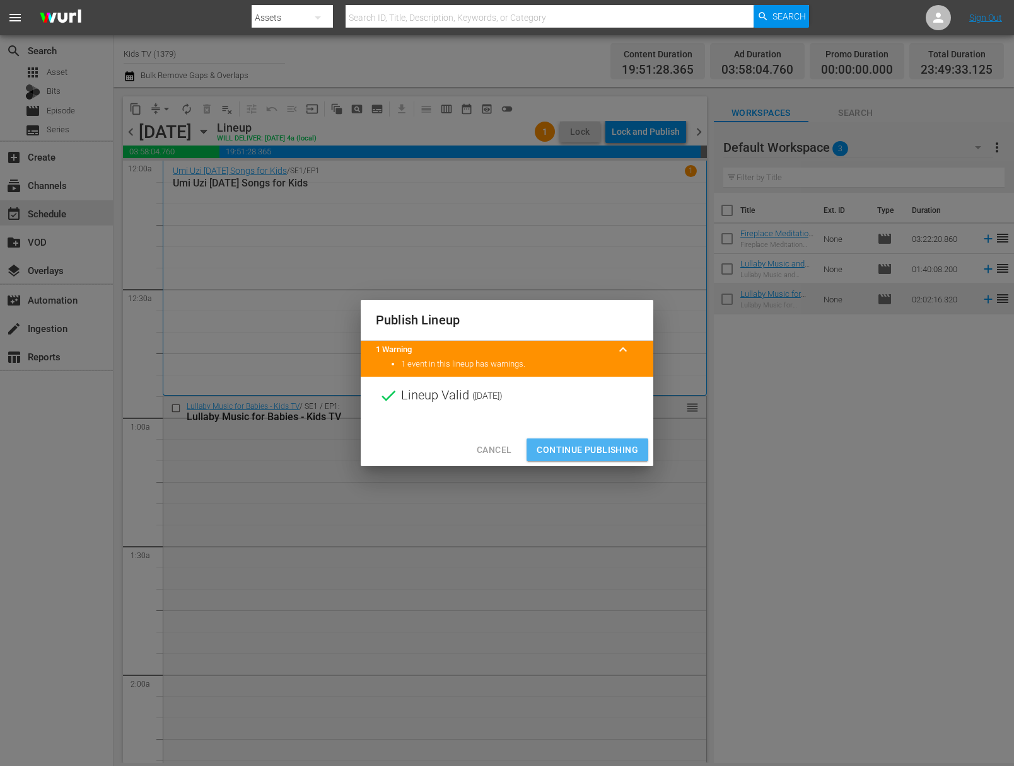
click at [594, 451] on span "Continue Publishing" at bounding box center [586, 450] width 101 height 16
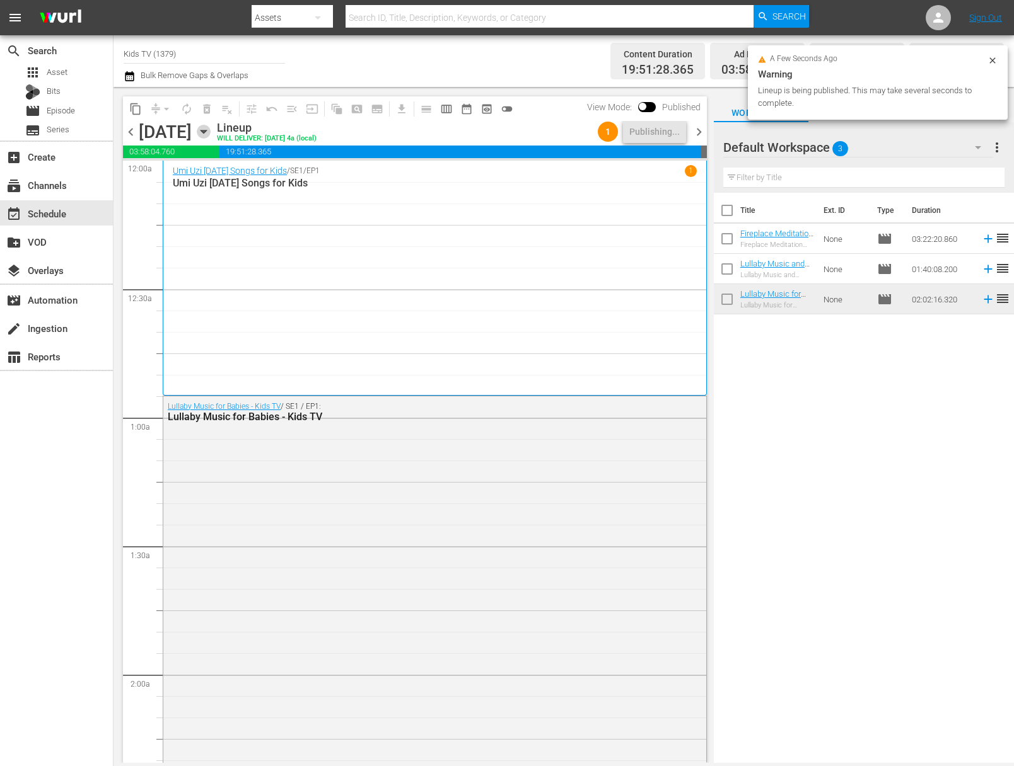
click at [211, 130] on icon "button" at bounding box center [204, 132] width 14 height 14
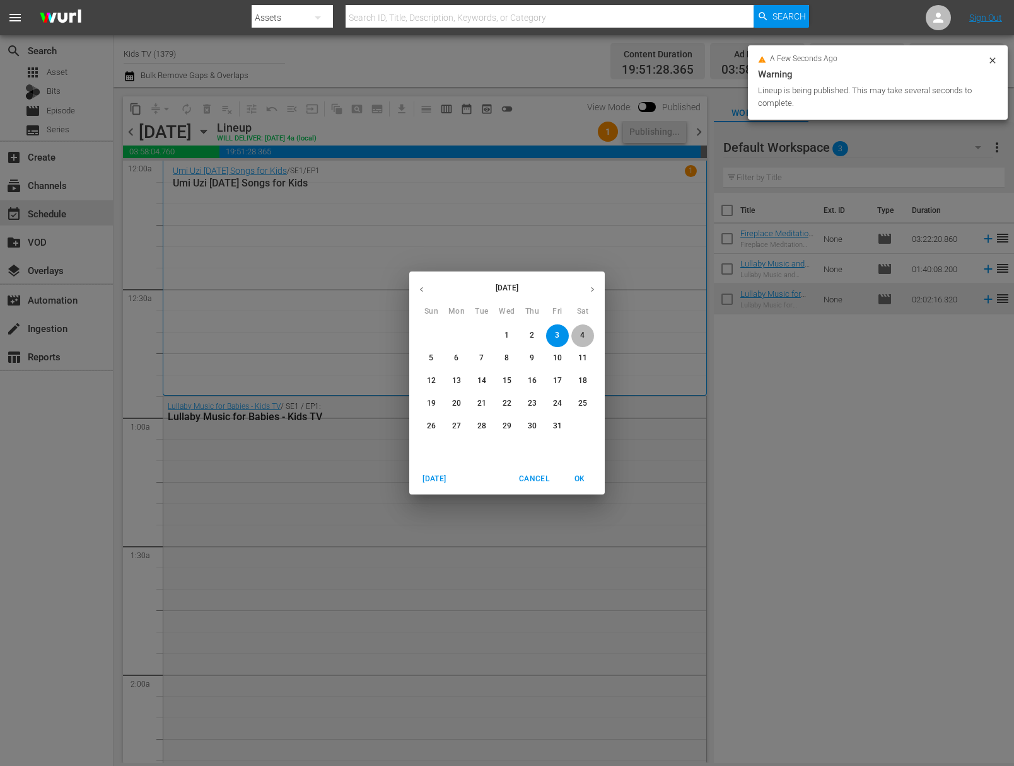
click at [580, 333] on p "4" at bounding box center [582, 335] width 4 height 11
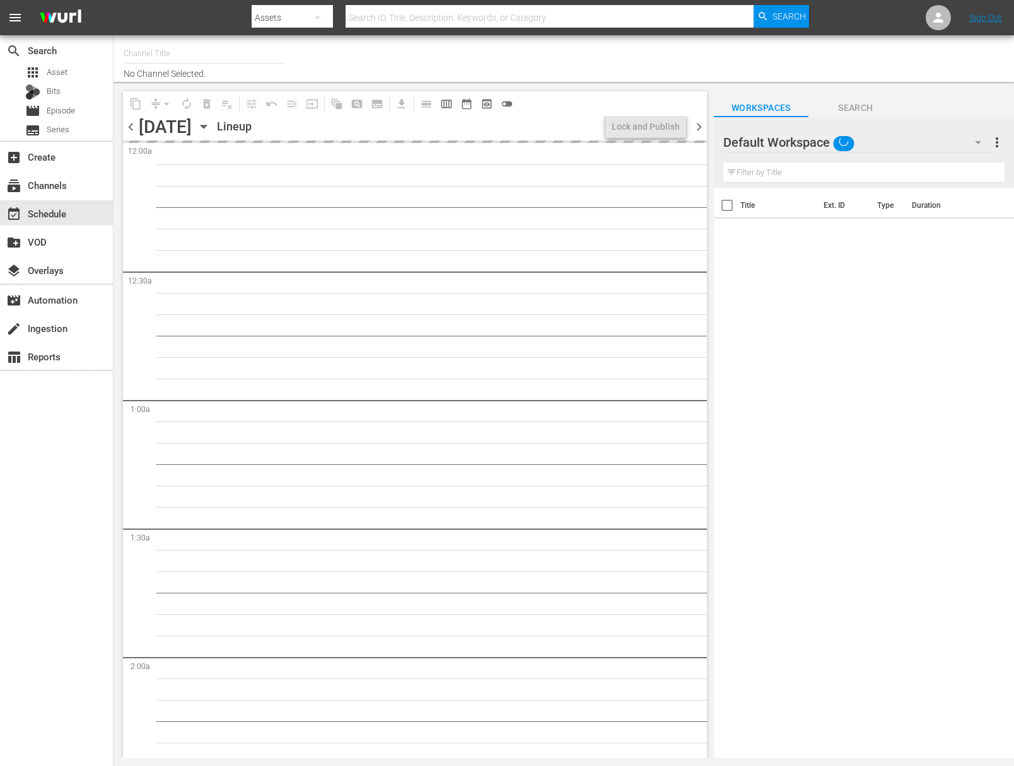
type input "Kids TV (1379)"
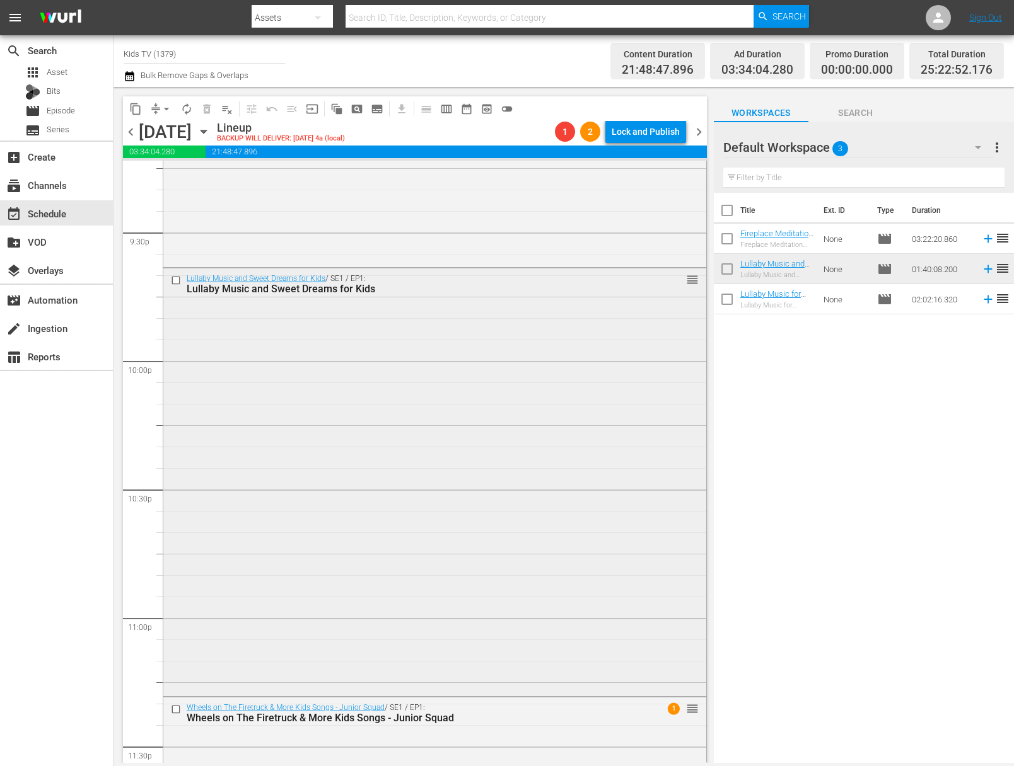
scroll to position [5555, 0]
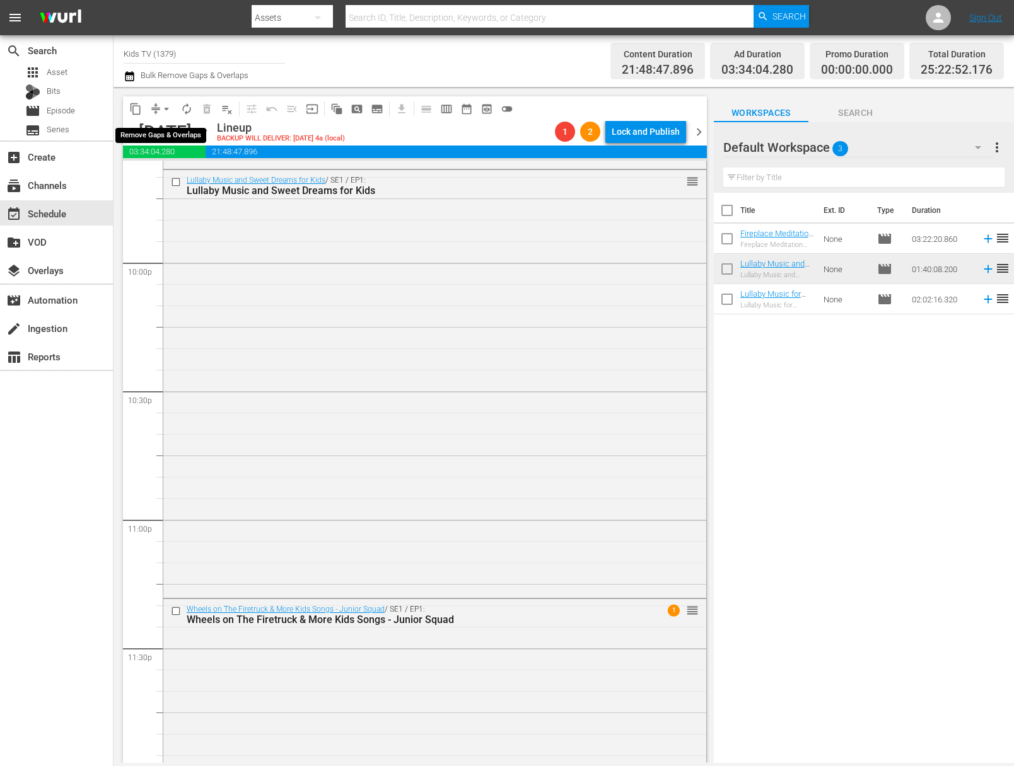
click at [164, 108] on span "arrow_drop_down" at bounding box center [166, 109] width 13 height 13
click at [182, 183] on li "Align to End of Previous Day" at bounding box center [167, 176] width 132 height 21
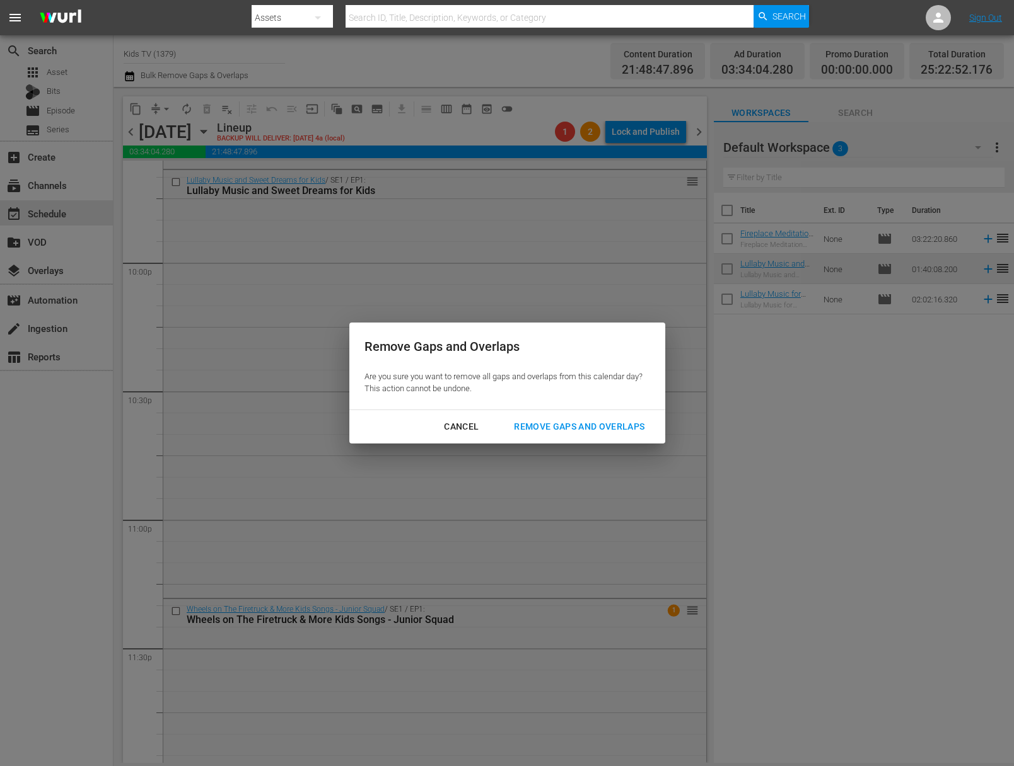
click at [626, 431] on div "Remove Gaps and Overlaps" at bounding box center [579, 427] width 151 height 16
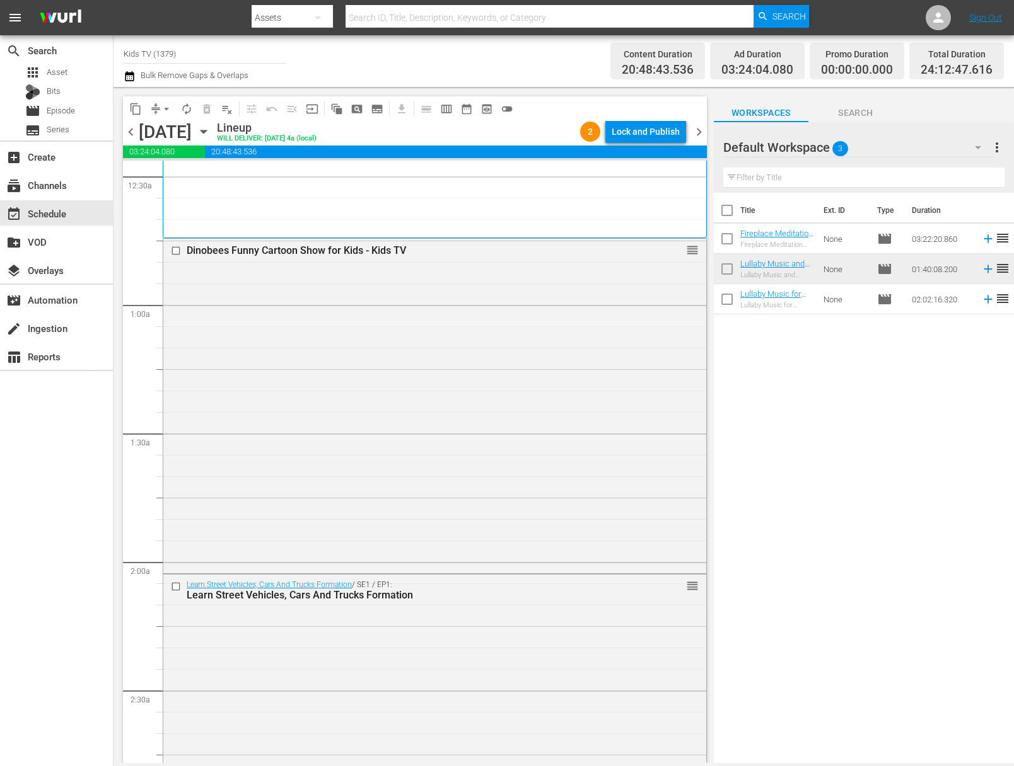
scroll to position [0, 0]
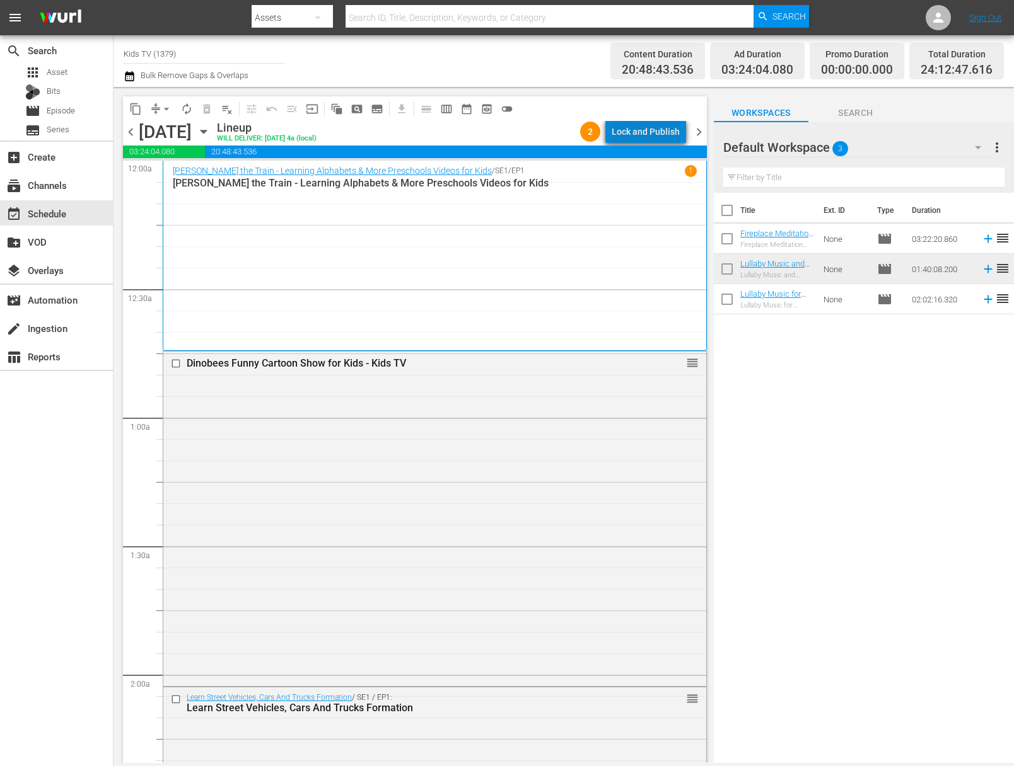
click at [655, 140] on div "Lock and Publish" at bounding box center [645, 131] width 68 height 23
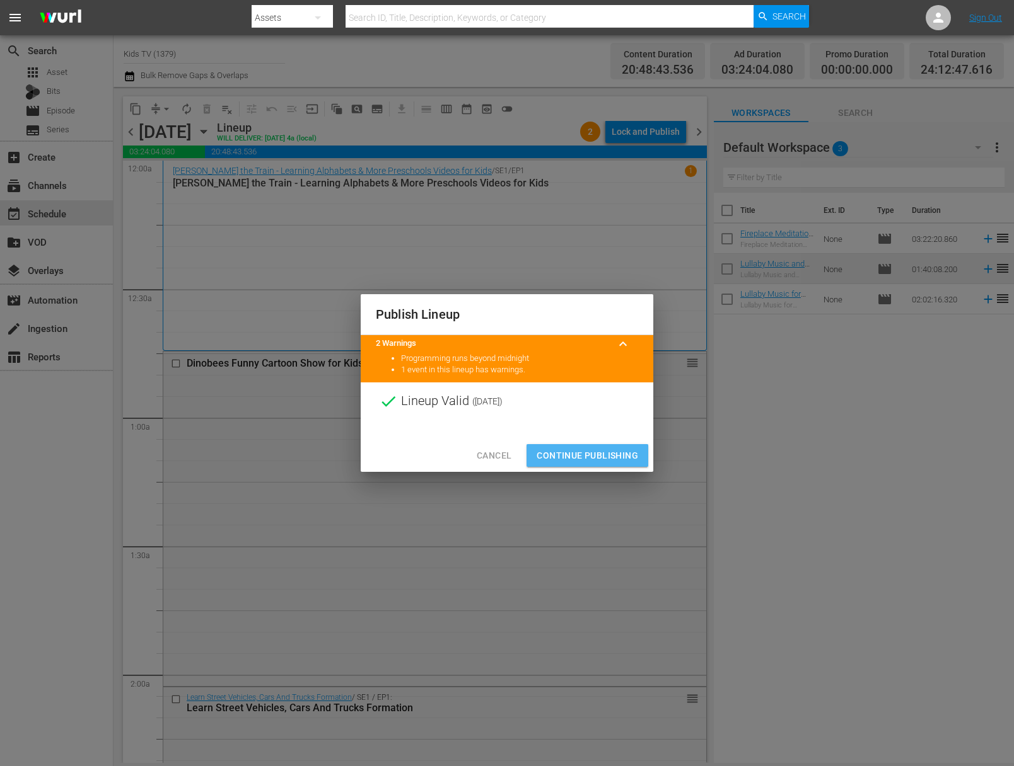
click at [591, 458] on span "Continue Publishing" at bounding box center [586, 456] width 101 height 16
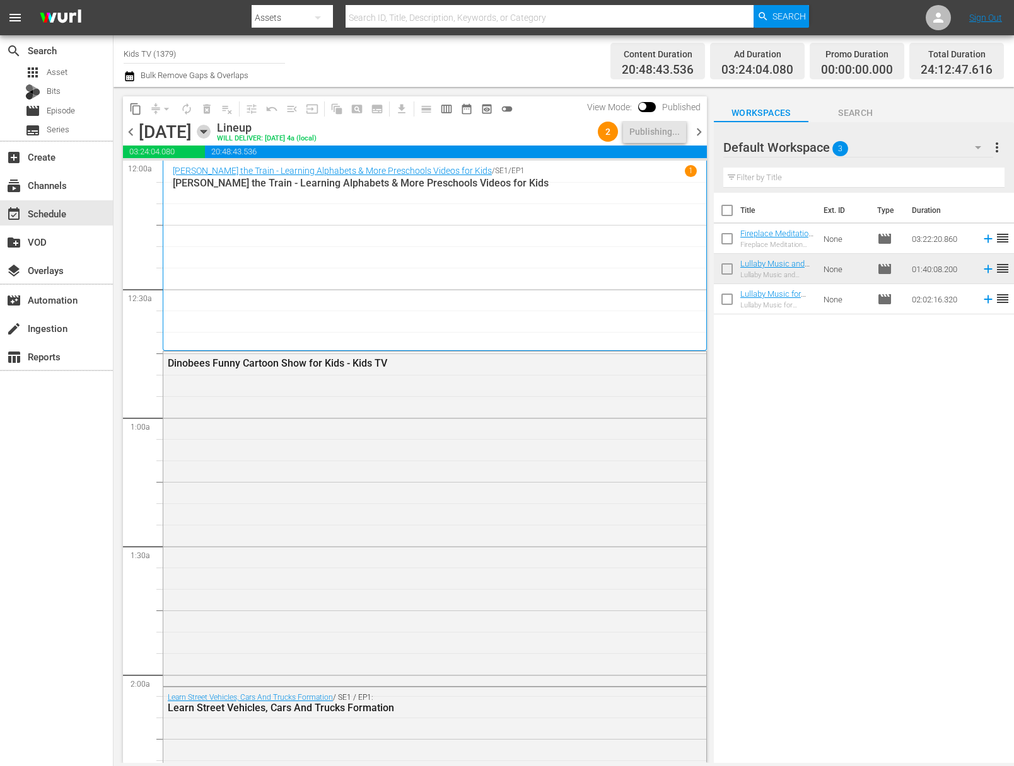
click at [211, 128] on icon "button" at bounding box center [204, 132] width 14 height 14
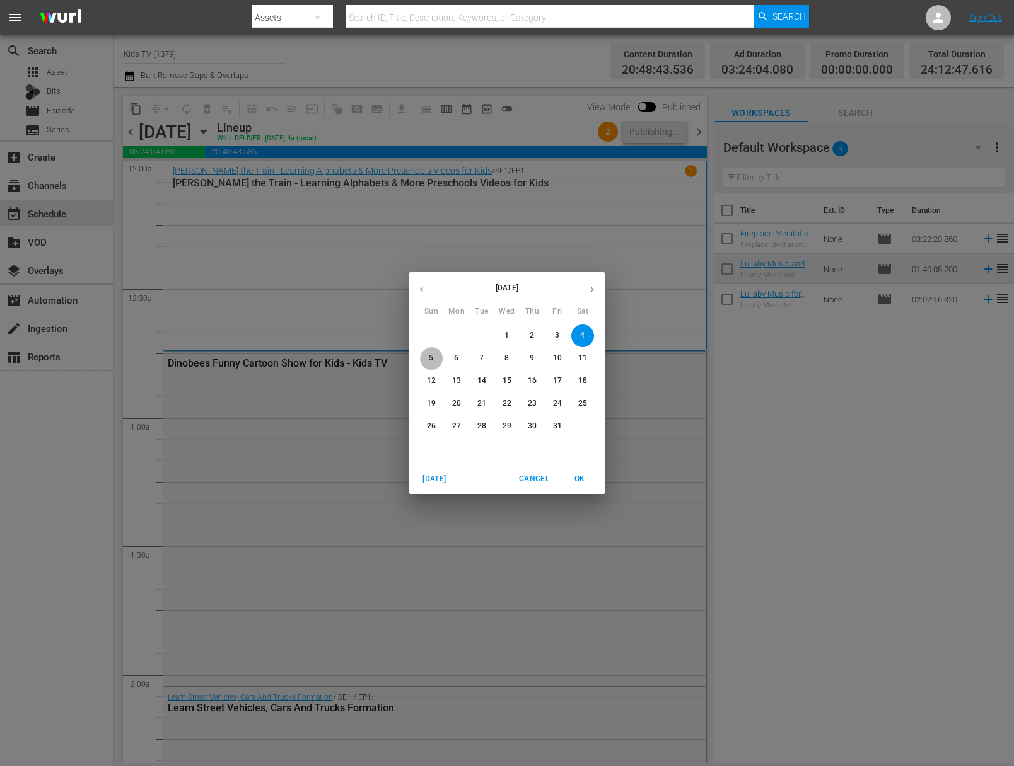
click at [434, 359] on span "5" at bounding box center [431, 358] width 23 height 11
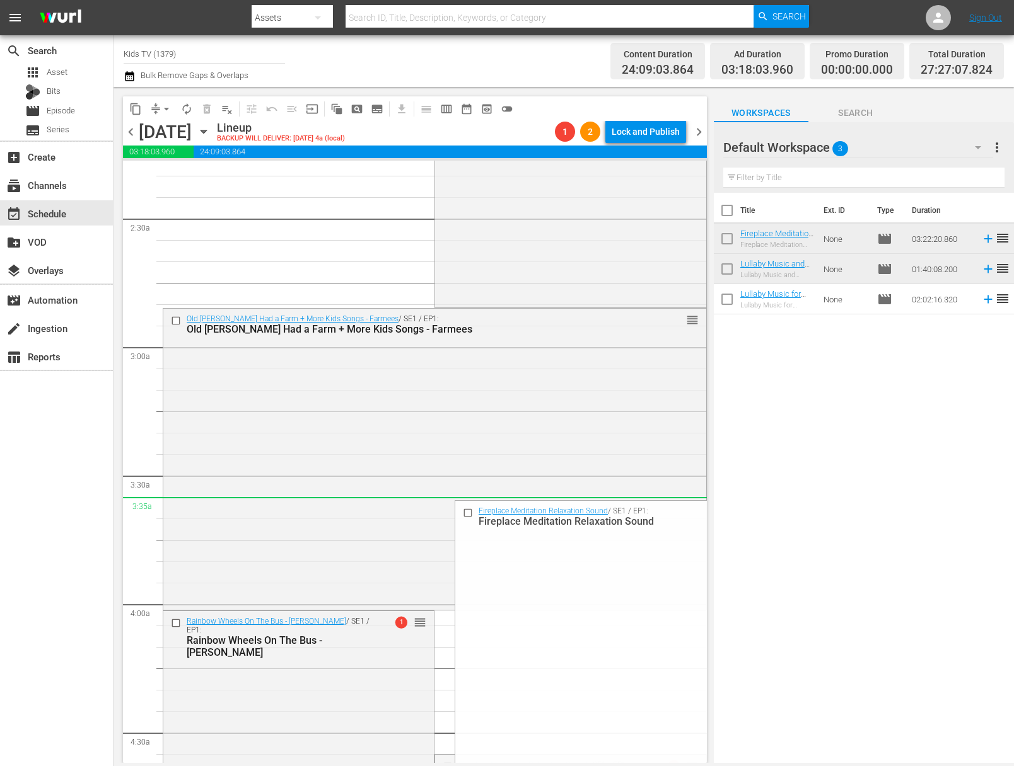
scroll to position [584, 0]
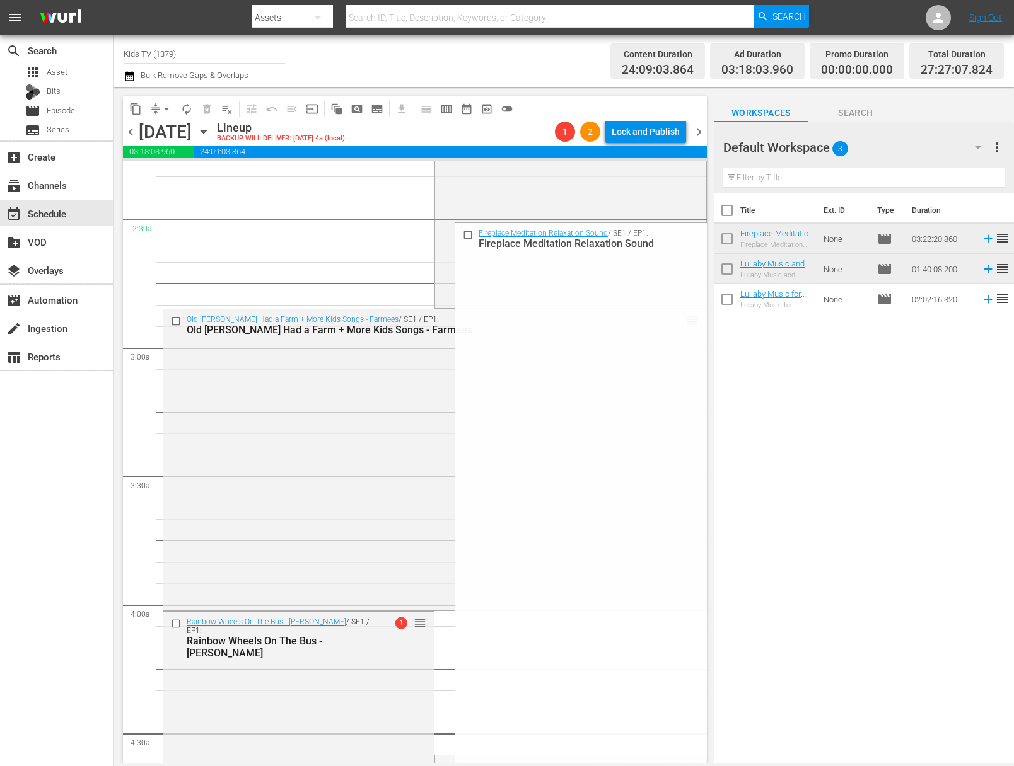
drag, startPoint x: 683, startPoint y: 555, endPoint x: 557, endPoint y: 238, distance: 341.2
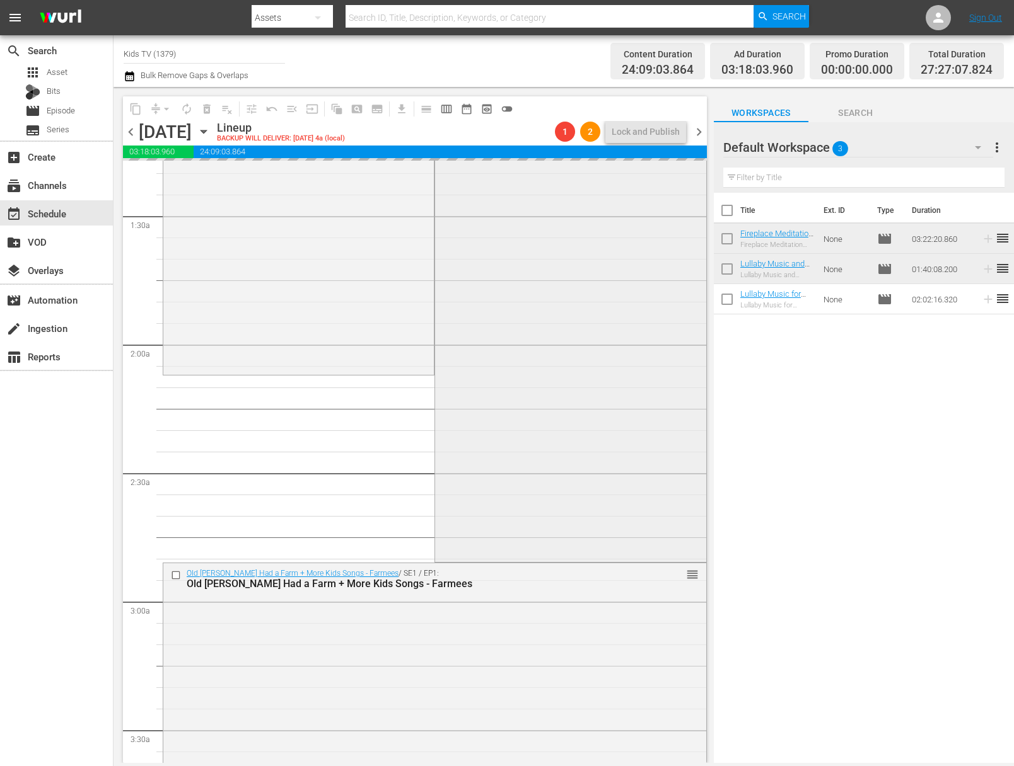
scroll to position [81, 0]
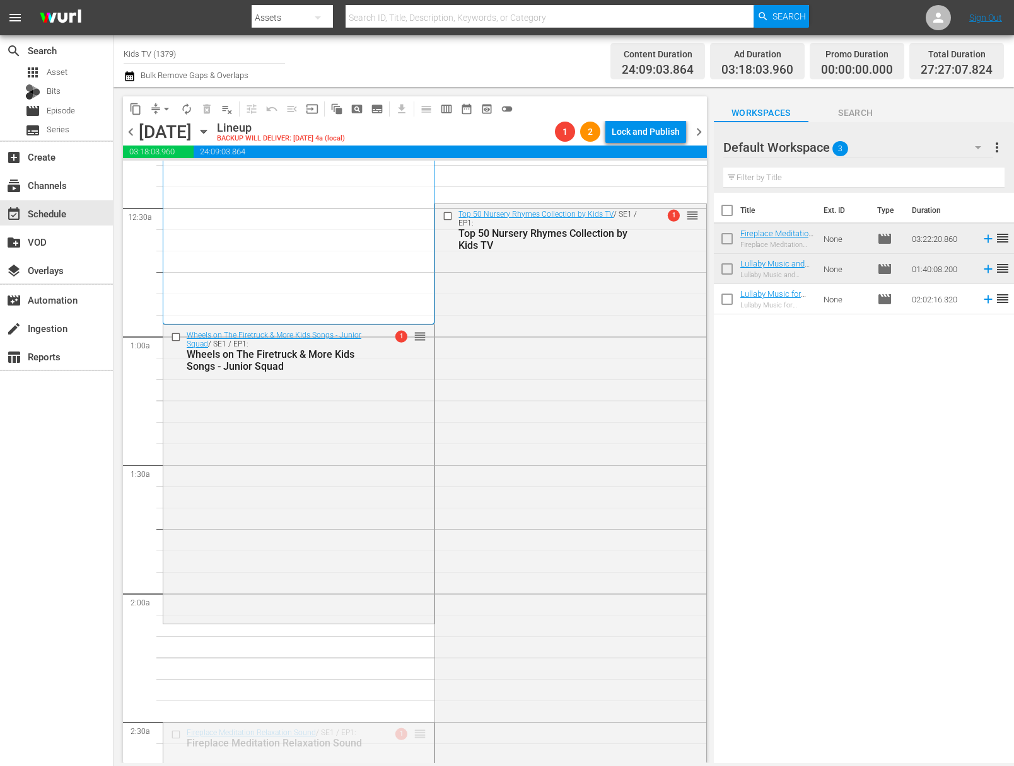
drag, startPoint x: 417, startPoint y: 727, endPoint x: 452, endPoint y: 208, distance: 520.5
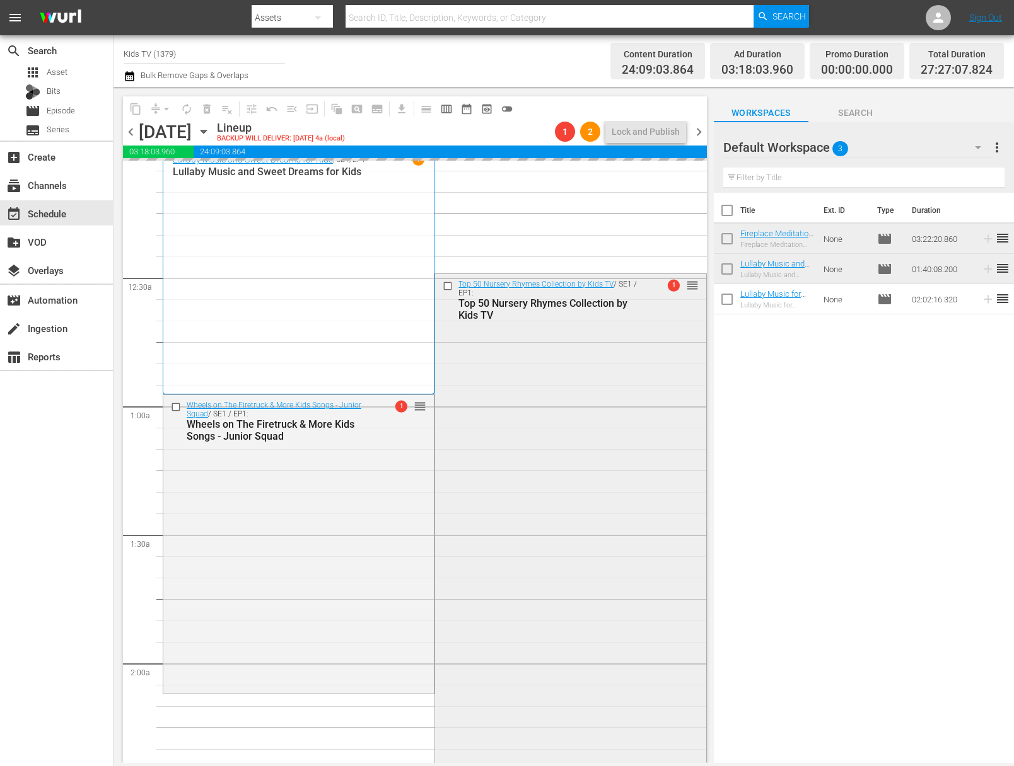
scroll to position [0, 0]
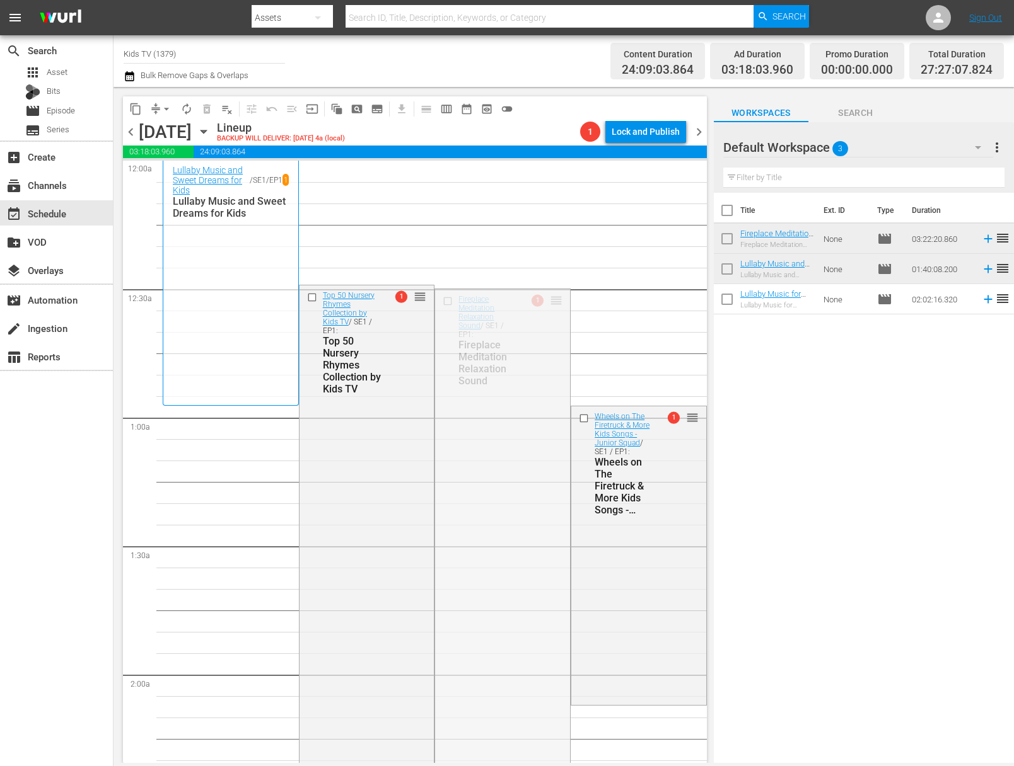
drag, startPoint x: 549, startPoint y: 301, endPoint x: 543, endPoint y: 188, distance: 113.0
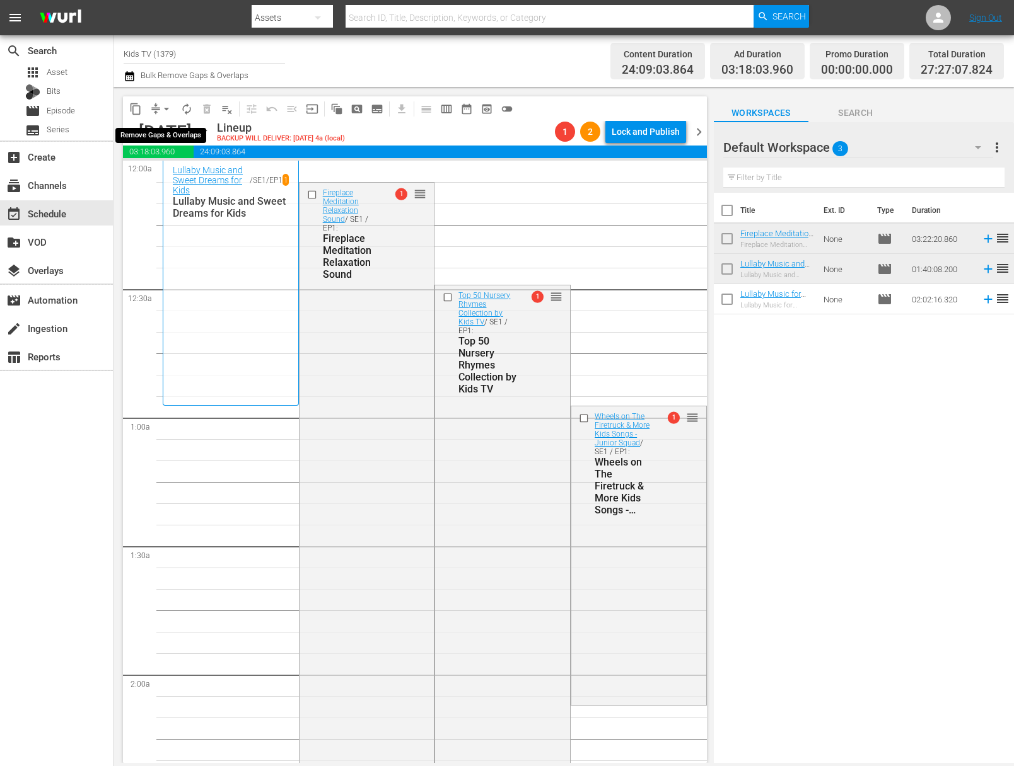
click at [166, 107] on span "arrow_drop_down" at bounding box center [166, 109] width 13 height 13
click at [183, 176] on li "Align to End of Previous Day" at bounding box center [167, 176] width 132 height 21
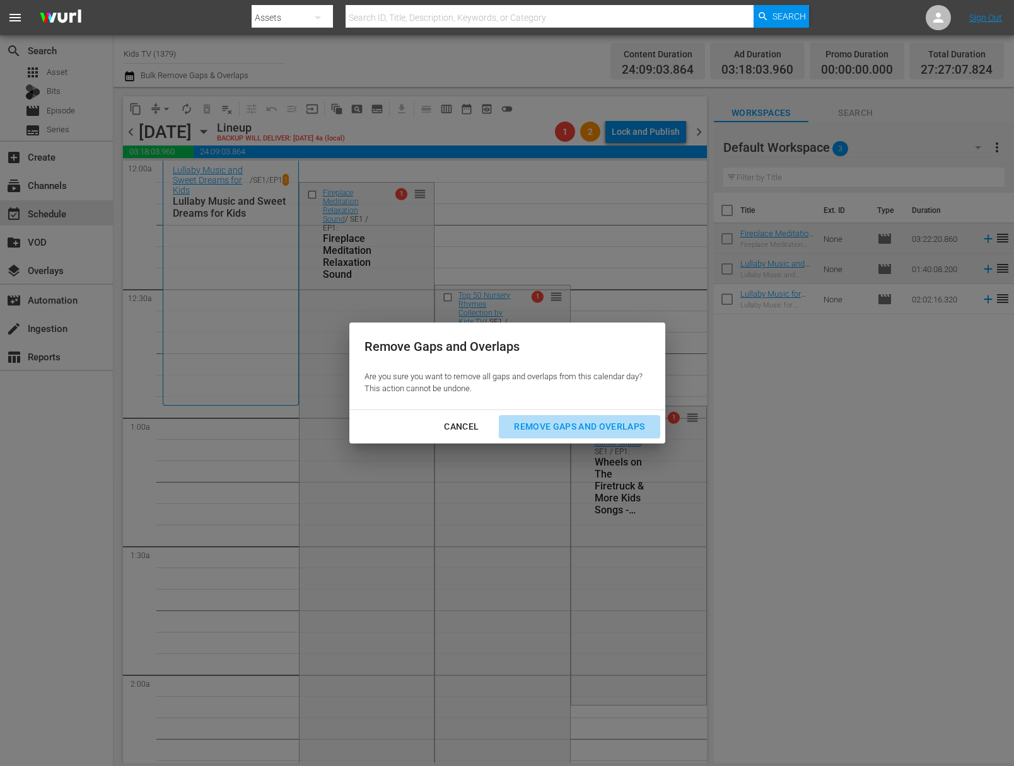
click at [630, 431] on div "Remove Gaps and Overlaps" at bounding box center [579, 427] width 151 height 16
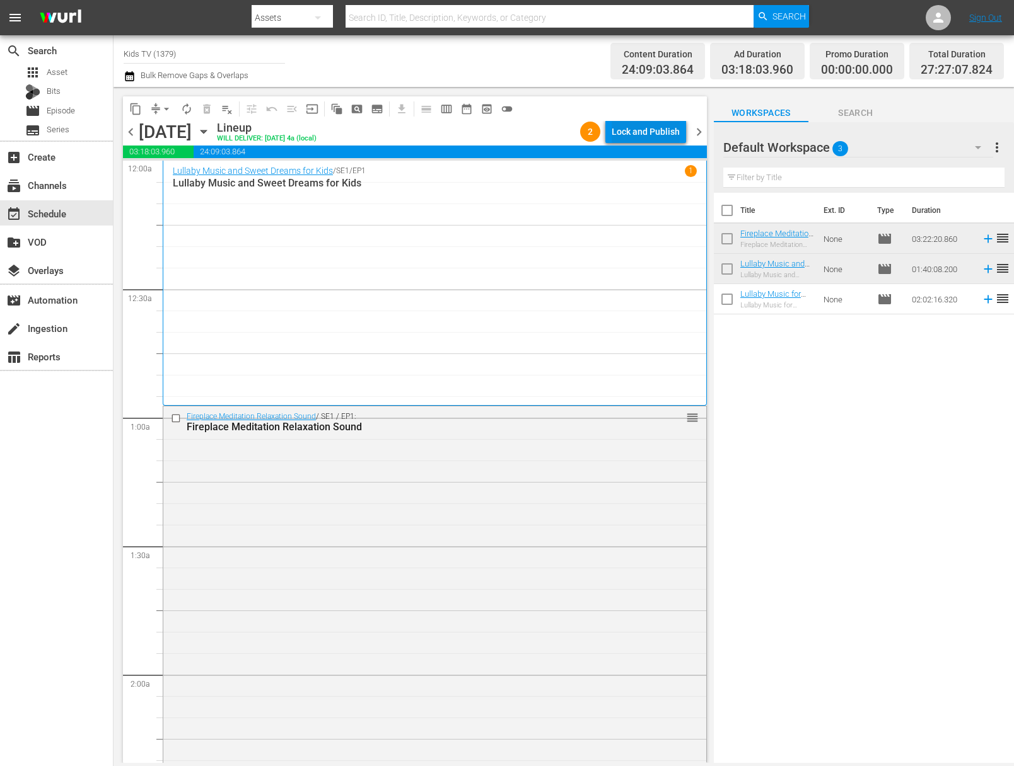
click at [646, 124] on div "Lock and Publish" at bounding box center [645, 131] width 68 height 23
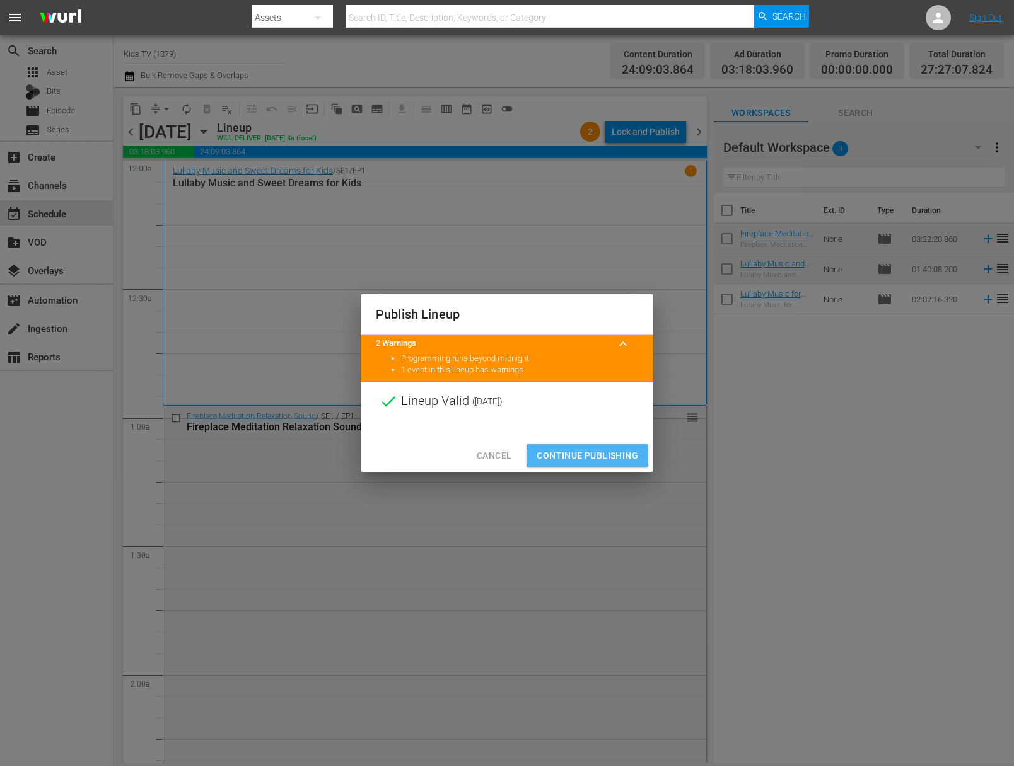
click at [595, 453] on span "Continue Publishing" at bounding box center [586, 456] width 101 height 16
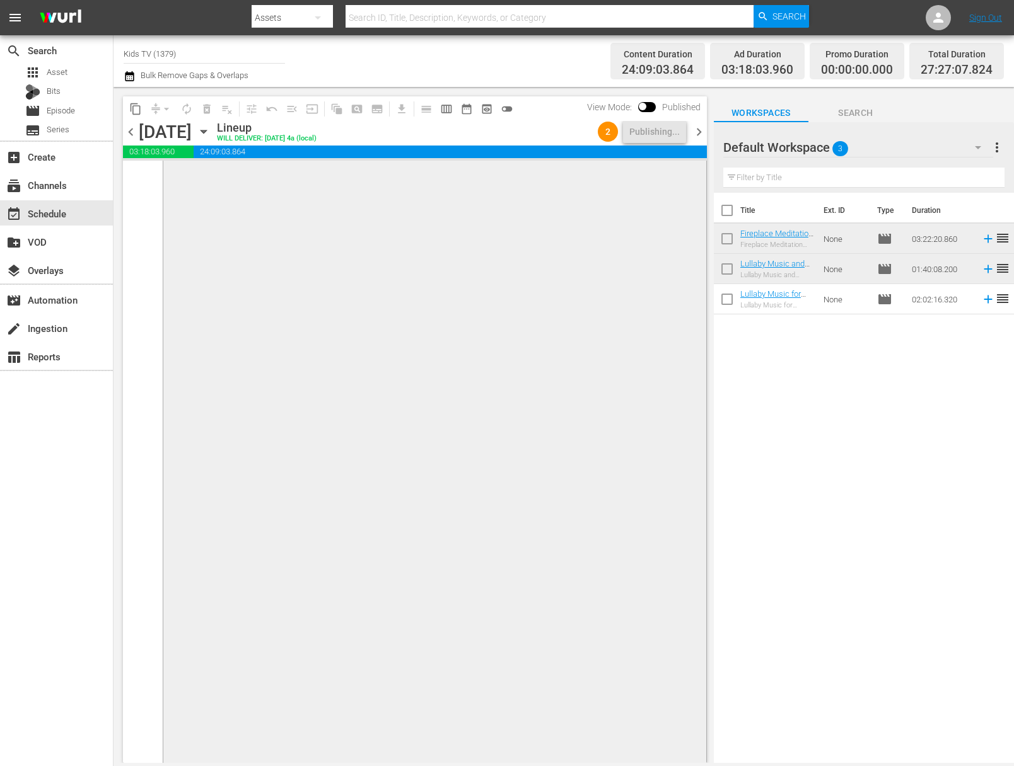
scroll to position [6702, 0]
